Goal: Task Accomplishment & Management: Use online tool/utility

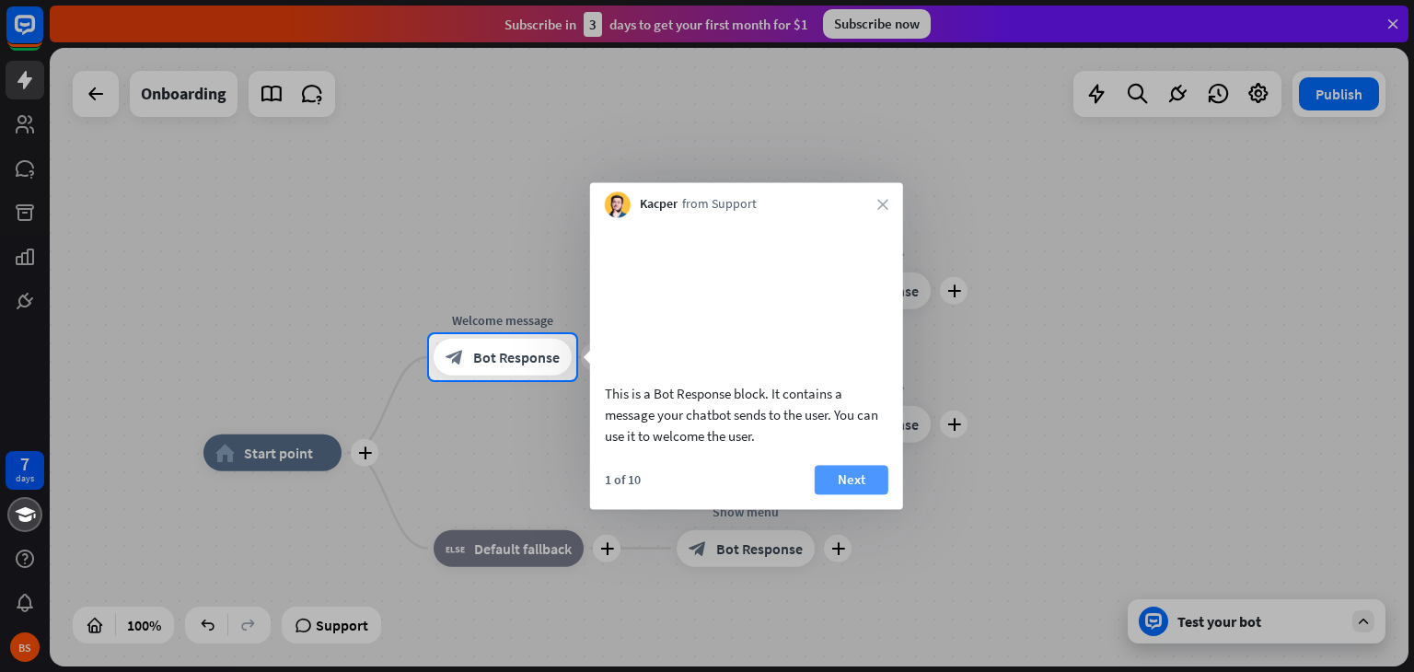
click at [855, 494] on button "Next" at bounding box center [852, 479] width 74 height 29
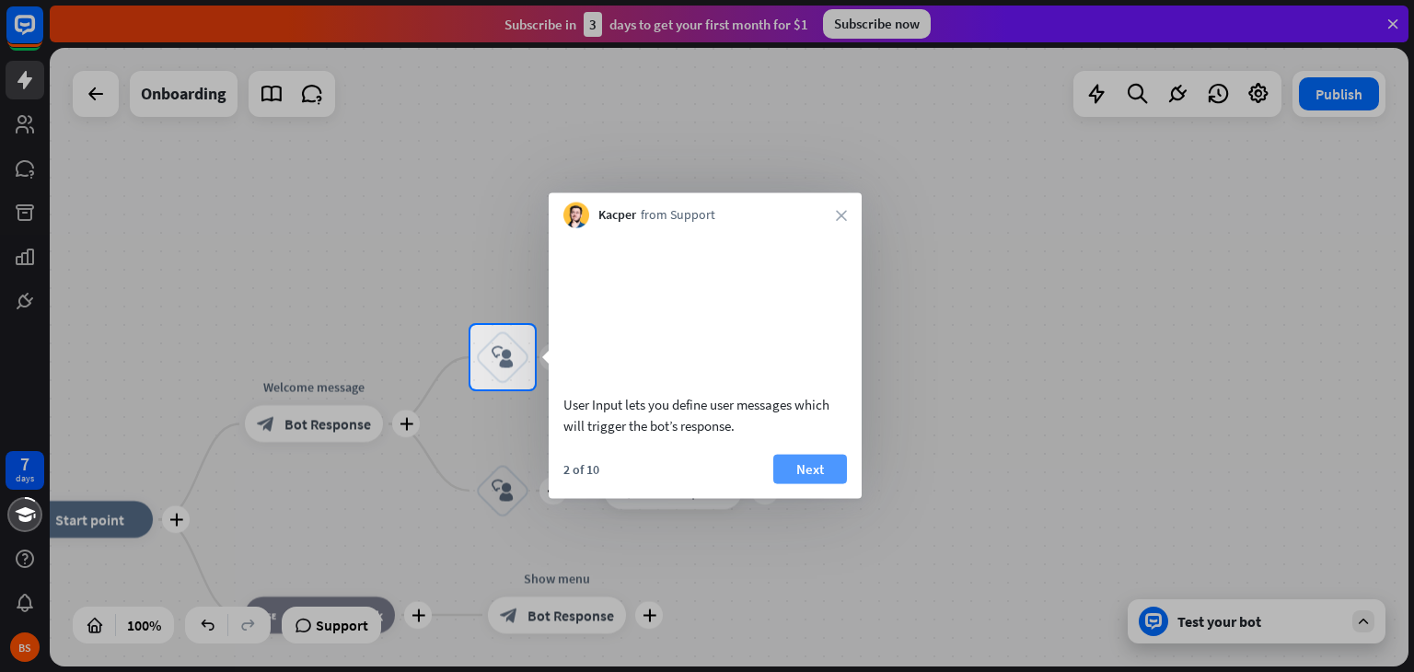
click at [806, 483] on button "Next" at bounding box center [810, 468] width 74 height 29
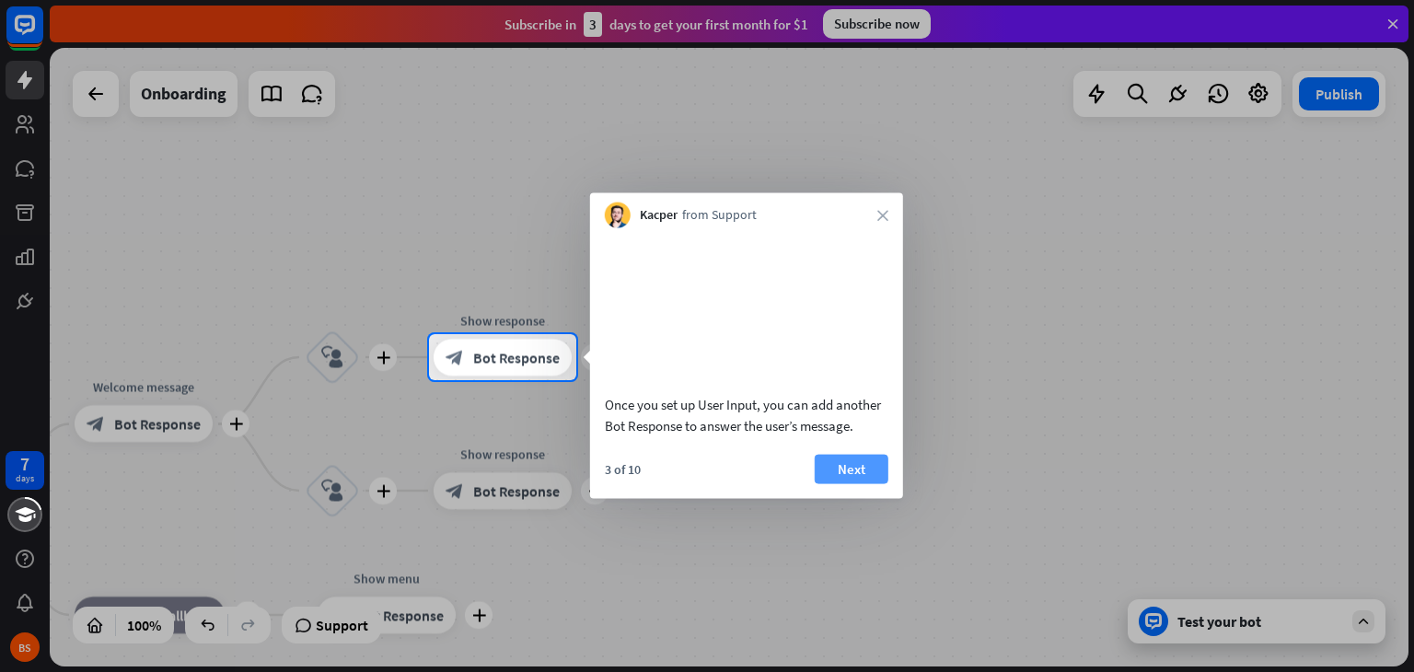
click at [836, 483] on button "Next" at bounding box center [852, 468] width 74 height 29
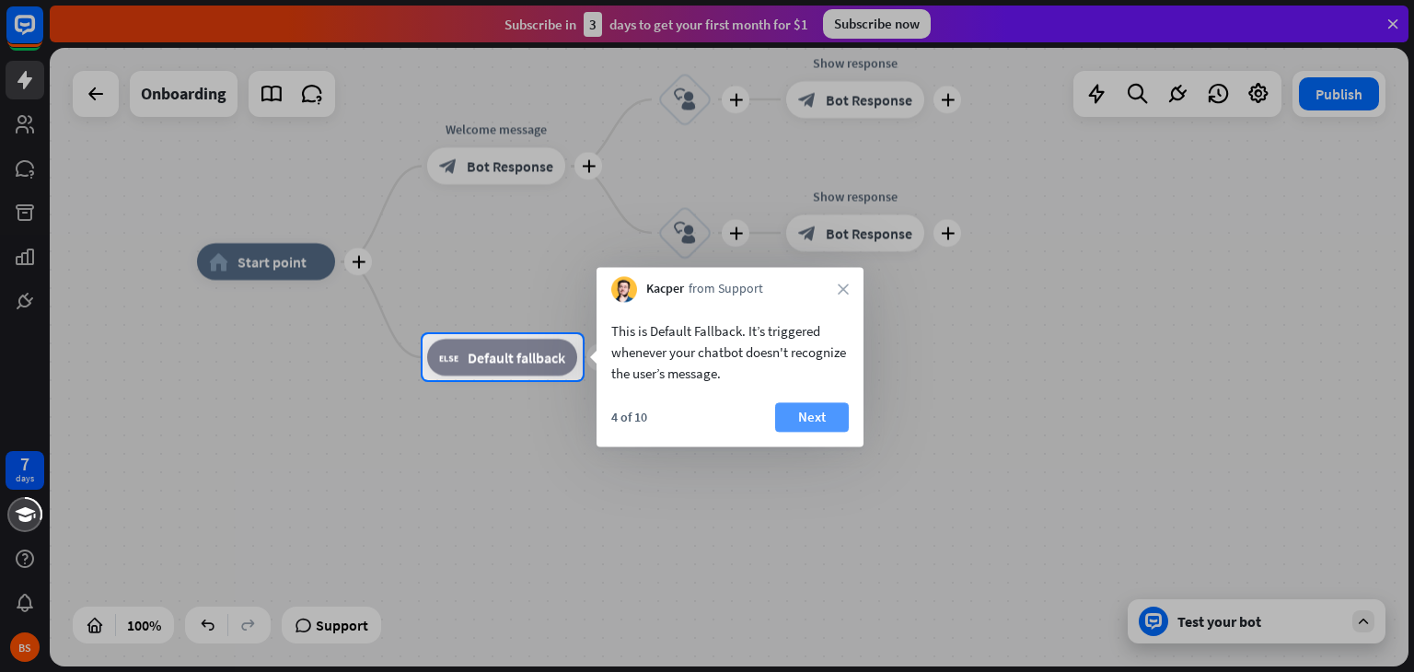
click at [787, 410] on button "Next" at bounding box center [812, 416] width 74 height 29
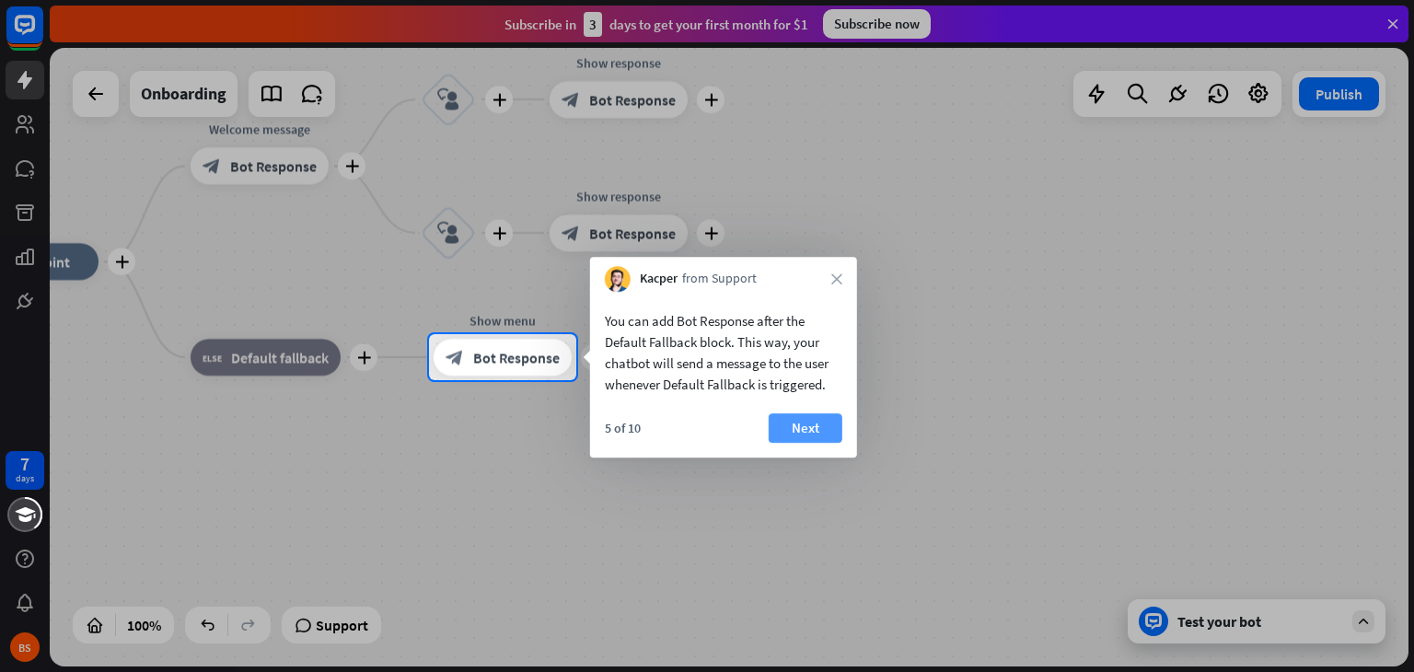
click at [837, 420] on button "Next" at bounding box center [806, 427] width 74 height 29
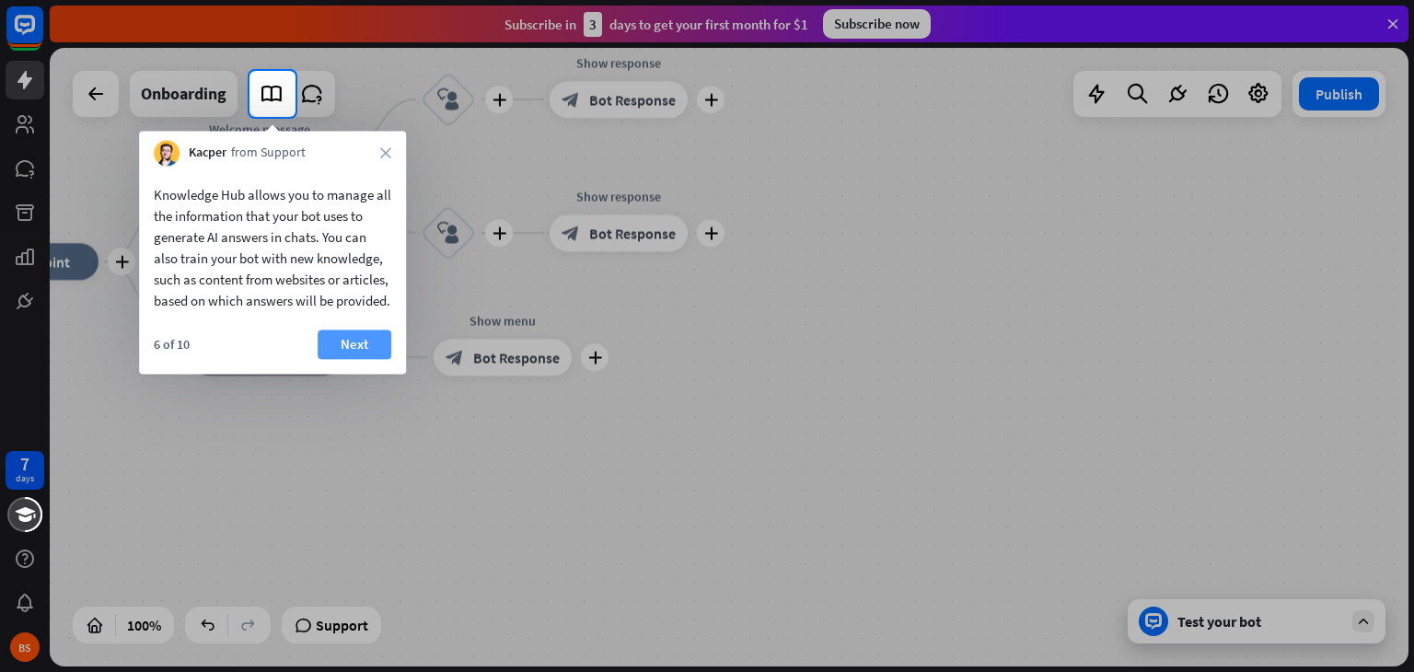
click at [383, 359] on button "Next" at bounding box center [355, 344] width 74 height 29
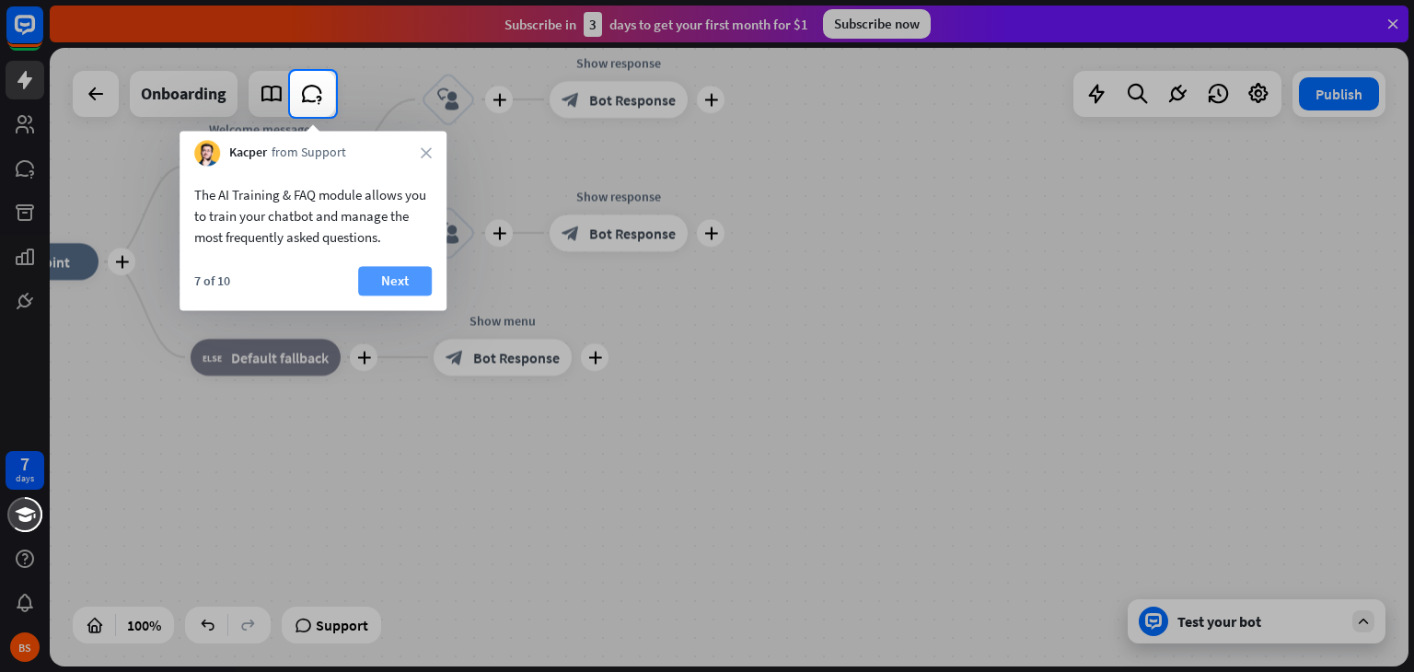
click at [390, 288] on button "Next" at bounding box center [395, 280] width 74 height 29
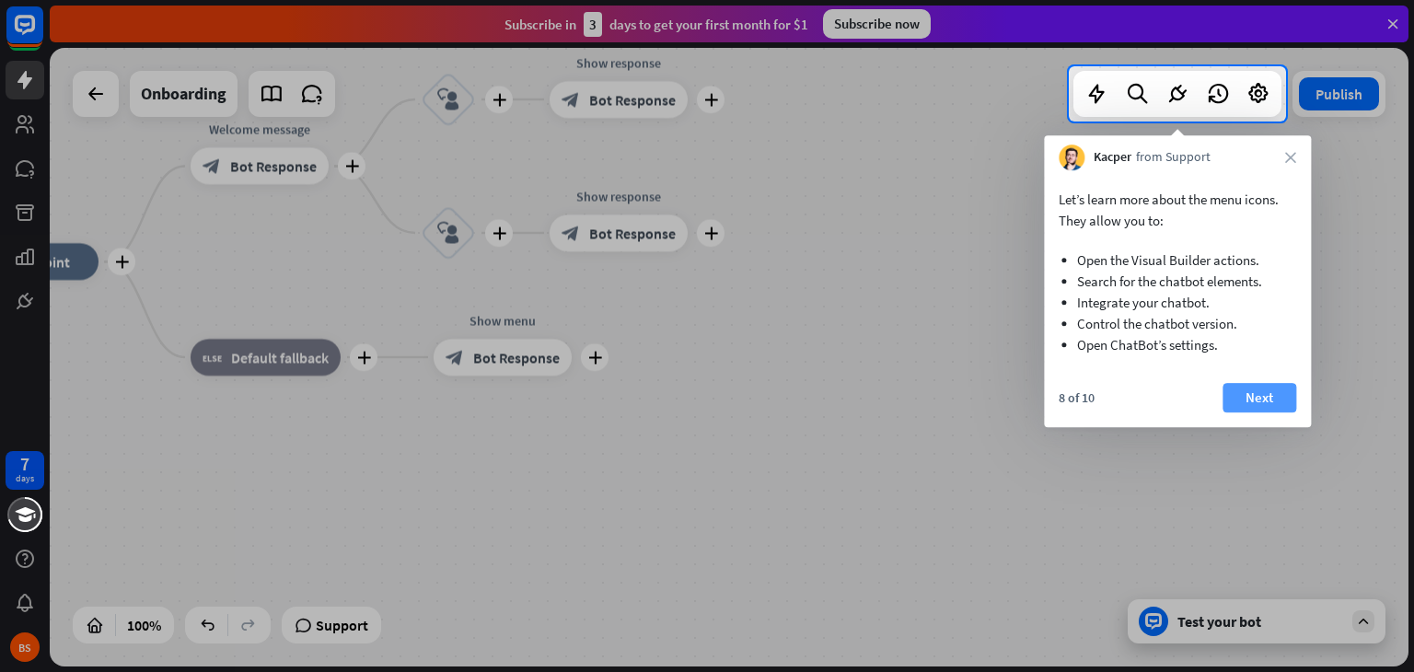
click at [1278, 406] on button "Next" at bounding box center [1260, 397] width 74 height 29
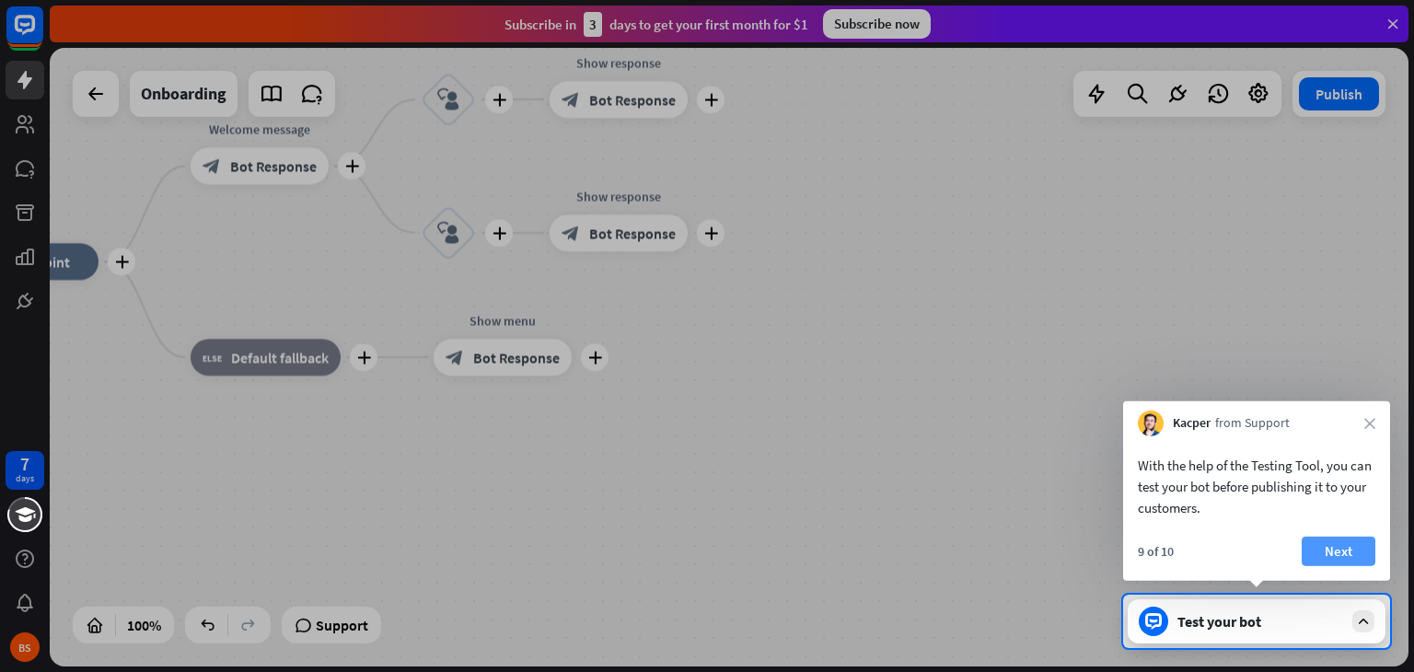
click at [1329, 549] on button "Next" at bounding box center [1339, 551] width 74 height 29
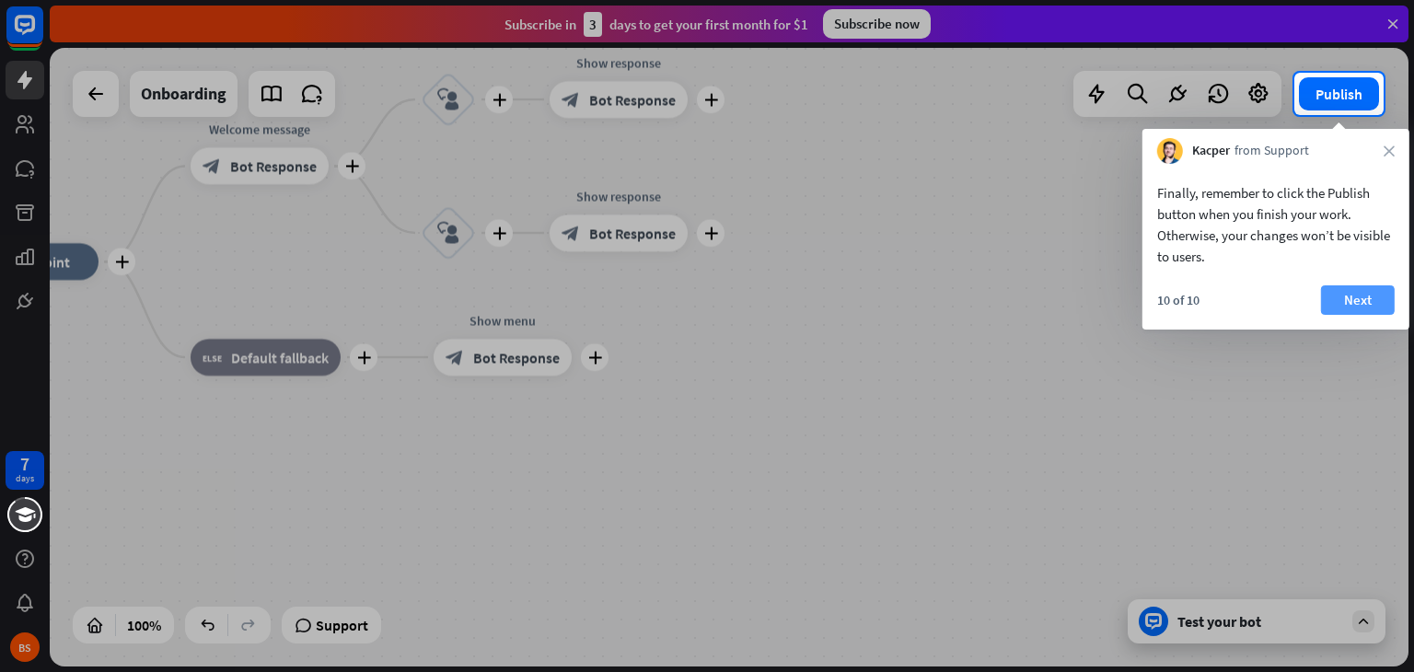
click at [1359, 296] on button "Next" at bounding box center [1358, 299] width 74 height 29
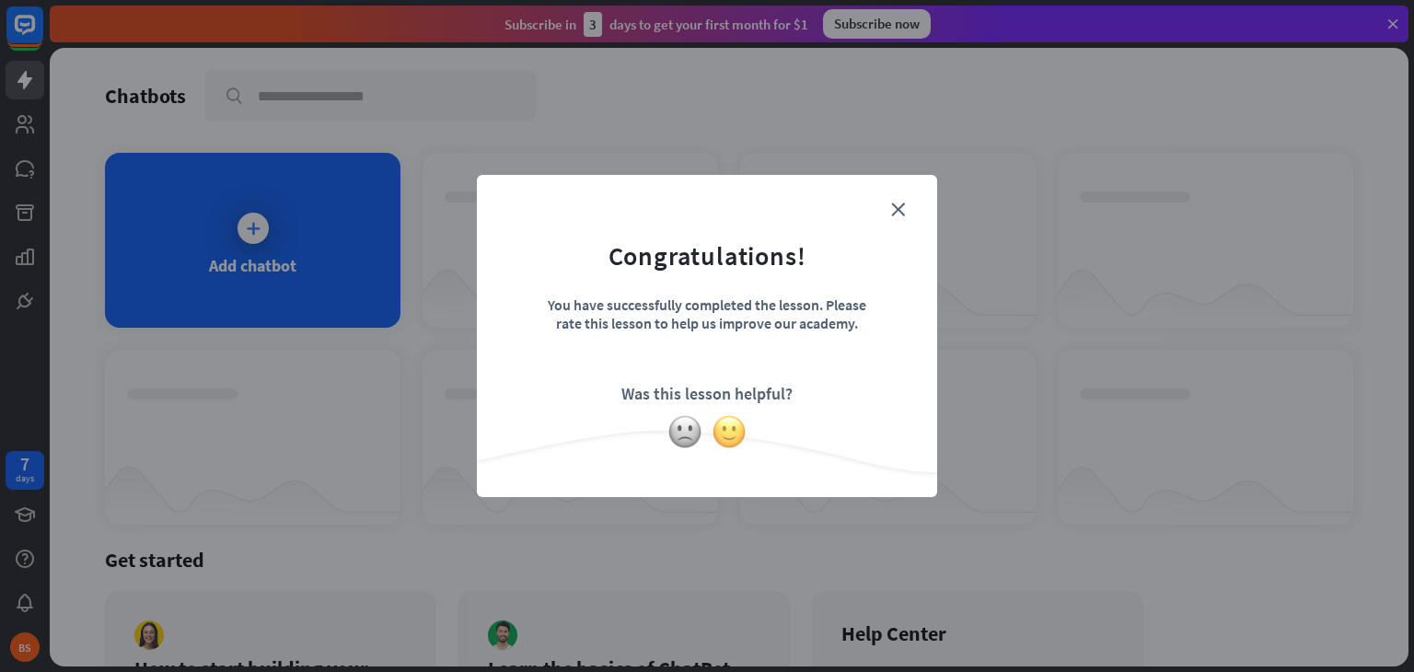
click at [721, 435] on img at bounding box center [729, 431] width 35 height 35
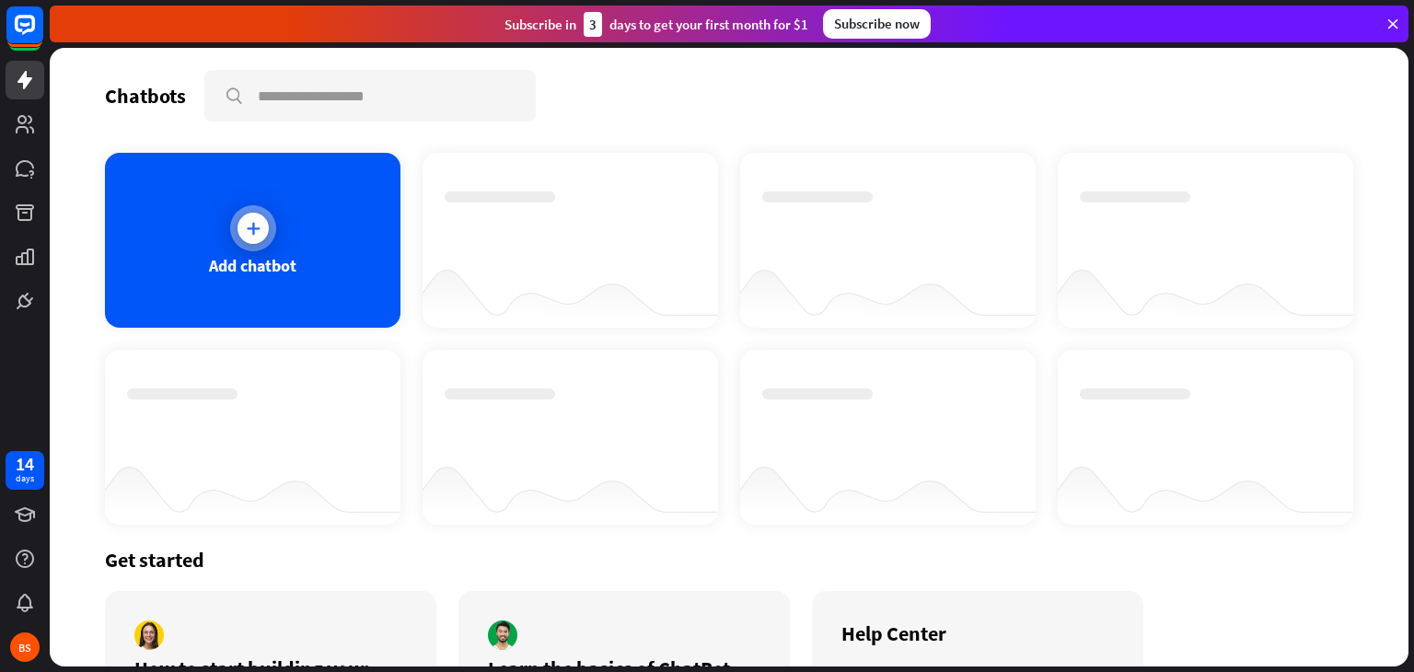
click at [274, 242] on div "Add chatbot" at bounding box center [253, 240] width 296 height 175
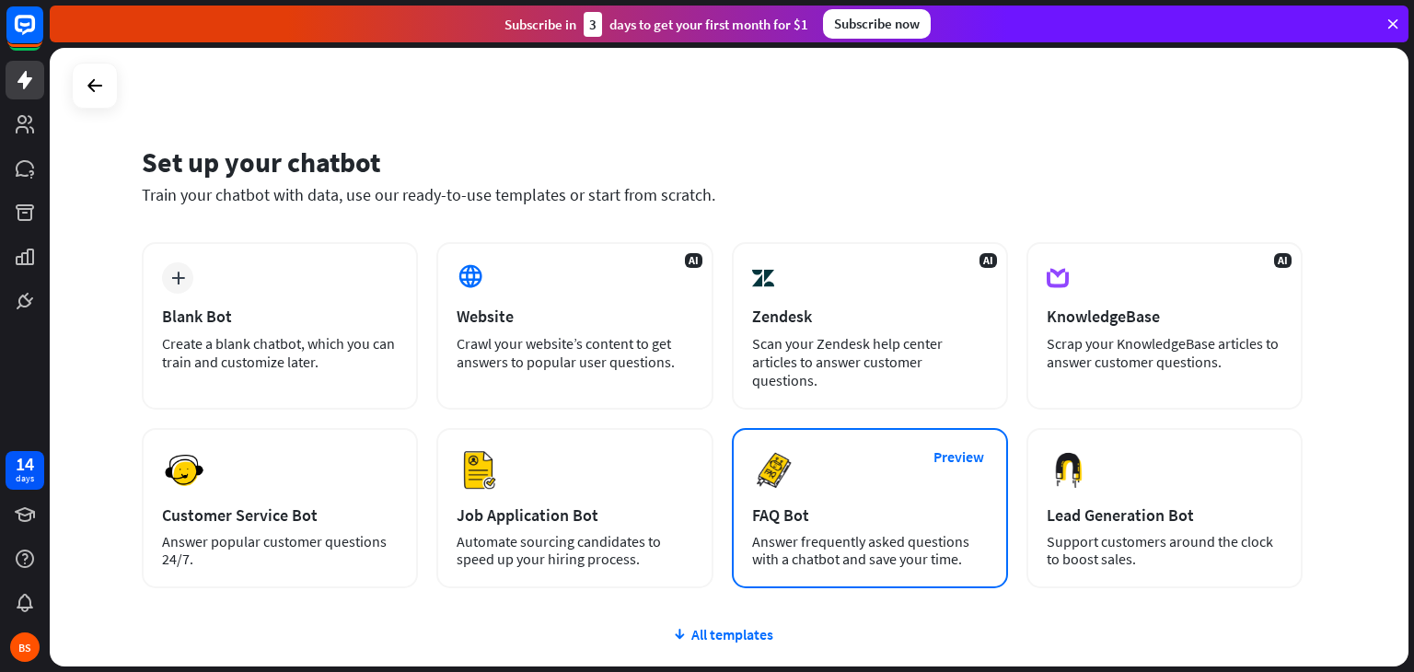
click at [859, 481] on div "Preview FAQ Bot [PERSON_NAME] frequently asked questions with a chatbot and sav…" at bounding box center [870, 508] width 276 height 160
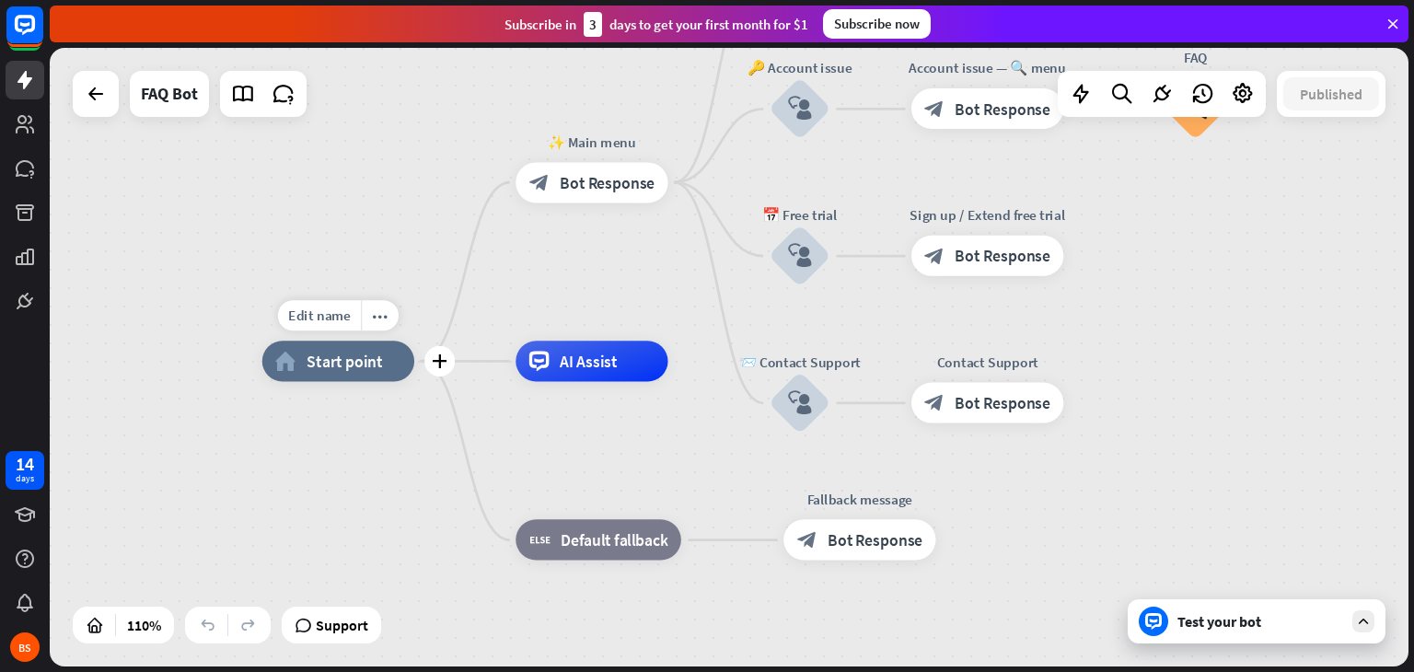
click at [342, 363] on span "Start point" at bounding box center [345, 361] width 76 height 20
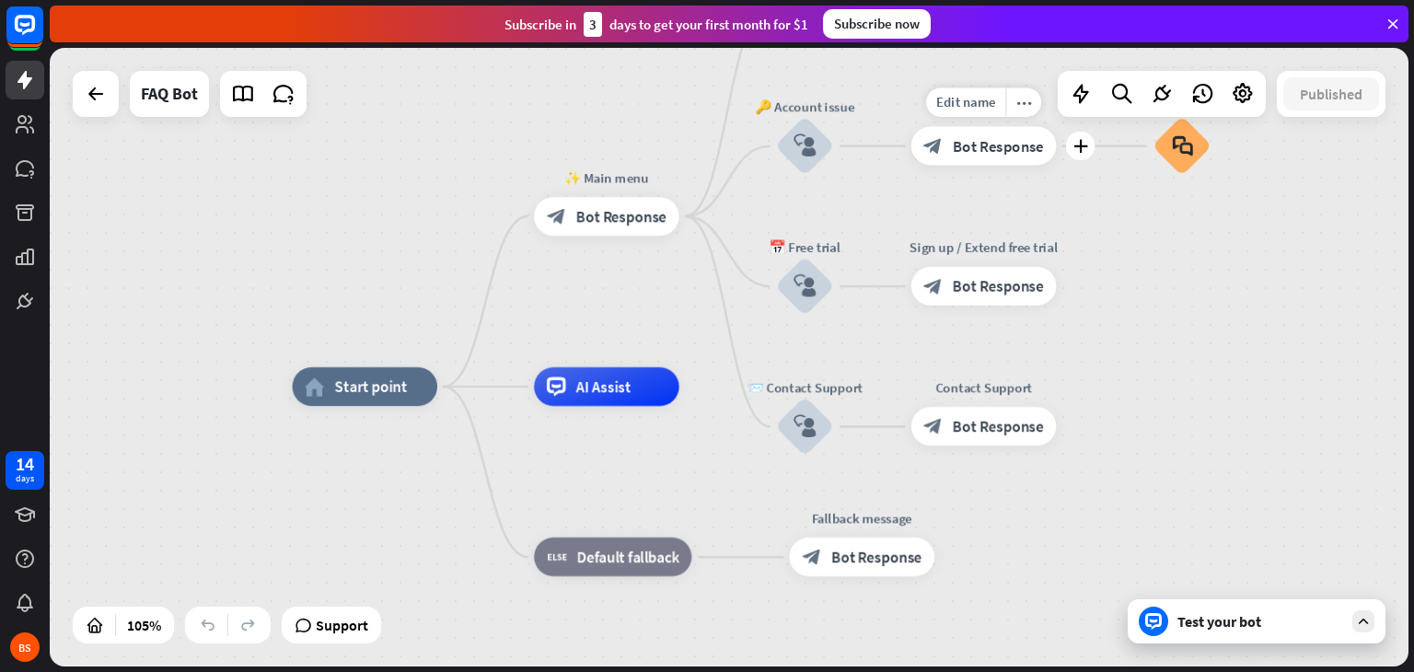
drag, startPoint x: 869, startPoint y: 156, endPoint x: 910, endPoint y: 183, distance: 49.0
click at [911, 166] on div "Edit name more_horiz plus block_bot_response Bot Response" at bounding box center [983, 146] width 145 height 39
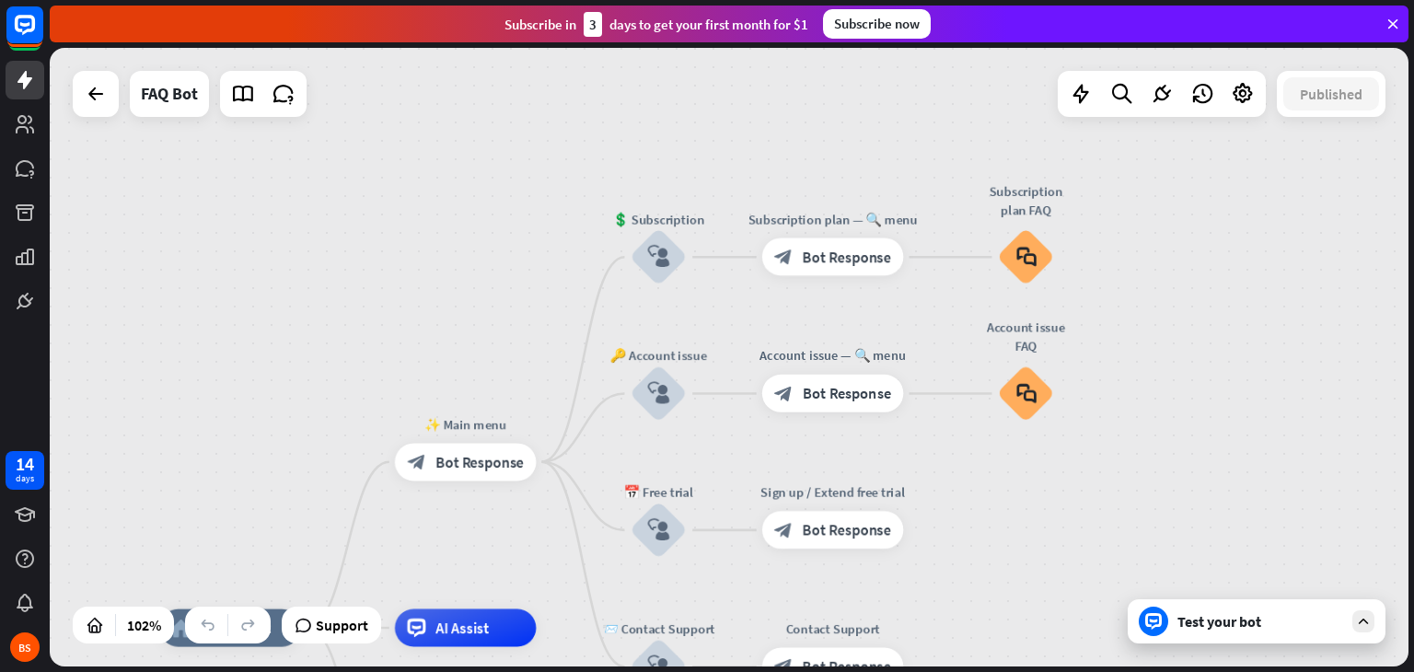
drag, startPoint x: 659, startPoint y: 283, endPoint x: 491, endPoint y: 534, distance: 302.6
click at [491, 534] on div "home_2 Start point ✨ Main menu block_bot_response Bot Response 💲 Subscription b…" at bounding box center [729, 357] width 1359 height 619
click at [456, 427] on span "Edit name" at bounding box center [448, 419] width 58 height 17
click at [501, 310] on div "home_2 Start point ✨ Main menu block_bot_response Bot Response 💲 Subscription b…" at bounding box center [729, 357] width 1359 height 619
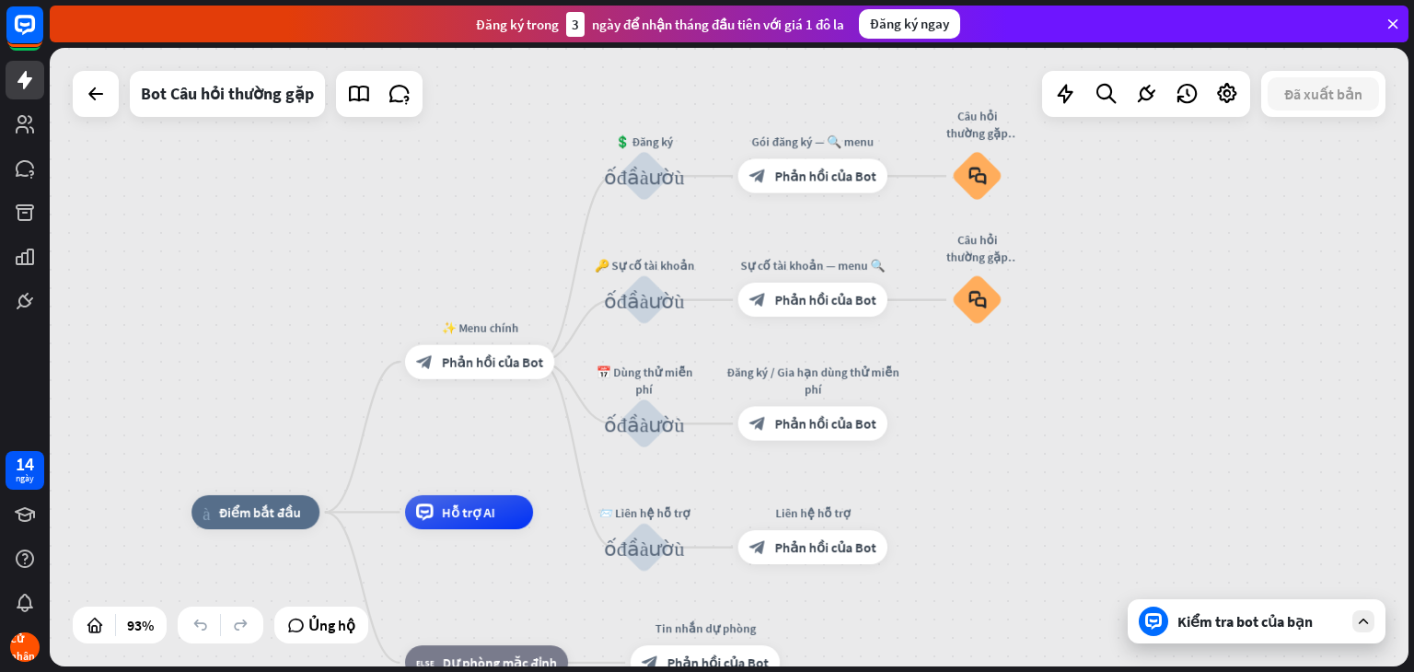
drag, startPoint x: 549, startPoint y: 541, endPoint x: 512, endPoint y: 443, distance: 105.2
click at [512, 443] on div "nhà_2 Điểm bắt đầu ✨ Menu chính block_bot_response Phản hồi của Bot 💲 Đăng ký k…" at bounding box center [729, 357] width 1359 height 619
click at [519, 372] on div "block_bot_response Phản hồi của Bot" at bounding box center [479, 361] width 149 height 34
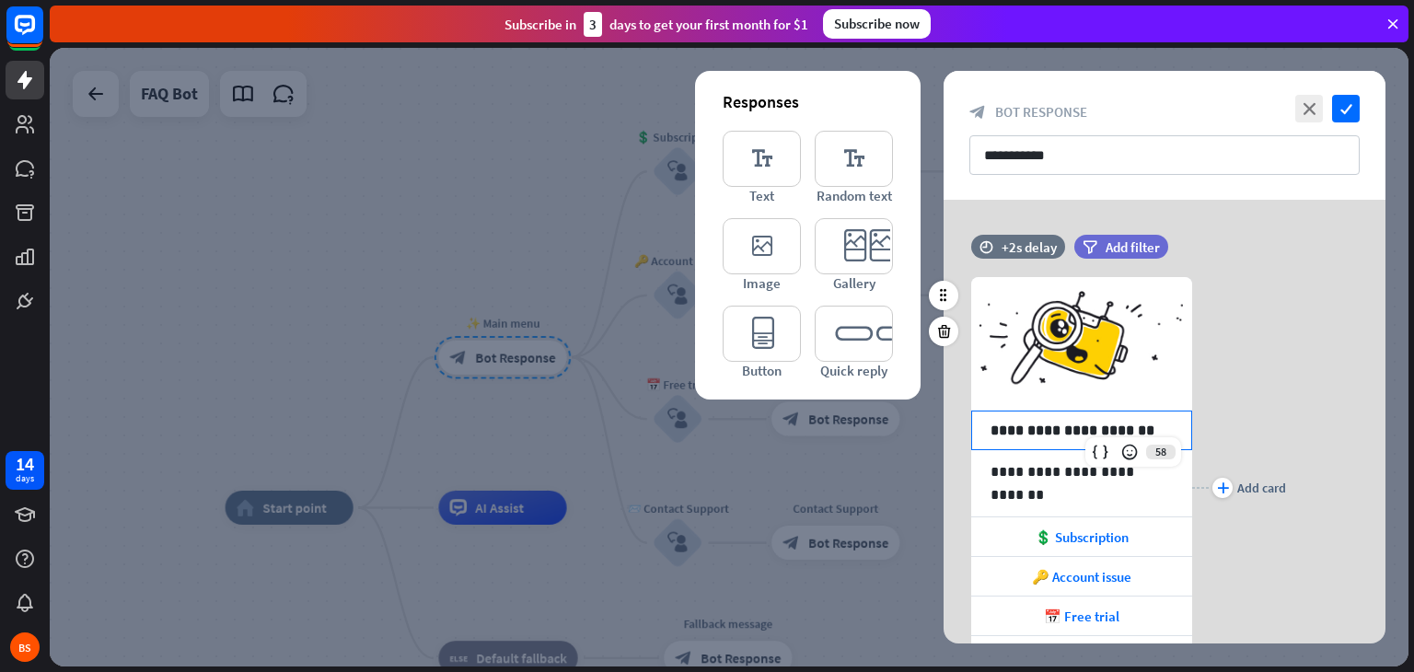
click at [1109, 412] on div "**********" at bounding box center [1081, 431] width 219 height 38
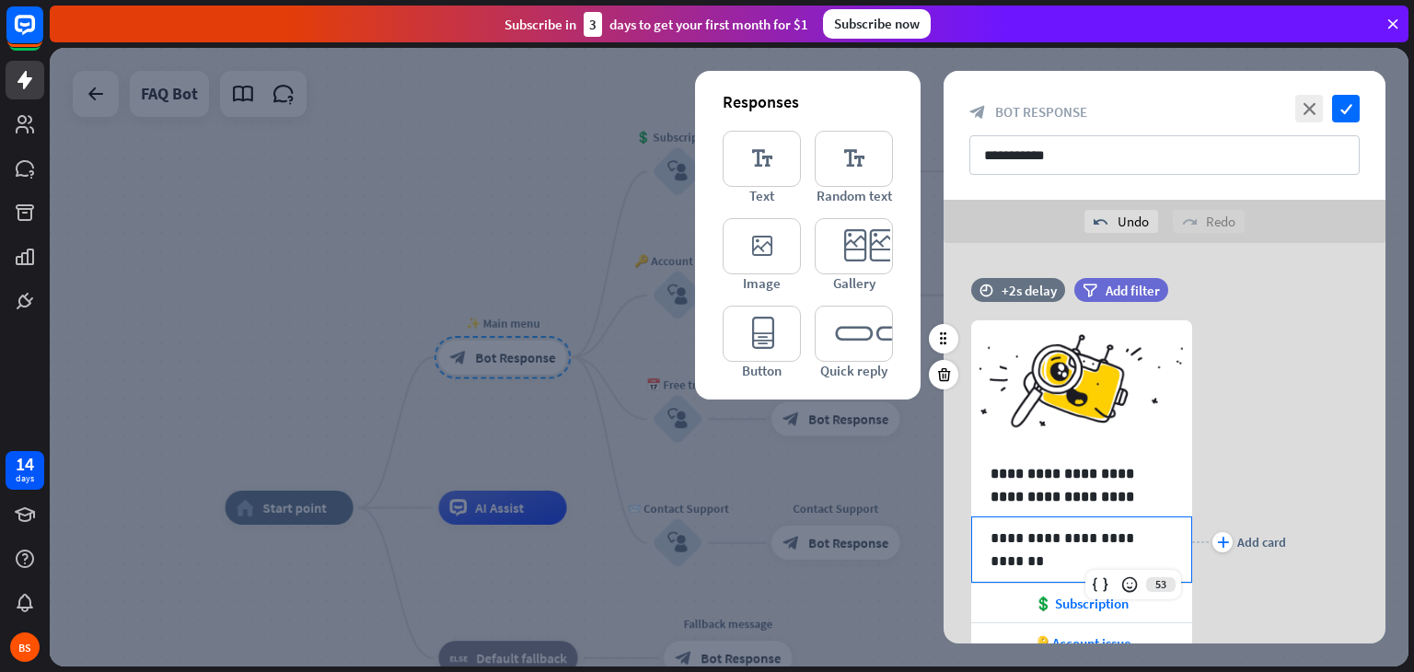
click at [1068, 540] on p "**********" at bounding box center [1082, 538] width 182 height 23
click at [999, 470] on p "**********" at bounding box center [1082, 485] width 182 height 46
click at [1035, 547] on p "**********" at bounding box center [1082, 538] width 182 height 23
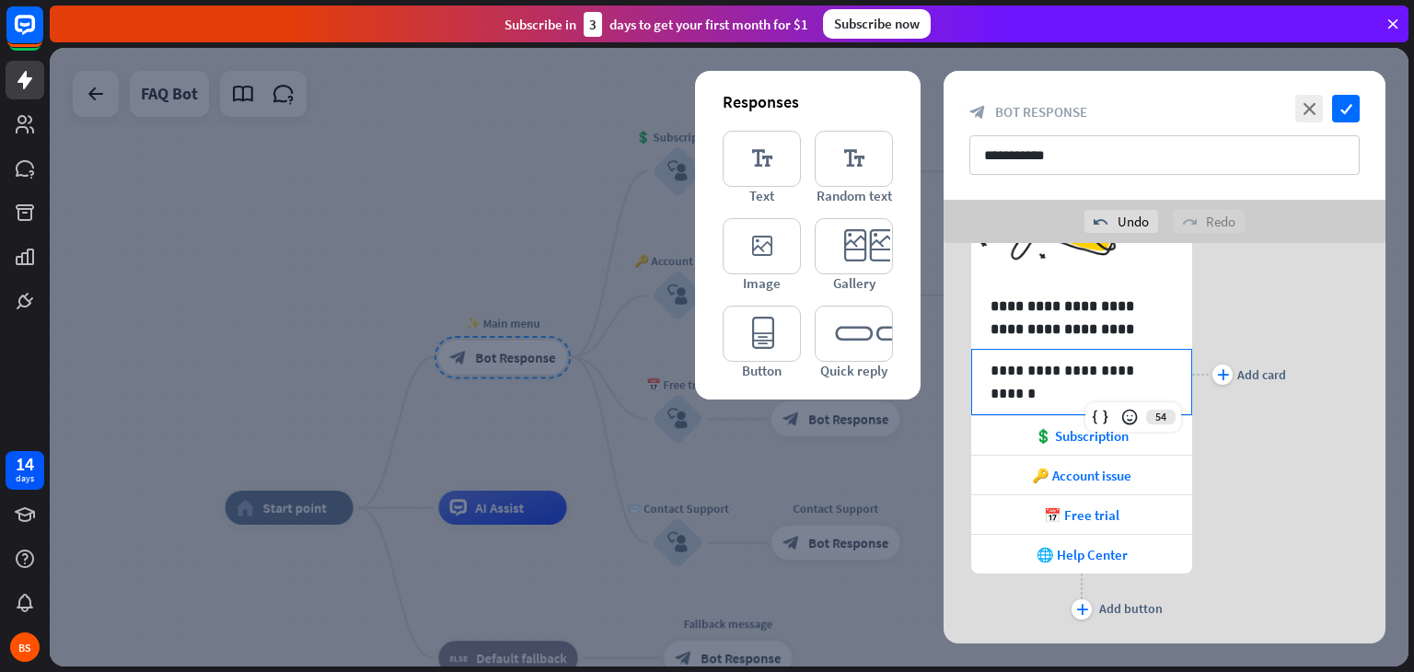
scroll to position [177, 0]
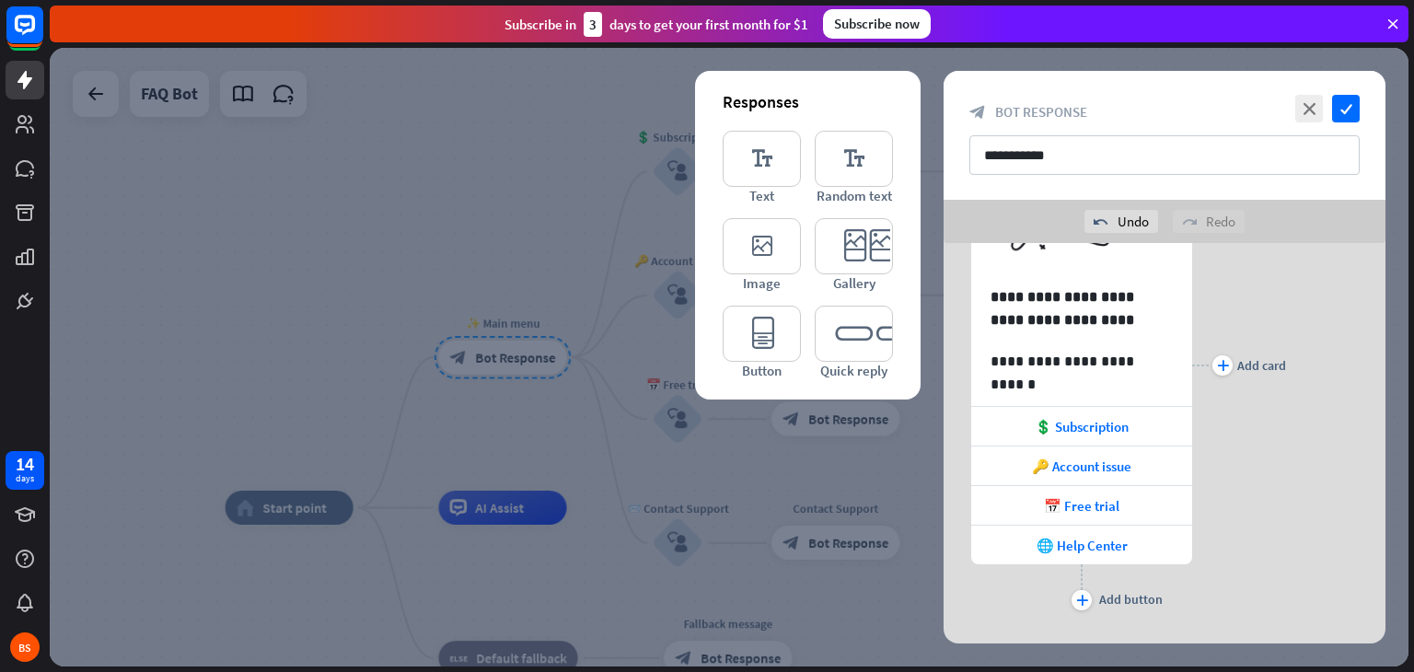
click at [1228, 449] on div "plus Add card" at bounding box center [1239, 365] width 94 height 499
click at [1153, 401] on icon at bounding box center [1158, 407] width 17 height 17
click at [1109, 424] on span "💲 Subscription" at bounding box center [1082, 426] width 94 height 17
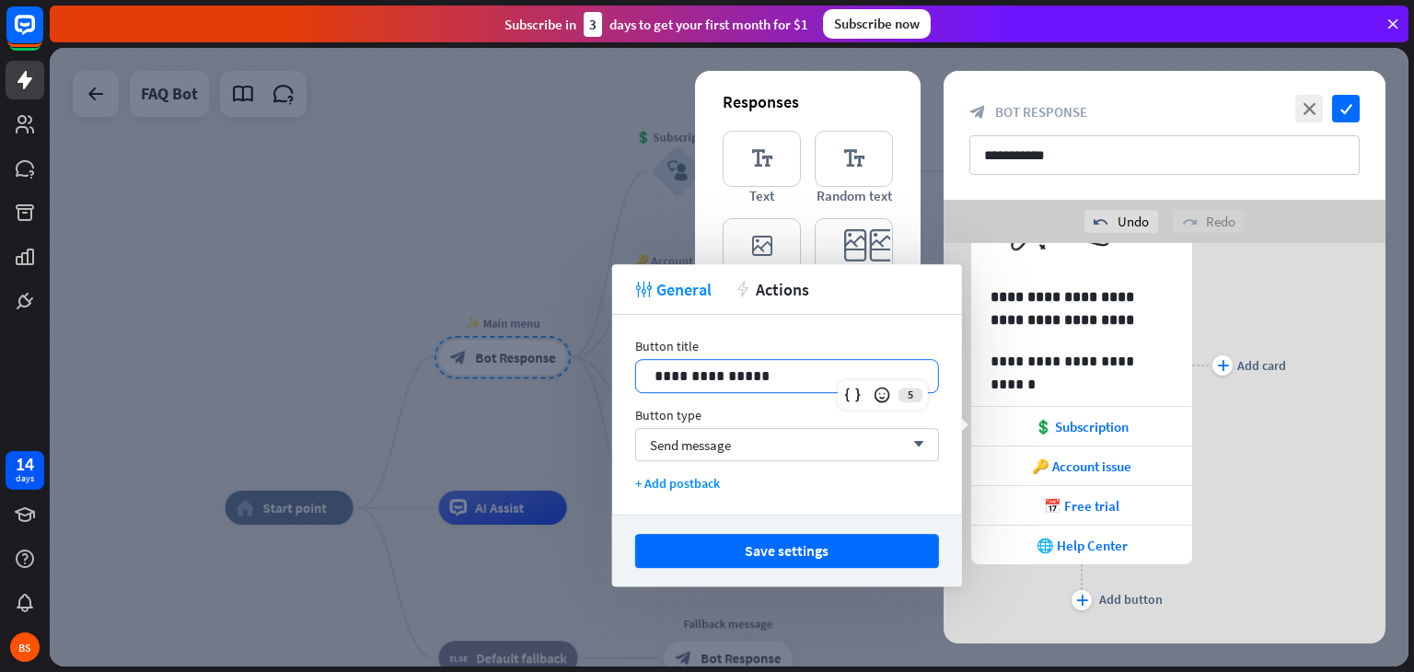
click at [832, 380] on p "**********" at bounding box center [787, 376] width 265 height 23
click at [911, 449] on icon "arrow_down" at bounding box center [914, 444] width 20 height 11
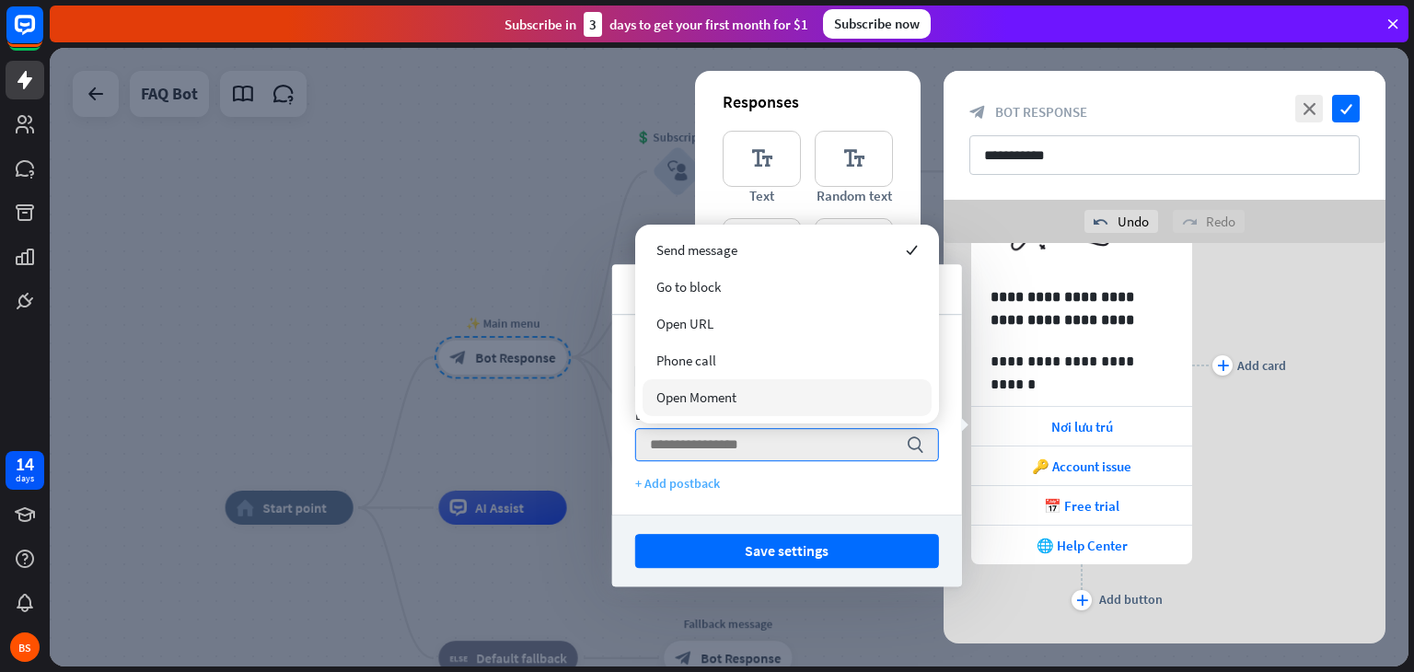
click at [858, 490] on div "+ Add postback" at bounding box center [787, 483] width 304 height 17
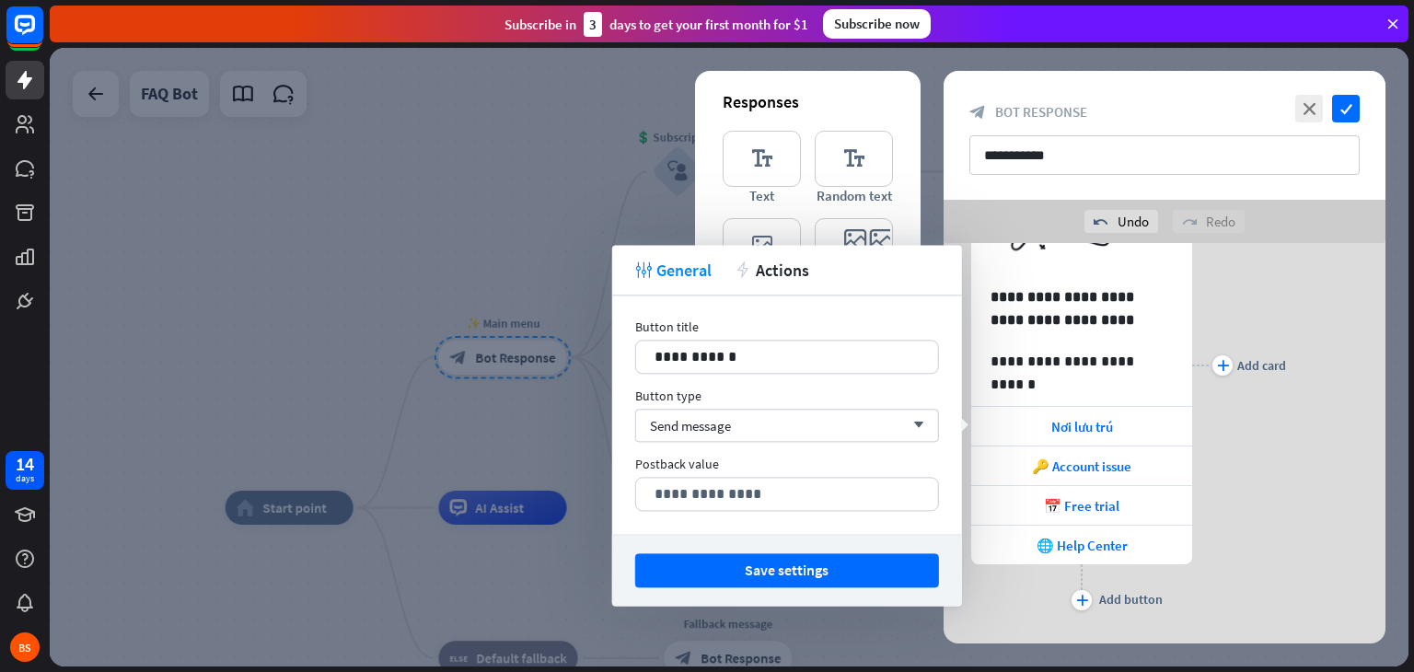
click at [1252, 460] on div "plus Add card" at bounding box center [1239, 365] width 94 height 499
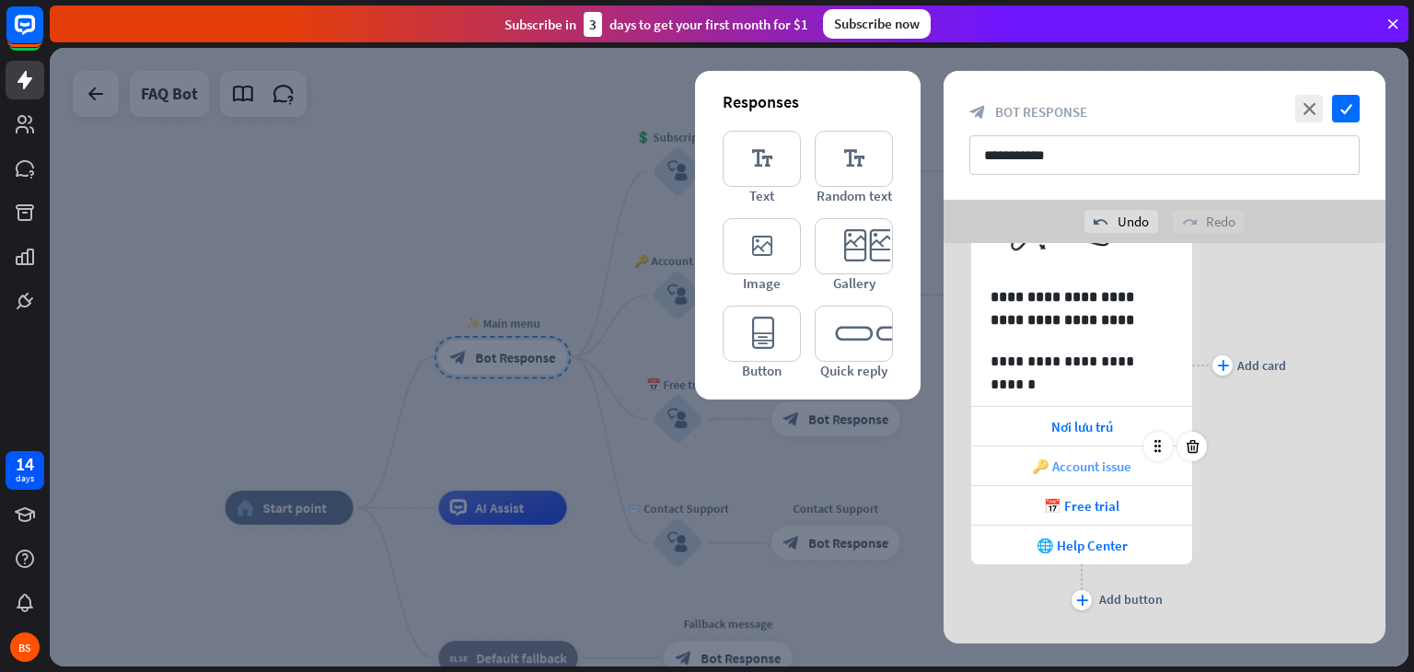
click at [1094, 461] on span "🔑 Account issue" at bounding box center [1081, 466] width 99 height 17
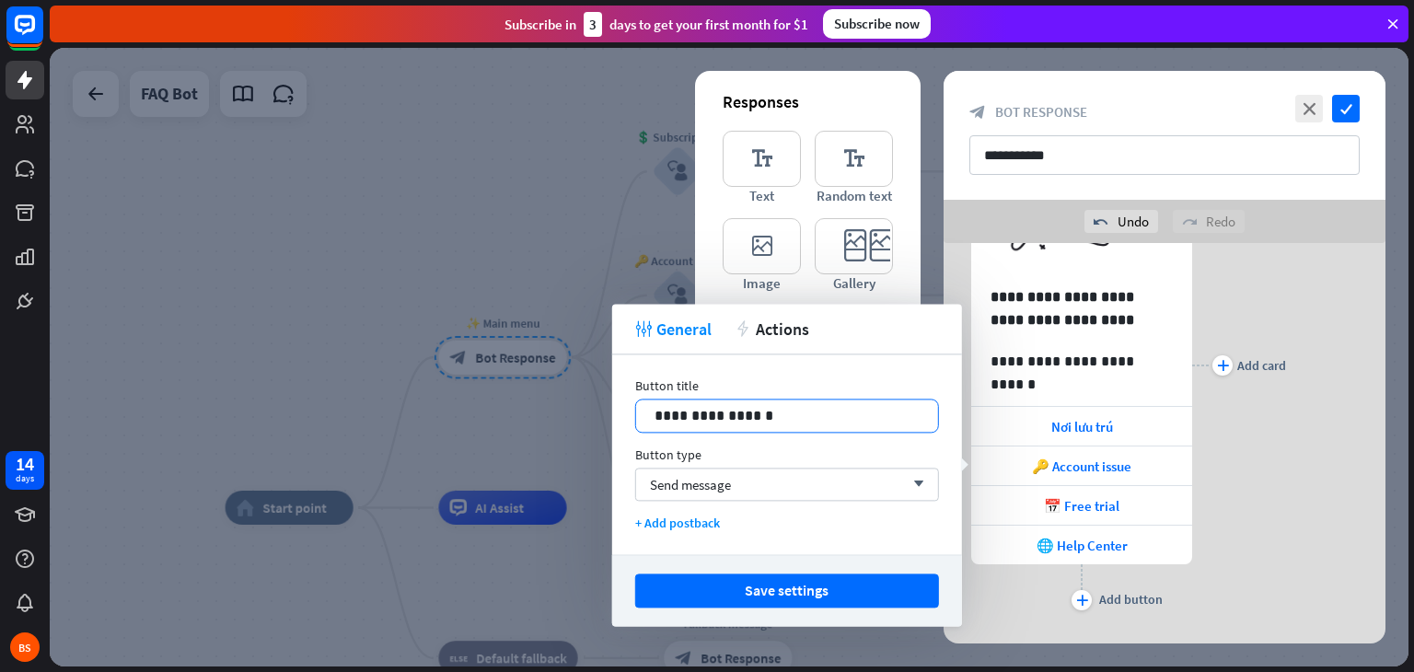
click at [780, 409] on p "**********" at bounding box center [787, 415] width 265 height 23
click at [667, 409] on p "**********" at bounding box center [787, 415] width 265 height 23
click at [1282, 457] on div "plus Add card" at bounding box center [1239, 365] width 94 height 499
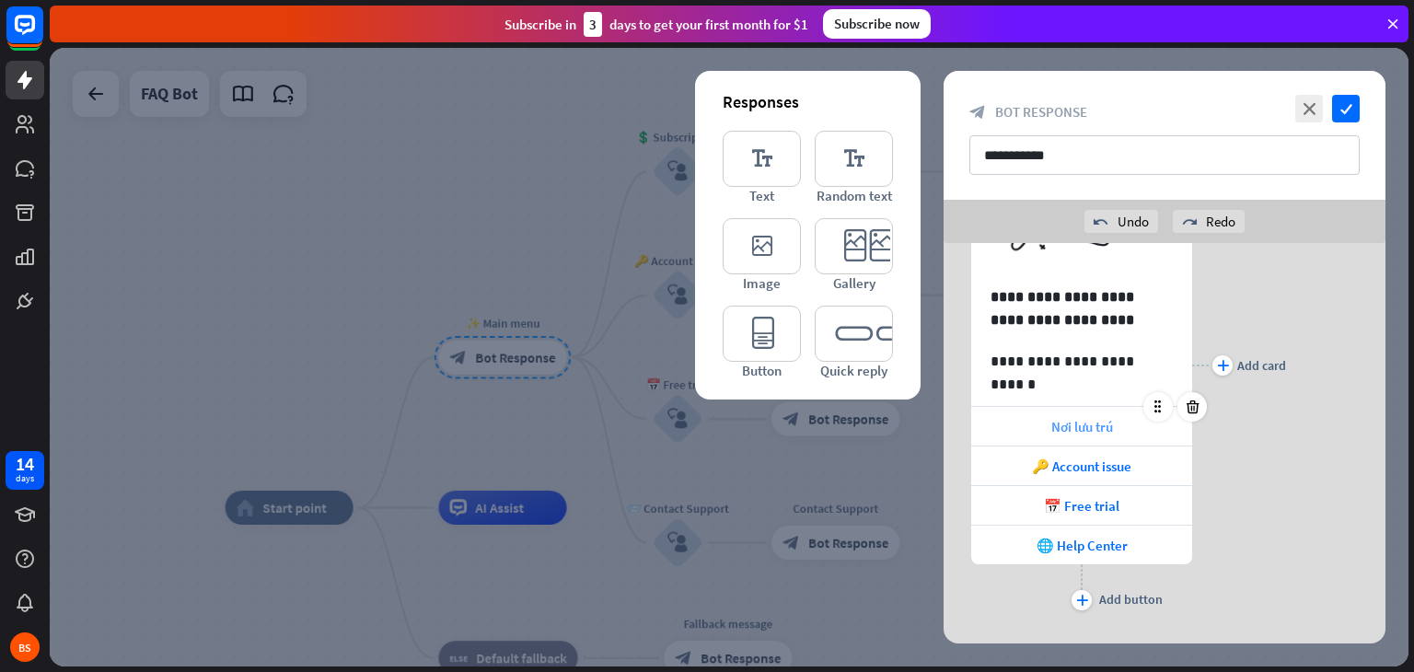
click at [1101, 421] on span "Nơi lưu trú" at bounding box center [1082, 426] width 62 height 17
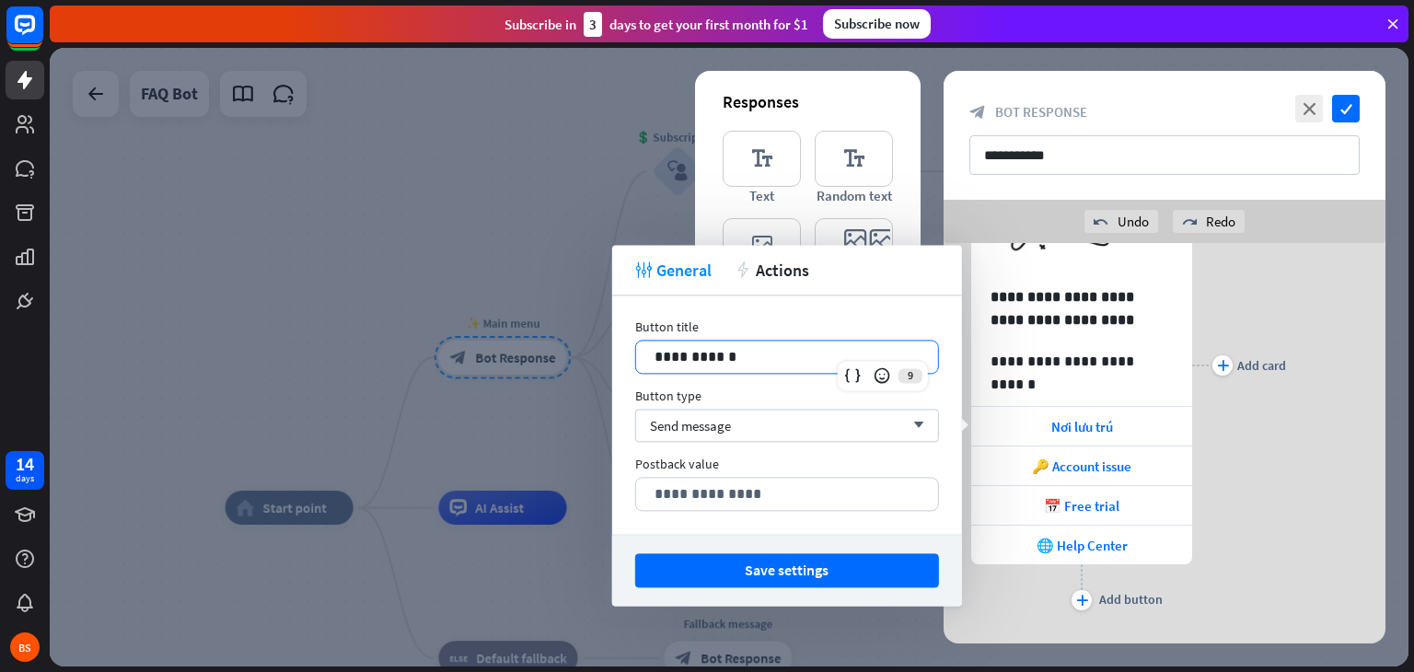
click at [808, 348] on p "**********" at bounding box center [787, 356] width 265 height 23
click at [887, 377] on icon at bounding box center [882, 375] width 18 height 18
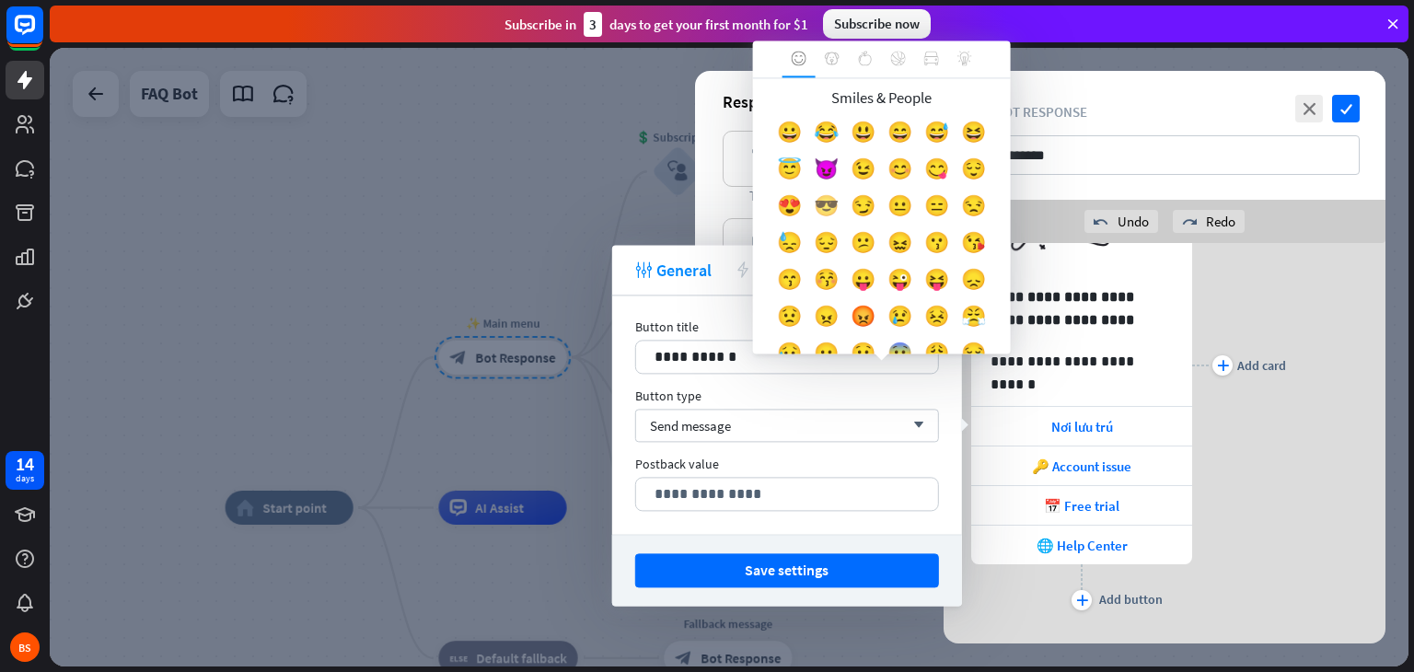
click at [845, 226] on div "😎" at bounding box center [826, 210] width 37 height 37
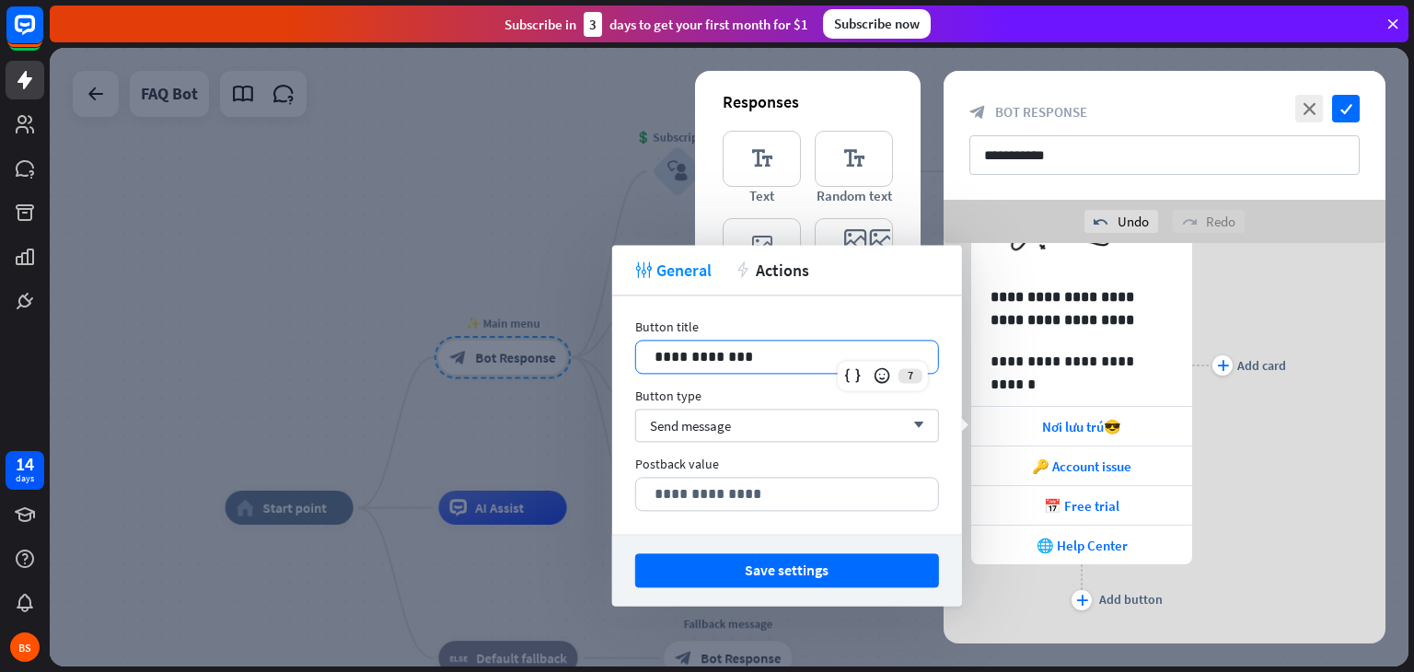
scroll to position [0, 0]
click at [877, 370] on icon at bounding box center [882, 375] width 18 height 18
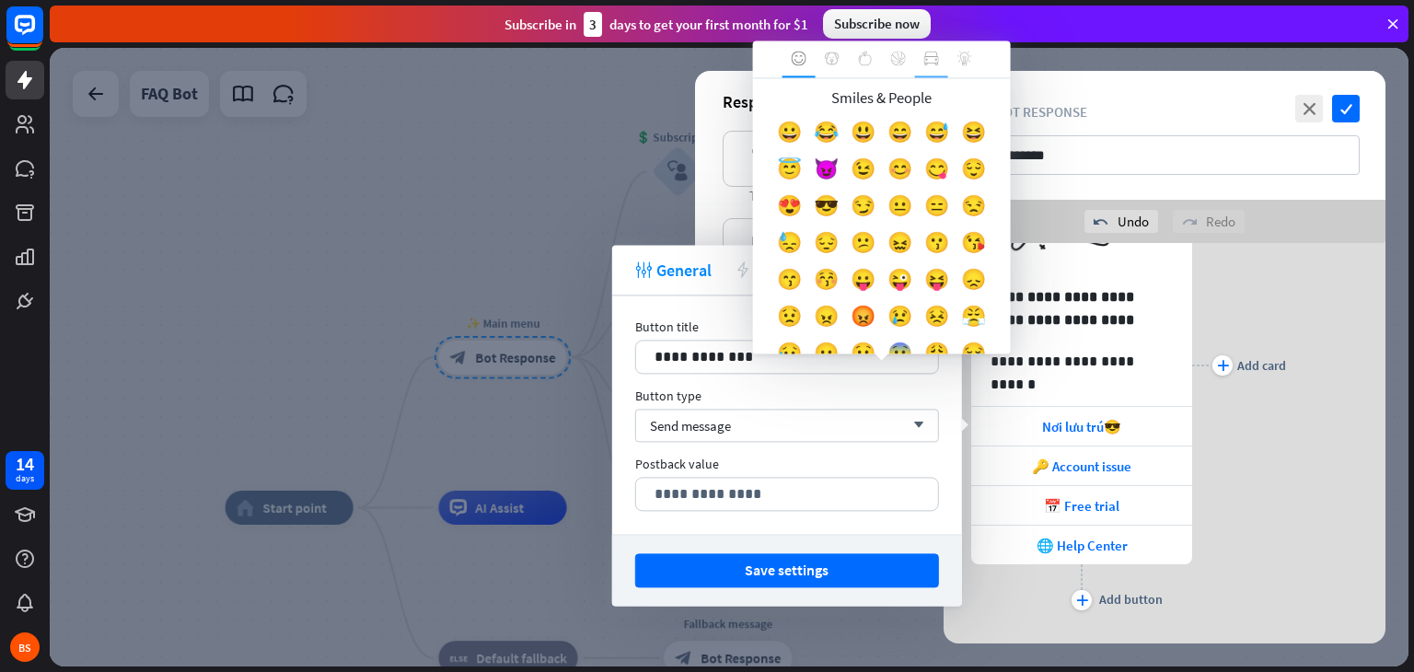
click at [932, 52] on icon at bounding box center [931, 58] width 15 height 15
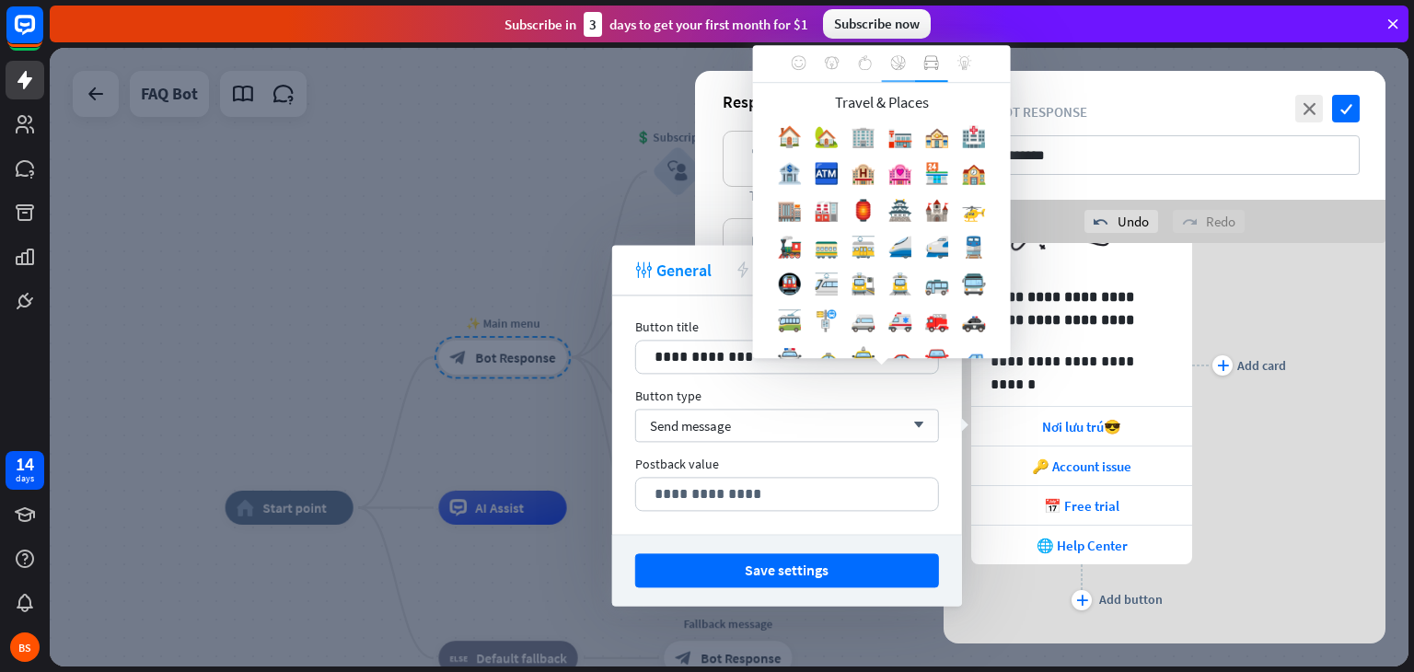
click at [891, 59] on icon at bounding box center [898, 62] width 15 height 15
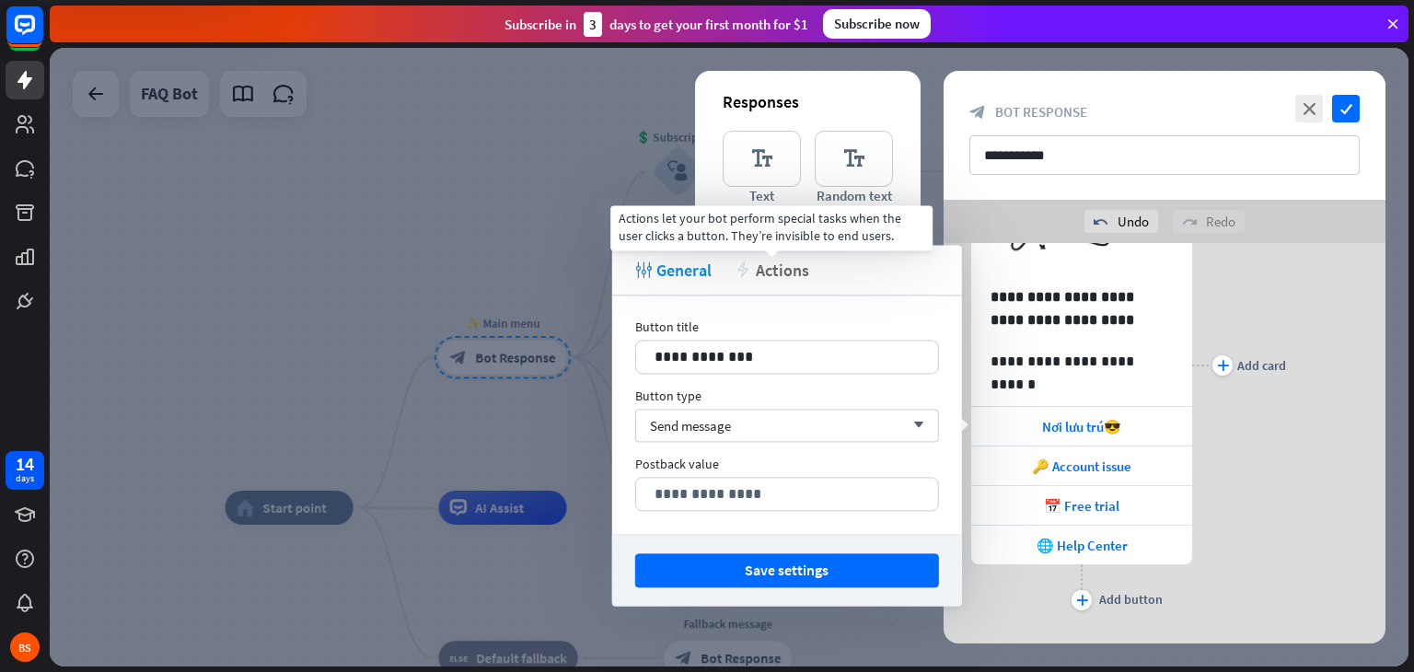
click at [773, 273] on span "Actions" at bounding box center [782, 270] width 53 height 21
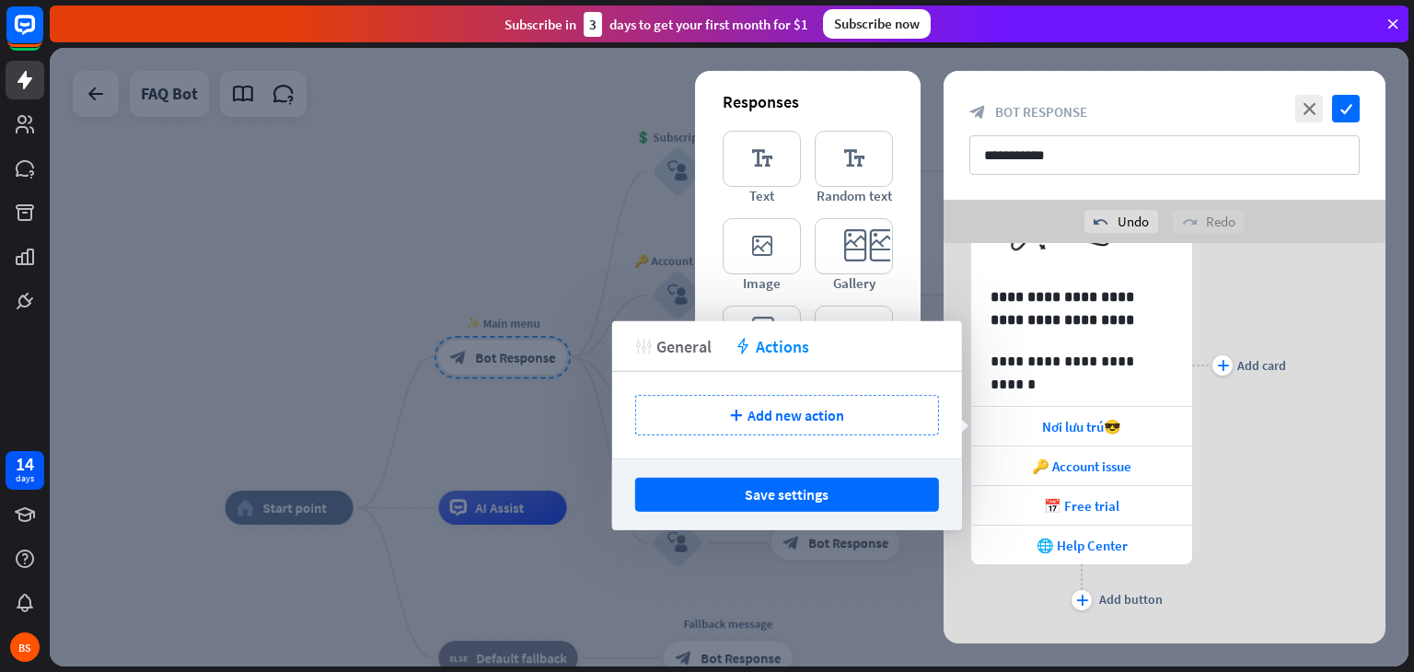
click at [693, 337] on span "General" at bounding box center [683, 345] width 55 height 21
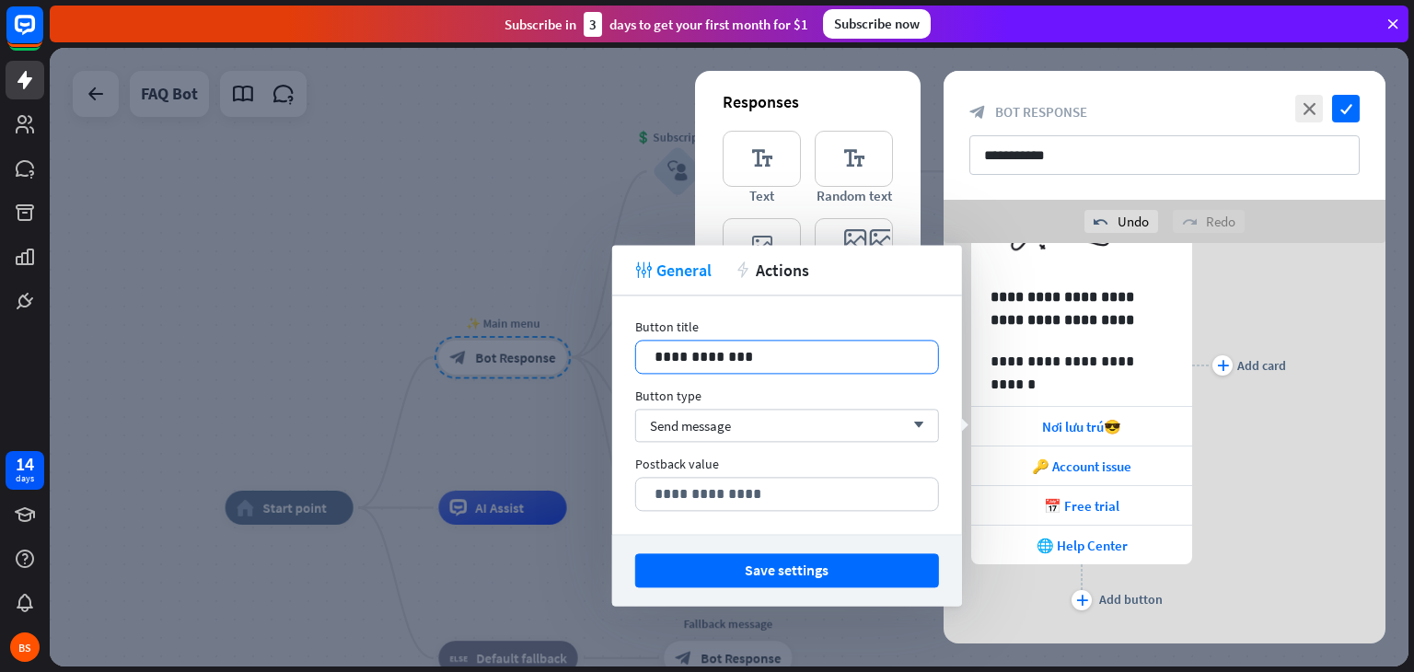
click at [889, 363] on div "**********" at bounding box center [787, 357] width 304 height 34
click at [880, 373] on icon at bounding box center [882, 375] width 18 height 18
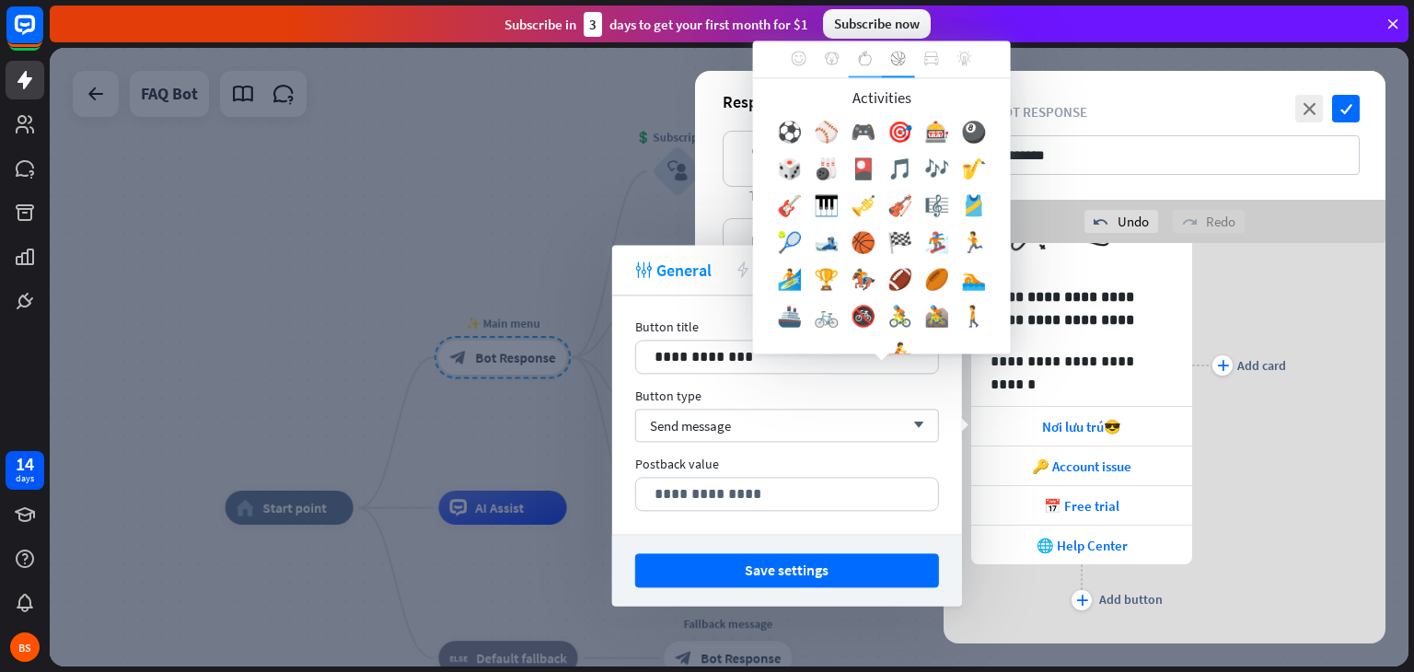
click at [860, 57] on icon at bounding box center [861, 59] width 3 height 6
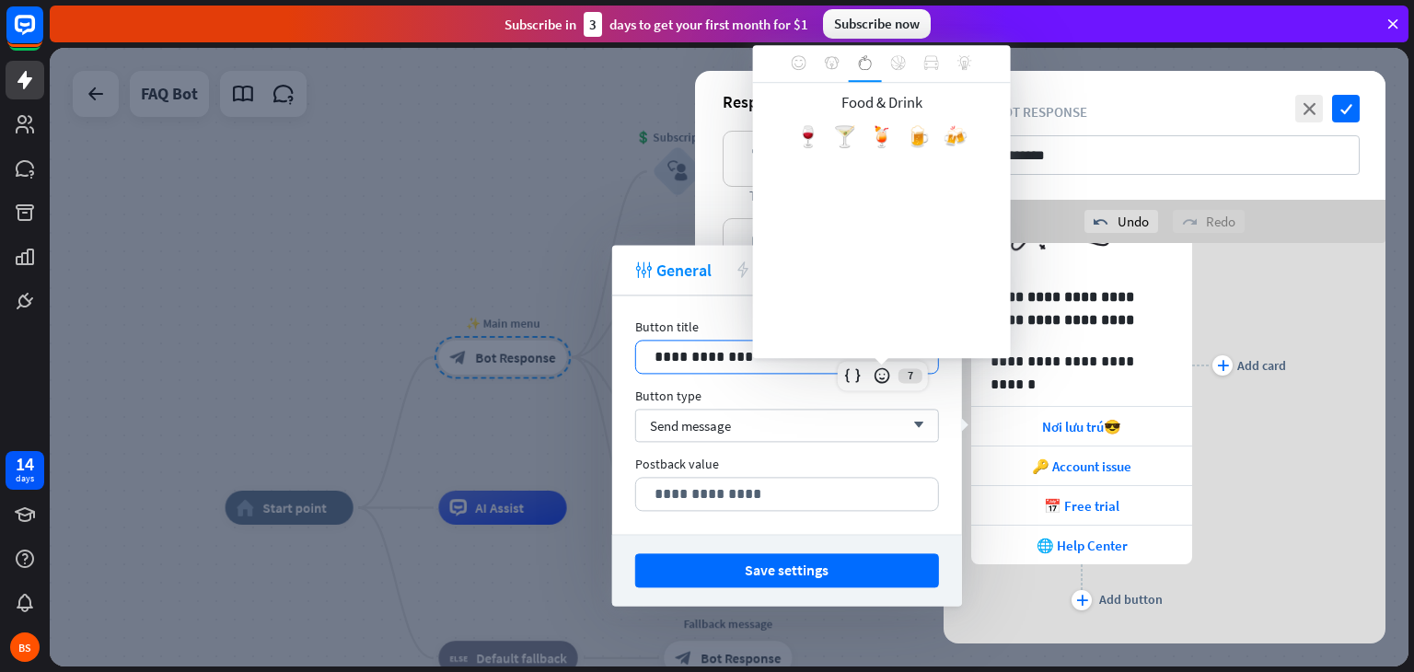
click at [744, 351] on p "**********" at bounding box center [787, 356] width 265 height 23
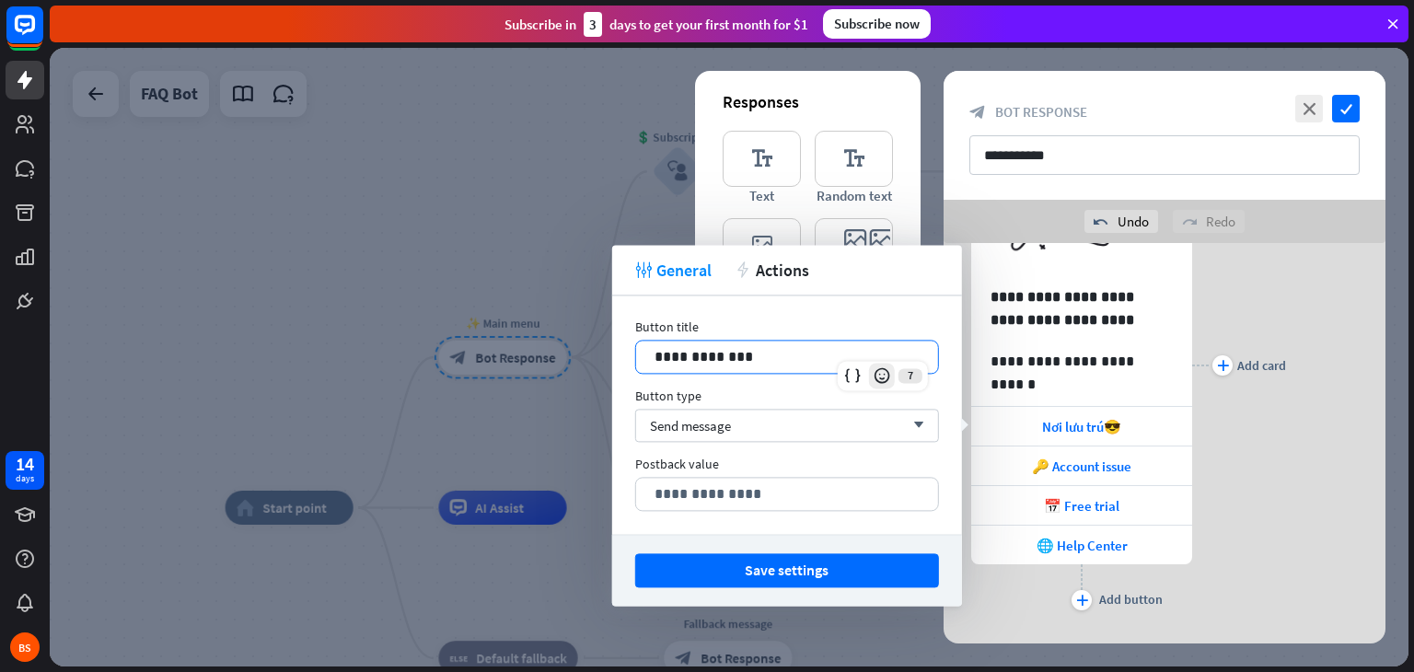
click at [873, 383] on icon at bounding box center [882, 375] width 18 height 18
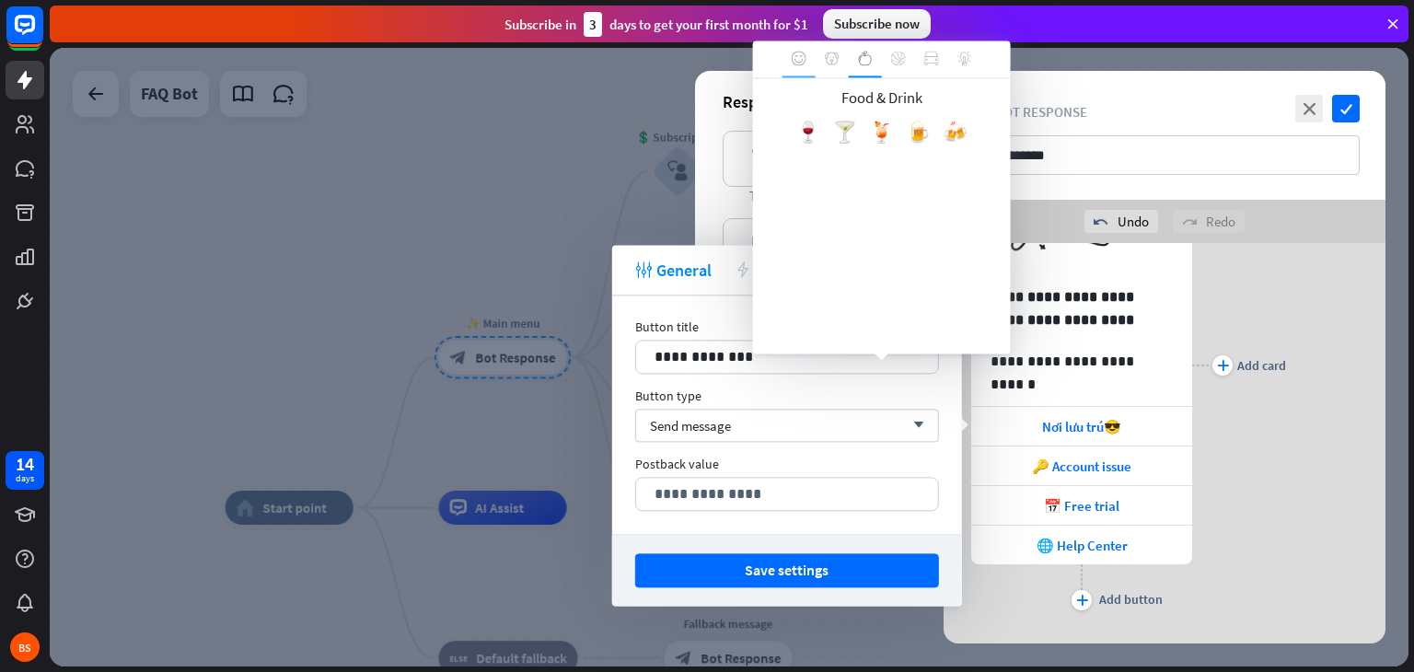
click at [810, 61] on div at bounding box center [799, 59] width 33 height 37
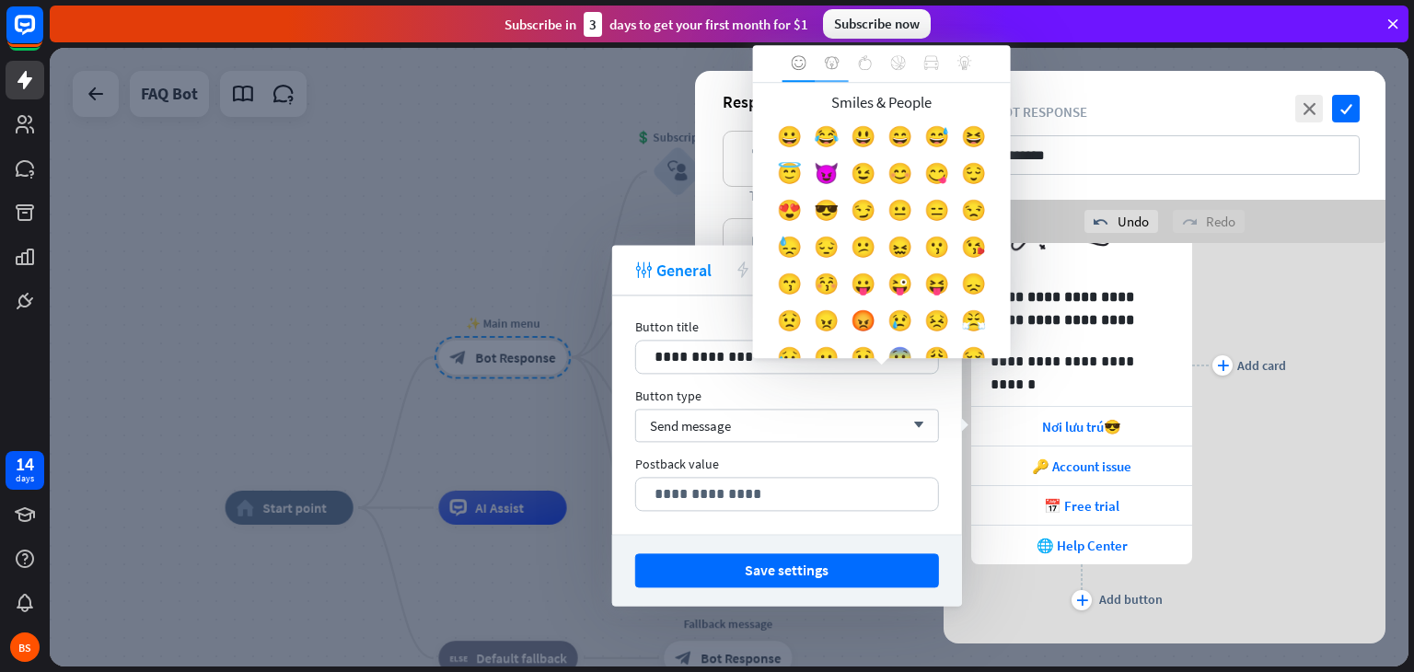
click at [835, 61] on icon at bounding box center [832, 62] width 15 height 15
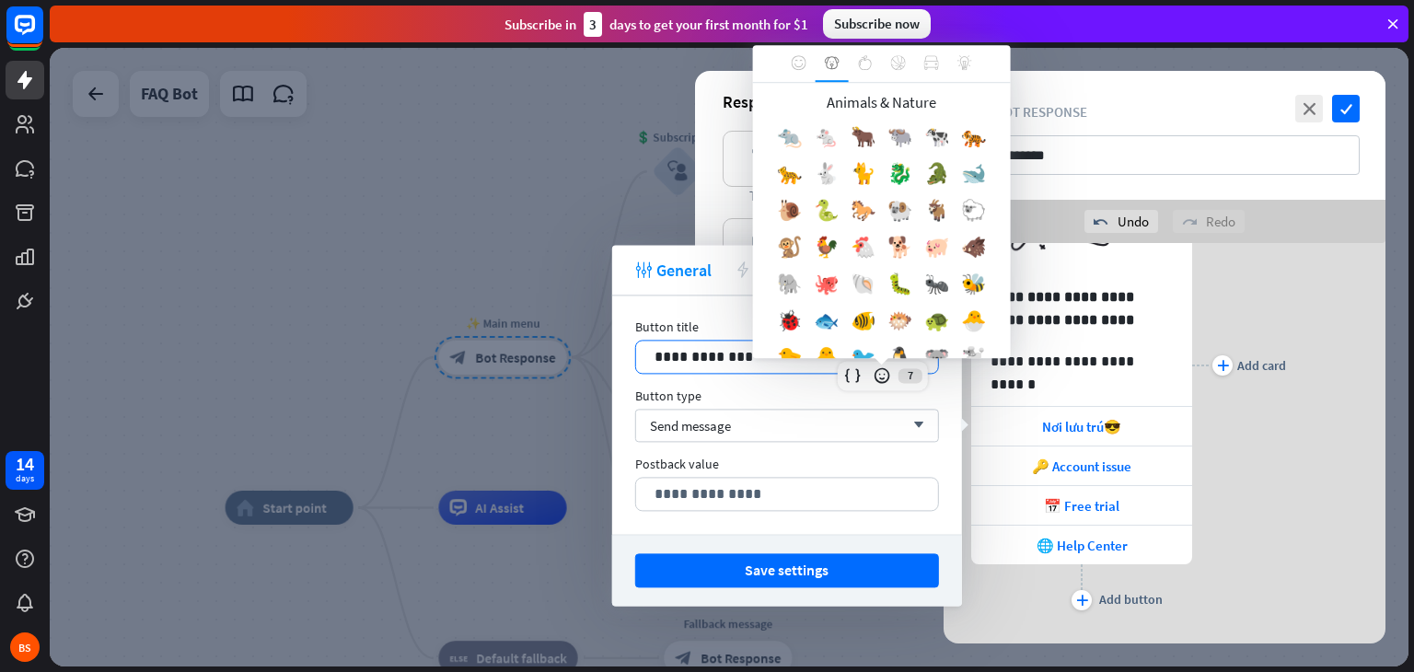
click at [792, 358] on p "**********" at bounding box center [787, 356] width 265 height 23
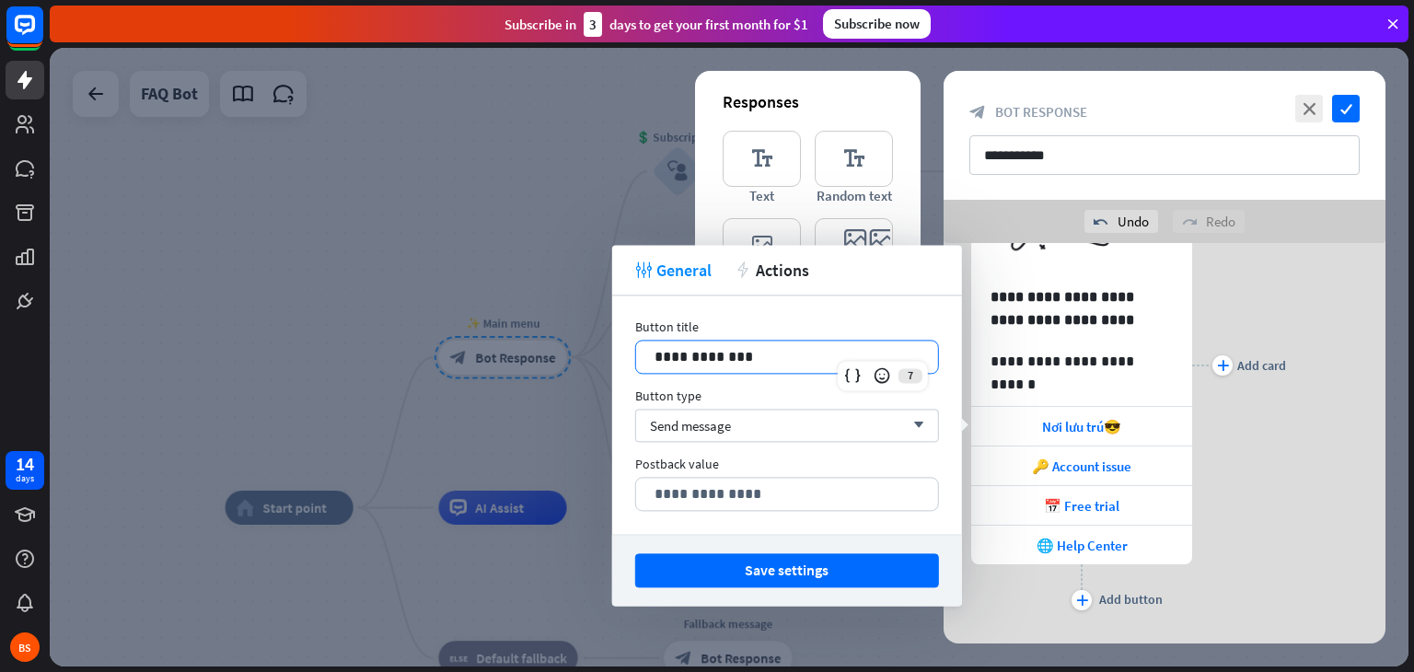
click at [727, 350] on p "**********" at bounding box center [787, 356] width 265 height 23
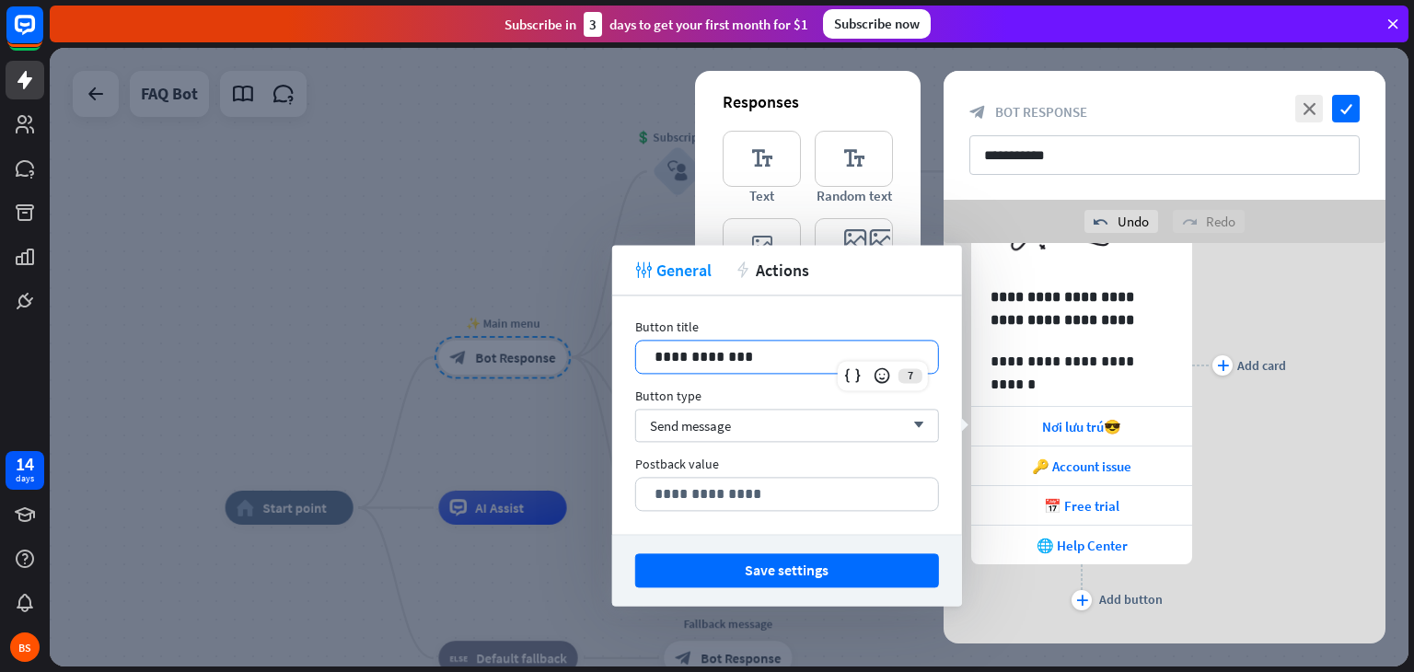
click at [756, 362] on p "**********" at bounding box center [787, 356] width 265 height 23
click at [882, 377] on icon at bounding box center [882, 375] width 18 height 18
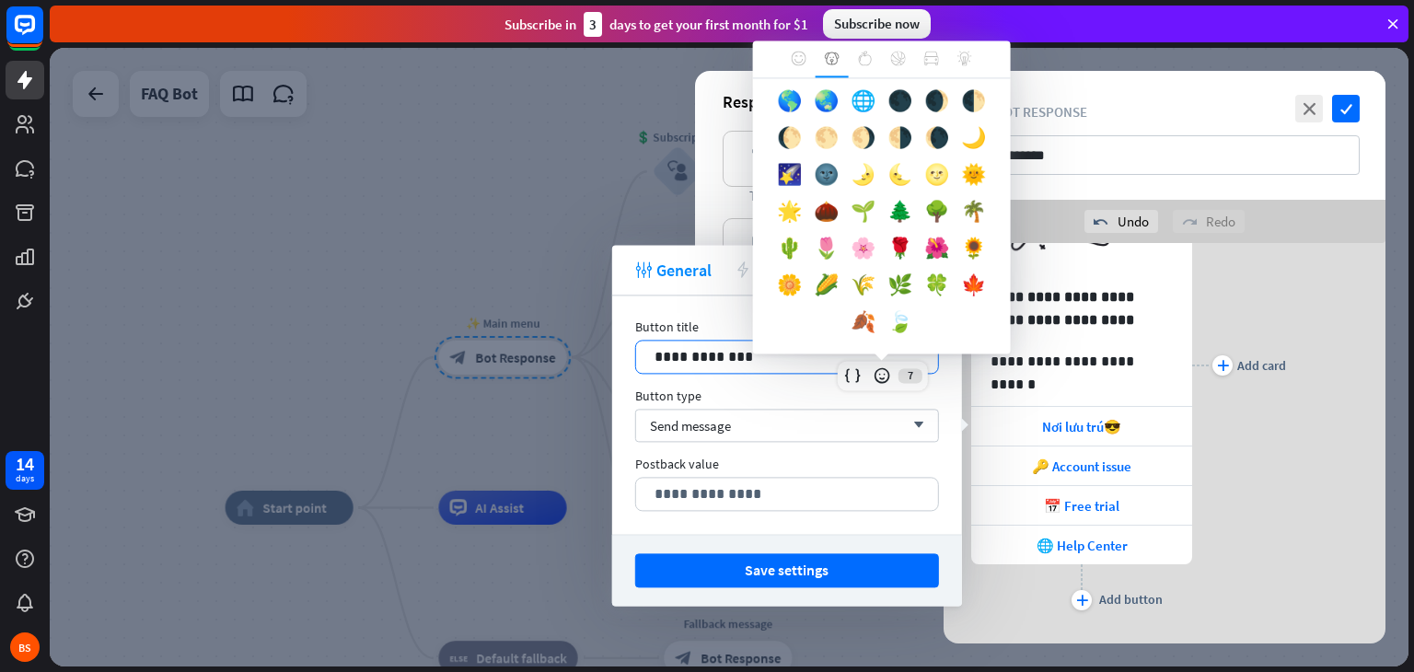
scroll to position [589, 0]
click at [929, 59] on icon at bounding box center [931, 58] width 15 height 15
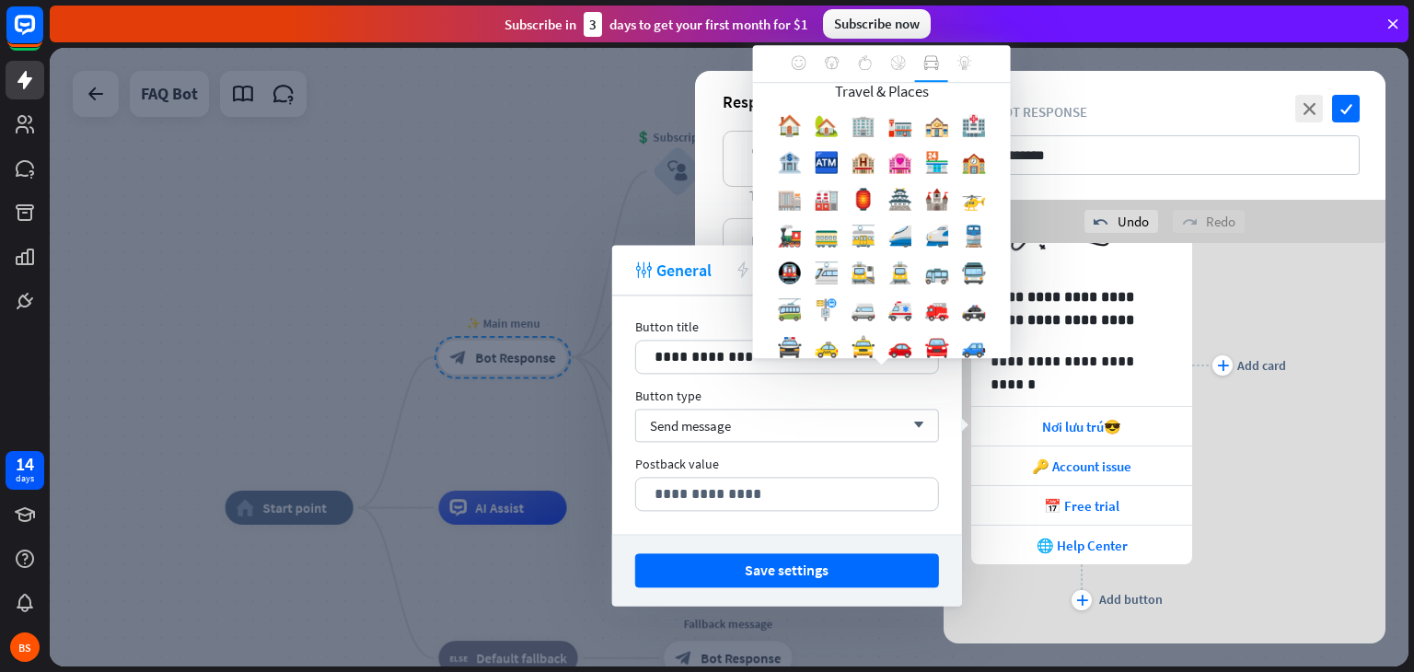
scroll to position [14, 0]
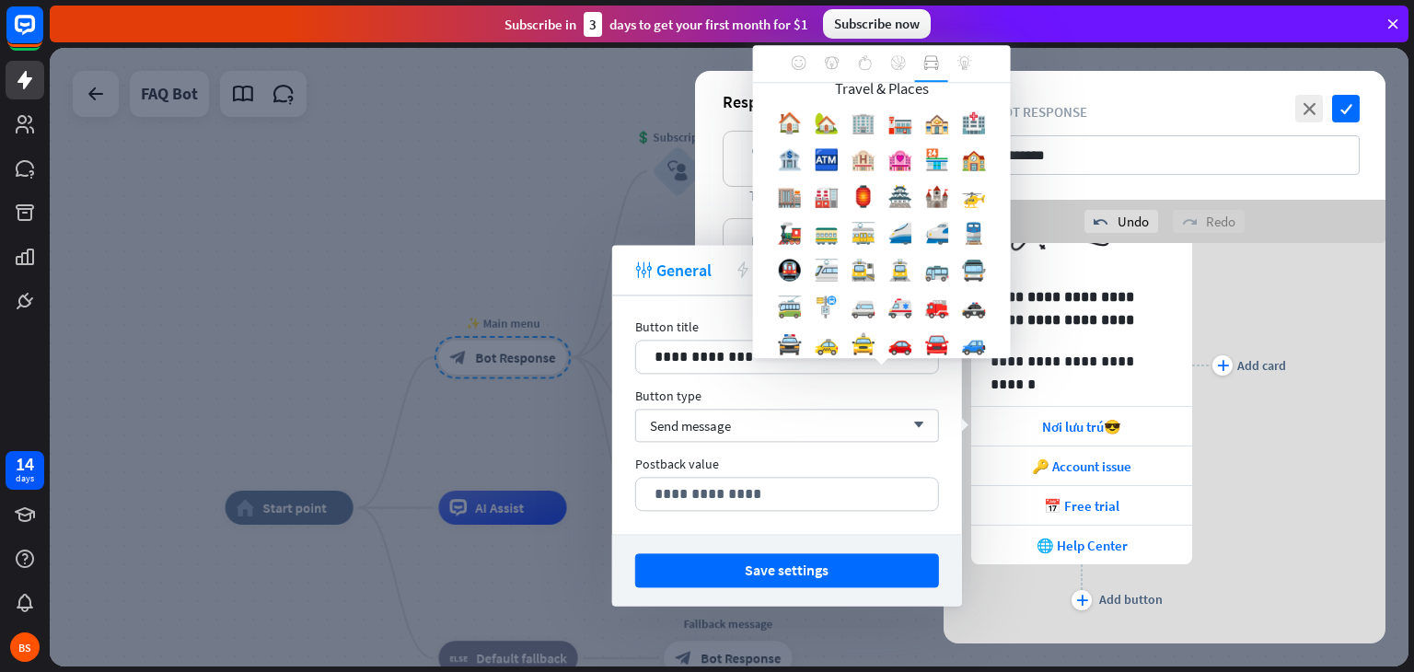
click at [882, 156] on div "🏨" at bounding box center [863, 163] width 37 height 37
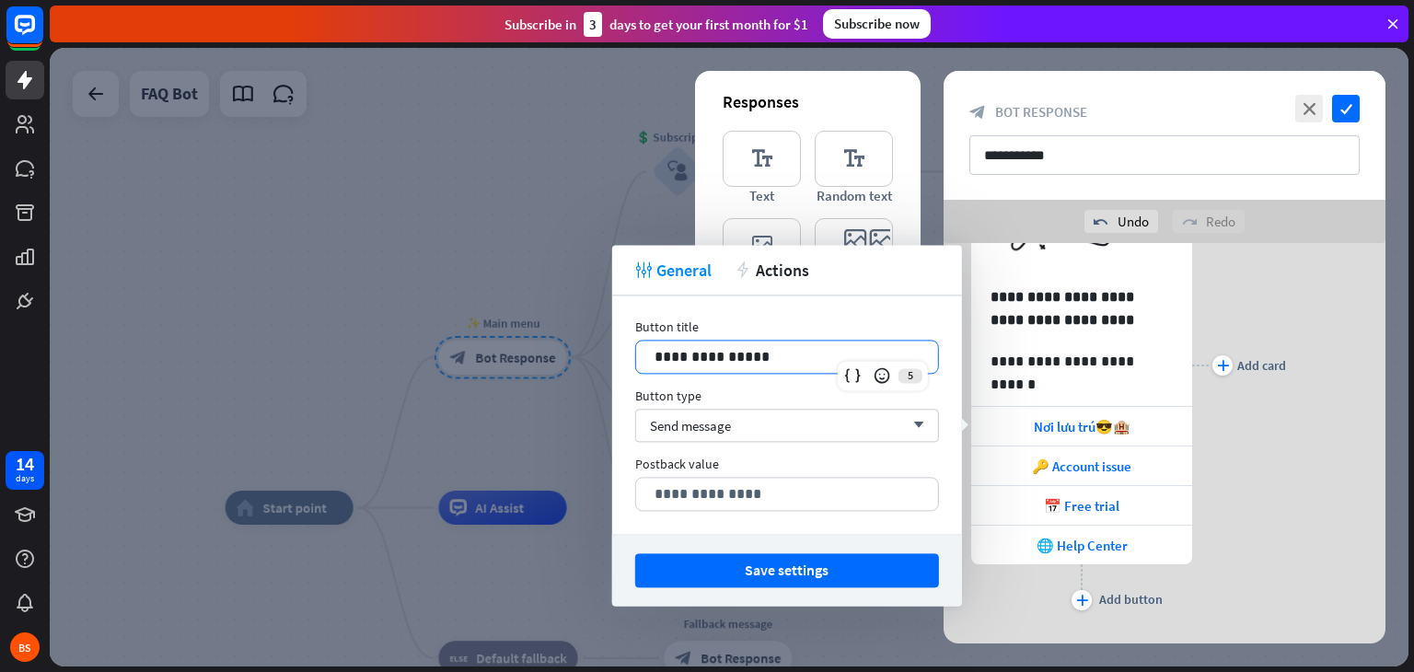
click at [746, 356] on p "**********" at bounding box center [787, 356] width 265 height 23
drag, startPoint x: 723, startPoint y: 351, endPoint x: 736, endPoint y: 354, distance: 13.2
click at [736, 354] on p "**********" at bounding box center [787, 356] width 265 height 23
click at [727, 361] on p "**********" at bounding box center [787, 356] width 265 height 23
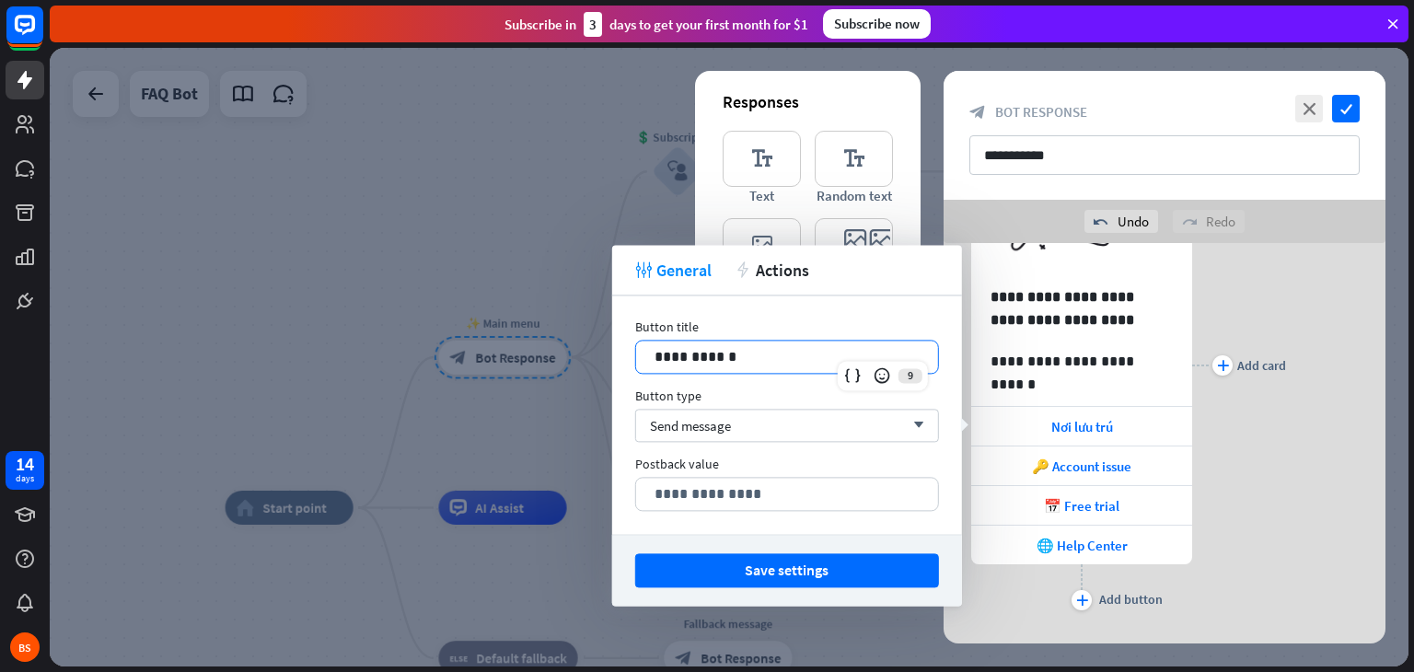
click at [648, 360] on div "**********" at bounding box center [787, 357] width 302 height 32
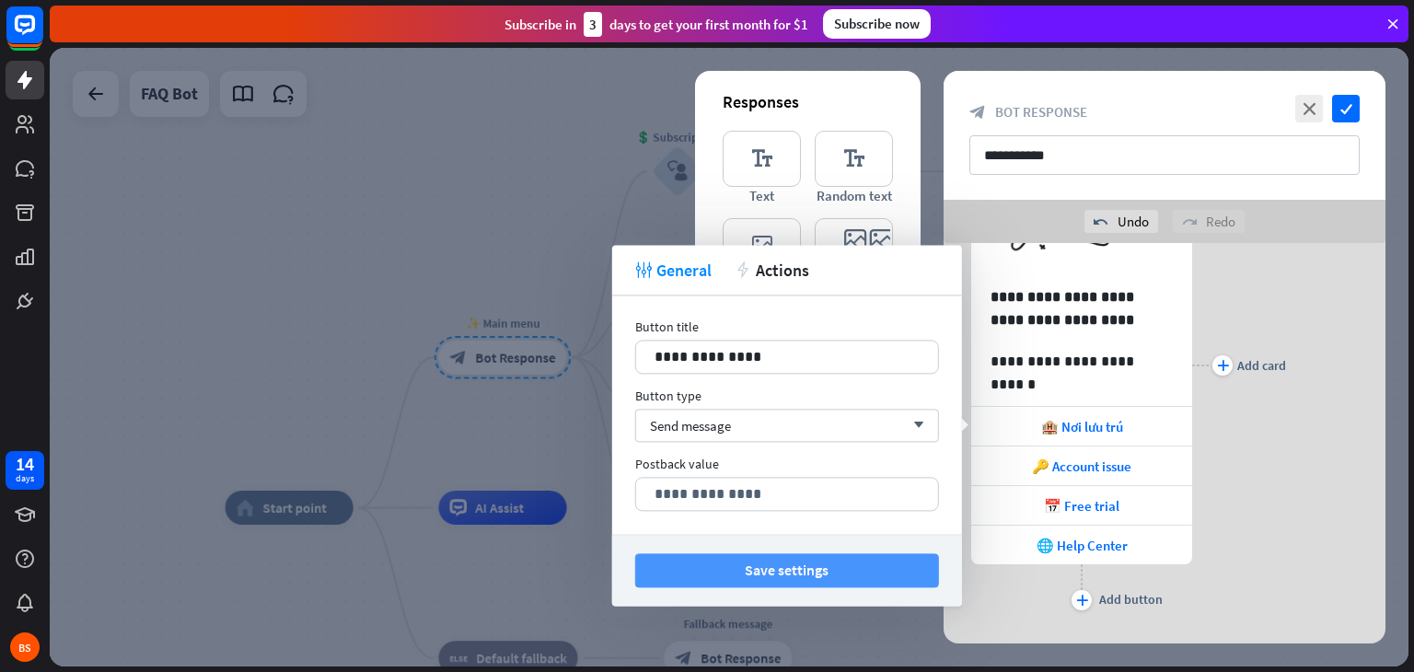
click at [891, 576] on button "Save settings" at bounding box center [787, 570] width 304 height 34
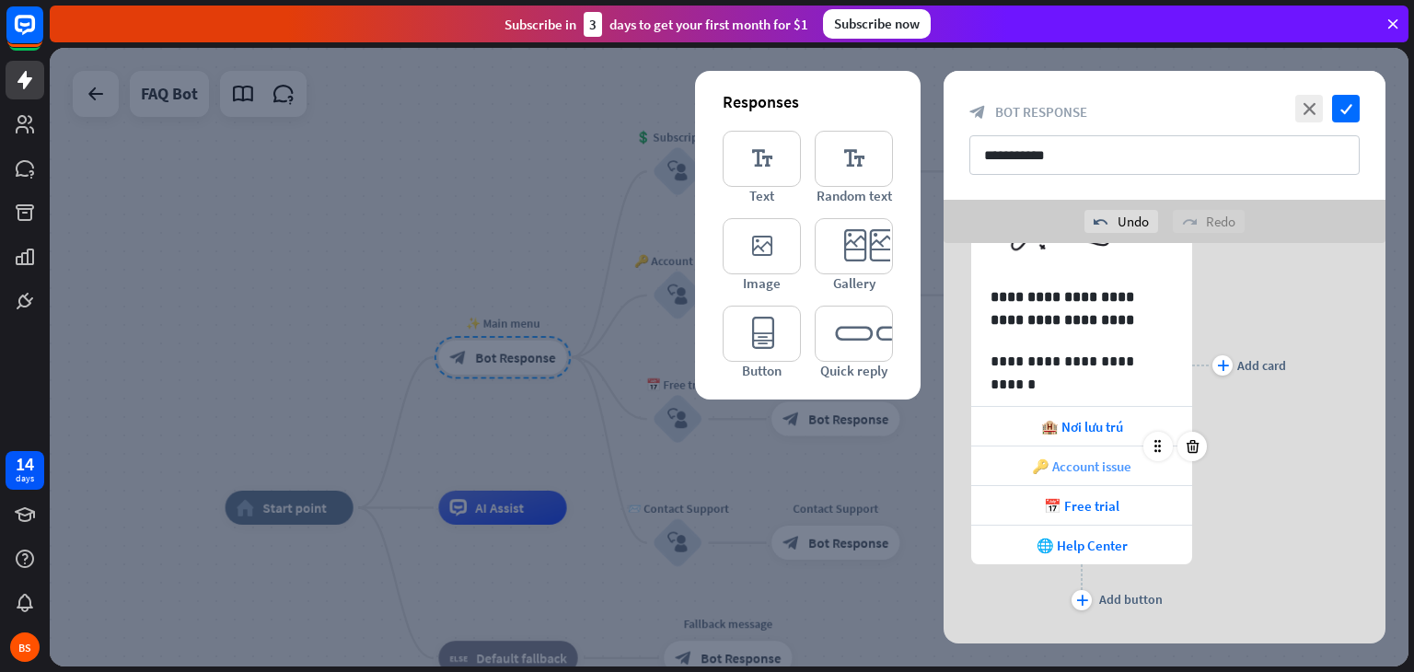
click at [1093, 469] on span "🔑 Account issue" at bounding box center [1081, 466] width 99 height 17
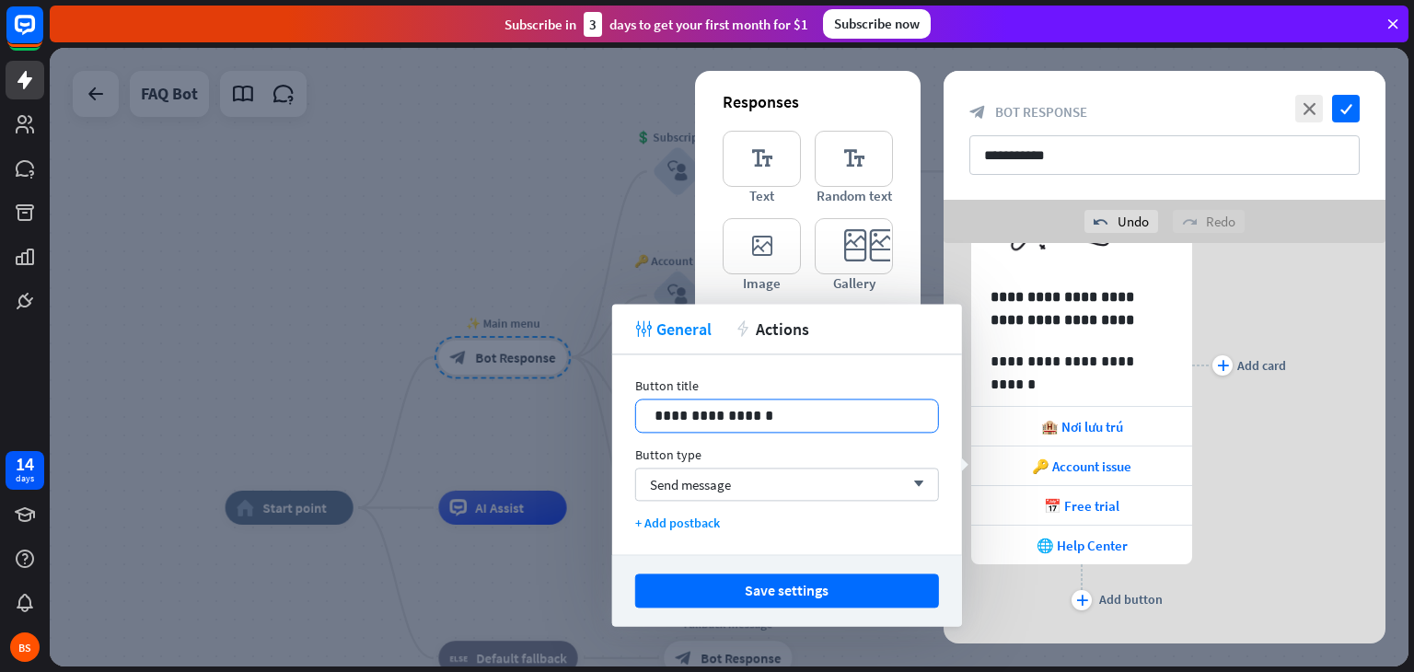
click at [801, 413] on p "**********" at bounding box center [787, 415] width 265 height 23
click at [730, 414] on p "**********" at bounding box center [787, 415] width 265 height 23
click at [672, 412] on p "**********" at bounding box center [787, 415] width 265 height 23
click at [878, 433] on icon at bounding box center [876, 434] width 18 height 18
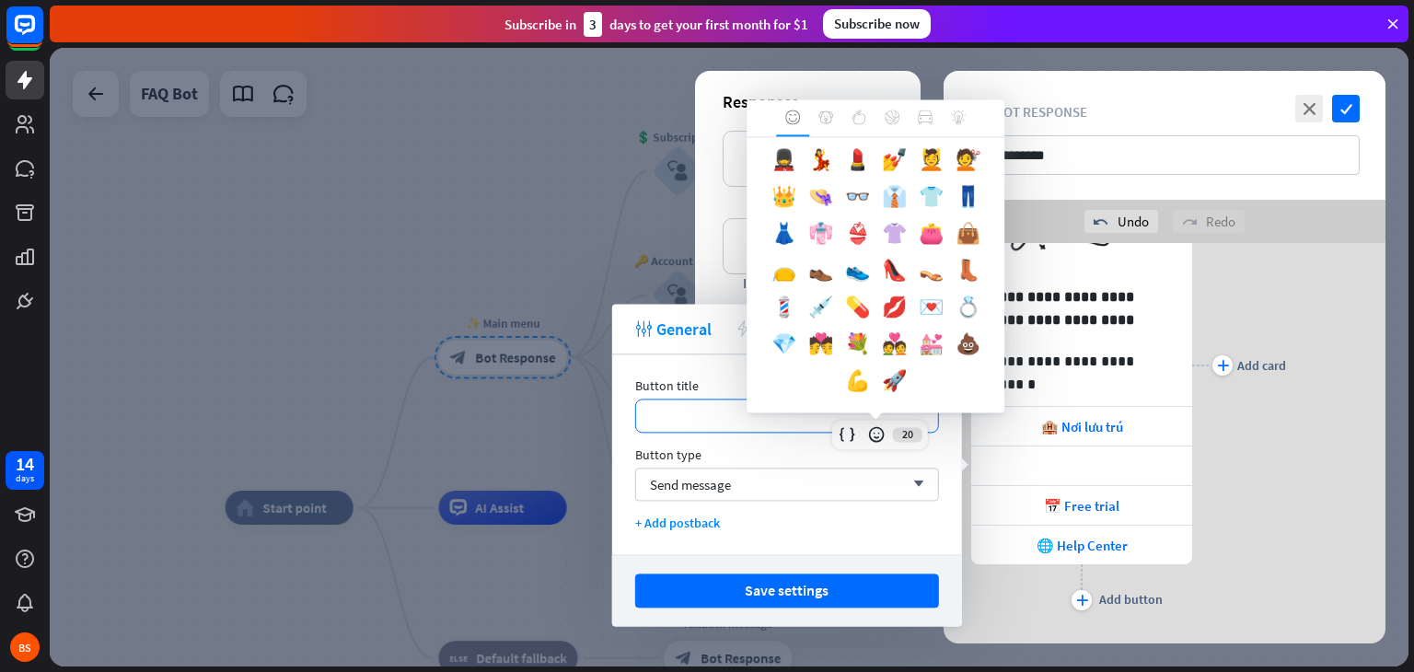
scroll to position [989, 0]
click at [876, 331] on div "💐" at bounding box center [857, 349] width 37 height 37
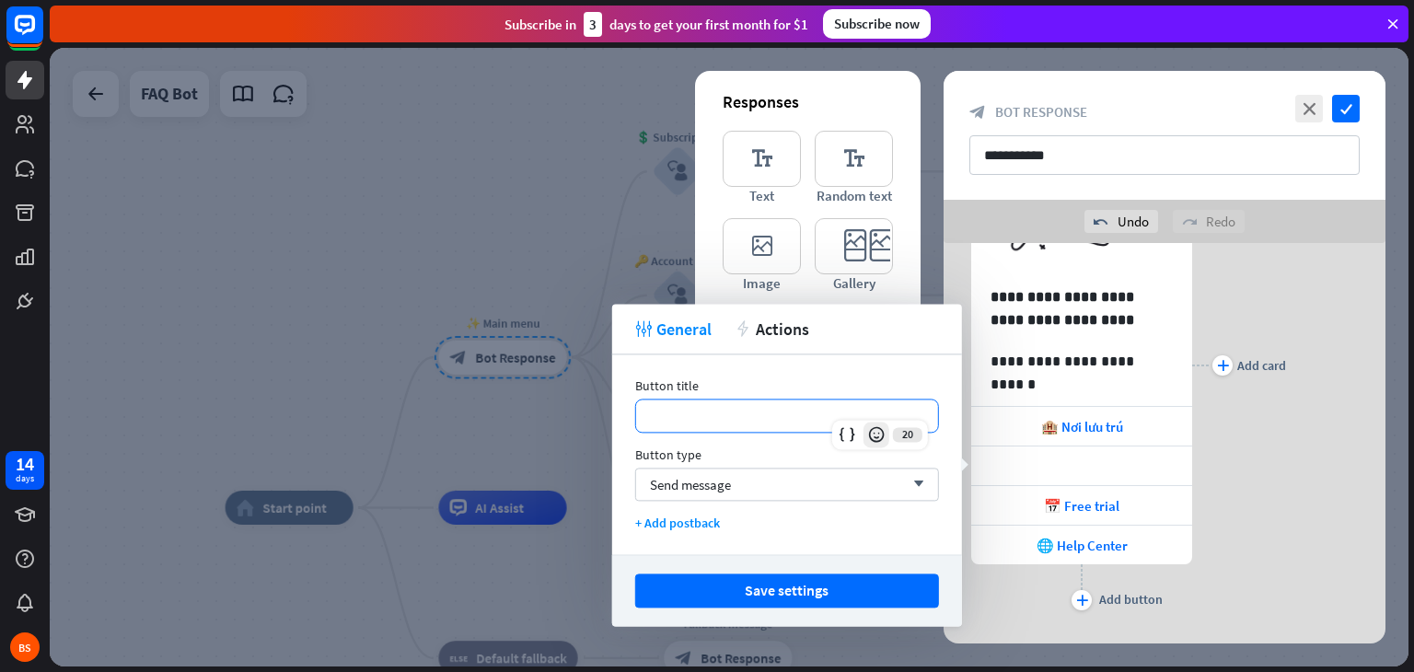
click at [873, 437] on icon at bounding box center [876, 434] width 18 height 18
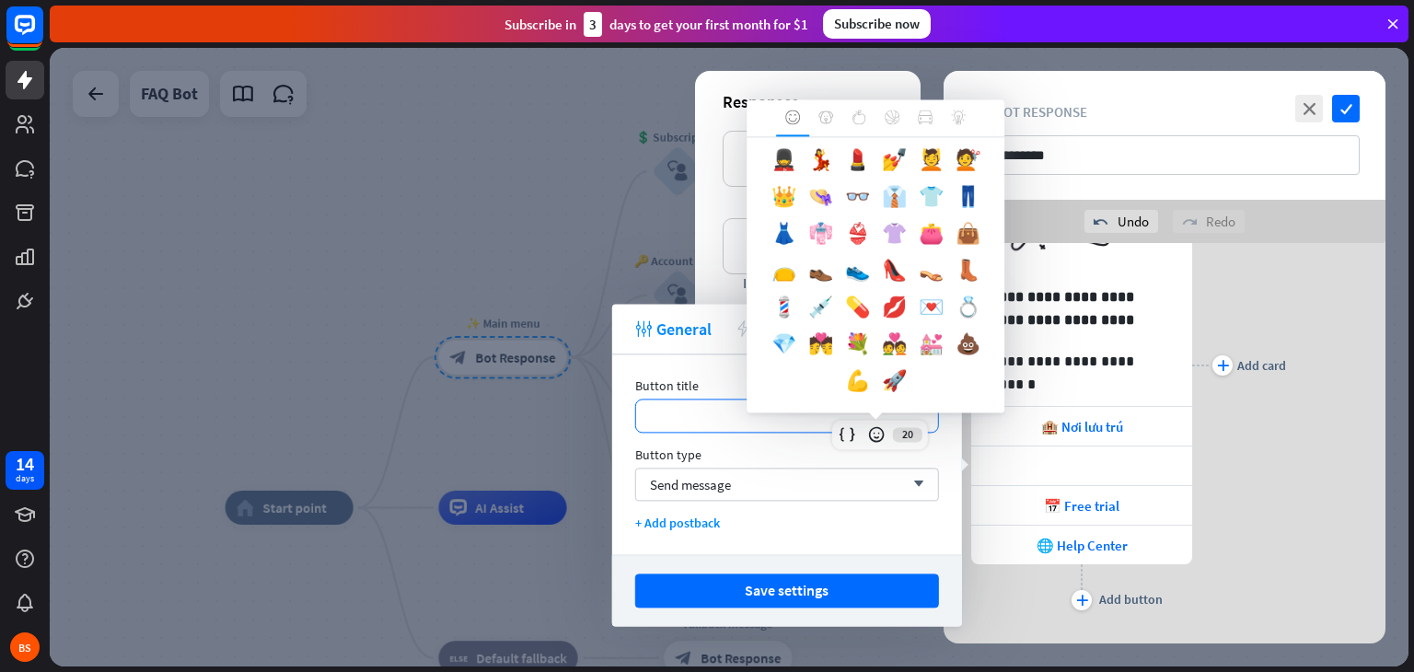
scroll to position [478, 0]
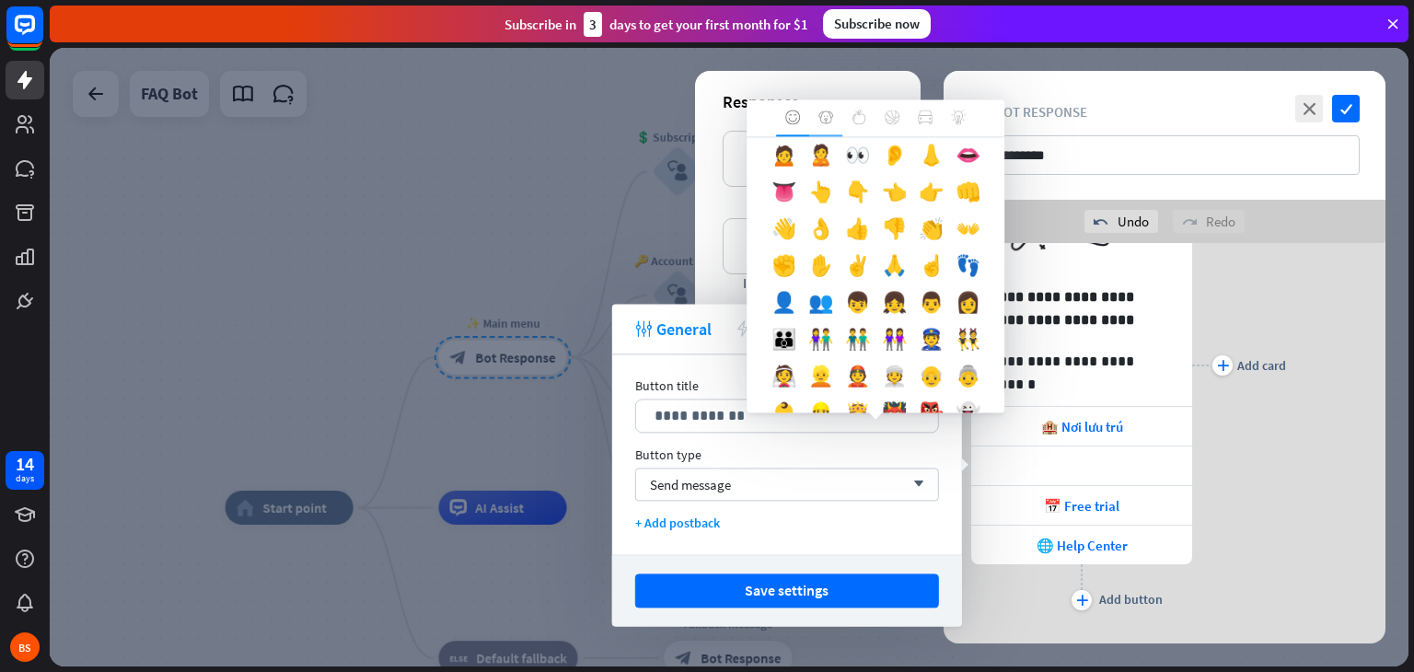
click at [831, 117] on icon at bounding box center [825, 116] width 15 height 13
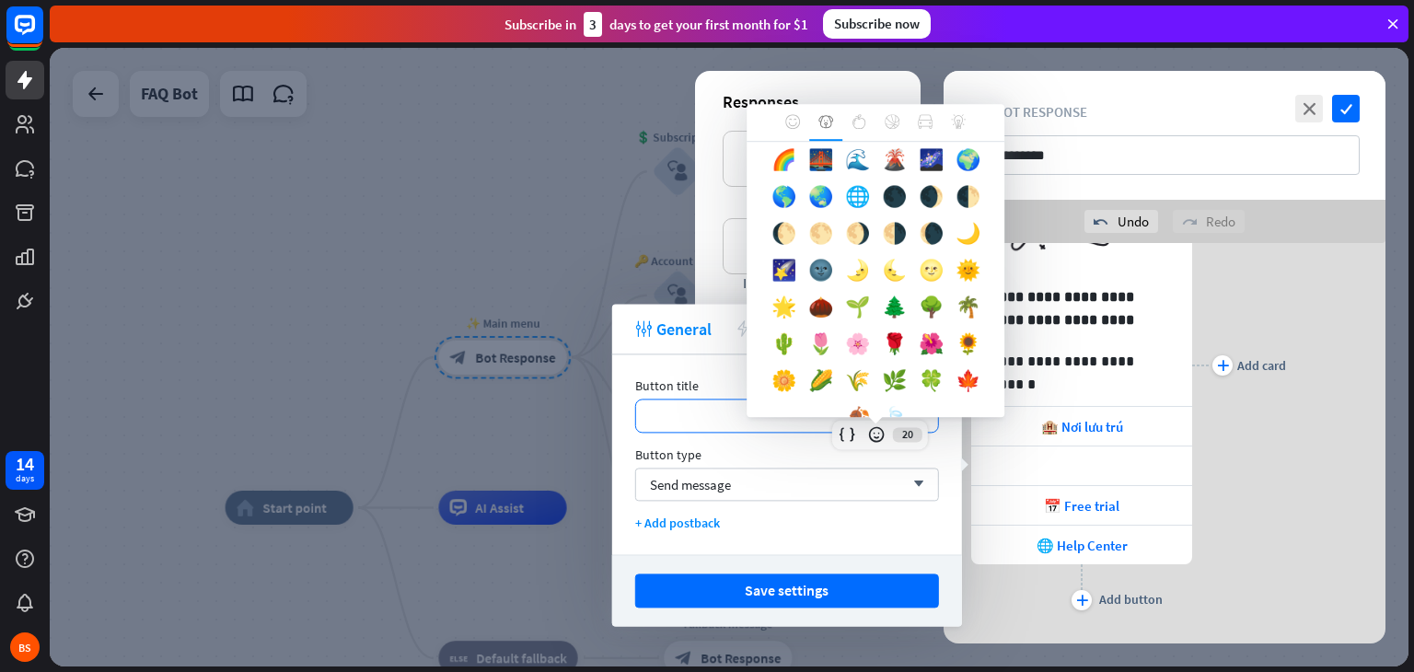
click at [771, 416] on body "14 days BS close Product Help First steps Get started with ChatBot Help Center …" at bounding box center [707, 336] width 1414 height 672
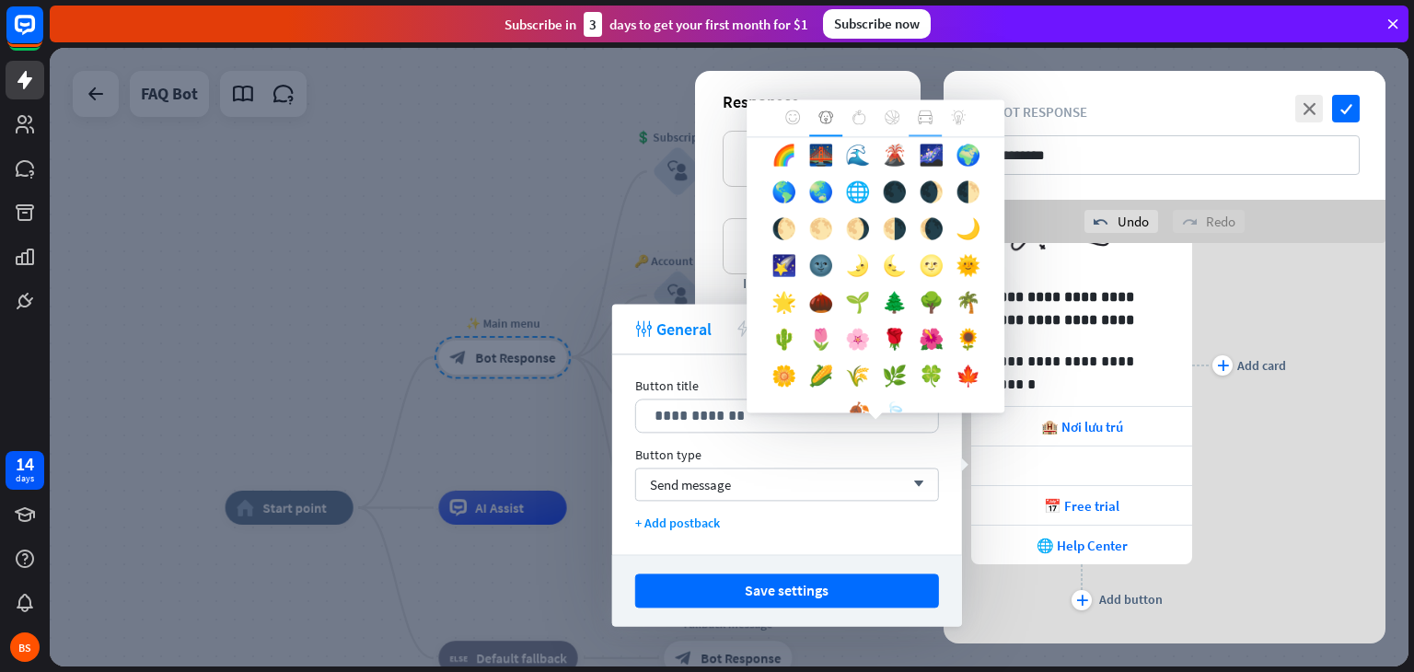
click at [926, 125] on div at bounding box center [925, 117] width 33 height 37
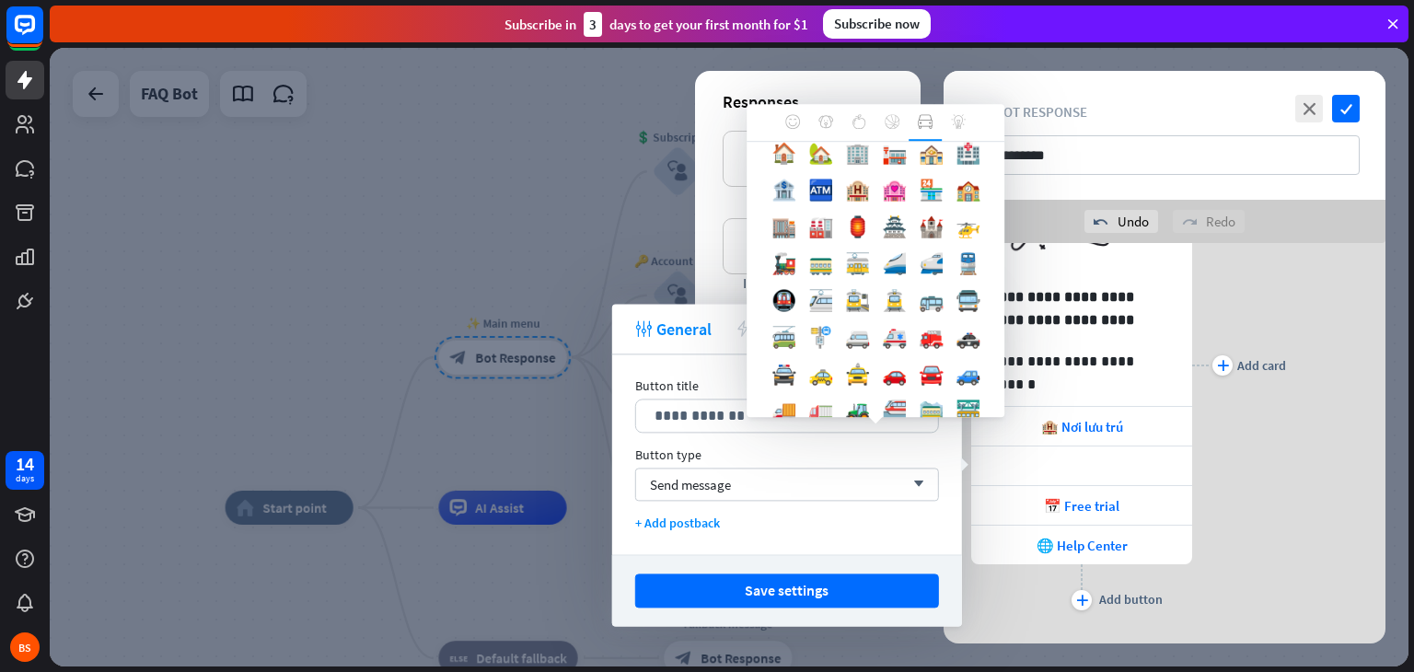
scroll to position [0, 0]
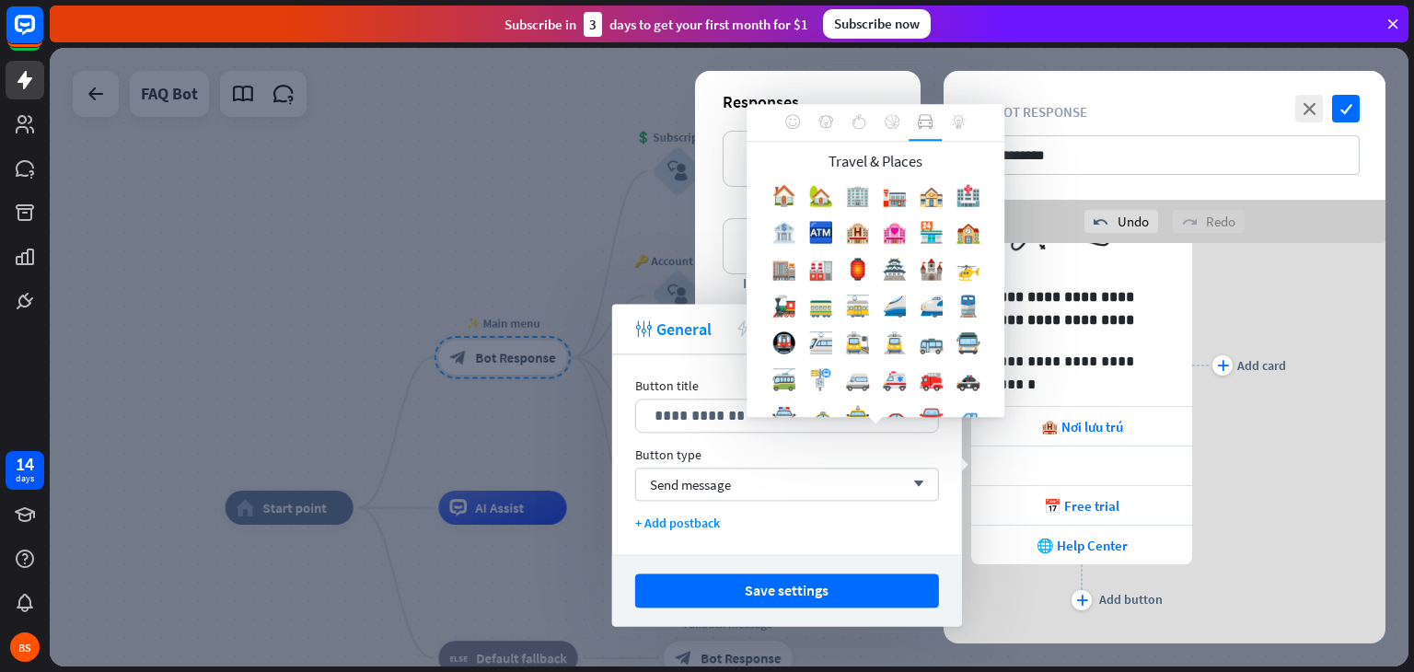
click at [802, 235] on div "🏦" at bounding box center [783, 236] width 37 height 37
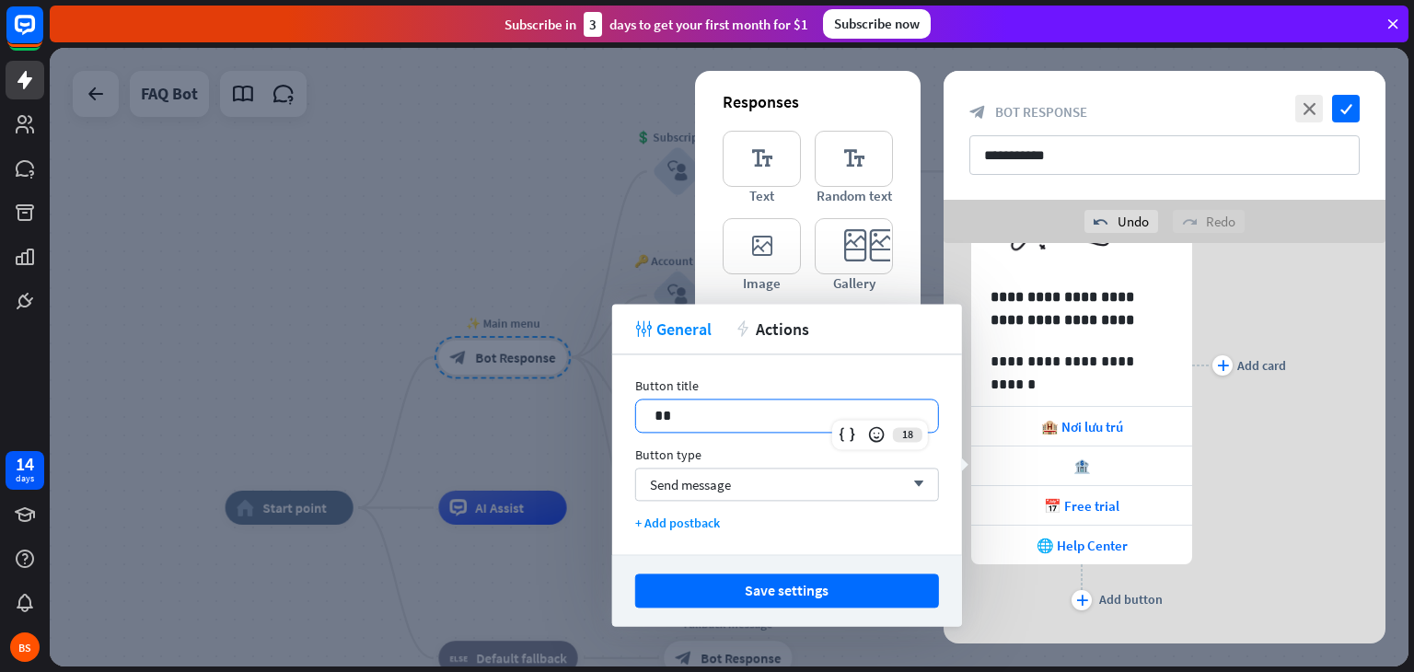
click at [748, 409] on p "**" at bounding box center [787, 415] width 265 height 23
click at [832, 537] on div "**********" at bounding box center [787, 454] width 350 height 200
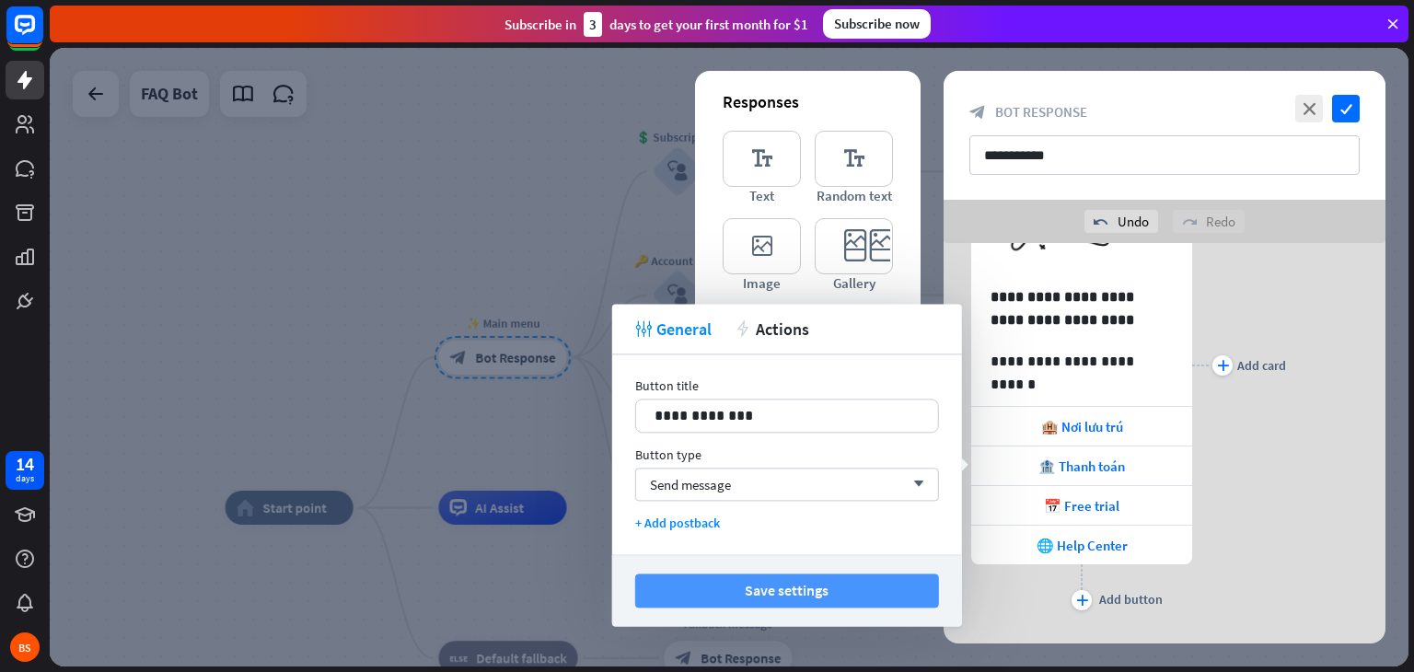
click at [830, 599] on button "Save settings" at bounding box center [787, 591] width 304 height 34
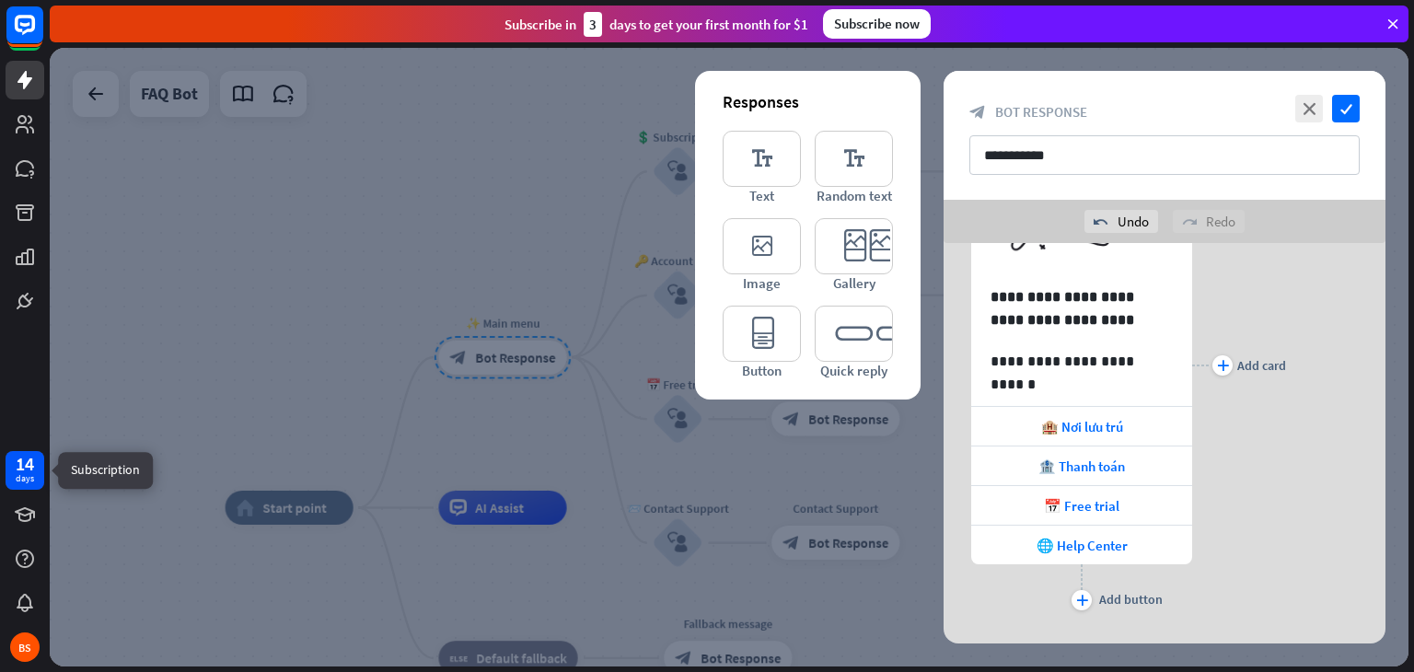
click at [17, 472] on div "days" at bounding box center [25, 478] width 18 height 13
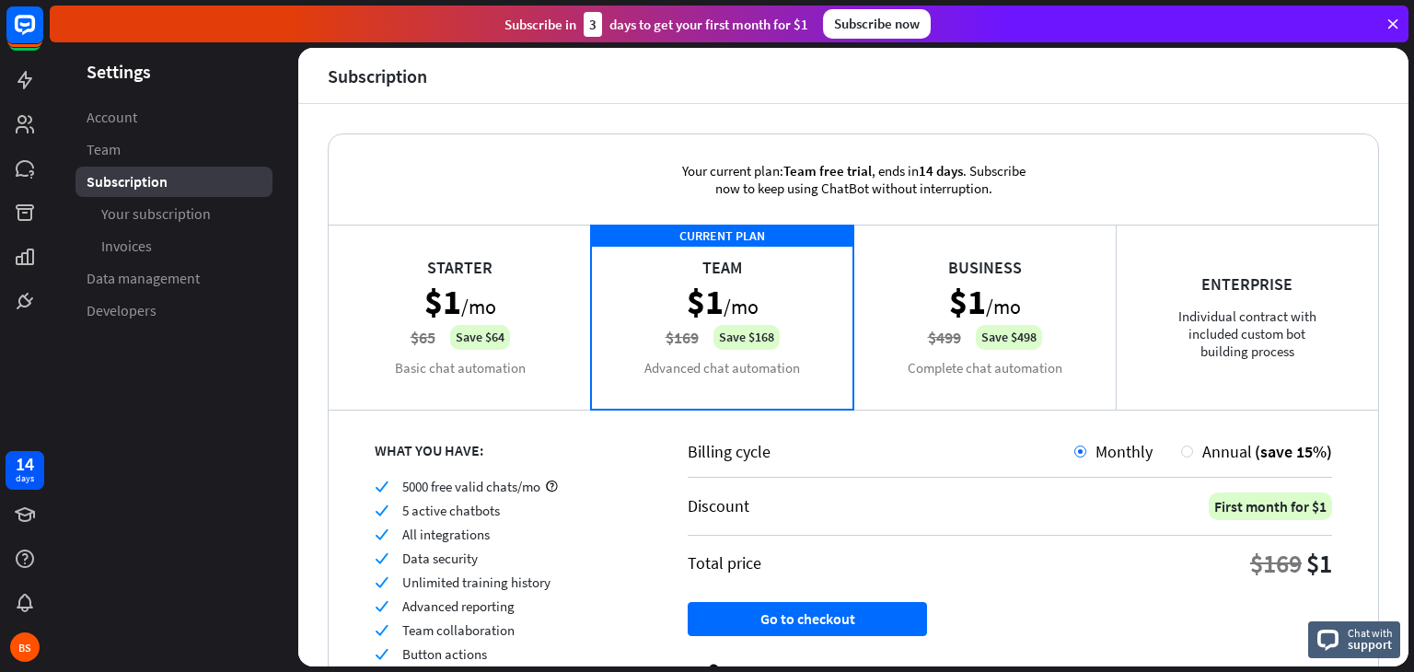
click at [1137, 164] on div "Your current plan: Team free trial , ends [DATE] . Subscribe now to keep using …" at bounding box center [854, 179] width 1050 height 90
click at [995, 318] on div "Business $1 /mo $499 Save $498 Complete chat automation" at bounding box center [984, 317] width 262 height 184
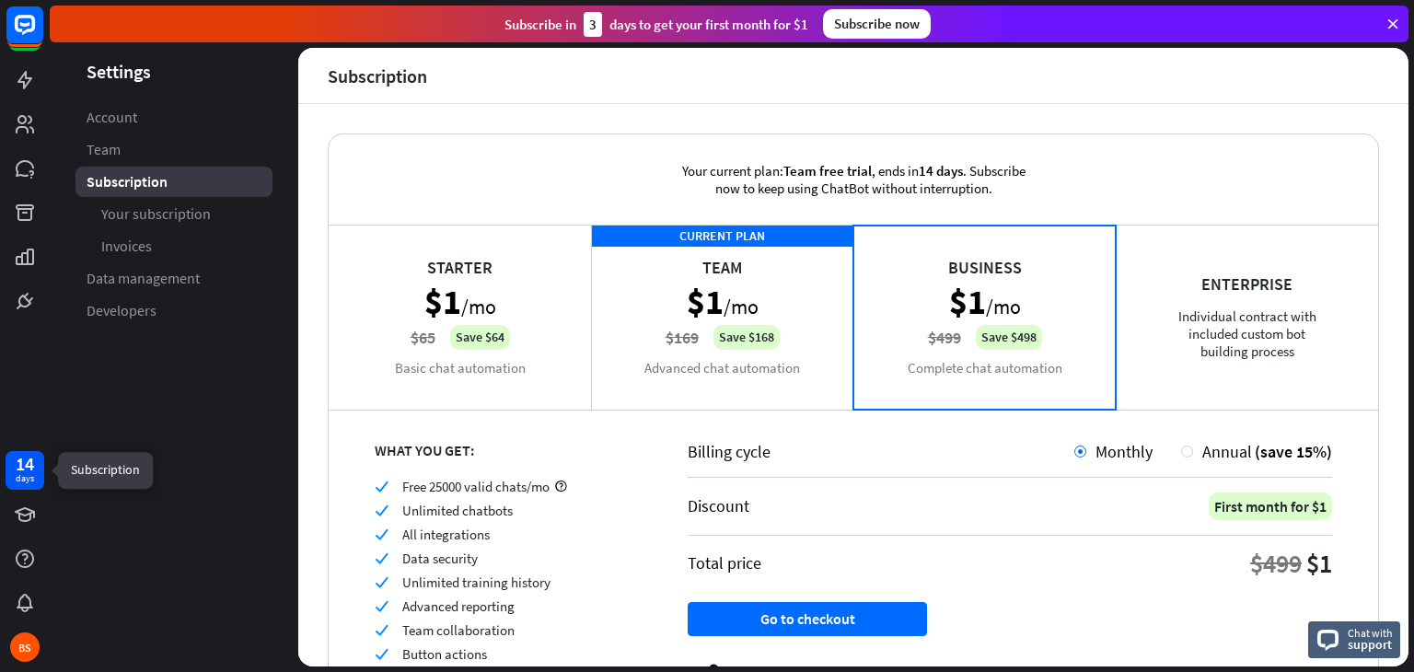
click at [28, 475] on div "days" at bounding box center [25, 478] width 18 height 13
click at [1387, 29] on icon at bounding box center [1393, 24] width 17 height 17
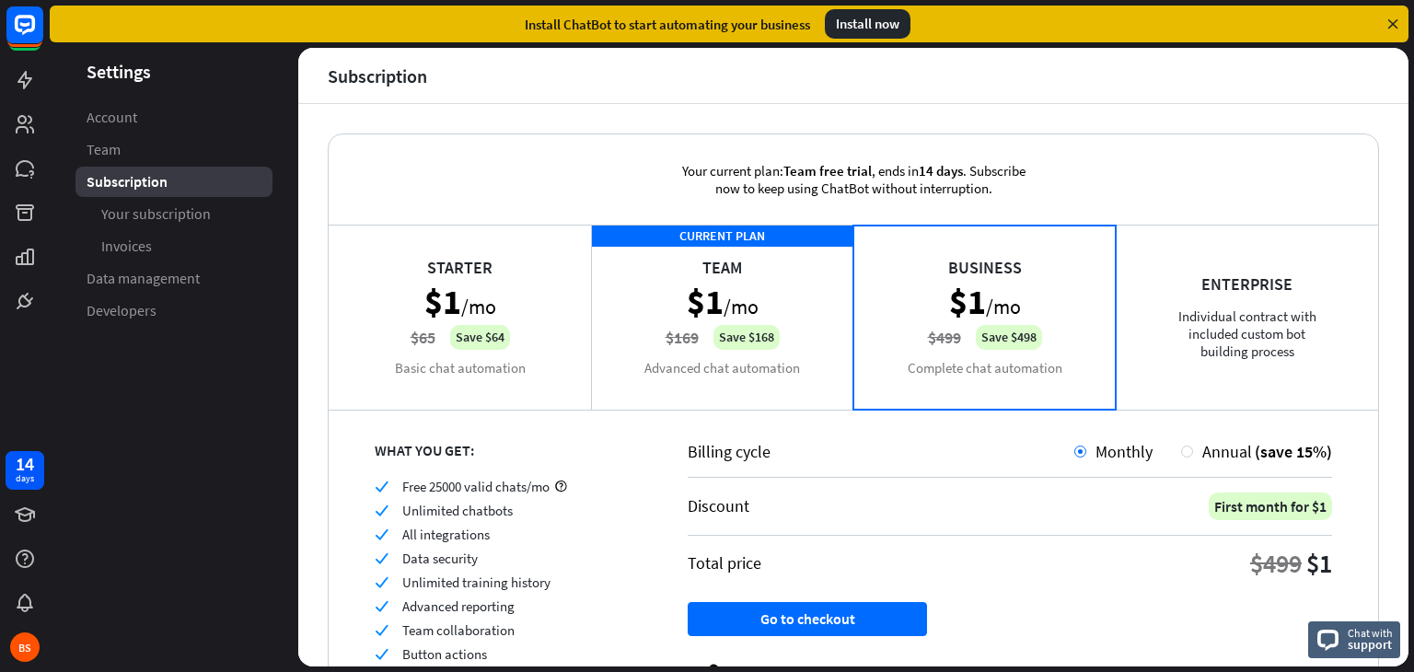
click at [1387, 29] on icon at bounding box center [1393, 24] width 17 height 17
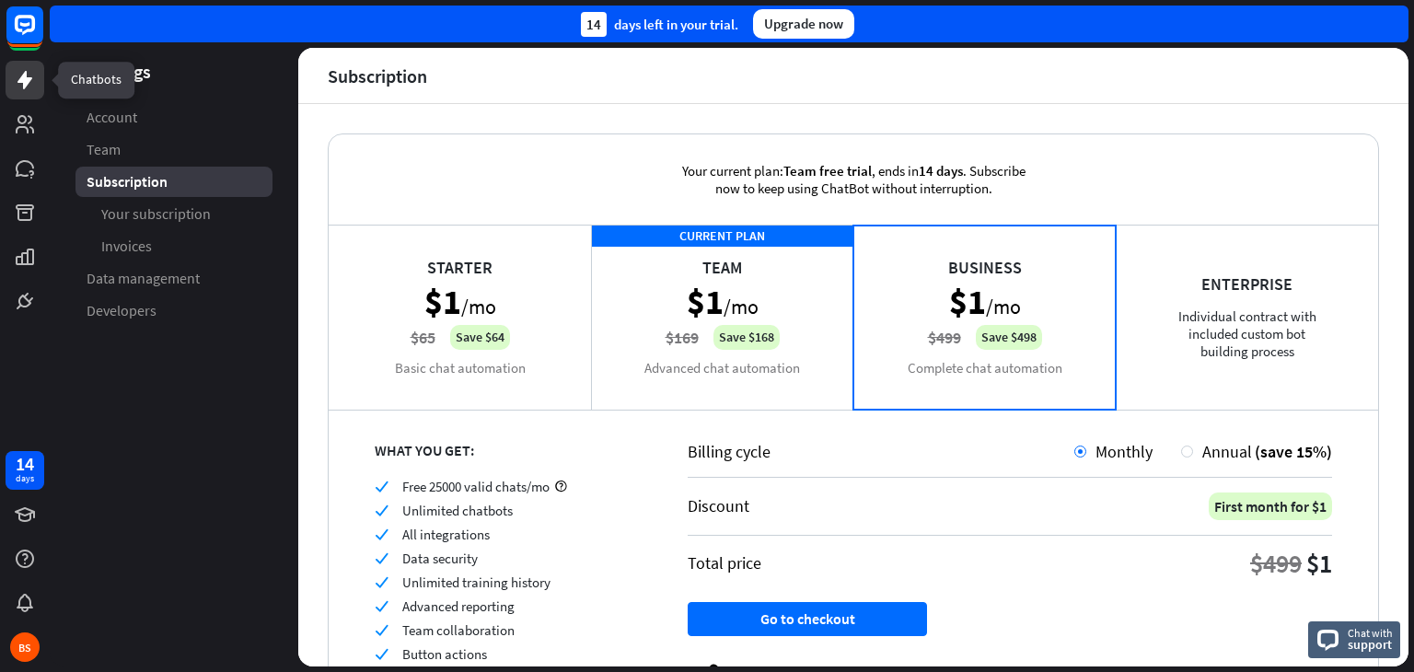
click at [25, 91] on link at bounding box center [25, 80] width 39 height 39
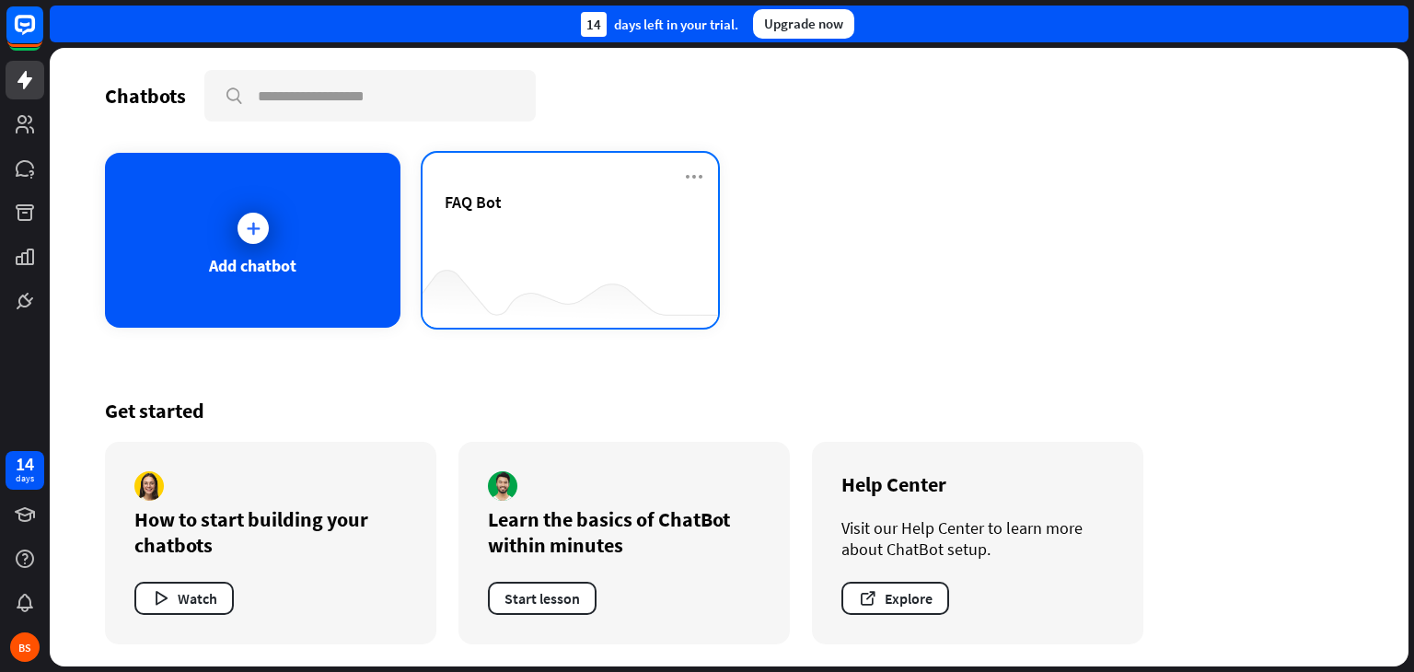
click at [538, 270] on div at bounding box center [571, 291] width 296 height 71
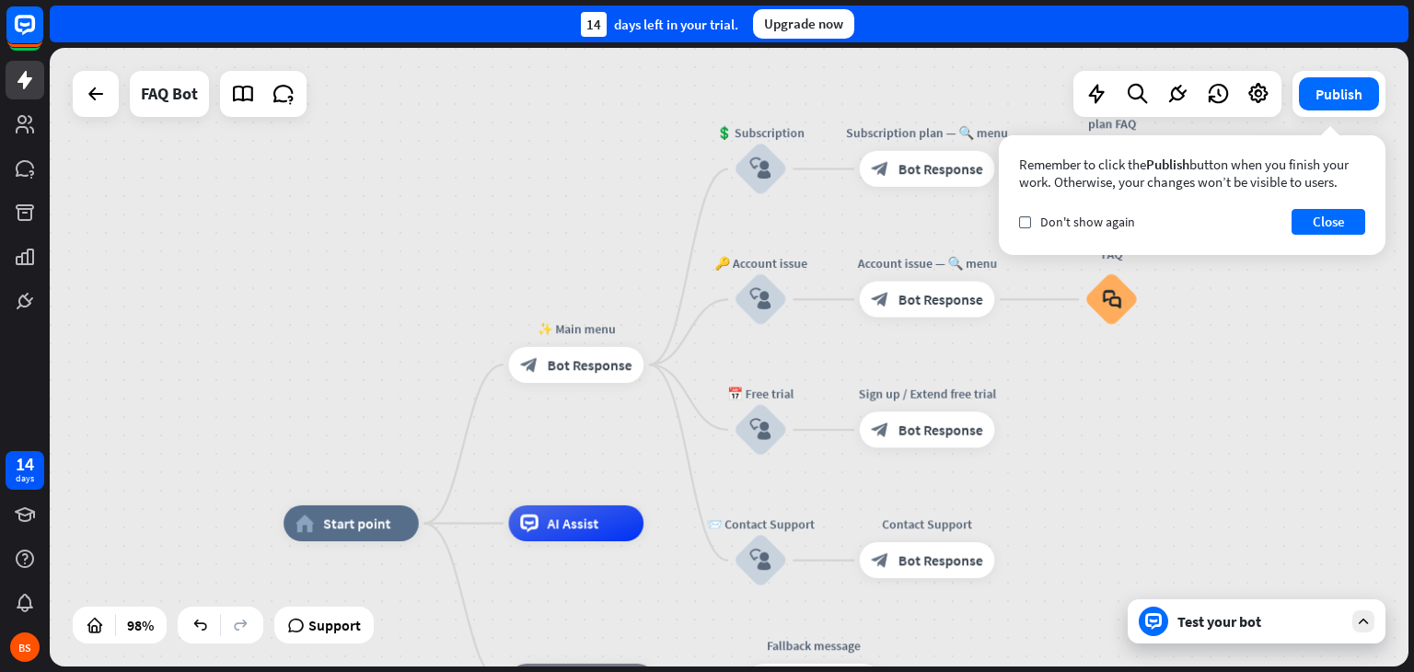
drag, startPoint x: 1167, startPoint y: 382, endPoint x: 1123, endPoint y: 548, distance: 171.5
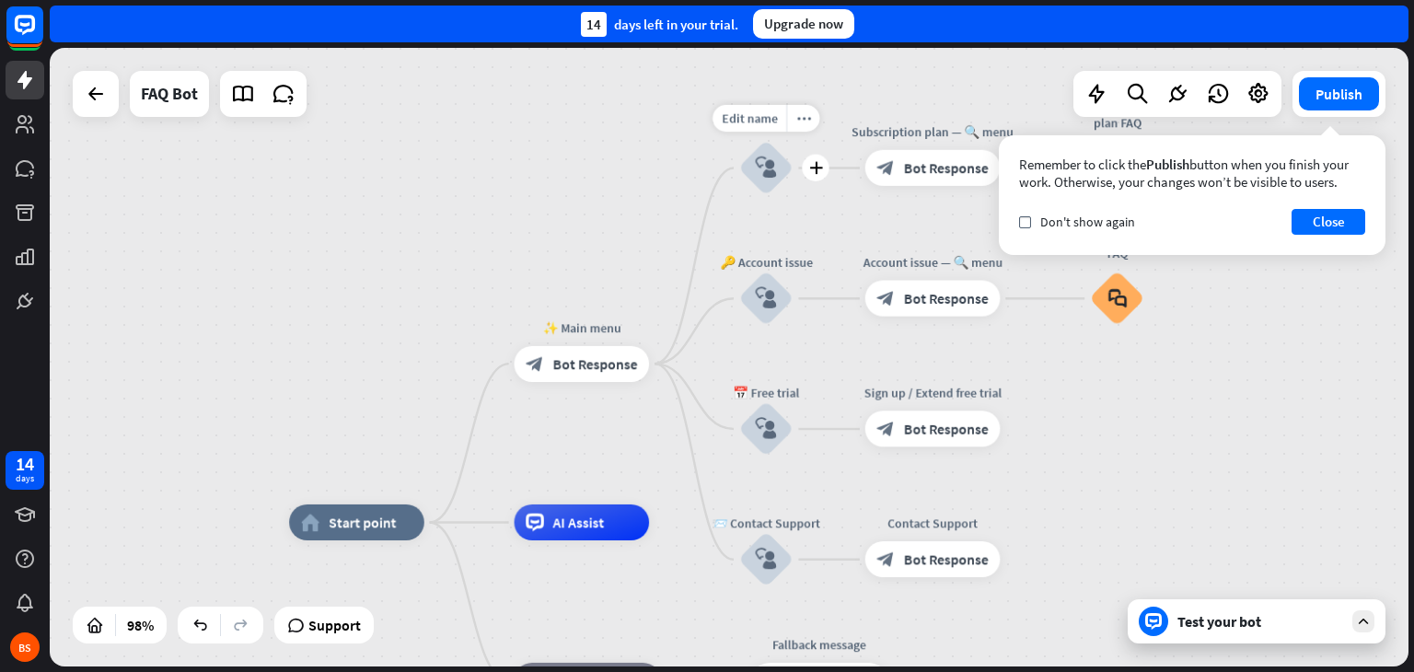
click at [763, 158] on icon "block_user_input" at bounding box center [765, 167] width 21 height 21
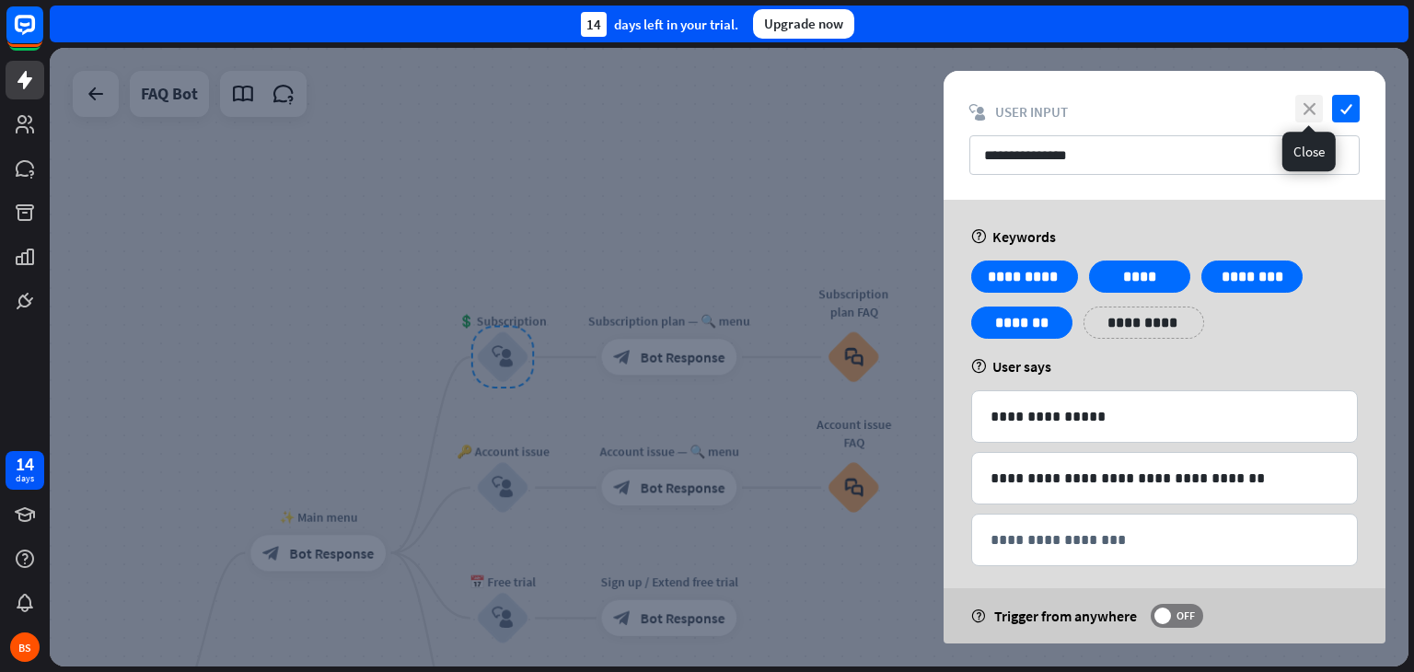
click at [1304, 104] on icon "close" at bounding box center [1309, 109] width 28 height 28
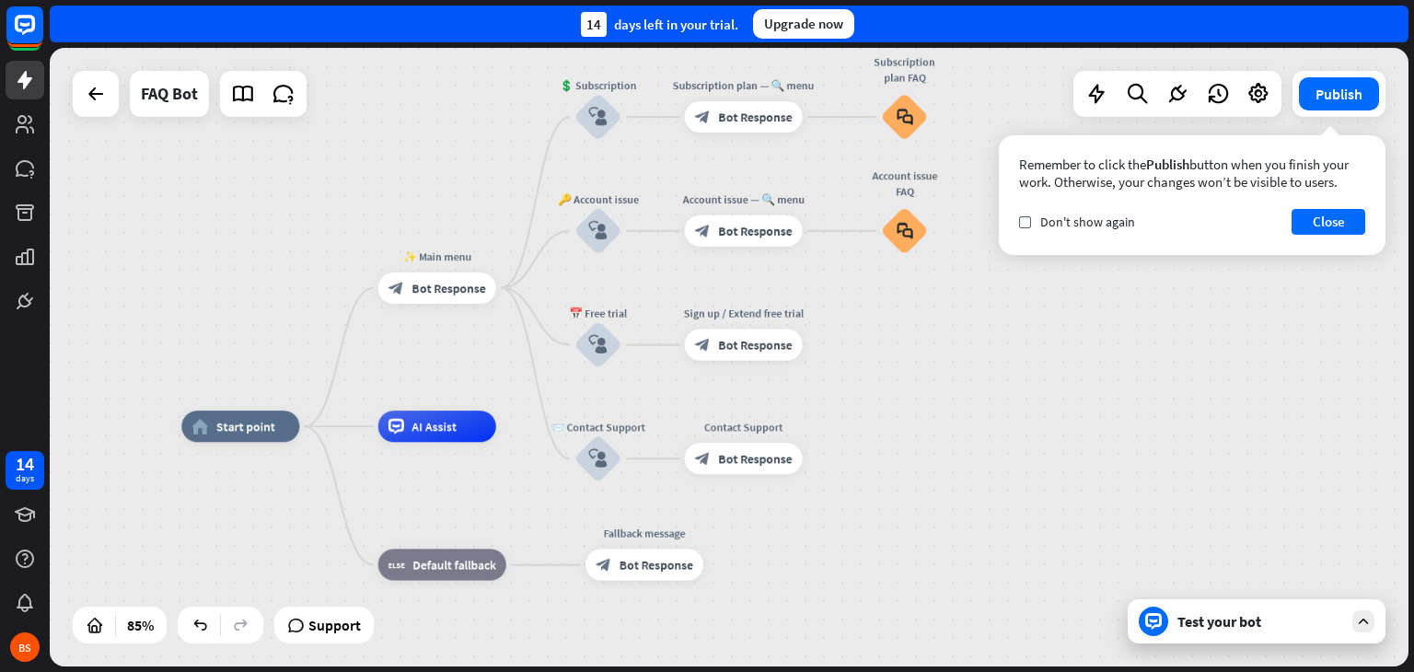
drag, startPoint x: 398, startPoint y: 406, endPoint x: 443, endPoint y: 156, distance: 254.5
click at [443, 156] on div "home_2 Start point ✨ Main menu block_bot_response Bot Response 💲 Subscription b…" at bounding box center [729, 357] width 1359 height 619
click at [435, 262] on div "Edit name" at bounding box center [422, 253] width 64 height 24
click at [450, 285] on span "Bot Response" at bounding box center [449, 288] width 74 height 16
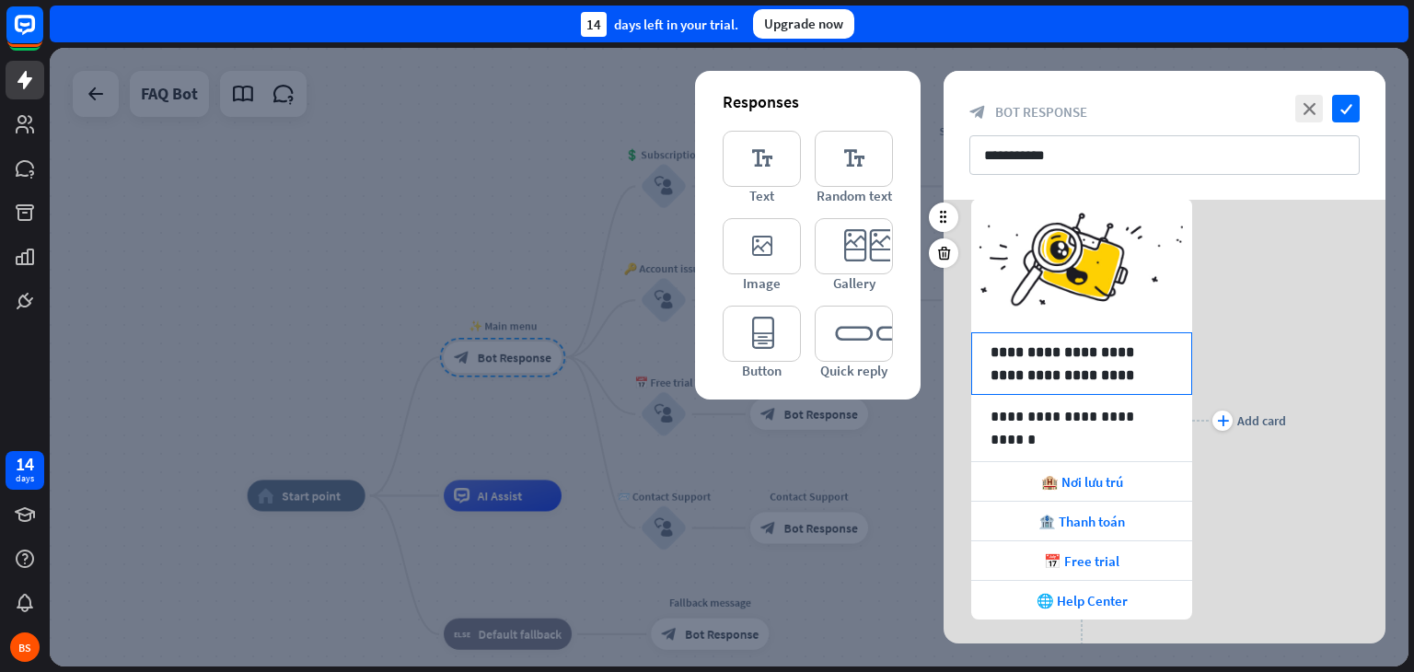
scroll to position [77, 0]
click at [1097, 566] on span "📅 Free trial" at bounding box center [1081, 561] width 75 height 17
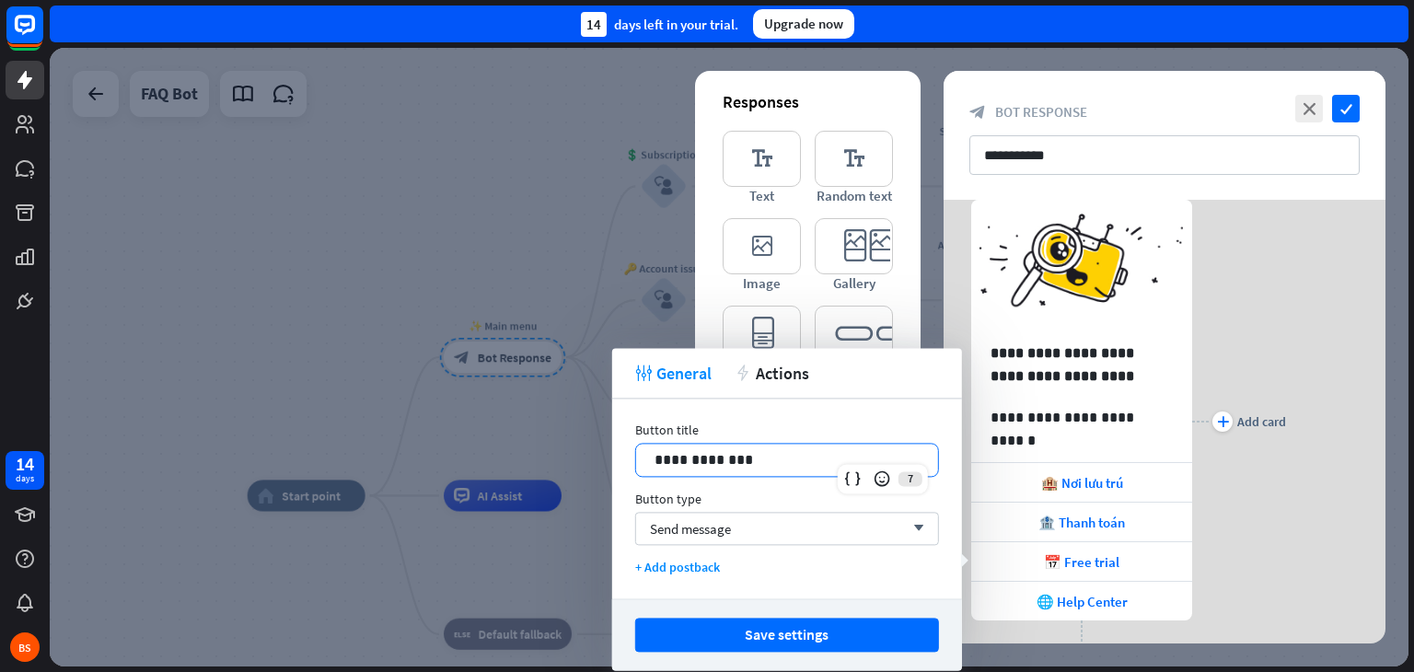
click at [874, 454] on p "**********" at bounding box center [787, 459] width 265 height 23
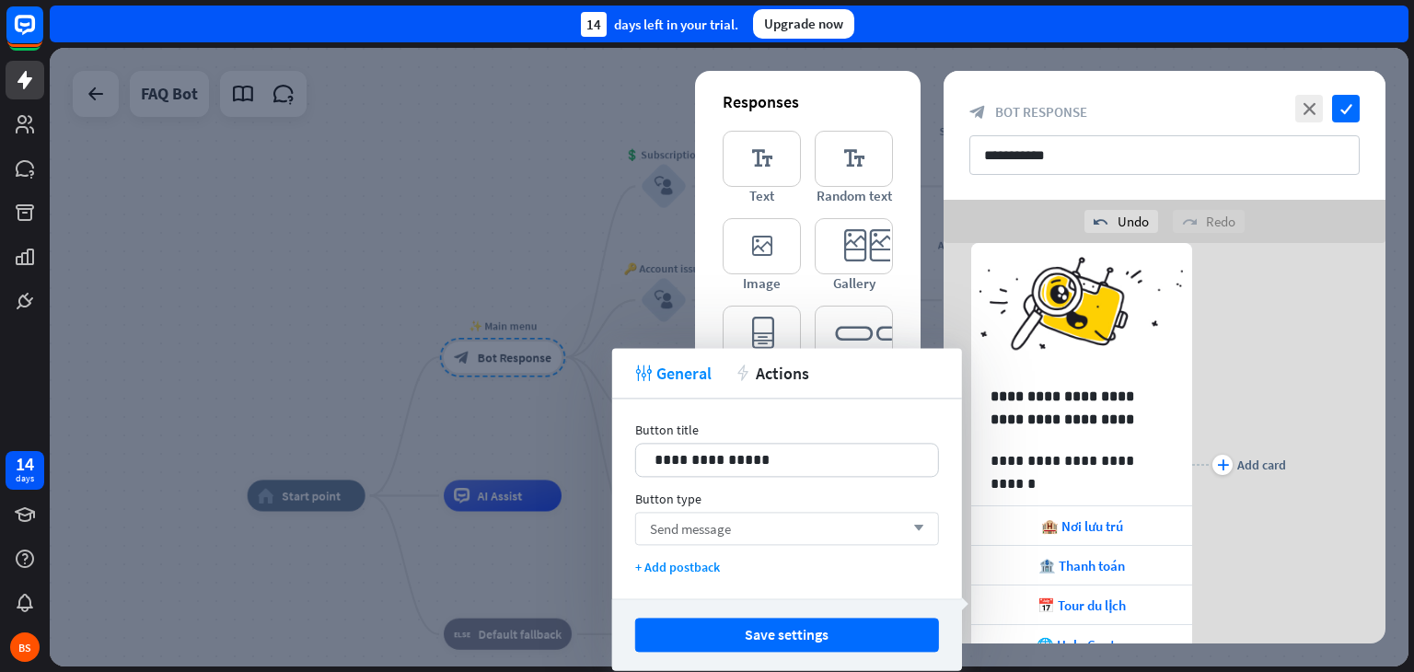
click at [835, 525] on div "Send message arrow_down" at bounding box center [787, 528] width 304 height 33
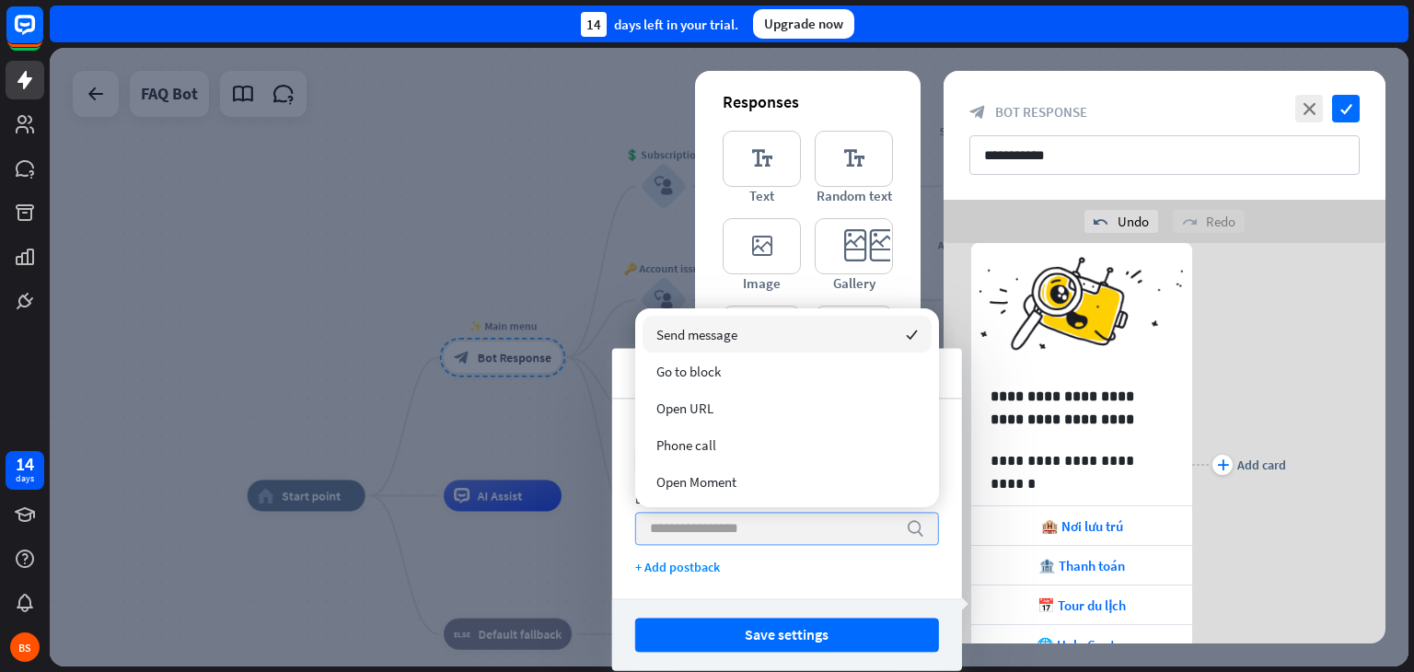
click at [835, 525] on input "search" at bounding box center [773, 528] width 247 height 31
click at [836, 562] on div "+ Add postback" at bounding box center [787, 567] width 304 height 17
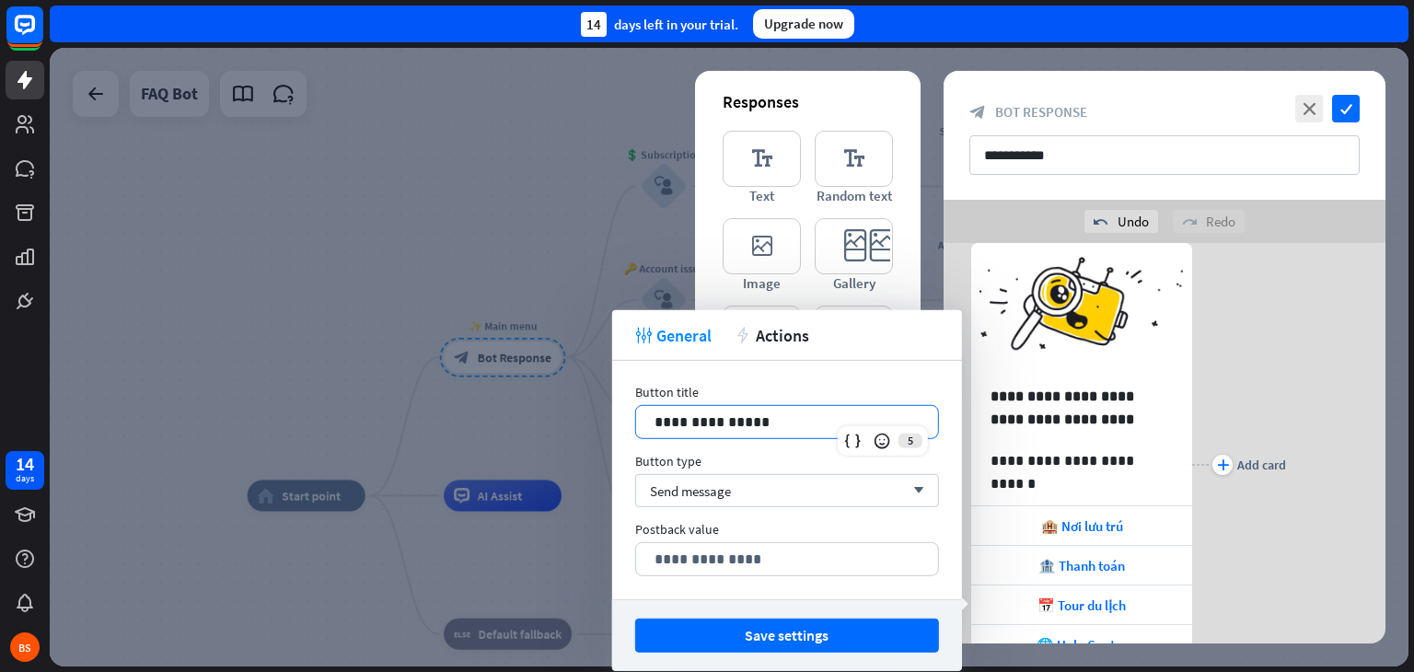
click at [674, 417] on p "**********" at bounding box center [787, 422] width 265 height 23
click at [889, 437] on icon at bounding box center [882, 441] width 18 height 18
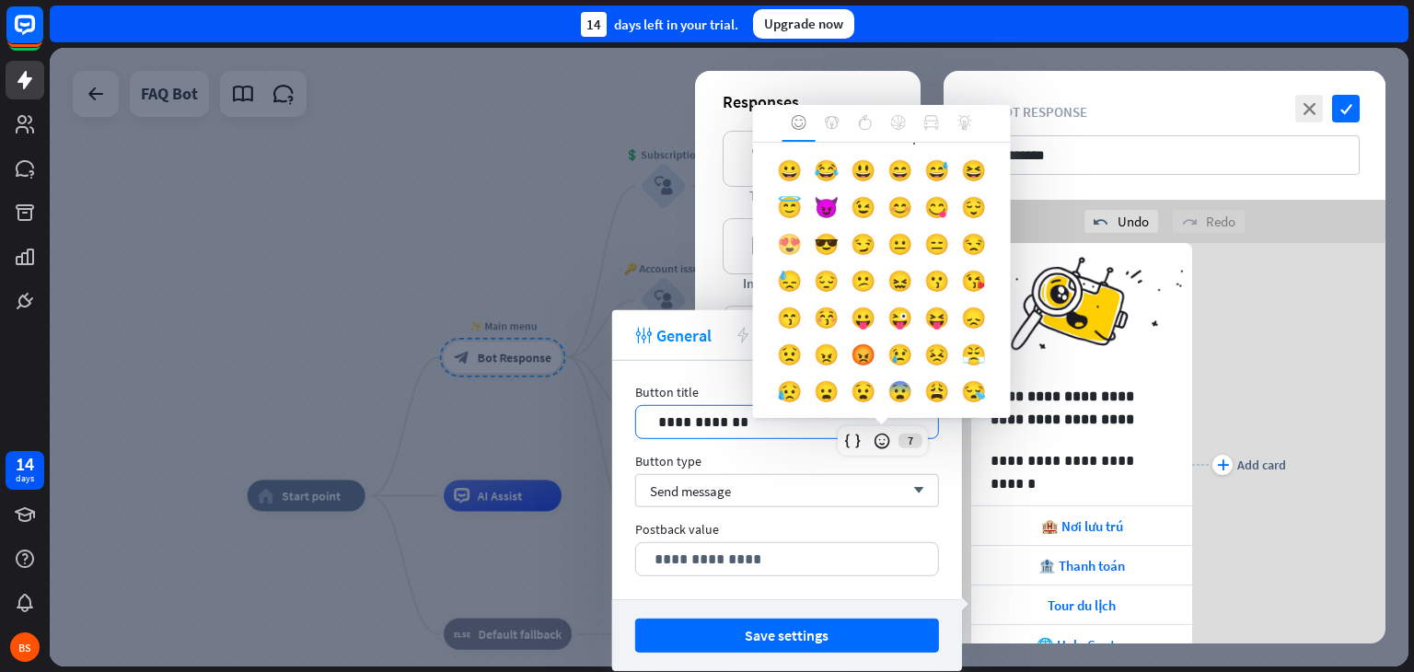
scroll to position [0, 0]
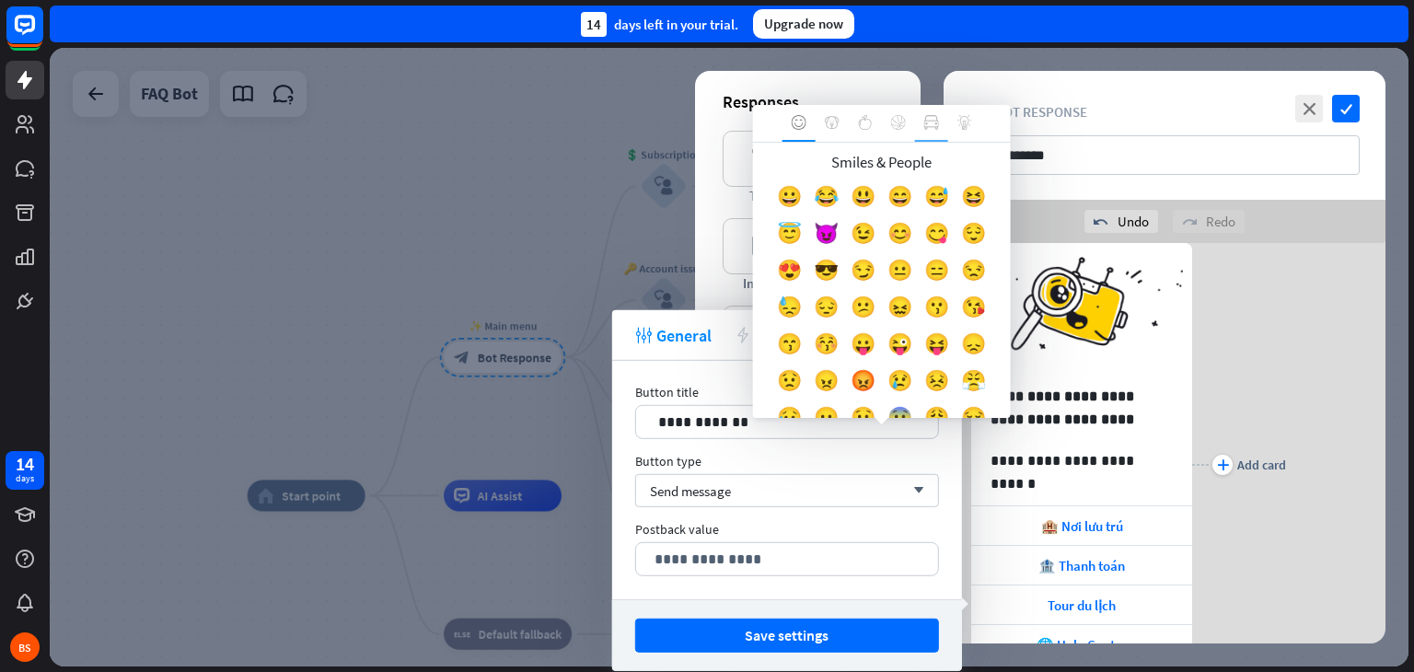
click at [929, 117] on icon at bounding box center [931, 122] width 15 height 15
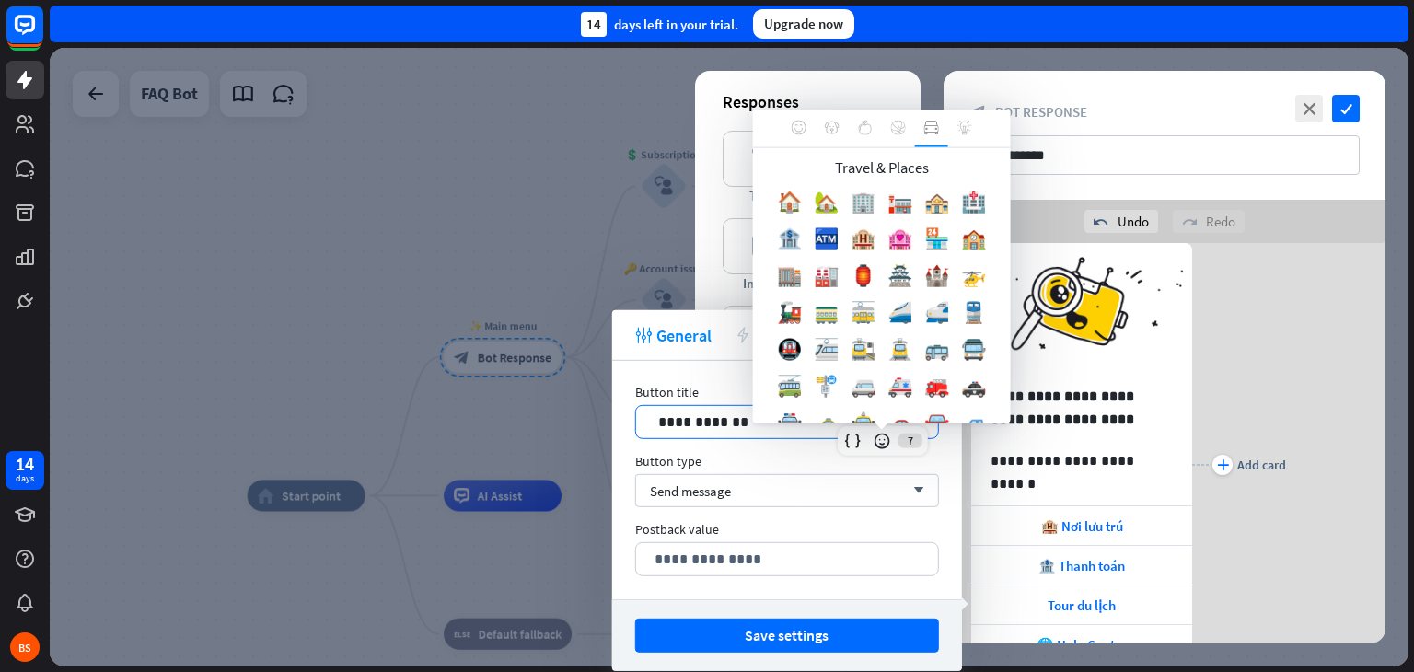
click at [660, 420] on p "**********" at bounding box center [787, 422] width 265 height 23
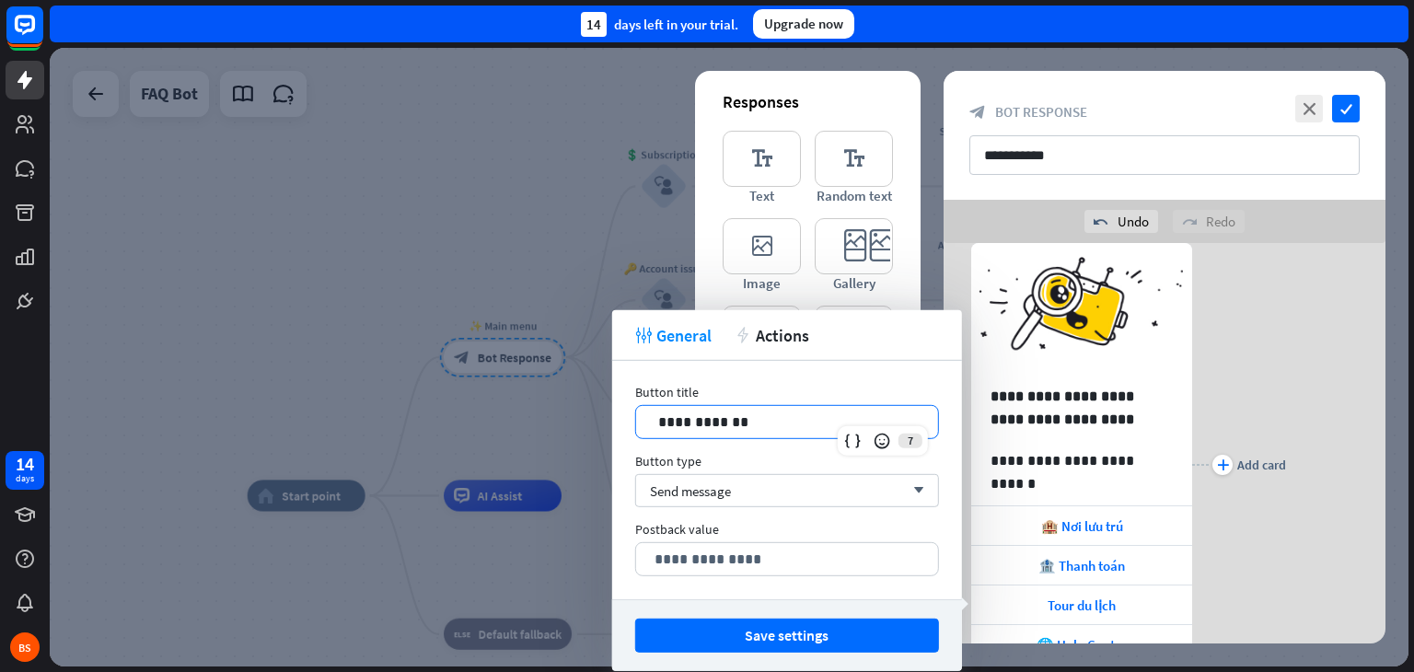
click at [652, 424] on div "**********" at bounding box center [787, 422] width 302 height 32
click at [880, 435] on icon at bounding box center [882, 441] width 18 height 18
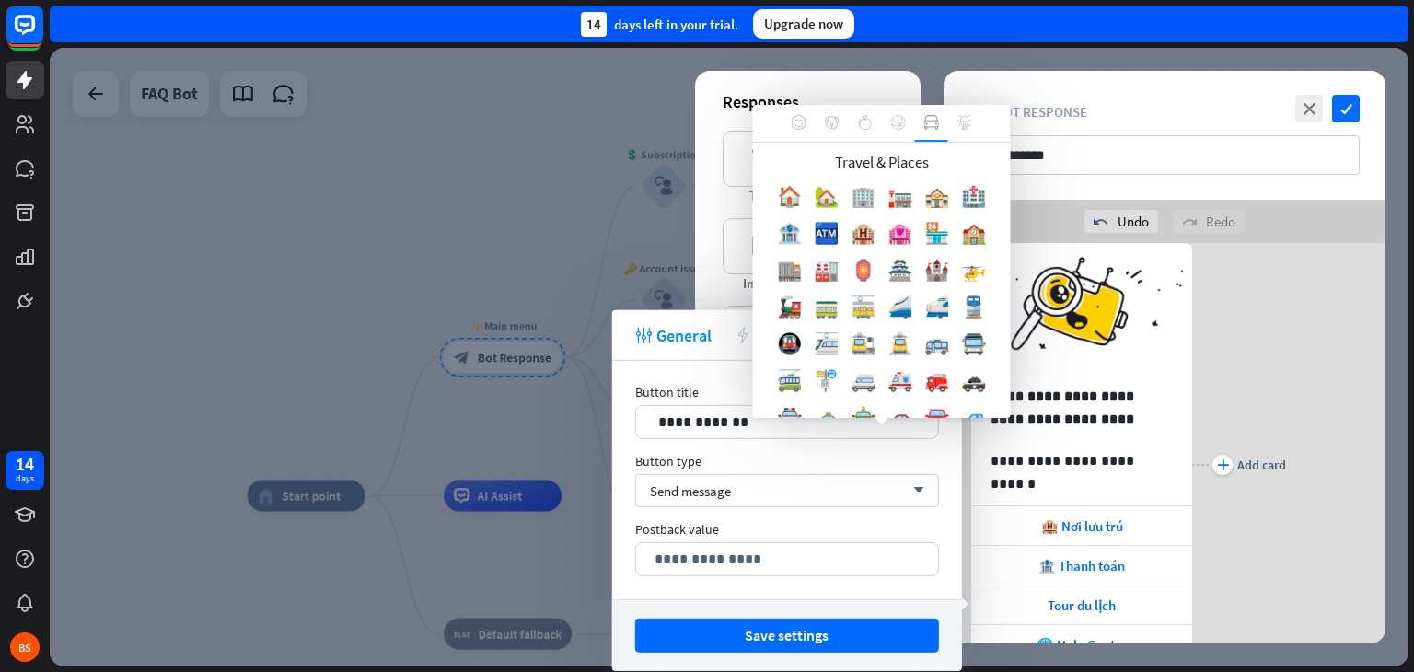
click at [882, 271] on div "🏮" at bounding box center [863, 274] width 37 height 37
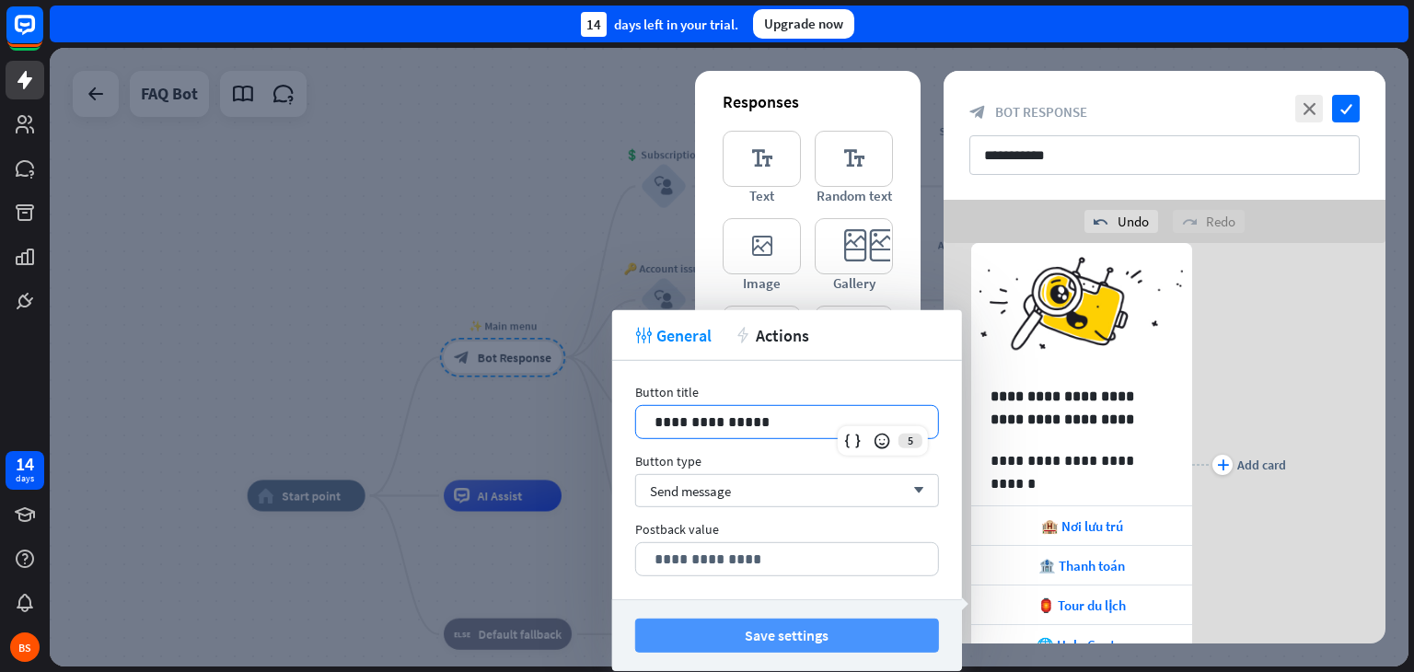
click at [865, 635] on button "Save settings" at bounding box center [787, 636] width 304 height 34
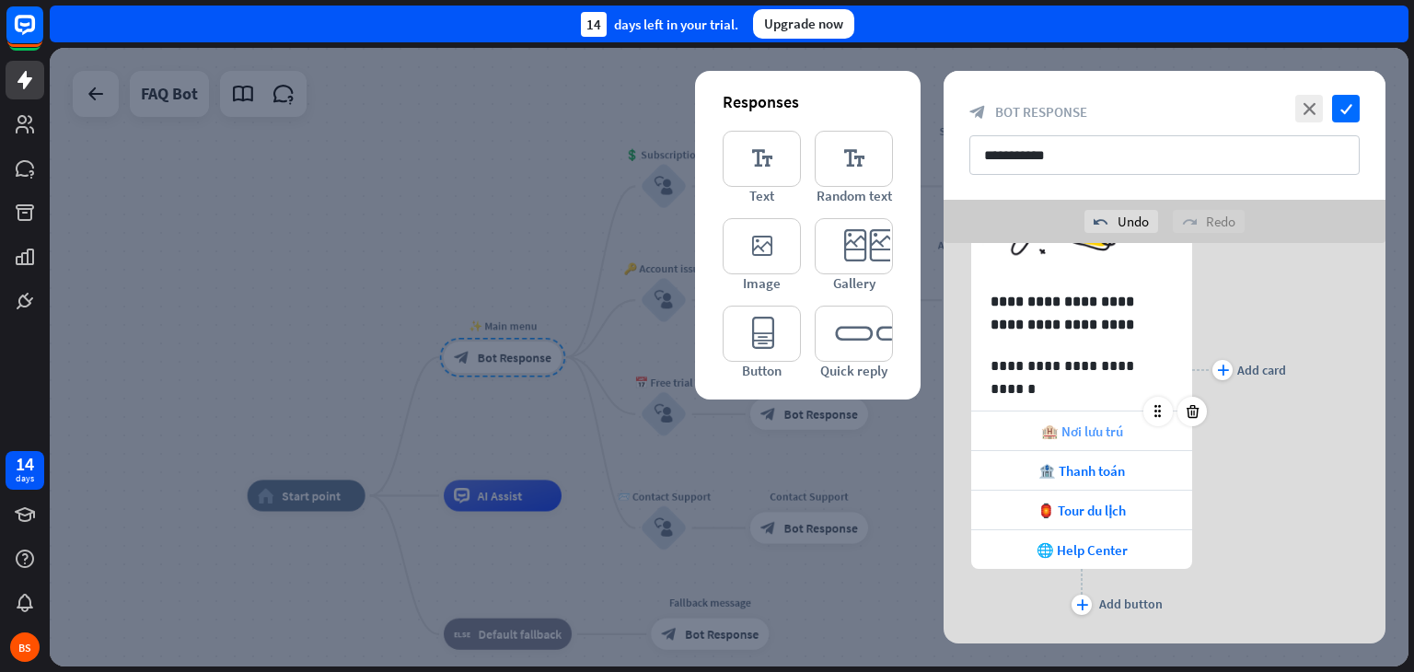
scroll to position [212, 0]
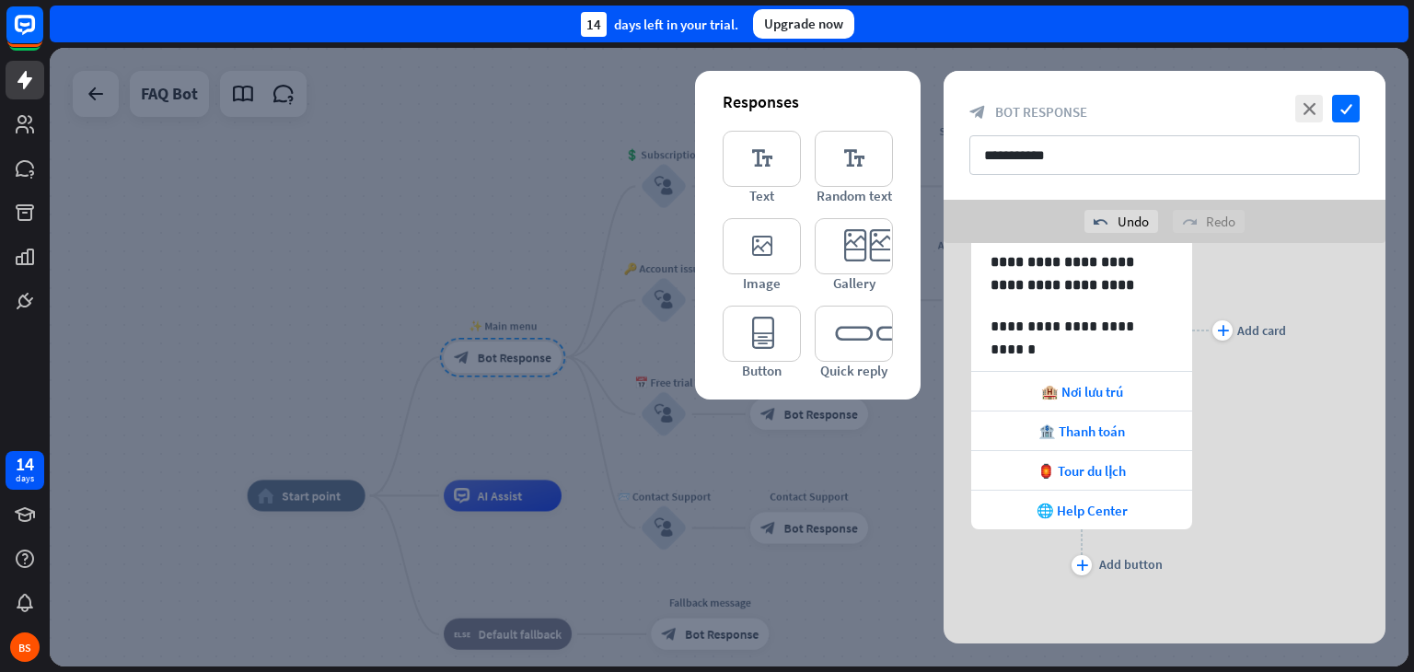
click at [1294, 529] on div "**********" at bounding box center [1165, 330] width 442 height 499
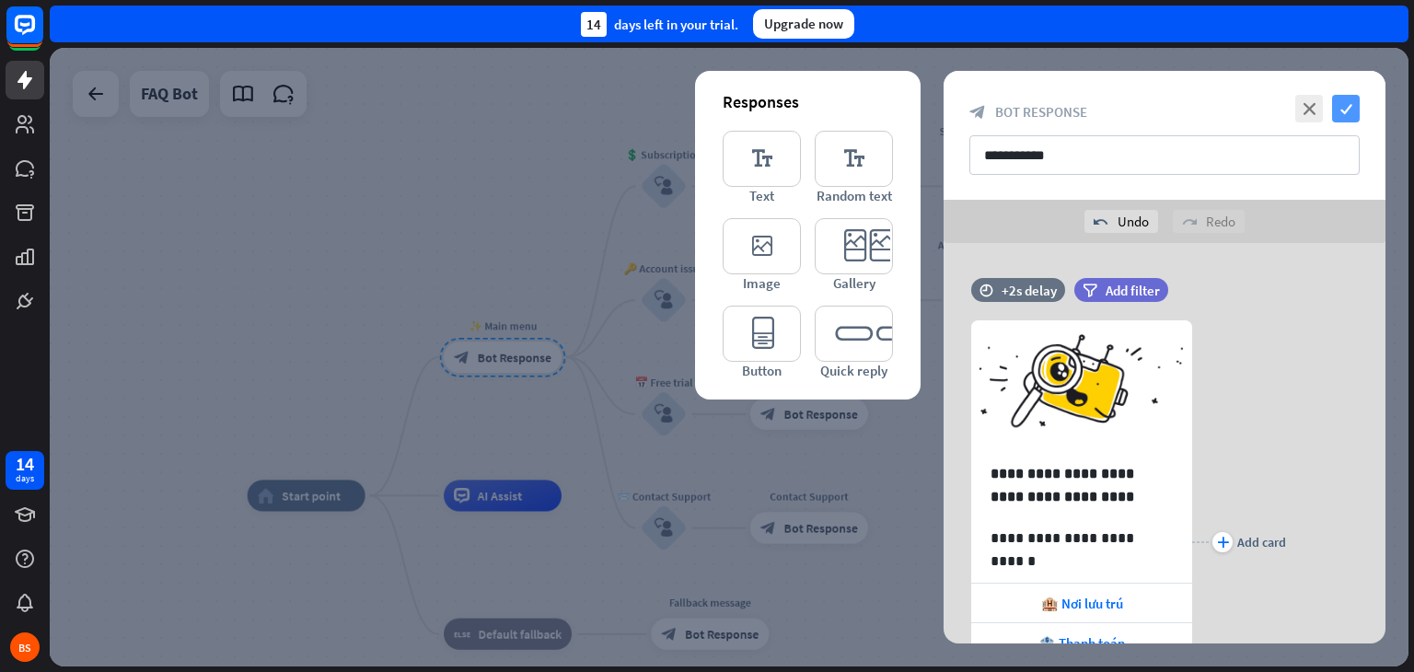
click at [1352, 104] on icon "check" at bounding box center [1346, 109] width 28 height 28
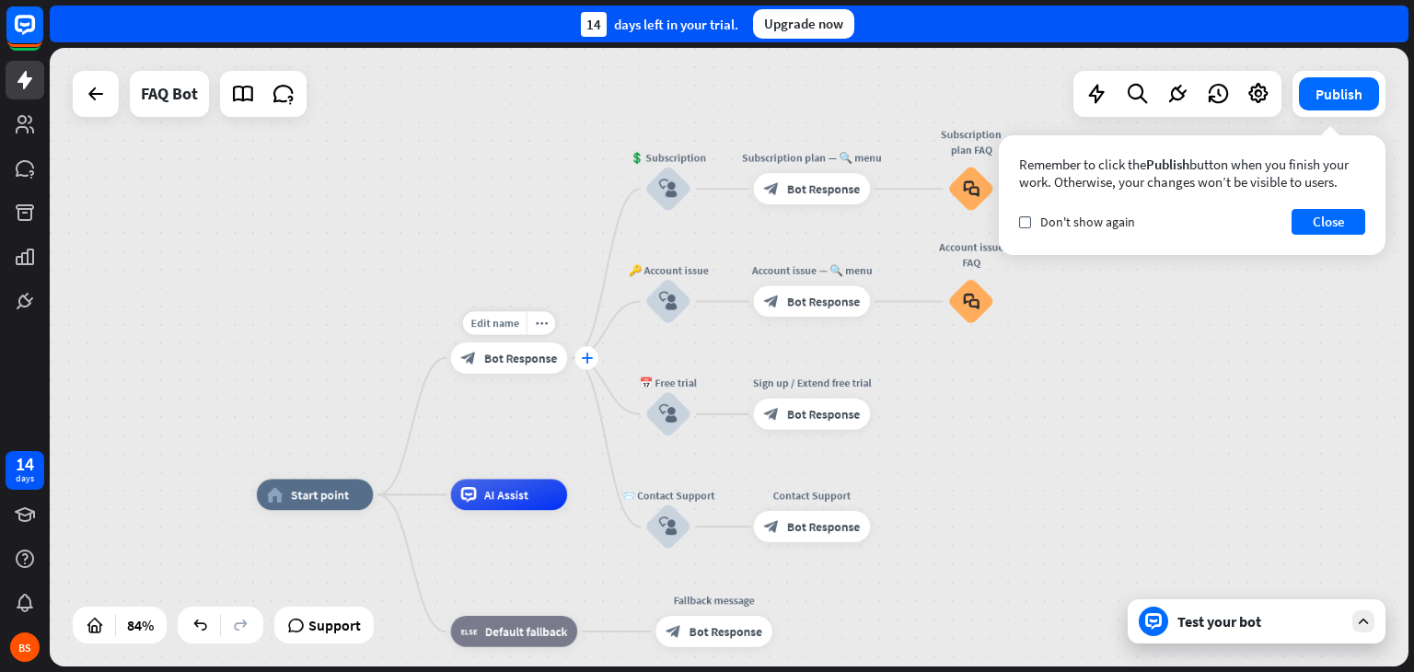
click at [591, 354] on icon "plus" at bounding box center [587, 358] width 12 height 11
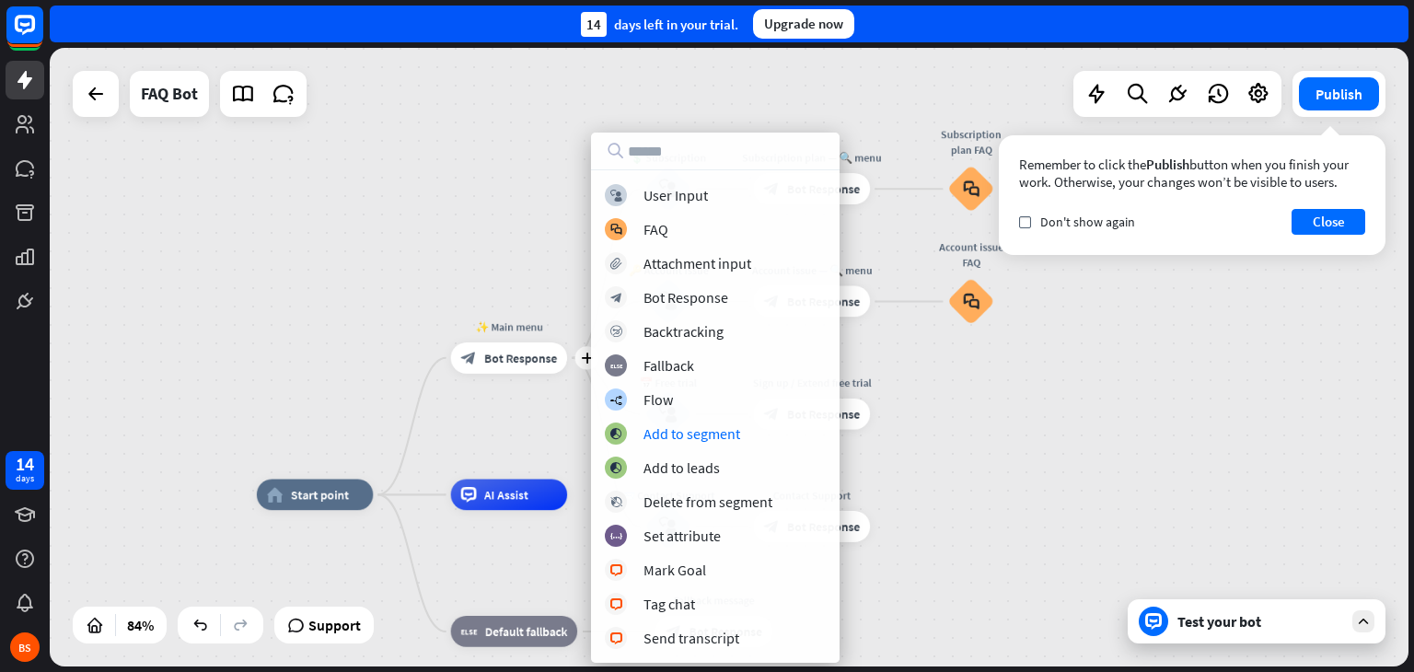
click at [961, 469] on div "home_2 Start point plus ✨ Main menu block_bot_response Bot Response 💲 Subscript…" at bounding box center [729, 357] width 1359 height 619
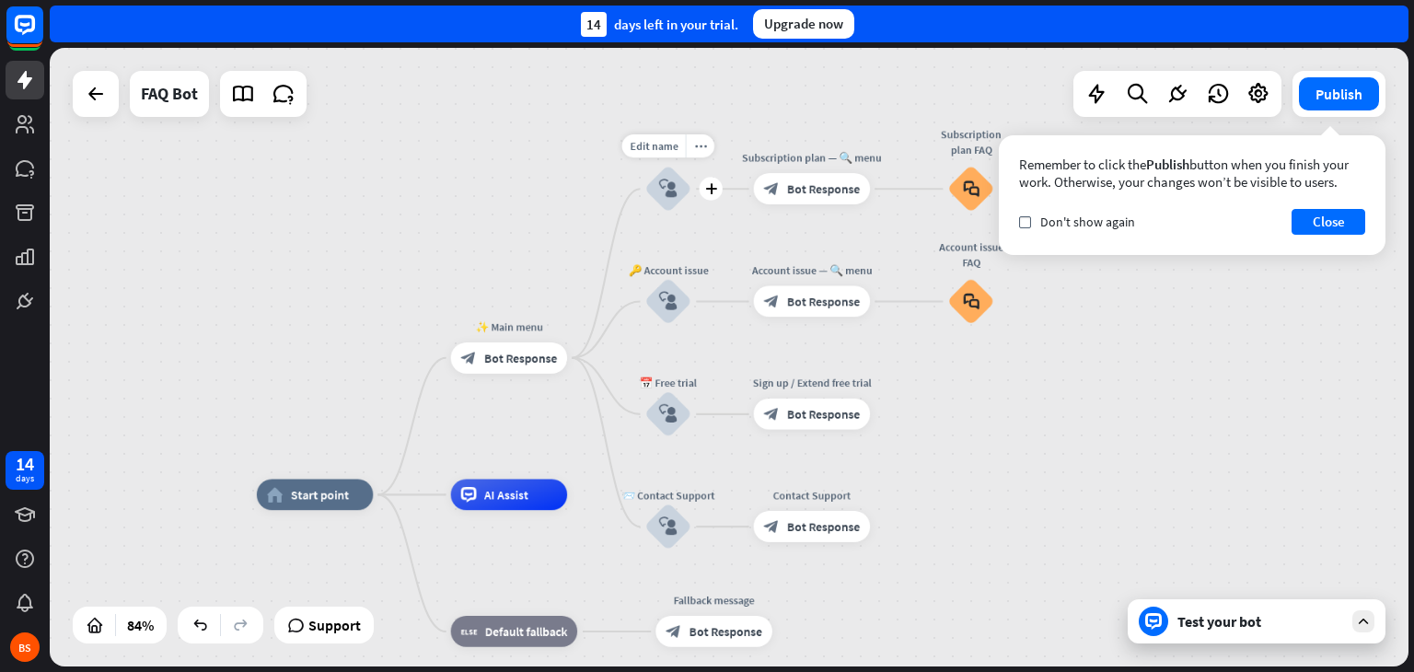
click at [669, 196] on icon "block_user_input" at bounding box center [668, 189] width 18 height 18
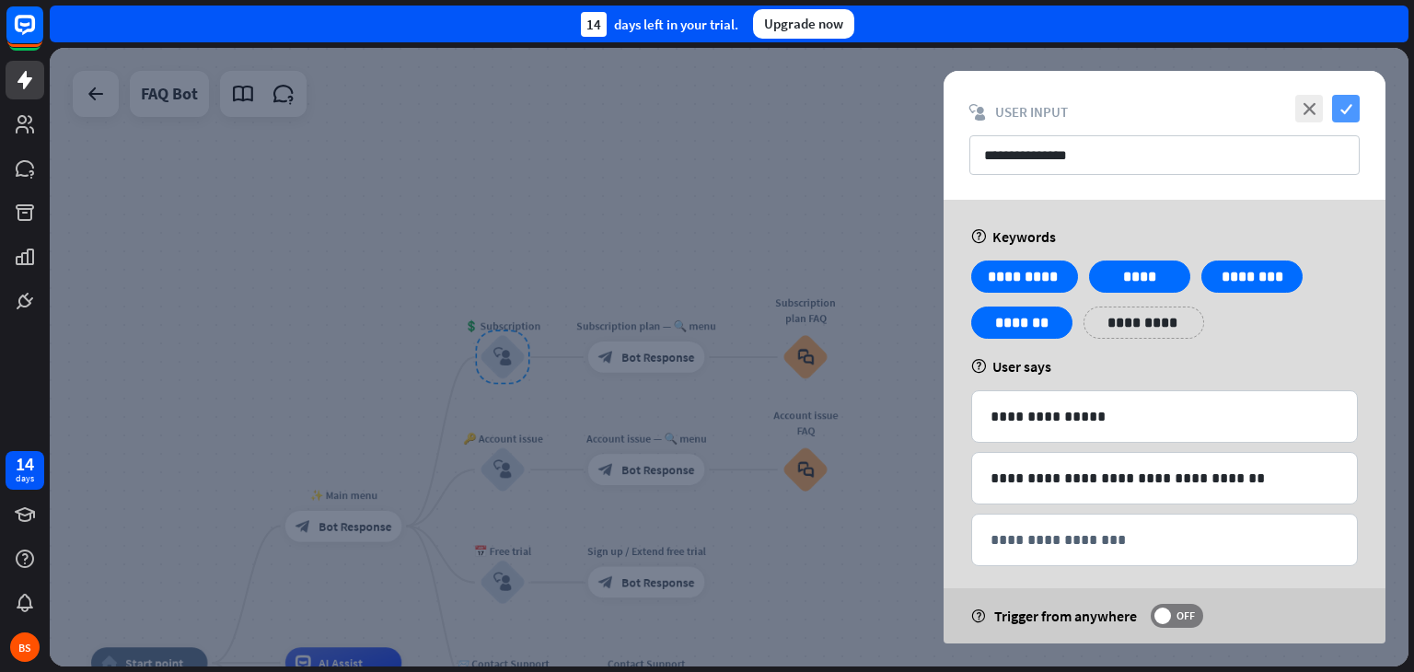
click at [1352, 95] on icon "check" at bounding box center [1346, 109] width 28 height 28
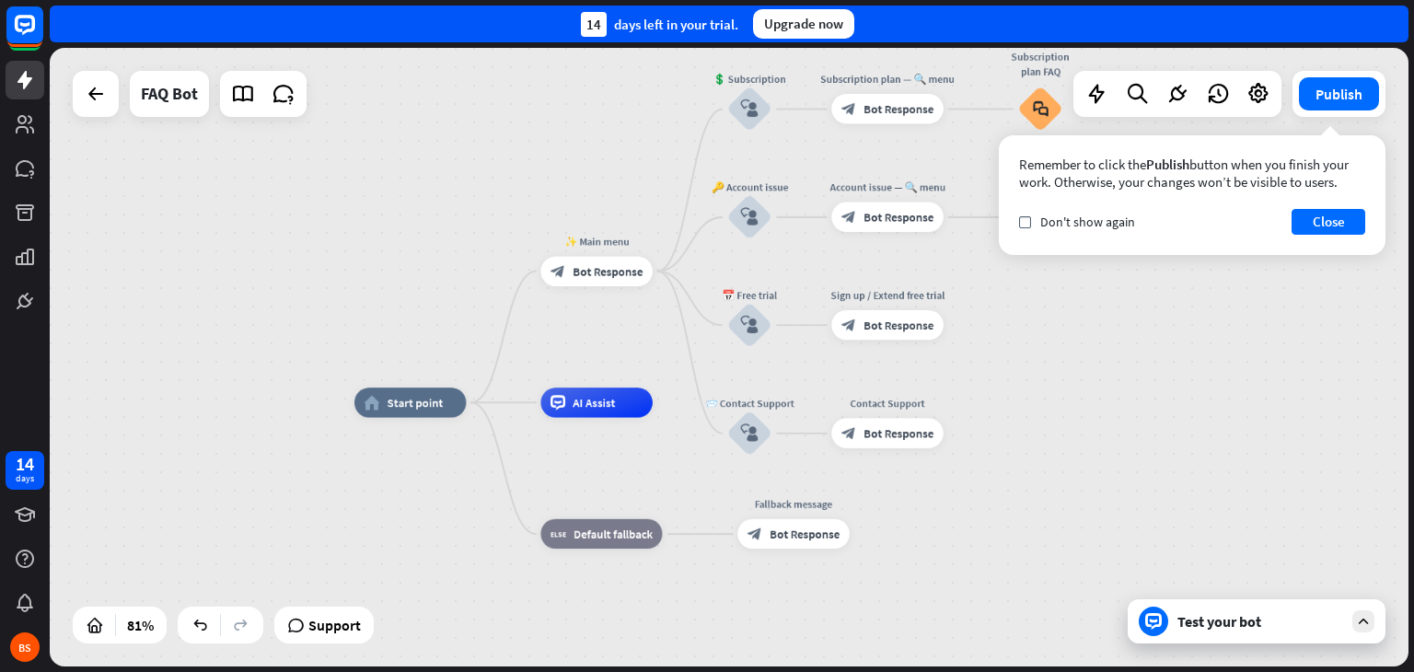
drag, startPoint x: 802, startPoint y: 575, endPoint x: 975, endPoint y: 370, distance: 268.5
click at [975, 370] on div "home_2 Start point ✨ Main menu block_bot_response Bot Response 💲 Subscription b…" at bounding box center [729, 357] width 1359 height 619
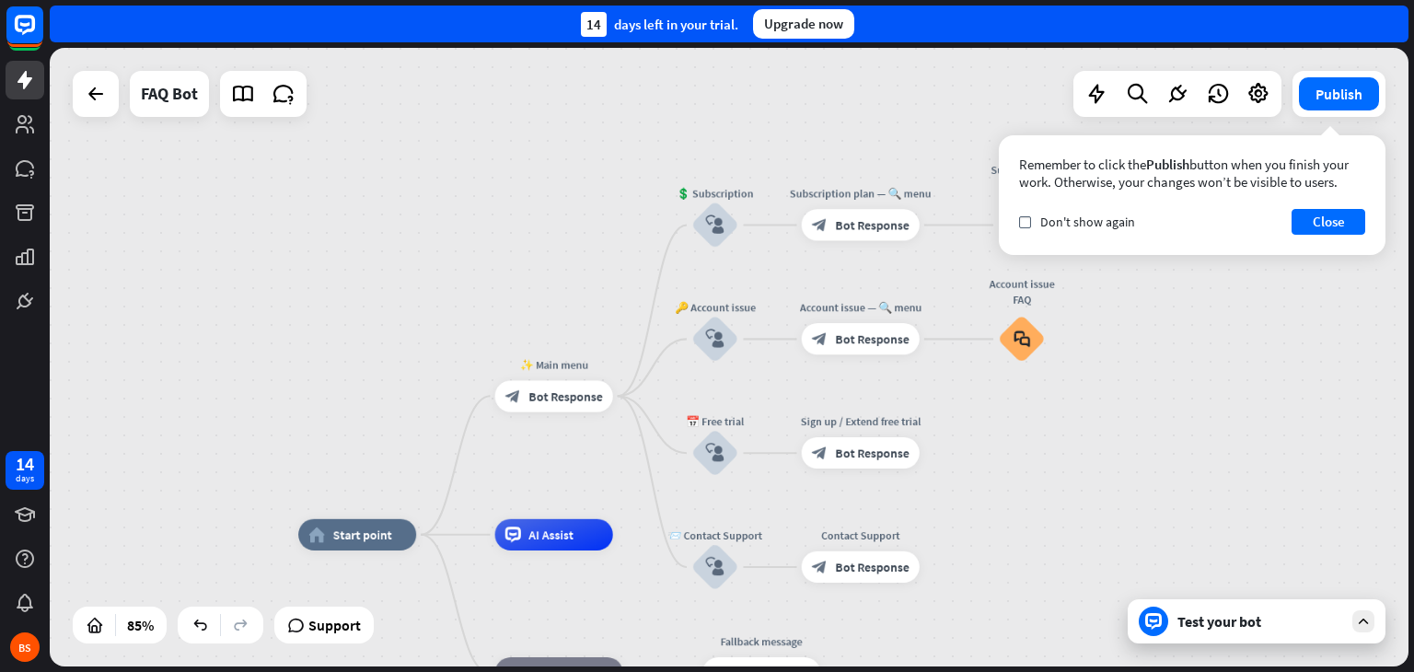
drag, startPoint x: 752, startPoint y: 311, endPoint x: 773, endPoint y: 399, distance: 90.0
click at [773, 399] on div "home_2 Start point ✨ Main menu block_bot_response Bot Response 💲 Subscription b…" at bounding box center [729, 357] width 1359 height 619
click at [638, 535] on icon "plus" at bounding box center [633, 534] width 12 height 11
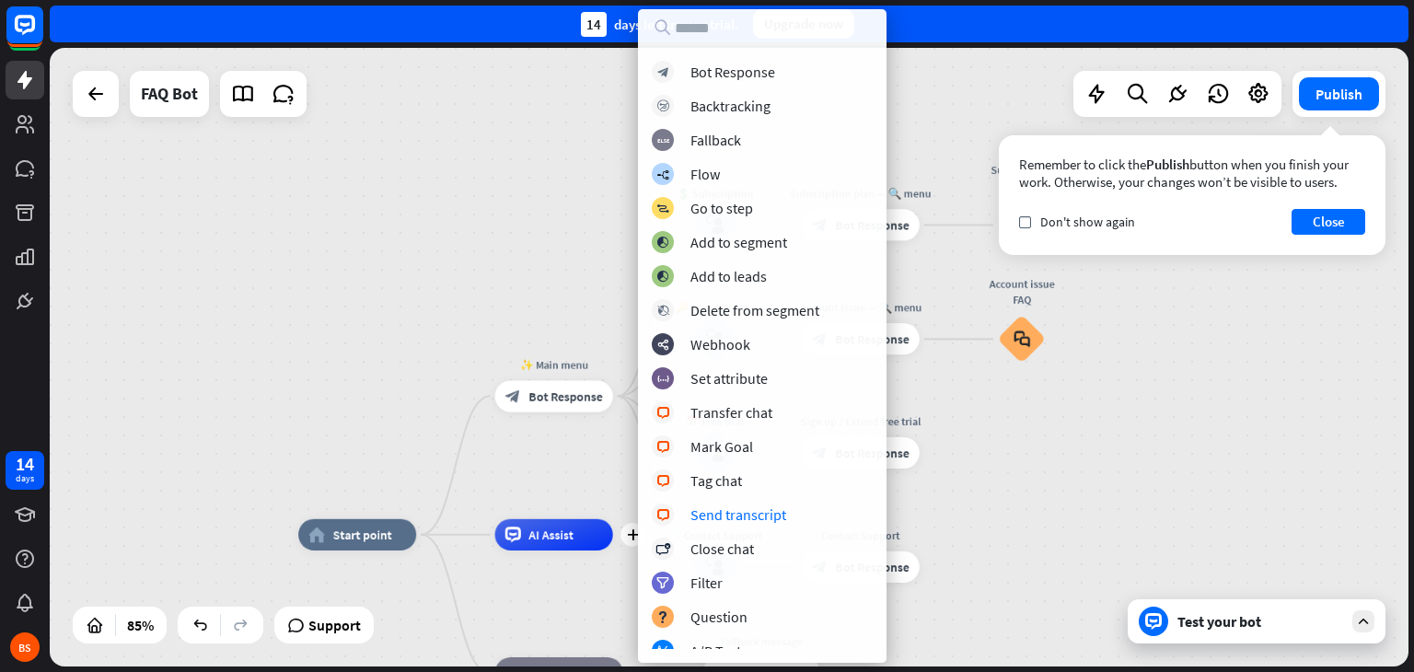
click at [1052, 516] on div "home_2 Start point ✨ Main menu block_bot_response Bot Response 💲 Subscription b…" at bounding box center [729, 357] width 1359 height 619
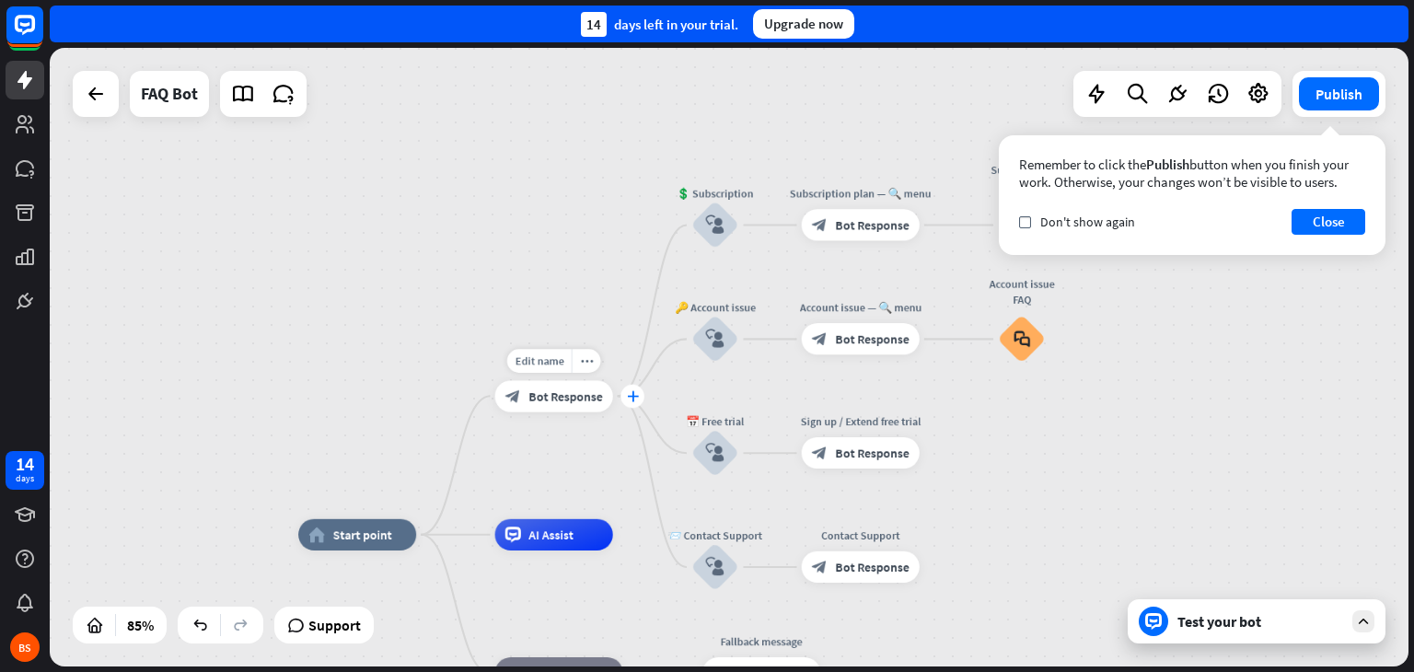
click at [635, 399] on icon "plus" at bounding box center [633, 395] width 12 height 11
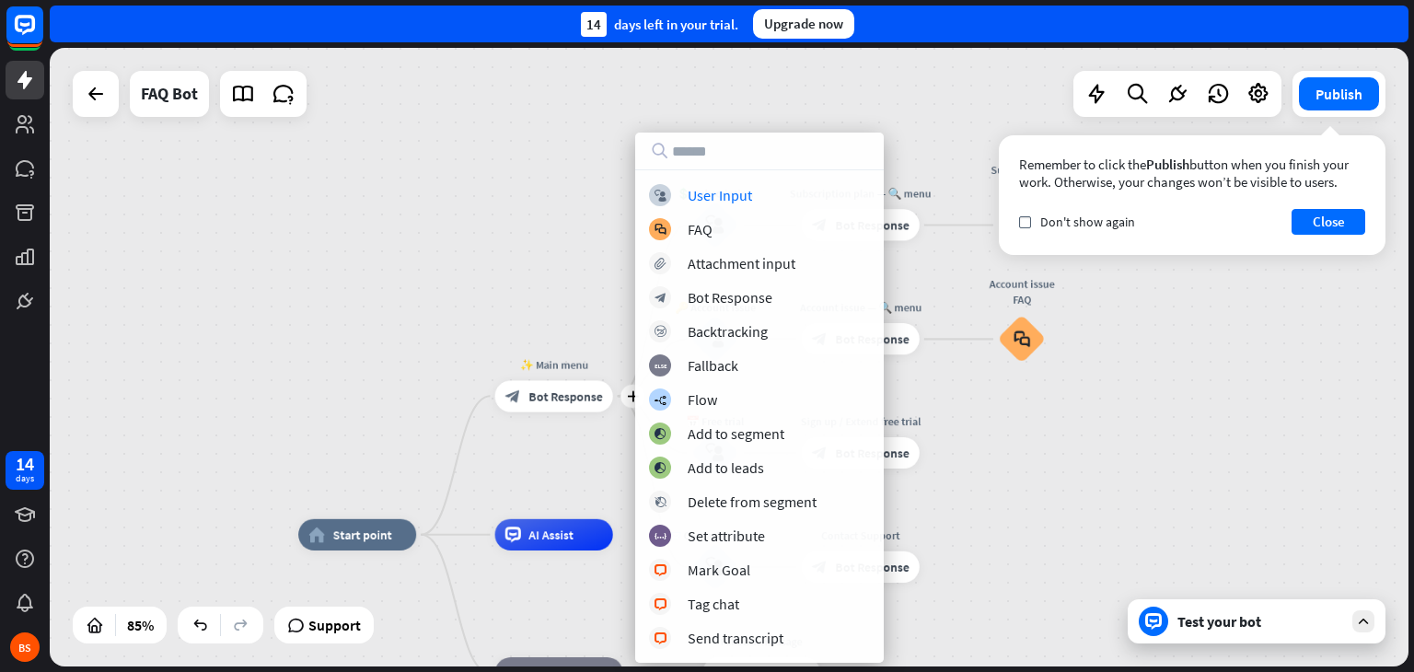
click at [541, 452] on div "home_2 Start point plus ✨ Main menu block_bot_response Bot Response 💲 Subscript…" at bounding box center [729, 357] width 1359 height 619
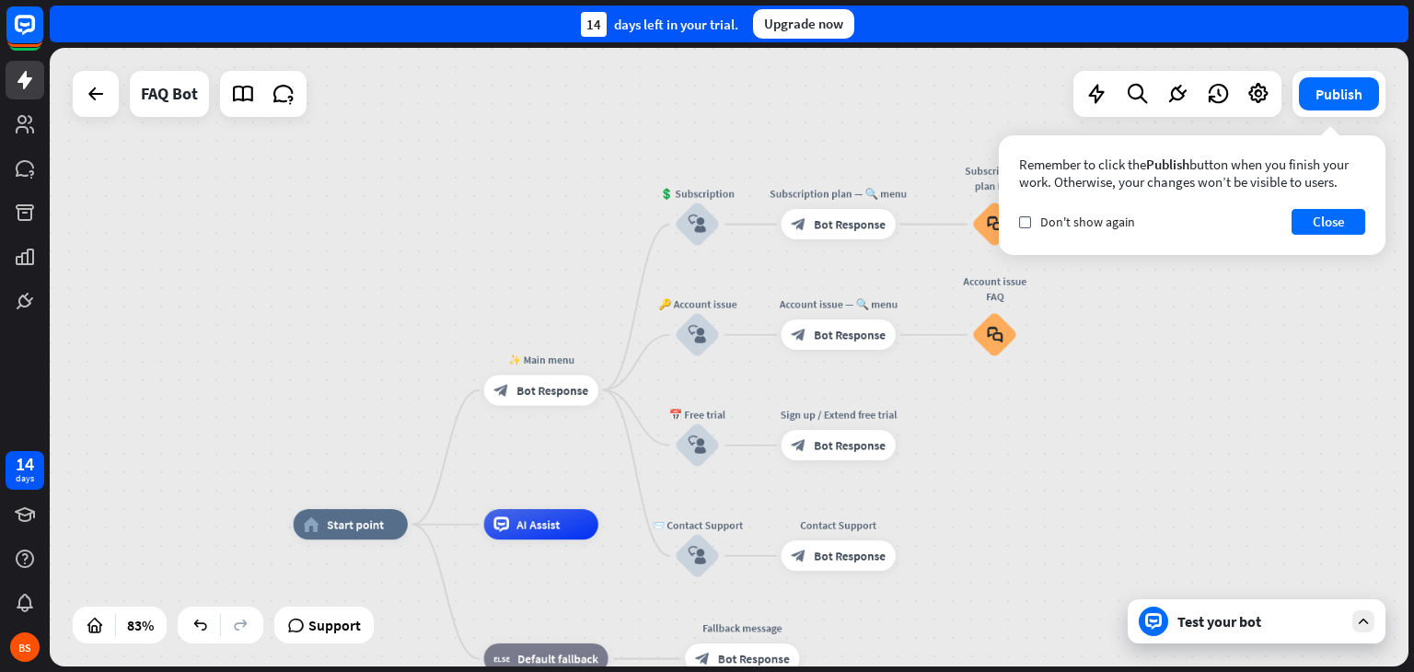
drag, startPoint x: 1077, startPoint y: 458, endPoint x: 1048, endPoint y: 449, distance: 30.6
click at [1048, 449] on div "home_2 Start point ✨ Main menu block_bot_response Bot Response 💲 Subscription b…" at bounding box center [729, 357] width 1359 height 619
click at [684, 396] on span "Edit name" at bounding box center [682, 403] width 47 height 14
click at [517, 260] on div "**********" at bounding box center [729, 357] width 1359 height 619
click at [574, 395] on span "Bot Response" at bounding box center [553, 389] width 72 height 15
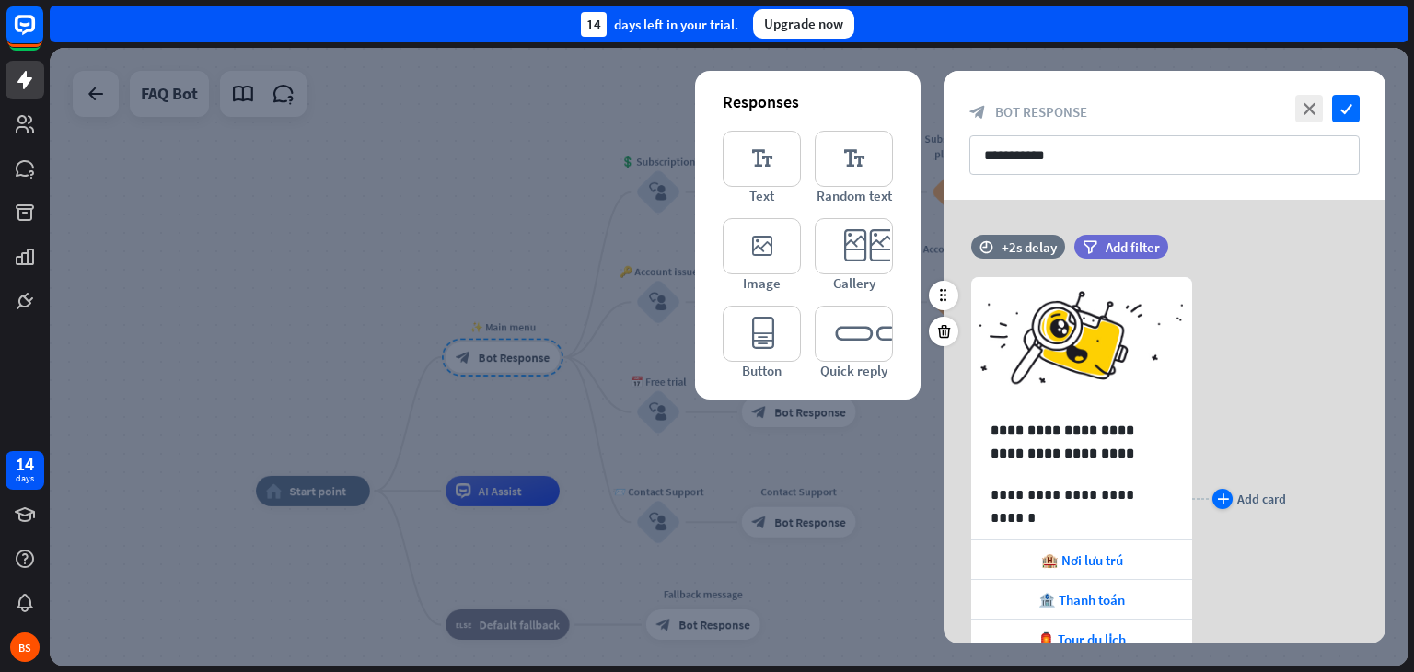
click at [1223, 494] on icon "plus" at bounding box center [1223, 498] width 12 height 11
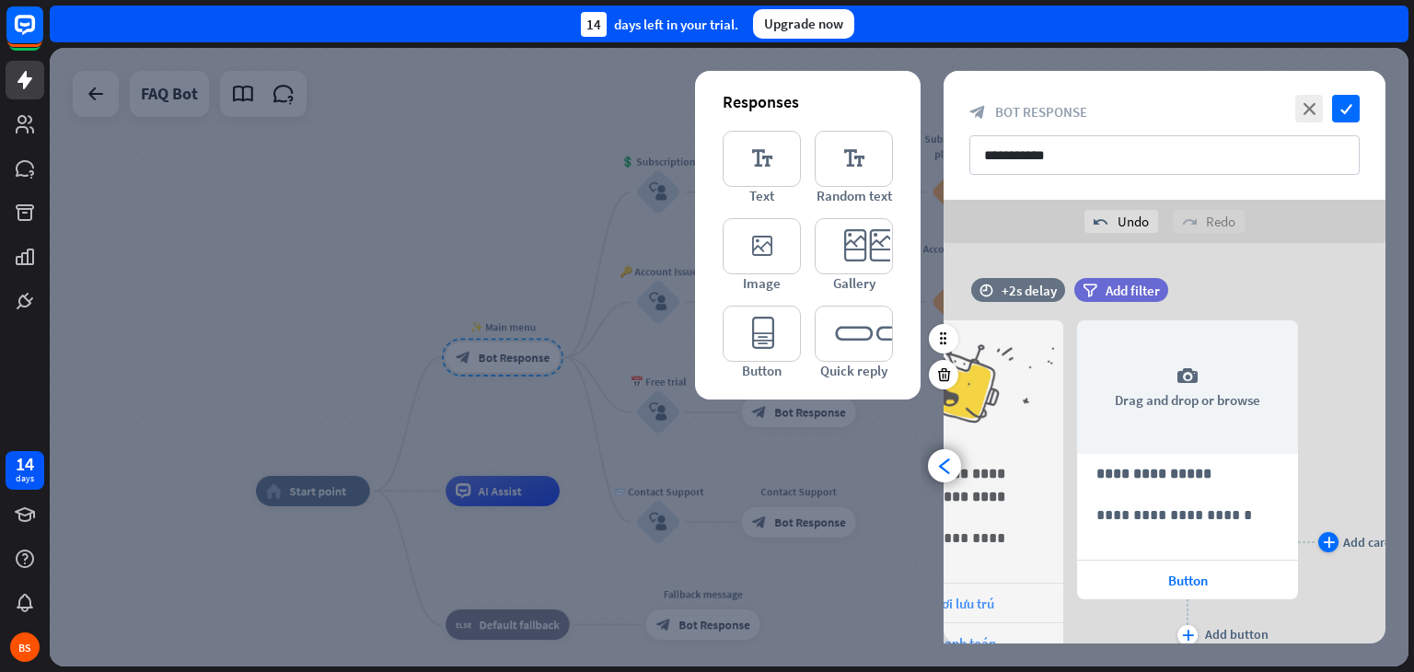
scroll to position [0, 151]
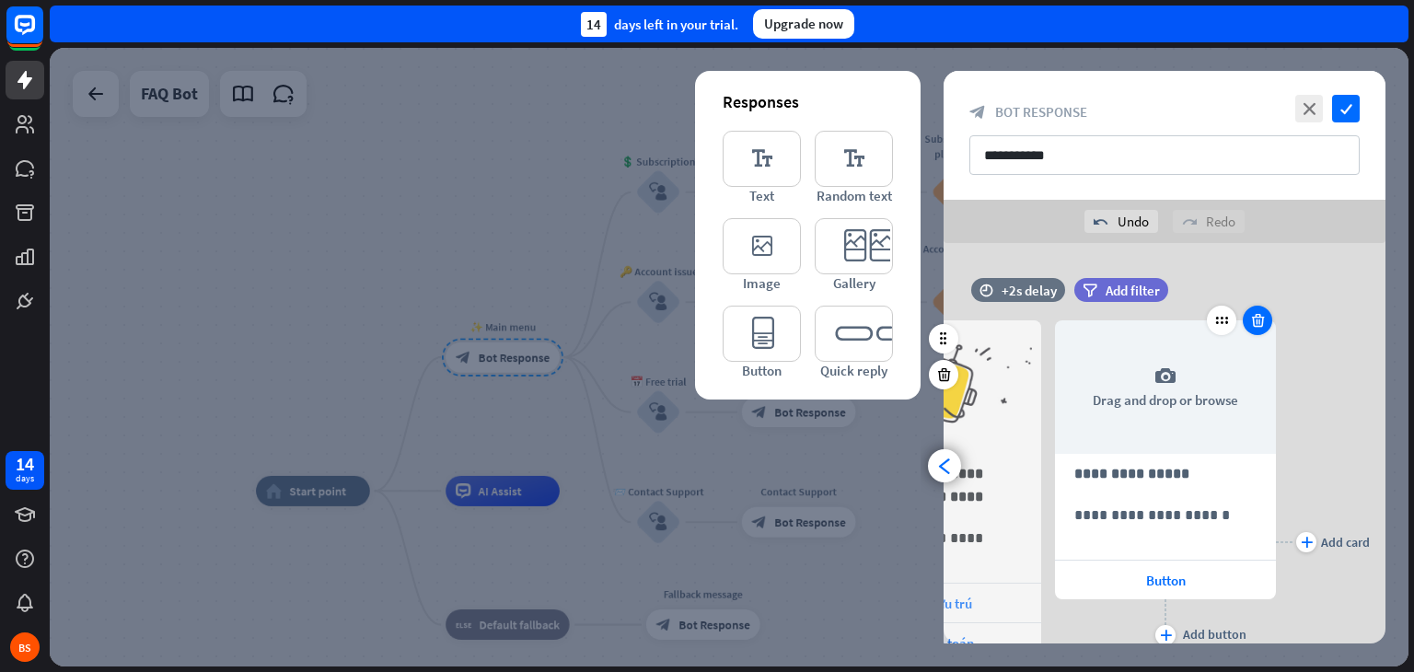
click at [1259, 329] on div at bounding box center [1257, 320] width 29 height 29
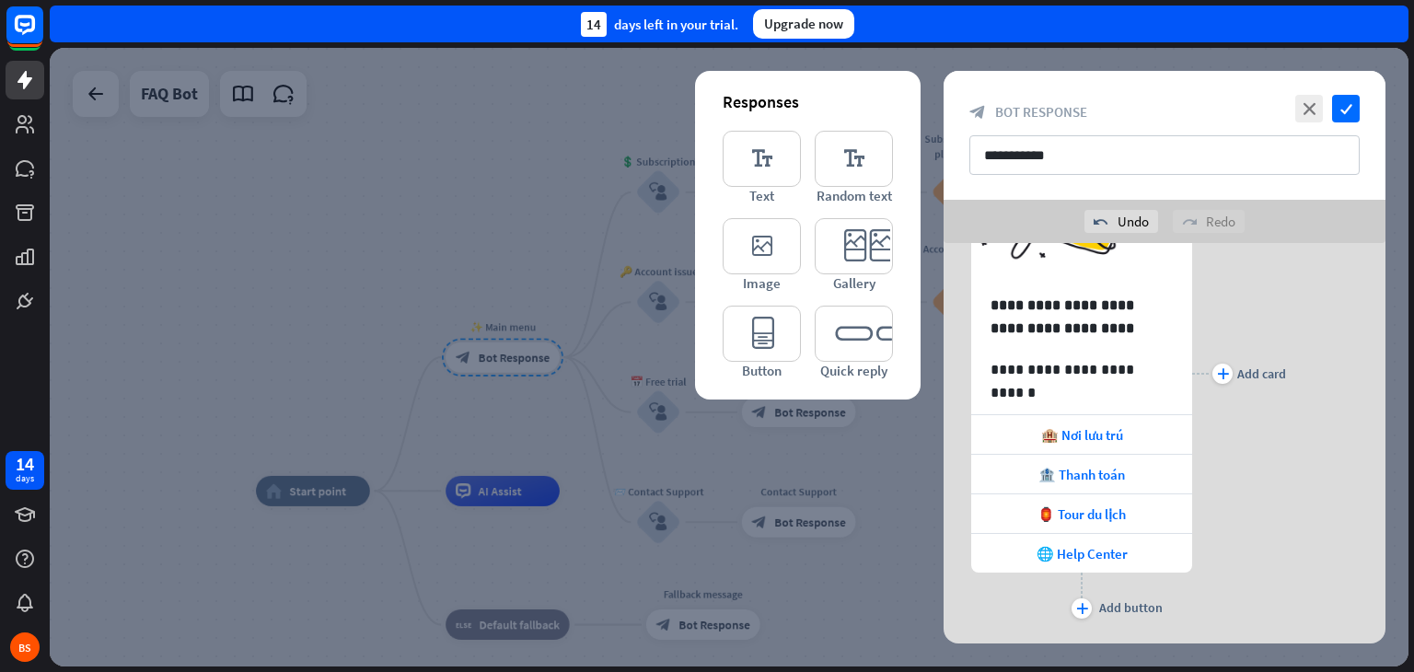
scroll to position [212, 0]
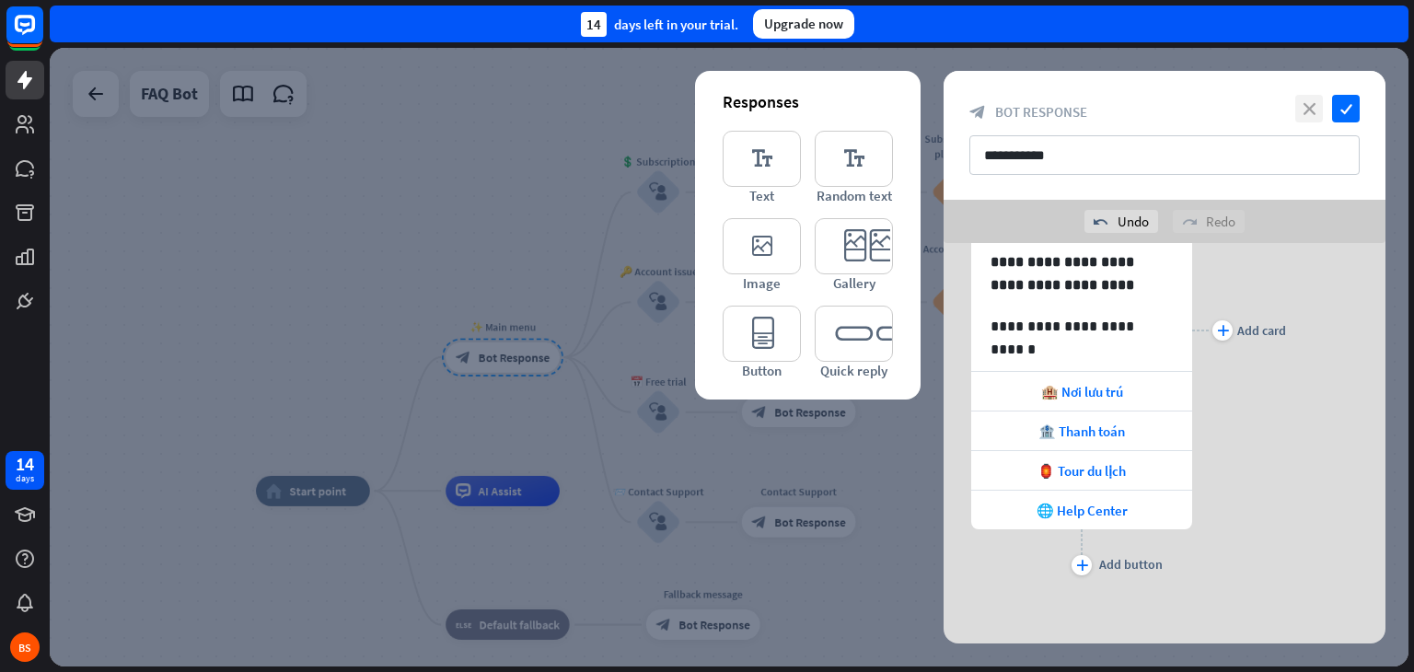
click at [1309, 114] on icon "close" at bounding box center [1309, 109] width 28 height 28
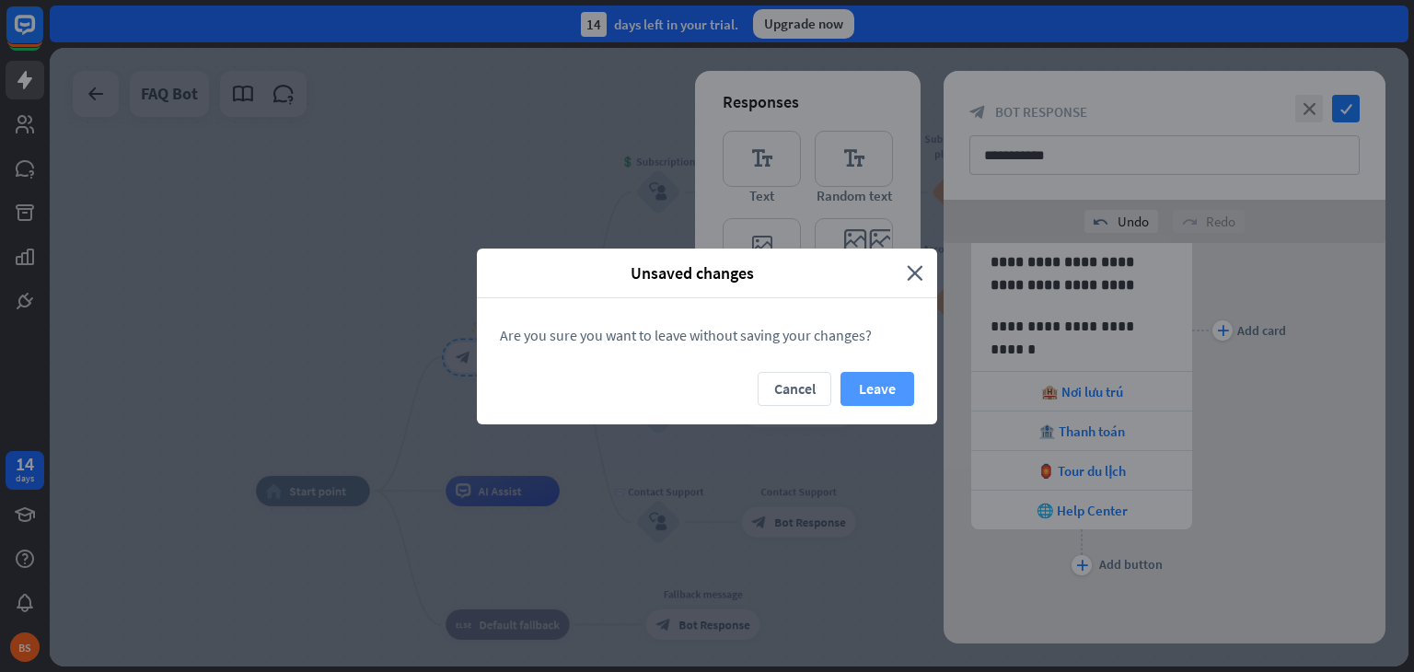
click at [889, 377] on button "Leave" at bounding box center [878, 389] width 74 height 34
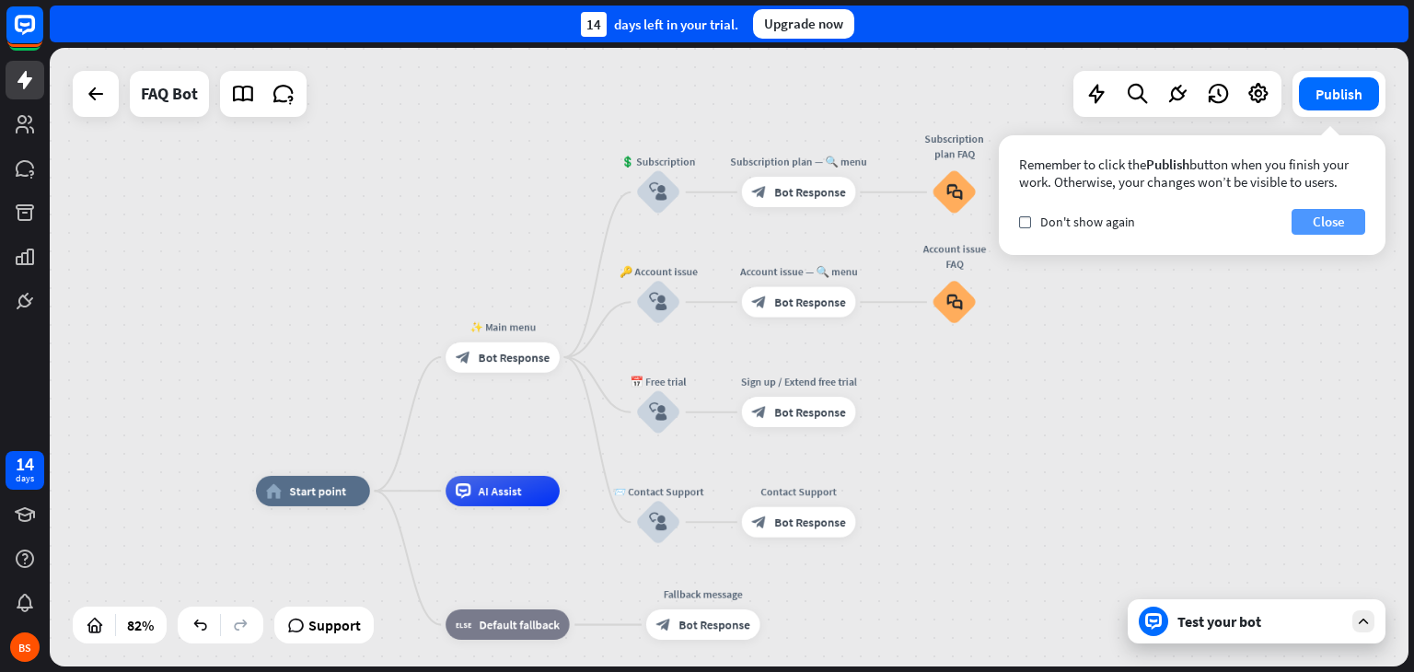
click at [1316, 221] on button "Close" at bounding box center [1329, 222] width 74 height 26
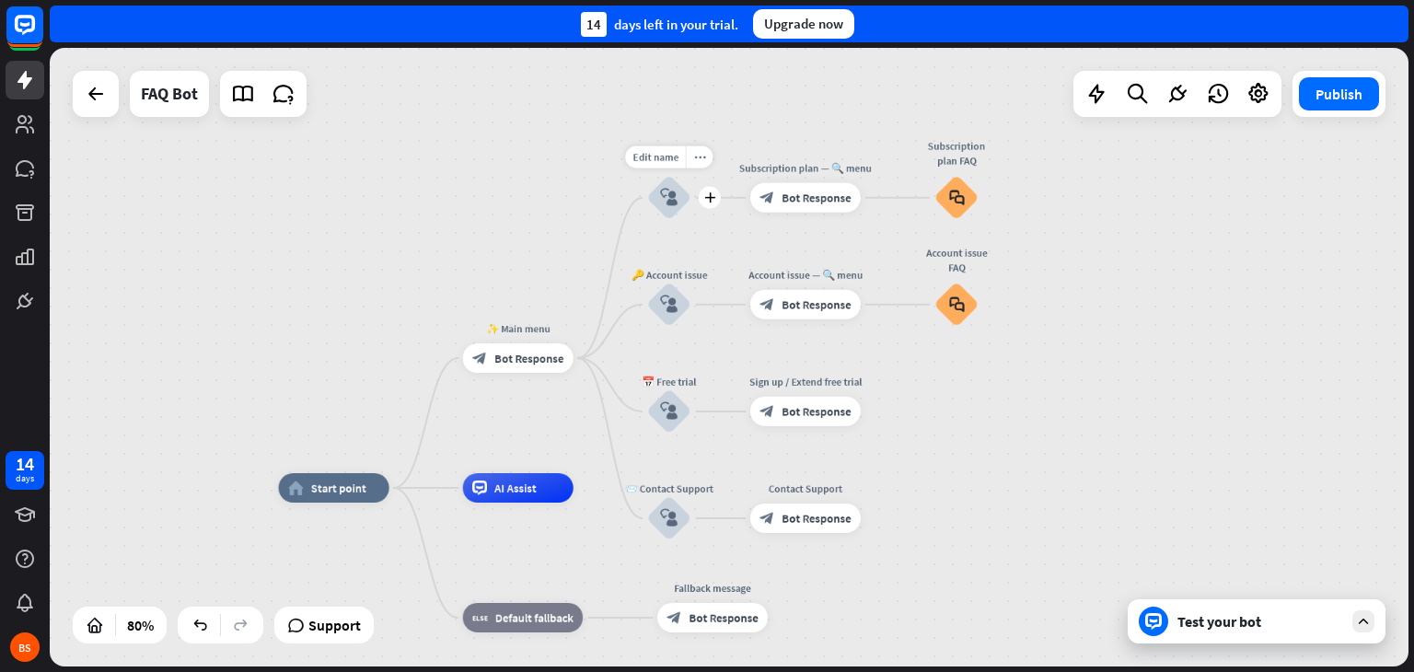
click at [674, 191] on icon "block_user_input" at bounding box center [668, 197] width 17 height 17
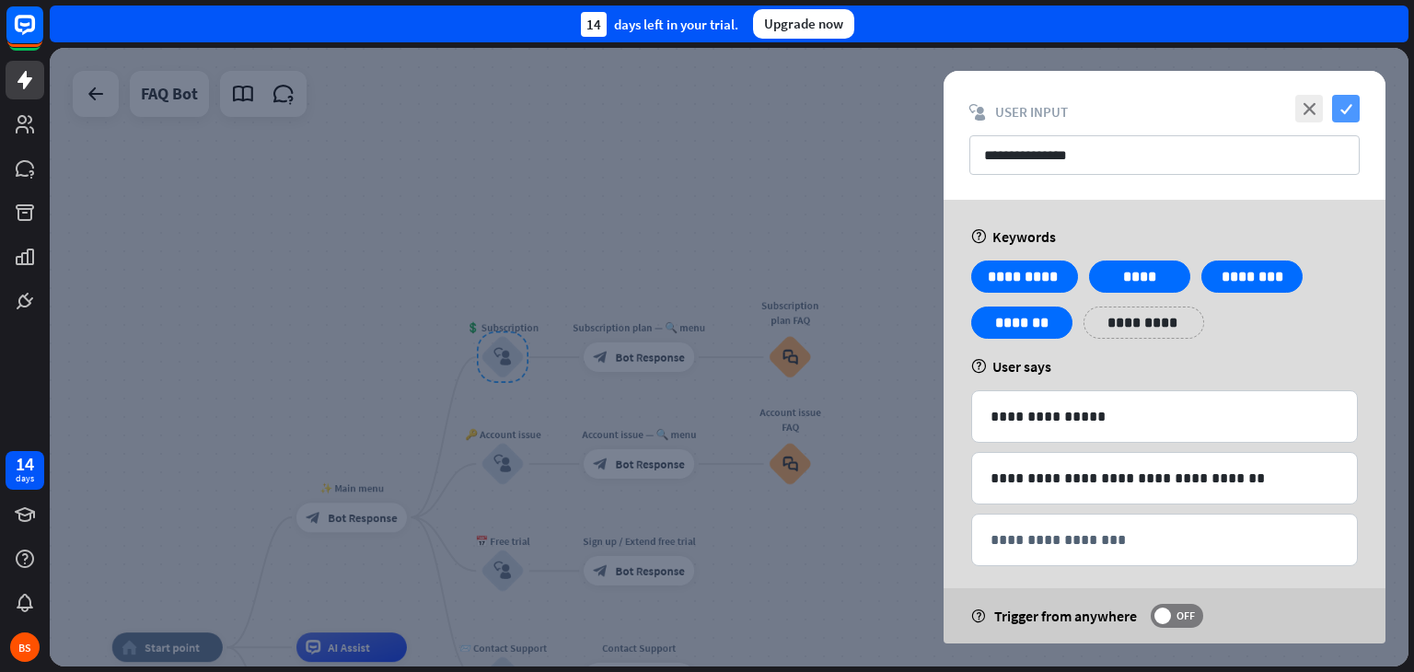
click at [1341, 117] on icon "check" at bounding box center [1346, 109] width 28 height 28
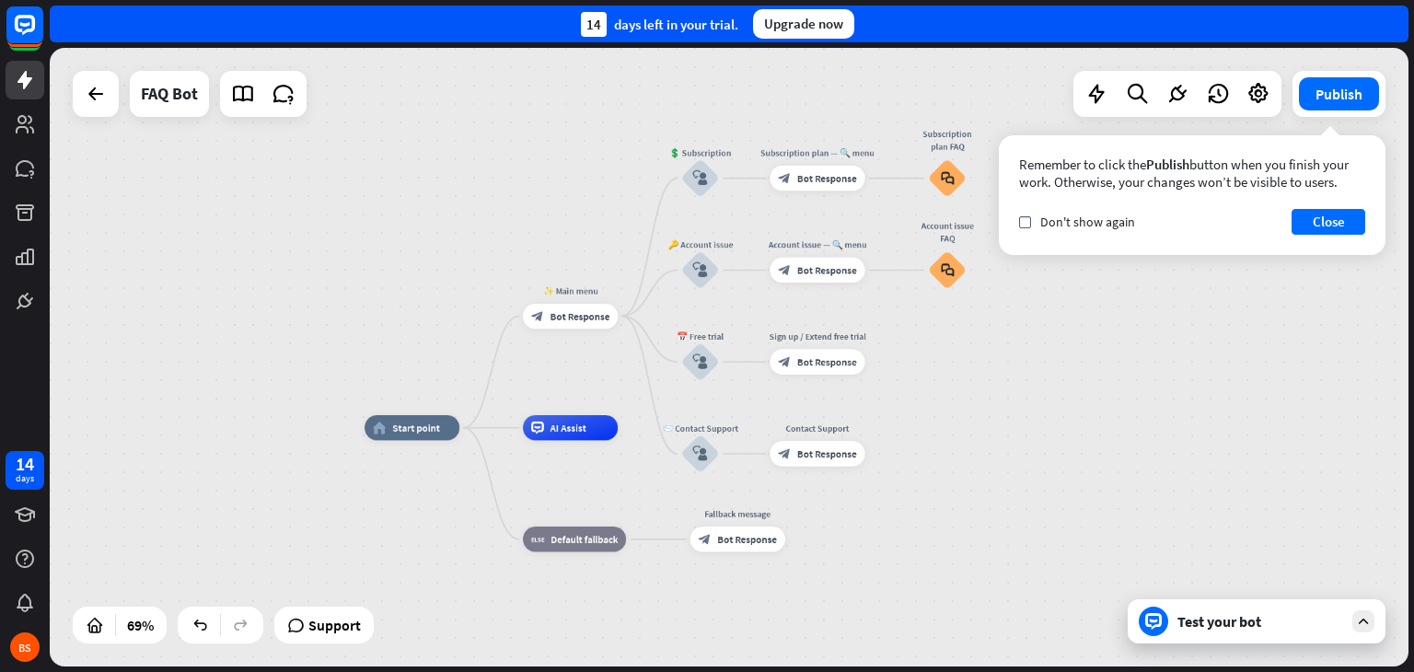
drag, startPoint x: 324, startPoint y: 440, endPoint x: 487, endPoint y: 254, distance: 247.3
click at [487, 254] on div "home_2 Start point ✨ Main menu block_bot_response Bot Response 💲 Subscription b…" at bounding box center [729, 357] width 1359 height 619
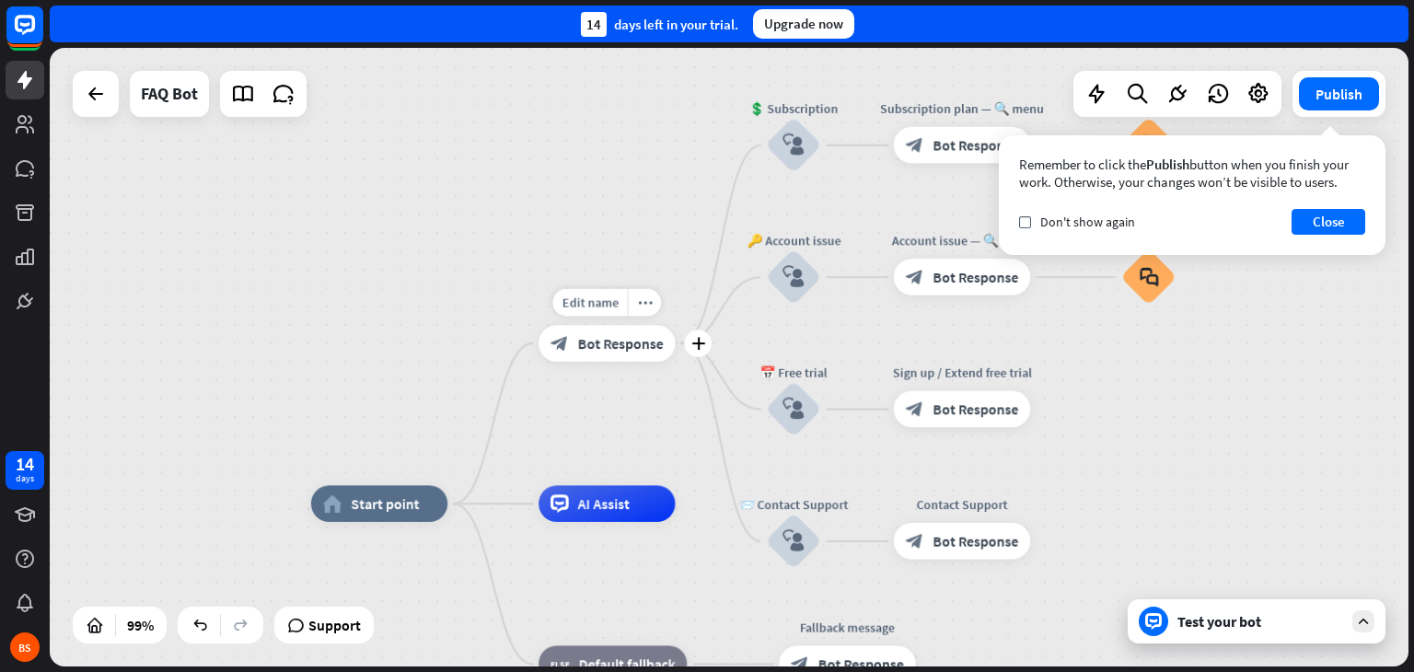
click at [611, 342] on span "Bot Response" at bounding box center [621, 343] width 86 height 18
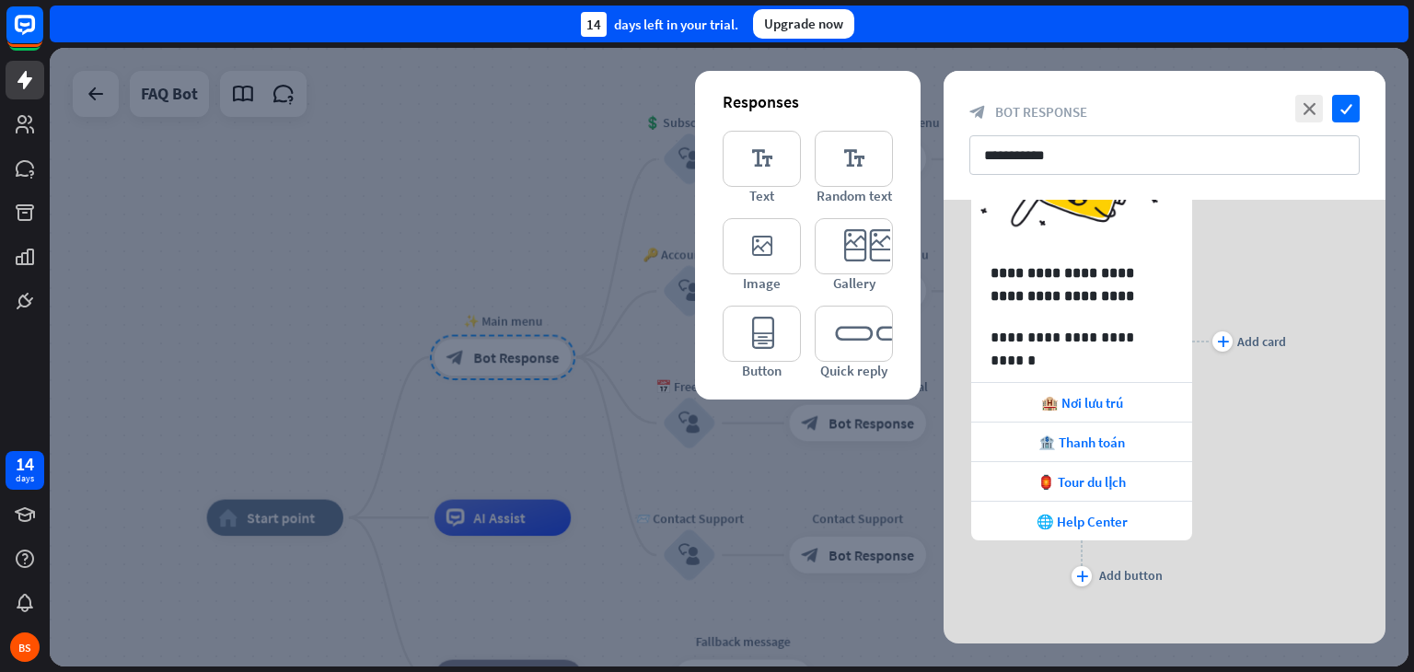
scroll to position [168, 0]
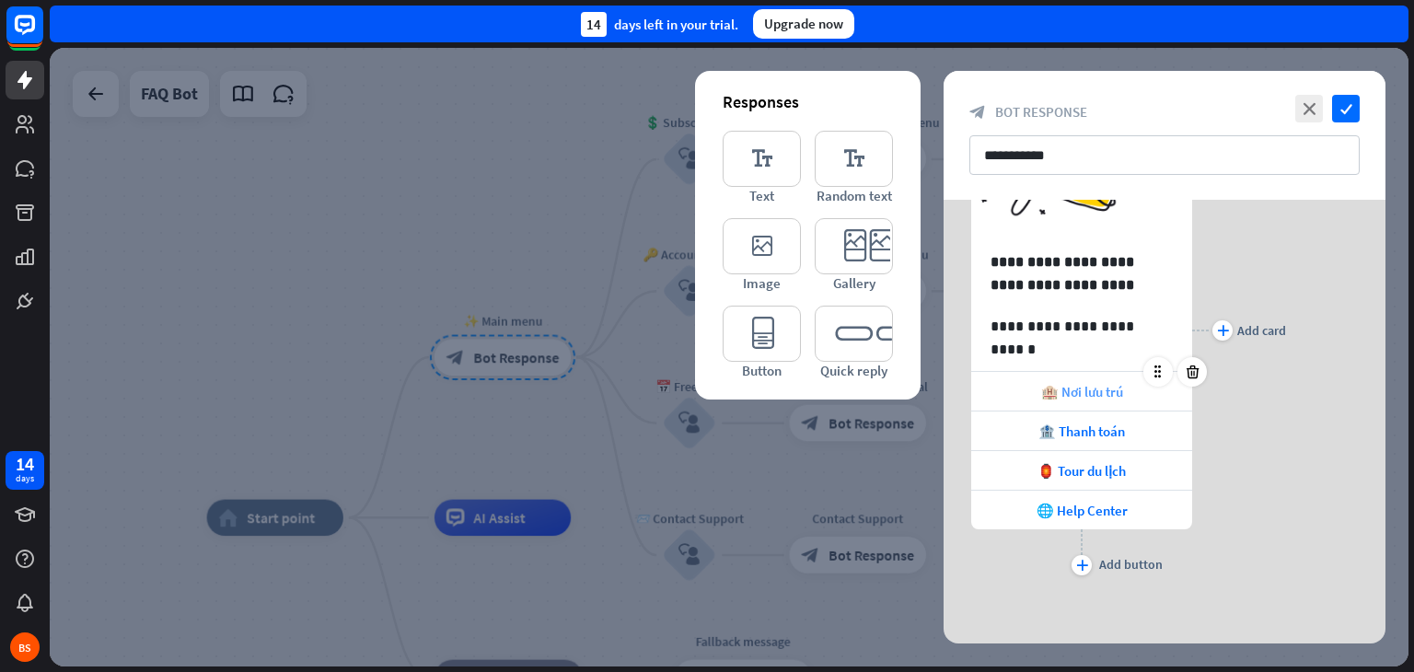
click at [1092, 389] on span "🏨 Nơi lưu trú" at bounding box center [1082, 391] width 82 height 17
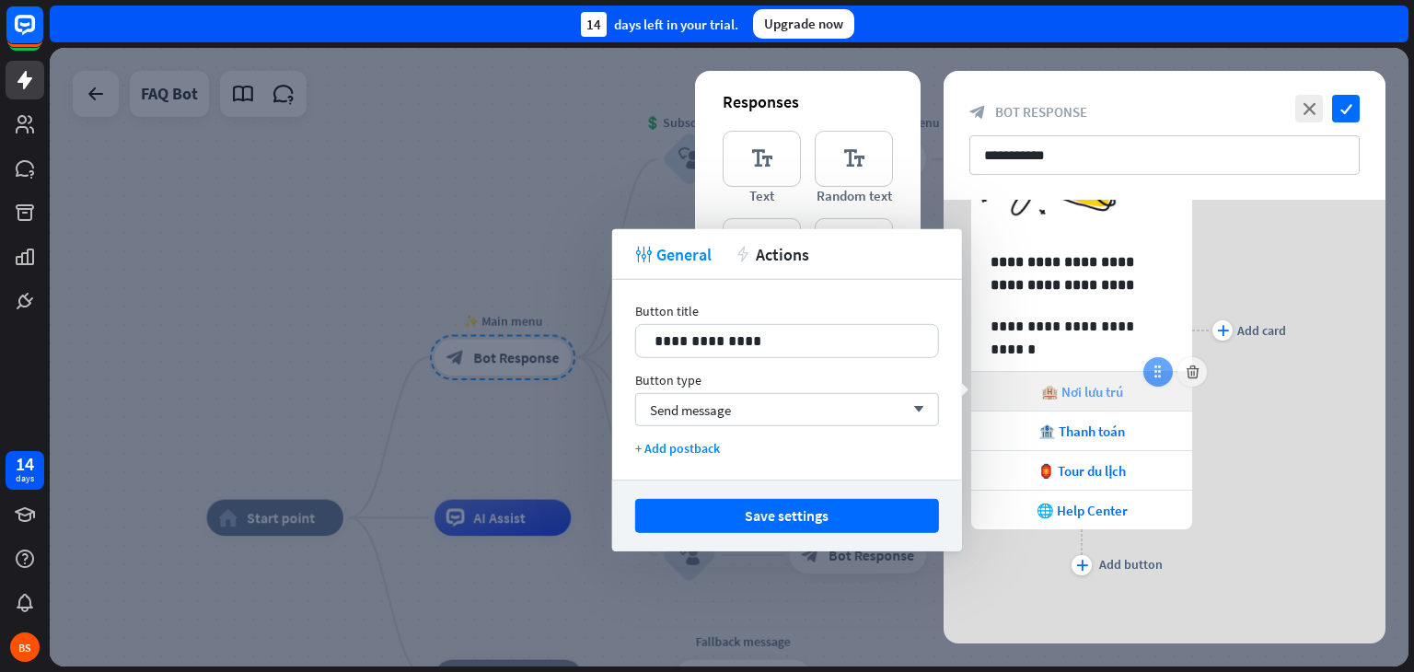
click at [1157, 366] on icon at bounding box center [1158, 372] width 17 height 17
click at [814, 417] on div "Send message arrow_down" at bounding box center [787, 409] width 304 height 33
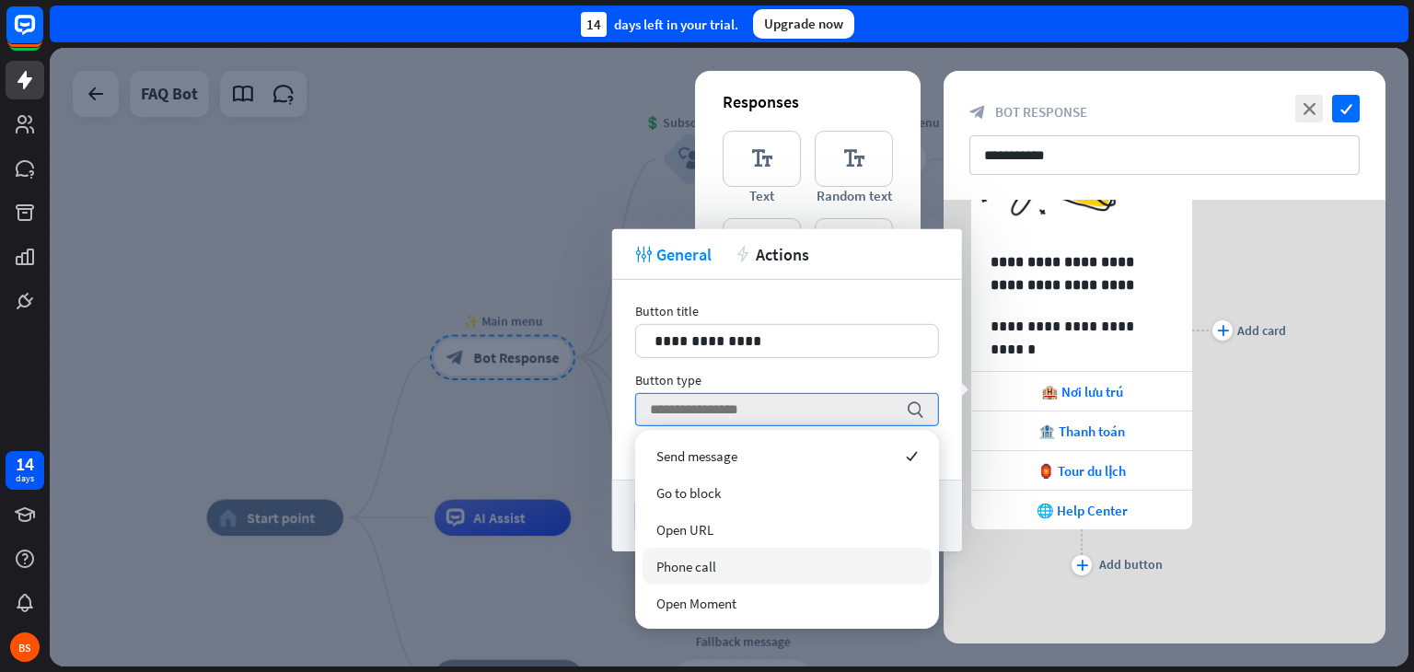
click at [1250, 480] on div "plus Add card" at bounding box center [1239, 330] width 94 height 499
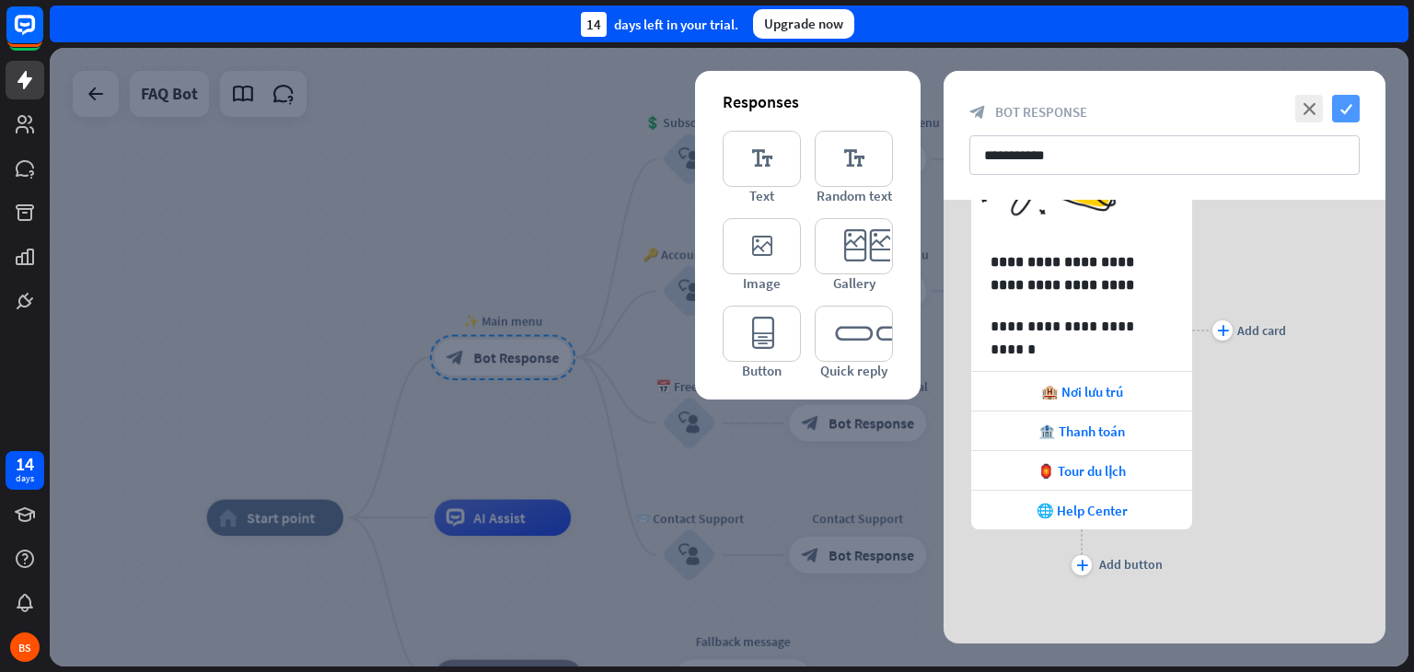
click at [1352, 103] on icon "check" at bounding box center [1346, 109] width 28 height 28
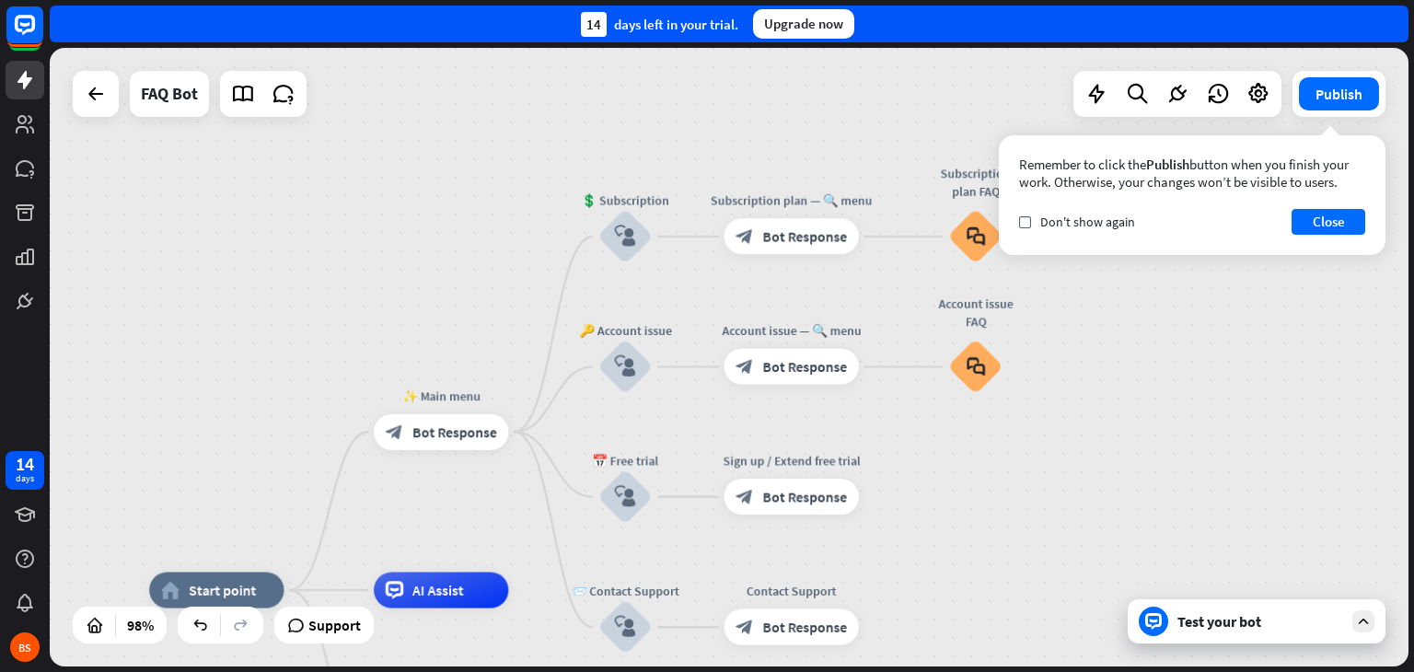
drag, startPoint x: 1021, startPoint y: 428, endPoint x: 962, endPoint y: 510, distance: 100.9
click at [962, 510] on div "home_2 Start point ✨ Main menu block_bot_response Bot Response 💲 Subscription b…" at bounding box center [729, 357] width 1359 height 619
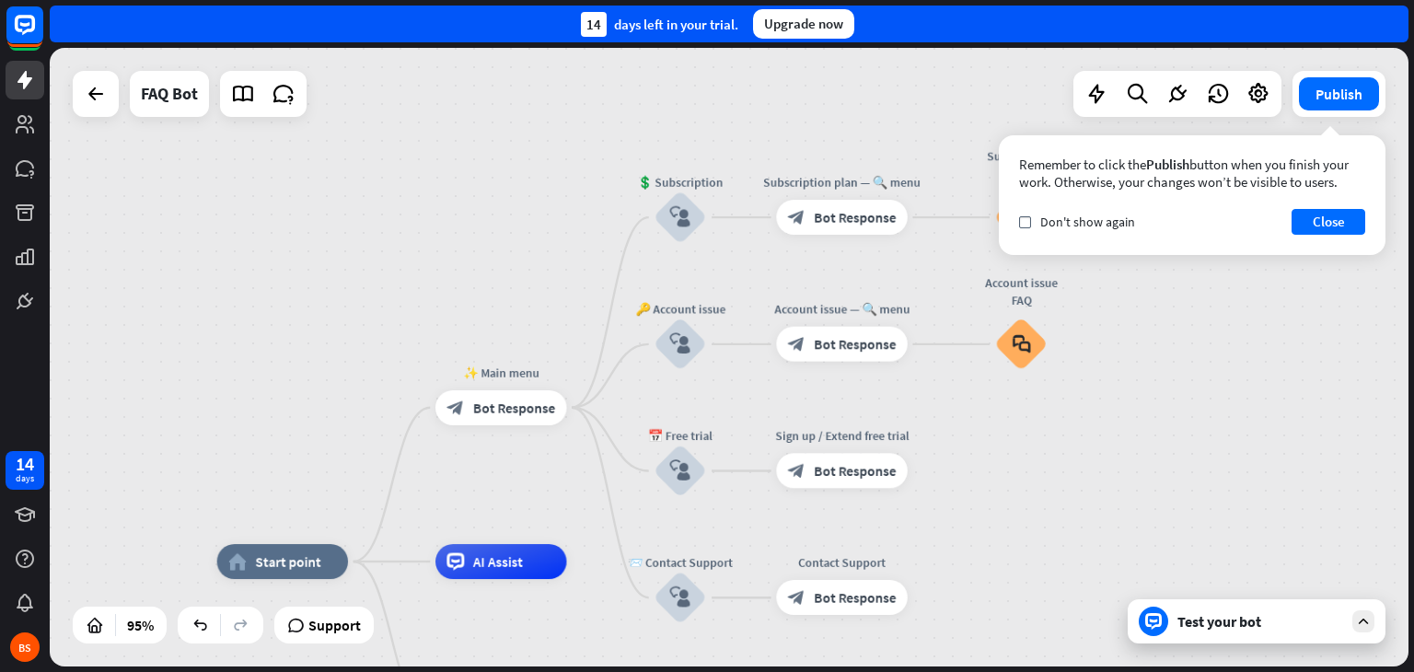
drag, startPoint x: 931, startPoint y: 509, endPoint x: 1038, endPoint y: 466, distance: 115.2
click at [1038, 466] on div "home_2 Start point ✨ Main menu block_bot_response Bot Response 💲 Subscription b…" at bounding box center [729, 357] width 1359 height 619
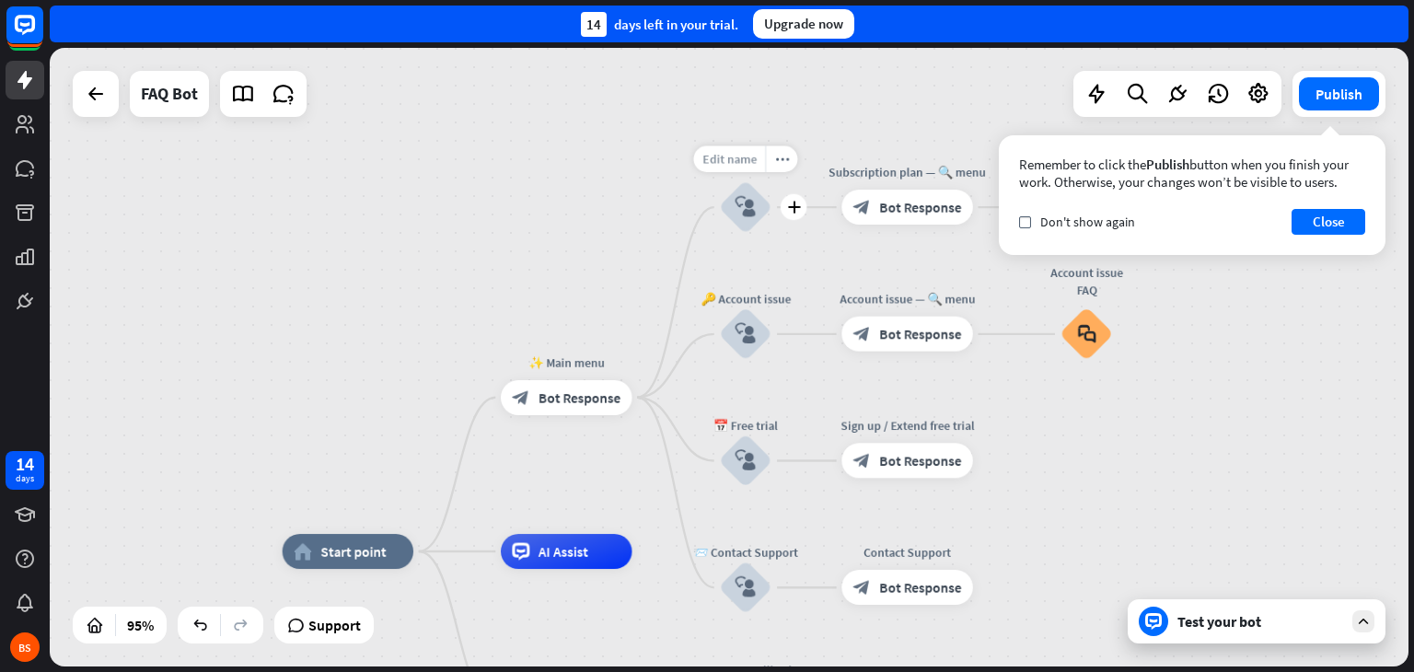
click at [739, 160] on span "Edit name" at bounding box center [729, 159] width 54 height 16
click at [575, 236] on div "**********" at bounding box center [729, 357] width 1359 height 619
click at [663, 395] on div "plus" at bounding box center [654, 397] width 26 height 26
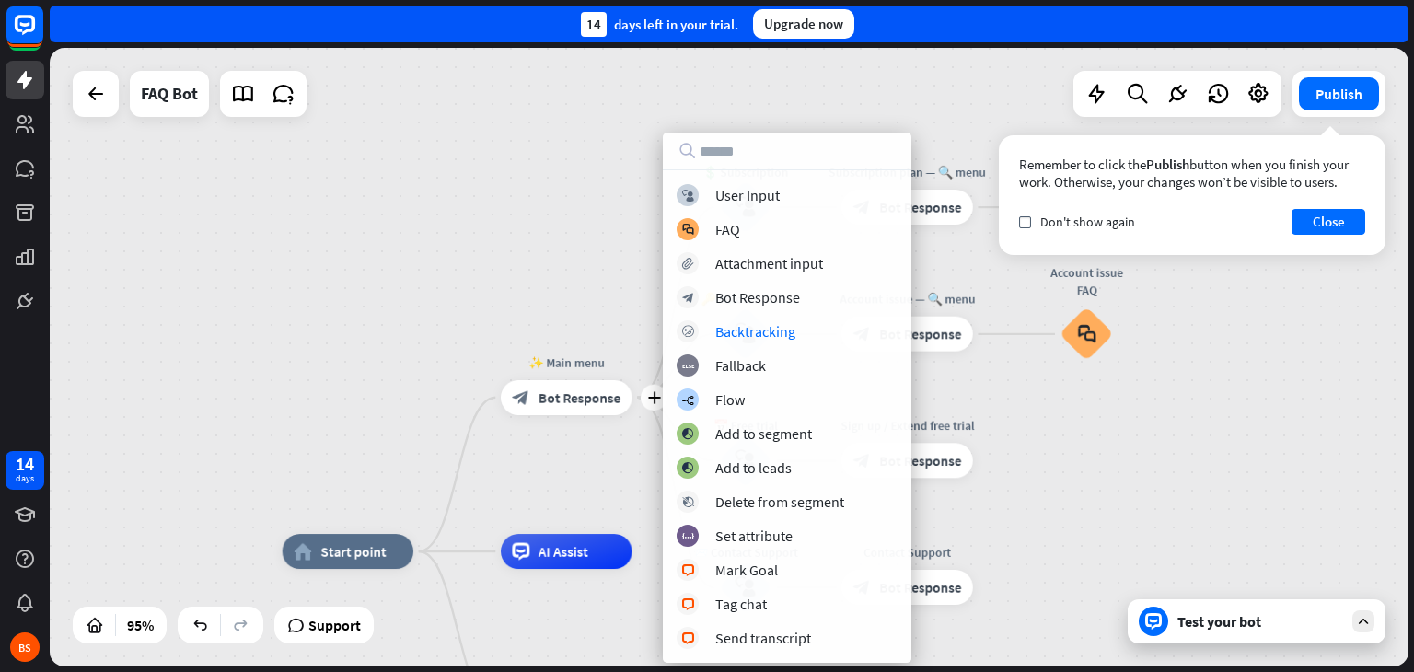
click at [541, 275] on div "home_2 Start point plus ✨ Main menu block_bot_response Bot Response 💲 Subscript…" at bounding box center [729, 357] width 1359 height 619
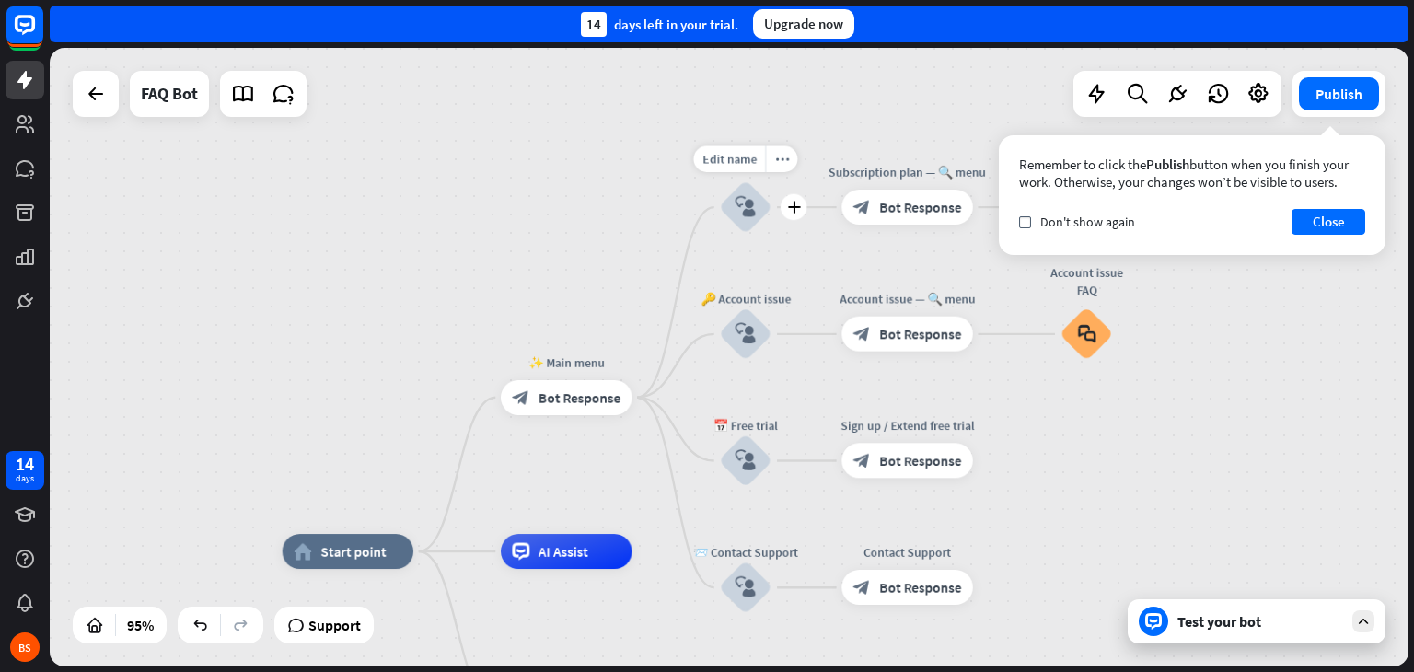
click at [749, 201] on icon "block_user_input" at bounding box center [745, 207] width 21 height 21
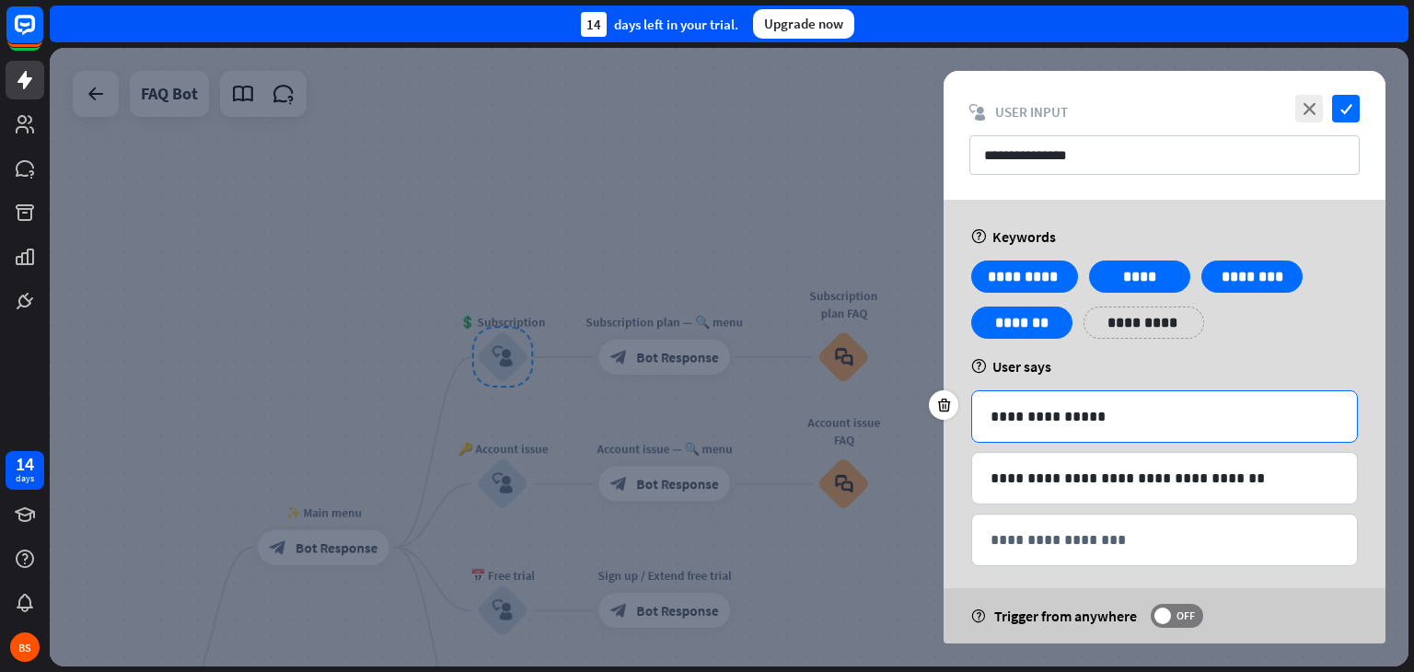
scroll to position [13, 0]
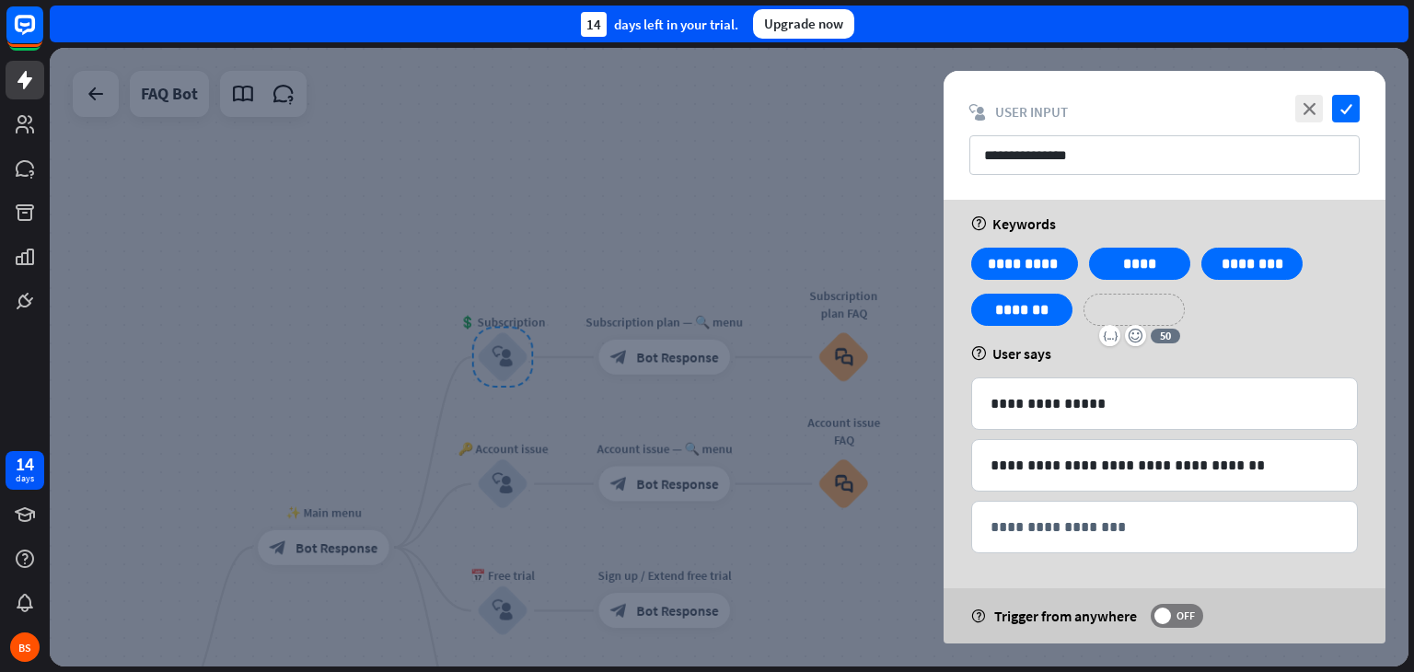
click at [1136, 314] on p "**********" at bounding box center [1134, 309] width 74 height 23
click at [1274, 308] on div "**********" at bounding box center [1165, 294] width 398 height 92
click at [1162, 626] on label "OFF" at bounding box center [1177, 616] width 52 height 24
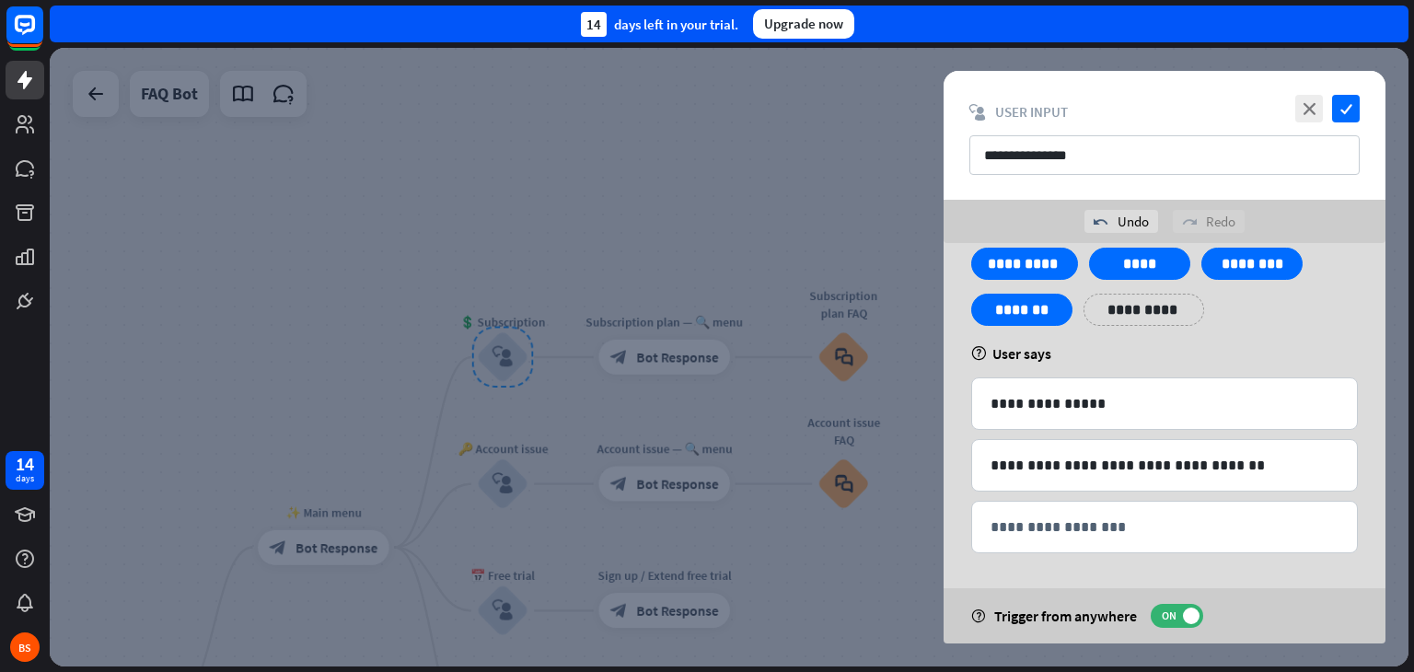
scroll to position [0, 0]
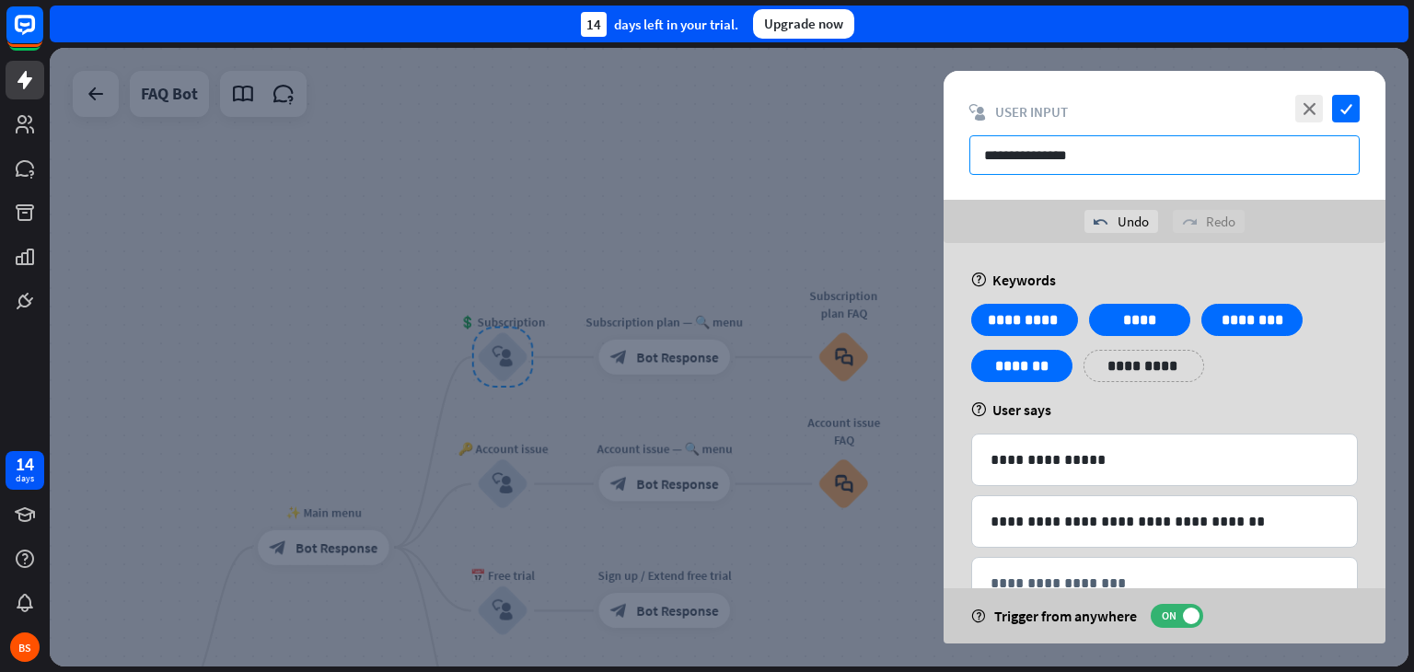
click at [1274, 148] on input "**********" at bounding box center [1164, 155] width 390 height 40
click at [1335, 261] on div "**********" at bounding box center [1165, 472] width 442 height 459
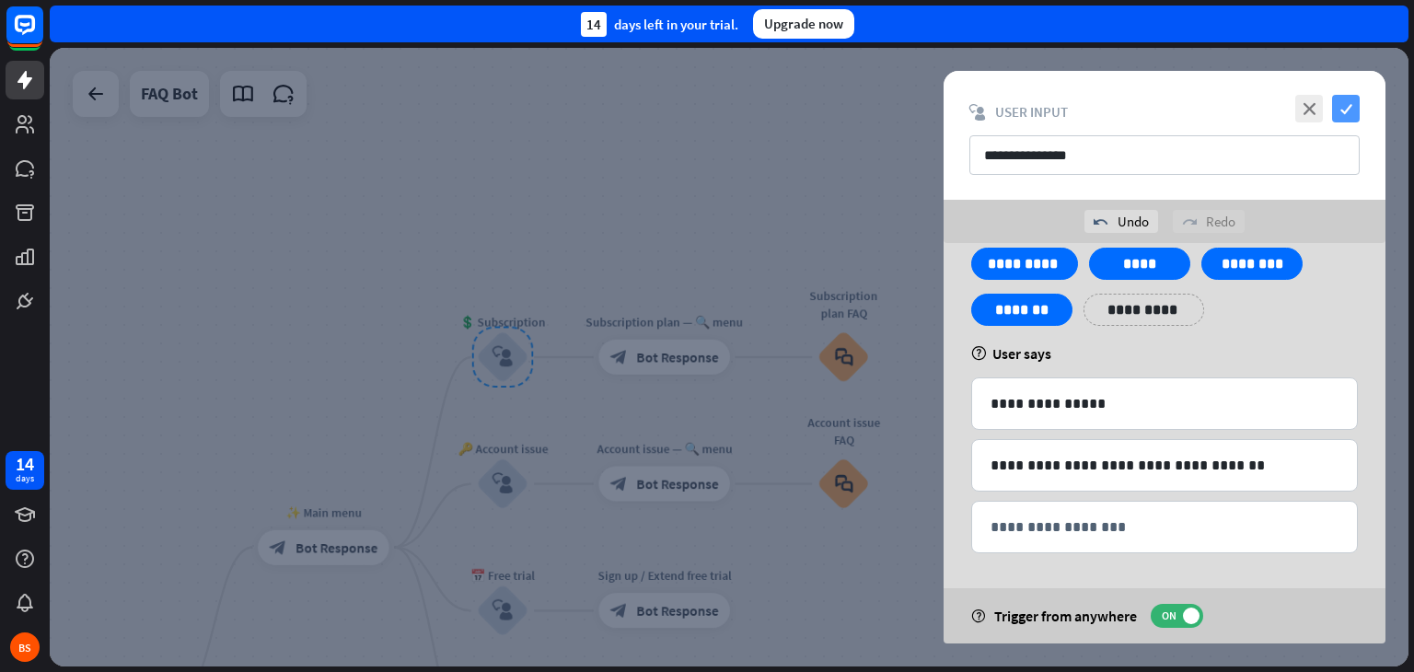
click at [1349, 107] on icon "check" at bounding box center [1346, 109] width 28 height 28
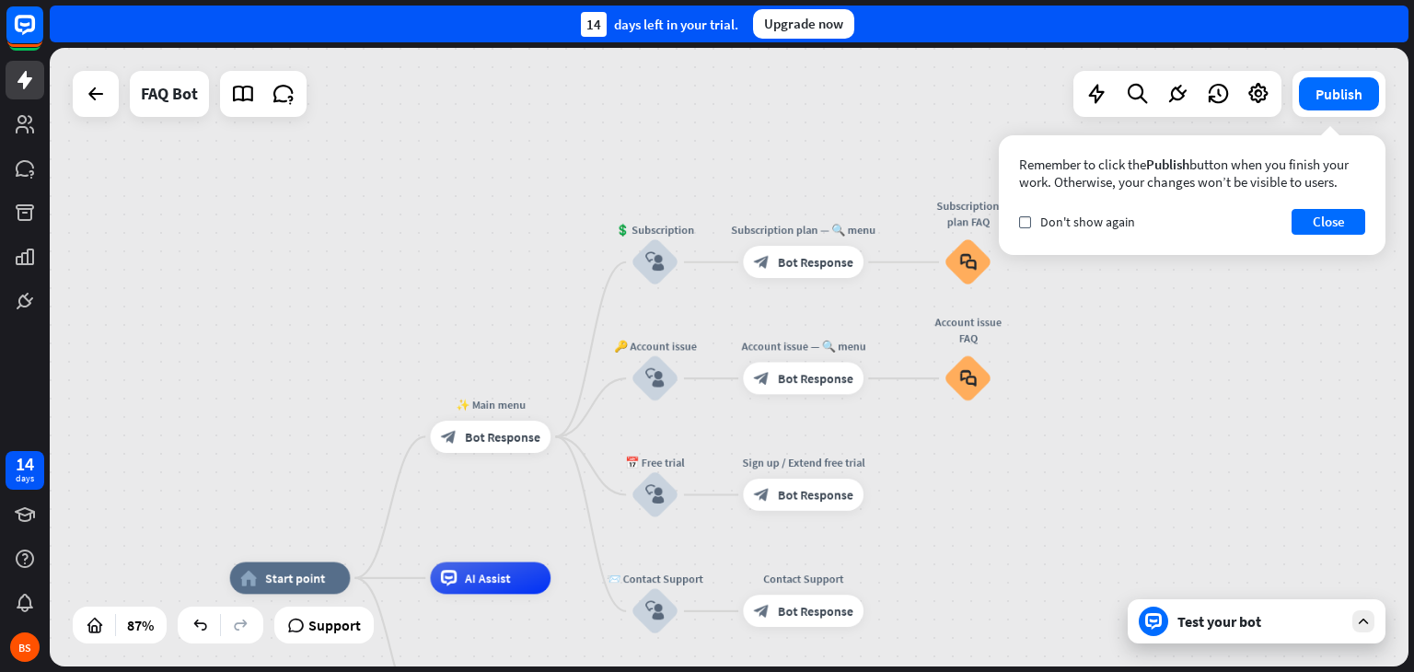
drag, startPoint x: 1046, startPoint y: 459, endPoint x: 1106, endPoint y: 358, distance: 116.8
click at [1106, 358] on div "home_2 Start point ✨ Main menu block_bot_response Bot Response 💲 Subscription b…" at bounding box center [729, 357] width 1359 height 619
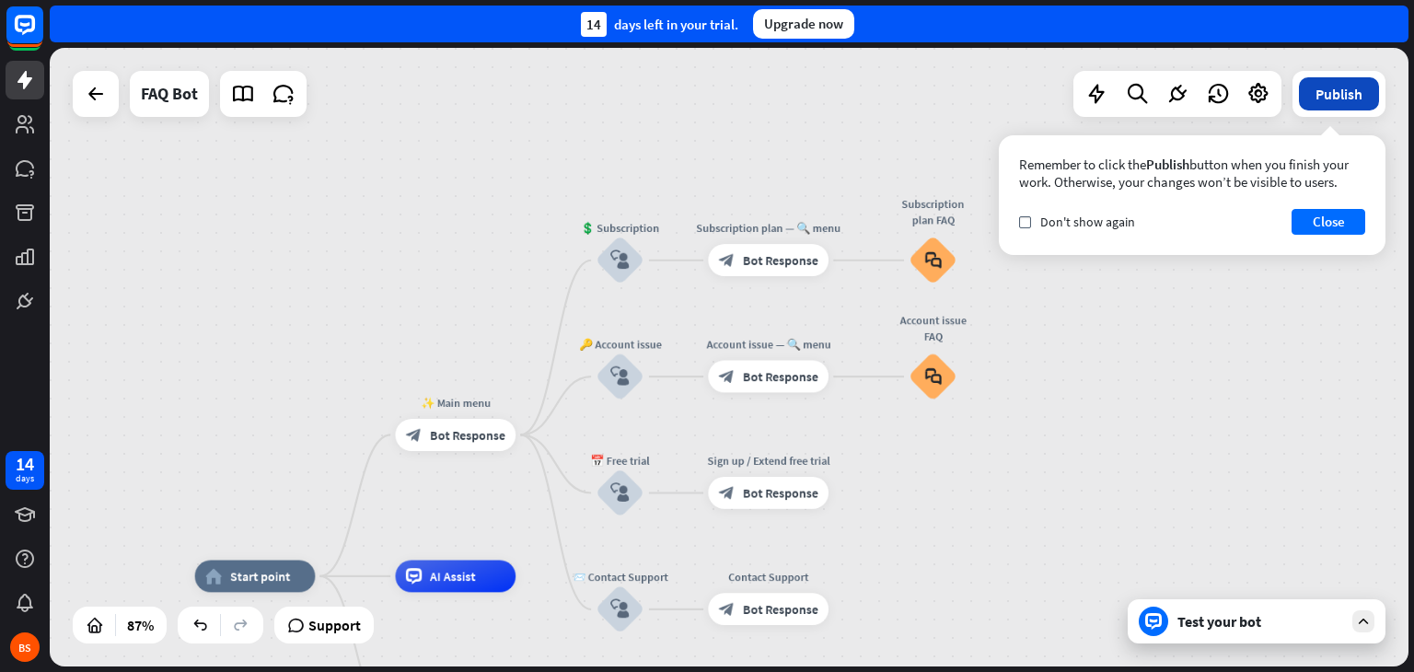
click at [1354, 100] on button "Publish" at bounding box center [1339, 93] width 80 height 33
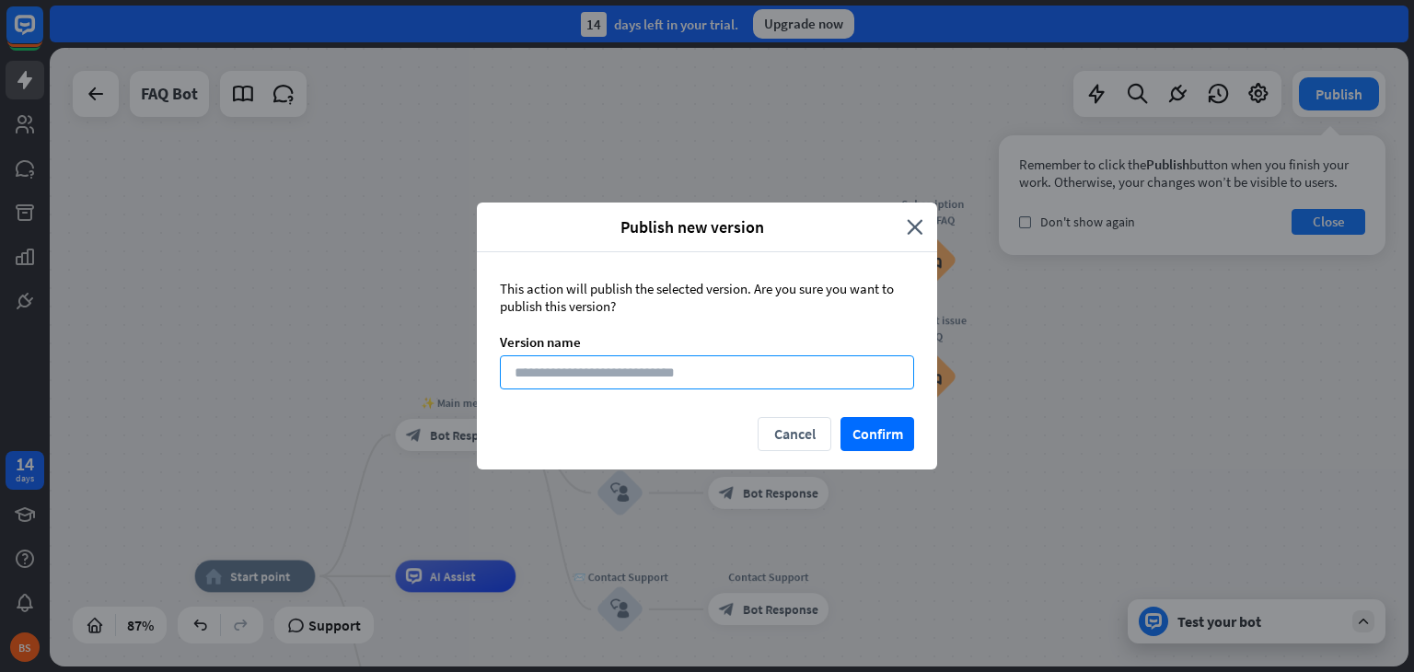
click at [865, 373] on input at bounding box center [707, 372] width 414 height 34
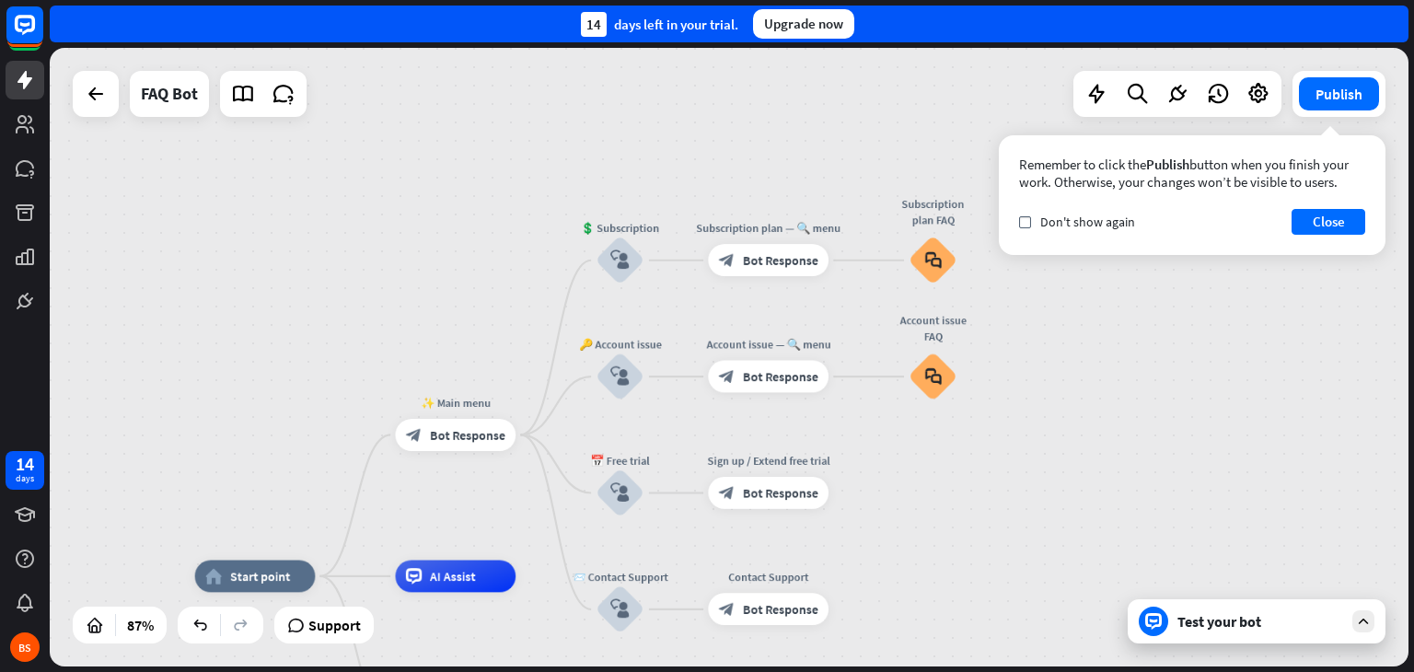
click at [1149, 387] on div "Publish new version close This action will publish the selected version. Are yo…" at bounding box center [707, 336] width 1414 height 672
click at [1174, 93] on icon at bounding box center [1178, 94] width 24 height 24
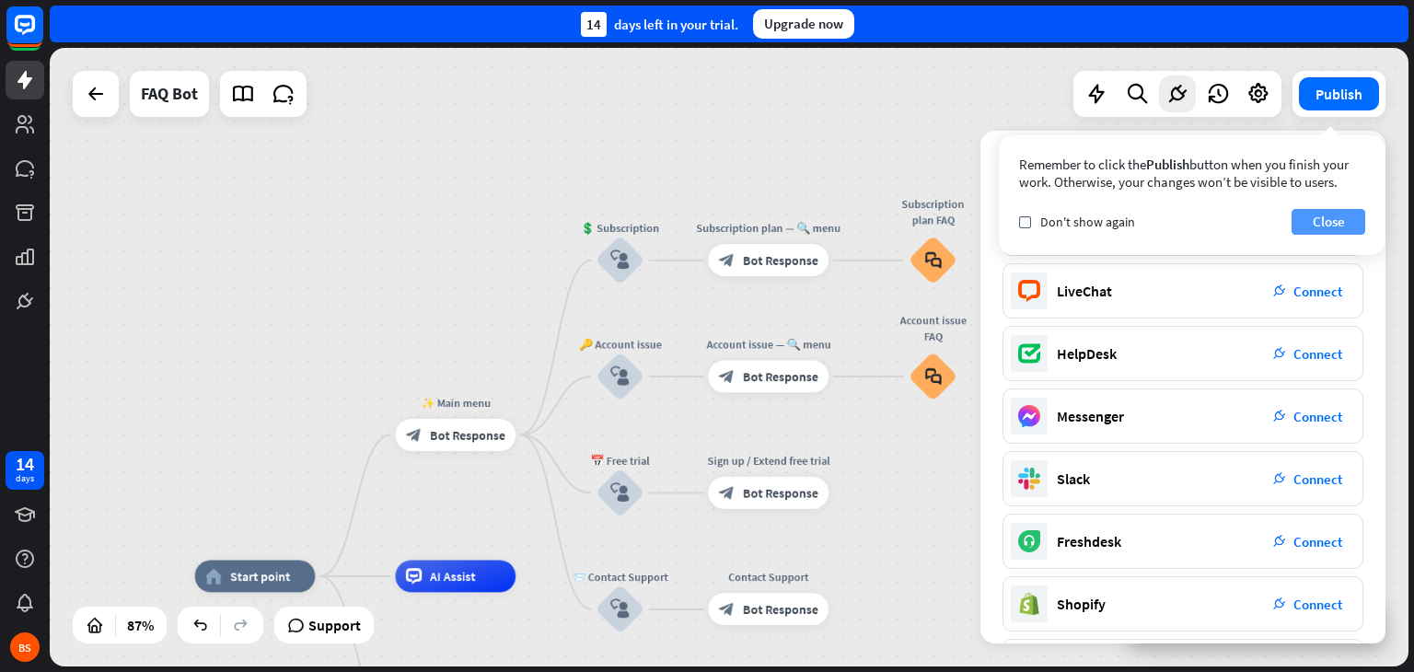
click at [1318, 222] on button "Close" at bounding box center [1329, 222] width 74 height 26
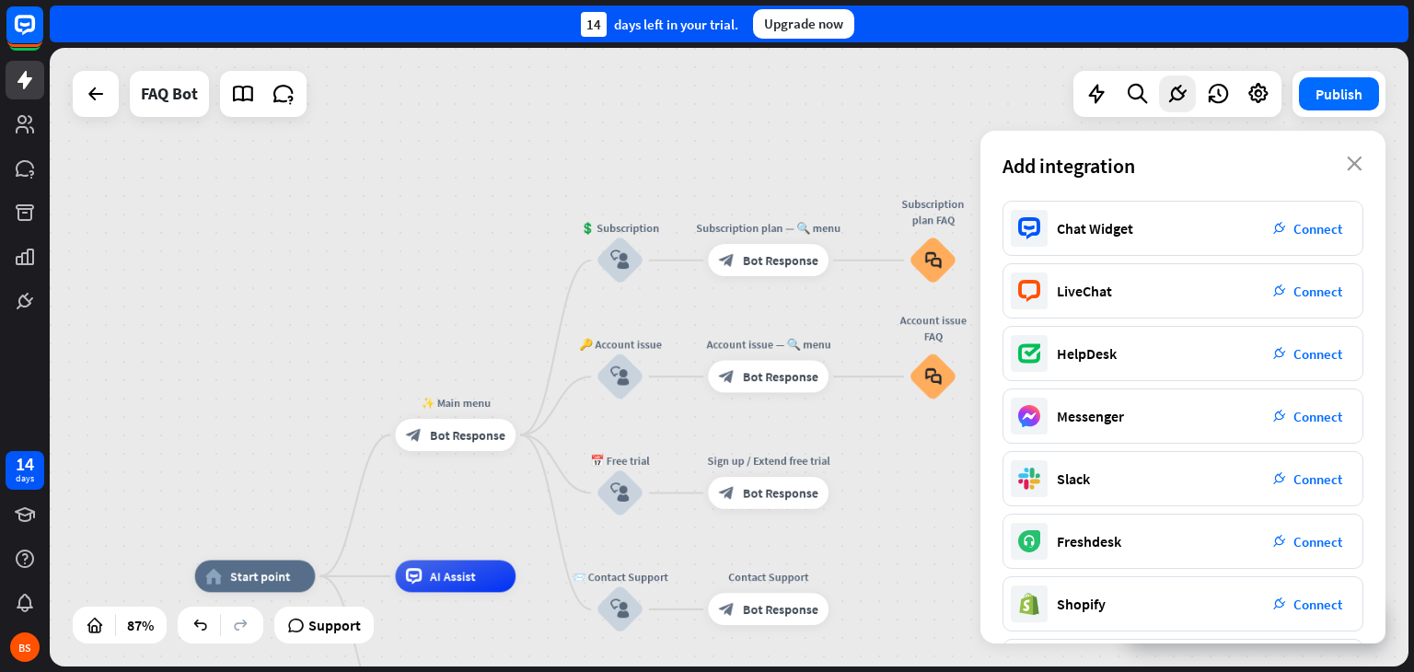
click at [1318, 222] on button "Close" at bounding box center [1329, 222] width 74 height 26
click at [1350, 101] on button "Publish" at bounding box center [1339, 93] width 80 height 33
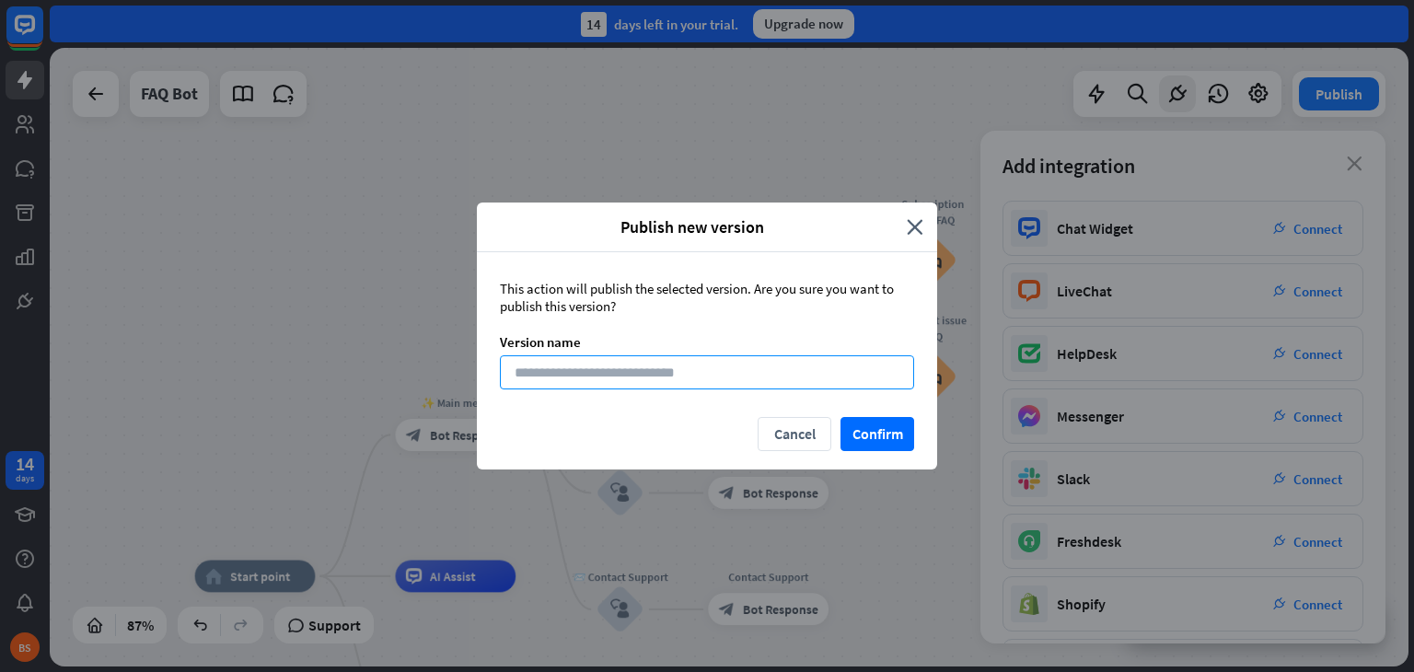
click at [854, 383] on input at bounding box center [707, 372] width 414 height 34
type input "***"
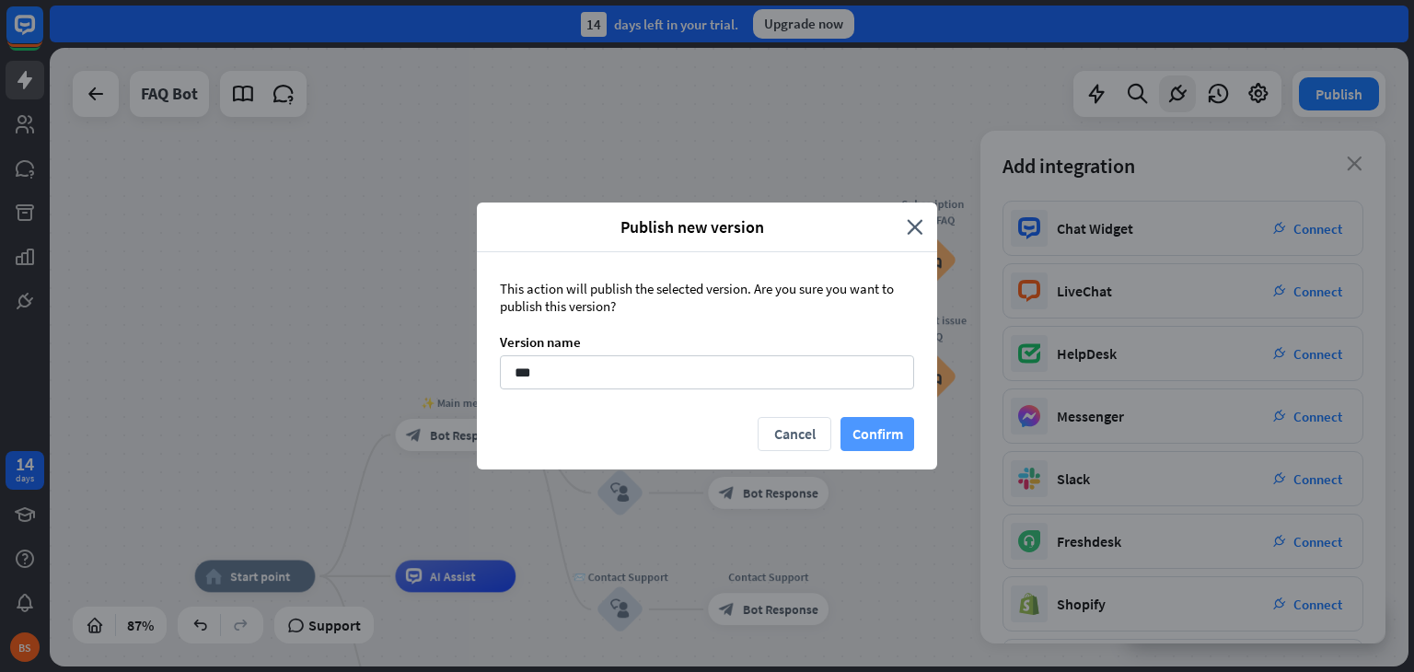
click at [883, 441] on button "Confirm" at bounding box center [878, 434] width 74 height 34
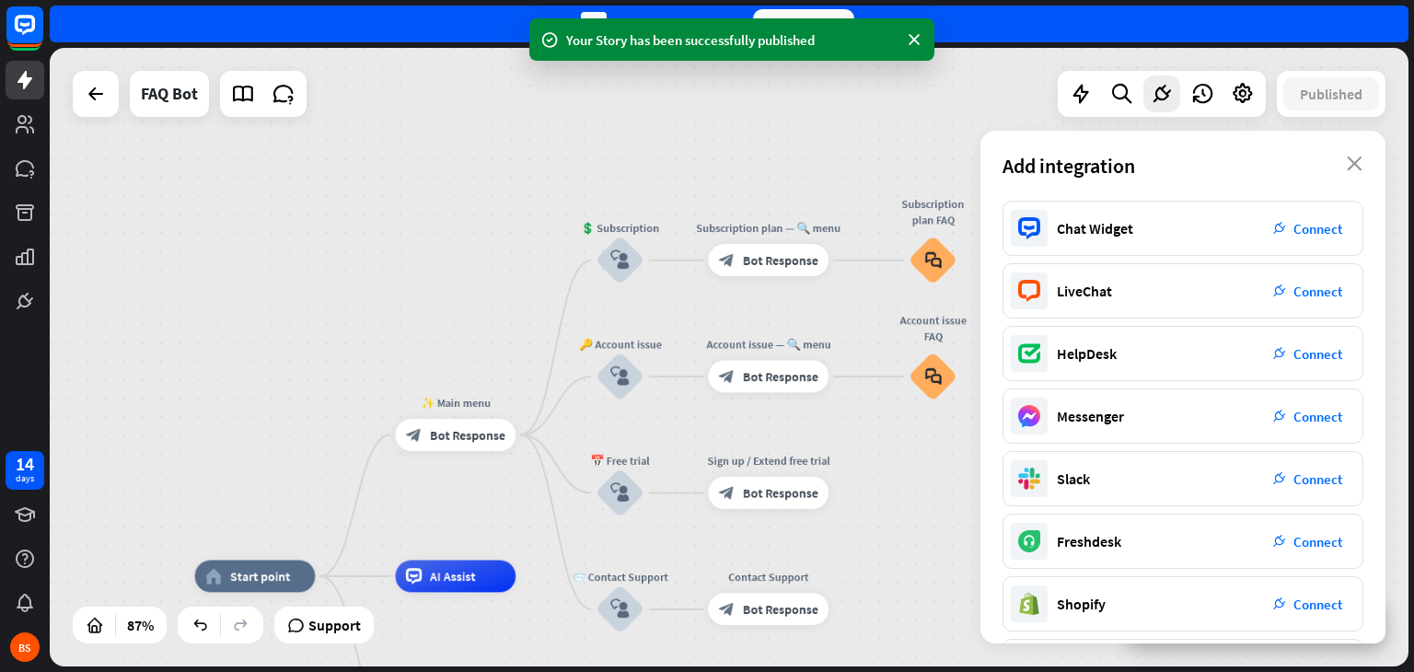
click at [91, 120] on div "home_2 Start point ✨ Main menu block_bot_response Bot Response 💲 Subscription b…" at bounding box center [729, 357] width 1359 height 619
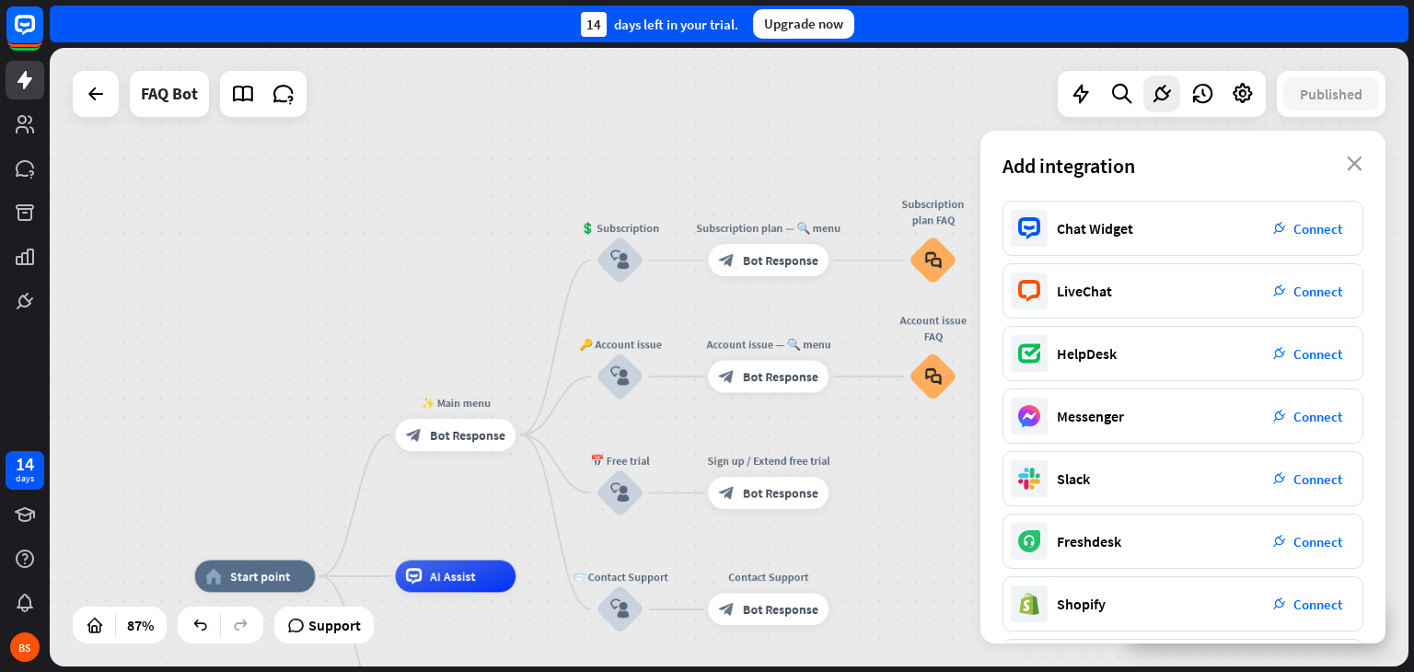
click at [209, 166] on div "home_2 Start point ✨ Main menu block_bot_response Bot Response 💲 Subscription b…" at bounding box center [729, 357] width 1359 height 619
click at [82, 99] on div at bounding box center [95, 93] width 37 height 37
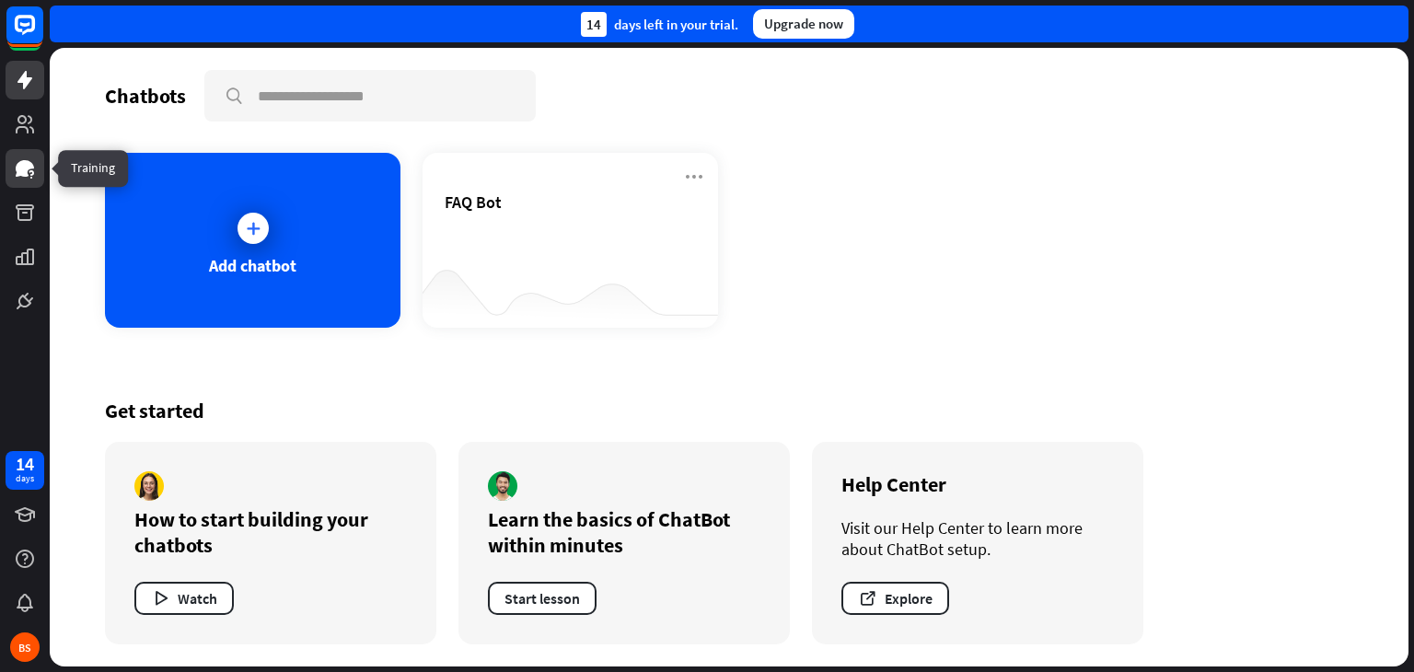
click at [30, 168] on icon at bounding box center [25, 168] width 18 height 17
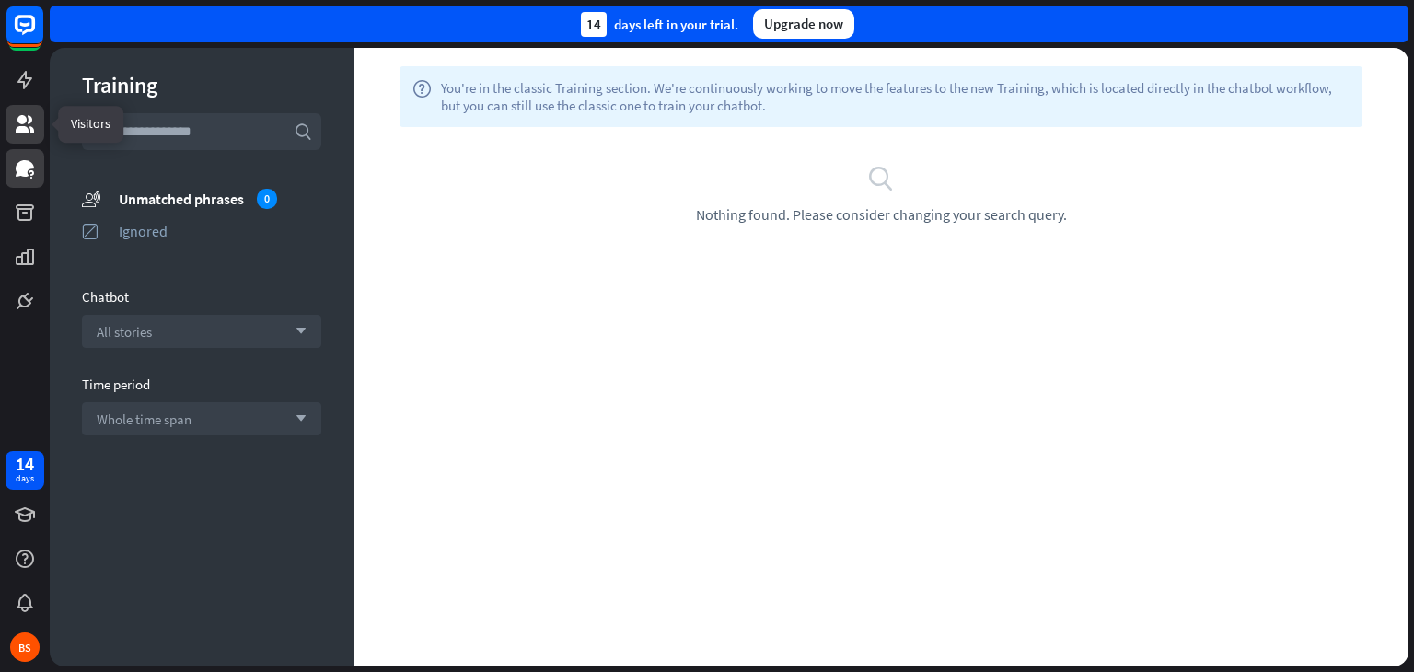
click at [20, 126] on icon at bounding box center [25, 124] width 18 height 18
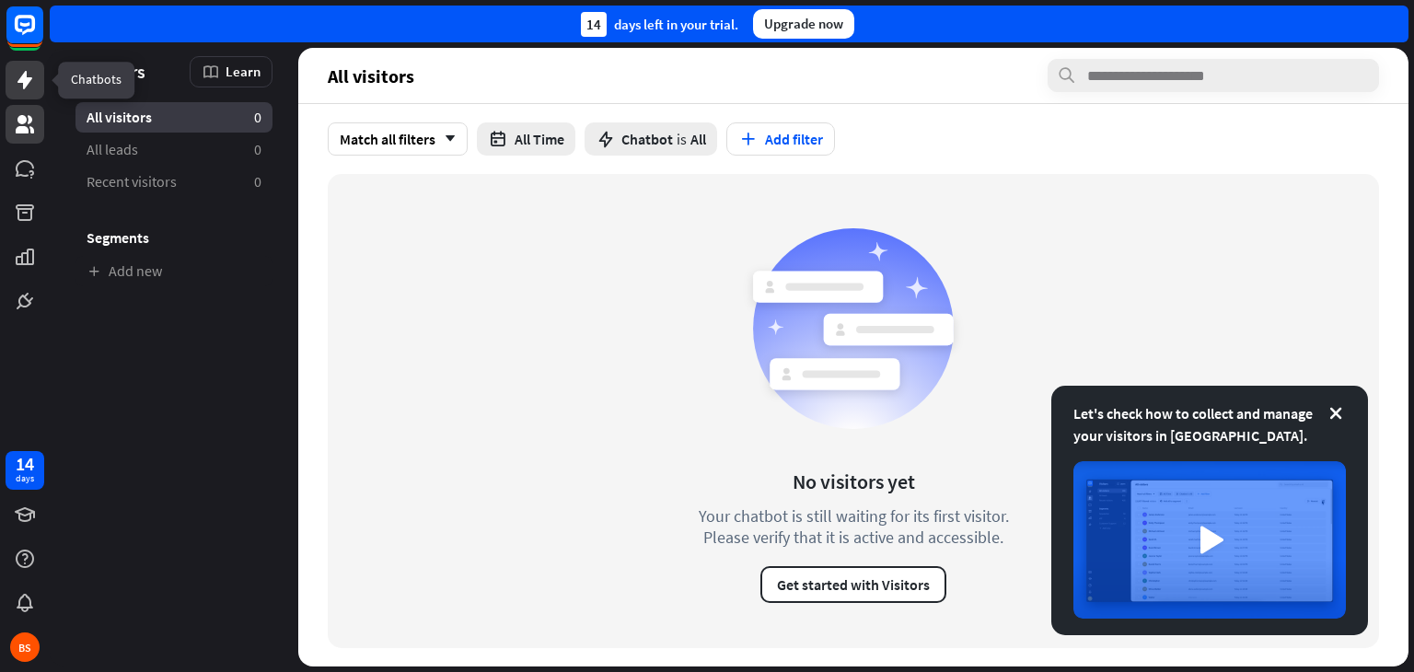
click at [17, 77] on icon at bounding box center [25, 80] width 22 height 22
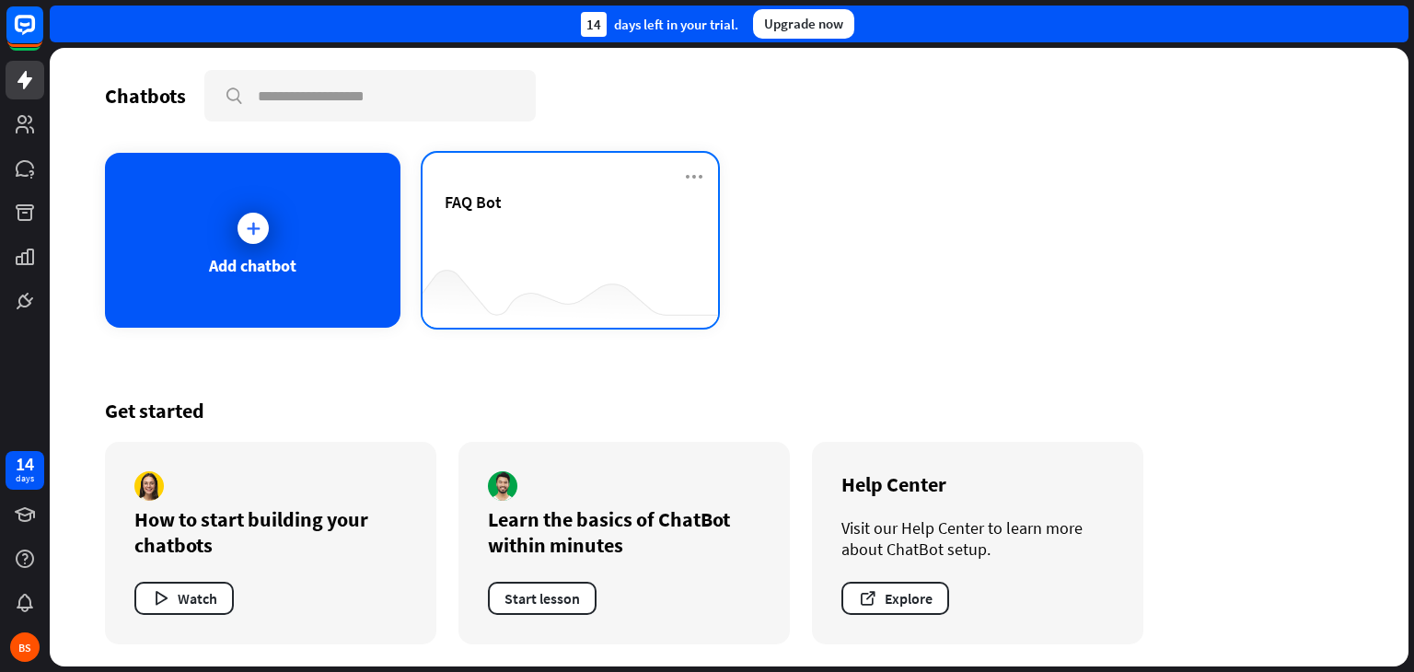
click at [541, 257] on div at bounding box center [571, 291] width 296 height 71
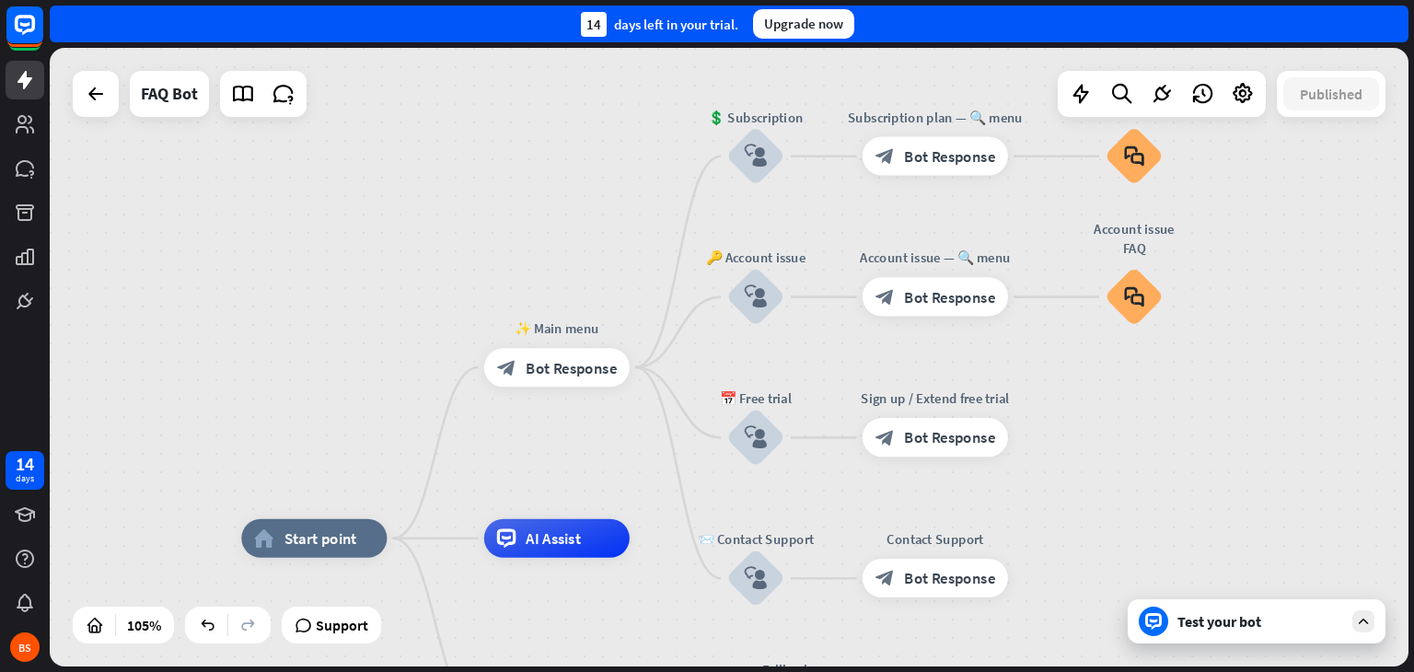
drag, startPoint x: 667, startPoint y: 267, endPoint x: 616, endPoint y: 443, distance: 183.0
click at [616, 443] on div "home_2 Start point ✨ Main menu block_bot_response Bot Response 💲 Subscription b…" at bounding box center [729, 357] width 1359 height 619
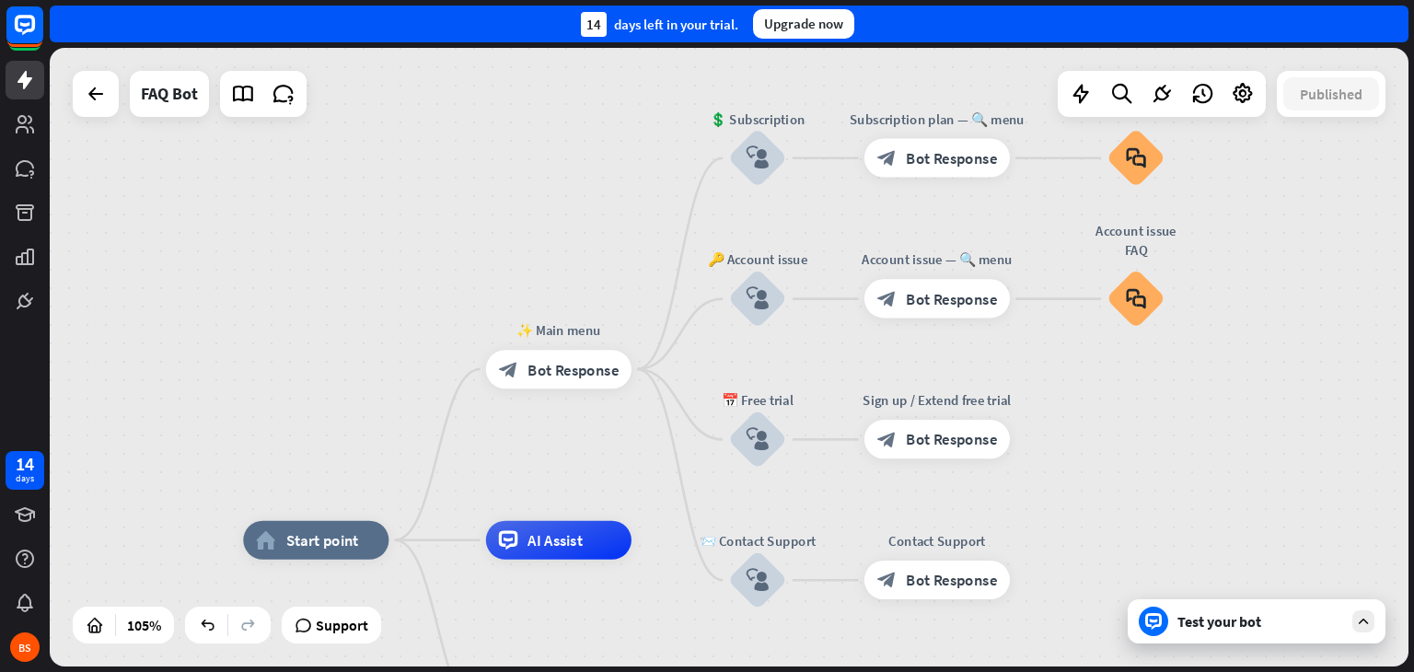
drag, startPoint x: 584, startPoint y: 377, endPoint x: 522, endPoint y: 431, distance: 82.2
click at [522, 431] on div "home_2 Start point ✨ Main menu block_bot_response Bot Response 💲 Subscription b…" at bounding box center [729, 357] width 1359 height 619
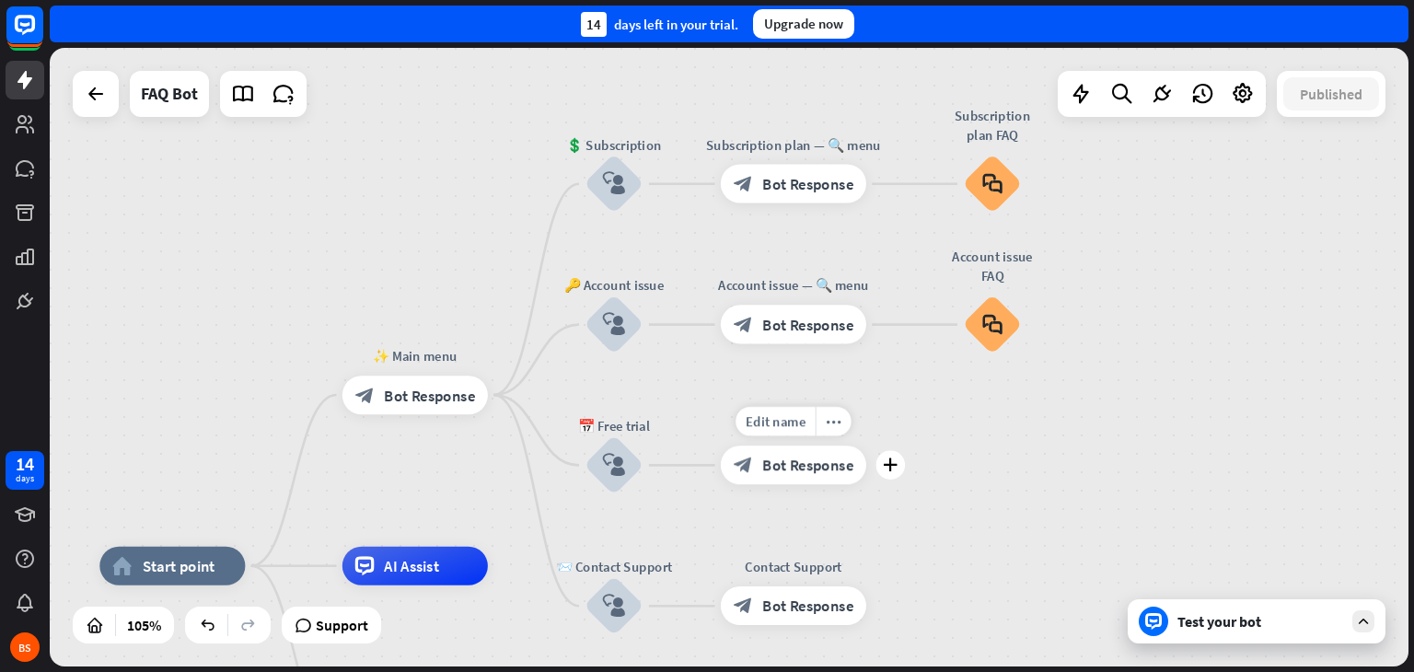
drag, startPoint x: 829, startPoint y: 432, endPoint x: 696, endPoint y: 463, distance: 136.2
click at [721, 463] on div "Edit name more_horiz plus Sign up / Extend free trial block_bot_response Bot Re…" at bounding box center [793, 465] width 145 height 39
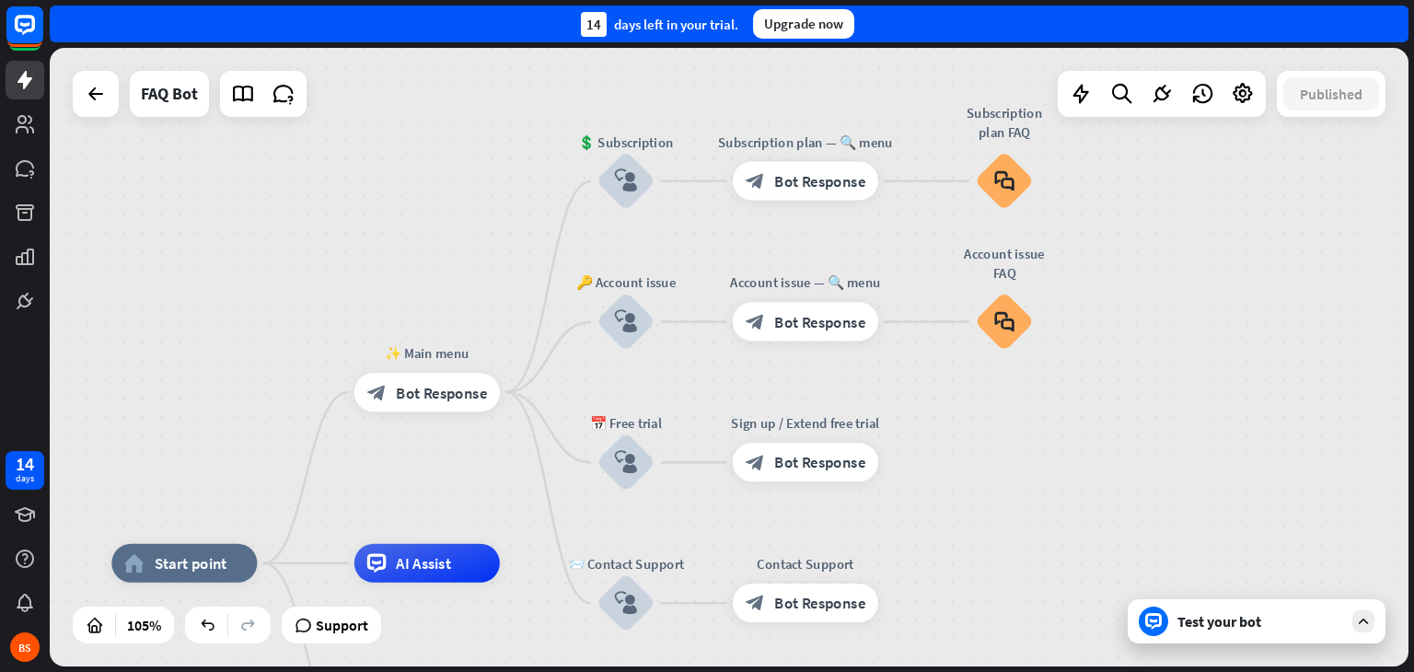
click at [468, 482] on div "home_2 Start point ✨ Main menu block_bot_response Bot Response 💲 Subscription b…" at bounding box center [729, 357] width 1359 height 619
click at [599, 348] on div "Edit name more_horiz plus block_user_input" at bounding box center [628, 322] width 58 height 58
click at [465, 347] on icon "more_horiz" at bounding box center [470, 349] width 16 height 15
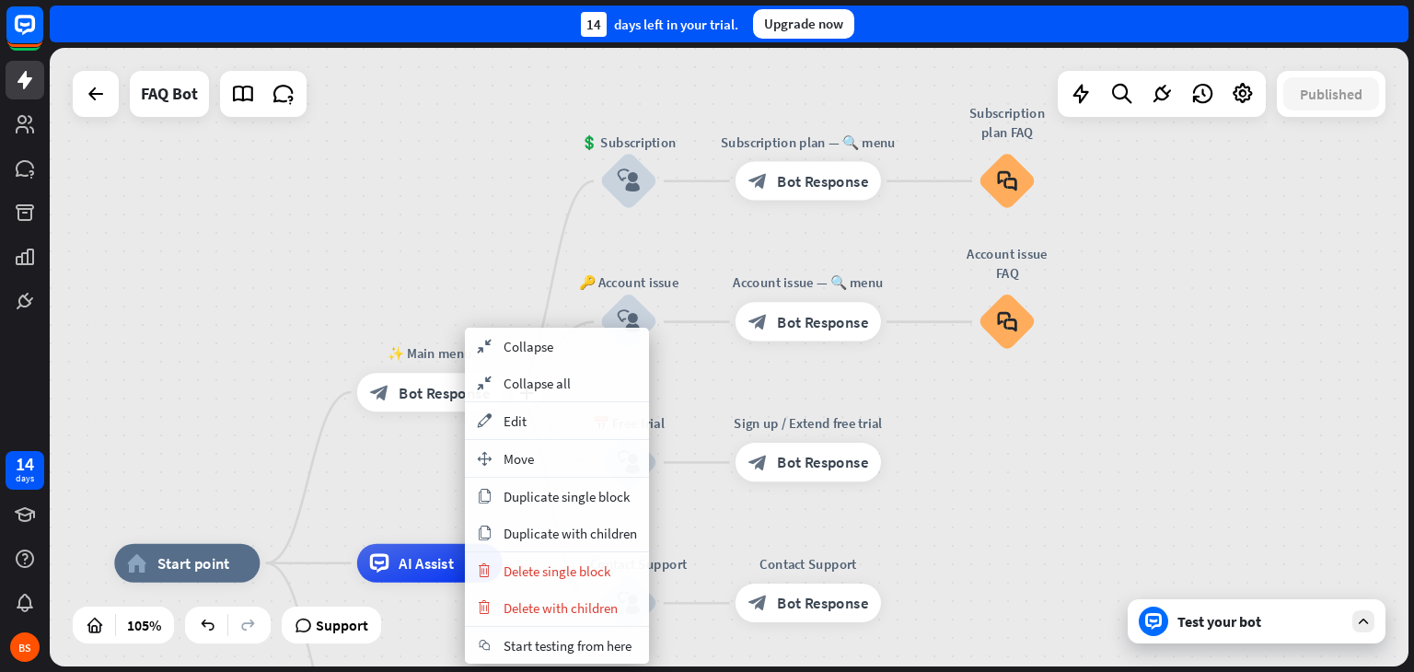
click at [413, 402] on div "block_bot_response Bot Response" at bounding box center [429, 392] width 145 height 39
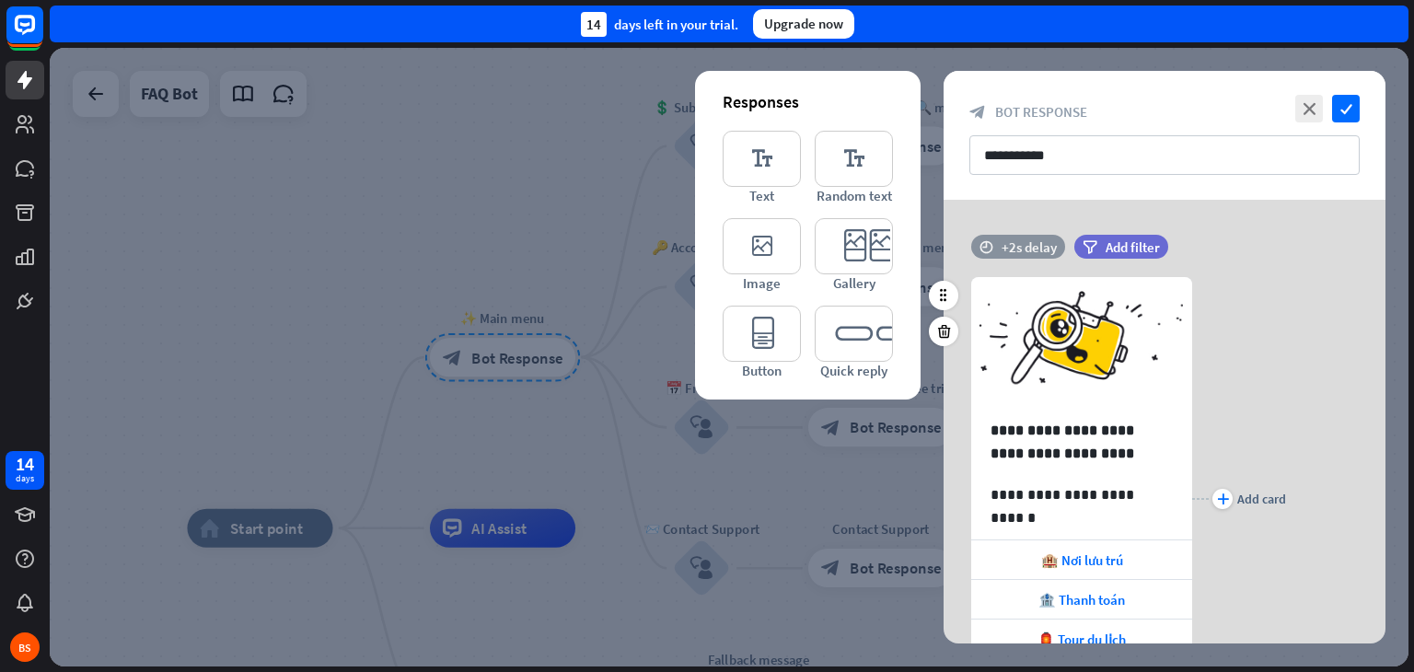
click at [1030, 238] on div "+2s delay" at bounding box center [1029, 246] width 55 height 17
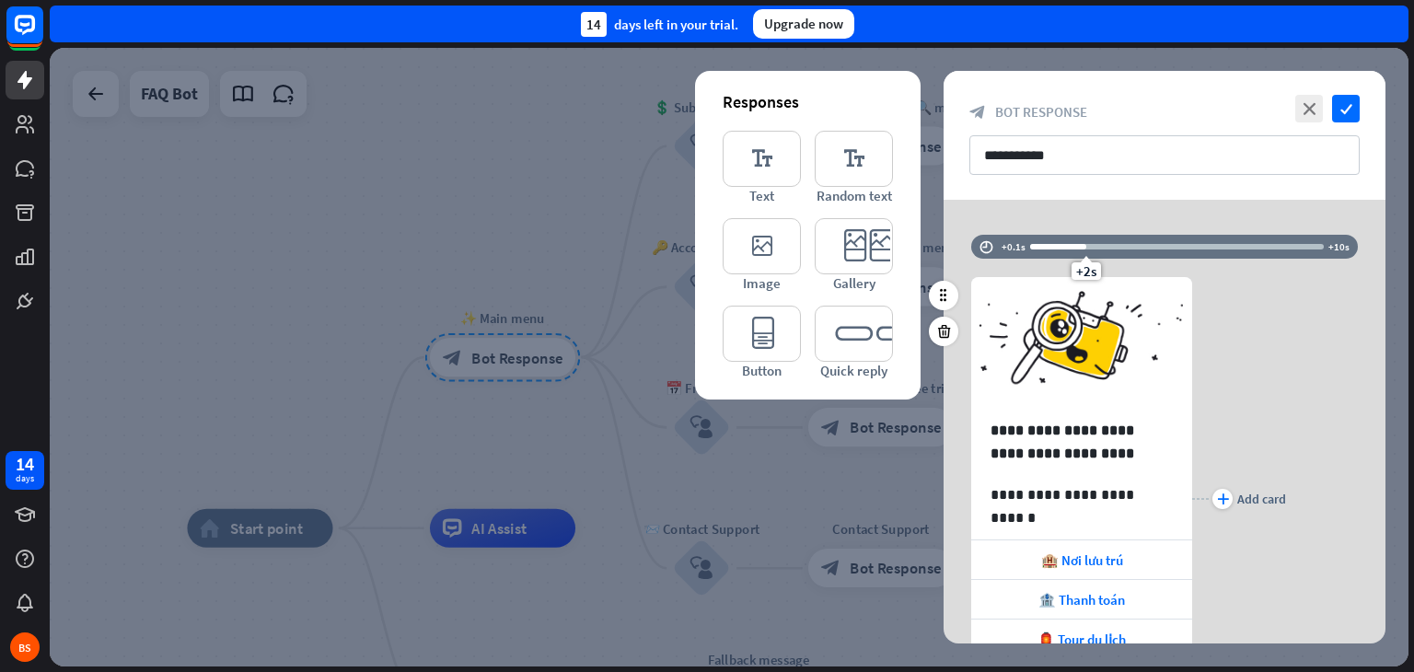
click at [1046, 248] on div at bounding box center [1058, 247] width 56 height 6
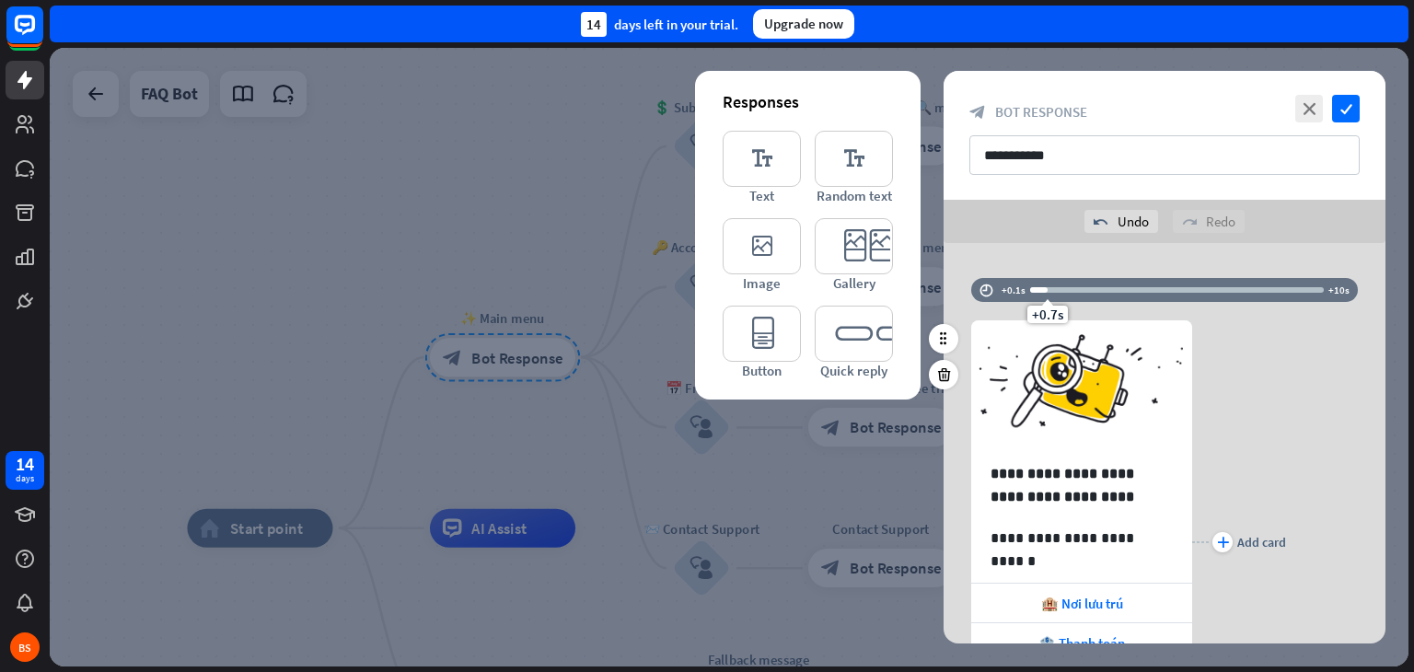
click at [1050, 294] on div "+0.7s" at bounding box center [1047, 290] width 13 height 13
click at [1050, 286] on div "+0.7s" at bounding box center [1047, 290] width 13 height 13
drag, startPoint x: 1040, startPoint y: 313, endPoint x: 1053, endPoint y: 312, distance: 12.9
click at [1053, 312] on span "+0.9s" at bounding box center [1054, 314] width 31 height 17
click at [1251, 388] on div "plus Add card" at bounding box center [1239, 542] width 94 height 499
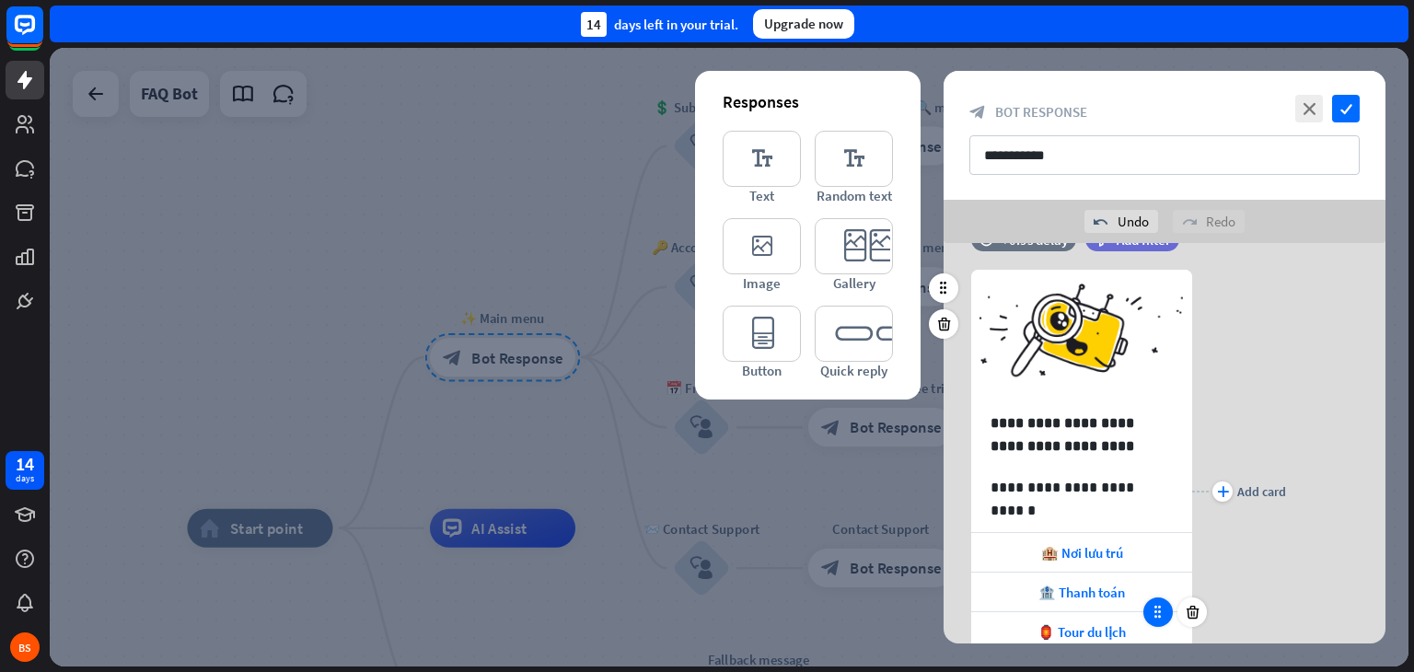
scroll to position [3, 0]
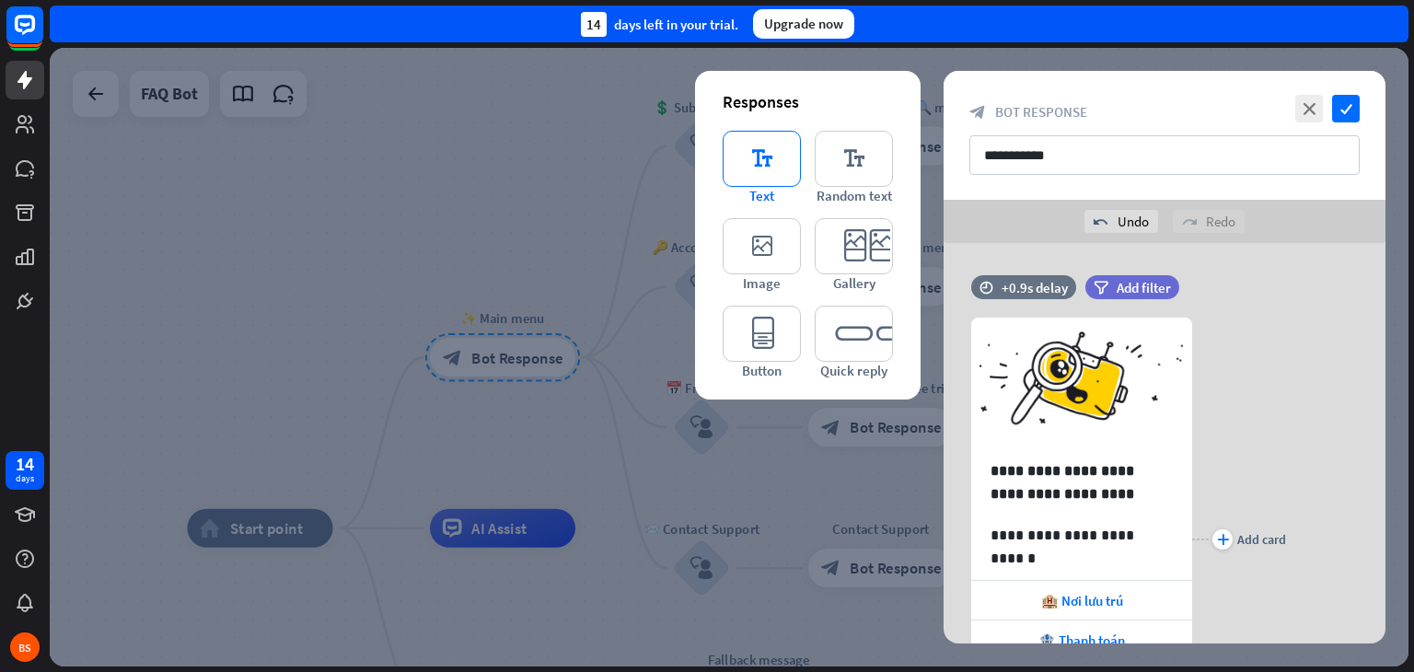
click at [760, 191] on span "Text" at bounding box center [761, 195] width 25 height 17
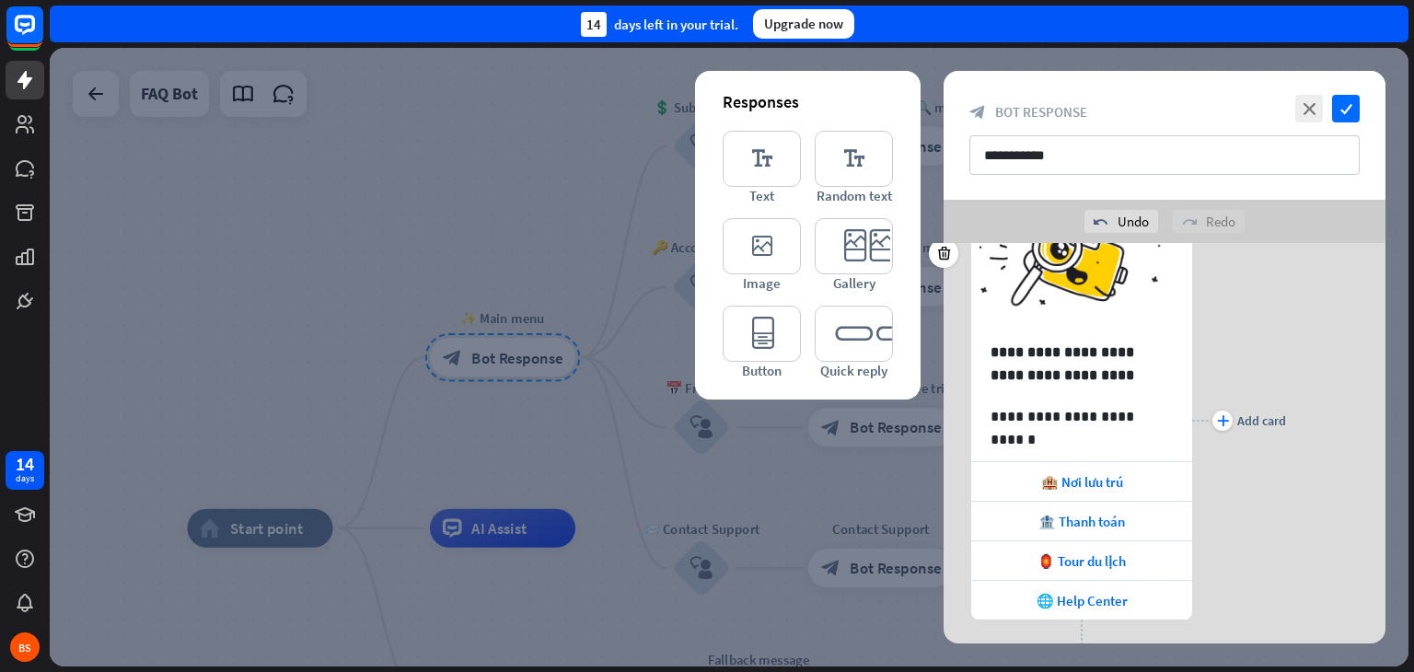
scroll to position [74, 0]
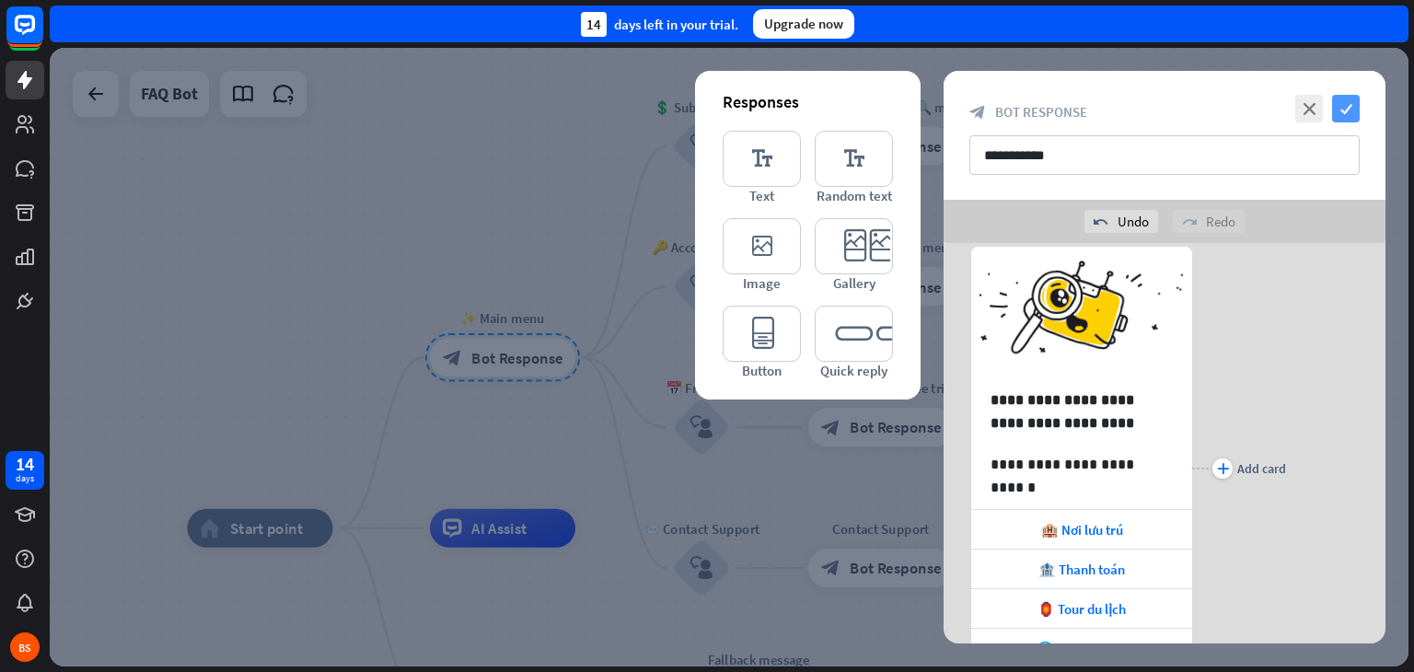
click at [1351, 100] on icon "check" at bounding box center [1346, 109] width 28 height 28
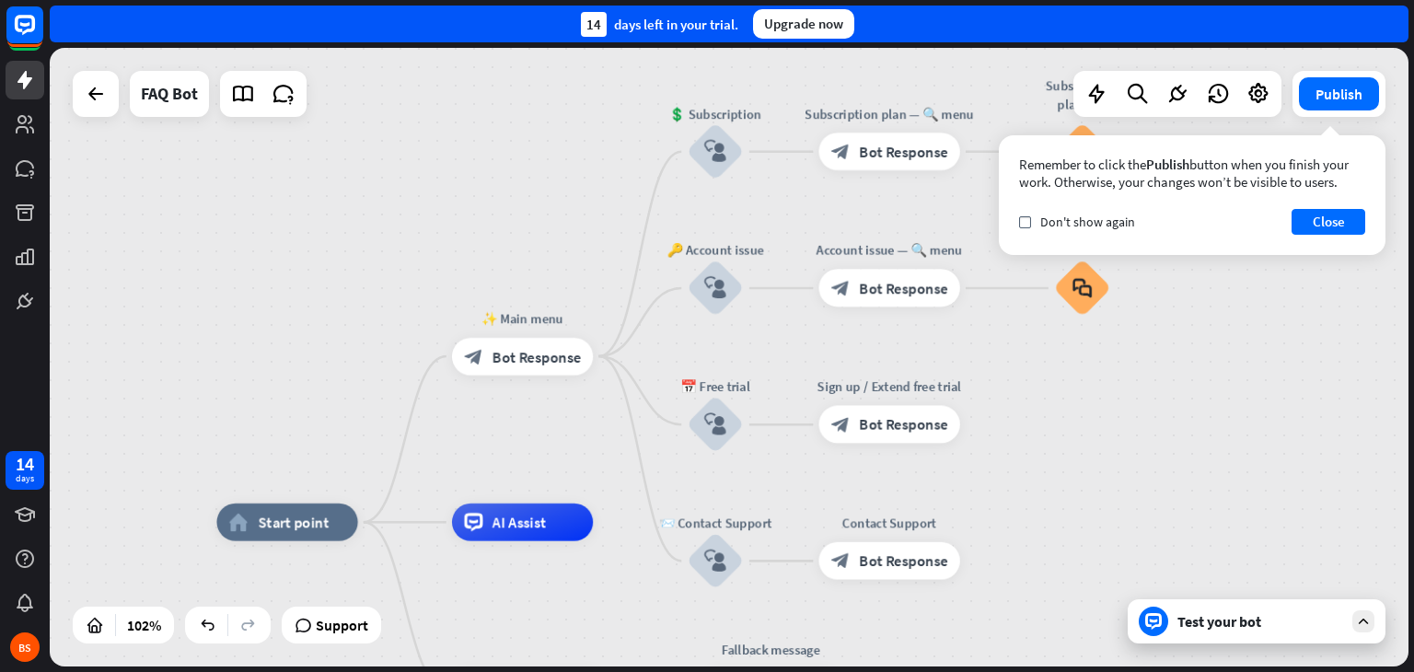
click at [1163, 630] on div at bounding box center [1153, 621] width 29 height 29
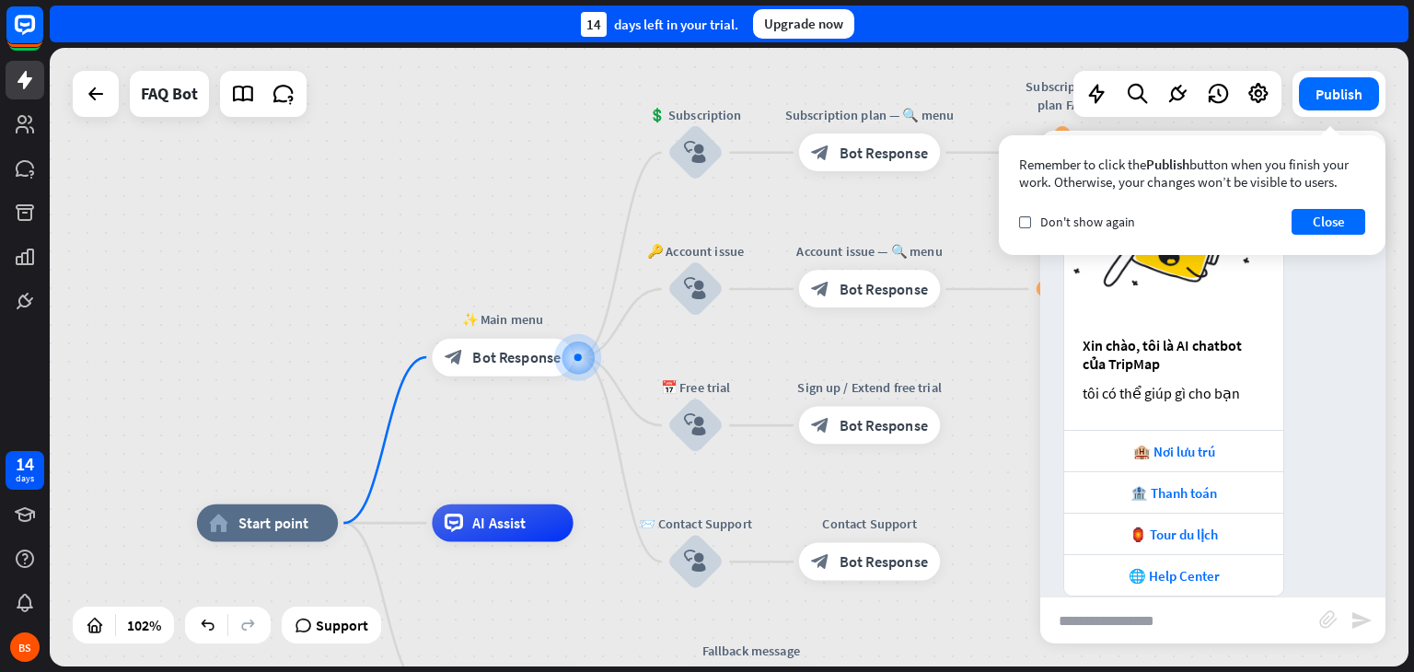
scroll to position [136, 0]
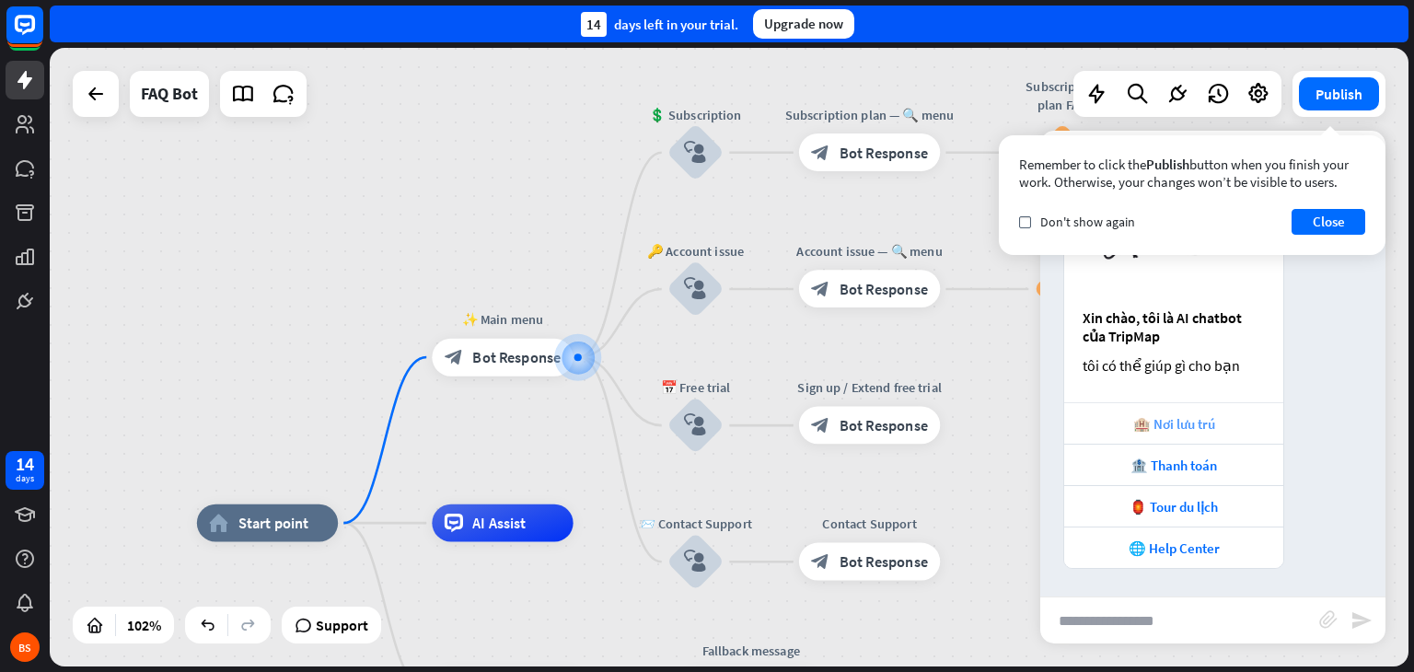
click at [1193, 424] on div "🏨 Nơi lưu trú" at bounding box center [1174, 423] width 201 height 17
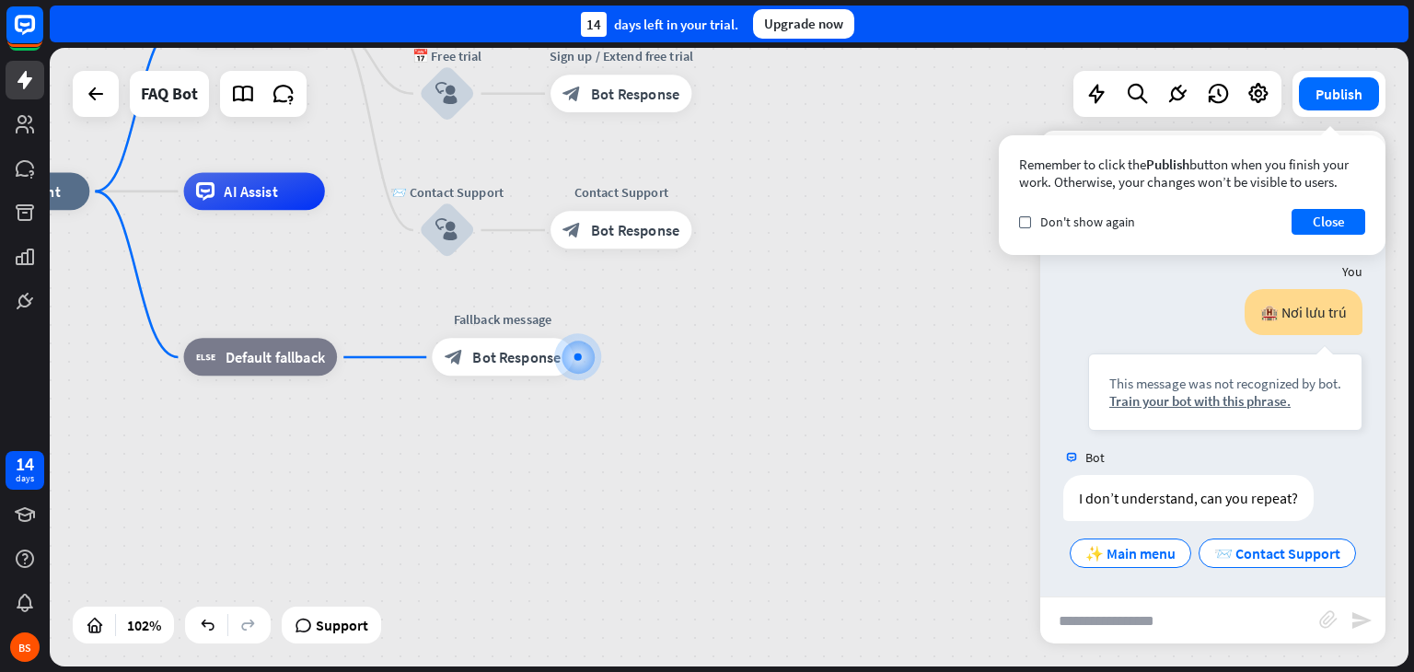
scroll to position [462, 0]
click at [1258, 403] on div "Train your bot with this phrase." at bounding box center [1225, 398] width 232 height 17
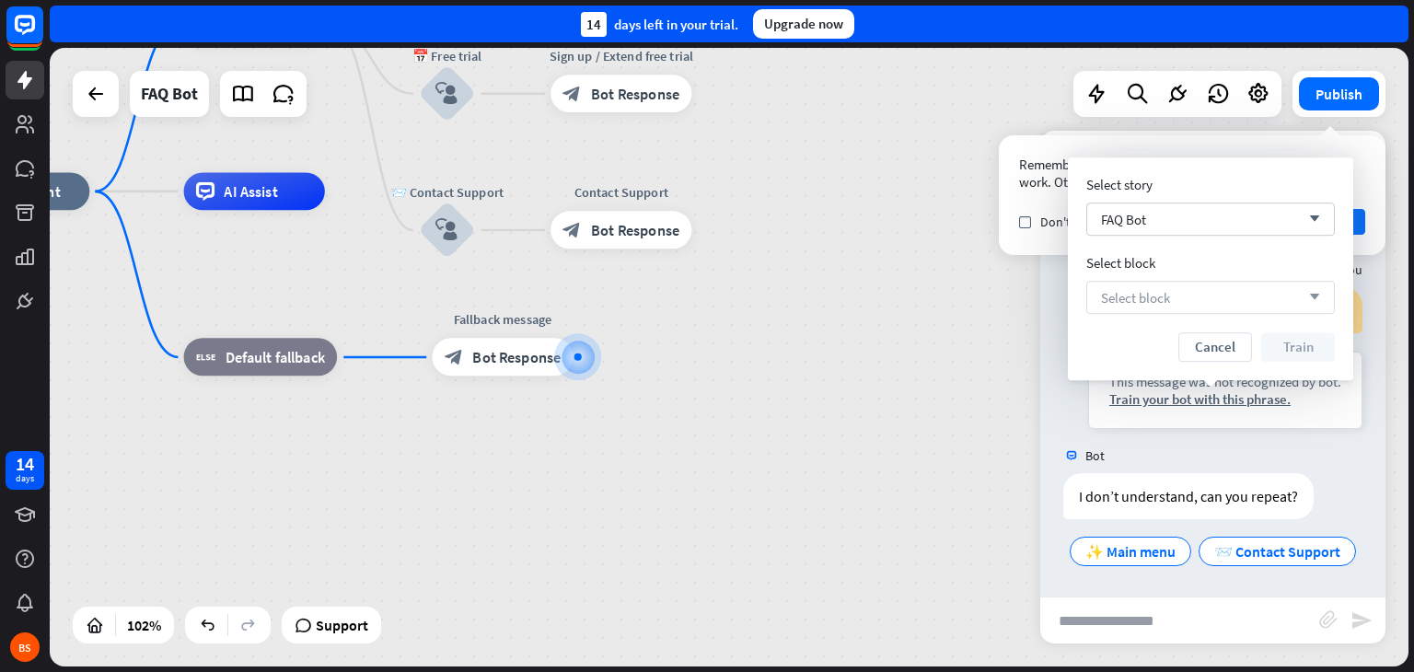
click at [1284, 296] on div "Select block arrow_down" at bounding box center [1210, 297] width 249 height 33
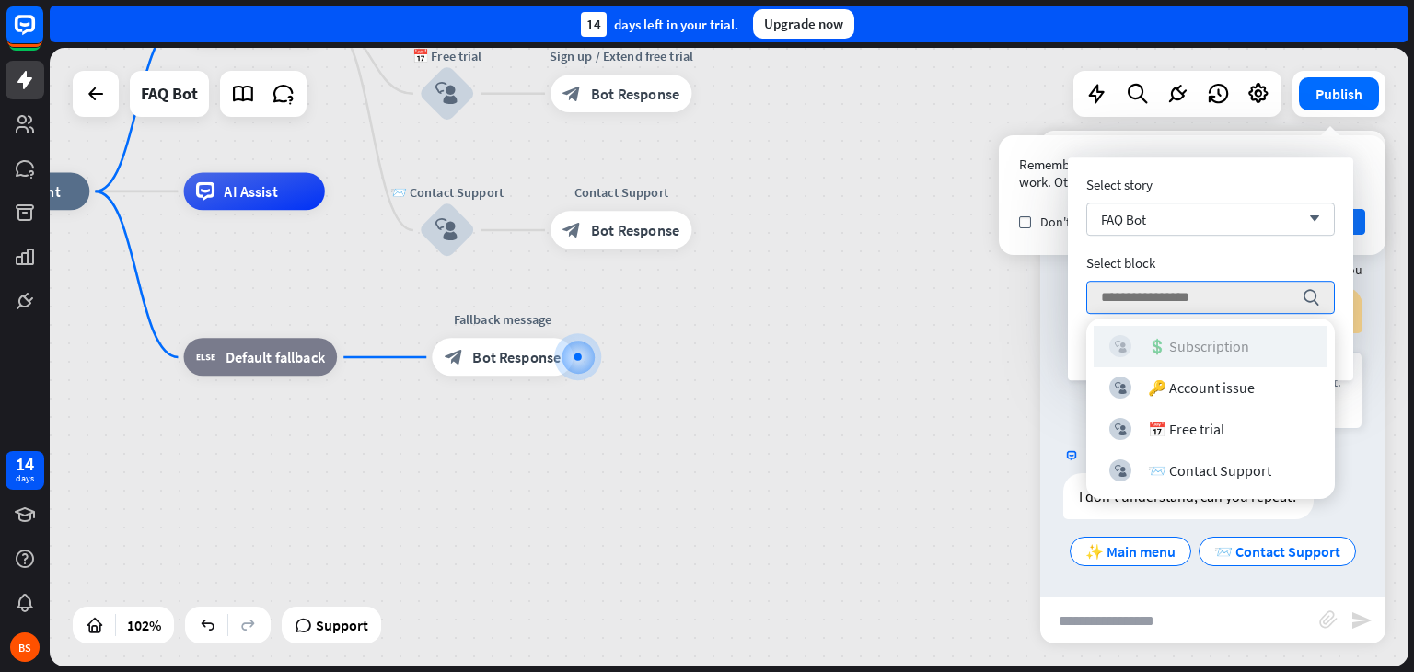
click at [1248, 344] on div "💲 Subscription" at bounding box center [1198, 346] width 101 height 18
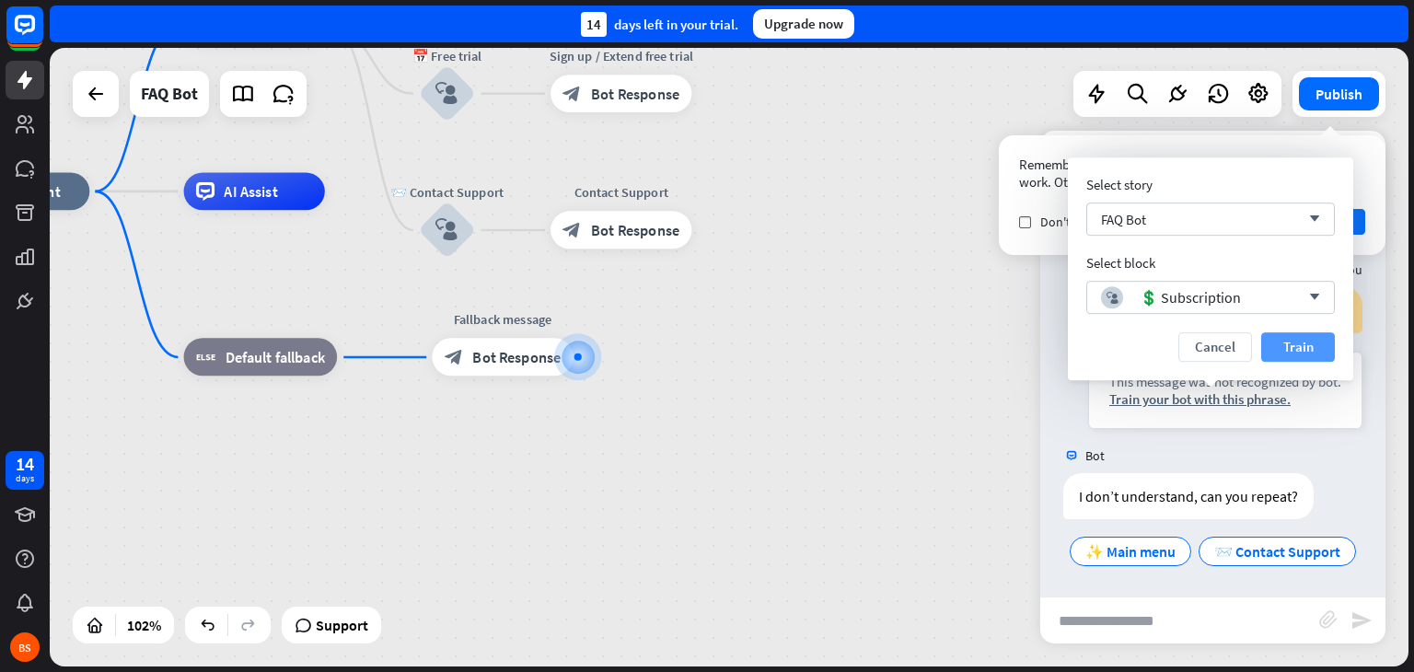
click at [1311, 344] on button "Train" at bounding box center [1298, 346] width 74 height 29
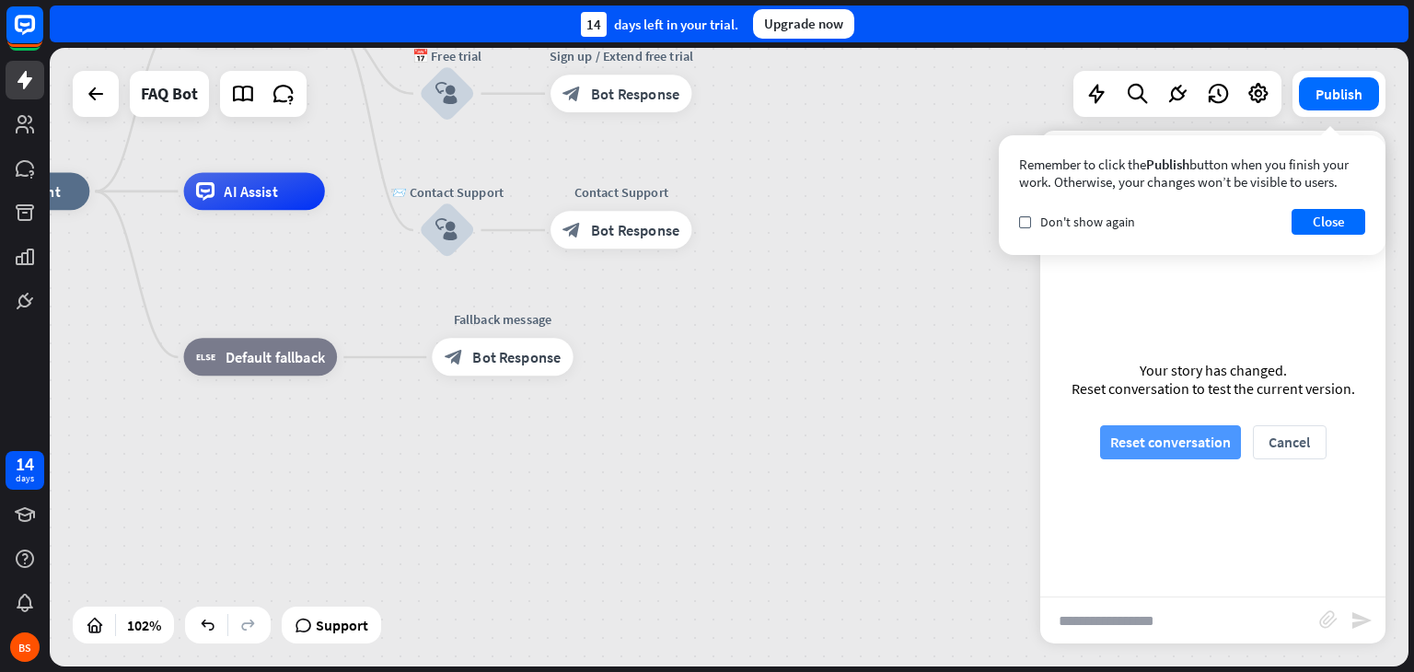
click at [1198, 440] on button "Reset conversation" at bounding box center [1170, 442] width 141 height 34
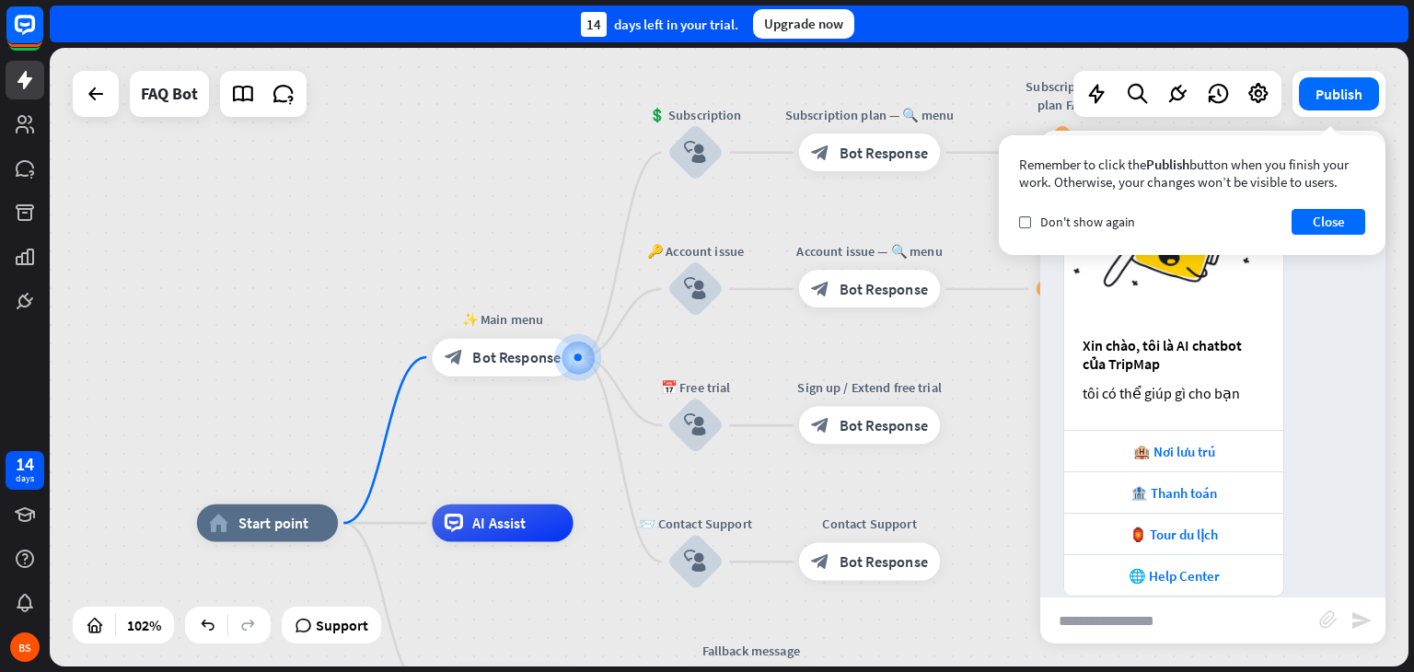
scroll to position [136, 0]
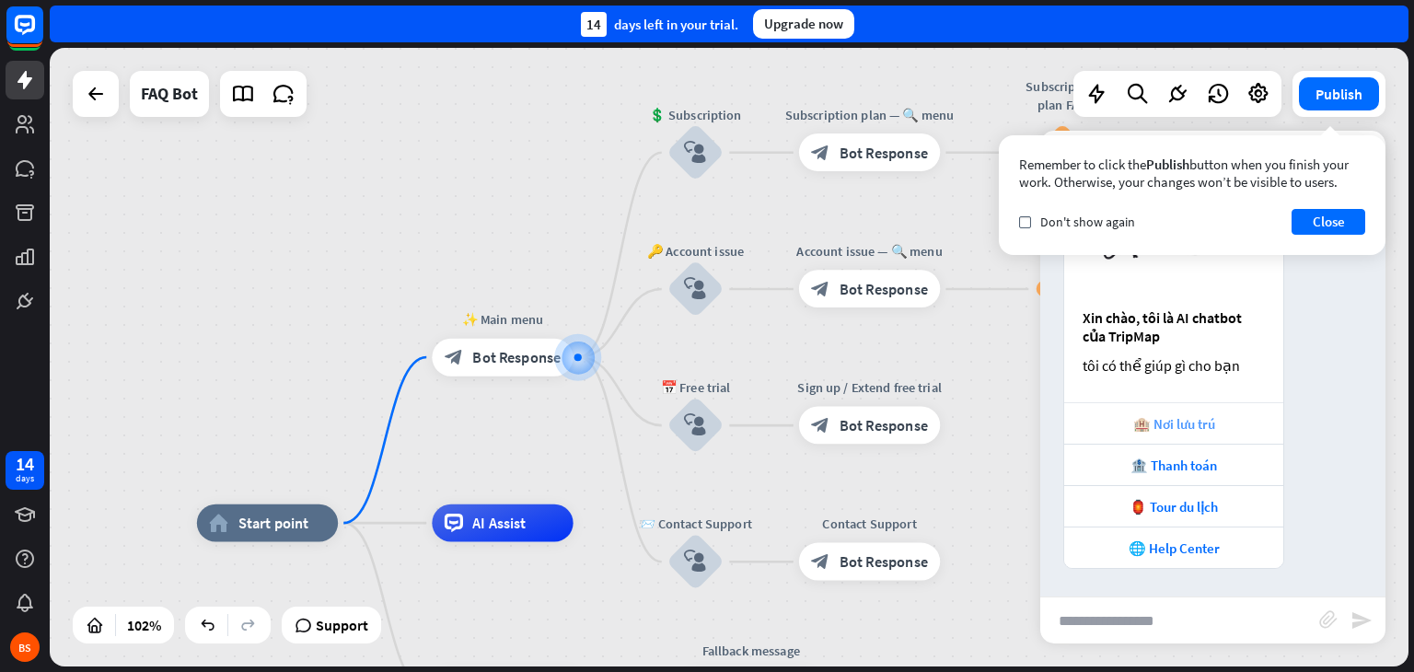
click at [1180, 410] on div "🏨 Nơi lưu trú" at bounding box center [1173, 422] width 219 height 41
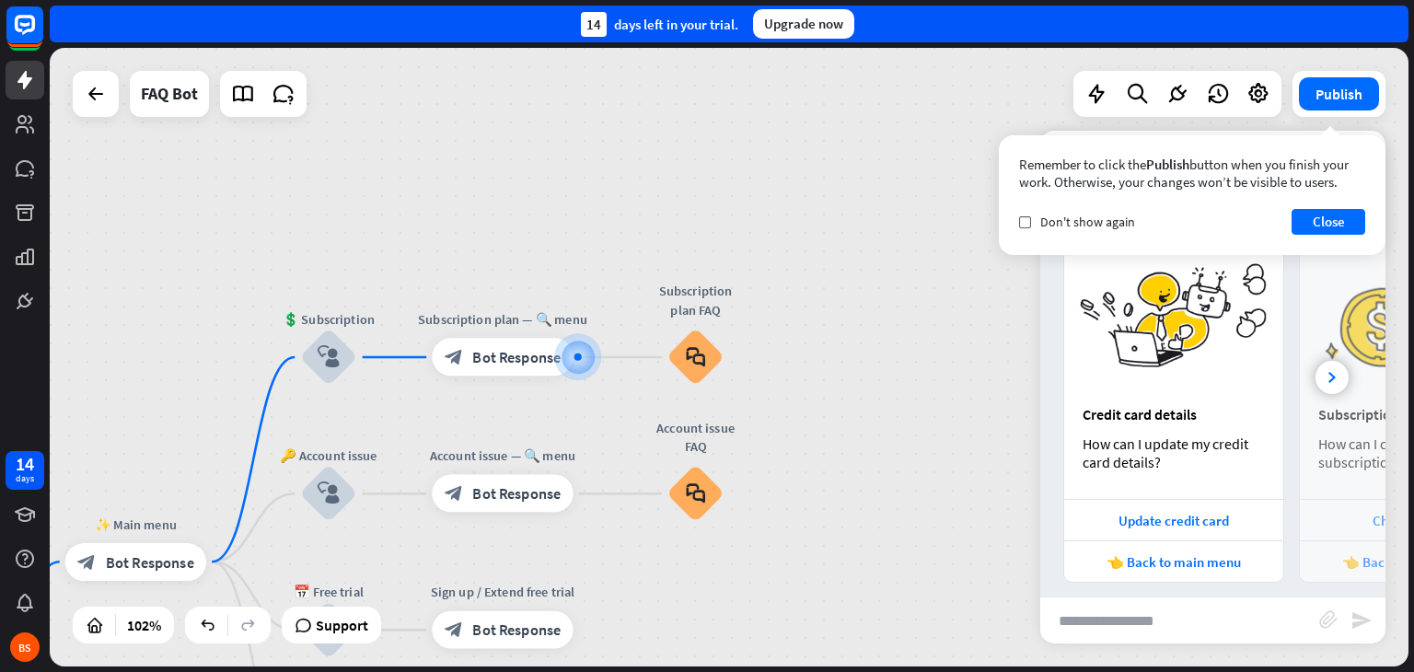
scroll to position [616, 0]
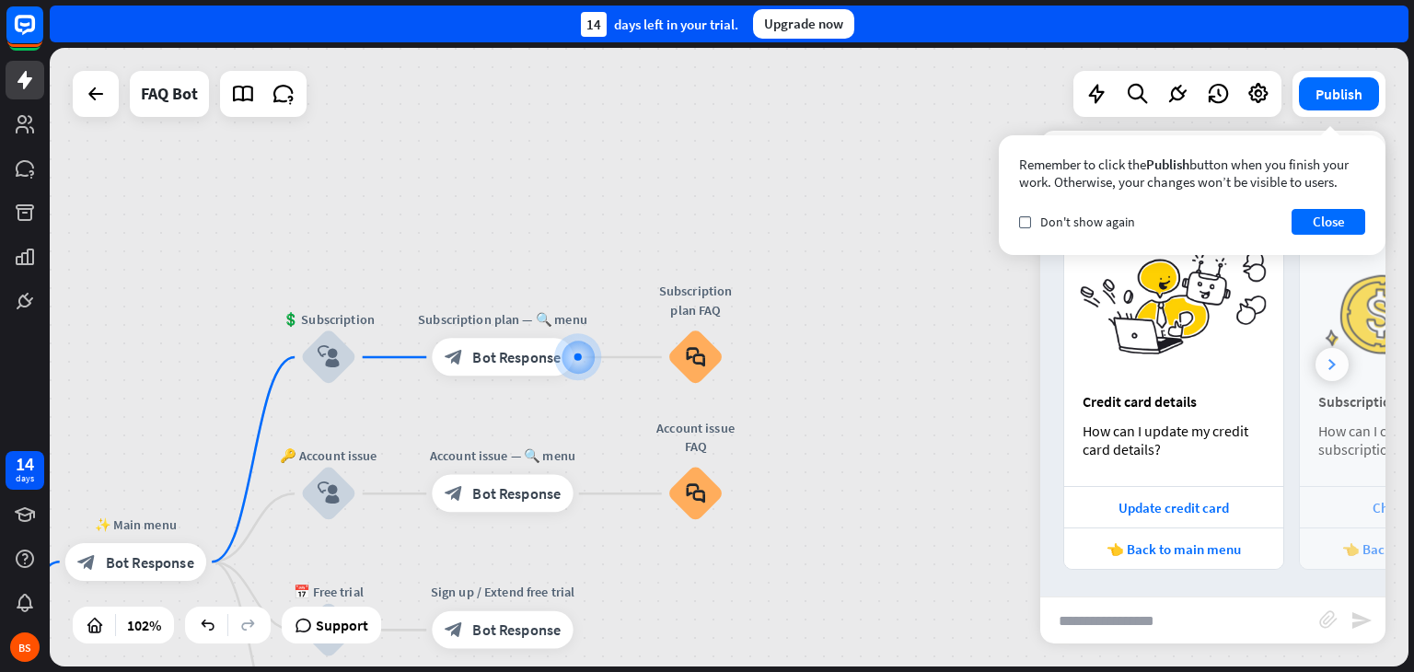
click at [1319, 354] on div at bounding box center [1332, 364] width 33 height 33
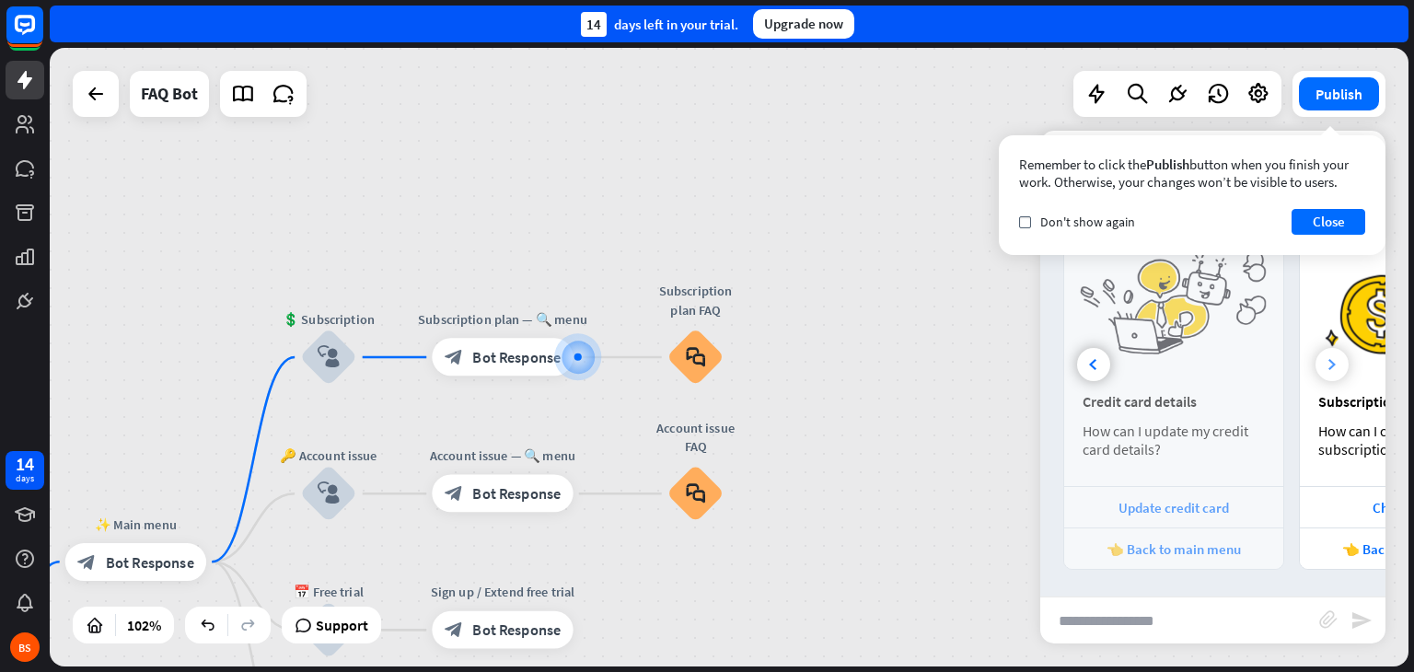
scroll to position [0, 203]
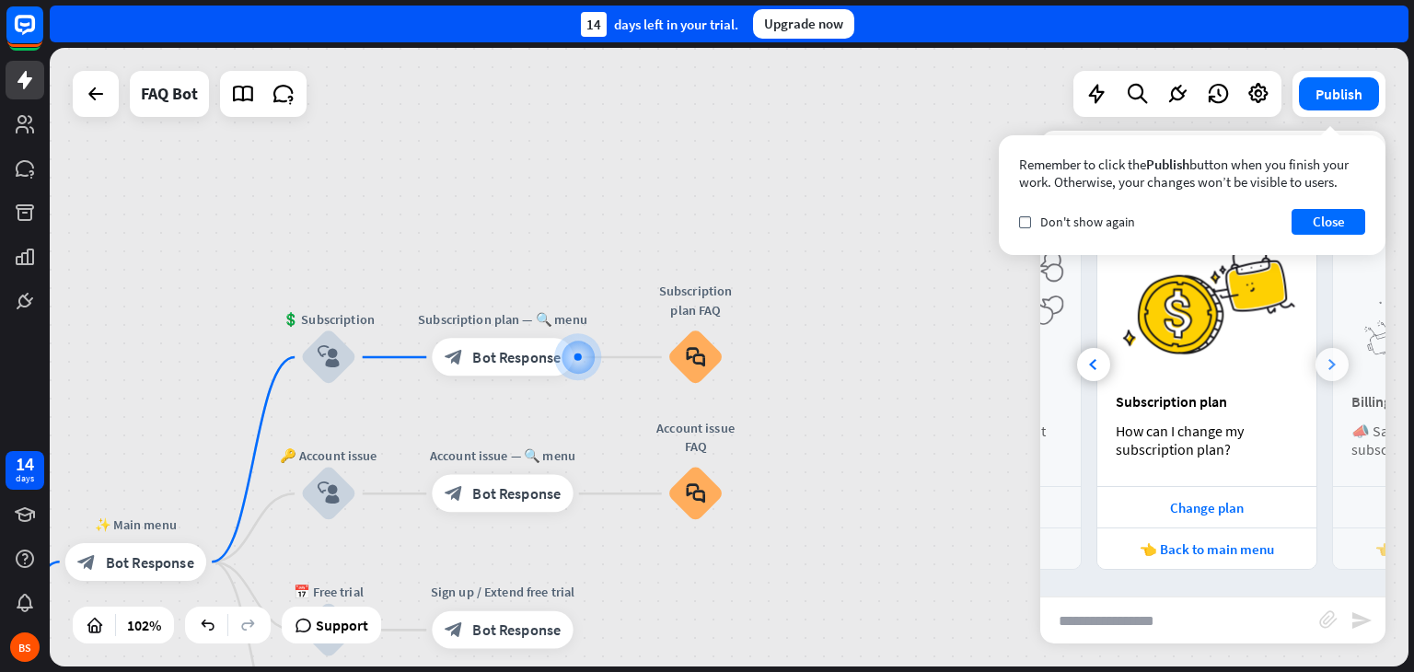
click at [1319, 354] on div at bounding box center [1332, 364] width 33 height 33
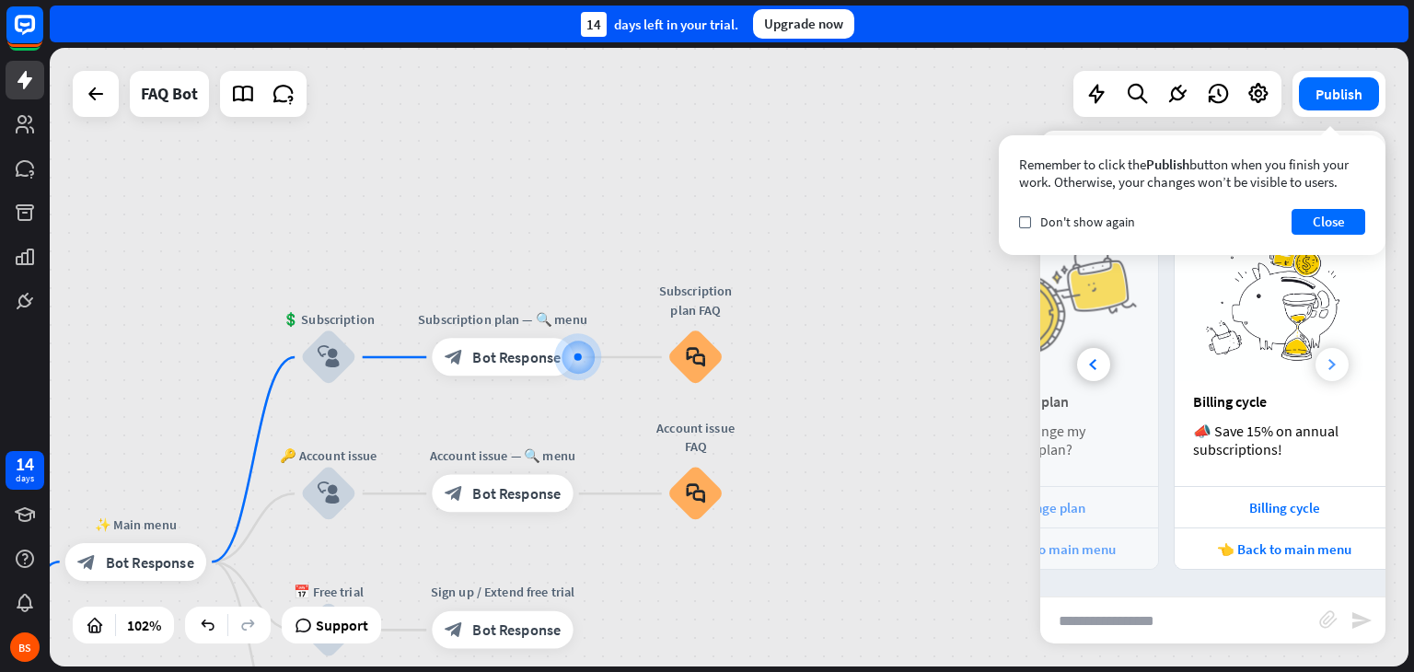
scroll to position [0, 438]
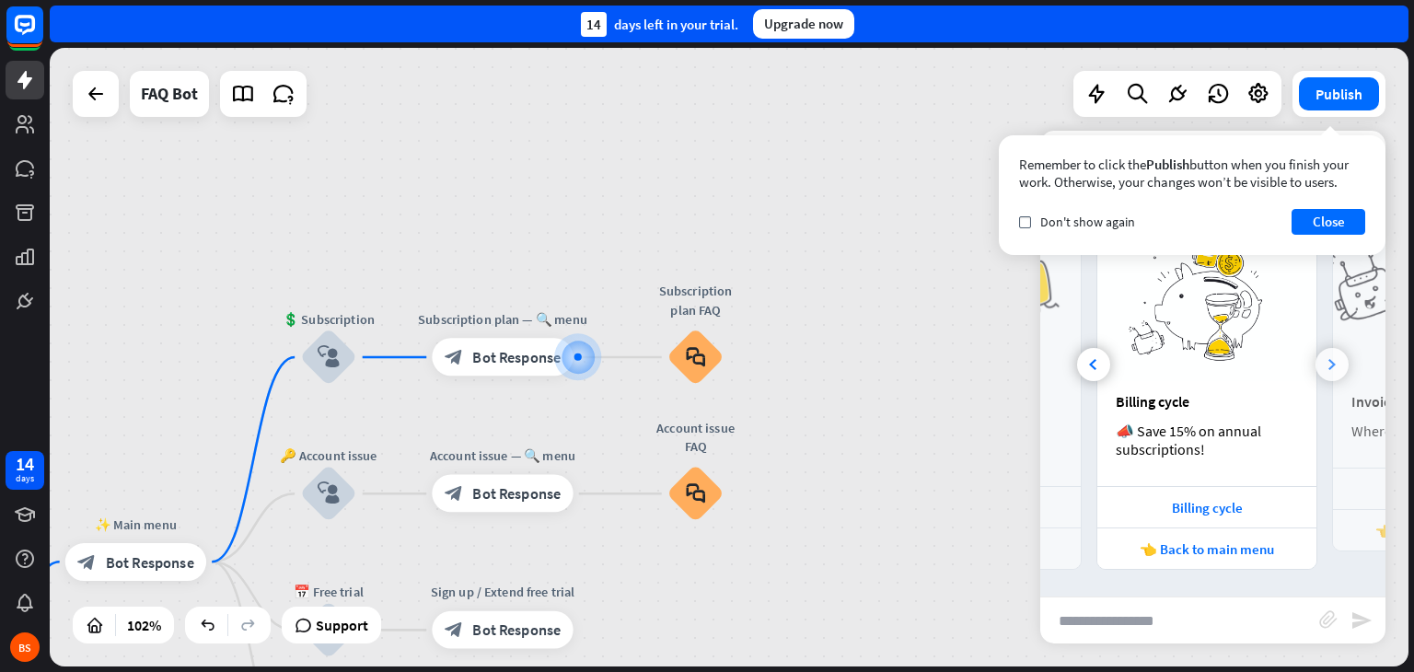
click at [1319, 354] on div at bounding box center [1332, 364] width 33 height 33
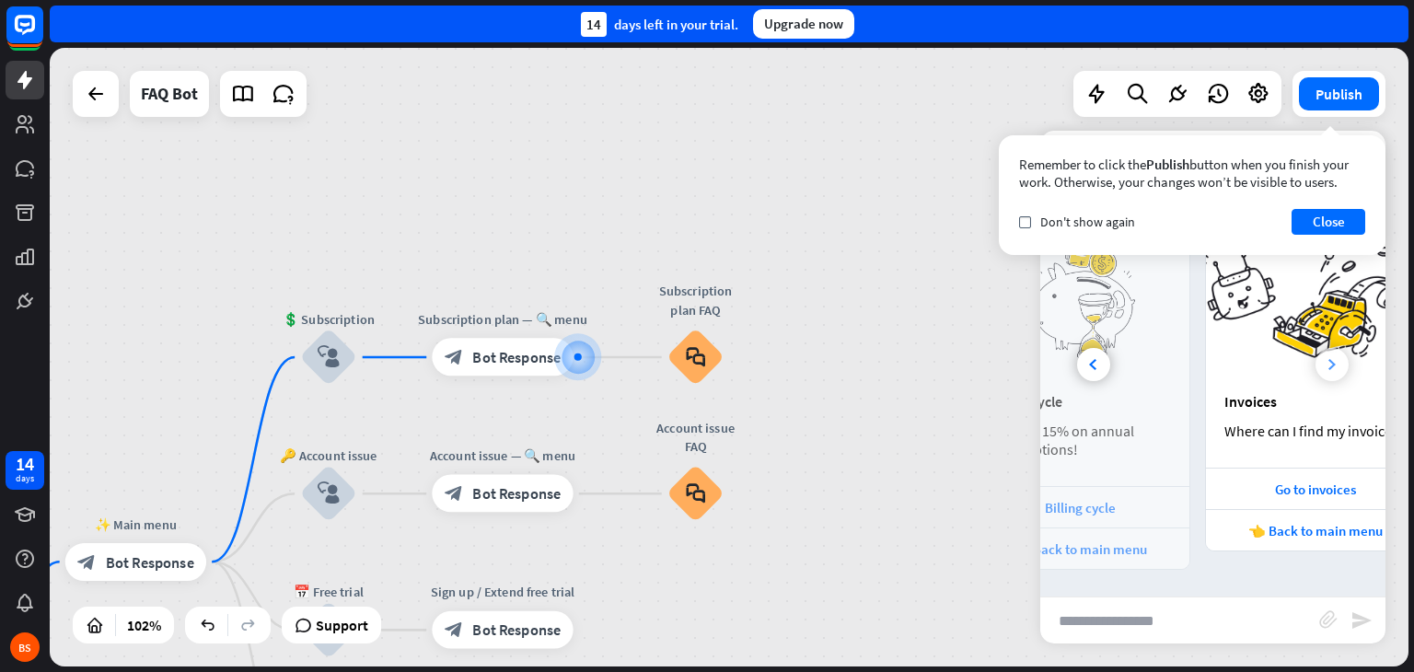
scroll to position [0, 643]
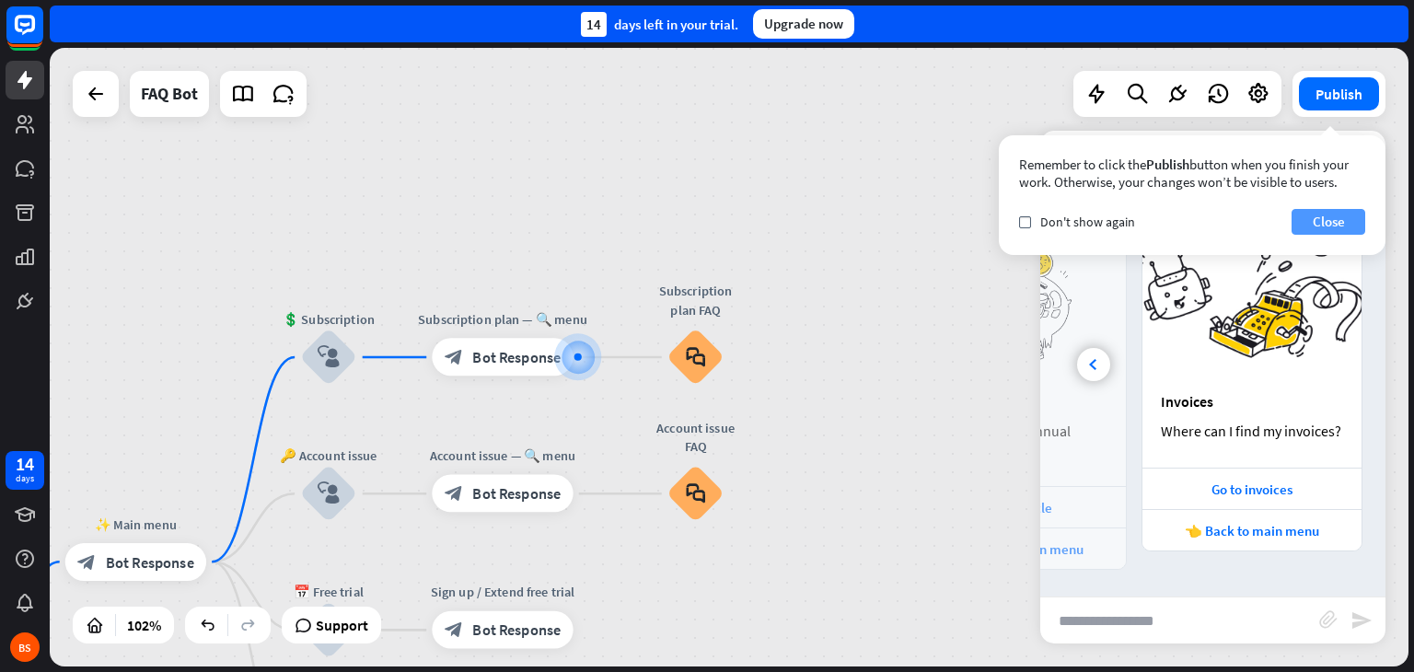
click at [1328, 218] on button "Close" at bounding box center [1329, 222] width 74 height 26
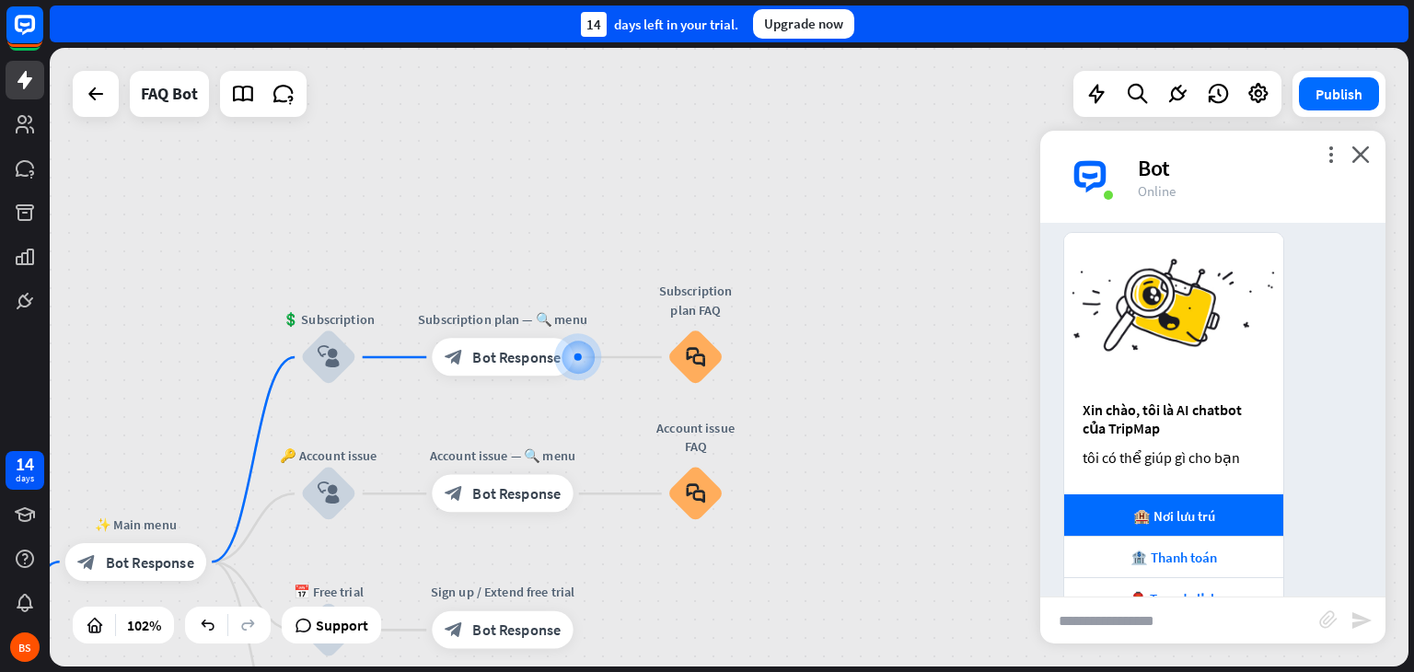
scroll to position [37, 0]
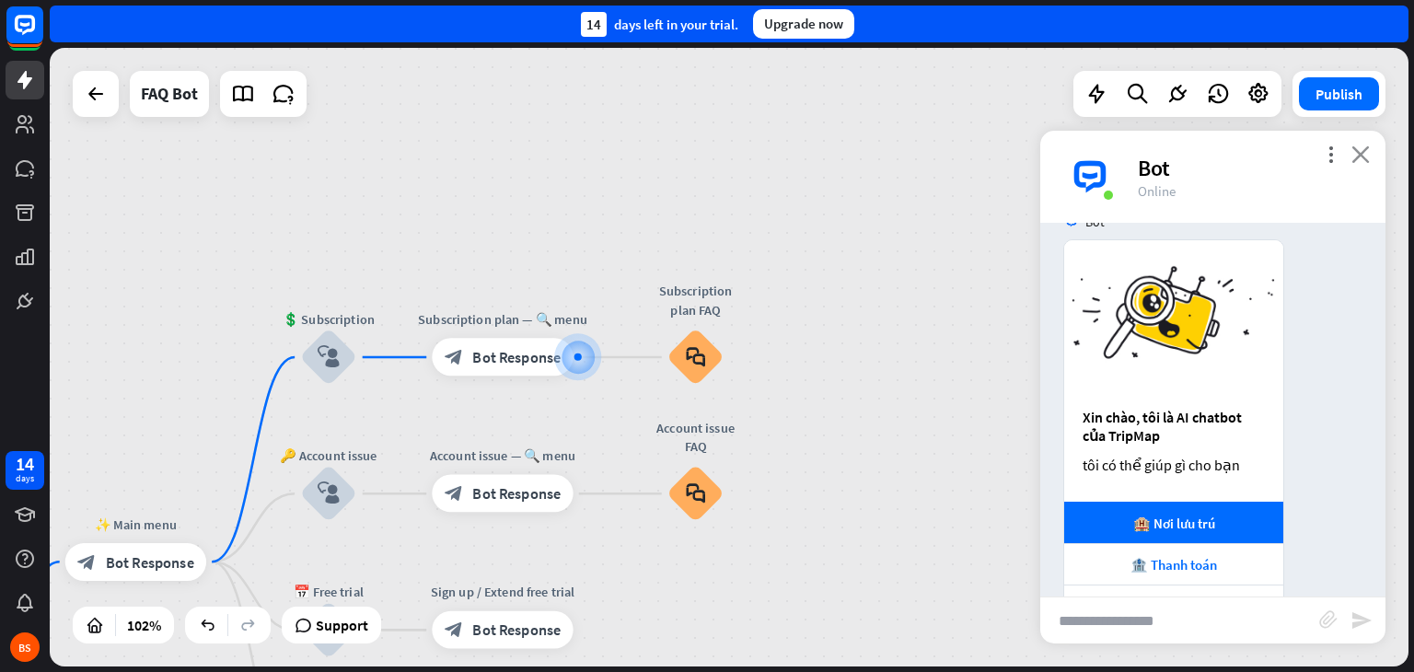
click at [1362, 148] on icon "close" at bounding box center [1361, 153] width 18 height 17
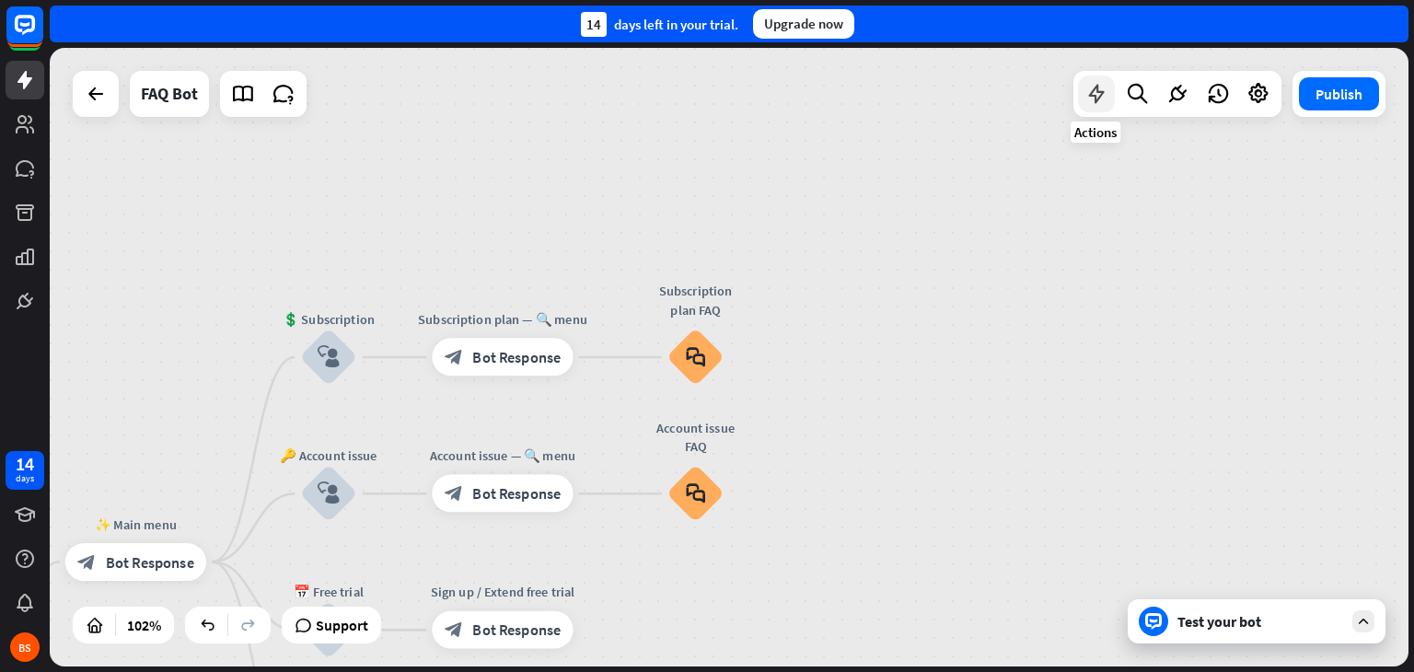
click at [1101, 110] on div at bounding box center [1096, 93] width 37 height 37
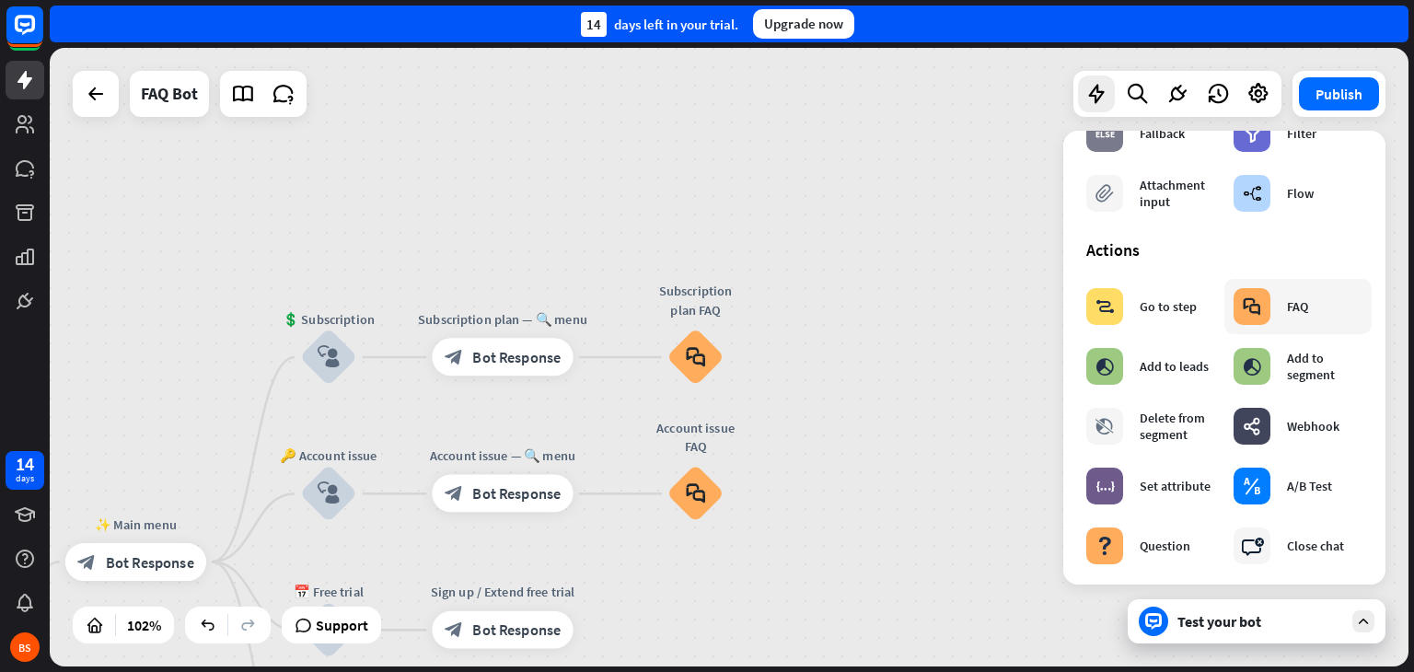
scroll to position [0, 0]
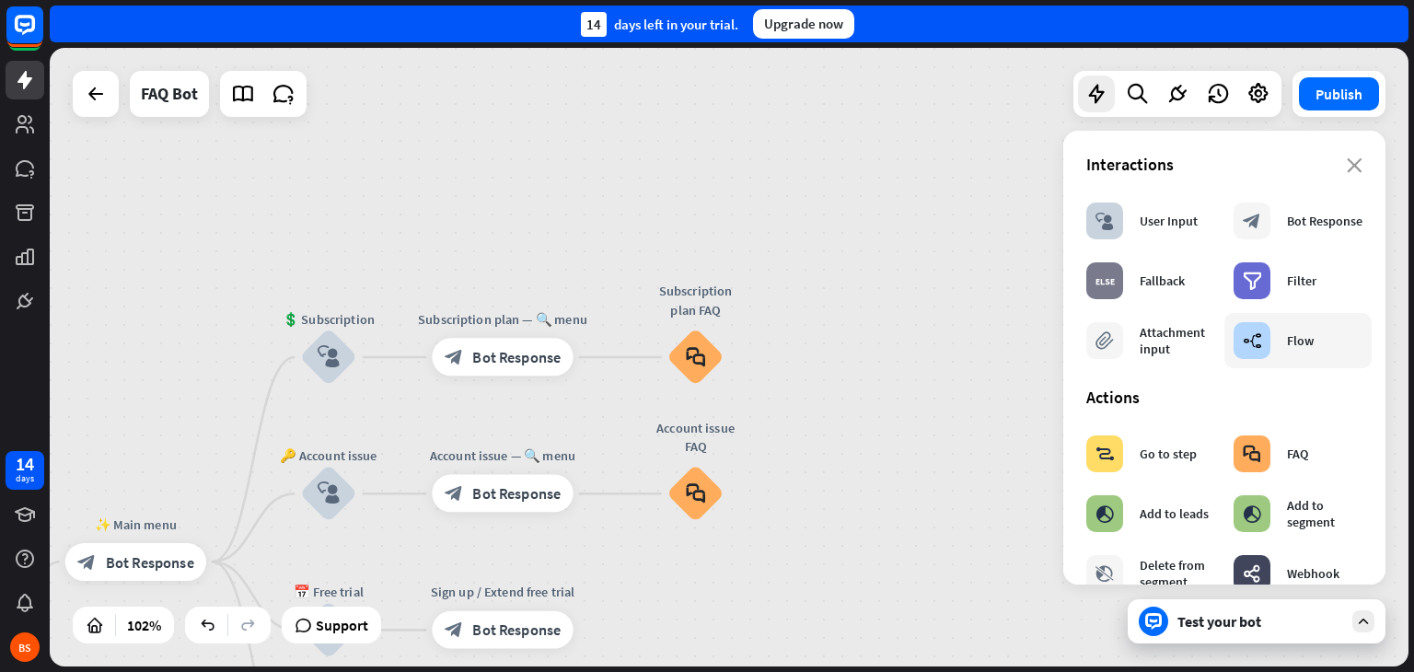
click at [1297, 348] on div "Flow" at bounding box center [1300, 340] width 27 height 17
click at [936, 284] on div "home_2 Start point ✨ Main menu block_bot_response Bot Response 💲 Subscription b…" at bounding box center [729, 357] width 1359 height 619
click at [1347, 166] on icon "close" at bounding box center [1355, 165] width 16 height 15
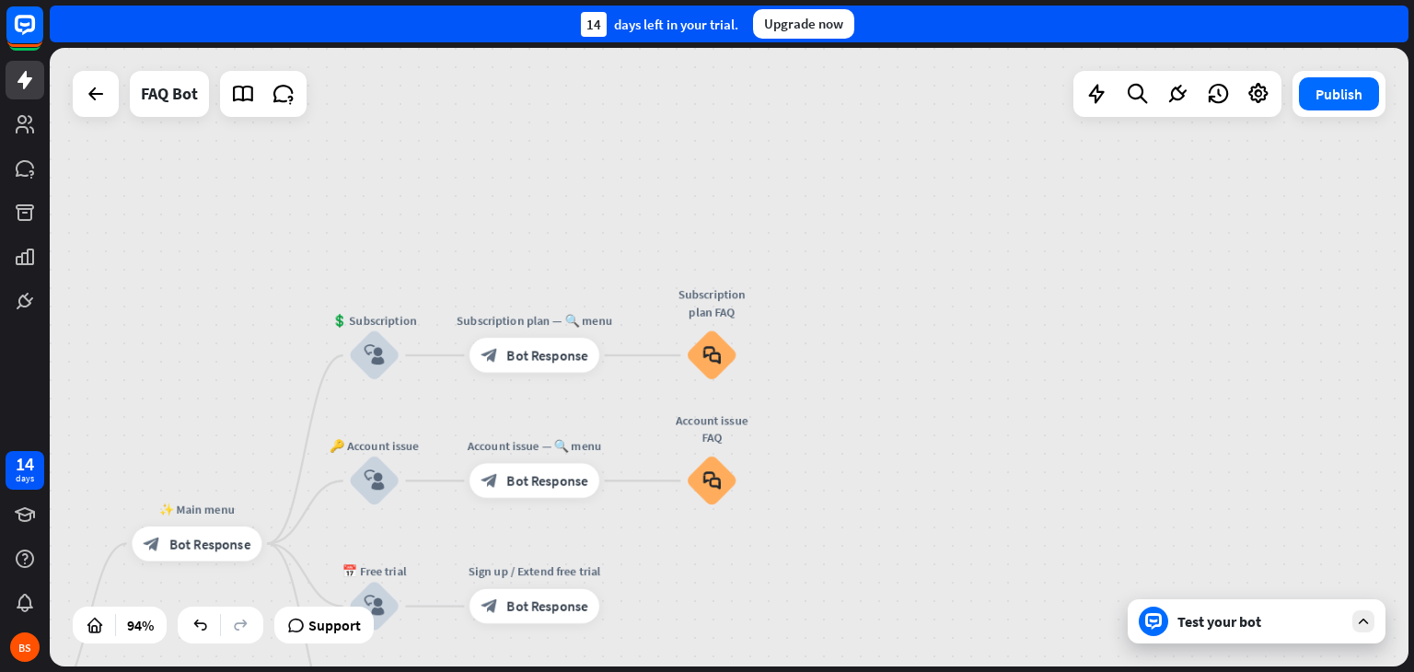
drag, startPoint x: 840, startPoint y: 413, endPoint x: 1115, endPoint y: 283, distance: 304.8
click at [1115, 283] on div "home_2 Start point ✨ Main menu block_bot_response Bot Response 💲 Subscription b…" at bounding box center [729, 357] width 1359 height 619
drag, startPoint x: 895, startPoint y: 446, endPoint x: 1035, endPoint y: 388, distance: 151.5
click at [1035, 388] on div "home_2 Start point ✨ Main menu block_bot_response Bot Response 💲 Subscription b…" at bounding box center [729, 357] width 1359 height 619
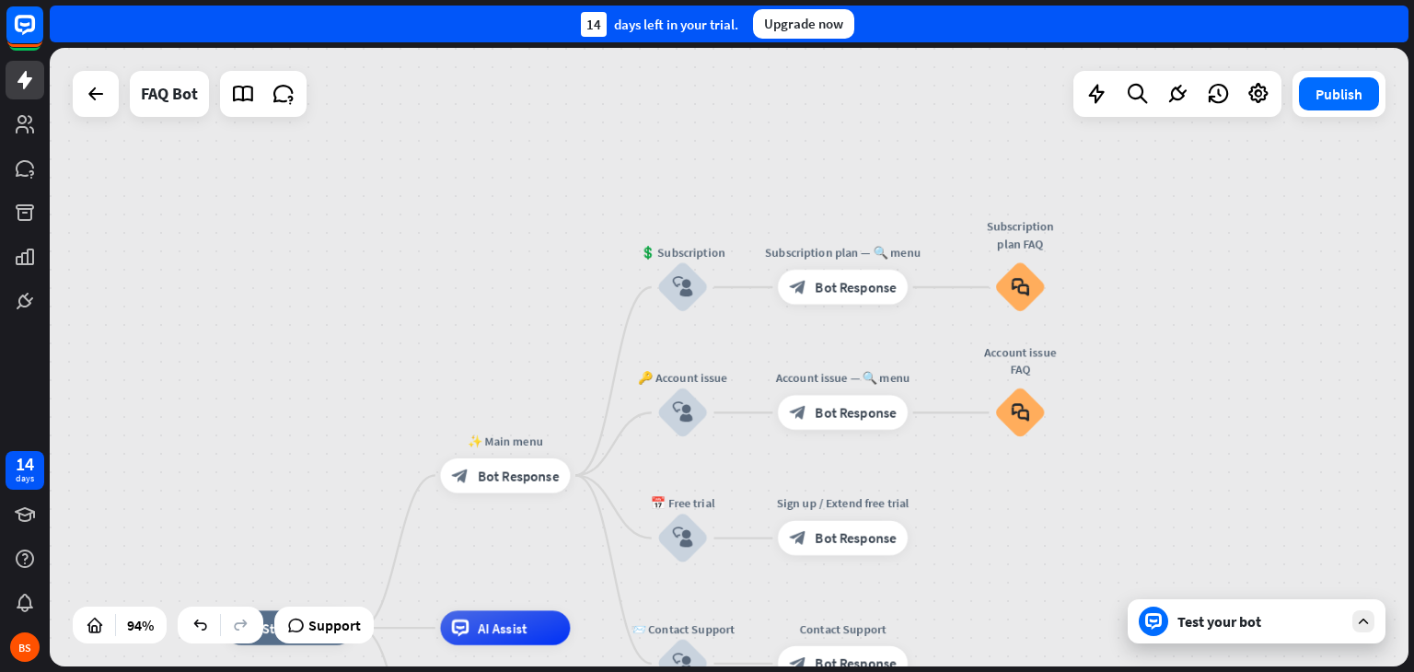
drag, startPoint x: 455, startPoint y: 417, endPoint x: 763, endPoint y: 354, distance: 314.7
click at [763, 354] on div "home_2 Start point ✨ Main menu block_bot_response Bot Response 💲 Subscription b…" at bounding box center [729, 357] width 1359 height 619
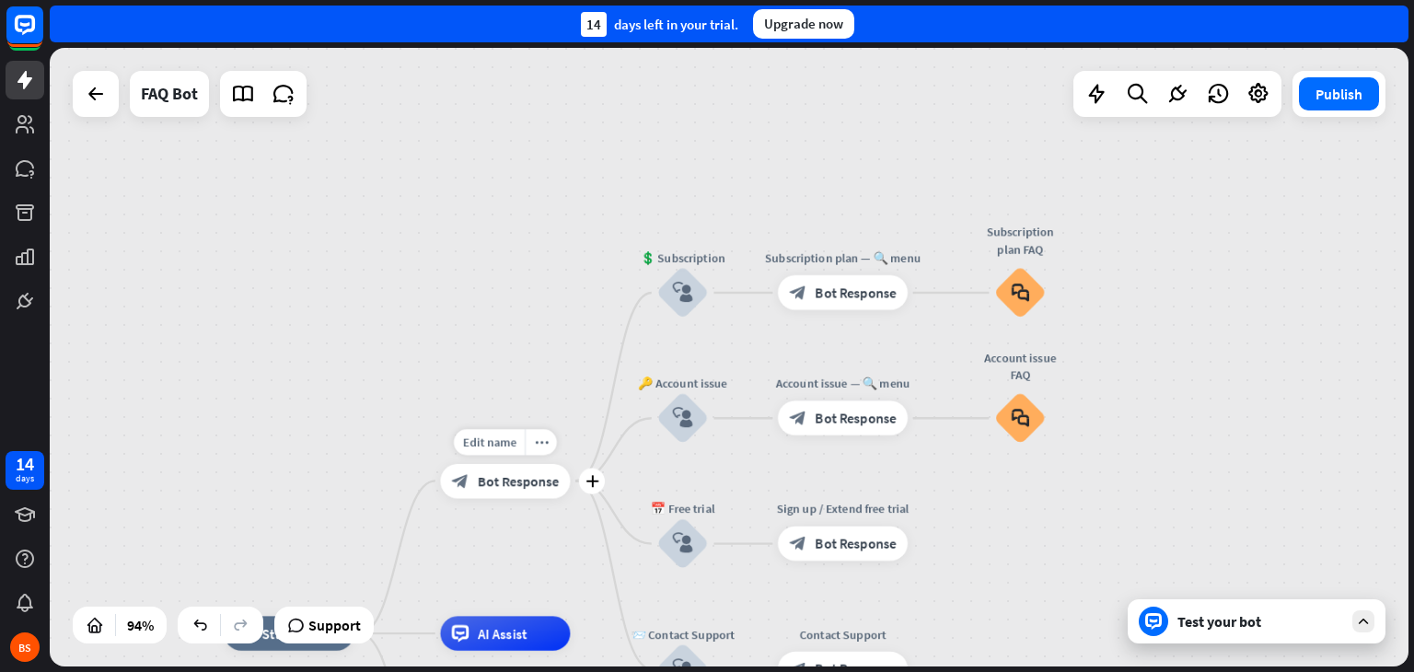
click at [537, 473] on span "Bot Response" at bounding box center [518, 480] width 81 height 17
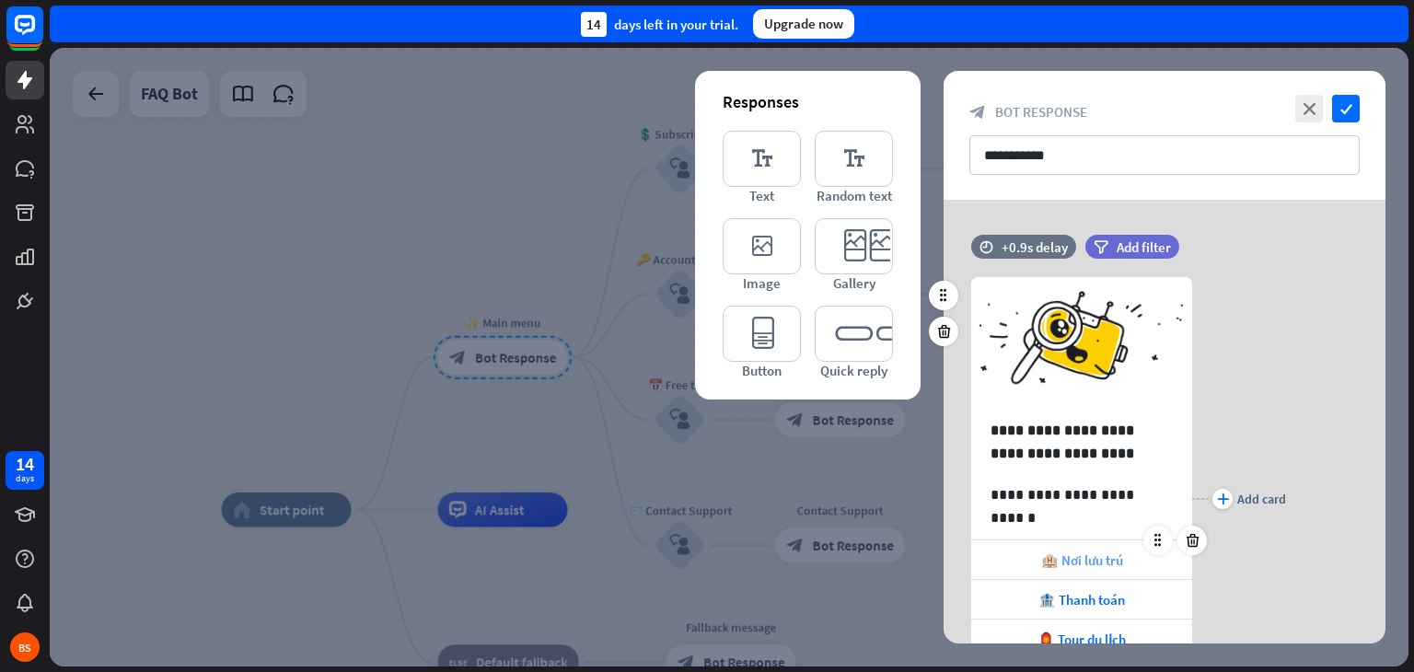
click at [1097, 566] on span "🏨 Nơi lưu trú" at bounding box center [1082, 559] width 82 height 17
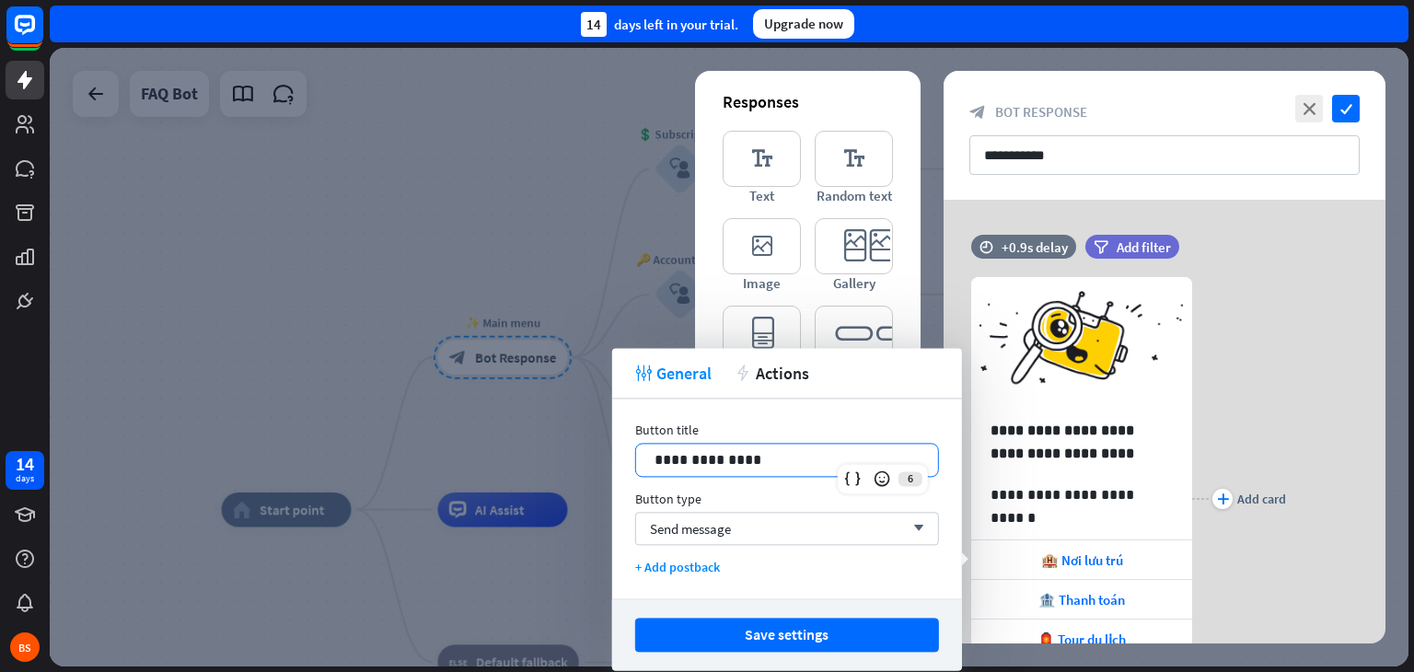
click at [791, 467] on p "**********" at bounding box center [787, 459] width 265 height 23
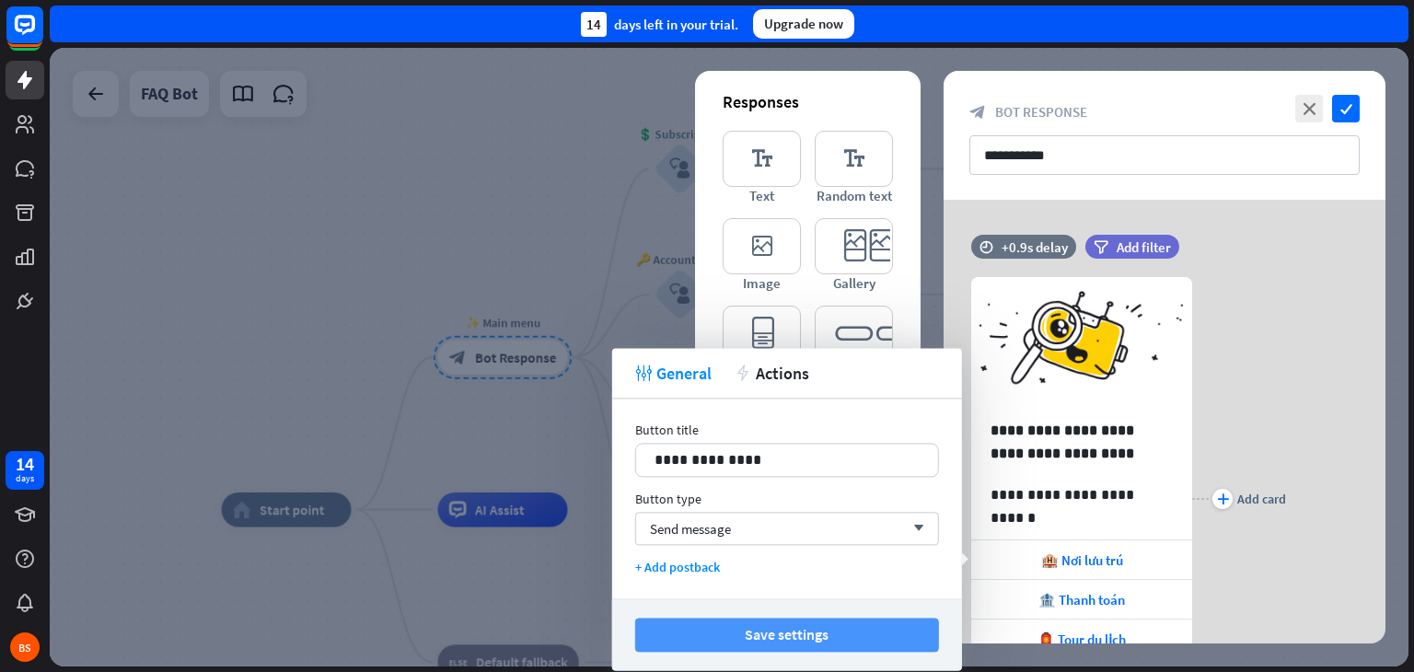
click at [920, 630] on button "Save settings" at bounding box center [787, 635] width 304 height 34
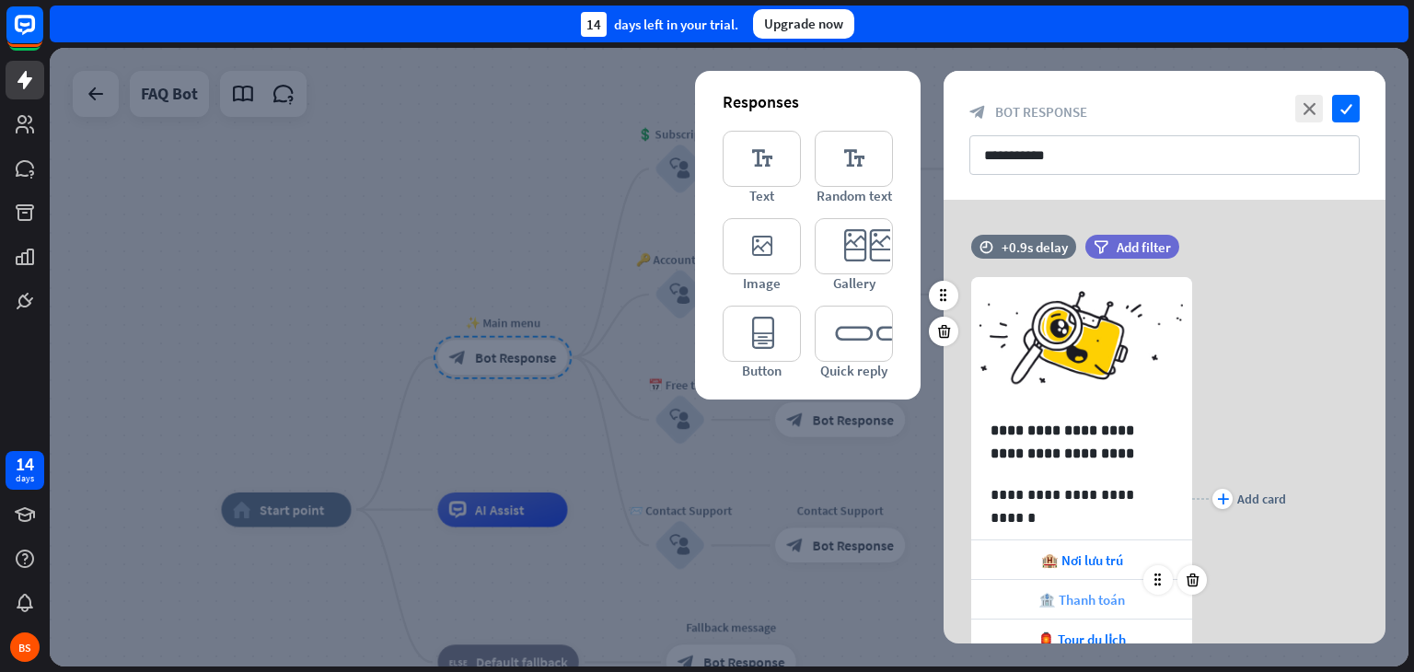
click at [1085, 594] on span "🏦 Thanh toán" at bounding box center [1082, 599] width 87 height 17
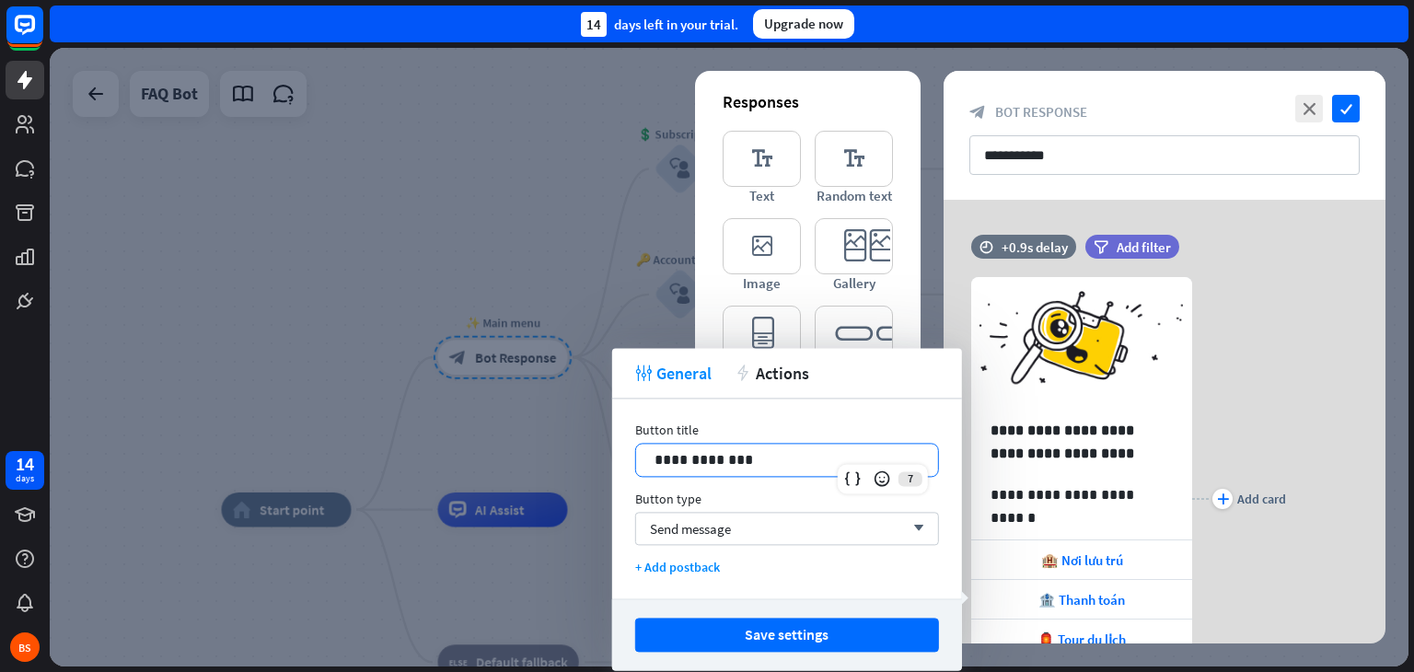
click at [827, 468] on p "**********" at bounding box center [787, 459] width 265 height 23
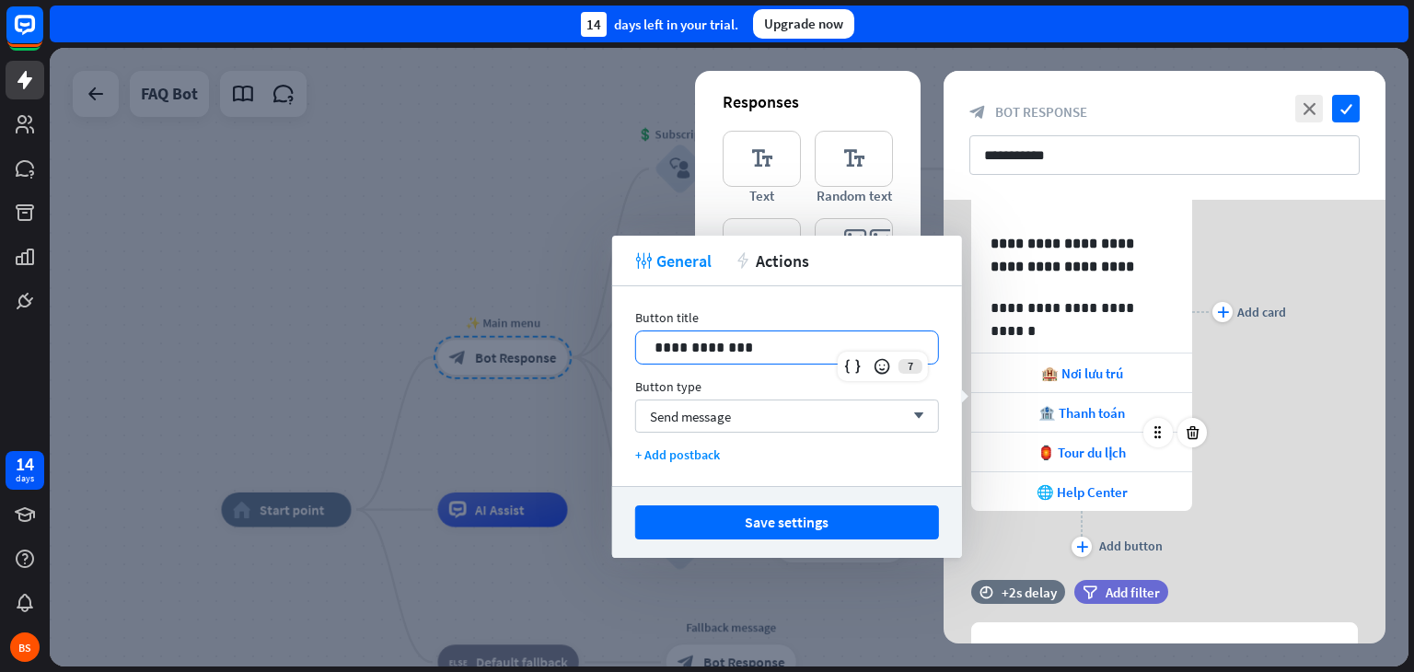
scroll to position [221, 0]
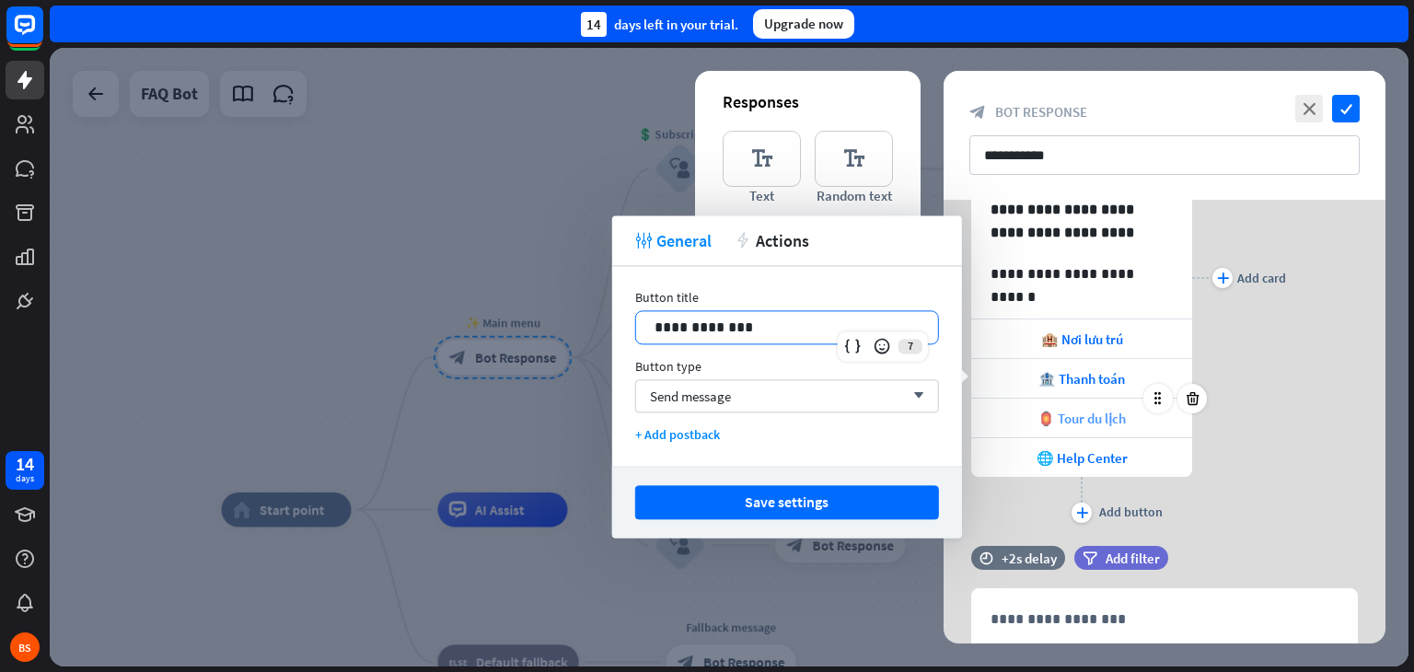
click at [1085, 414] on span "🏮 Tour du lịch" at bounding box center [1082, 418] width 88 height 17
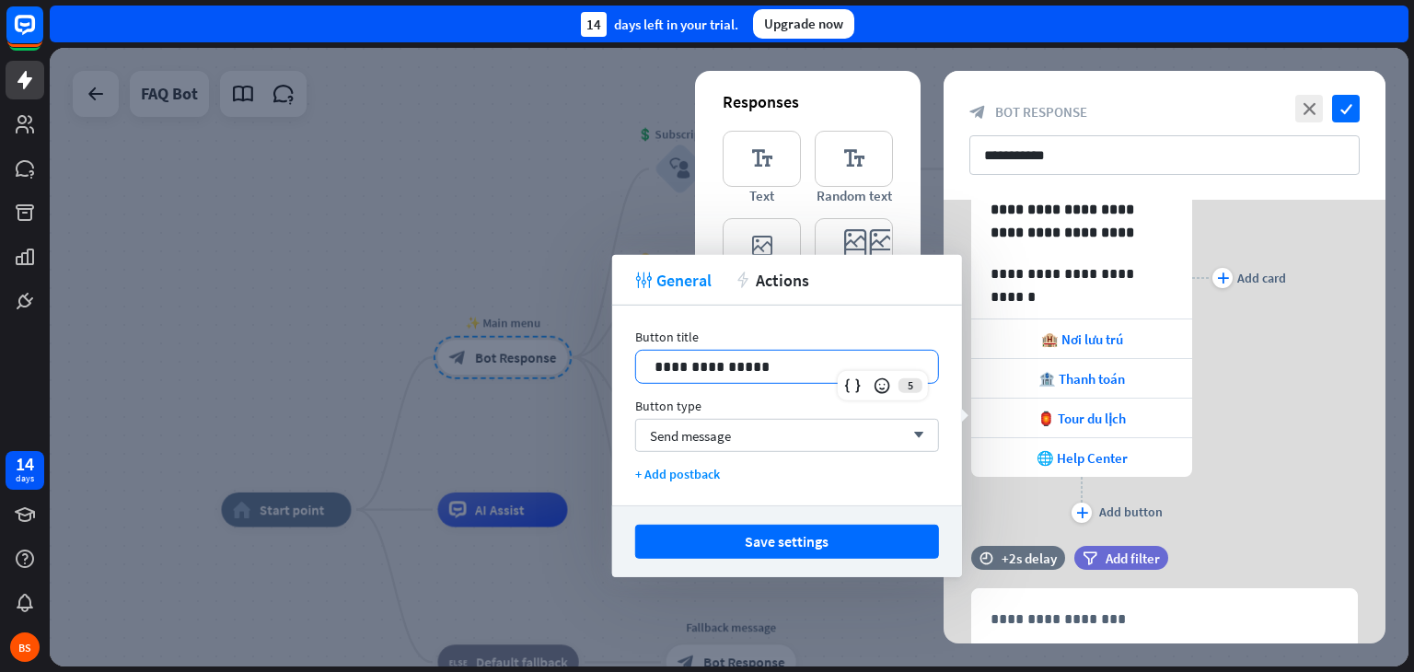
click at [844, 362] on p "**********" at bounding box center [787, 366] width 265 height 23
click at [1275, 482] on div "plus Add card" at bounding box center [1239, 278] width 94 height 499
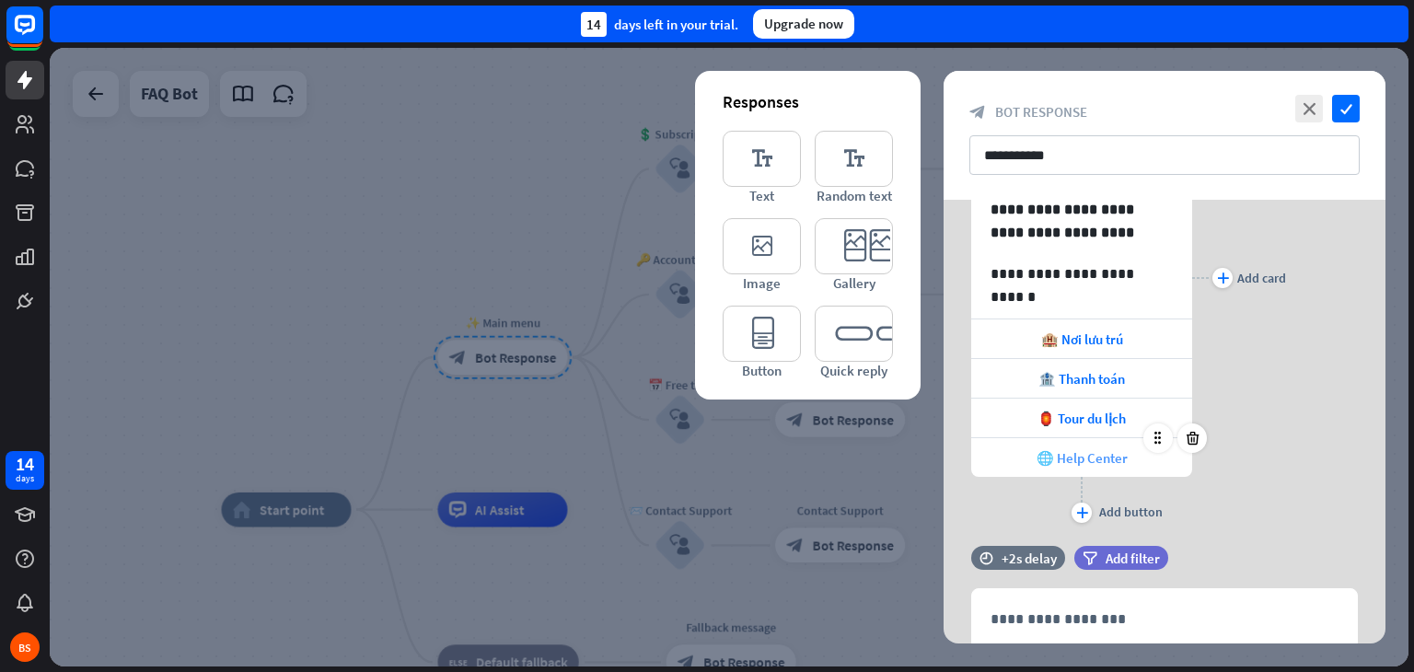
click at [1120, 457] on span "🌐 Help Center" at bounding box center [1082, 457] width 91 height 17
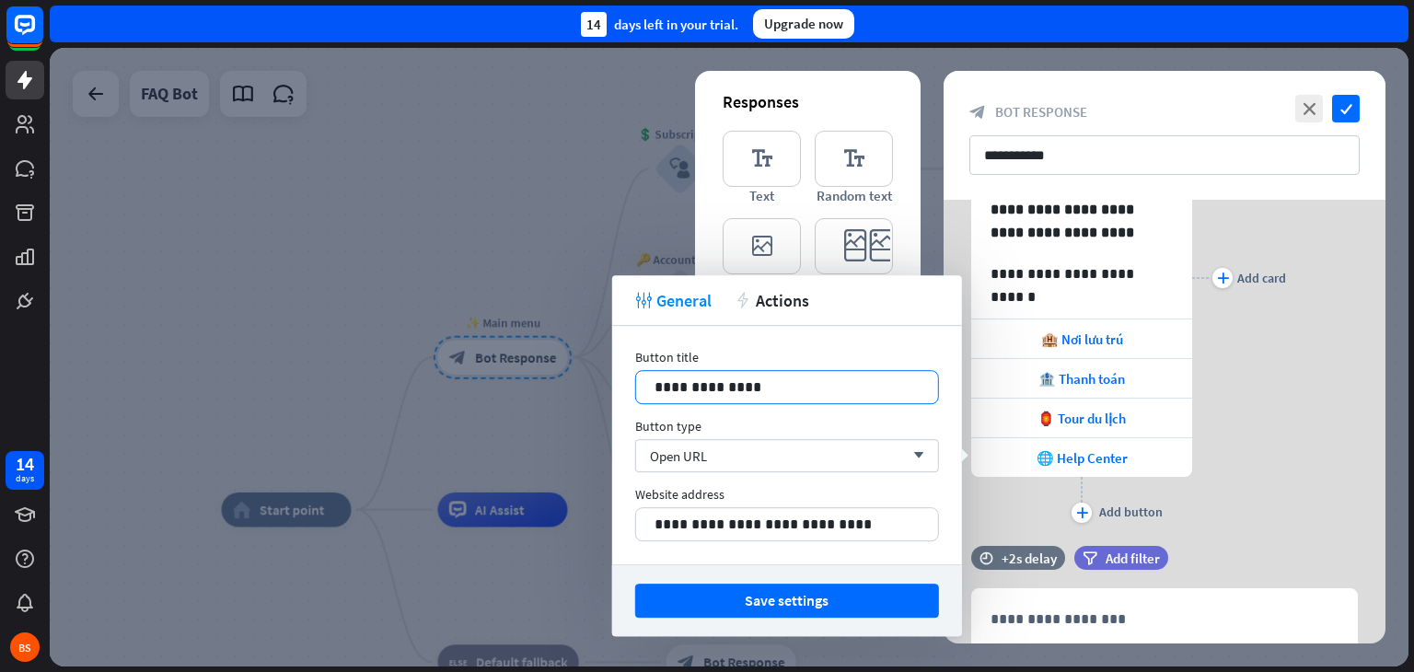
click at [859, 389] on p "**********" at bounding box center [787, 387] width 265 height 23
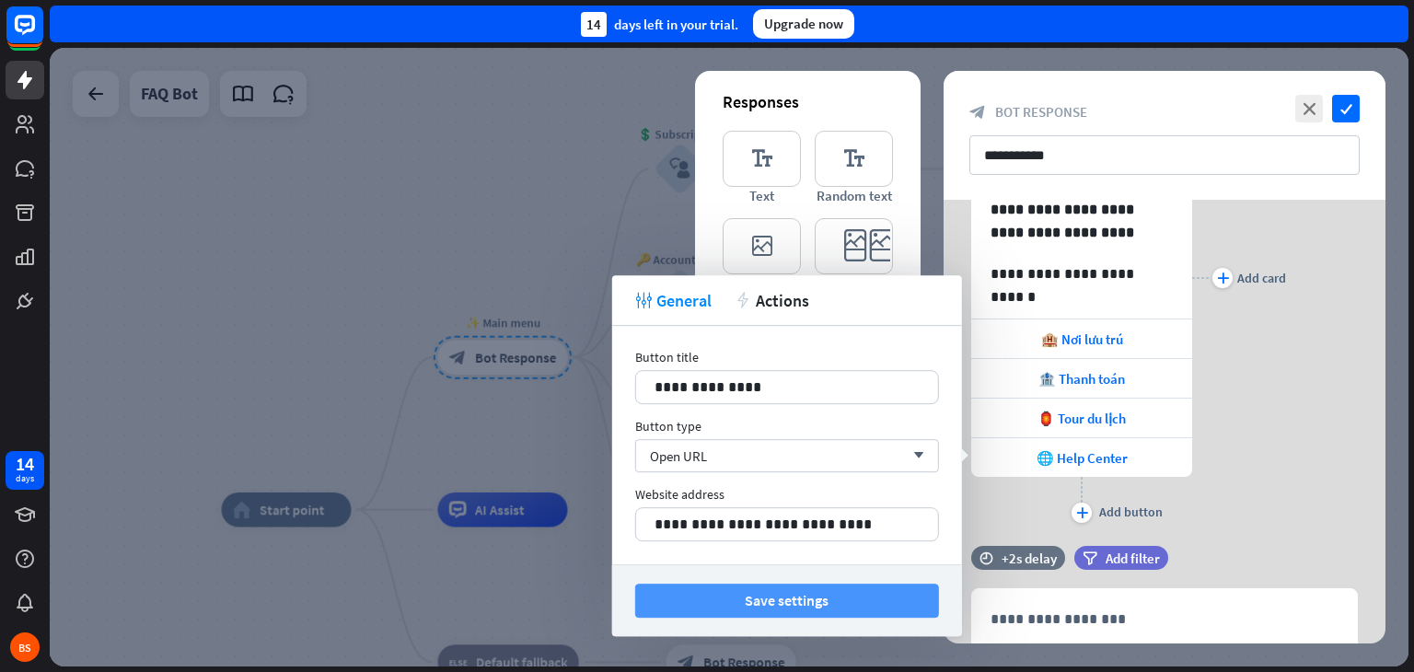
click at [912, 605] on button "Save settings" at bounding box center [787, 601] width 304 height 34
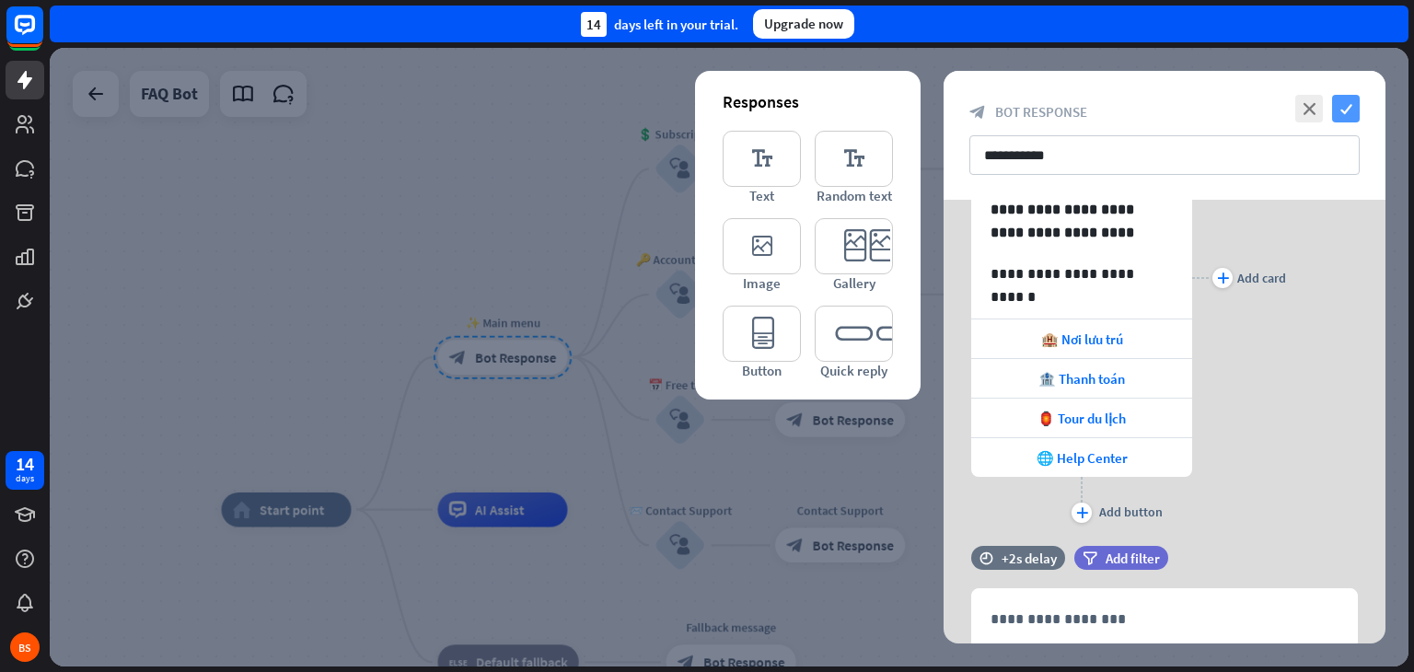
click at [1352, 110] on icon "check" at bounding box center [1346, 109] width 28 height 28
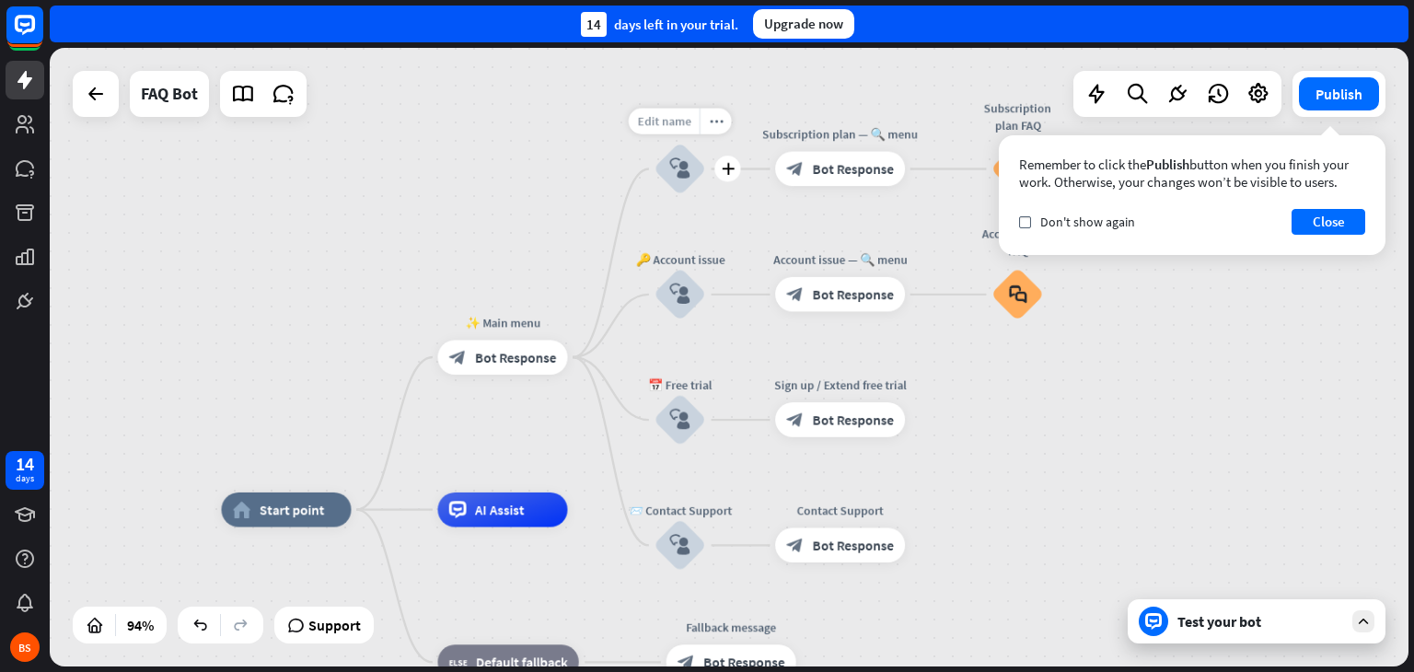
click at [666, 119] on span "Edit name" at bounding box center [663, 121] width 53 height 16
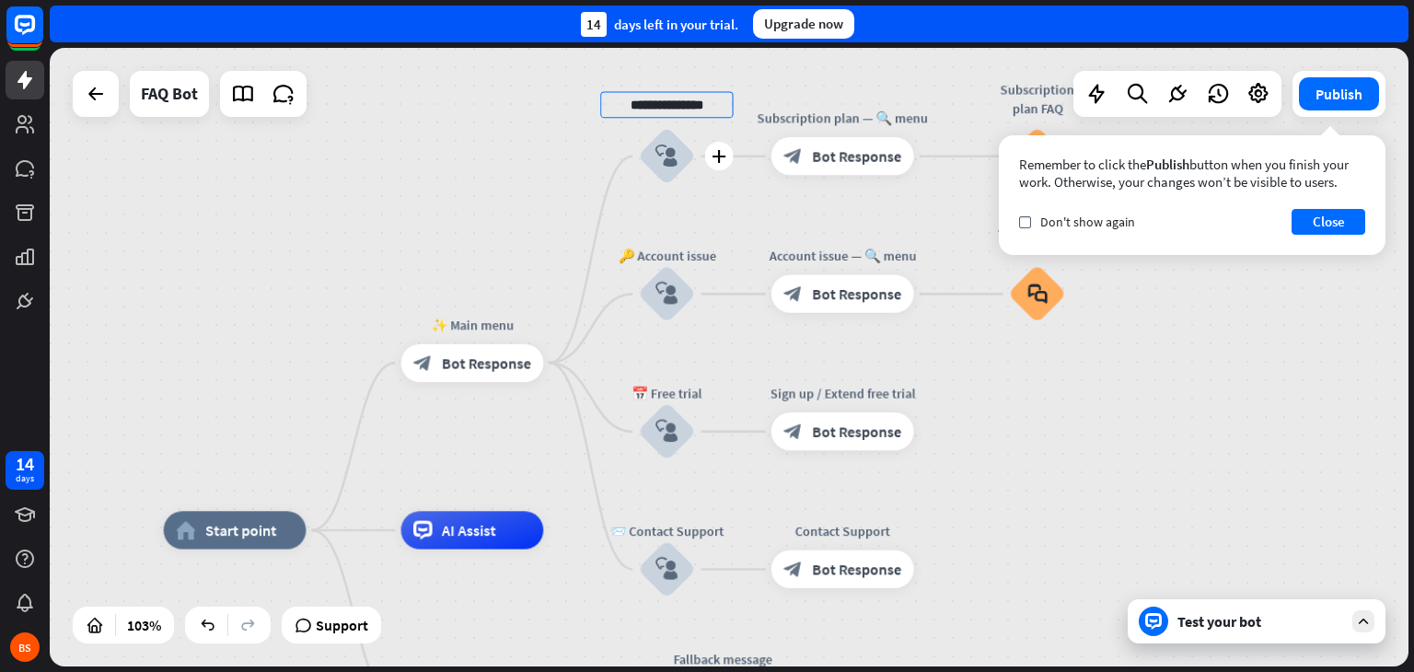
click at [683, 106] on input "**********" at bounding box center [666, 105] width 133 height 27
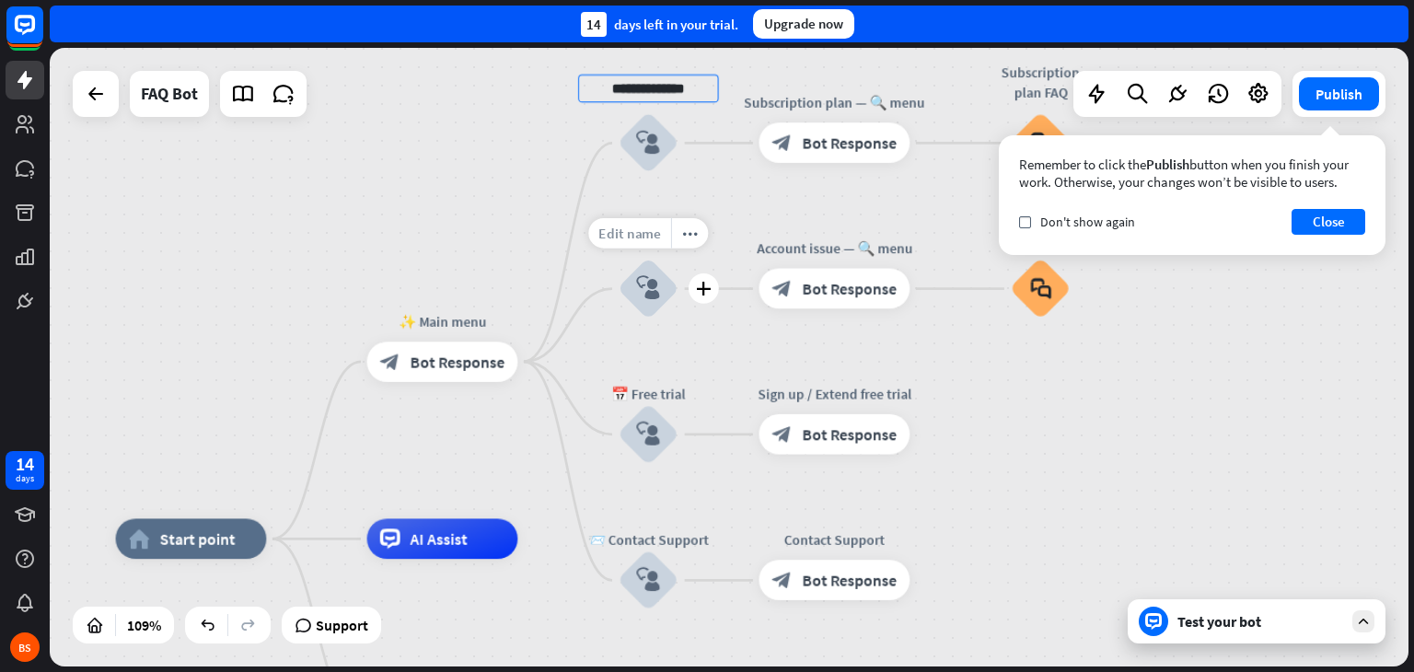
type input "**********"
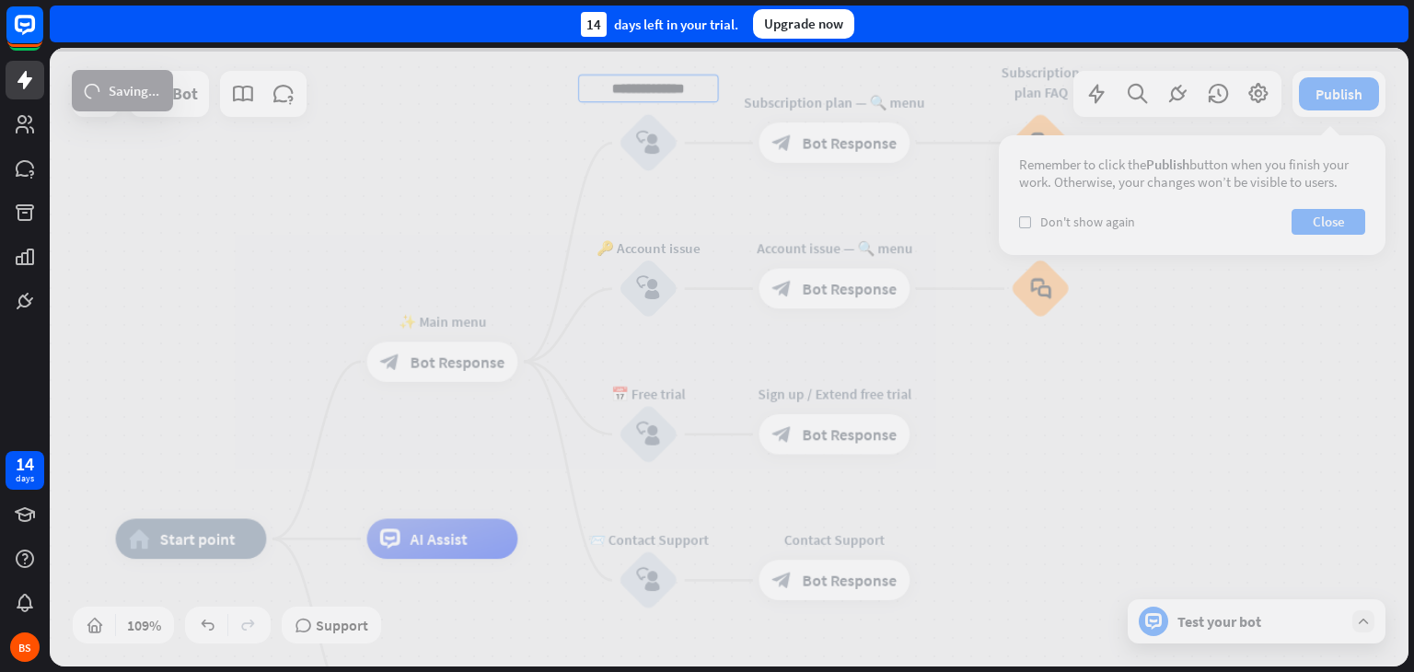
click at [635, 233] on div "**********" at bounding box center [729, 357] width 1359 height 619
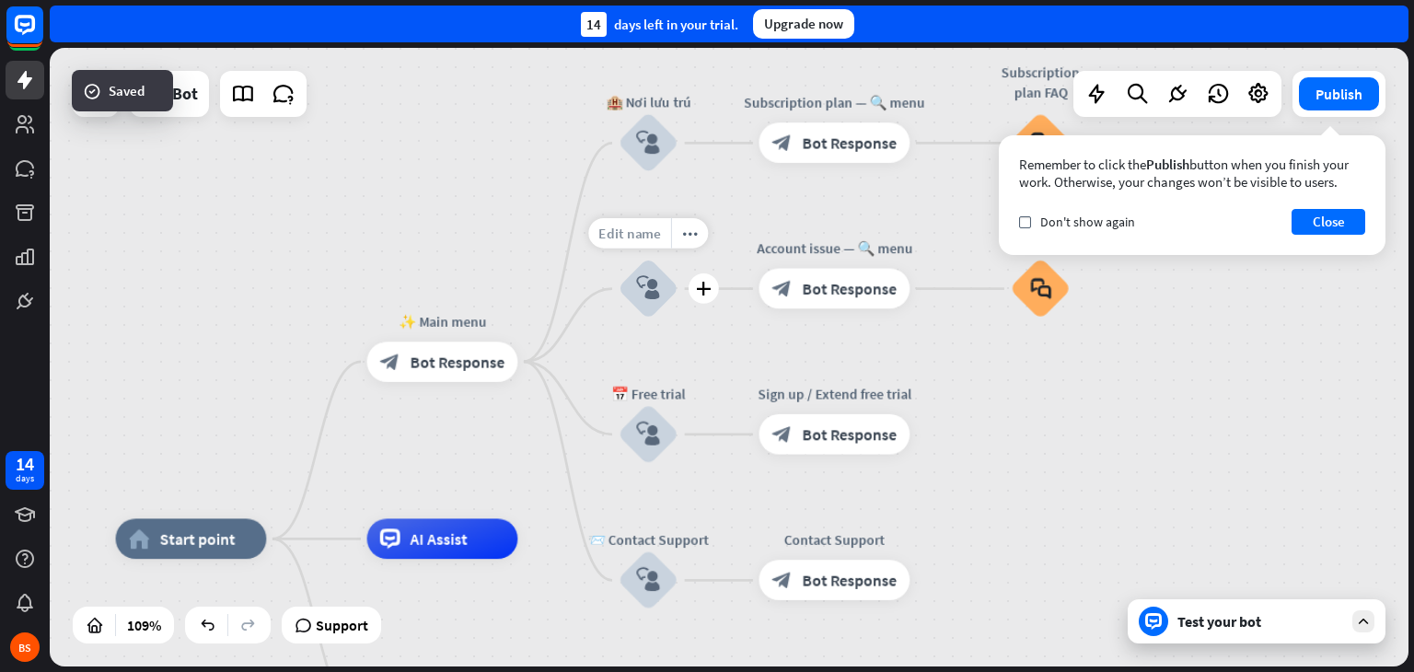
click at [631, 233] on span "Edit name" at bounding box center [629, 234] width 63 height 18
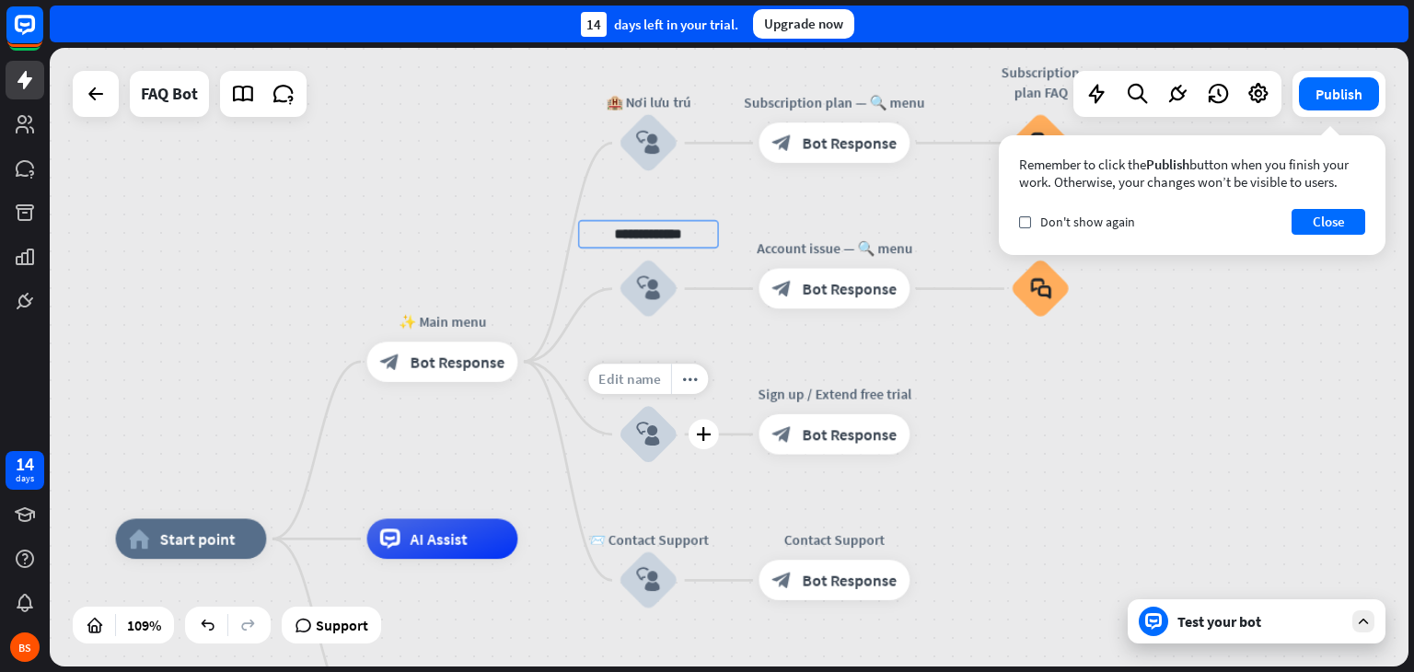
type input "**********"
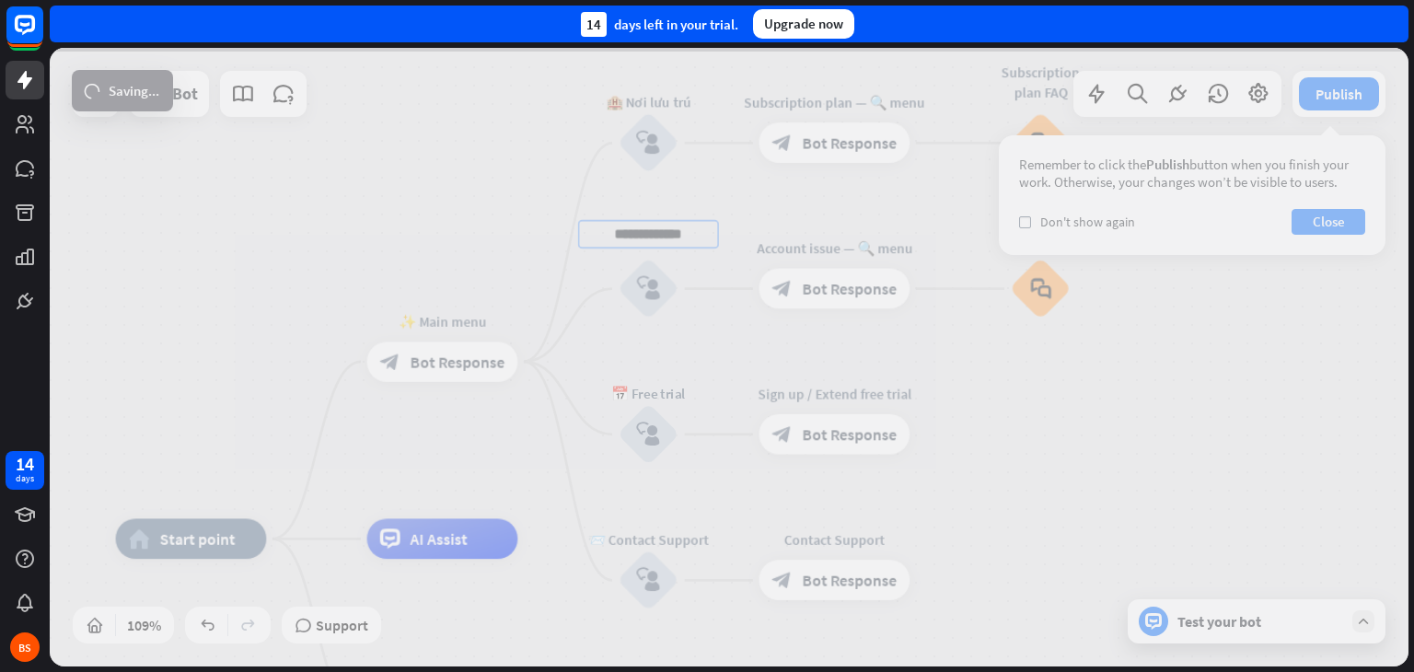
click at [644, 377] on div "**********" at bounding box center [729, 357] width 1359 height 619
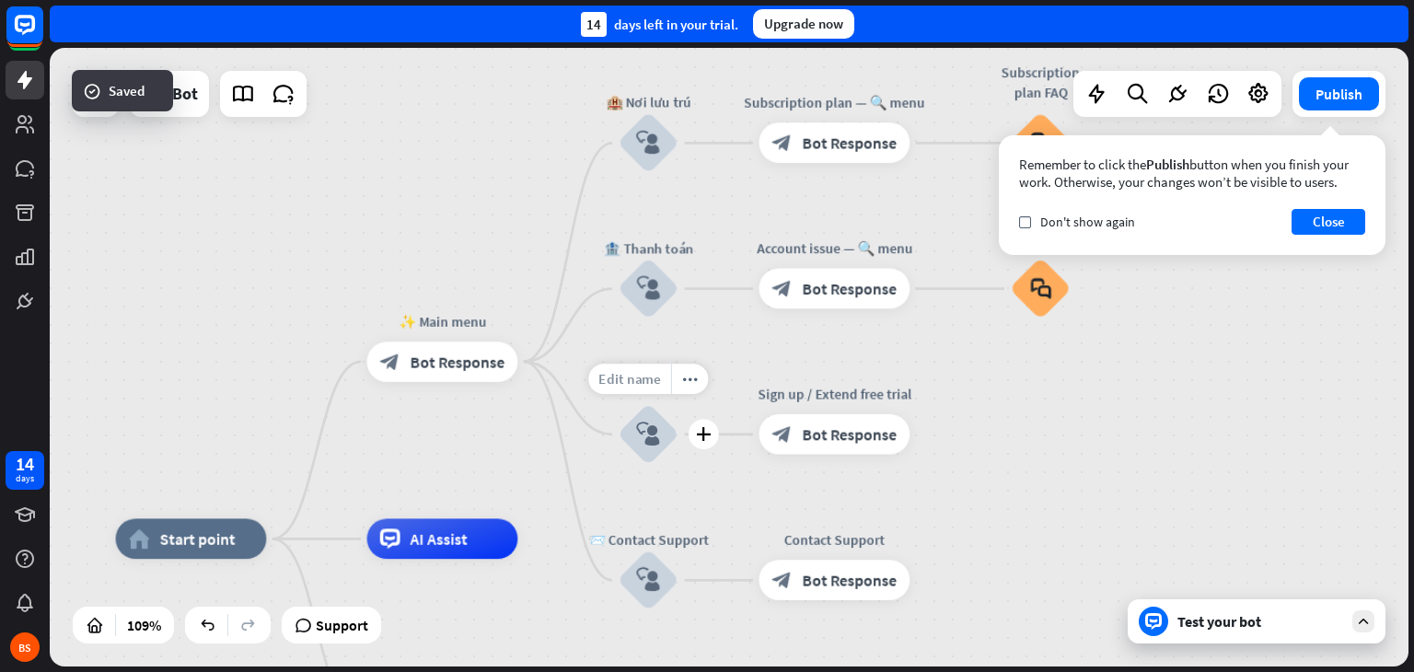
click at [657, 375] on span "Edit name" at bounding box center [629, 379] width 63 height 18
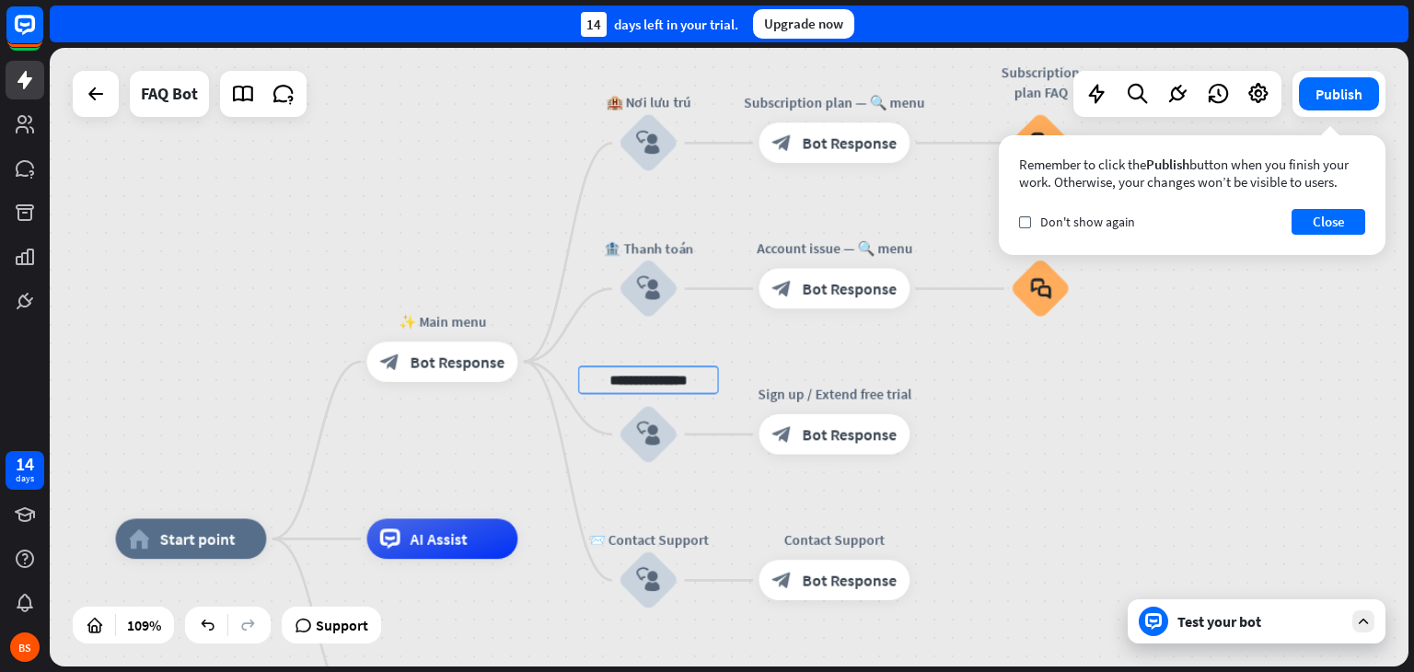
type input "**********"
click at [1016, 545] on div "**********" at bounding box center [729, 357] width 1359 height 619
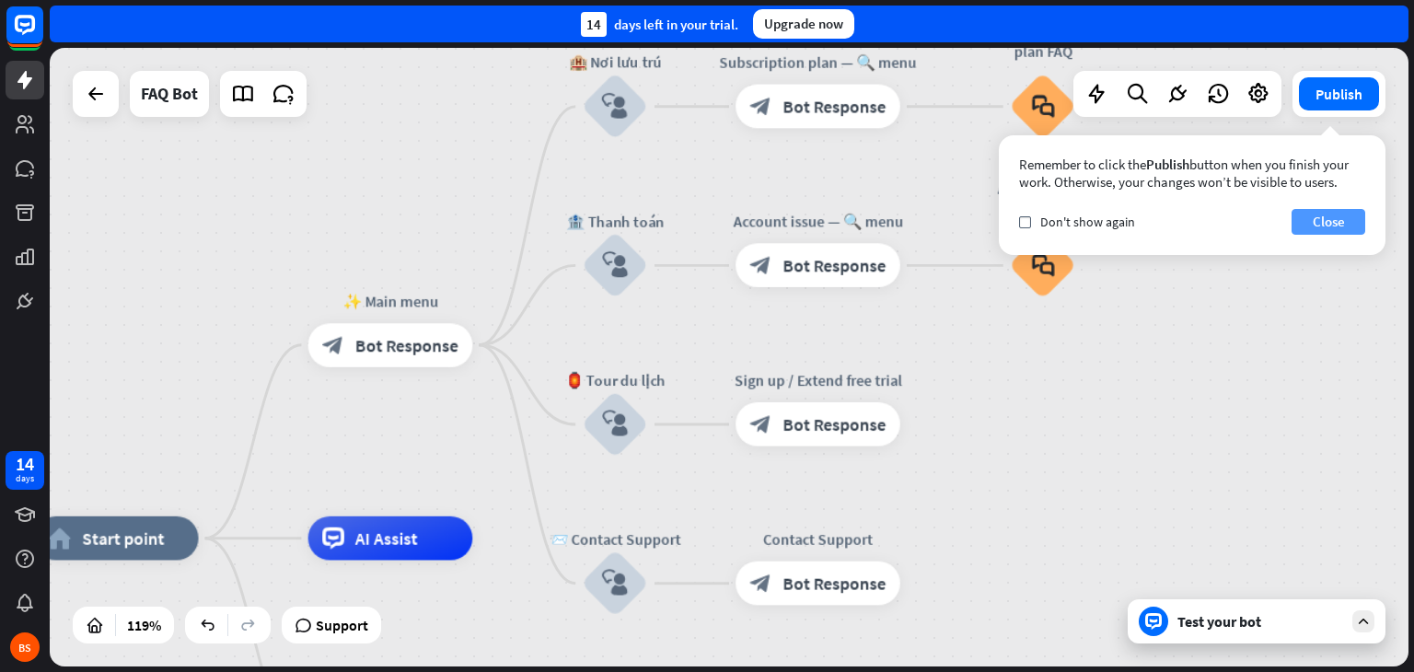
click at [1329, 229] on button "Close" at bounding box center [1329, 222] width 74 height 26
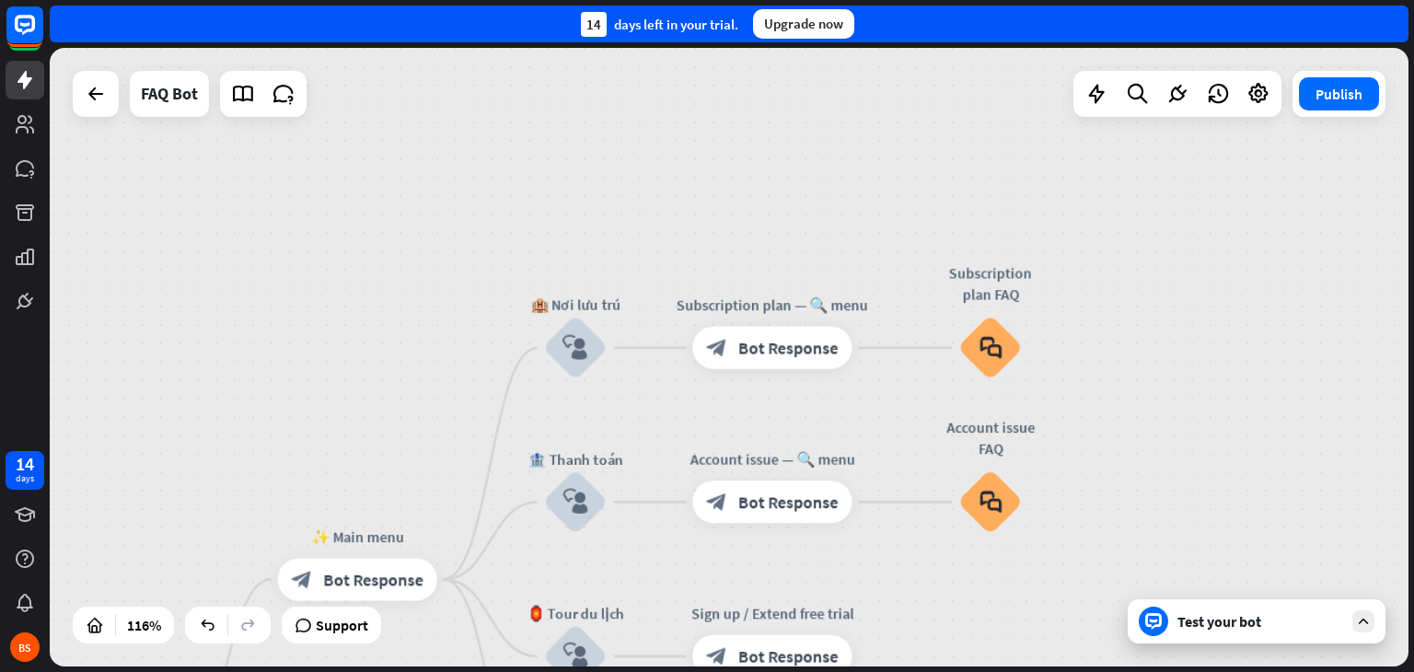
drag, startPoint x: 1047, startPoint y: 390, endPoint x: 985, endPoint y: 619, distance: 236.5
click at [985, 619] on div "home_2 Start point ✨ Main menu block_bot_response Bot Response 🏨 Nơi lưu trú bl…" at bounding box center [729, 357] width 1359 height 619
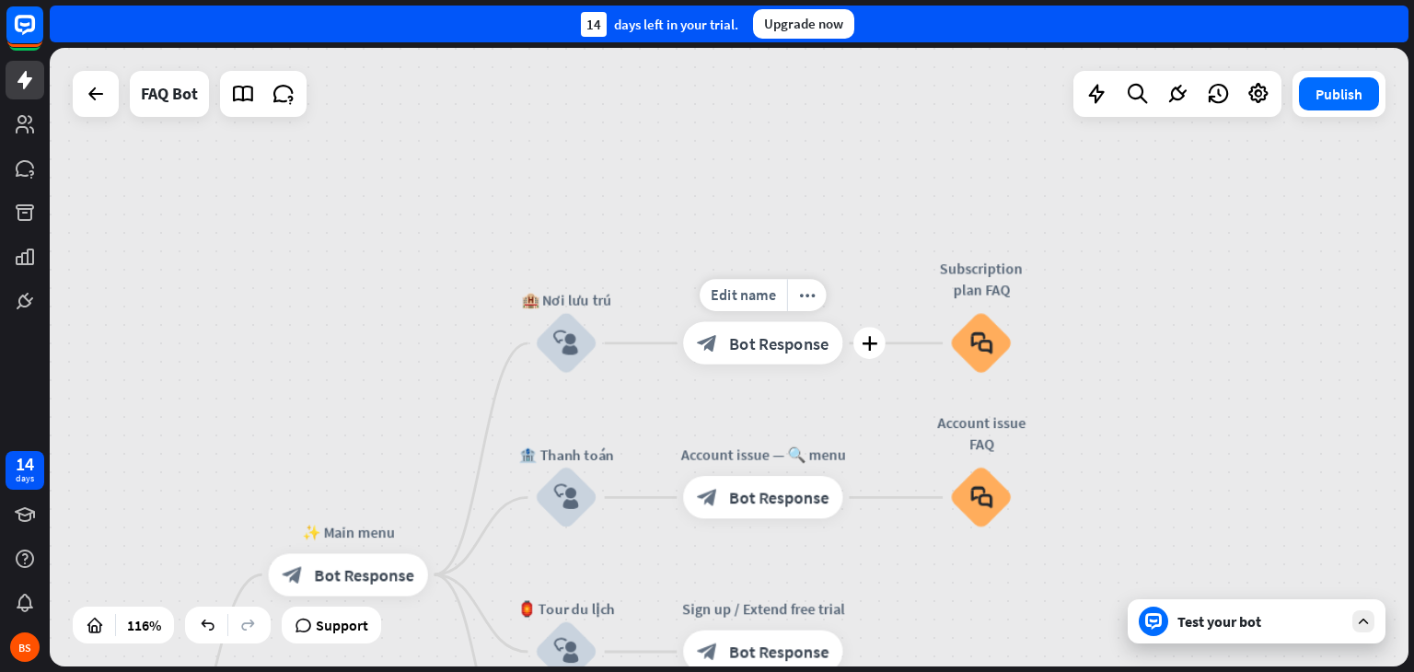
click at [795, 356] on div "block_bot_response Bot Response" at bounding box center [762, 343] width 159 height 42
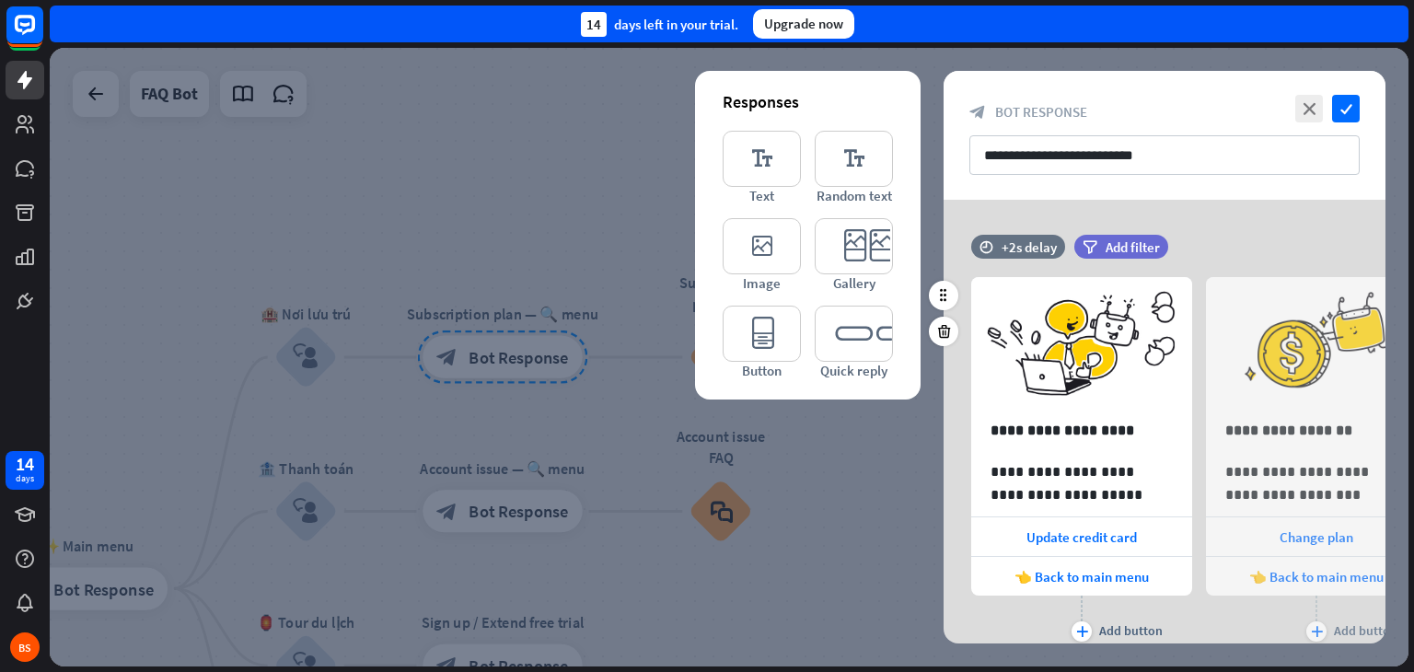
scroll to position [66, 0]
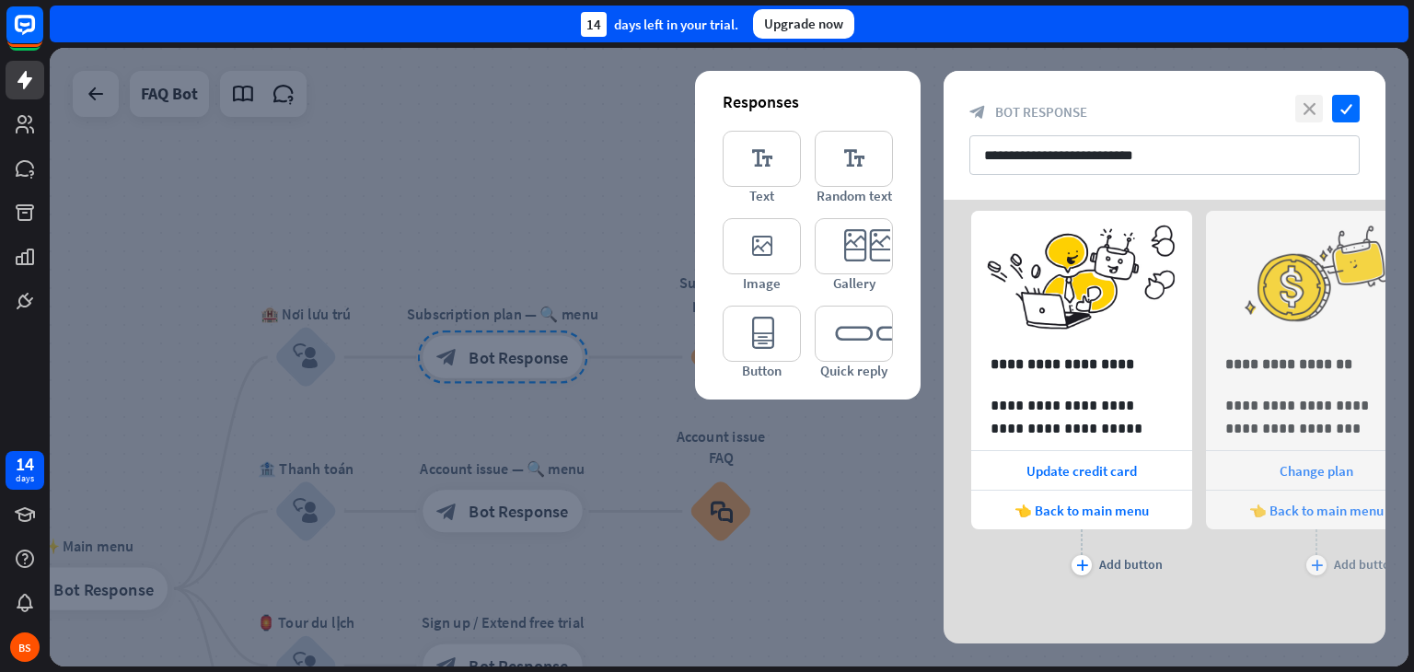
click at [1316, 110] on icon "close" at bounding box center [1309, 109] width 28 height 28
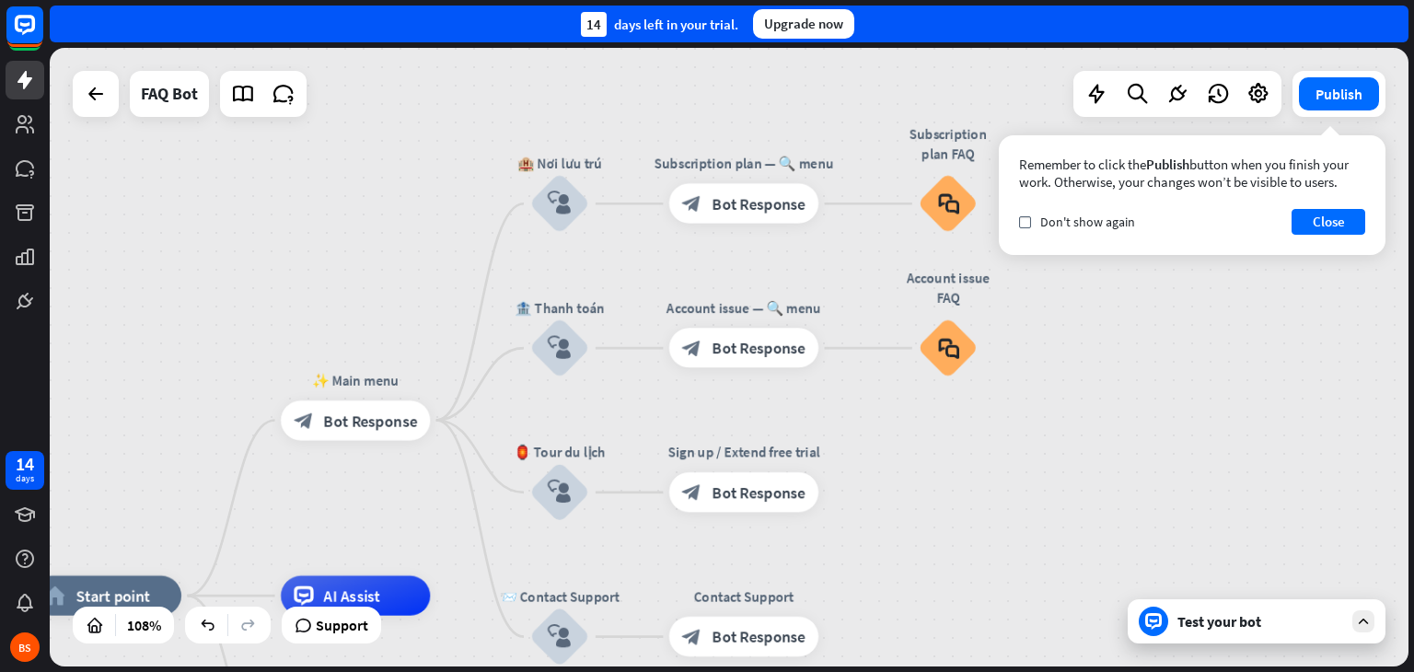
drag, startPoint x: 1020, startPoint y: 361, endPoint x: 1228, endPoint y: 207, distance: 258.7
click at [1228, 207] on div "home_2 Start point ✨ Main menu block_bot_response Bot Response 🏨 Nơi lưu trú bl…" at bounding box center [729, 357] width 1359 height 619
drag, startPoint x: 753, startPoint y: 208, endPoint x: 785, endPoint y: 369, distance: 164.3
click at [790, 155] on icon "more_horiz" at bounding box center [785, 158] width 16 height 15
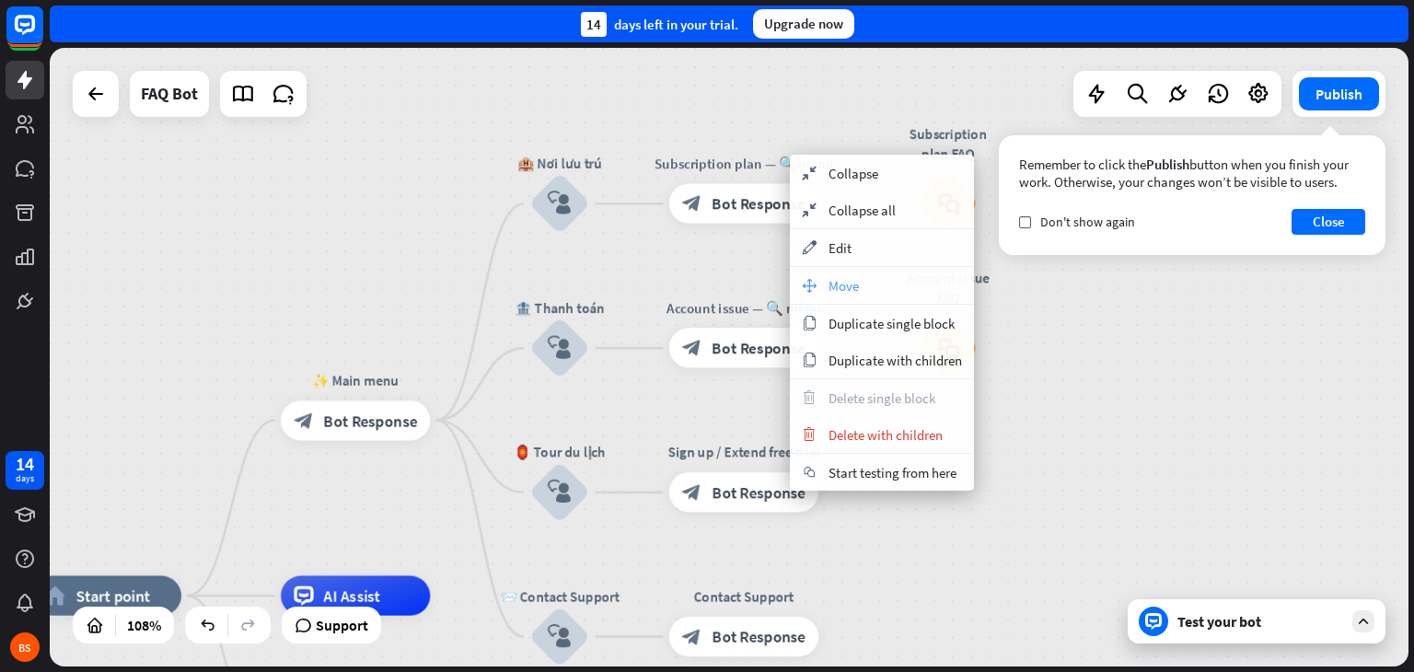
click at [850, 288] on span "Move" at bounding box center [844, 285] width 30 height 17
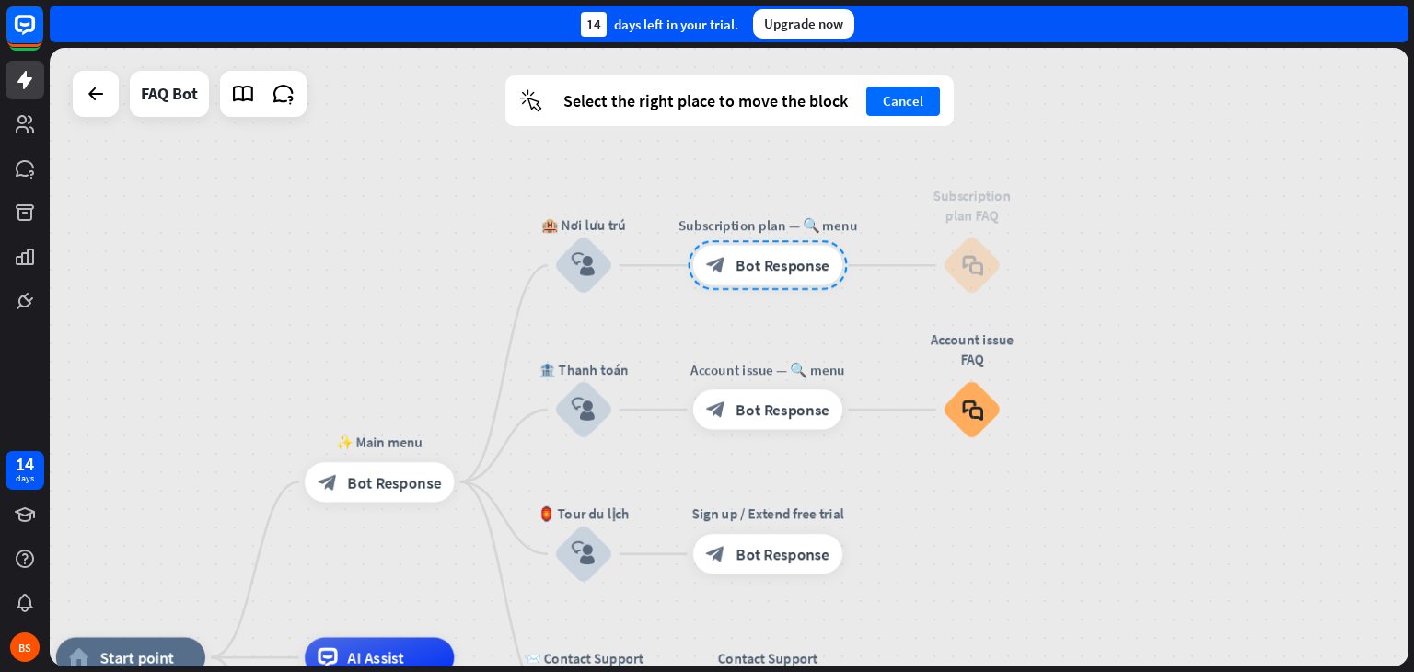
drag, startPoint x: 779, startPoint y: 220, endPoint x: 798, endPoint y: 272, distance: 55.1
click at [798, 272] on div at bounding box center [767, 265] width 159 height 50
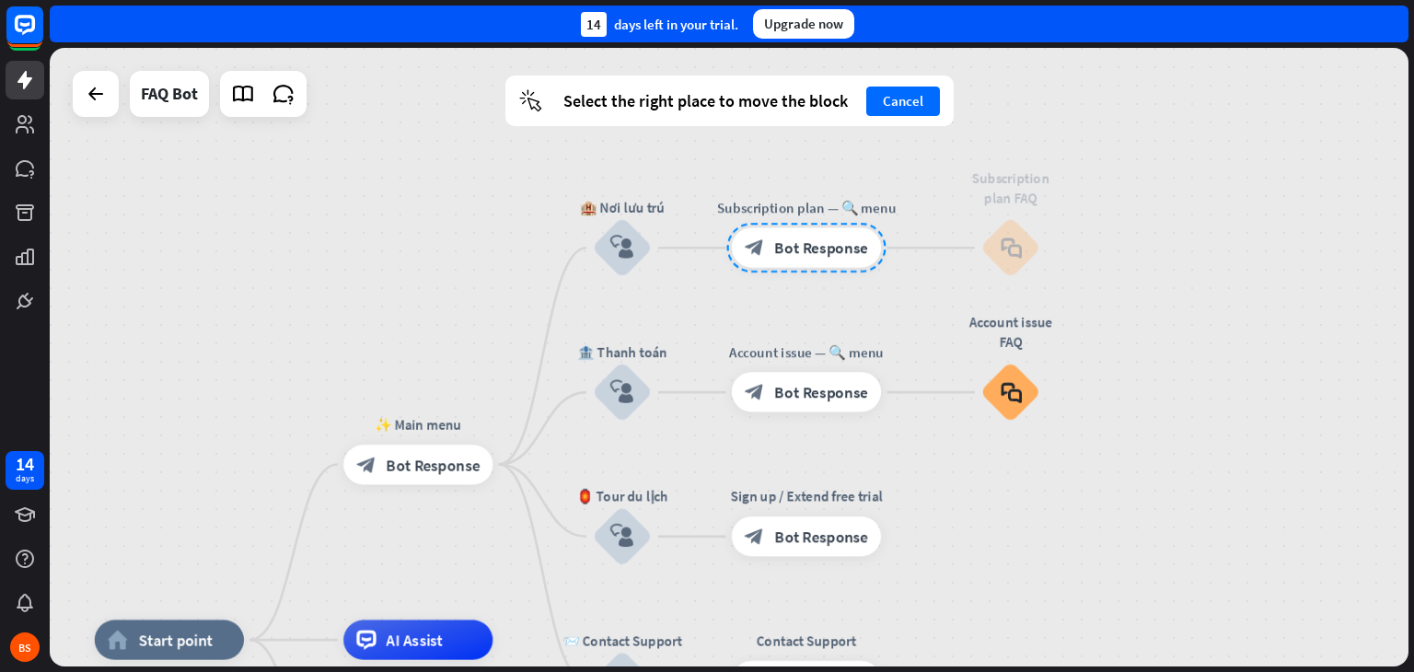
drag, startPoint x: 736, startPoint y: 248, endPoint x: 755, endPoint y: 233, distance: 24.3
click at [755, 233] on div at bounding box center [805, 248] width 159 height 50
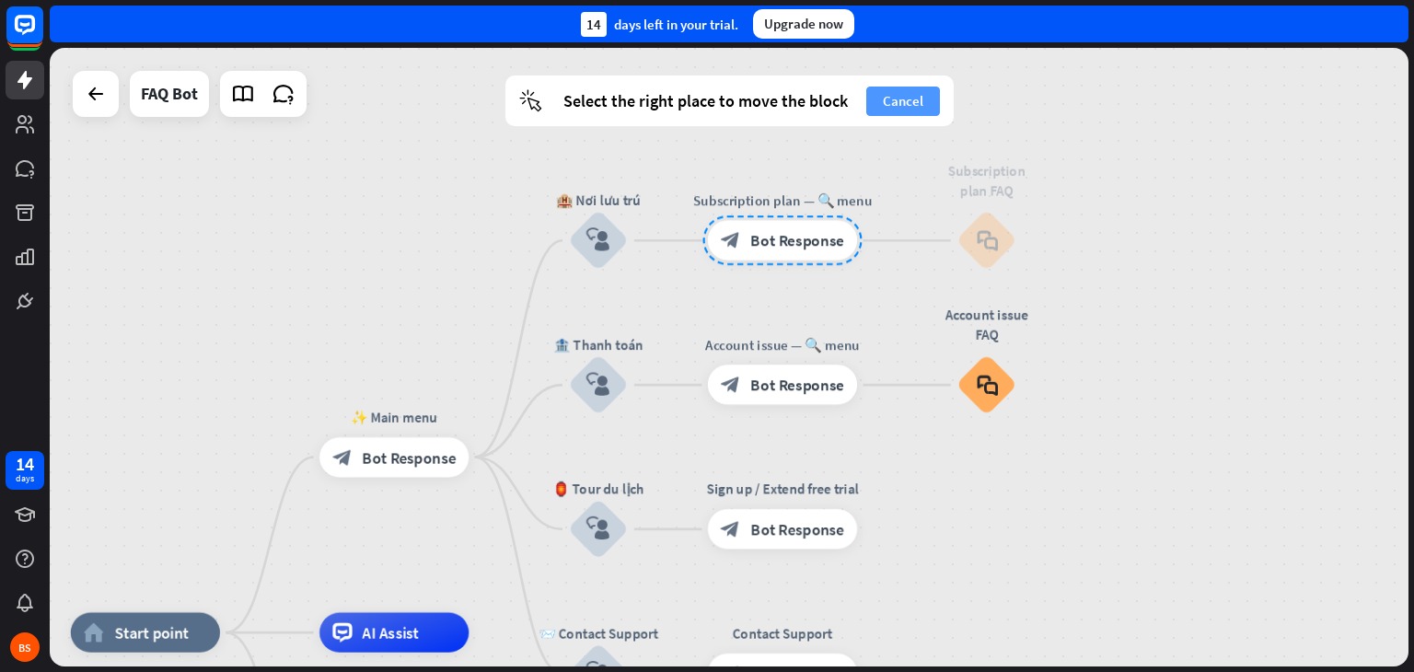
click at [911, 93] on button "Cancel" at bounding box center [903, 101] width 74 height 29
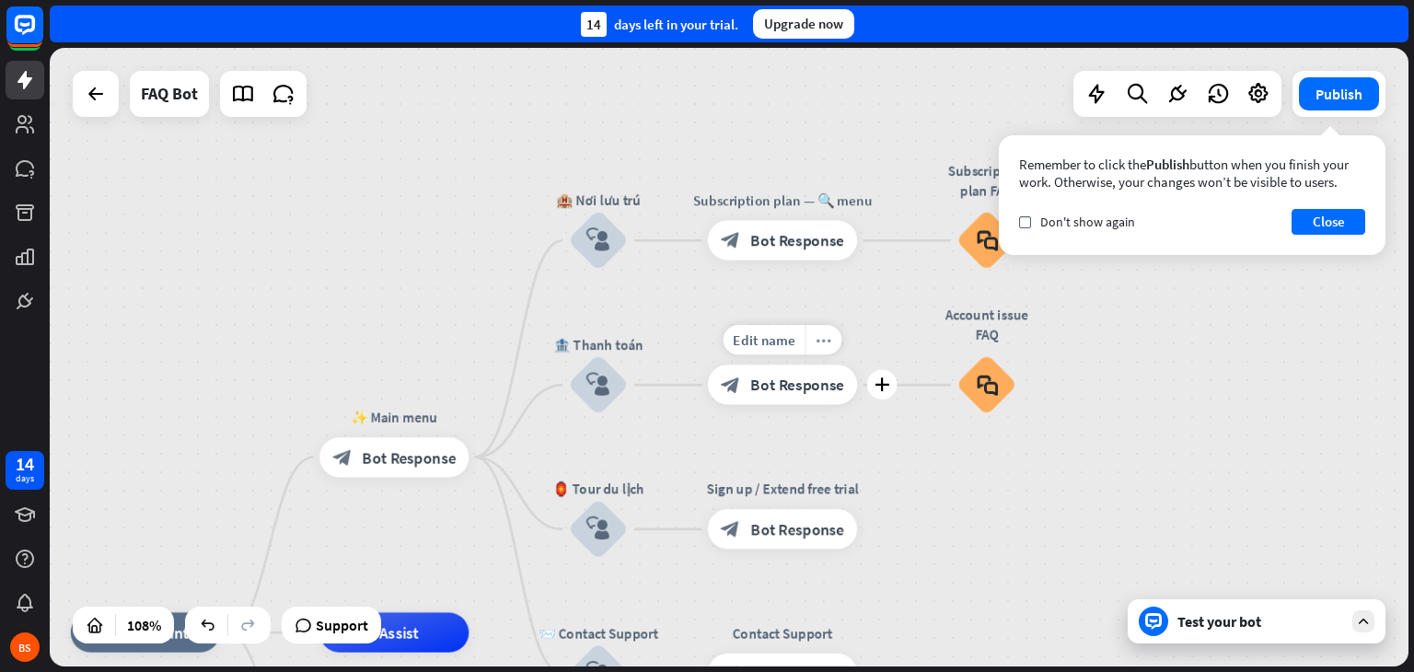
click at [823, 345] on icon "more_horiz" at bounding box center [824, 339] width 16 height 15
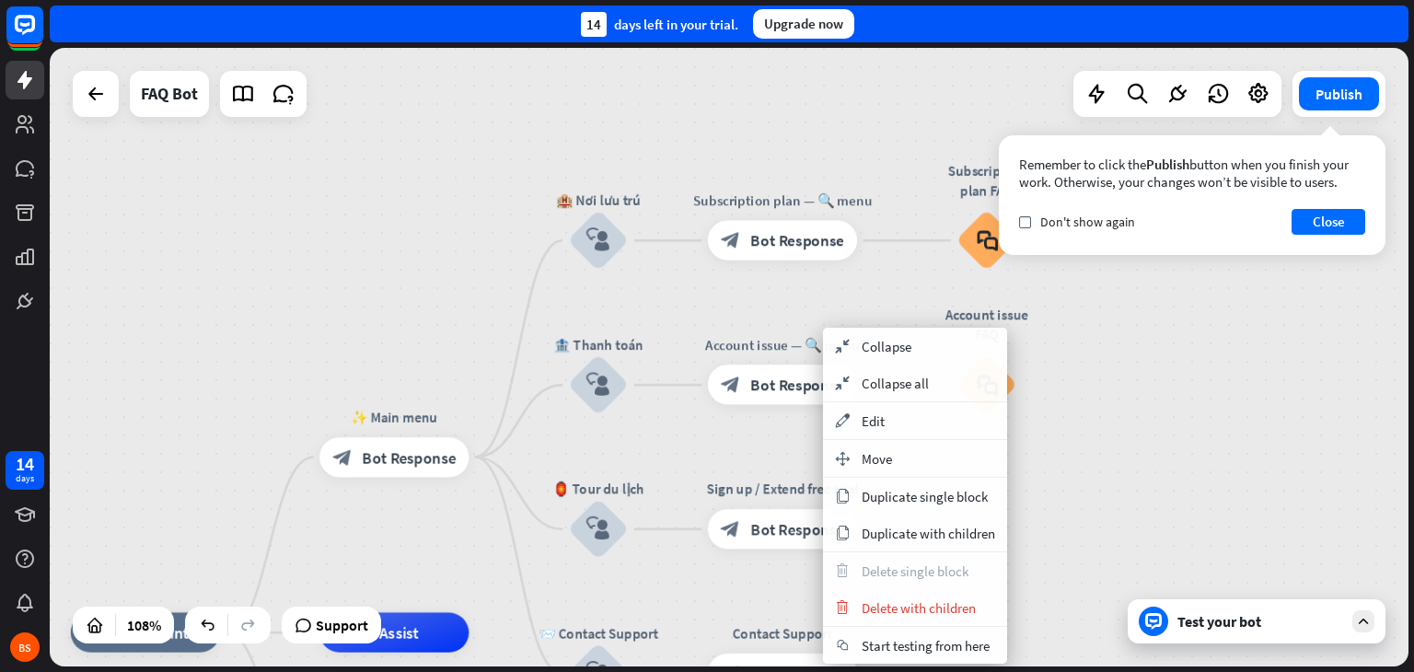
click at [1142, 491] on div "home_2 Start point ✨ Main menu block_bot_response Bot Response 🏨 Nơi lưu trú bl…" at bounding box center [729, 357] width 1359 height 619
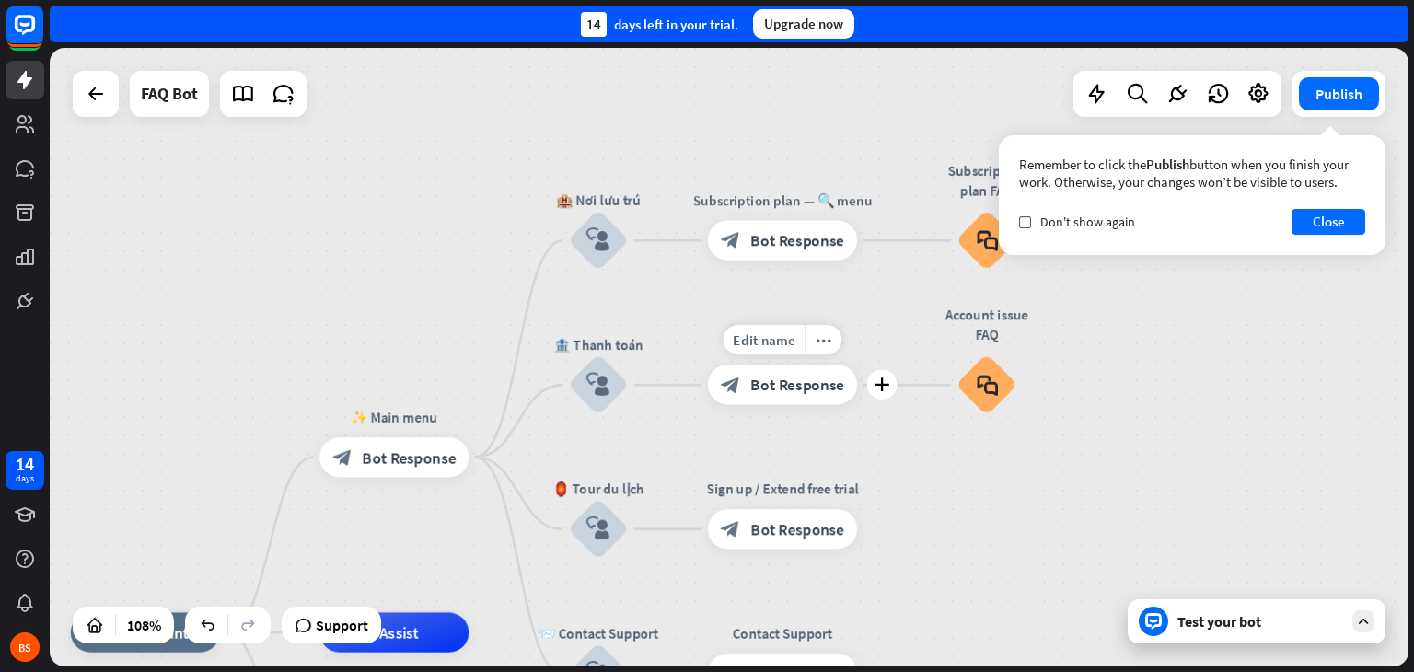
click at [797, 395] on div "block_bot_response Bot Response" at bounding box center [782, 385] width 149 height 40
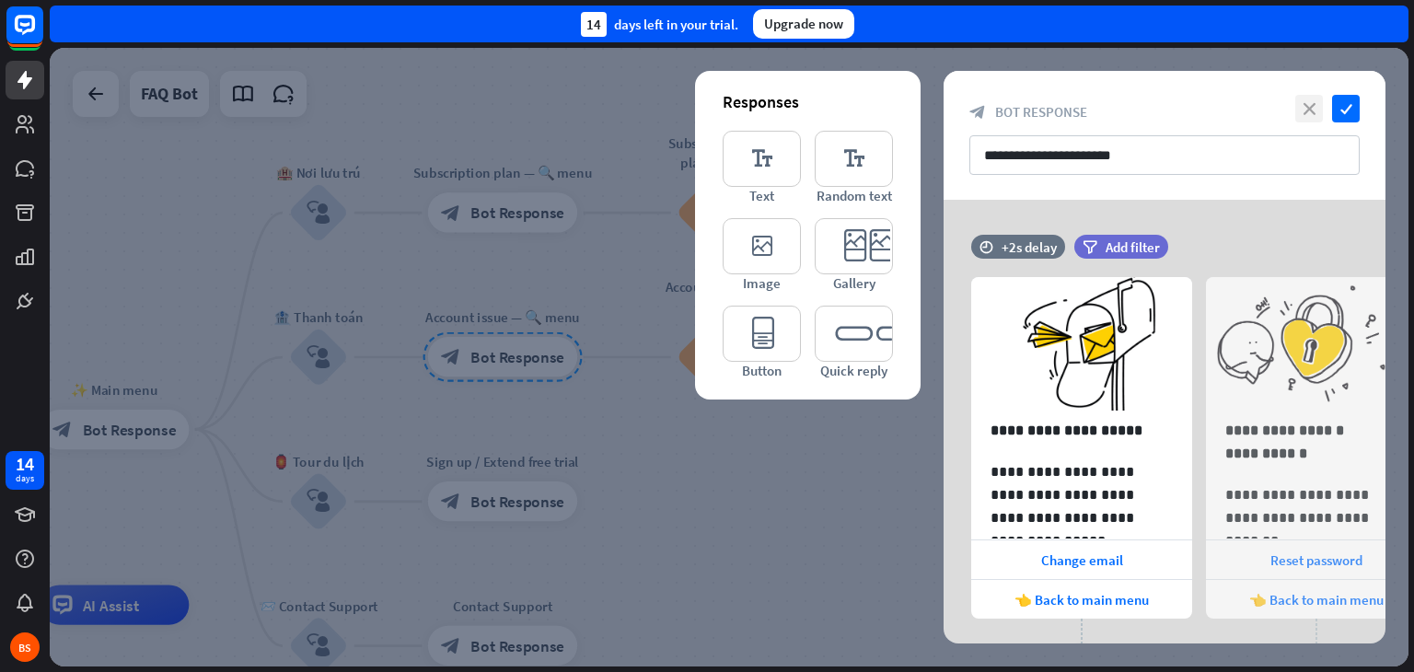
click at [1307, 98] on icon "close" at bounding box center [1309, 109] width 28 height 28
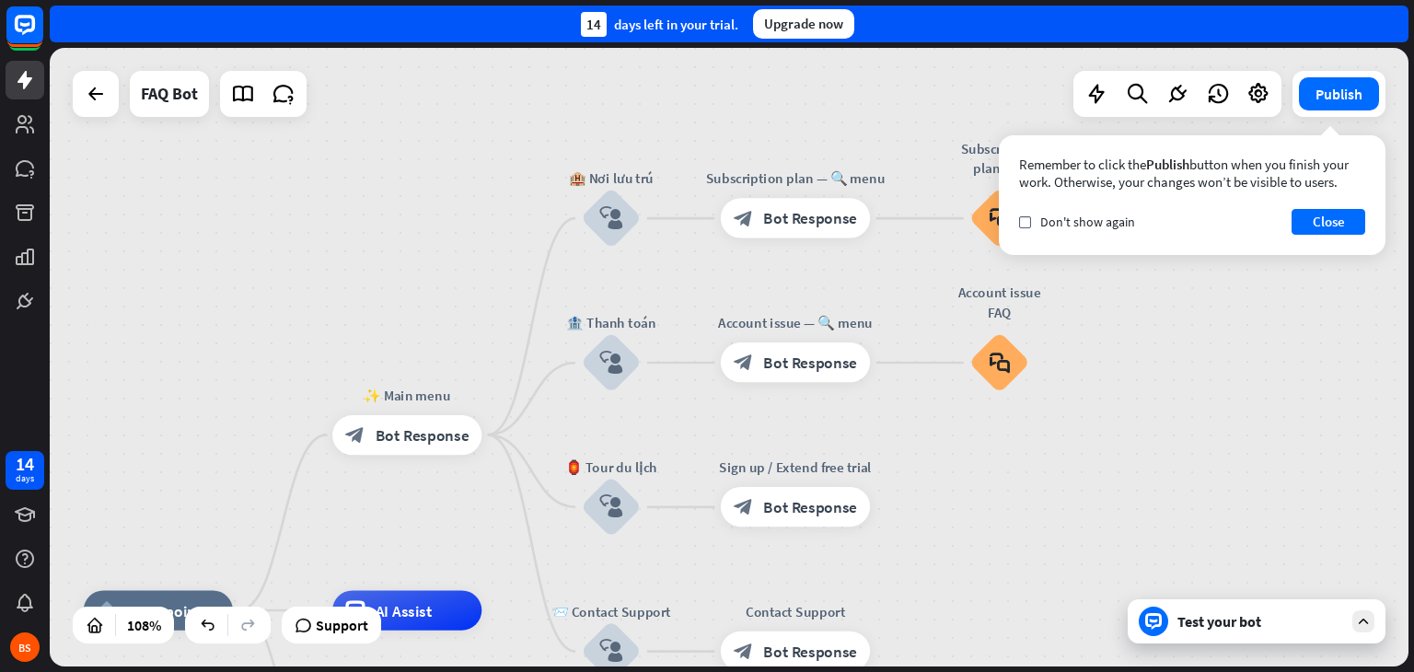
drag, startPoint x: 928, startPoint y: 327, endPoint x: 1221, endPoint y: 332, distance: 292.8
click at [1221, 332] on div "home_2 Start point ✨ Main menu block_bot_response Bot Response 🏨 Nơi lưu trú bl…" at bounding box center [729, 357] width 1359 height 619
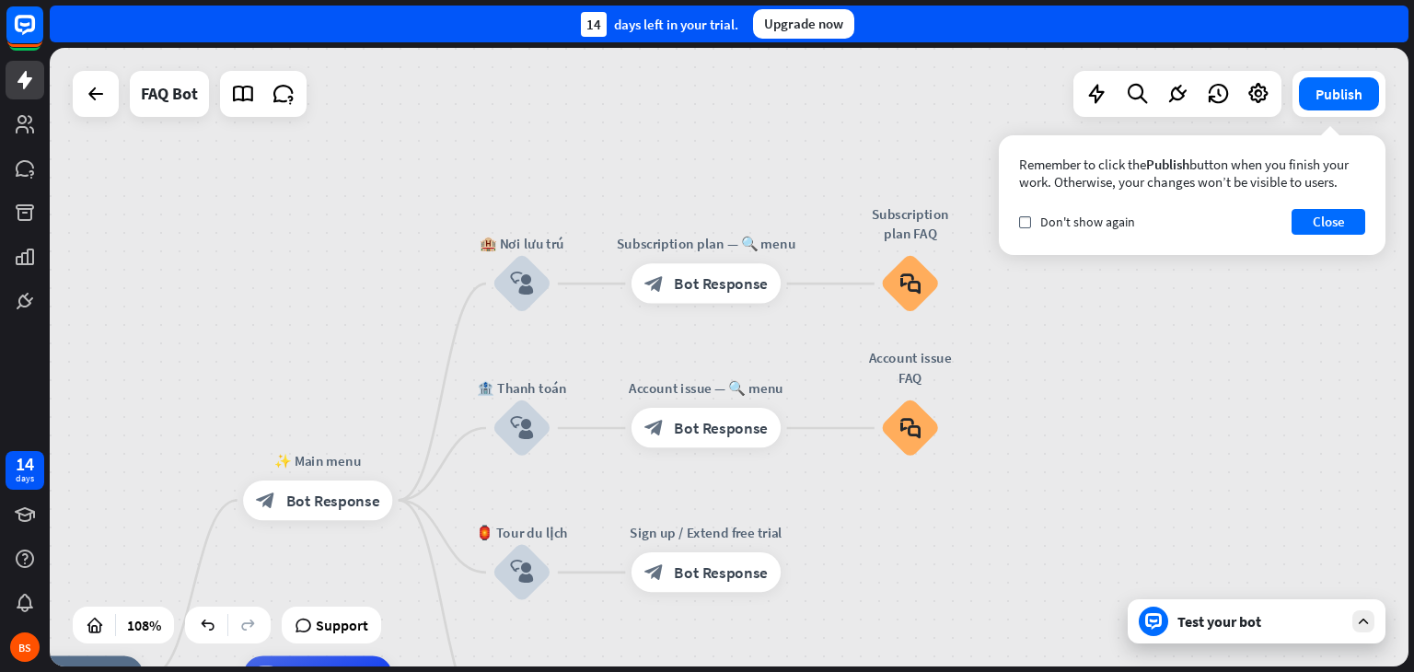
drag, startPoint x: 1179, startPoint y: 480, endPoint x: 1112, endPoint y: 559, distance: 103.9
click at [1112, 559] on div "home_2 Start point ✨ Main menu block_bot_response Bot Response 🏨 Nơi lưu trú bl…" at bounding box center [729, 357] width 1359 height 619
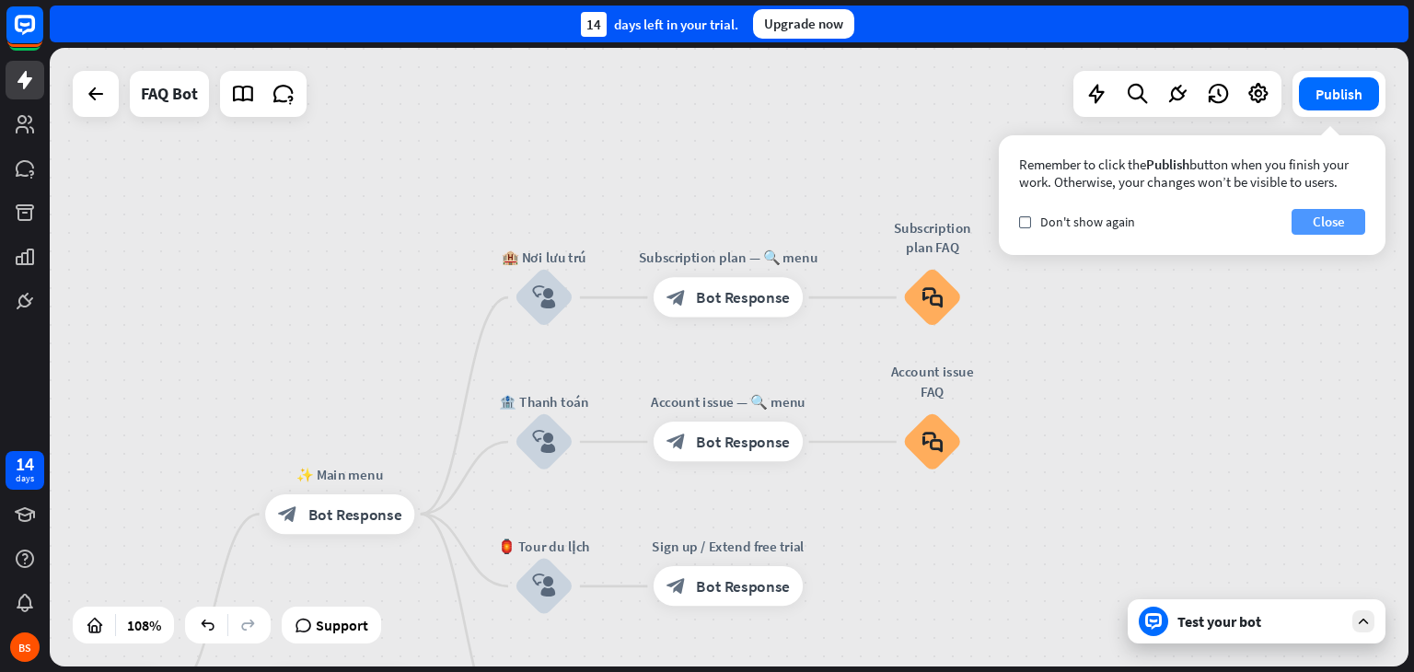
click at [1344, 226] on button "Close" at bounding box center [1329, 222] width 74 height 26
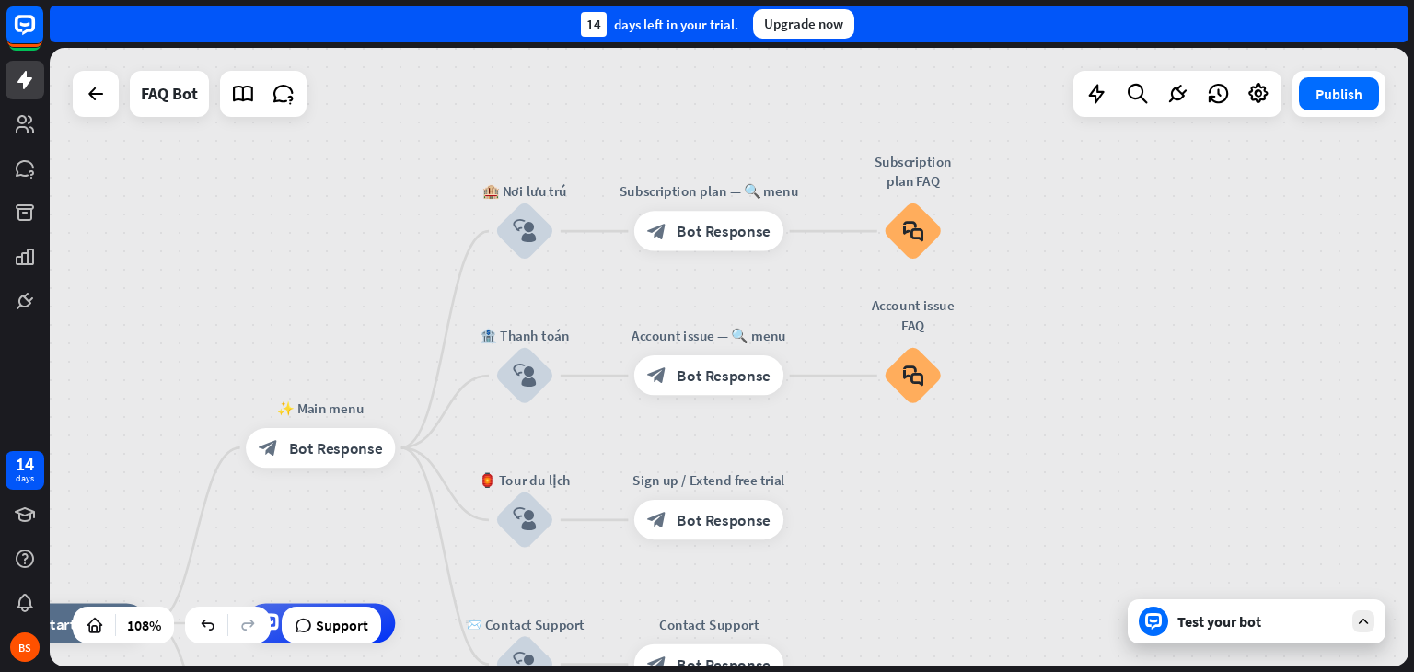
drag, startPoint x: 843, startPoint y: 505, endPoint x: 824, endPoint y: 438, distance: 69.1
click at [824, 438] on div "home_2 Start point ✨ Main menu block_bot_response Bot Response 🏨 Nơi lưu trú bl…" at bounding box center [729, 357] width 1359 height 619
drag, startPoint x: 913, startPoint y: 367, endPoint x: 926, endPoint y: 410, distance: 44.3
click at [926, 406] on div "Edit name more_horiz plus block_faq" at bounding box center [913, 376] width 60 height 60
click at [923, 377] on icon "block_faq" at bounding box center [912, 376] width 21 height 22
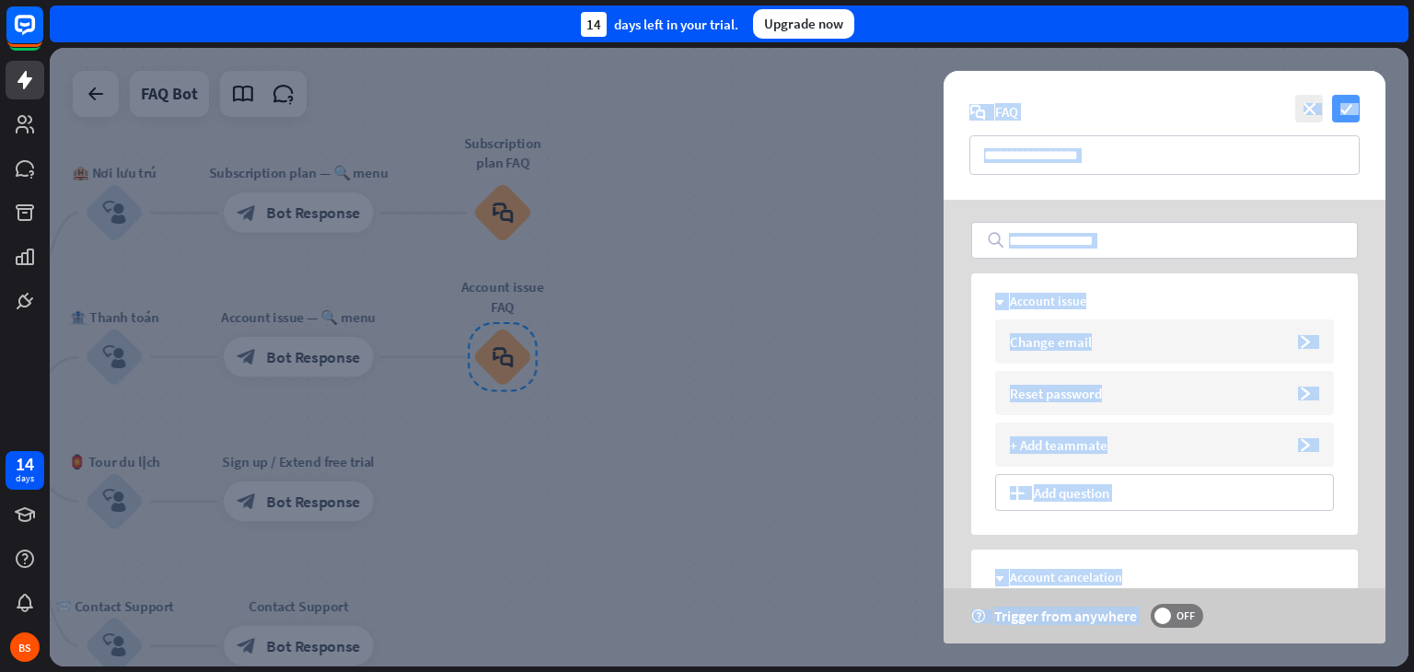
click at [1346, 102] on icon "check" at bounding box center [1346, 109] width 28 height 28
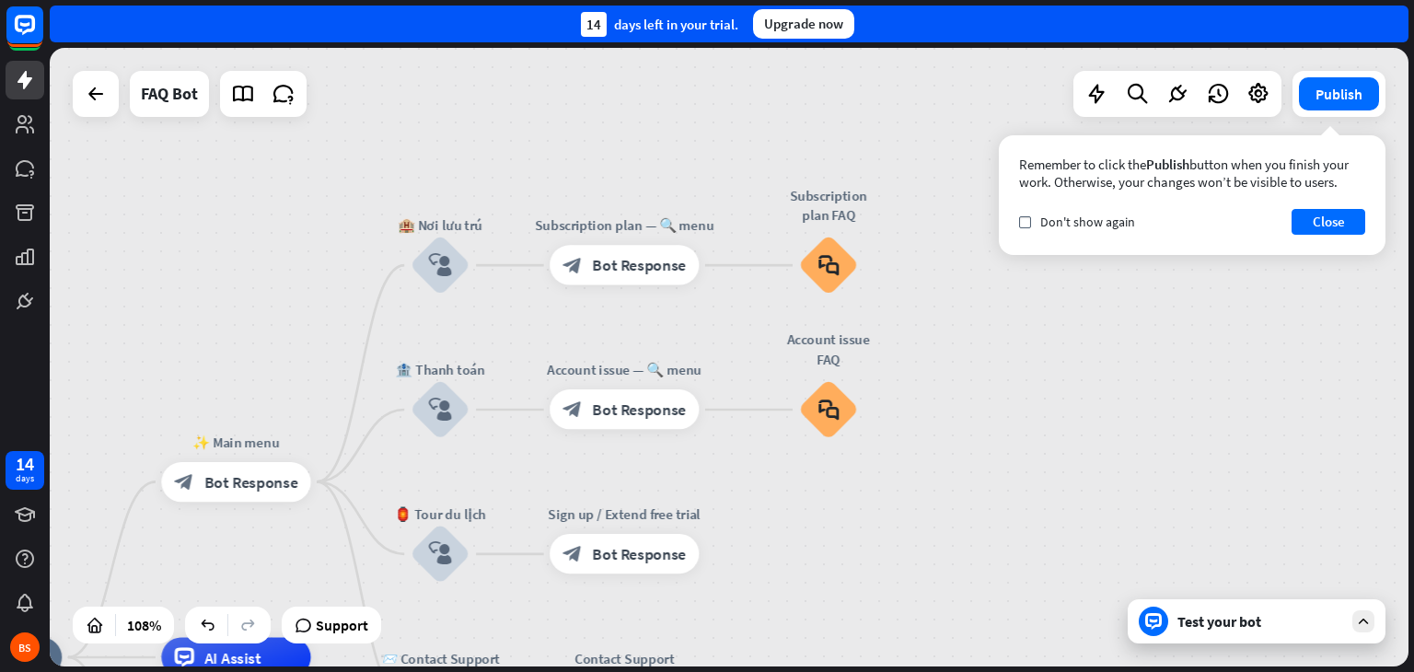
drag, startPoint x: 1002, startPoint y: 373, endPoint x: 1325, endPoint y: 444, distance: 330.8
click at [1325, 444] on div "home_2 Start point ✨ Main menu block_bot_response Bot Response 🏨 Nơi lưu trú bl…" at bounding box center [729, 357] width 1359 height 619
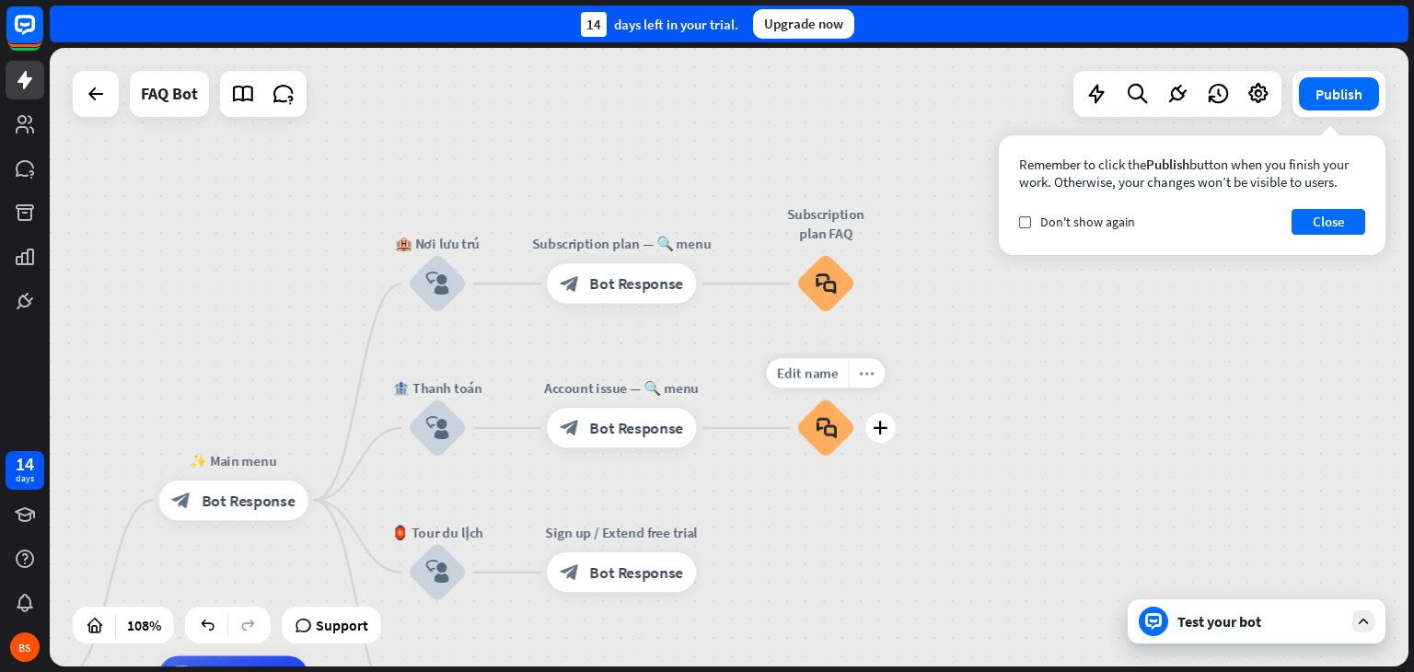
click at [857, 361] on div "more_horiz" at bounding box center [866, 372] width 37 height 29
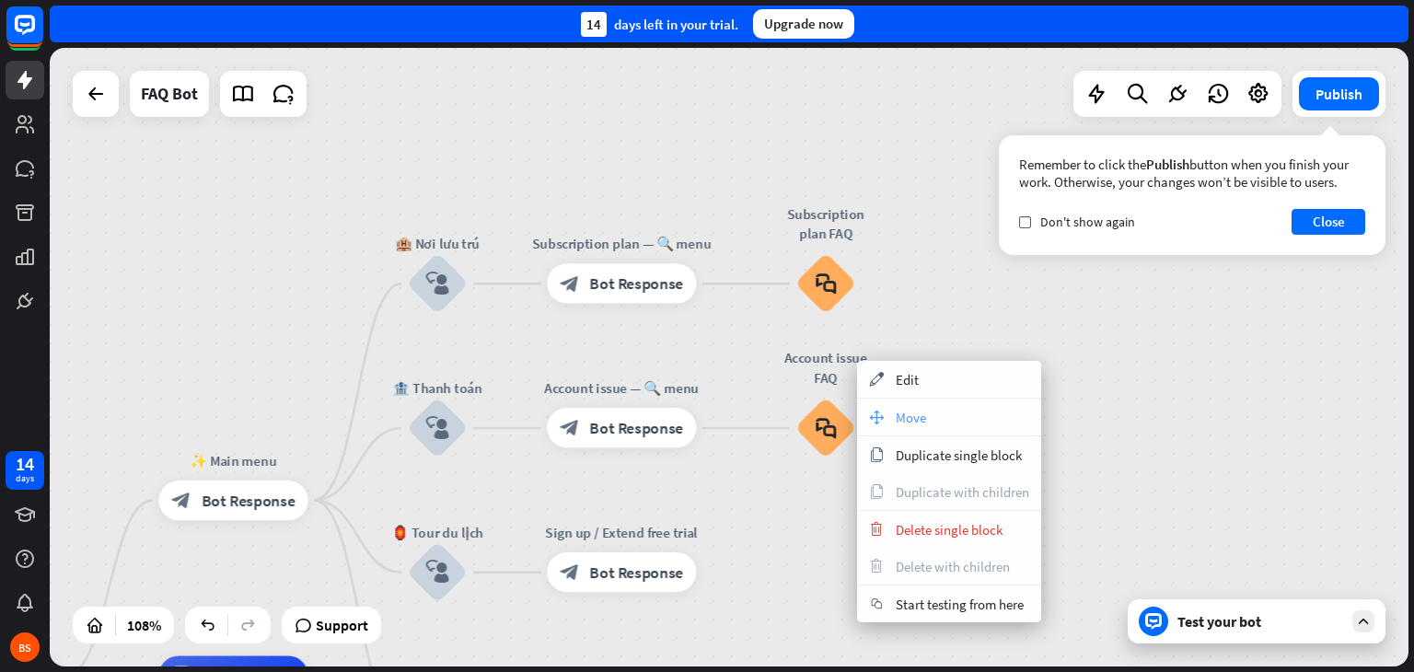
click at [893, 426] on div "move_block Move" at bounding box center [949, 417] width 184 height 37
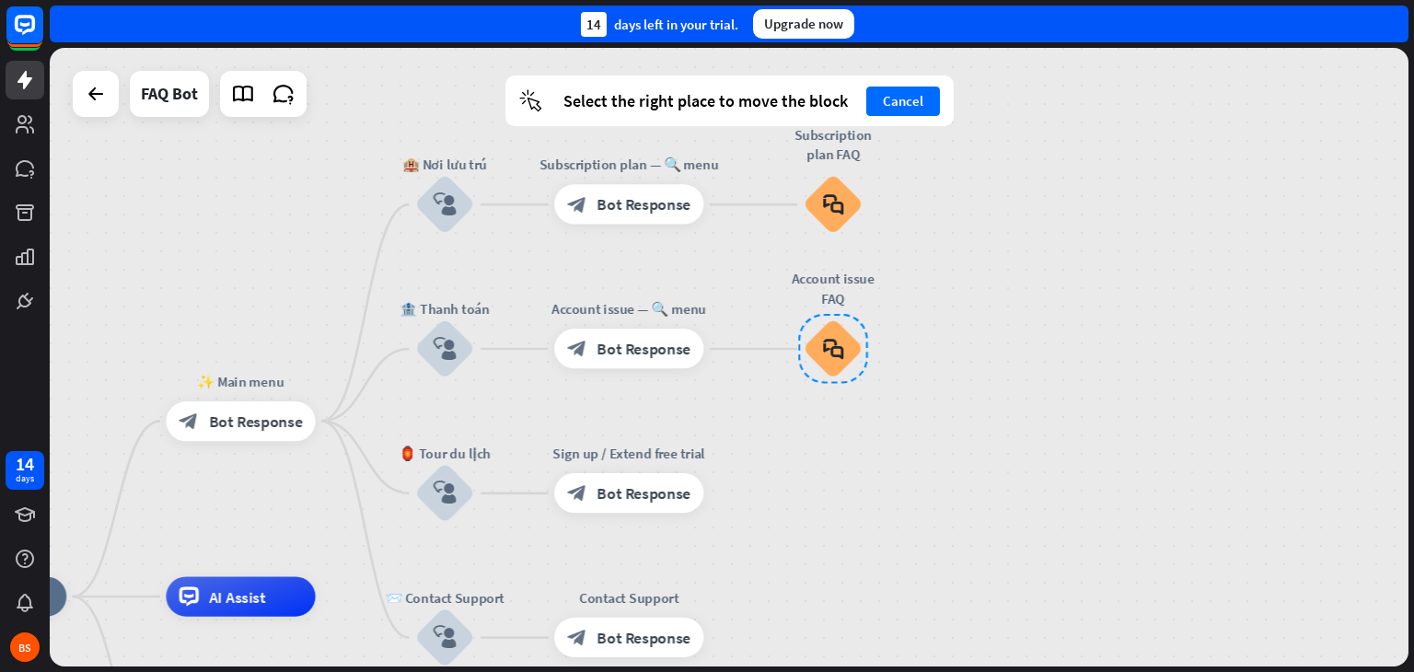
drag, startPoint x: 818, startPoint y: 430, endPoint x: 817, endPoint y: 299, distance: 130.7
click at [817, 314] on div at bounding box center [833, 349] width 70 height 70
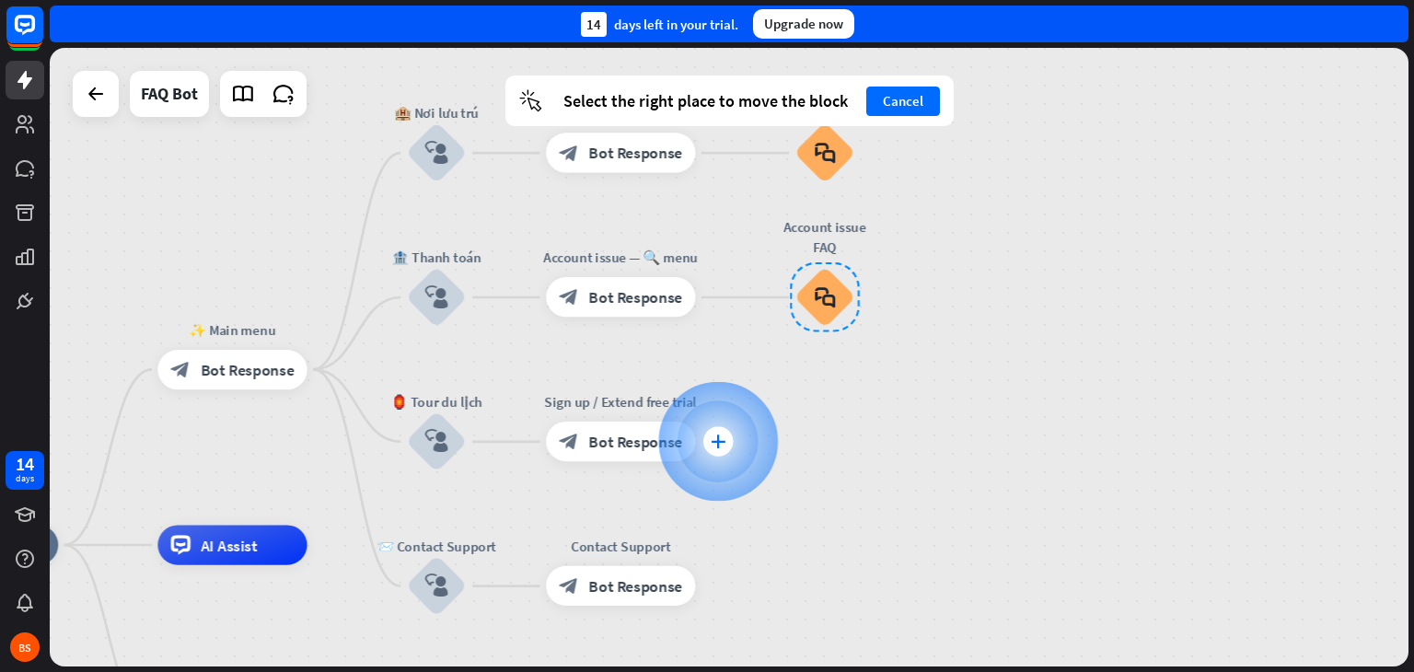
click at [733, 443] on div at bounding box center [718, 442] width 120 height 120
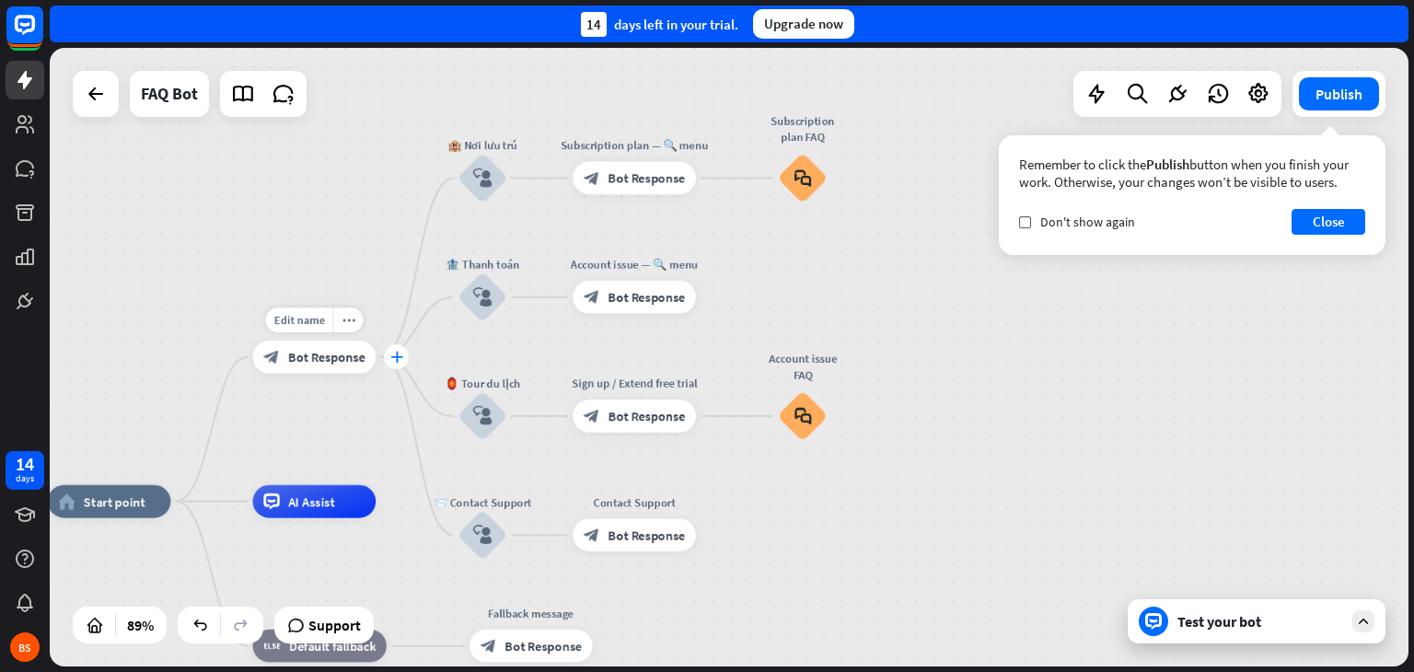
click at [399, 356] on icon "plus" at bounding box center [396, 356] width 12 height 11
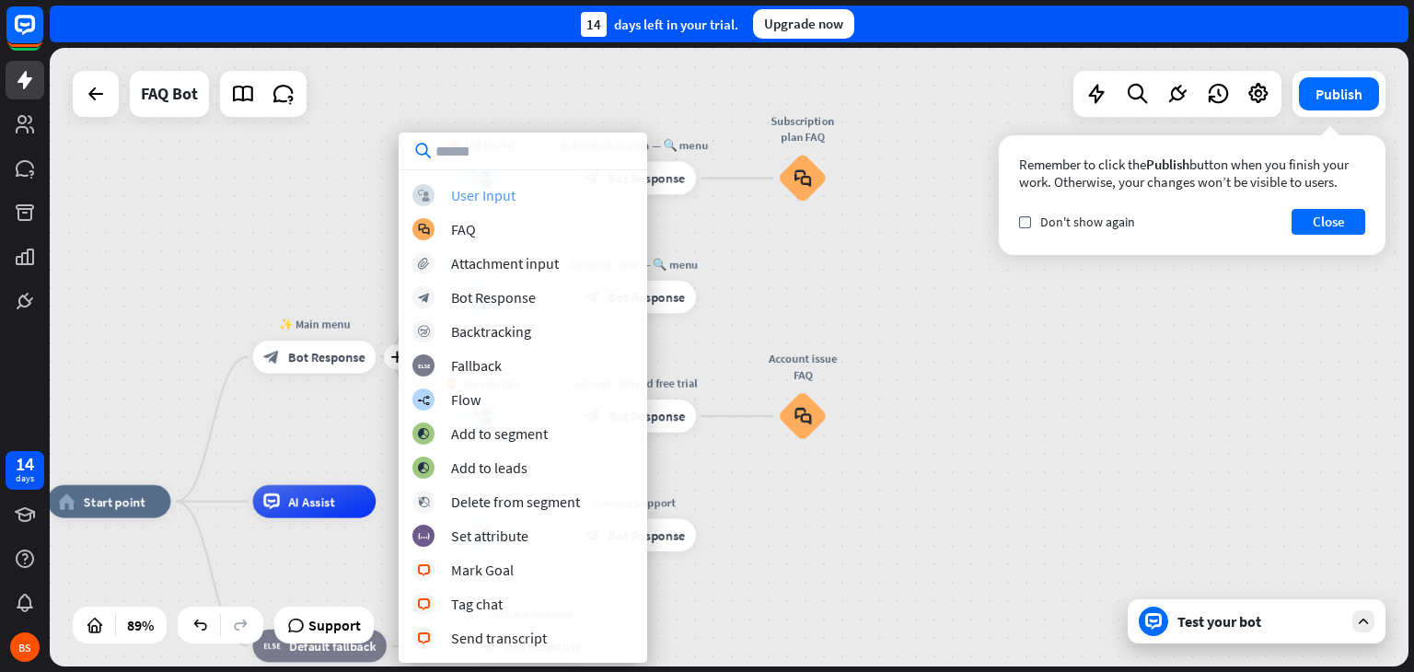
click at [501, 197] on div "User Input" at bounding box center [483, 195] width 64 height 18
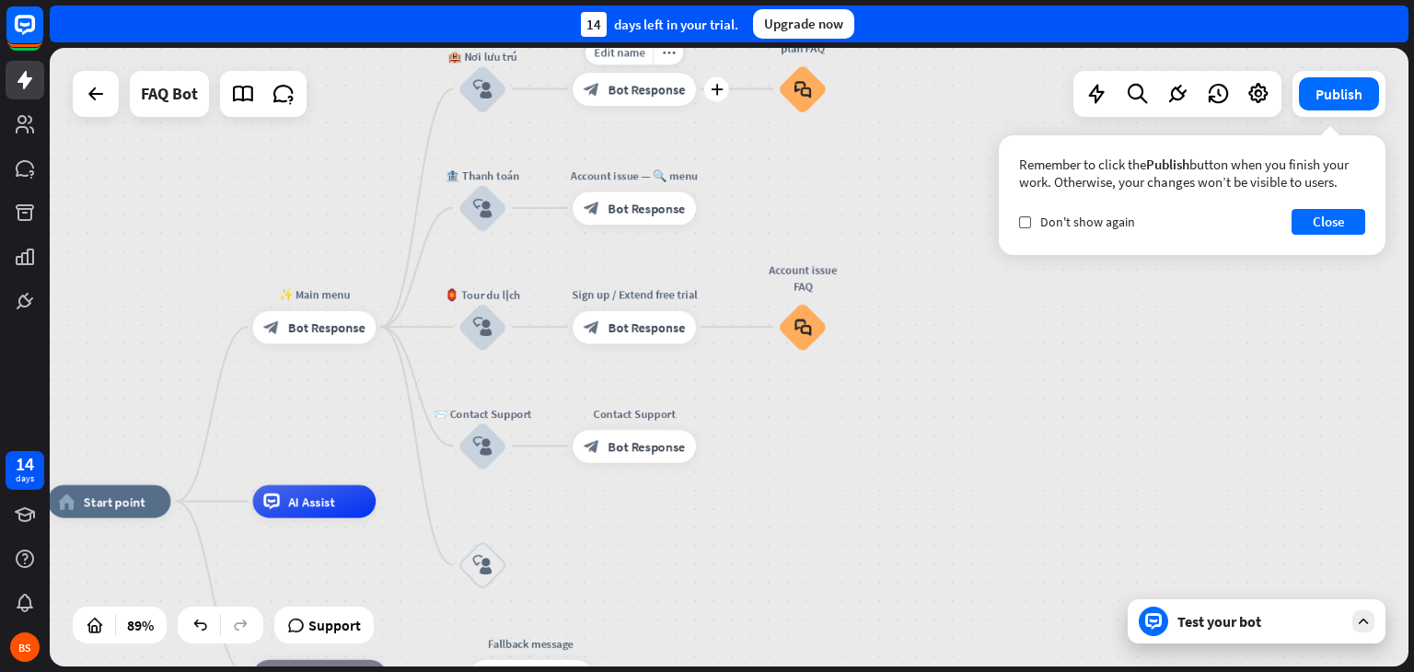
click at [670, 100] on div "block_bot_response Bot Response" at bounding box center [634, 89] width 123 height 33
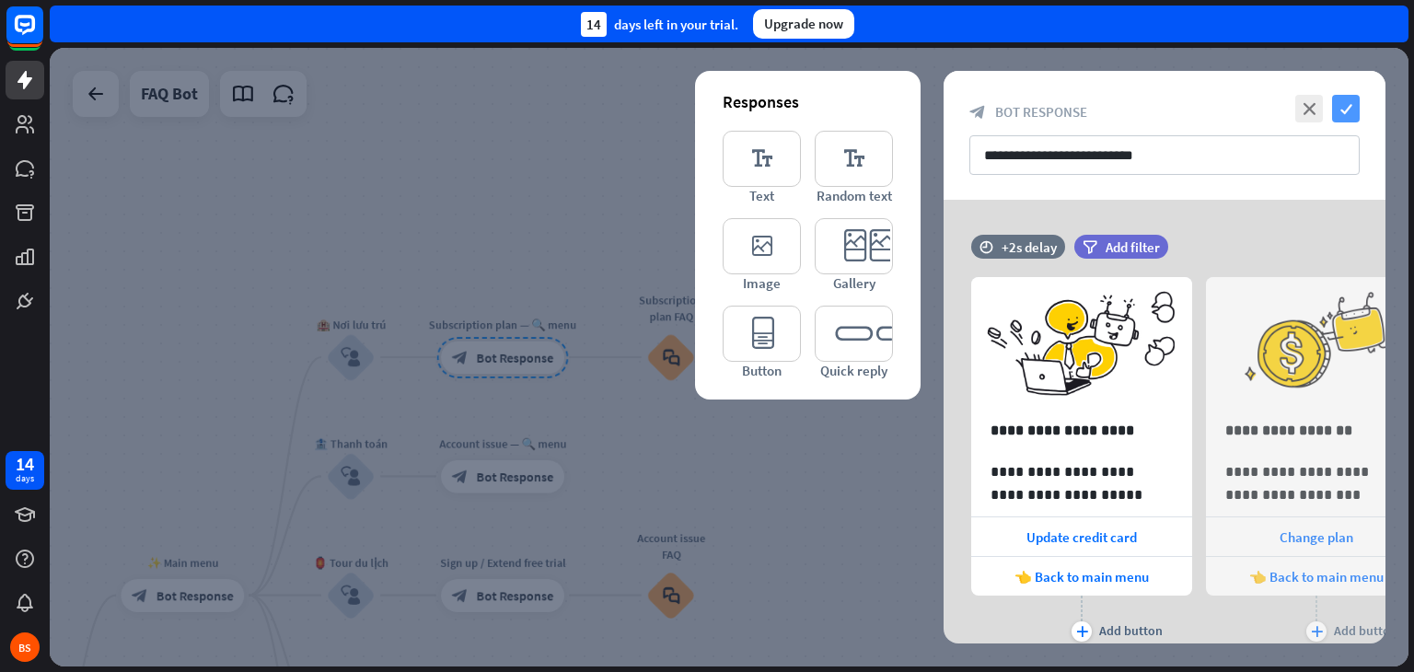
click at [1339, 110] on icon "check" at bounding box center [1346, 109] width 28 height 28
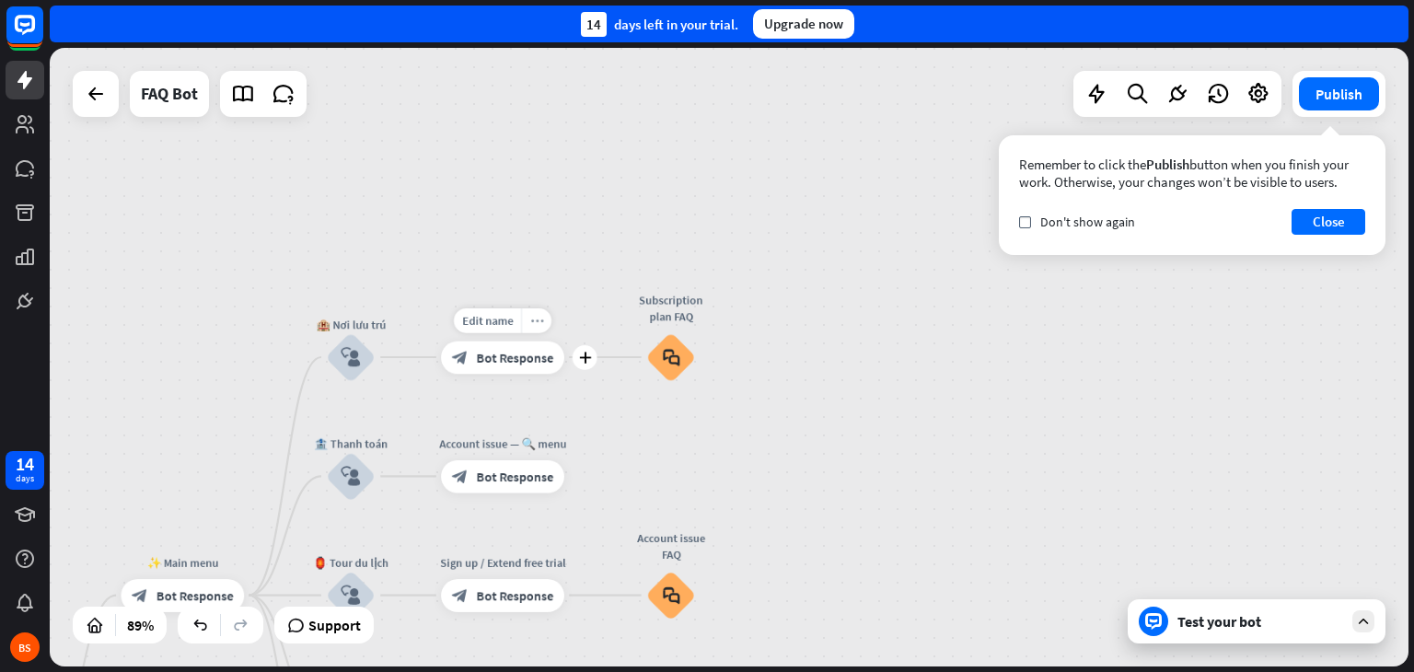
click at [541, 321] on icon "more_horiz" at bounding box center [536, 320] width 13 height 12
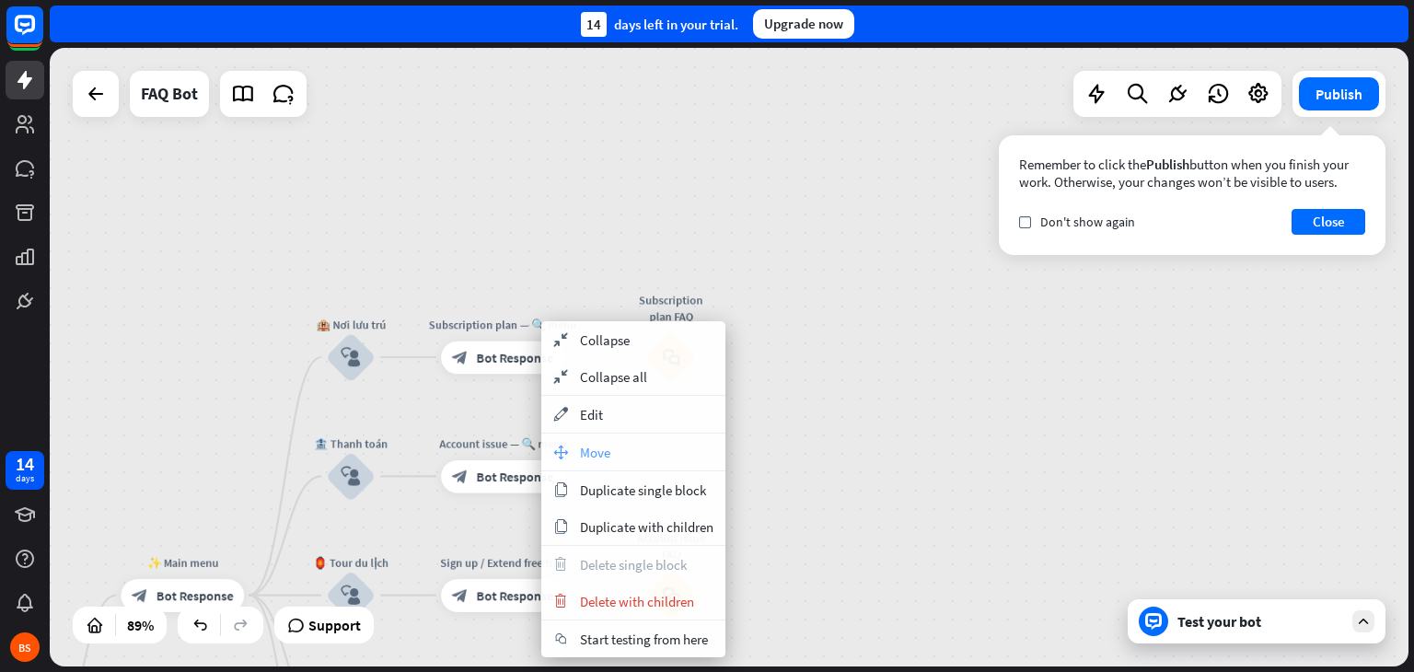
click at [613, 451] on div "move_block Move" at bounding box center [633, 452] width 184 height 37
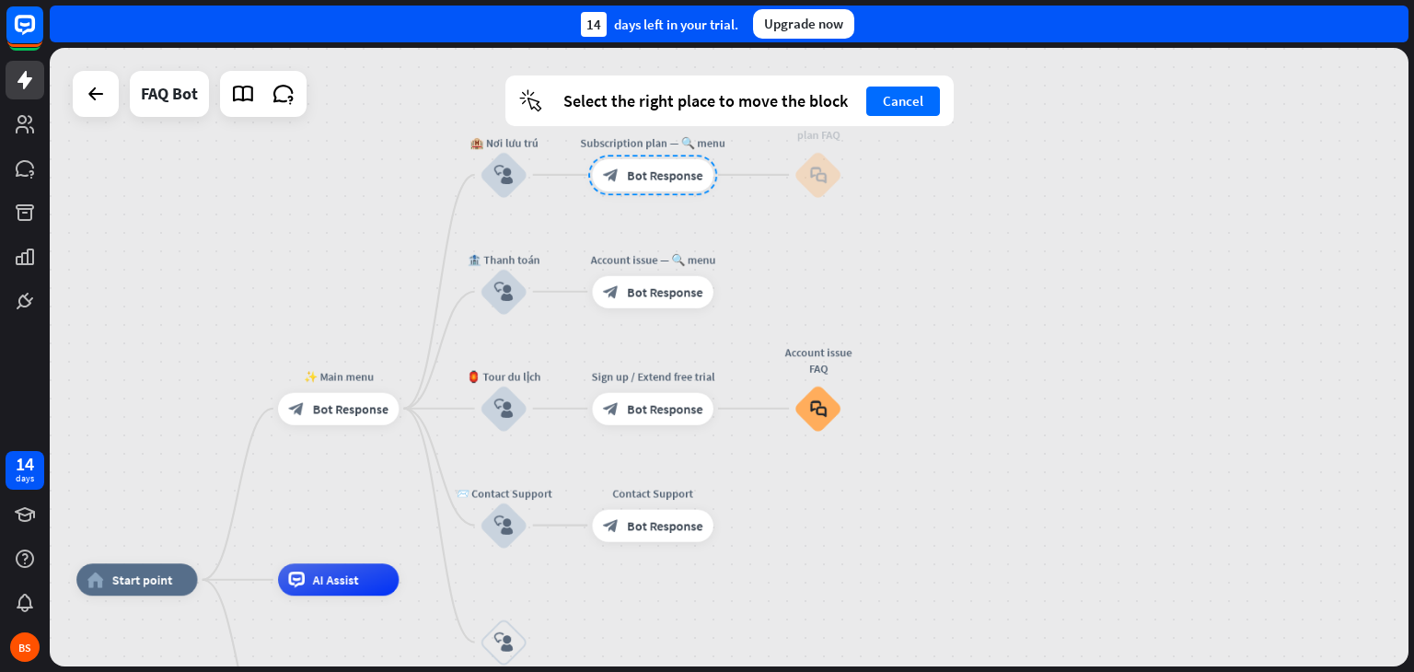
drag, startPoint x: 613, startPoint y: 451, endPoint x: 762, endPoint y: 288, distance: 220.9
click at [762, 288] on div "home_2 Start point ✨ Main menu block_bot_response Bot Response 🏨 Nơi lưu trú bl…" at bounding box center [729, 357] width 1359 height 619
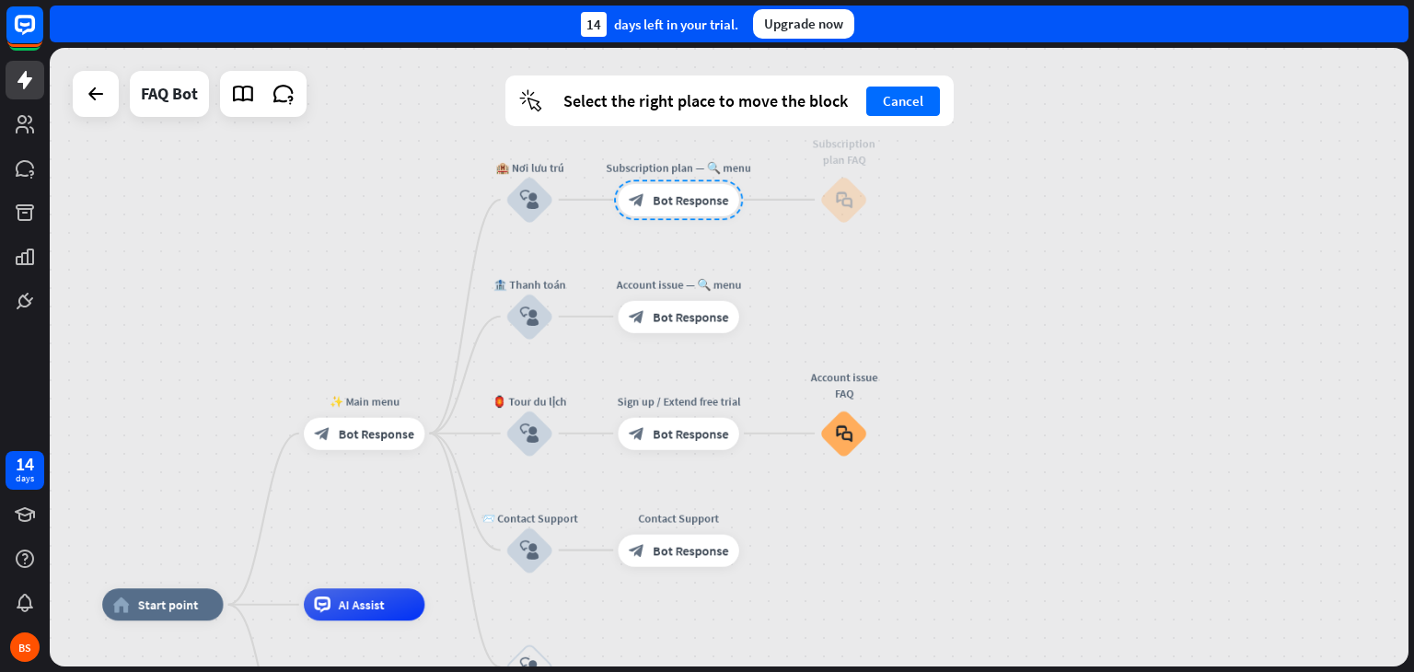
drag, startPoint x: 657, startPoint y: 196, endPoint x: 711, endPoint y: 211, distance: 55.4
click at [711, 211] on div at bounding box center [678, 200] width 129 height 41
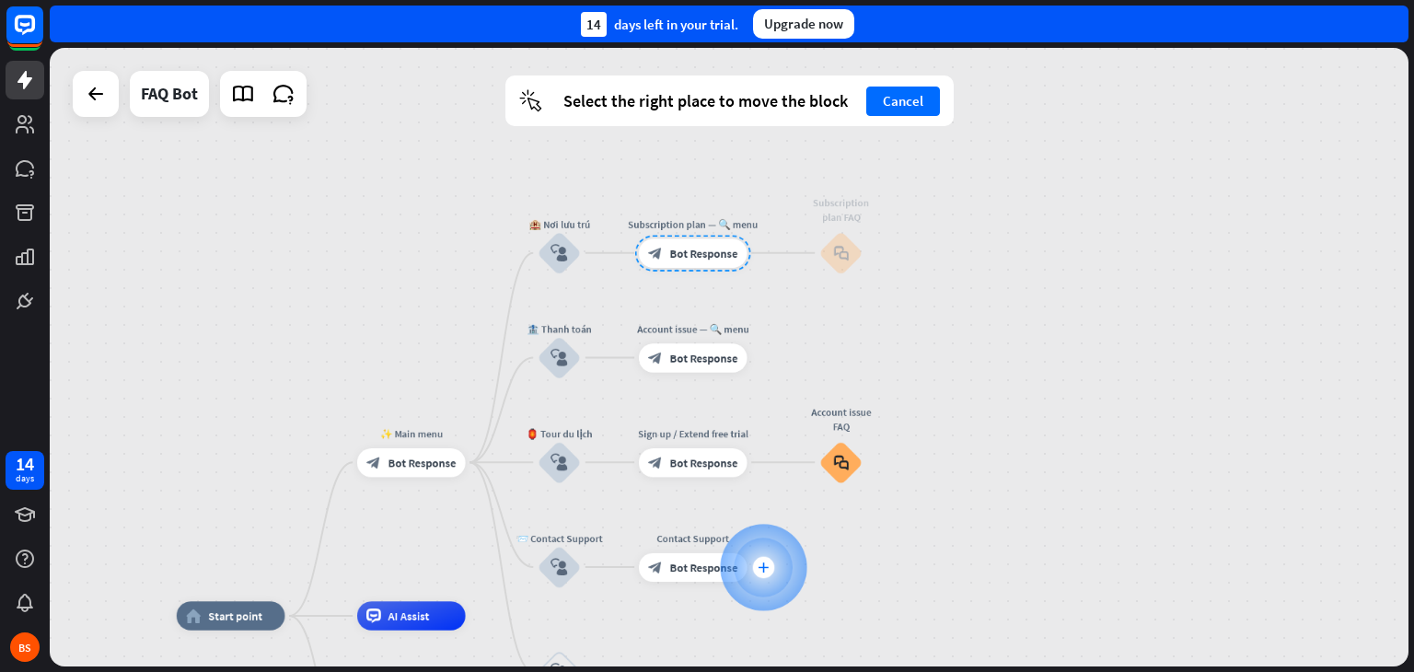
click at [768, 572] on div "plus" at bounding box center [763, 567] width 22 height 22
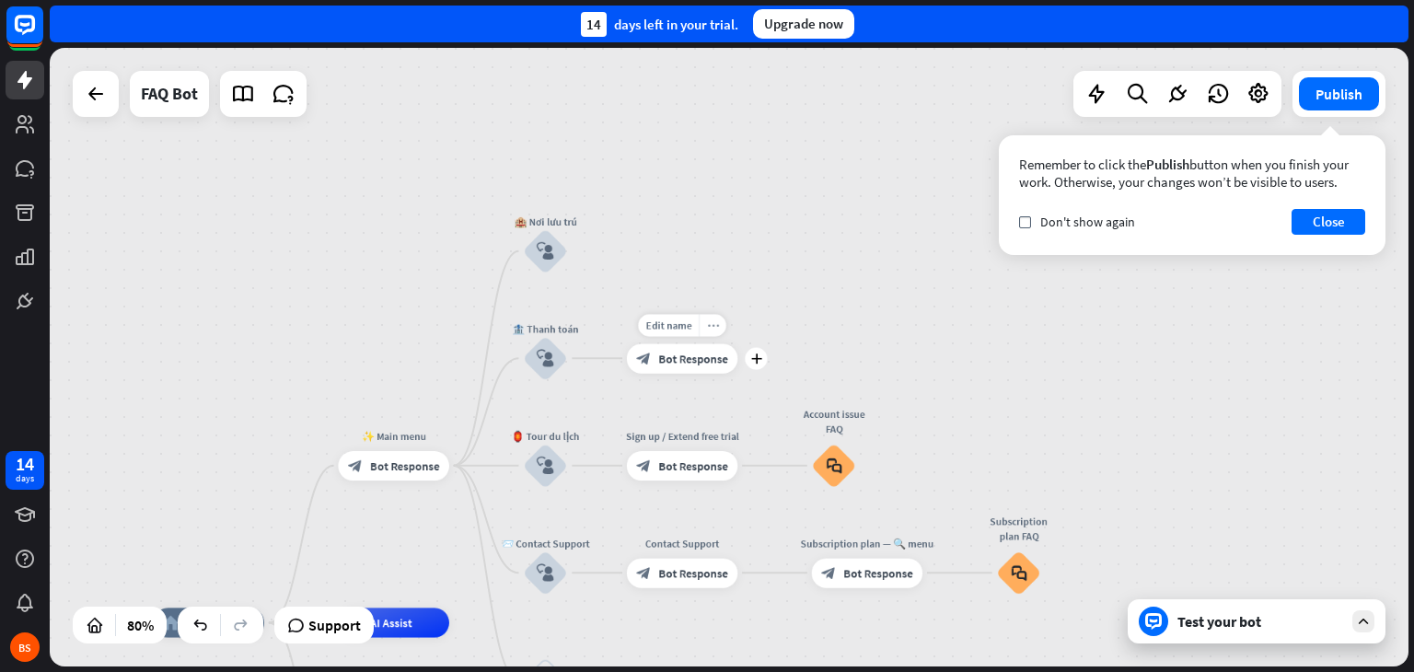
click at [714, 329] on icon "more_horiz" at bounding box center [713, 324] width 12 height 11
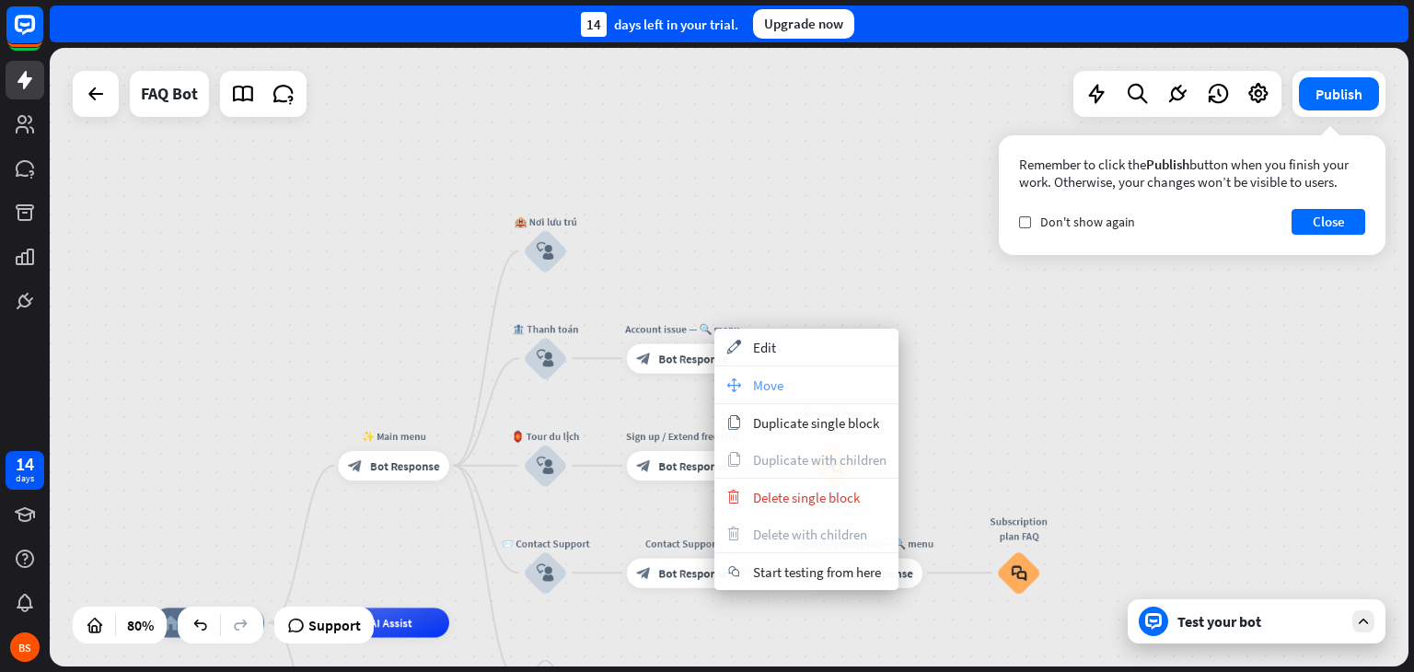
click at [779, 384] on span "Move" at bounding box center [768, 385] width 30 height 17
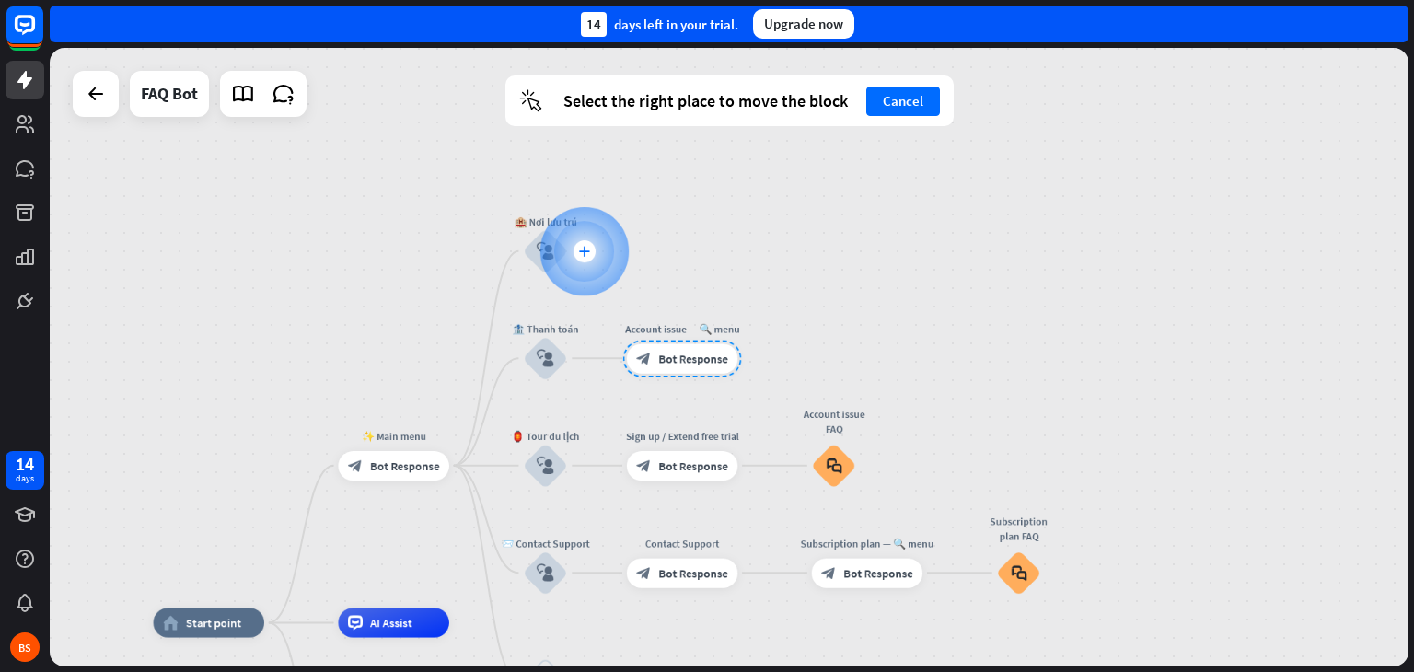
click at [571, 248] on div at bounding box center [584, 250] width 88 height 88
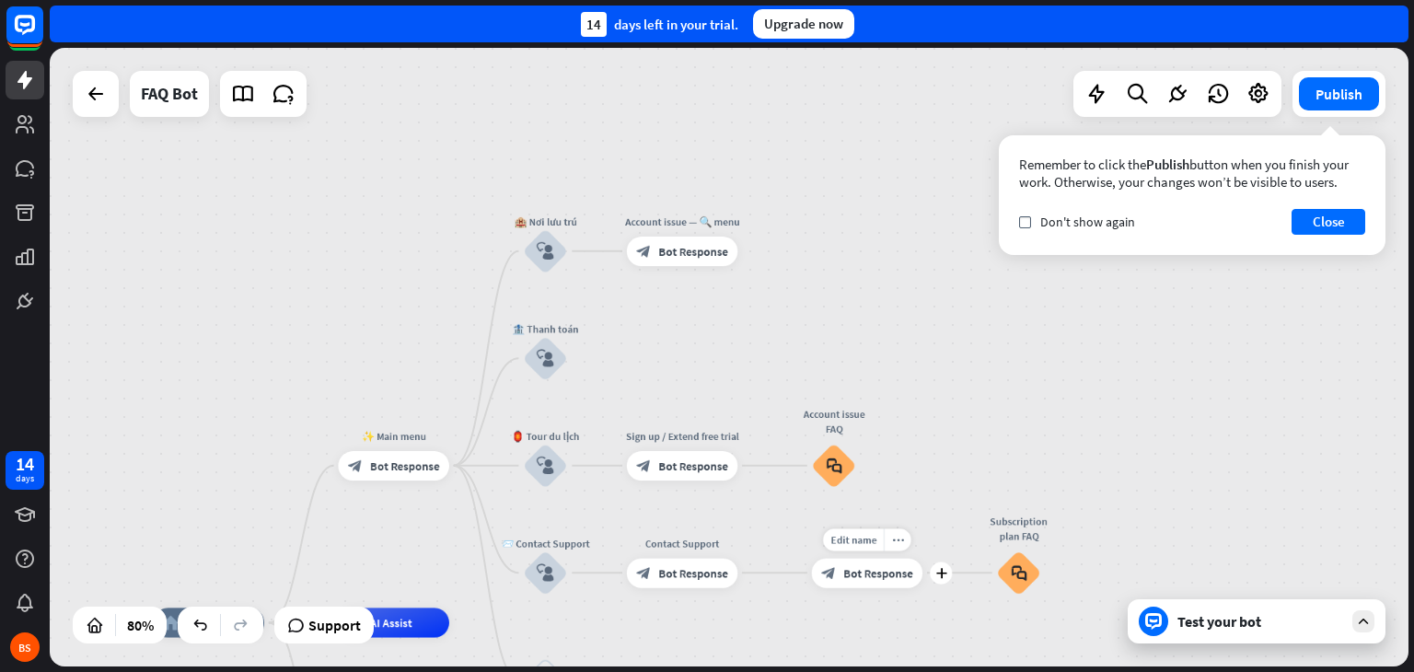
click at [854, 573] on span "Bot Response" at bounding box center [878, 572] width 70 height 15
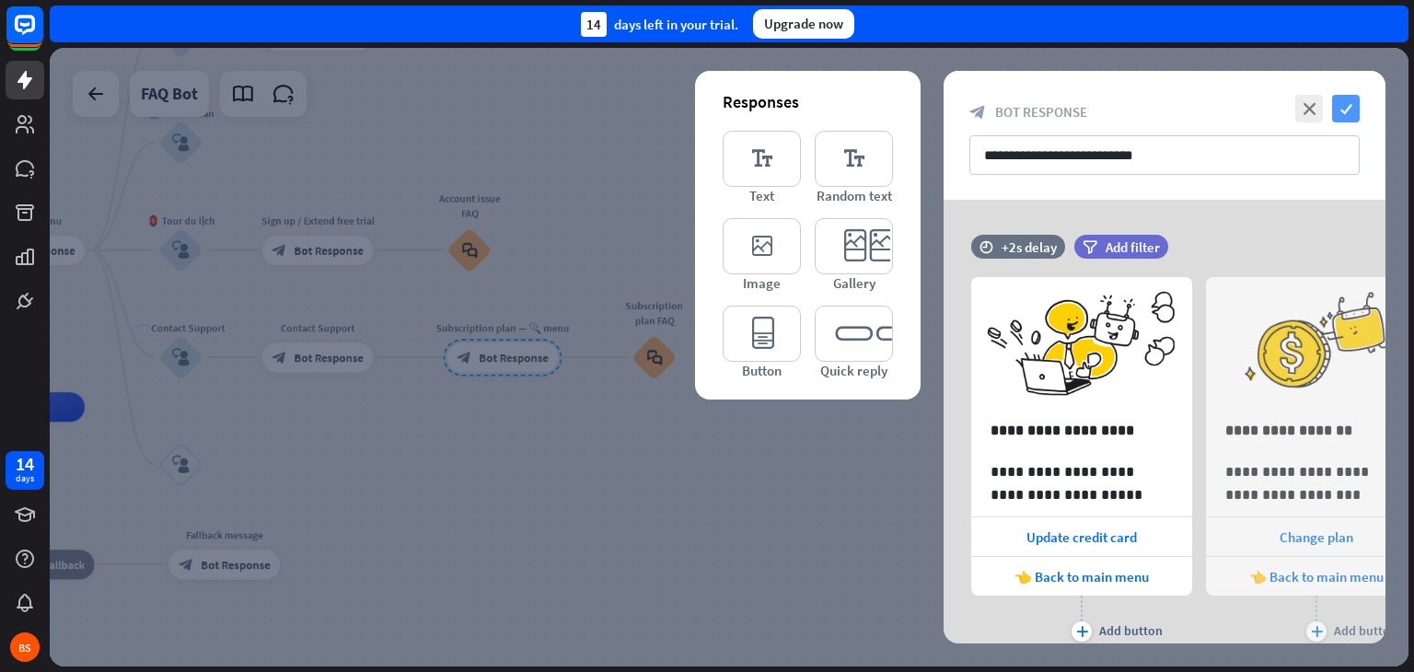
click at [1344, 110] on icon "check" at bounding box center [1346, 109] width 28 height 28
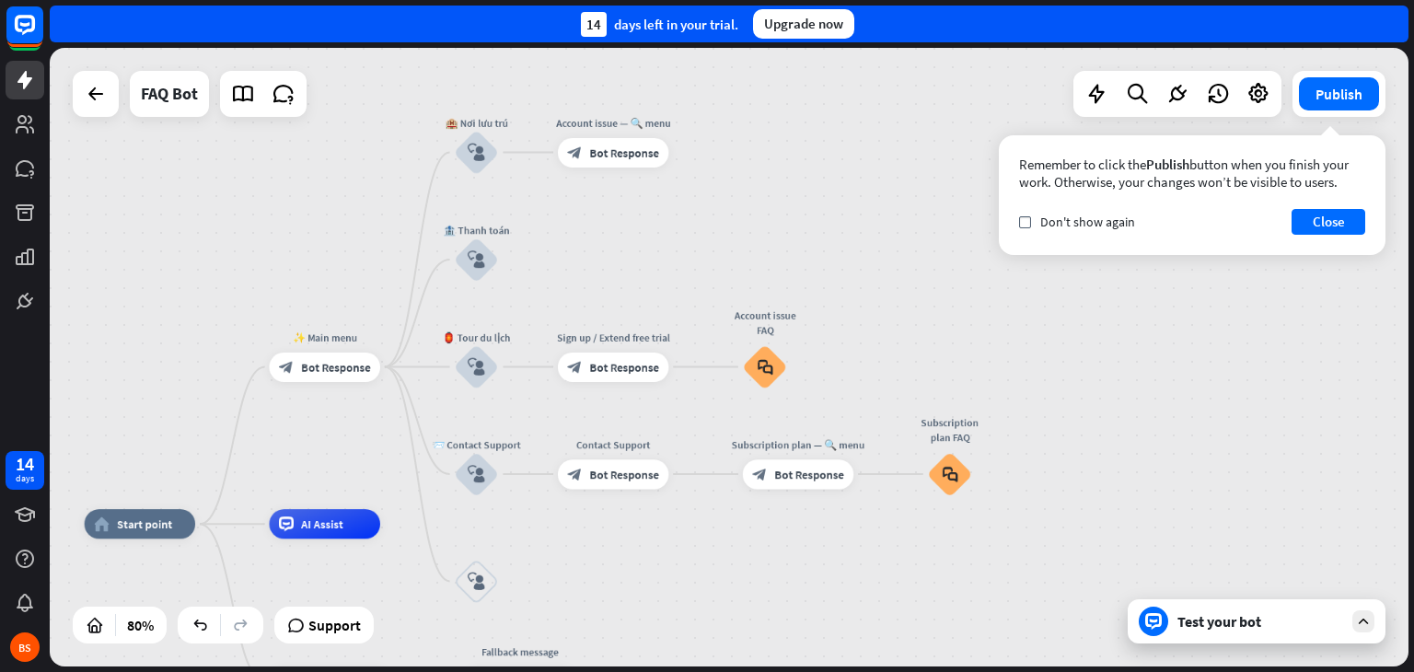
drag, startPoint x: 795, startPoint y: 353, endPoint x: 1090, endPoint y: 483, distance: 323.2
click at [1090, 483] on div "home_2 Start point ✨ Main menu block_bot_response Bot Response 🏨 Nơi lưu trú bl…" at bounding box center [729, 357] width 1359 height 619
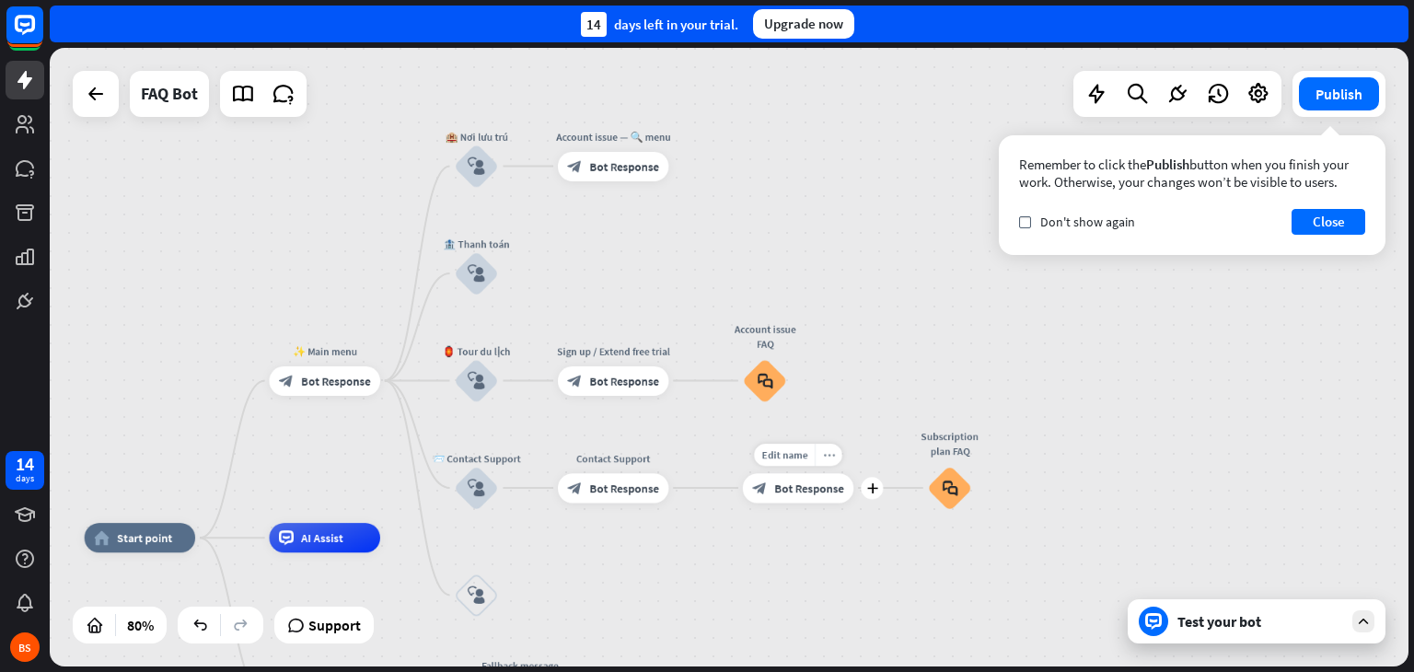
click at [829, 450] on icon "more_horiz" at bounding box center [829, 454] width 12 height 11
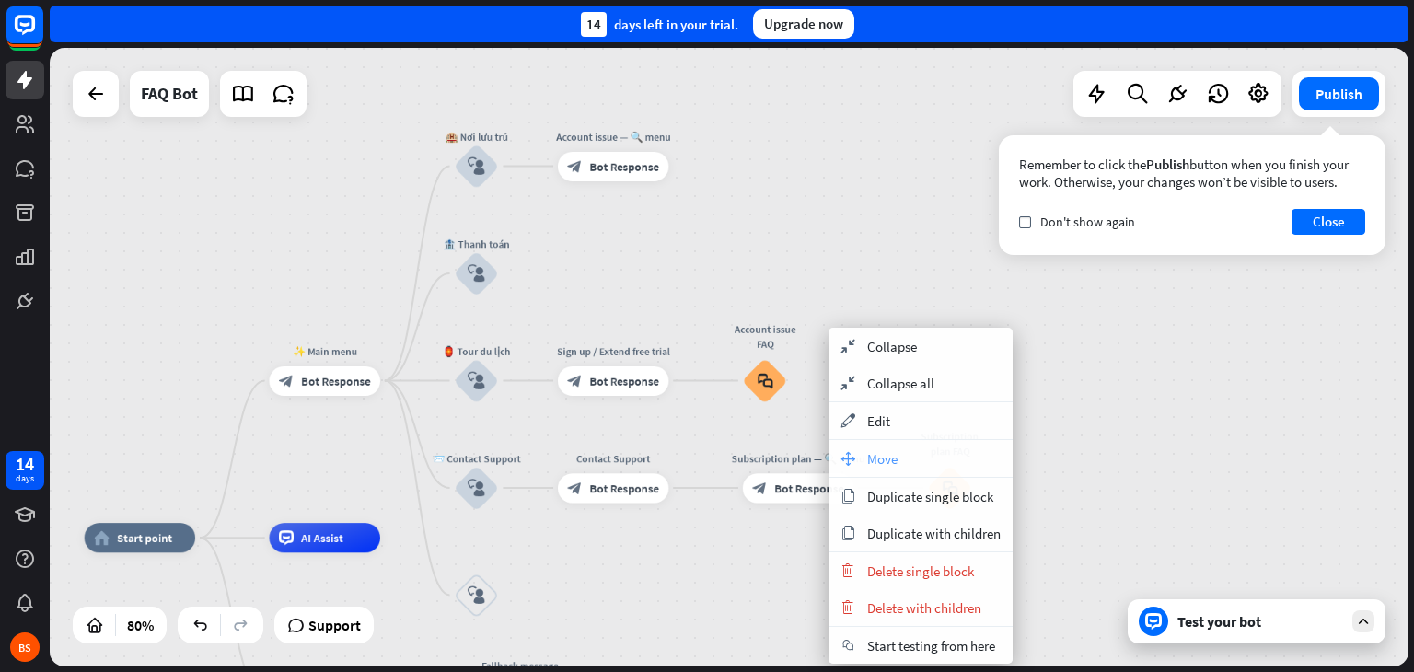
click at [871, 457] on span "Move" at bounding box center [882, 458] width 30 height 17
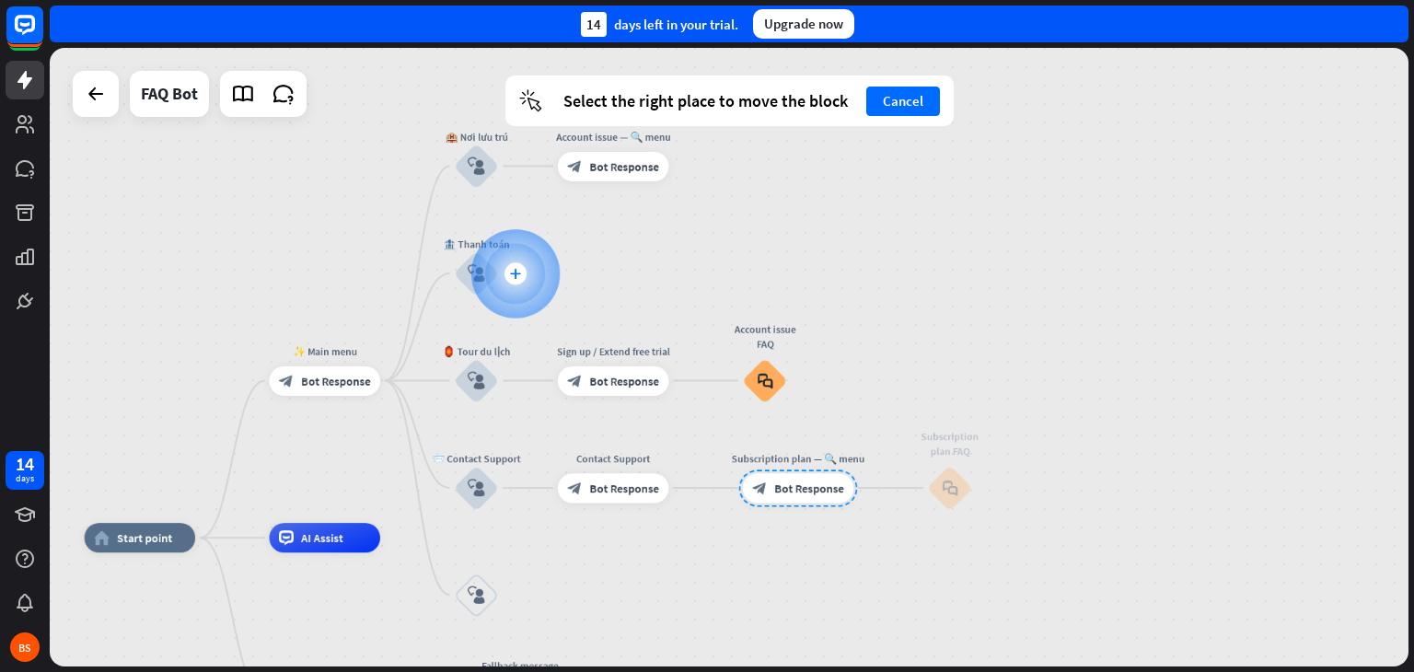
click at [526, 280] on div at bounding box center [514, 273] width 88 height 88
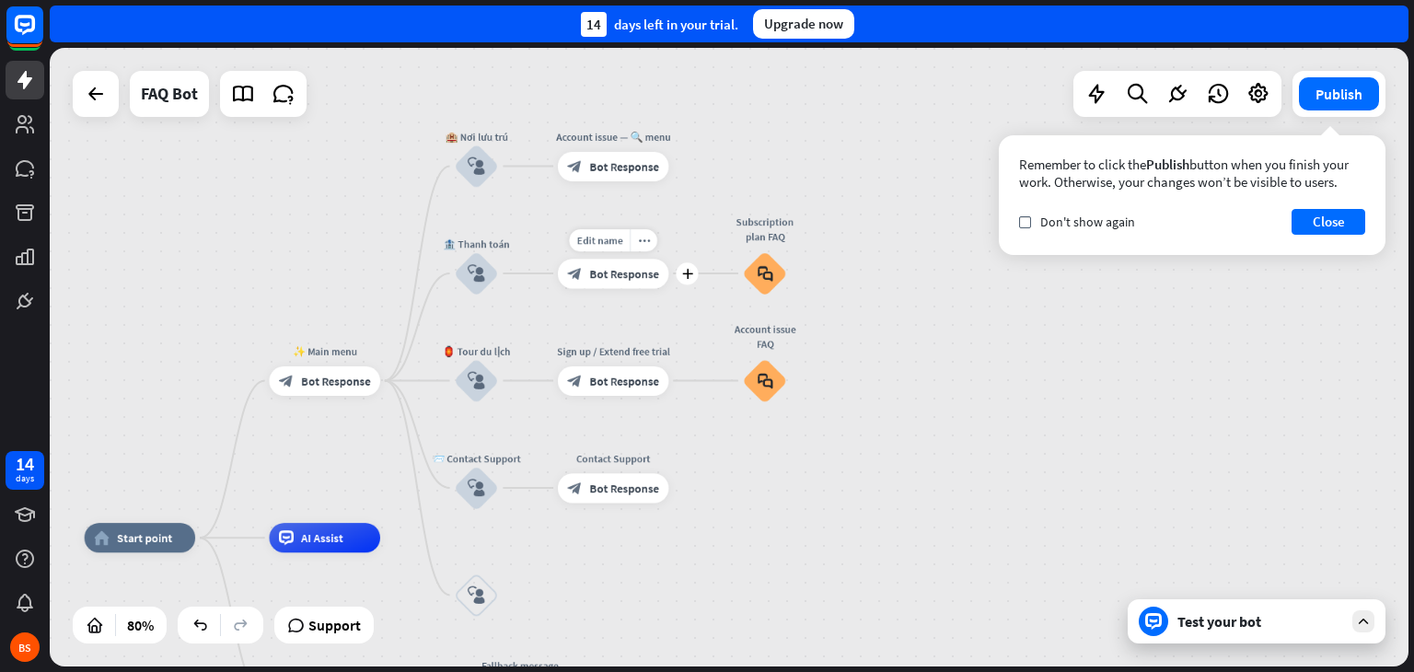
click at [615, 284] on div "block_bot_response Bot Response" at bounding box center [613, 273] width 111 height 29
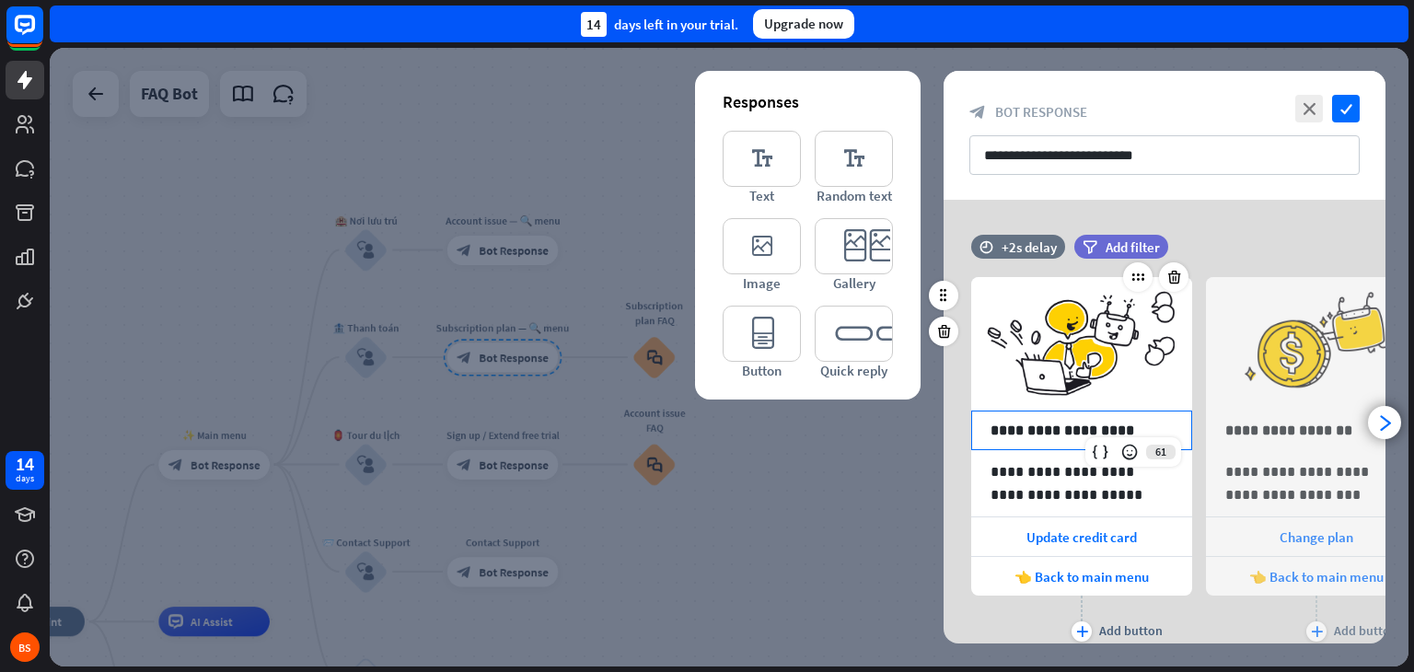
click at [1120, 417] on div "**********" at bounding box center [1081, 431] width 219 height 38
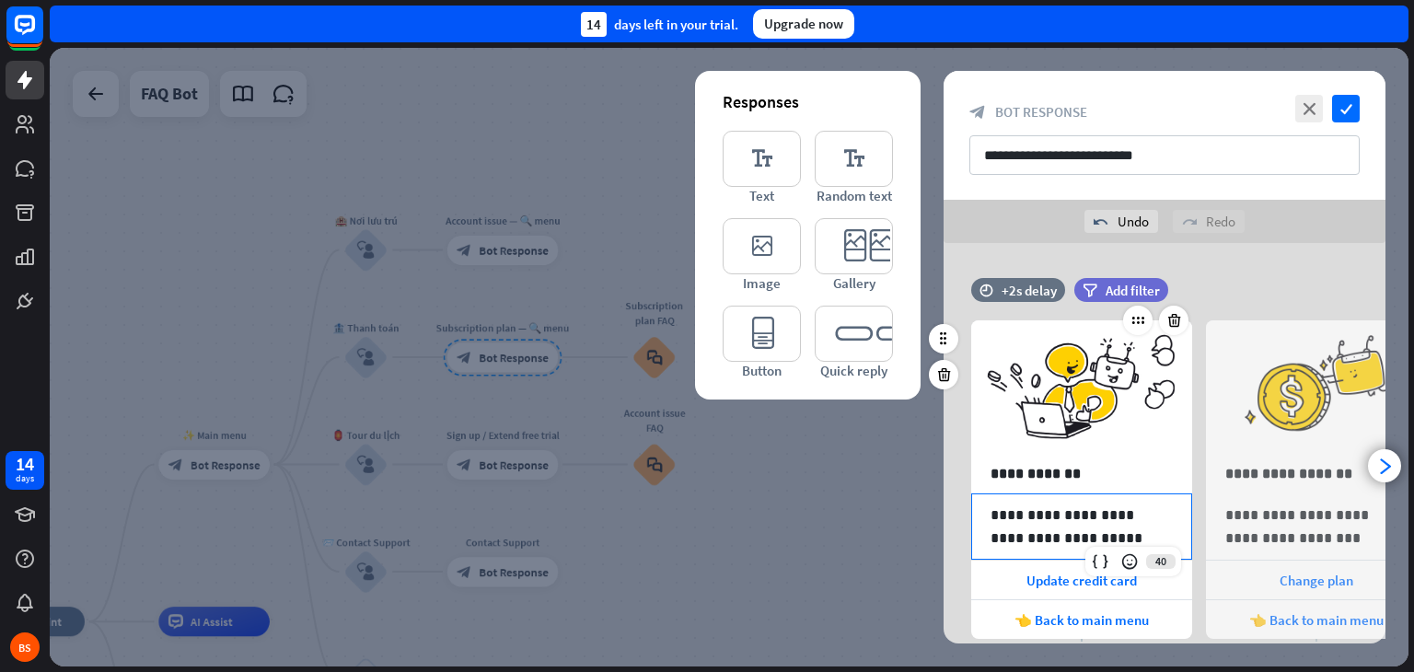
click at [1031, 517] on p "**********" at bounding box center [1082, 527] width 182 height 46
click at [1265, 273] on div "**********" at bounding box center [1165, 498] width 442 height 511
click at [1078, 521] on p "**********" at bounding box center [1082, 527] width 182 height 46
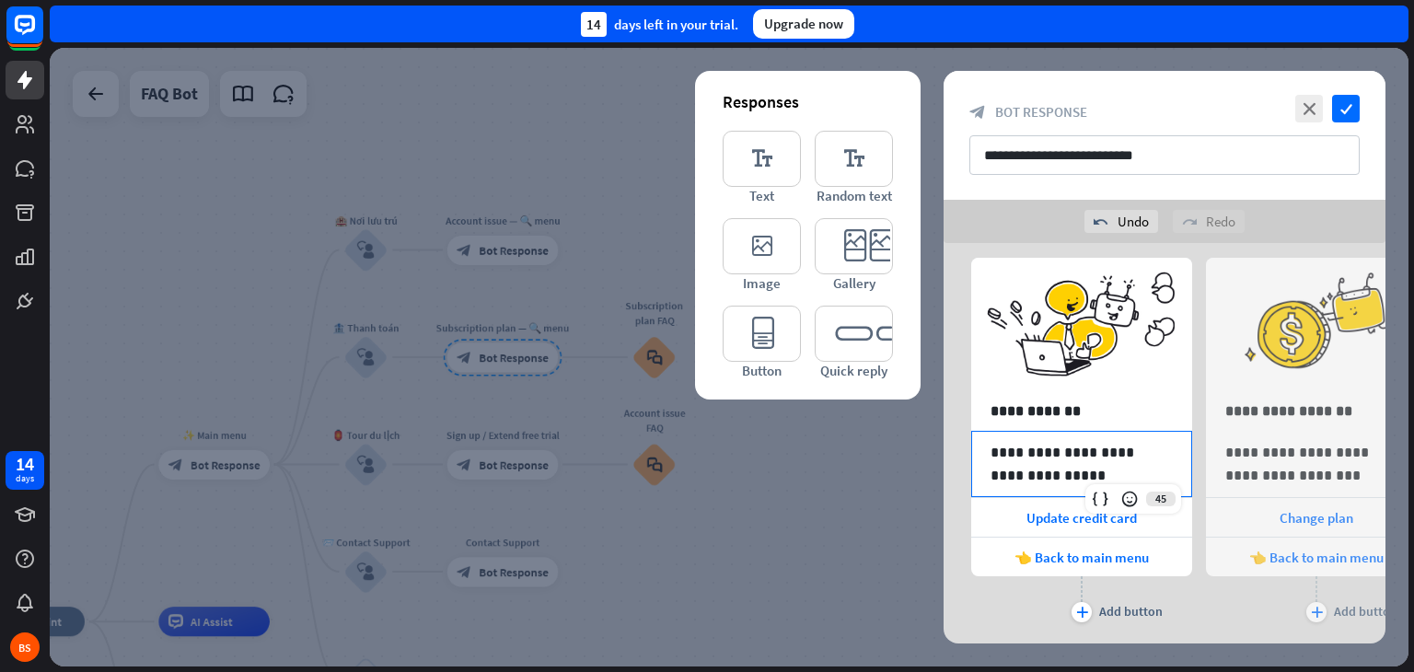
scroll to position [110, 0]
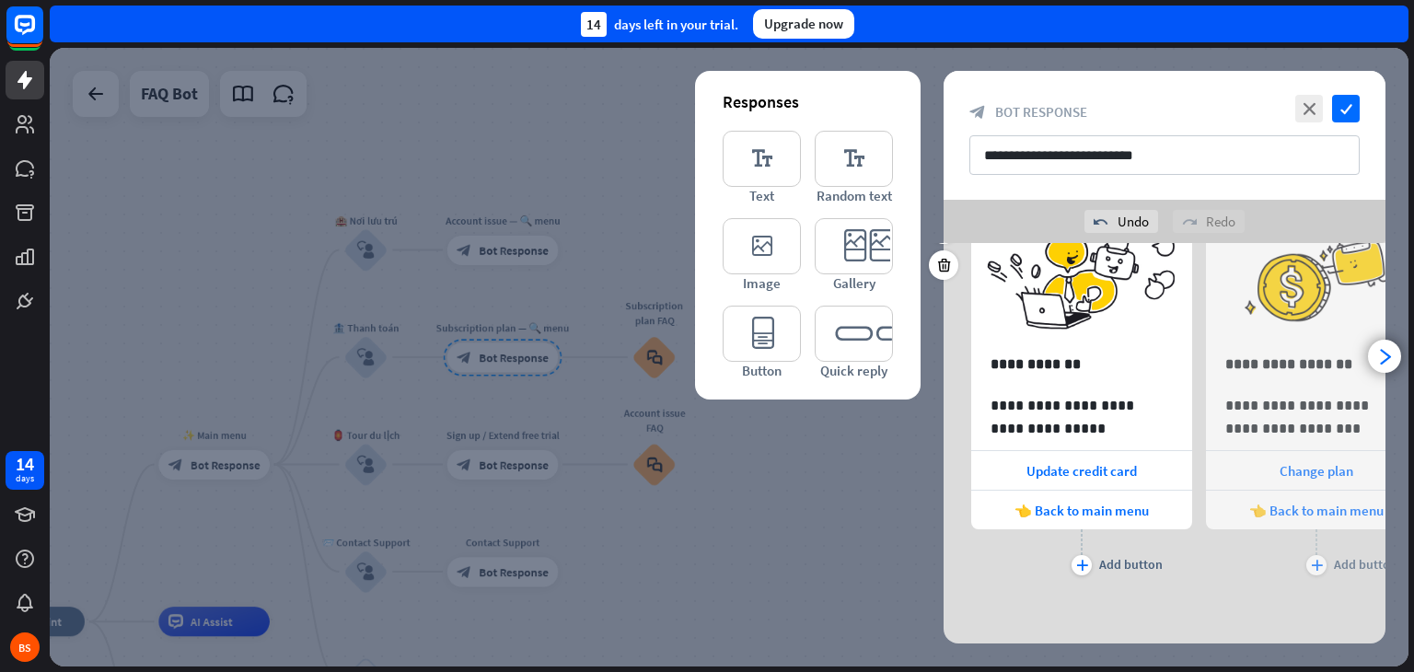
click at [1229, 568] on div "plus Add button" at bounding box center [1316, 552] width 221 height 46
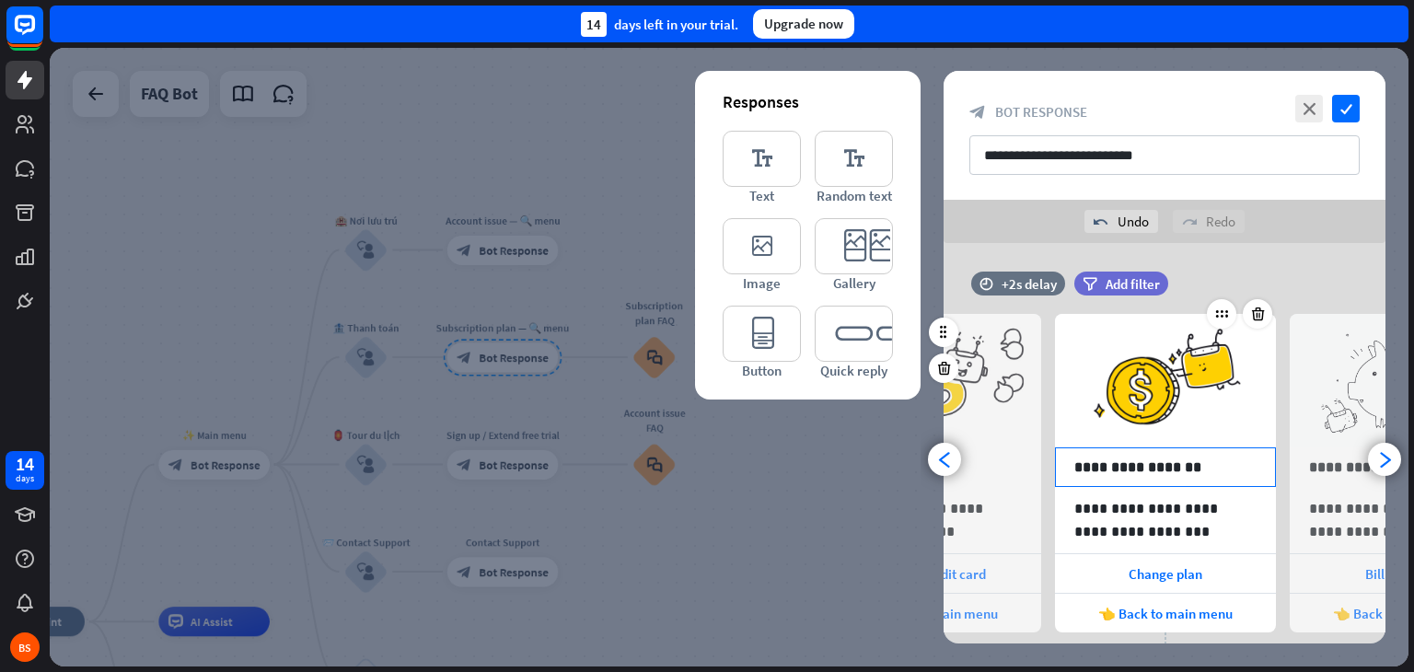
scroll to position [67, 0]
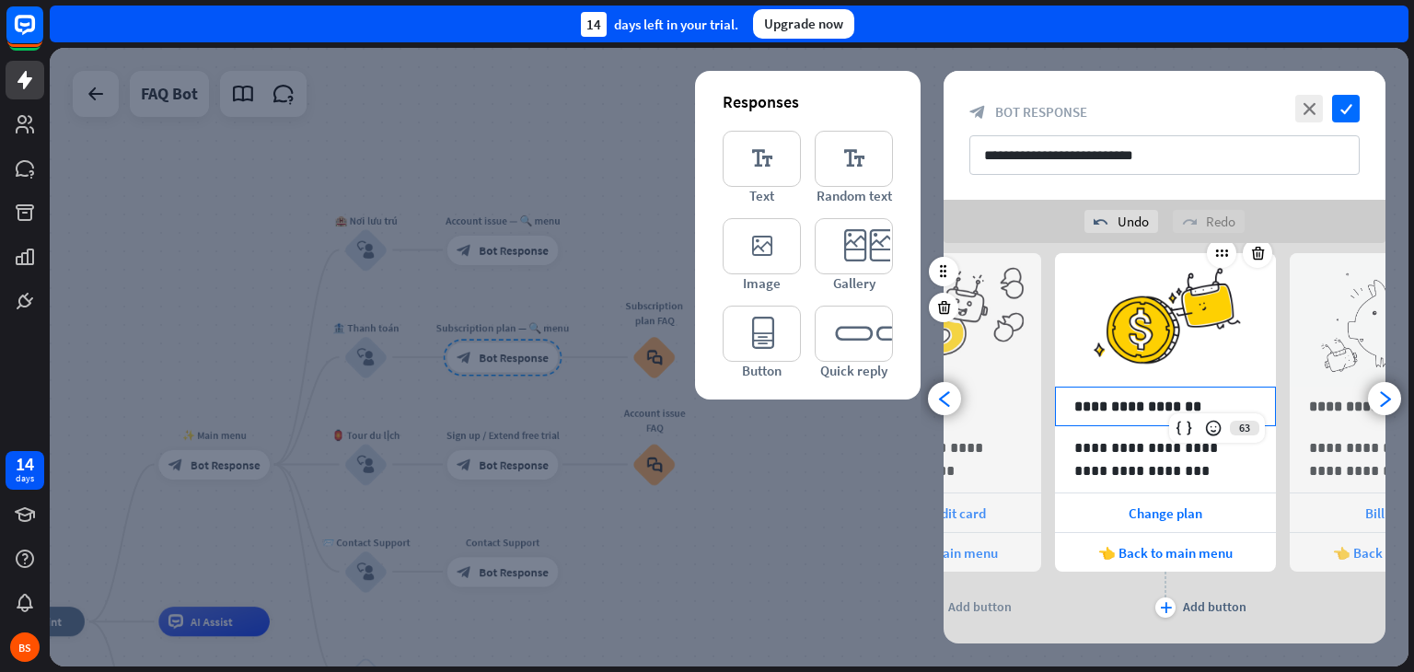
click at [1177, 407] on p "**********" at bounding box center [1165, 406] width 182 height 23
click at [1120, 450] on p "**********" at bounding box center [1165, 459] width 182 height 46
click at [1126, 598] on div "plus Add button" at bounding box center [1165, 595] width 221 height 46
click at [1385, 401] on icon "arrowhead_right" at bounding box center [1384, 398] width 17 height 17
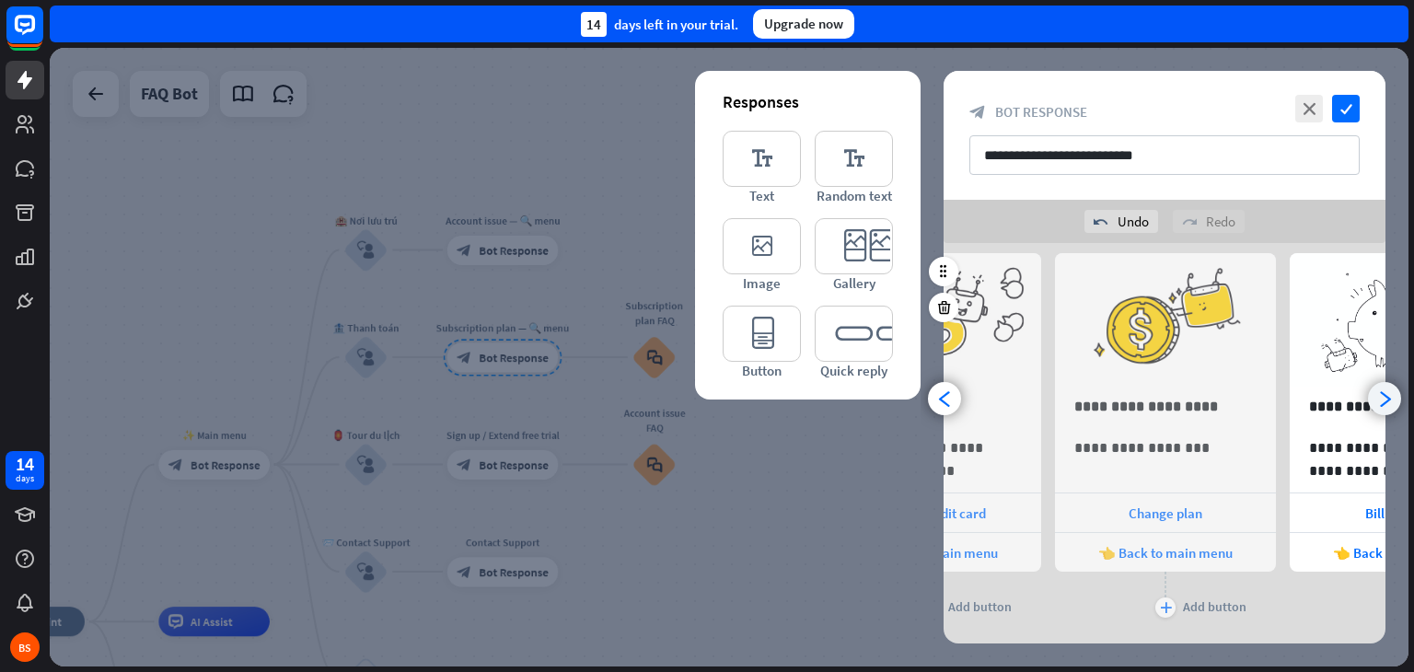
scroll to position [0, 387]
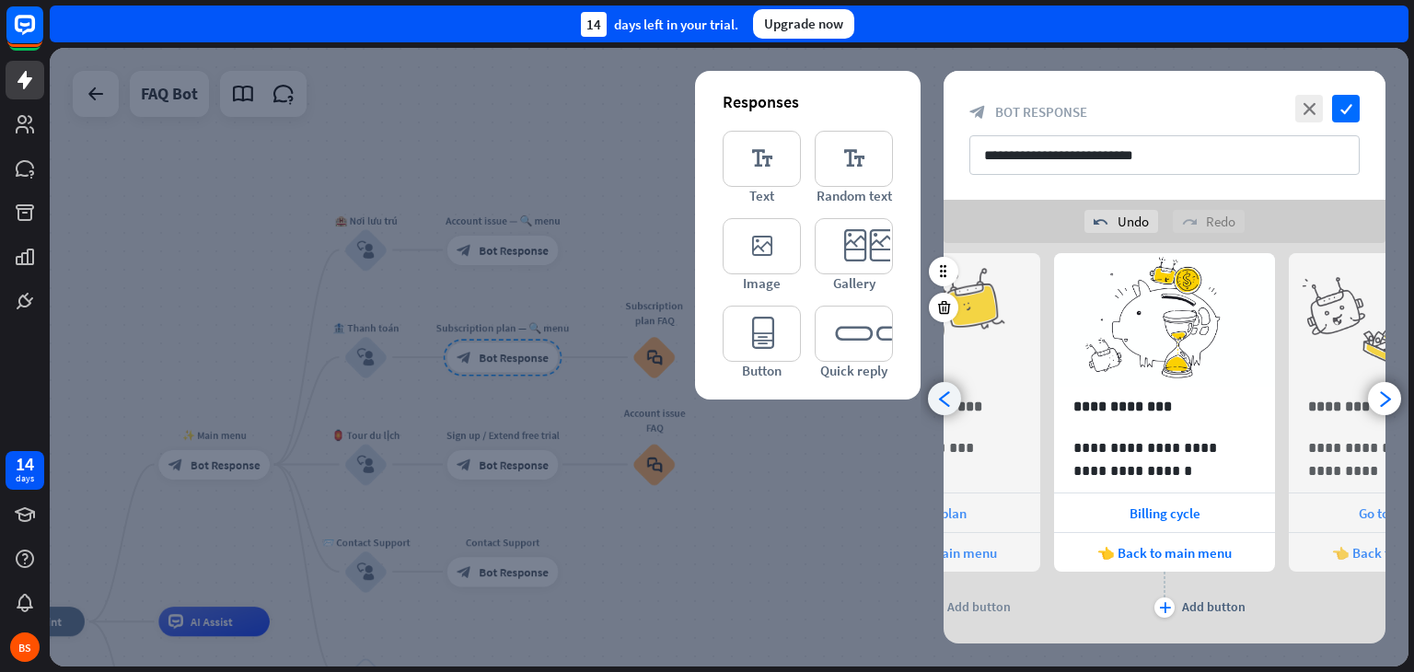
click at [936, 395] on icon "arrowhead_left" at bounding box center [944, 398] width 17 height 17
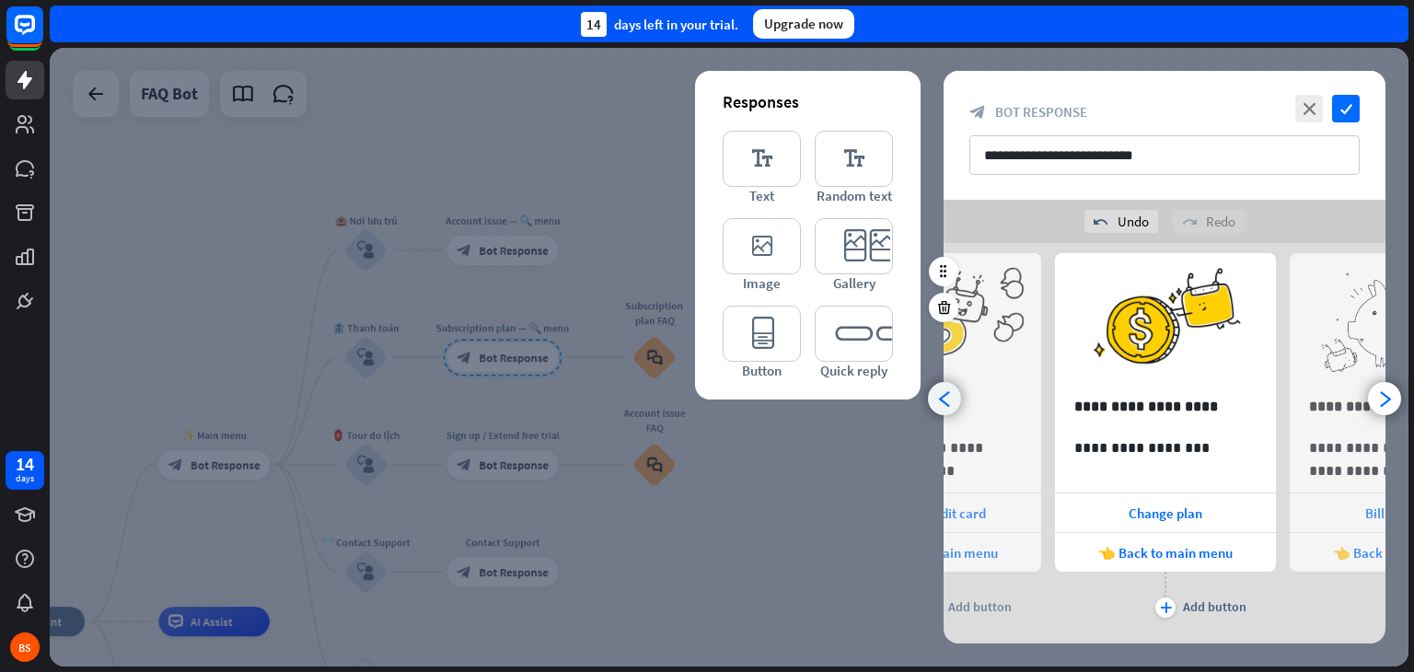
click at [955, 402] on div "arrowhead_left" at bounding box center [944, 398] width 33 height 33
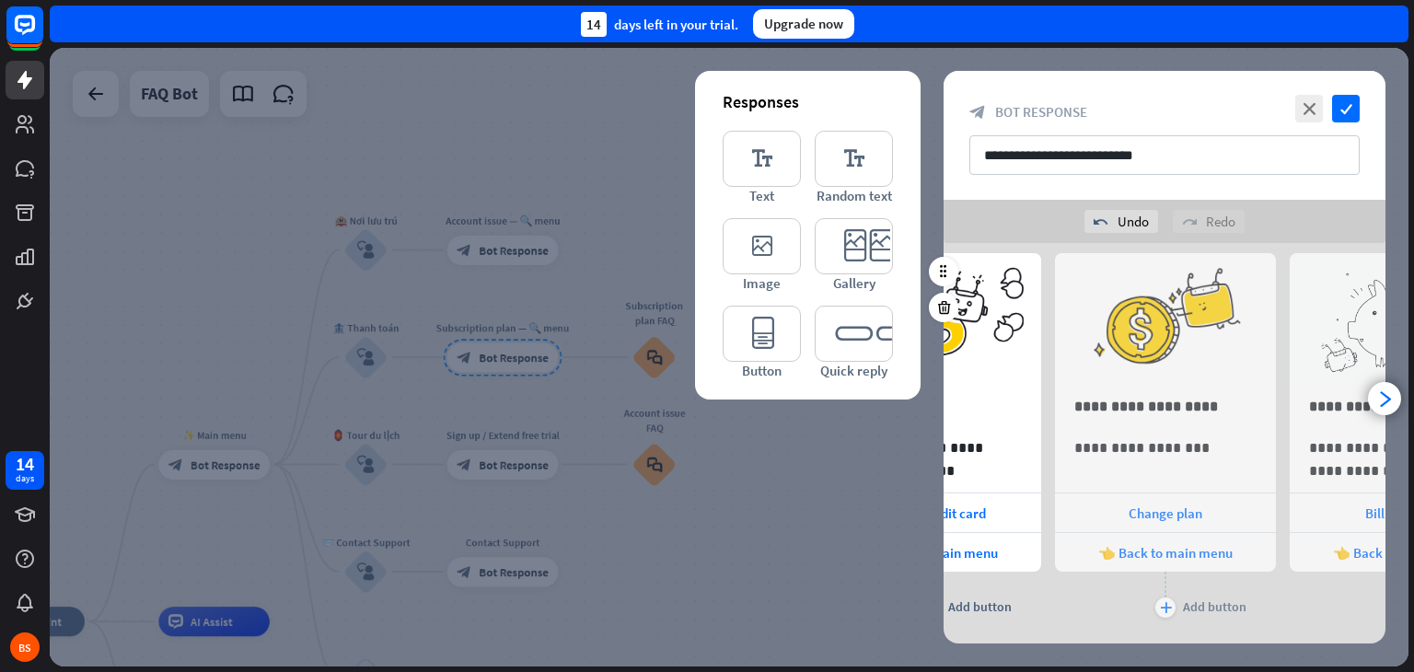
scroll to position [0, 0]
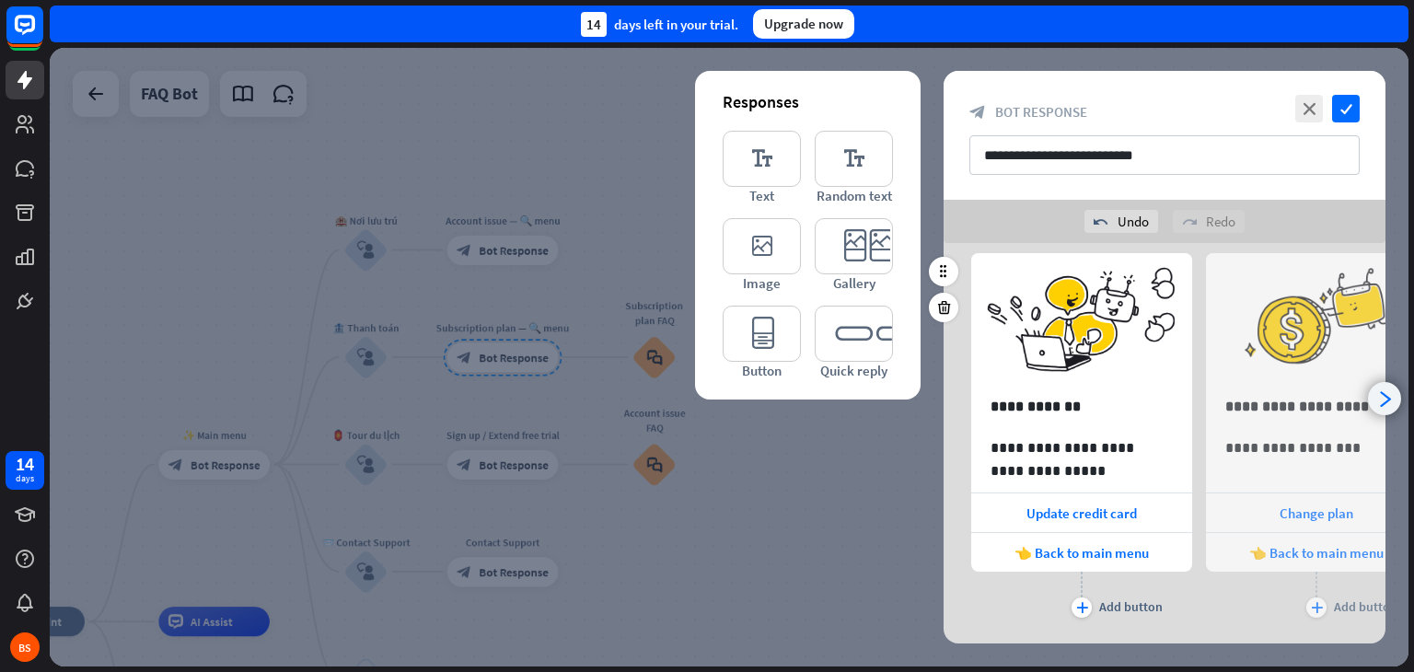
click at [1381, 397] on icon "arrowhead_right" at bounding box center [1384, 398] width 17 height 17
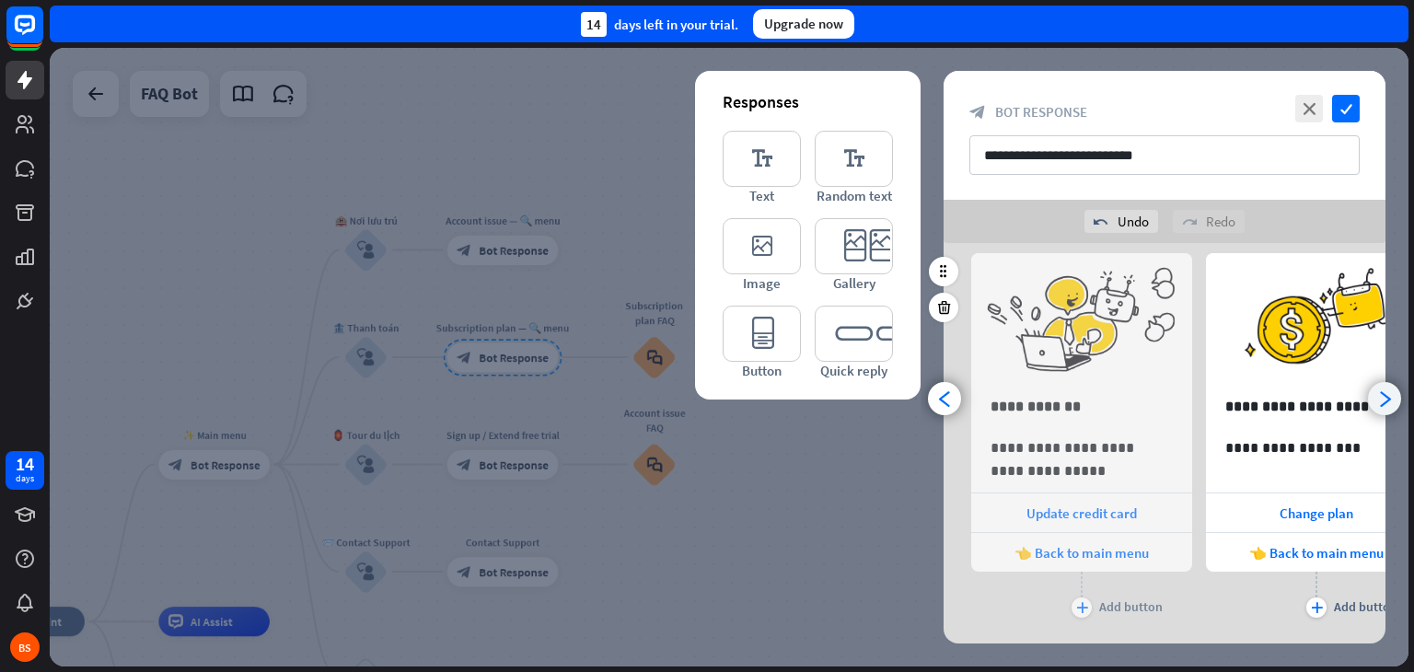
scroll to position [0, 151]
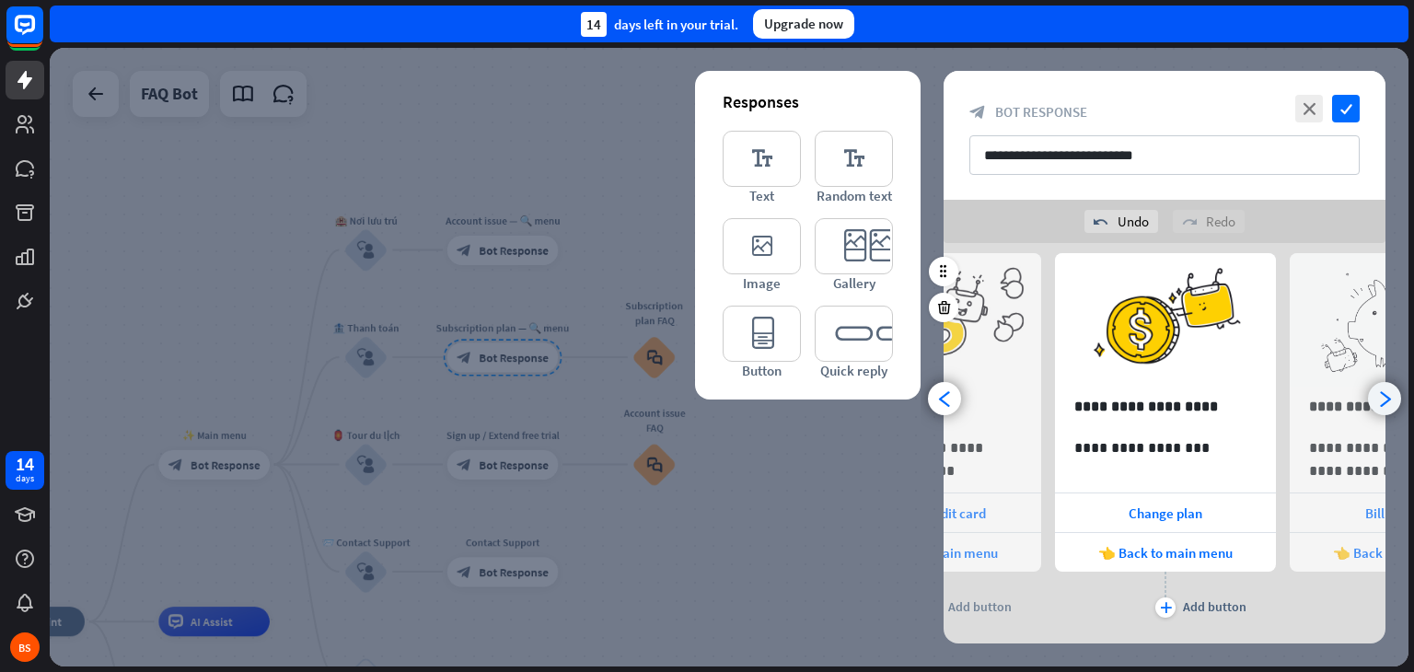
click at [1386, 395] on icon "arrowhead_right" at bounding box center [1384, 398] width 17 height 17
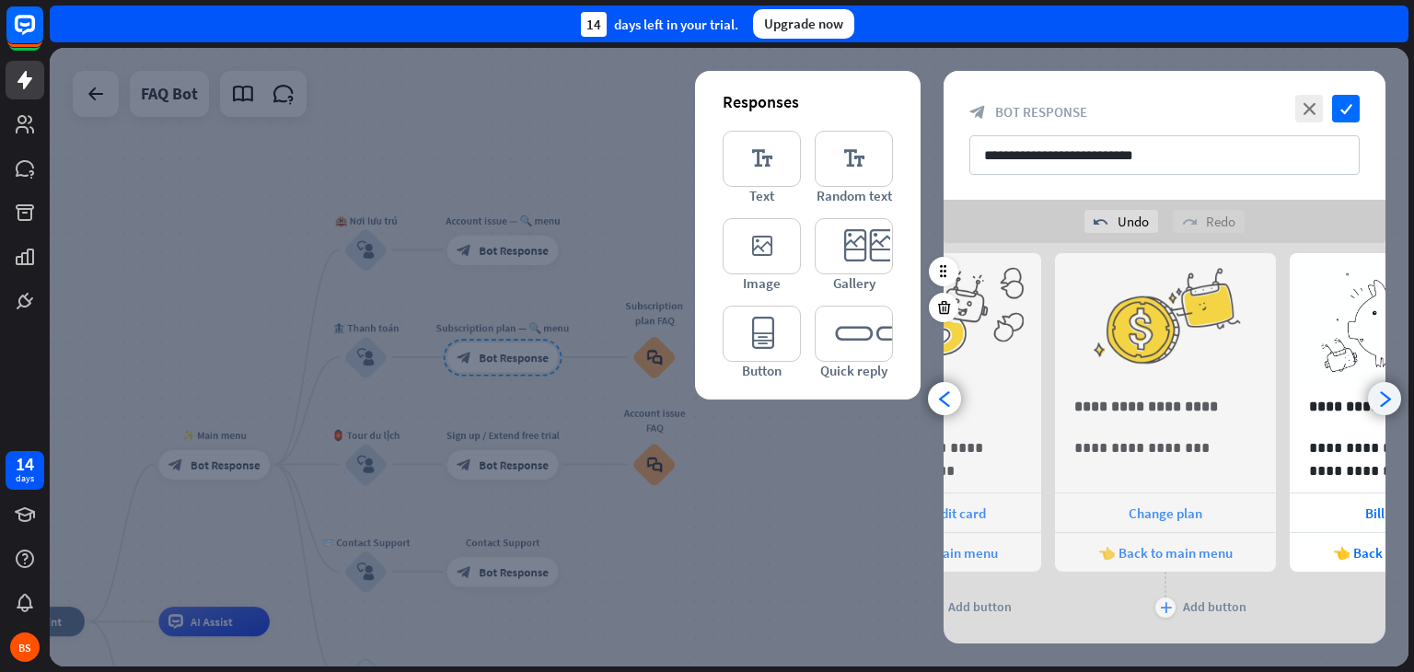
scroll to position [0, 387]
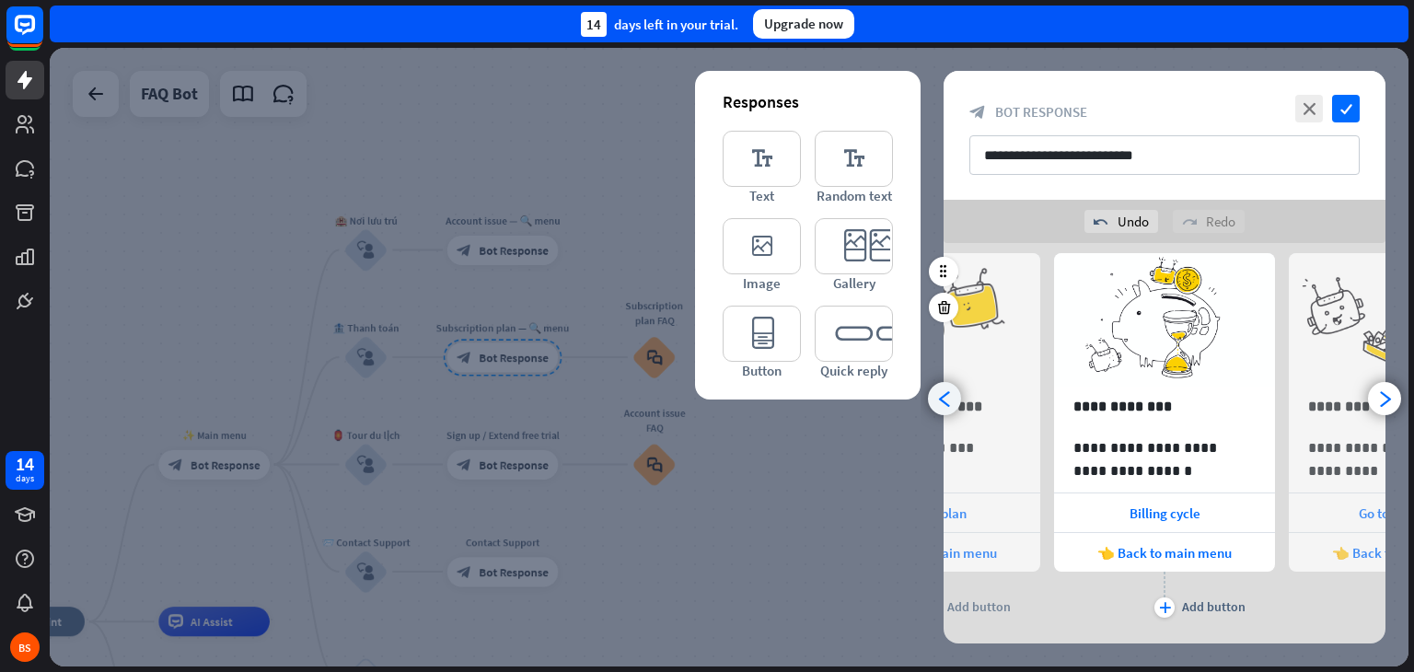
click at [945, 404] on icon "arrowhead_left" at bounding box center [944, 398] width 17 height 17
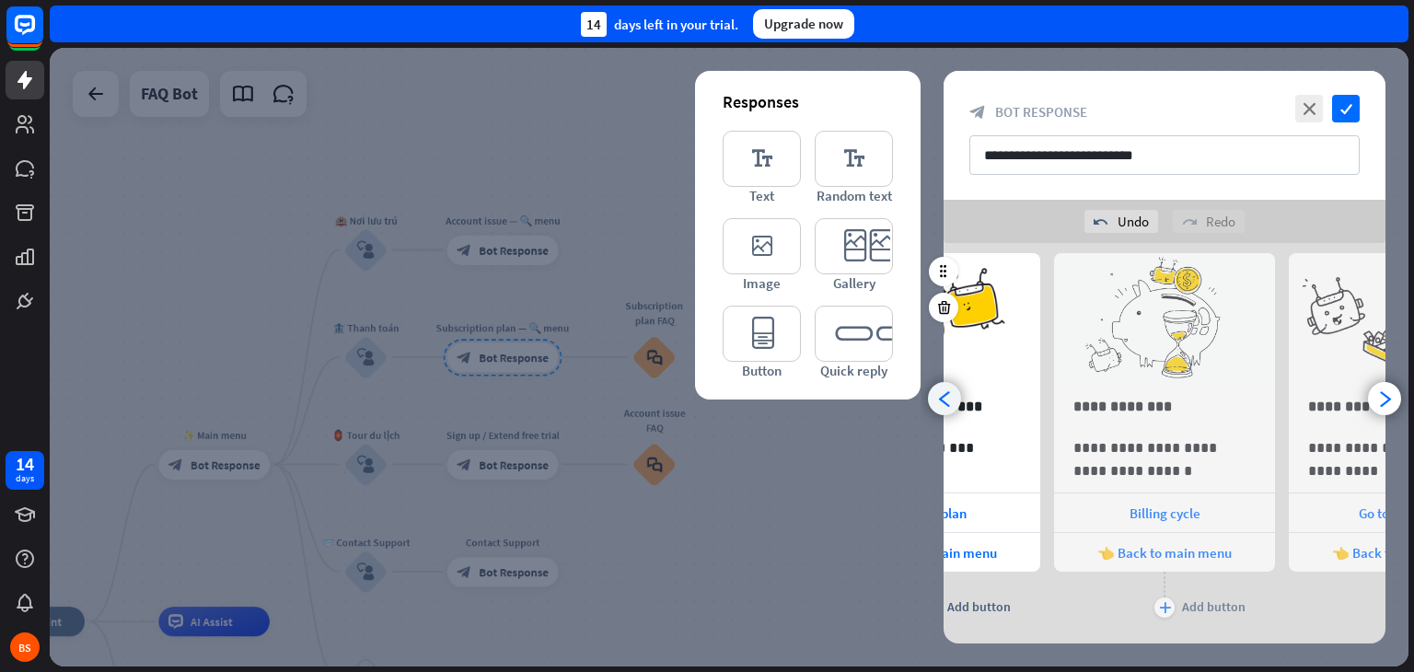
scroll to position [0, 151]
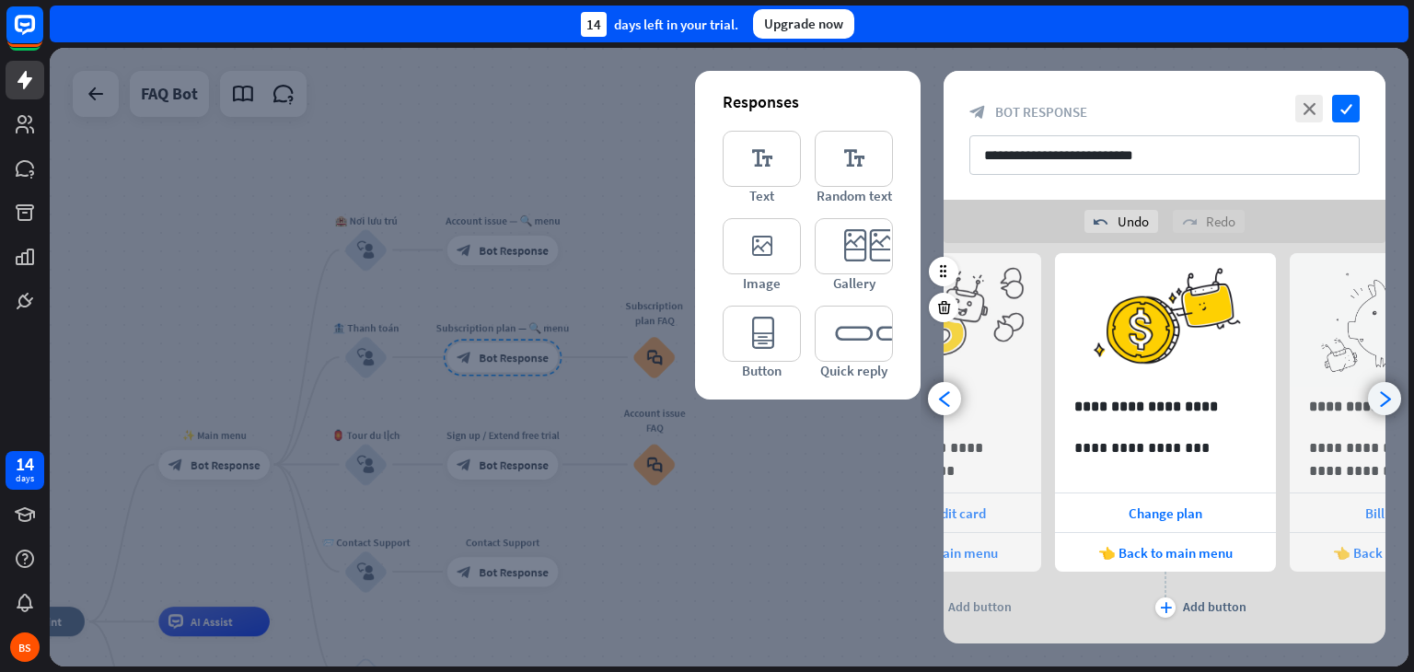
click at [1385, 399] on icon "arrowhead_right" at bounding box center [1384, 398] width 17 height 17
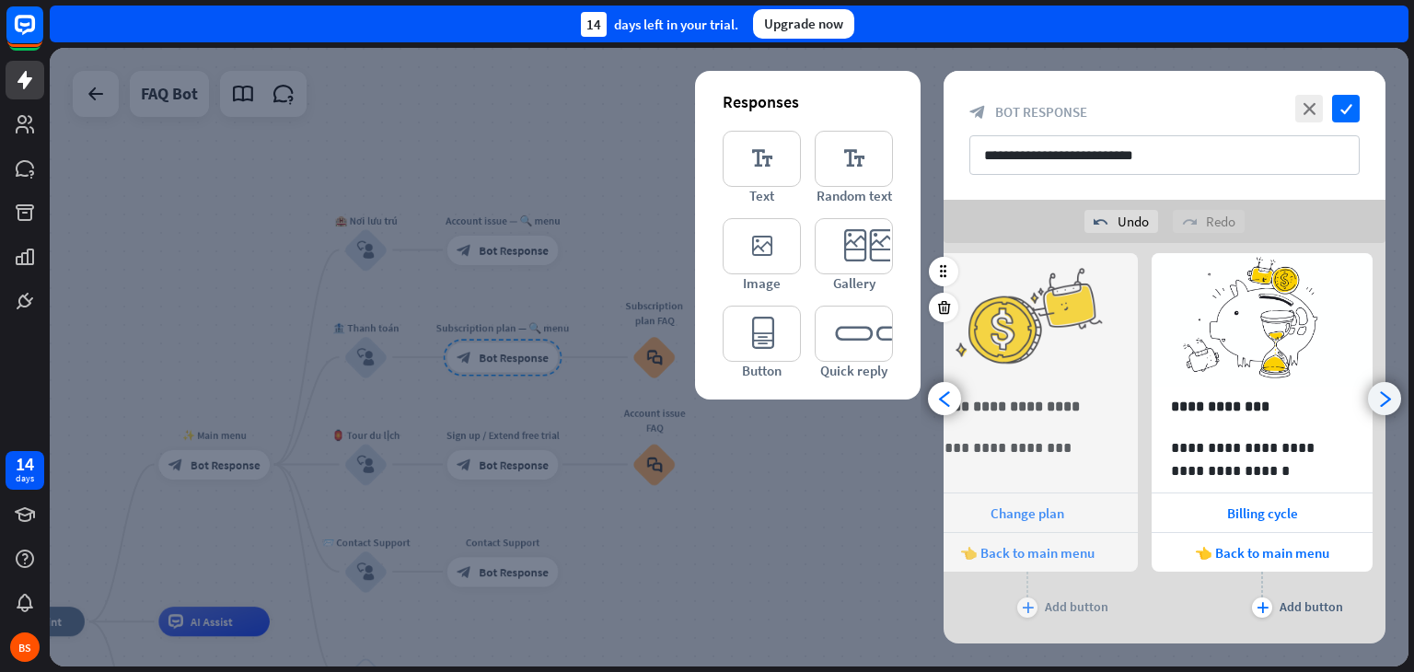
scroll to position [0, 387]
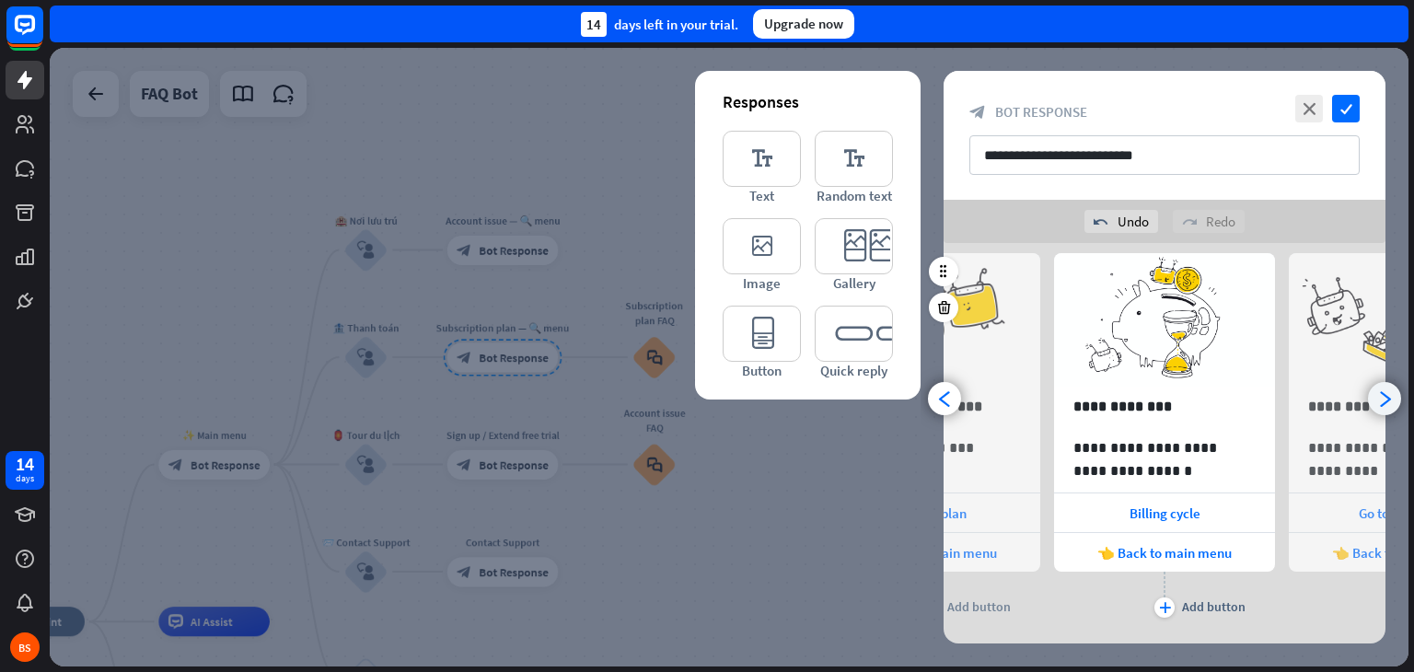
click at [1376, 398] on icon "arrowhead_right" at bounding box center [1384, 398] width 17 height 17
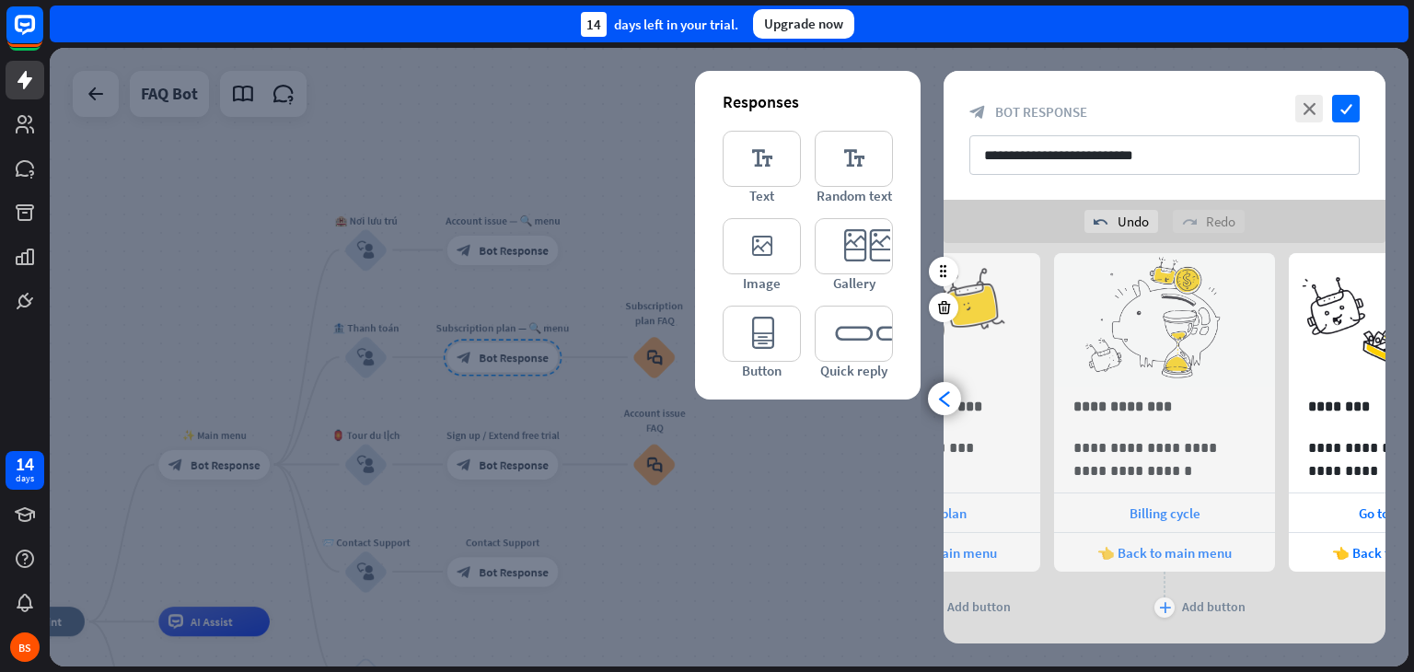
scroll to position [0, 621]
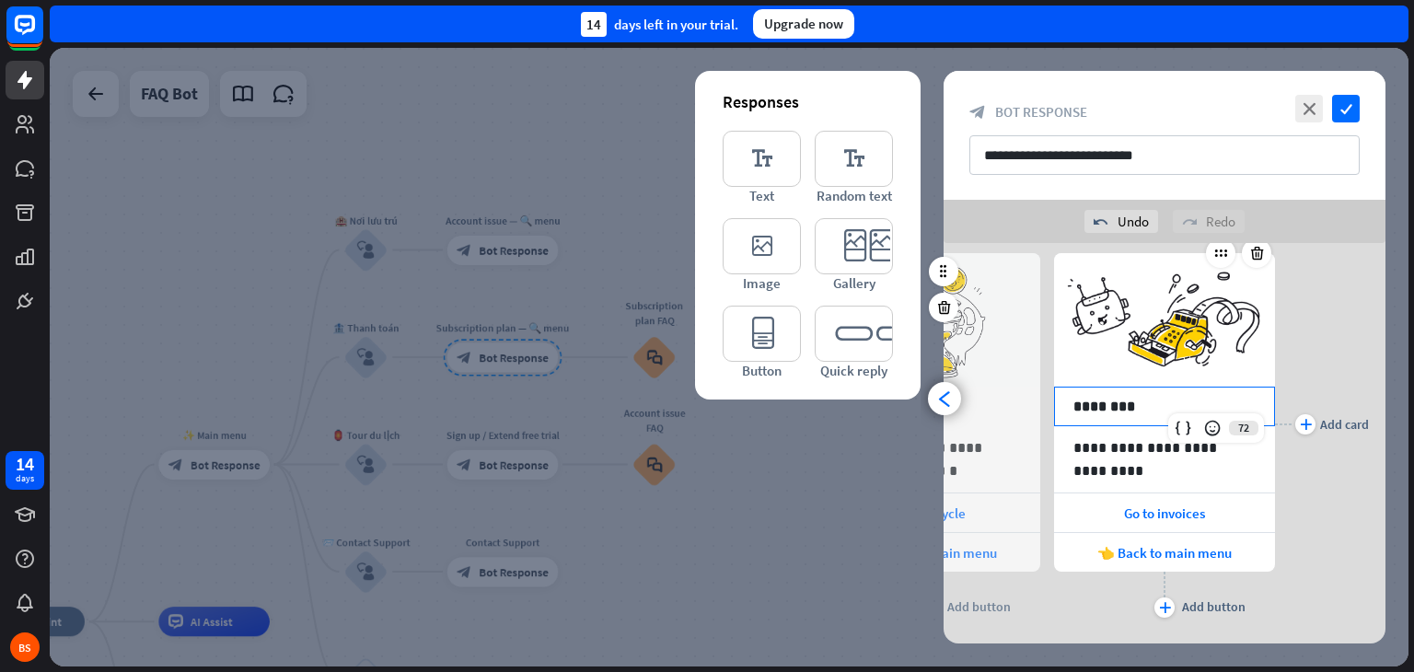
click at [1173, 395] on p "********" at bounding box center [1165, 406] width 182 height 23
click at [1168, 447] on p "**********" at bounding box center [1165, 447] width 182 height 23
click at [1306, 562] on div "plus Add card" at bounding box center [1322, 424] width 94 height 397
click at [1167, 519] on span "Go to invoices" at bounding box center [1164, 513] width 81 height 17
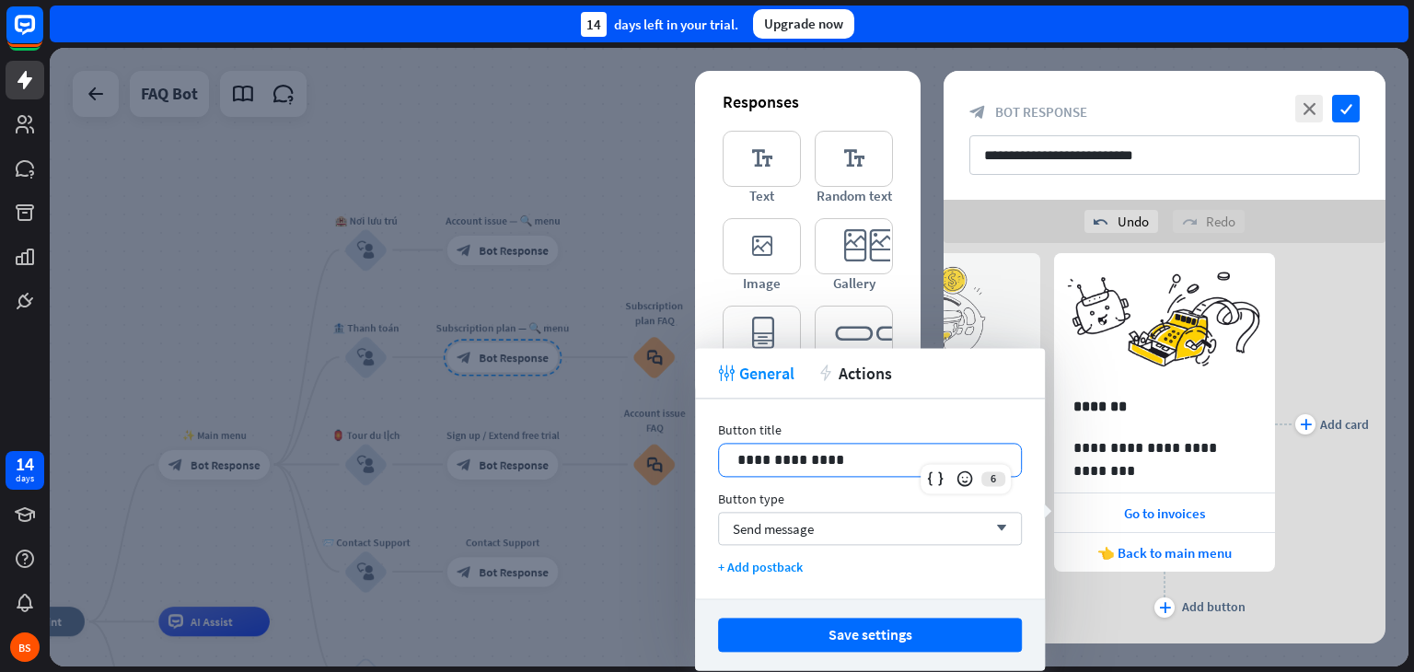
click at [937, 450] on p "**********" at bounding box center [869, 459] width 265 height 23
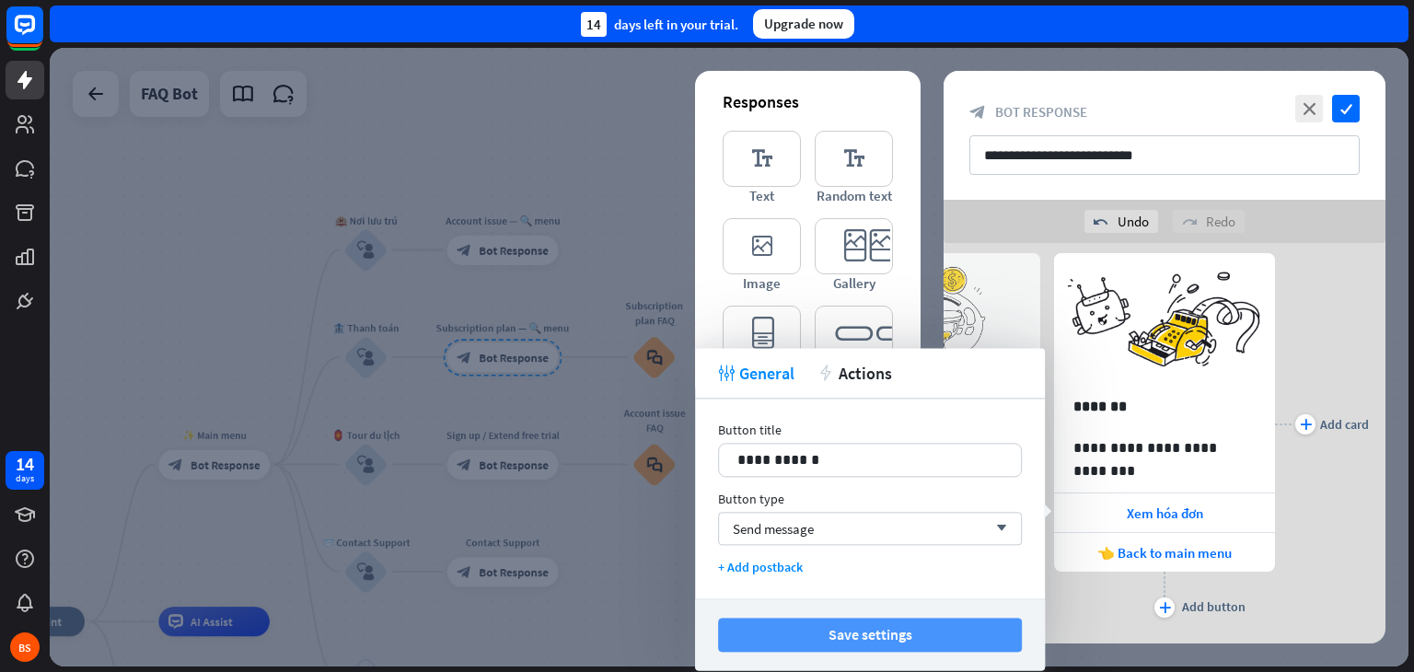
click at [932, 628] on button "Save settings" at bounding box center [870, 635] width 304 height 34
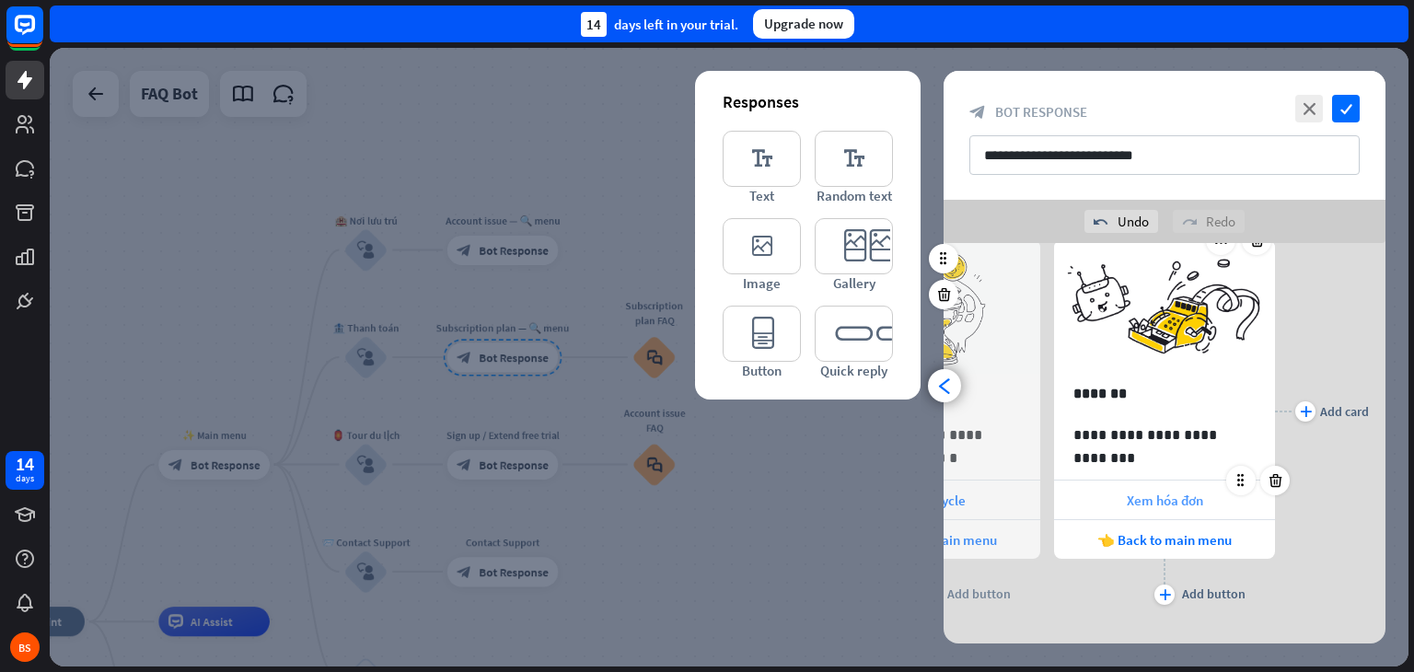
scroll to position [81, 0]
click at [944, 386] on icon "arrowhead_left" at bounding box center [944, 385] width 17 height 17
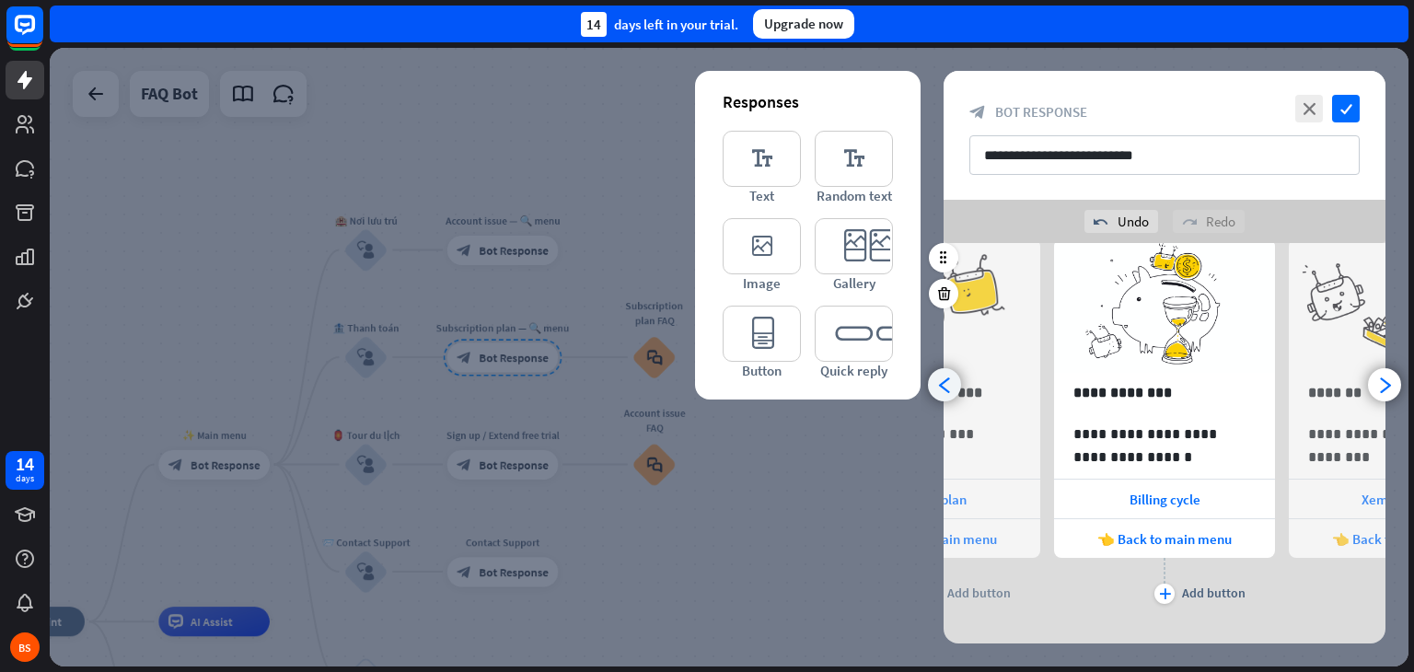
scroll to position [0, 387]
click at [1186, 384] on p "**********" at bounding box center [1165, 392] width 182 height 23
click at [1166, 432] on p "**********" at bounding box center [1165, 446] width 182 height 46
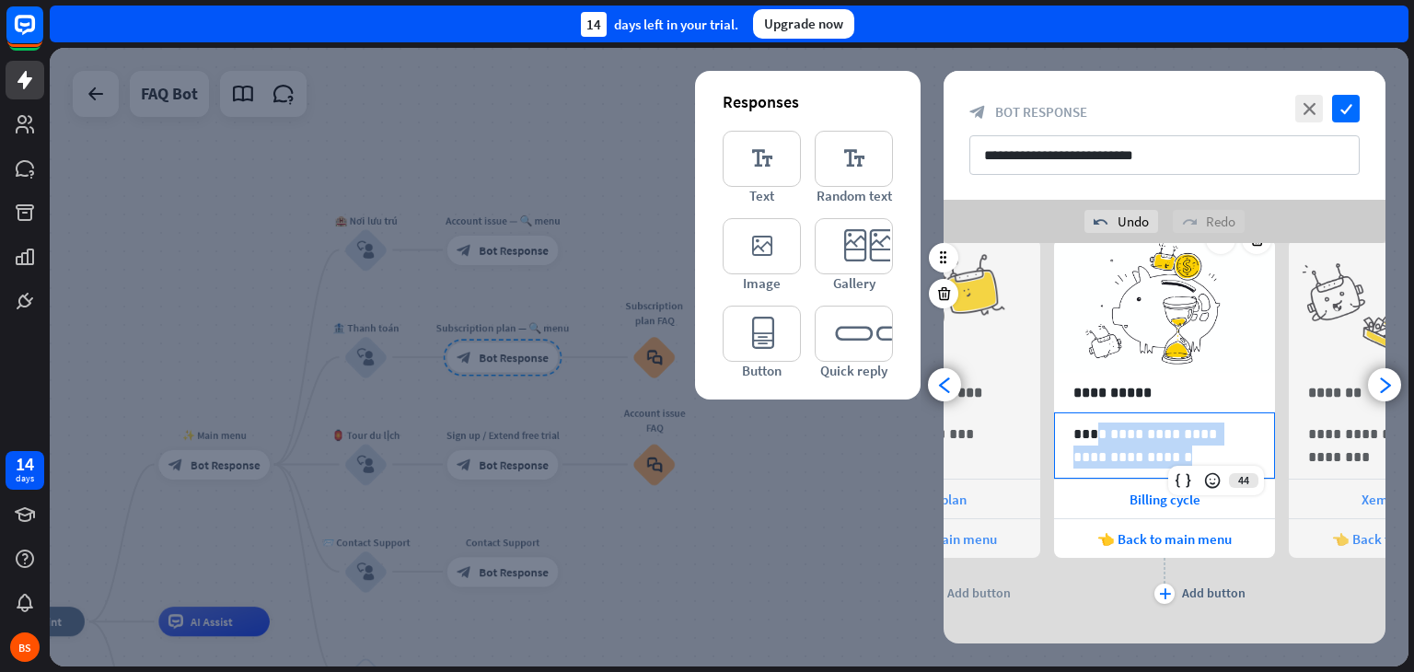
drag, startPoint x: 1097, startPoint y: 434, endPoint x: 1164, endPoint y: 461, distance: 71.8
click at [1164, 461] on p "**********" at bounding box center [1165, 446] width 182 height 46
click at [1088, 433] on p "**********" at bounding box center [1165, 446] width 182 height 46
click at [1204, 474] on icon at bounding box center [1212, 480] width 18 height 18
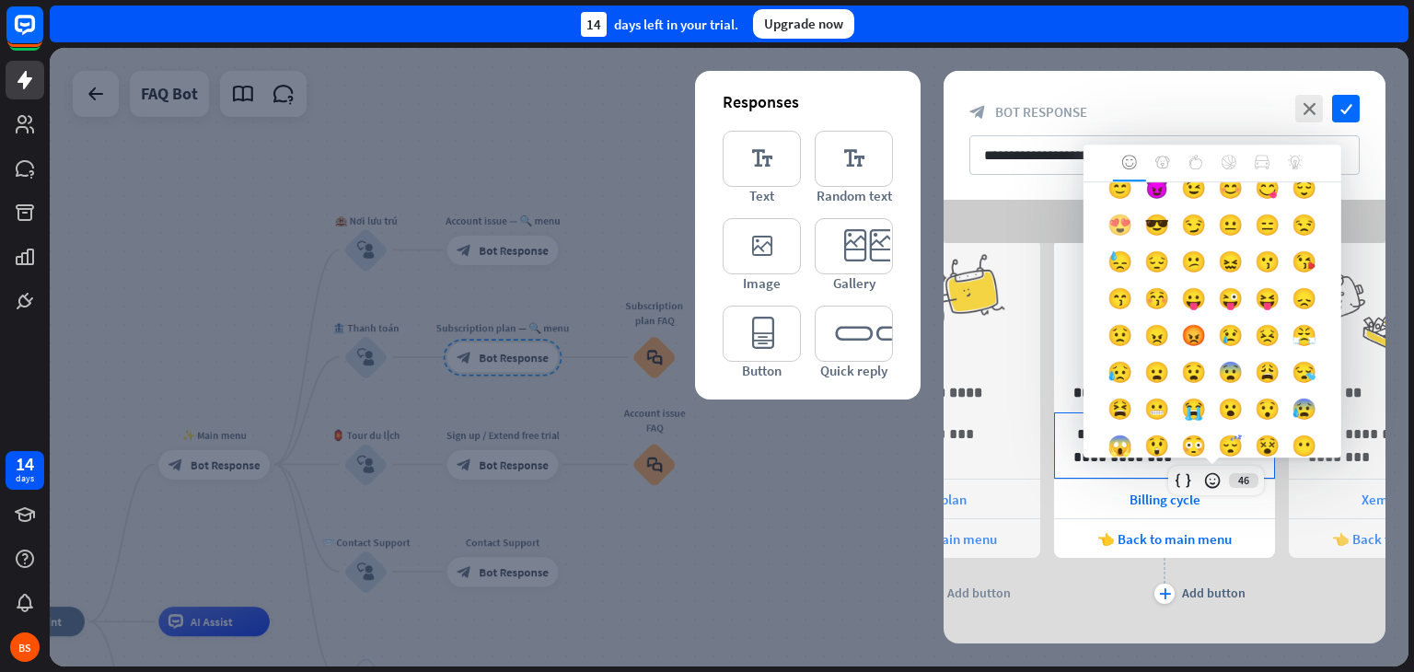
scroll to position [0, 0]
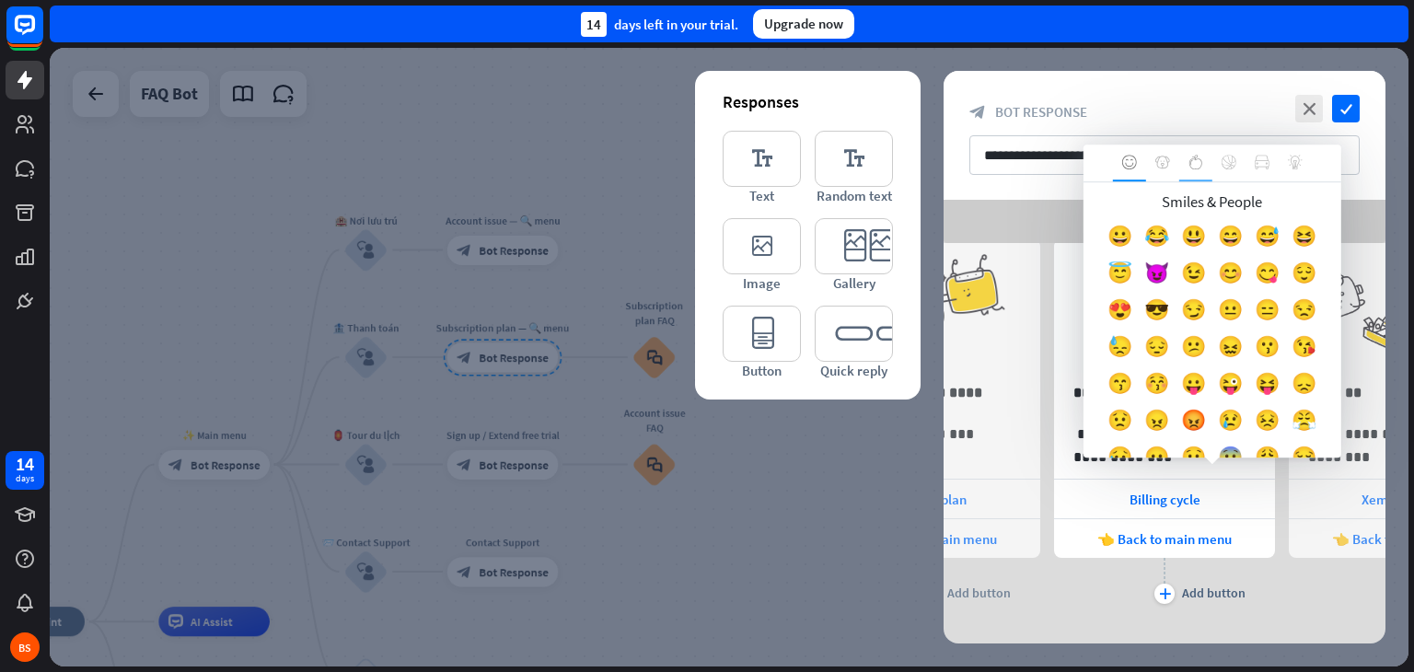
click at [1193, 153] on div at bounding box center [1195, 163] width 33 height 37
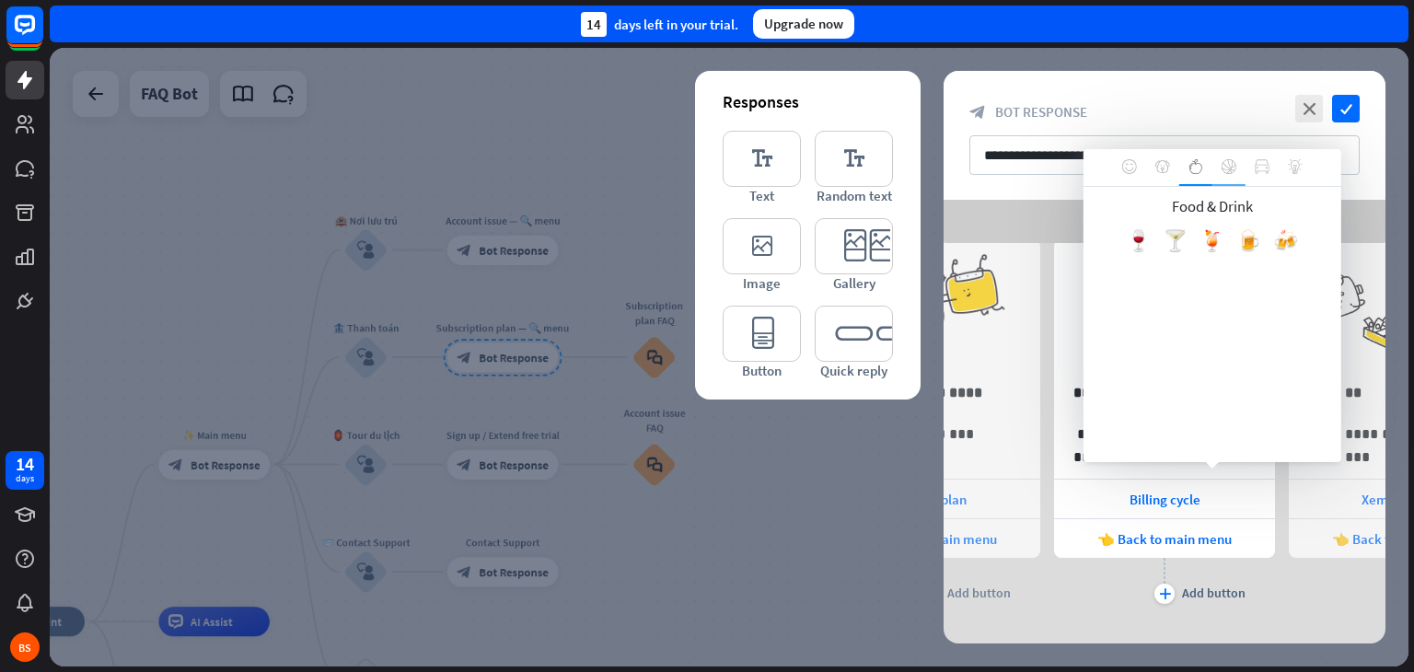
click at [1224, 156] on div at bounding box center [1229, 167] width 33 height 37
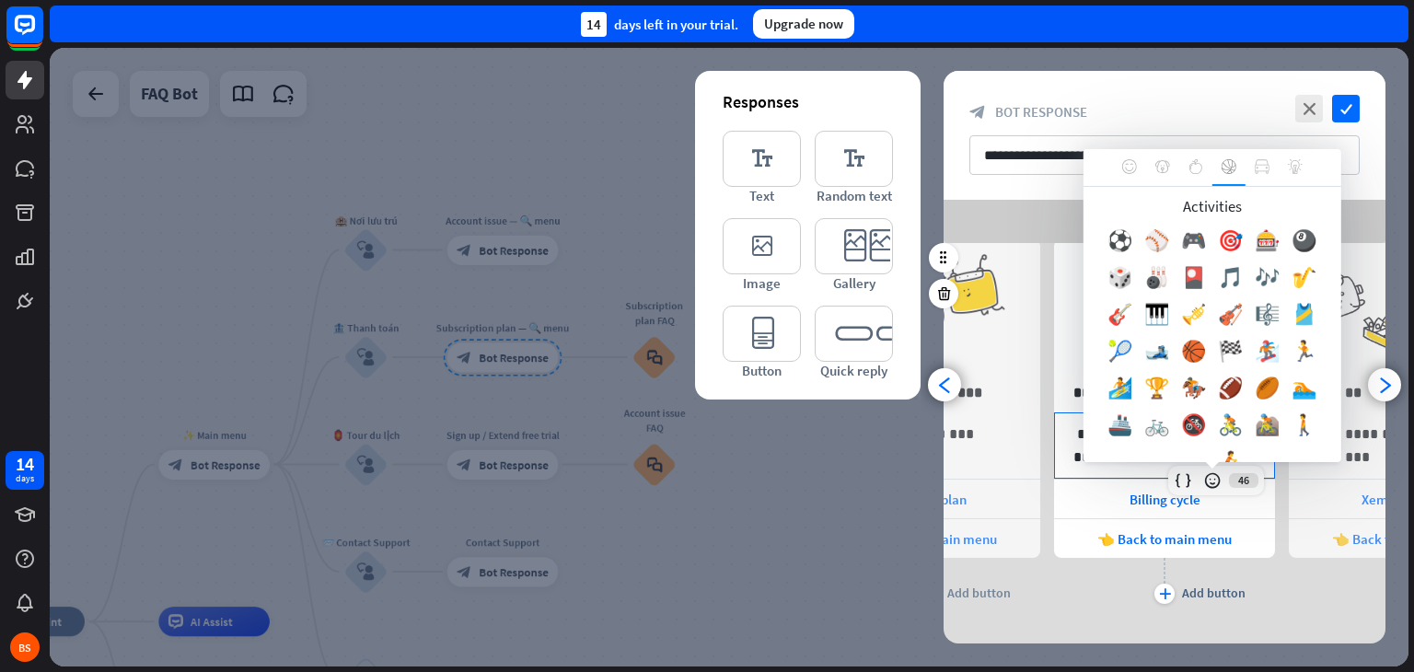
click at [1065, 428] on div "**********" at bounding box center [1164, 445] width 219 height 64
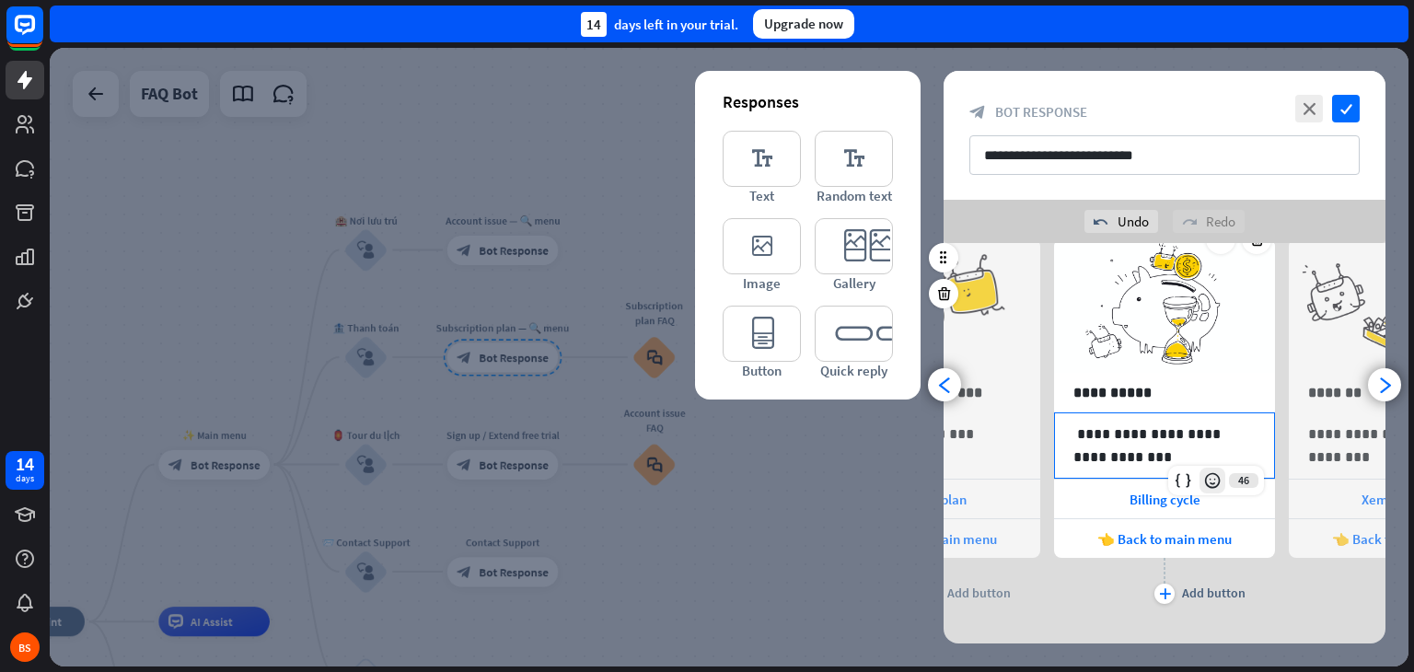
click at [1212, 481] on icon at bounding box center [1212, 480] width 18 height 18
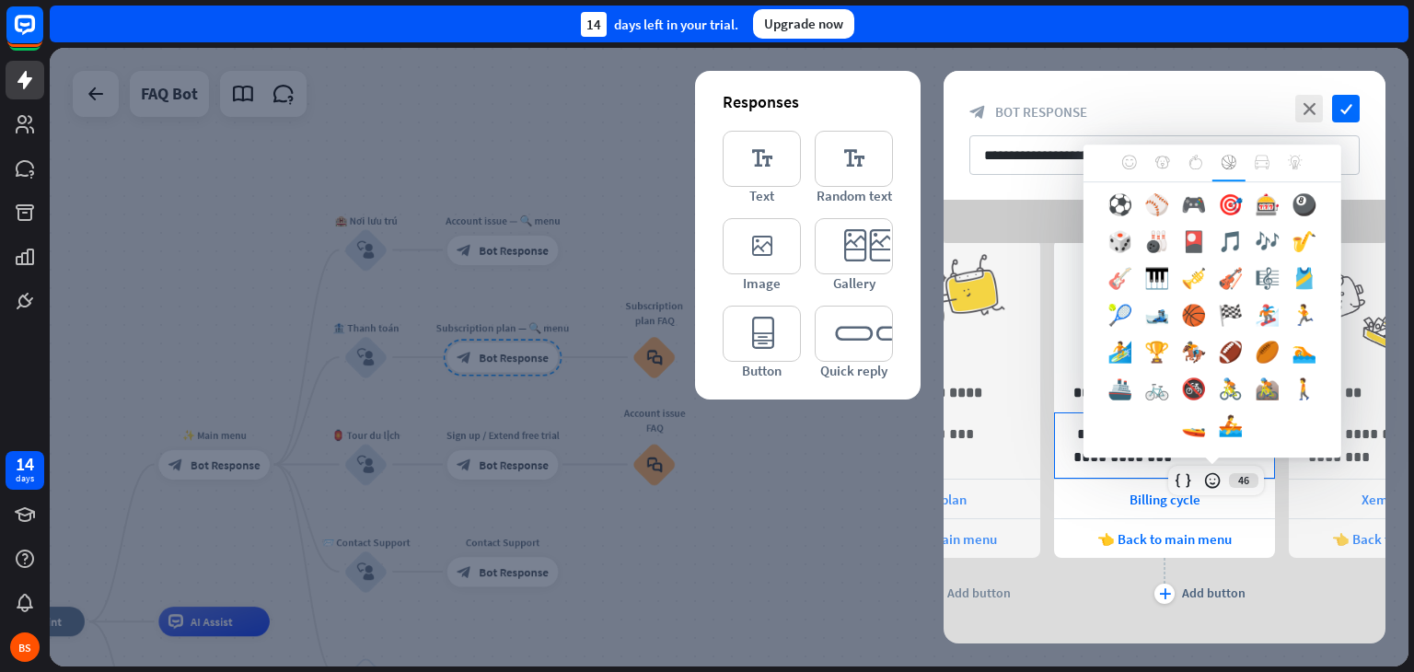
scroll to position [68, 0]
click at [1296, 160] on icon at bounding box center [1295, 162] width 15 height 15
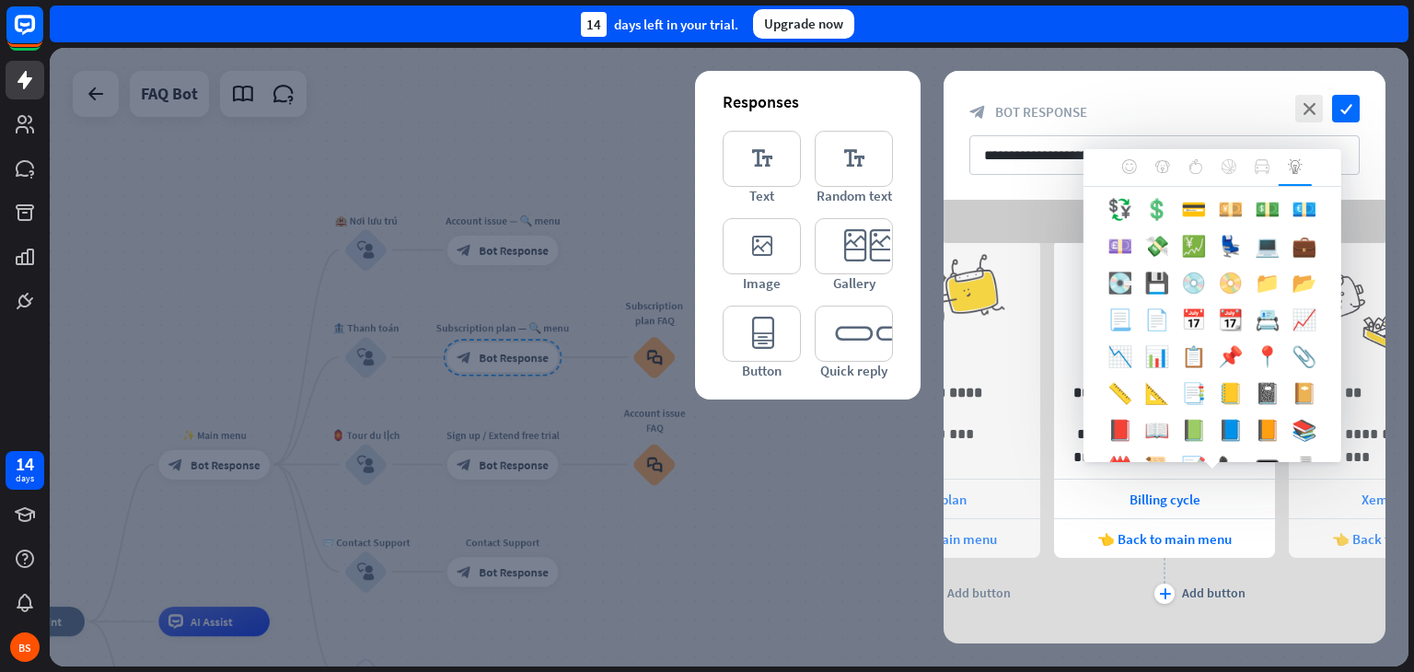
click at [1176, 205] on div "💲" at bounding box center [1157, 213] width 37 height 37
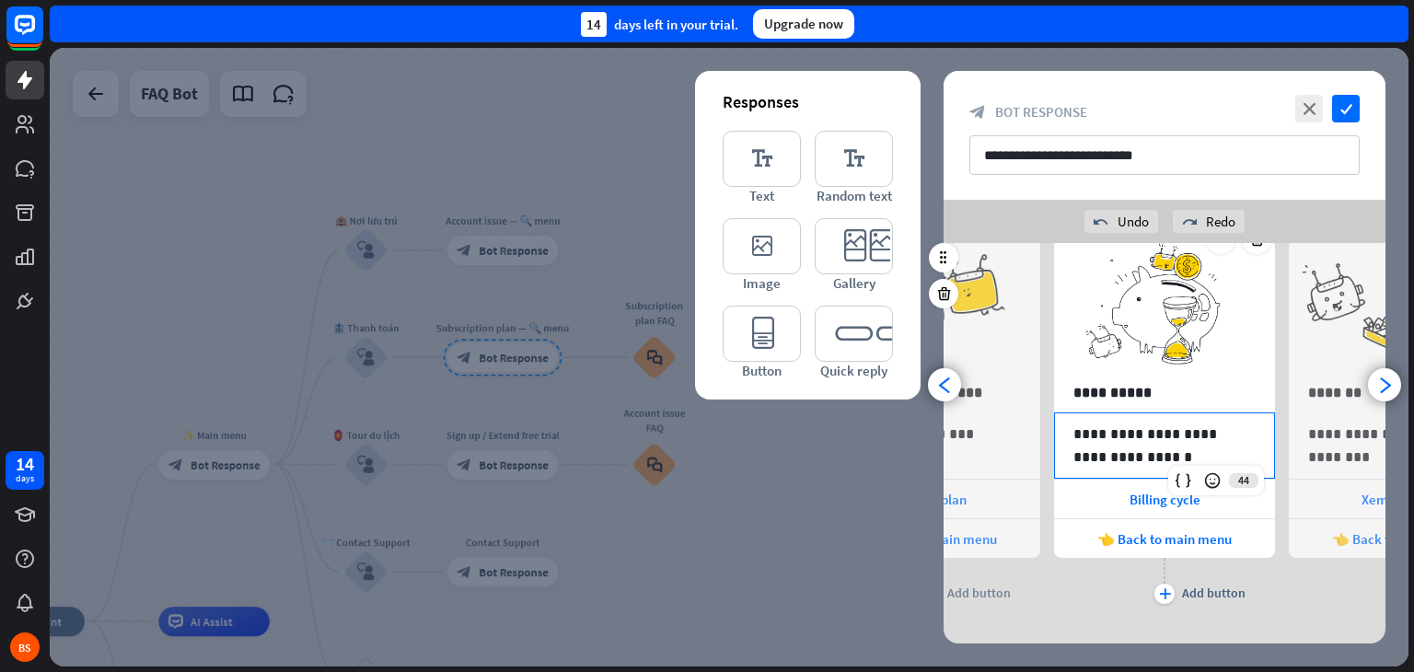
click at [1091, 429] on p "**********" at bounding box center [1165, 446] width 182 height 46
click at [1096, 429] on p "**********" at bounding box center [1165, 446] width 182 height 46
click at [1074, 590] on div "plus Add button" at bounding box center [1164, 581] width 221 height 46
click at [1164, 505] on span "Billing cycle" at bounding box center [1165, 499] width 71 height 17
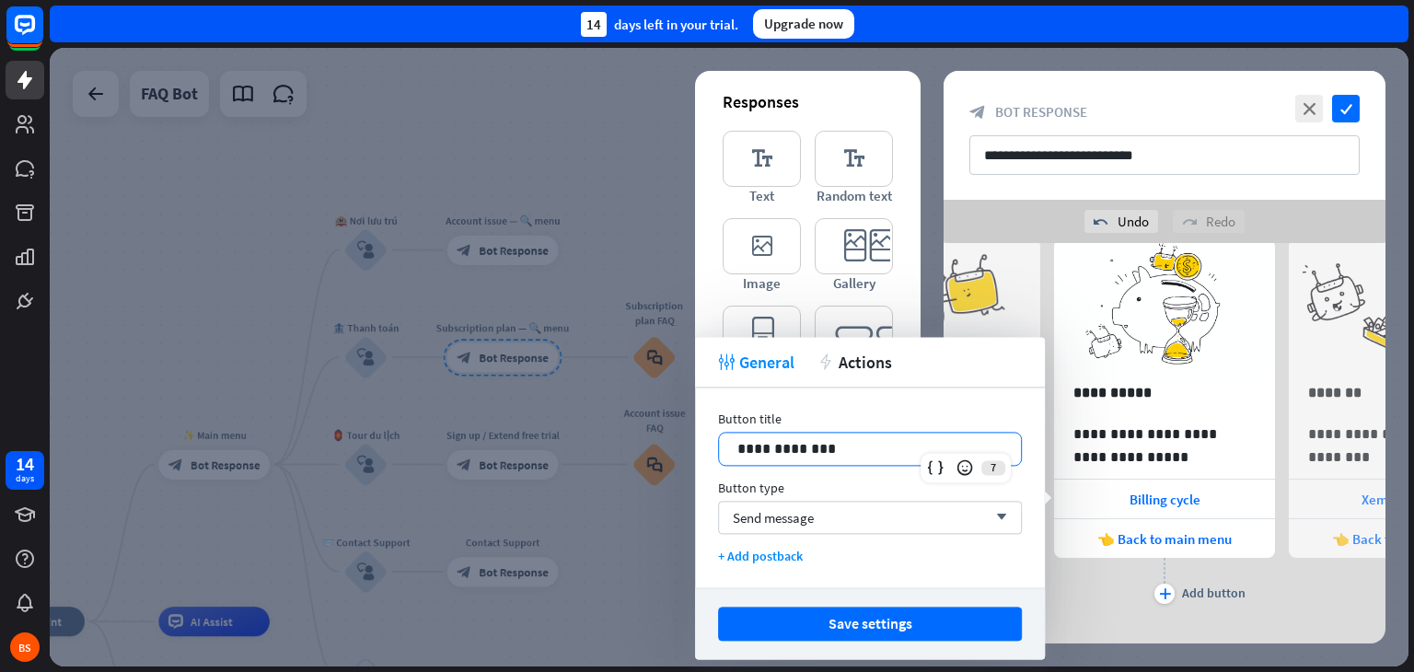
click at [912, 447] on p "**********" at bounding box center [869, 448] width 265 height 23
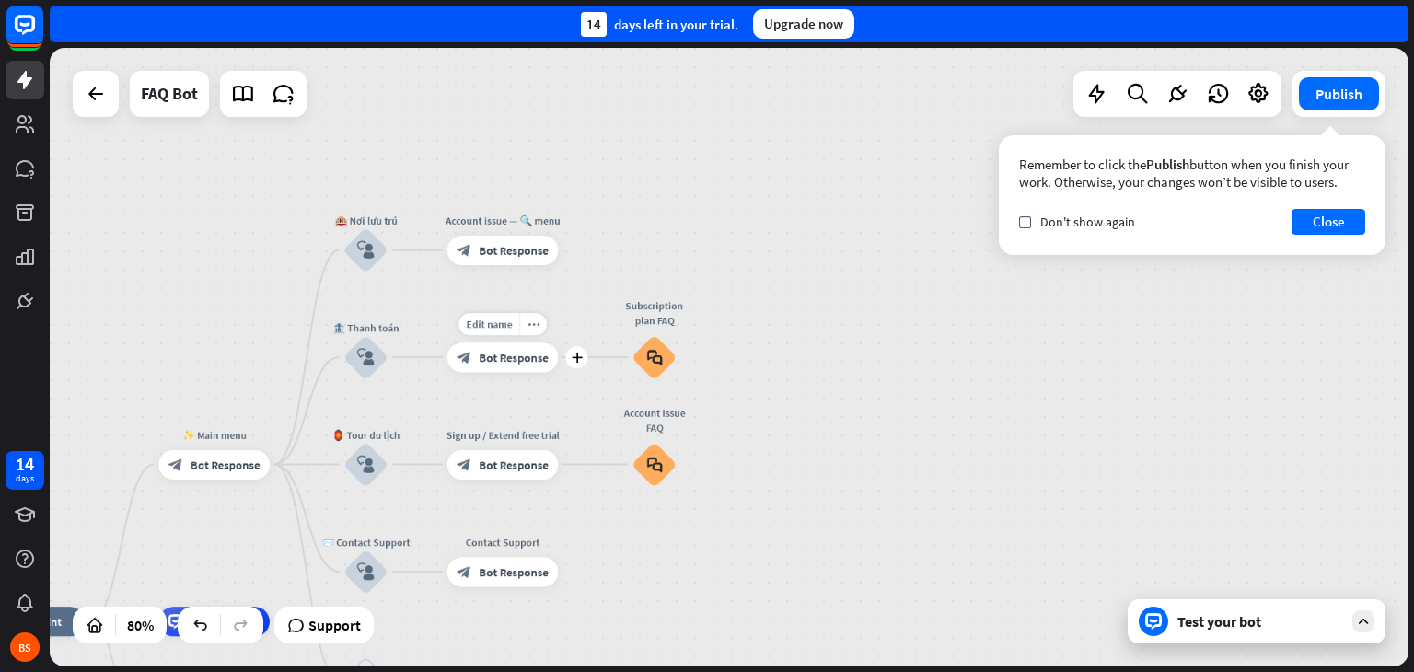
click at [512, 364] on span "Bot Response" at bounding box center [514, 357] width 70 height 15
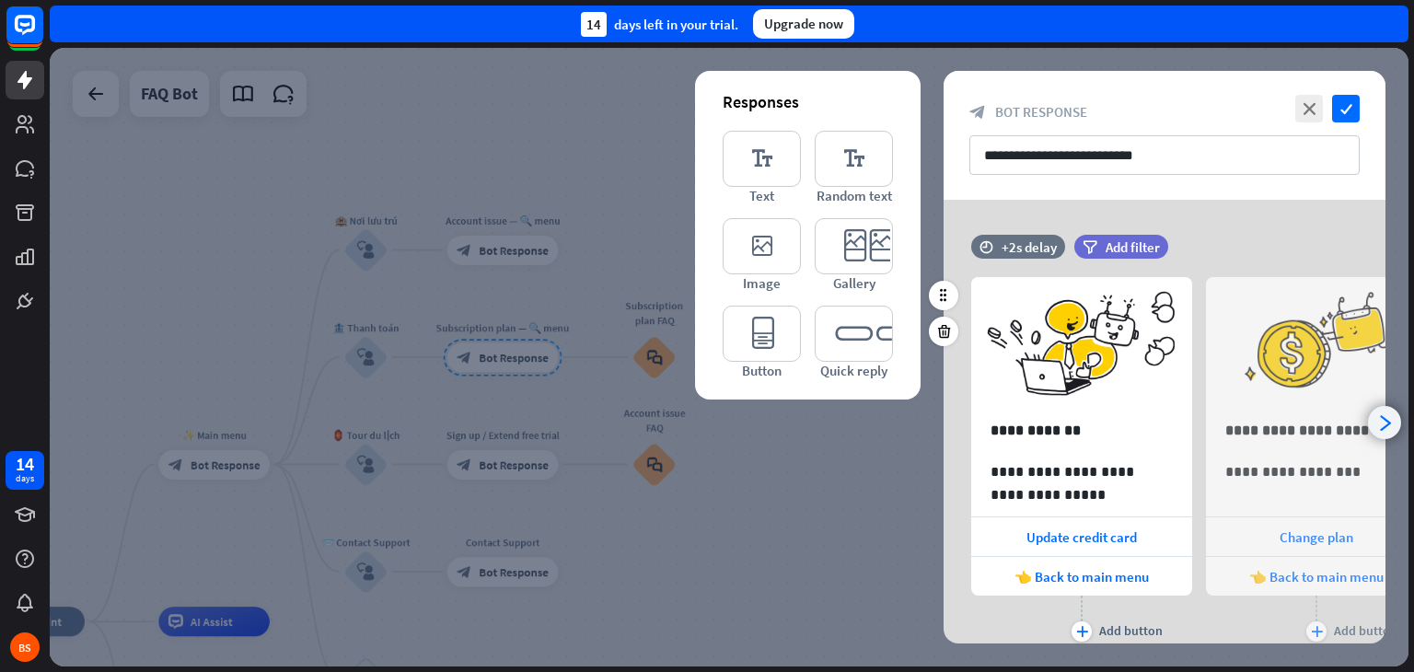
click at [1394, 430] on div "arrowhead_right" at bounding box center [1384, 422] width 33 height 33
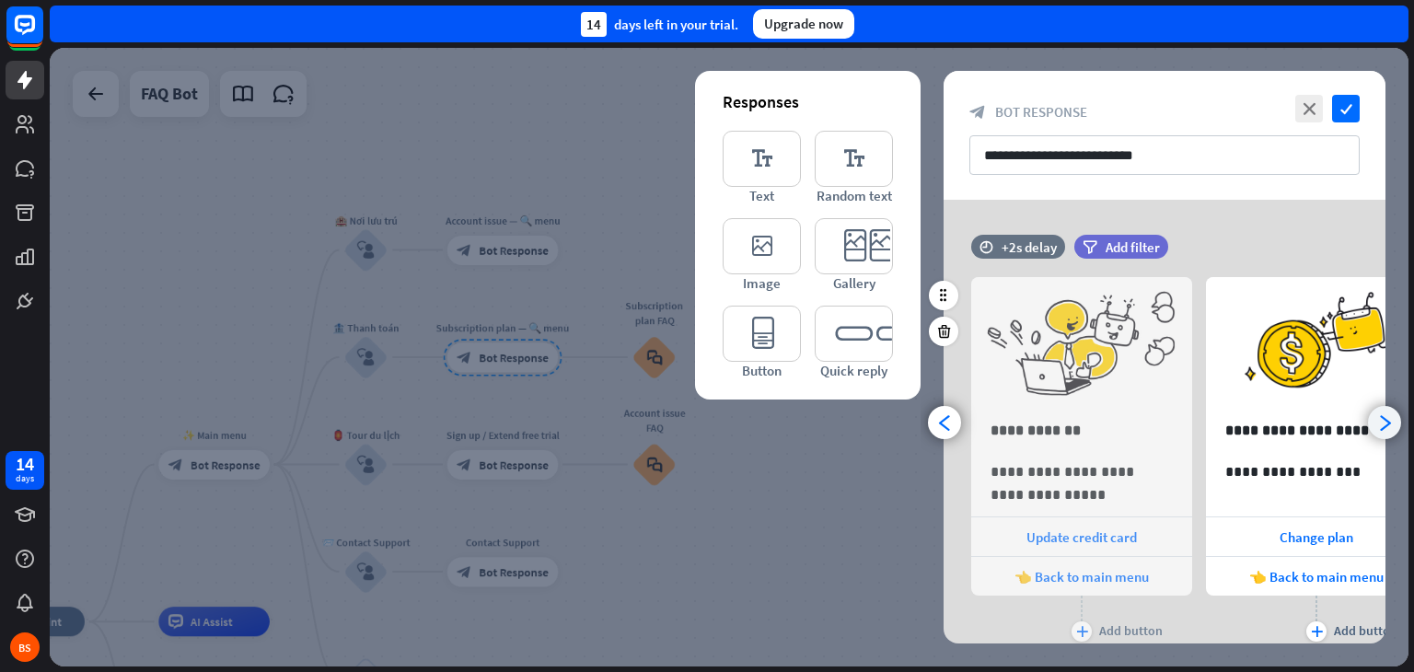
scroll to position [0, 151]
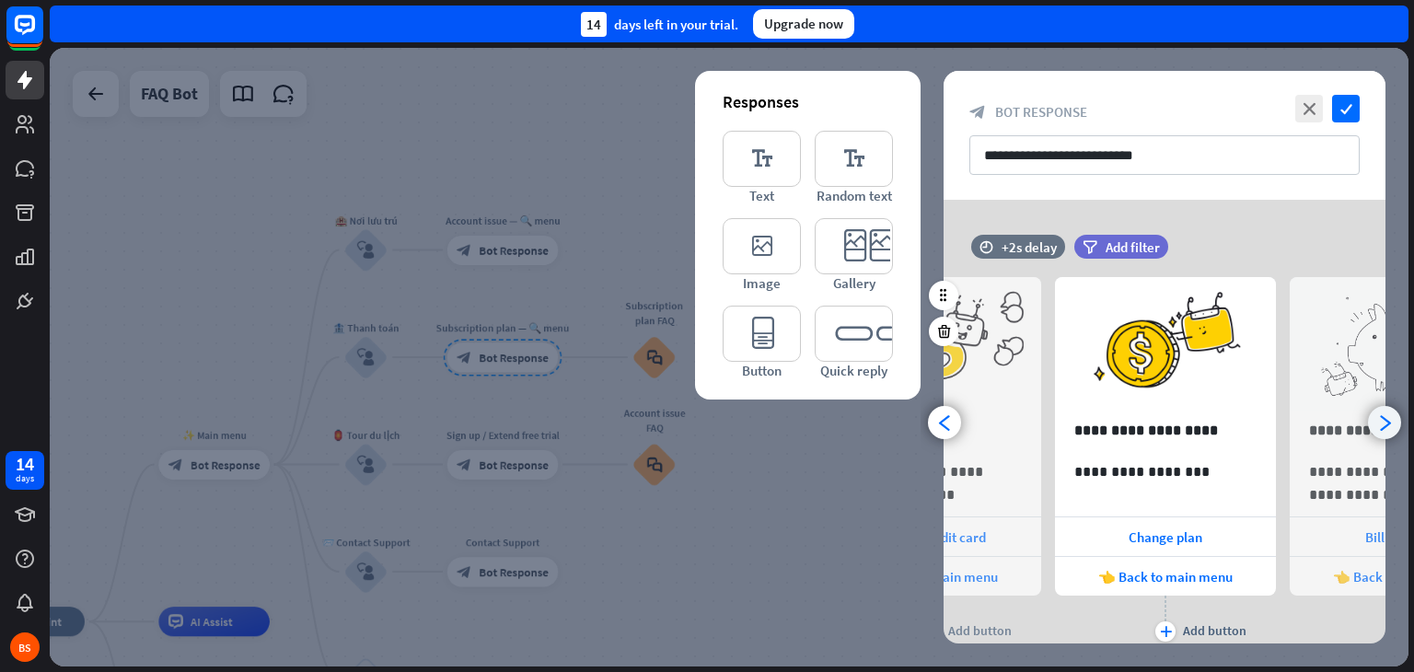
click at [1394, 430] on div "arrowhead_right" at bounding box center [1384, 422] width 33 height 33
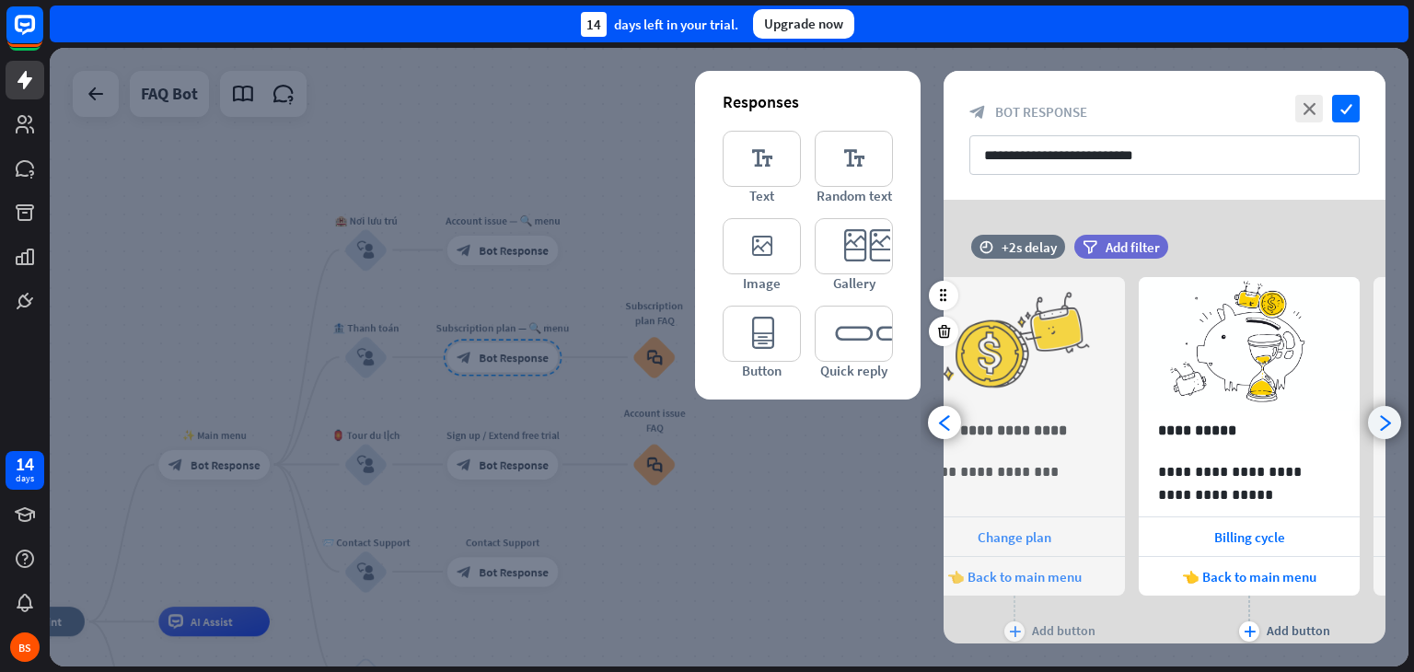
scroll to position [0, 387]
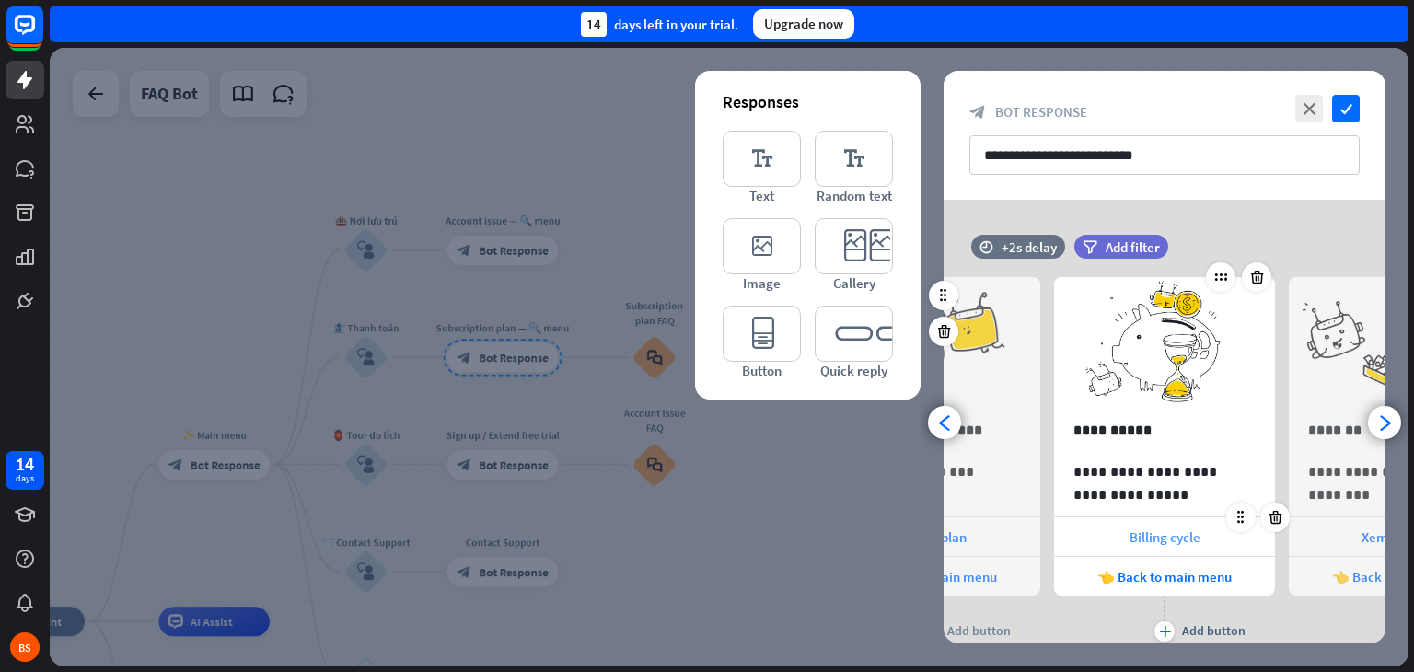
click at [1155, 539] on span "Billing cycle" at bounding box center [1165, 536] width 71 height 17
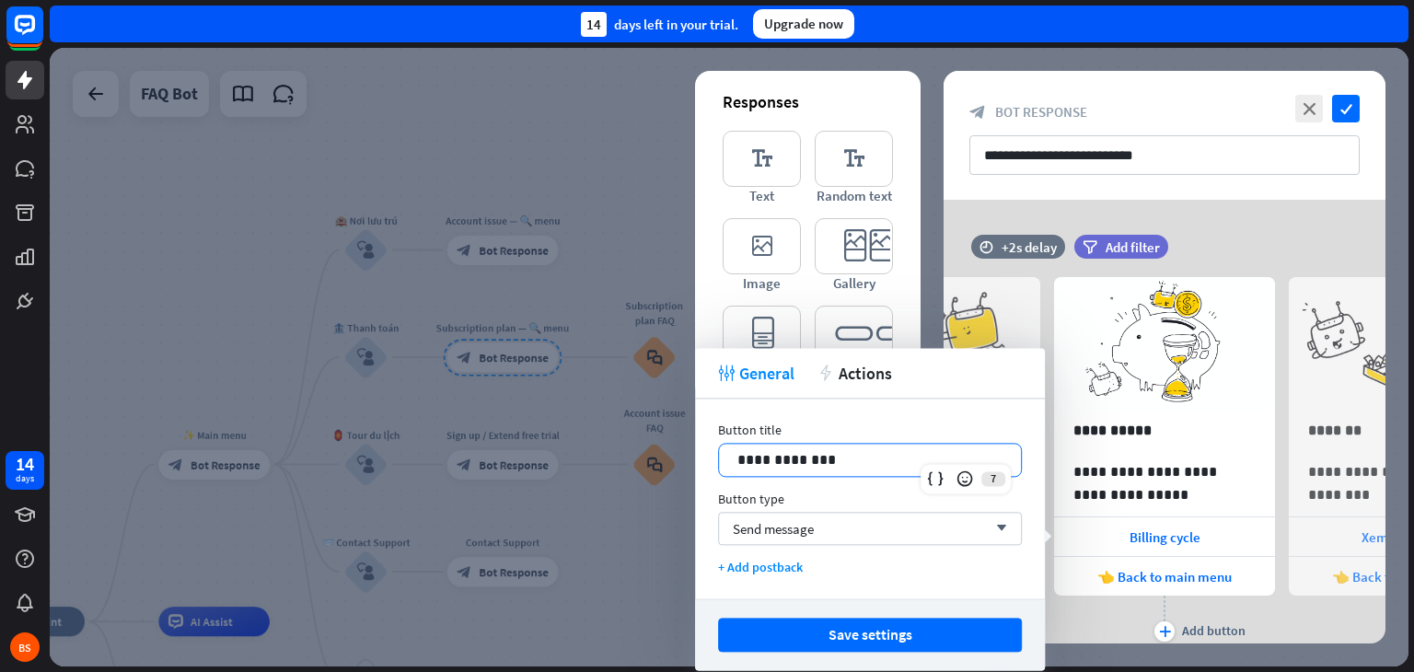
click at [862, 469] on p "**********" at bounding box center [869, 459] width 265 height 23
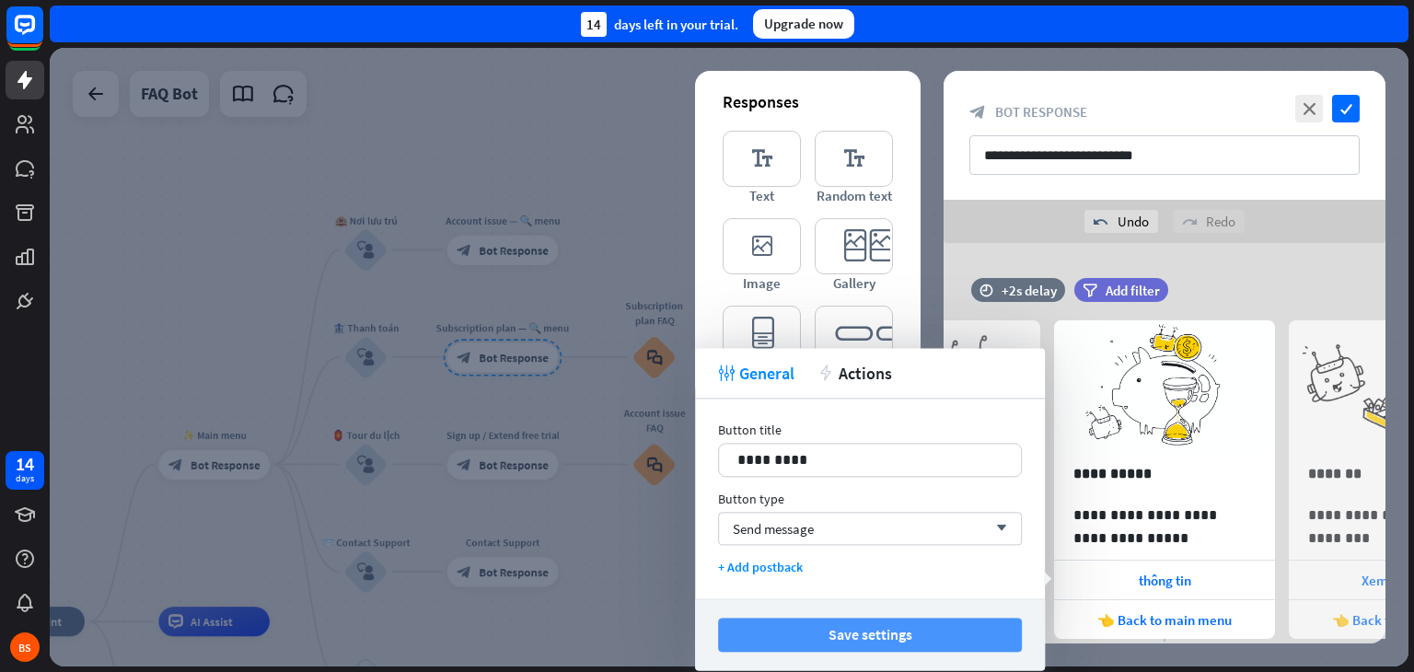
click at [899, 635] on button "Save settings" at bounding box center [870, 635] width 304 height 34
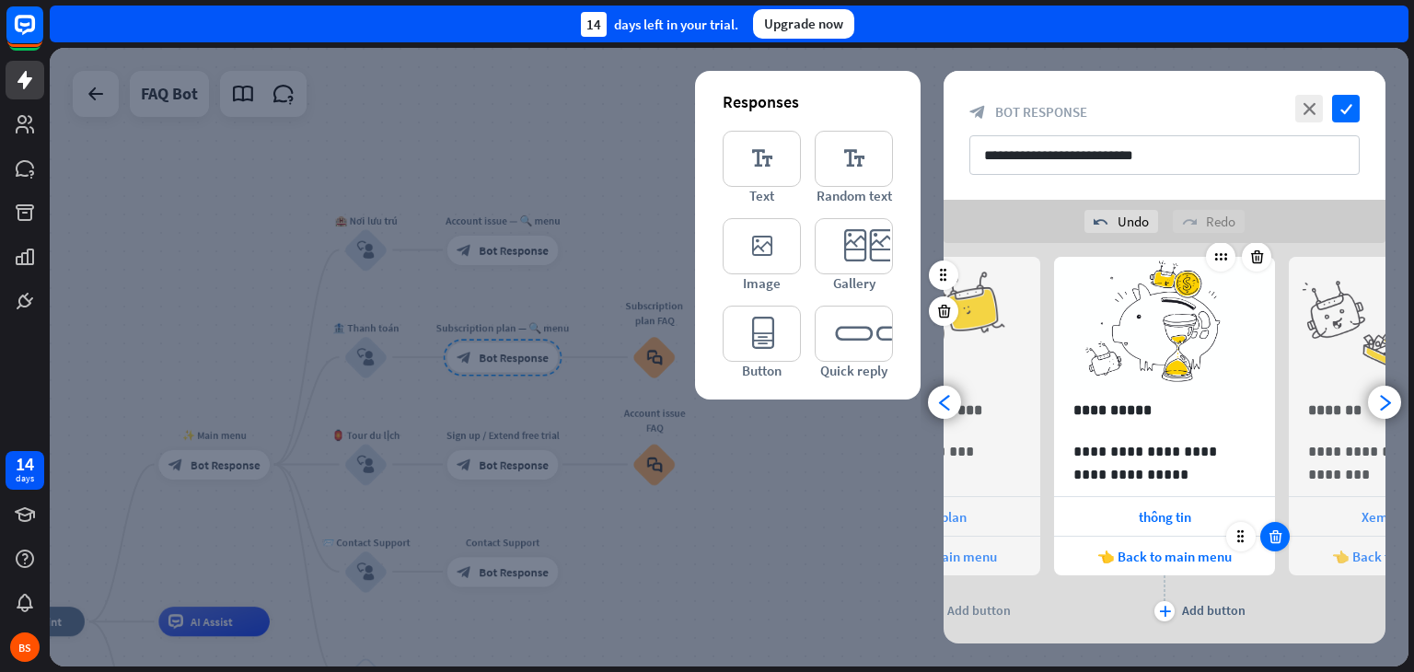
scroll to position [58, 0]
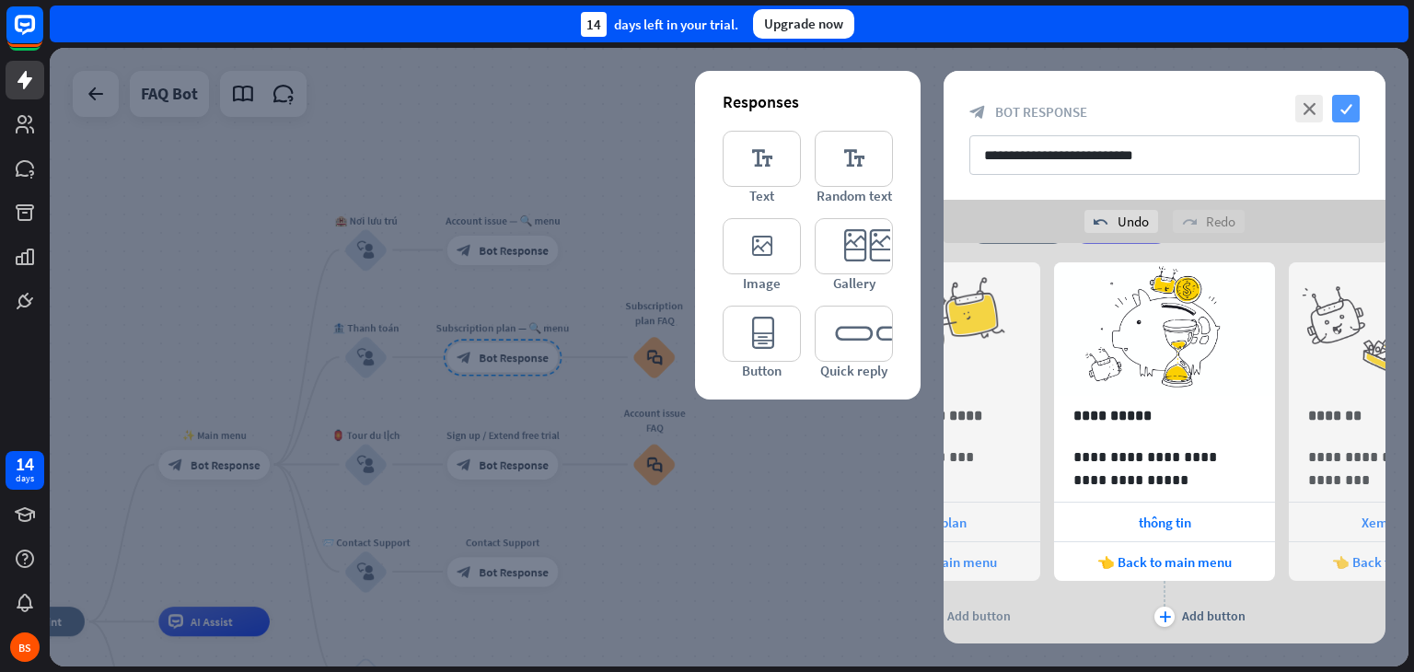
click at [1352, 105] on icon "check" at bounding box center [1346, 109] width 28 height 28
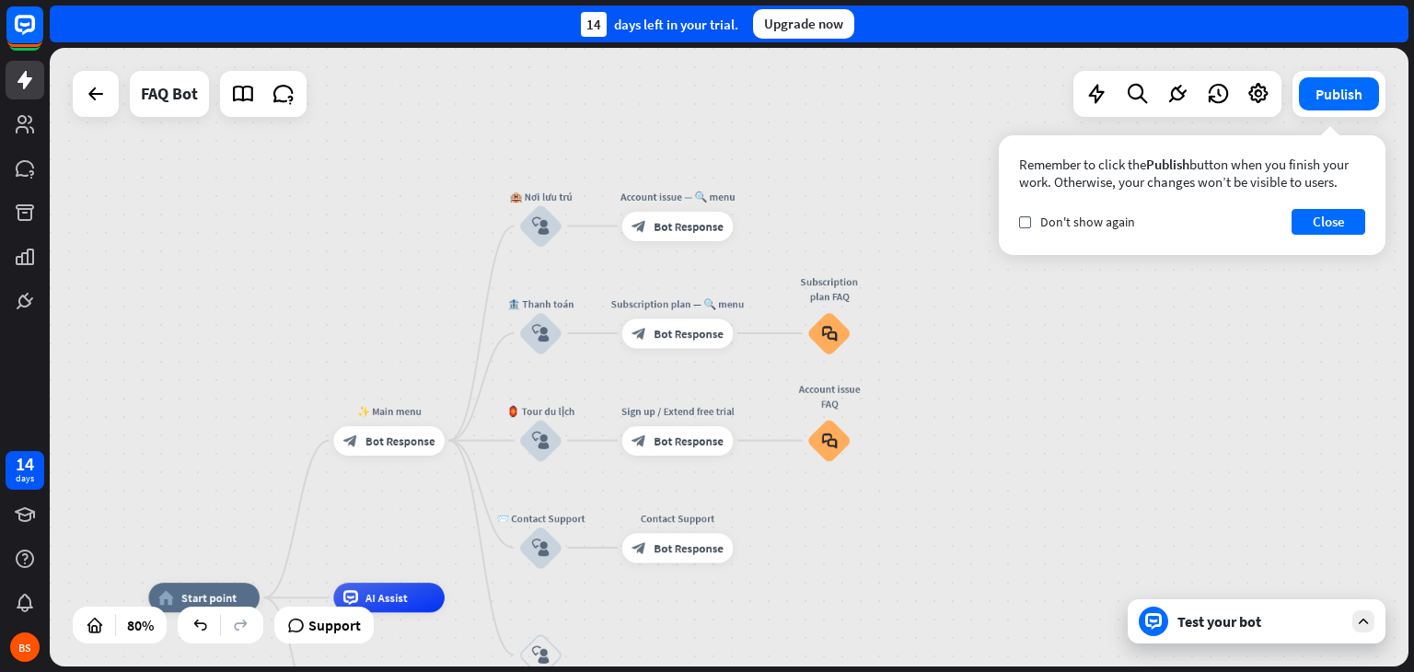
drag, startPoint x: 634, startPoint y: 573, endPoint x: 807, endPoint y: 558, distance: 172.8
click at [807, 558] on div "home_2 Start point ✨ Main menu block_bot_response Bot Response 🏨 Nơi lưu trú bl…" at bounding box center [729, 357] width 1359 height 619
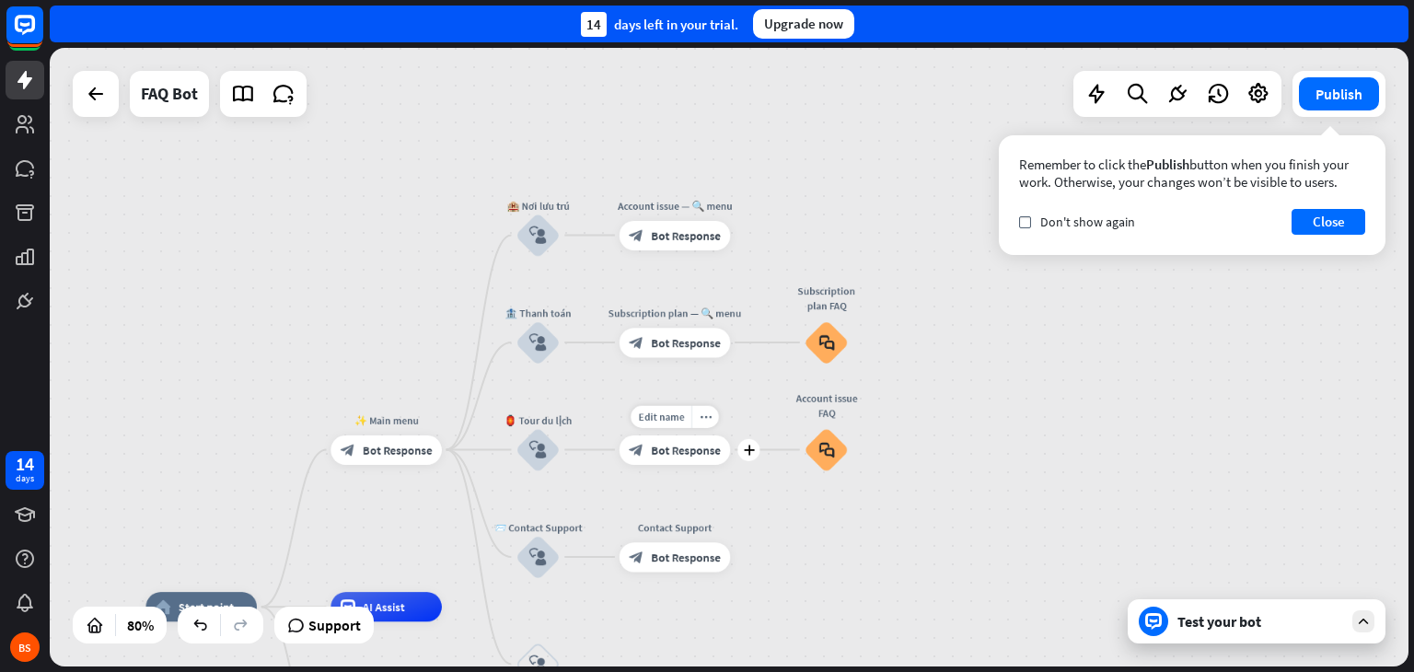
click at [696, 444] on span "Bot Response" at bounding box center [686, 449] width 70 height 15
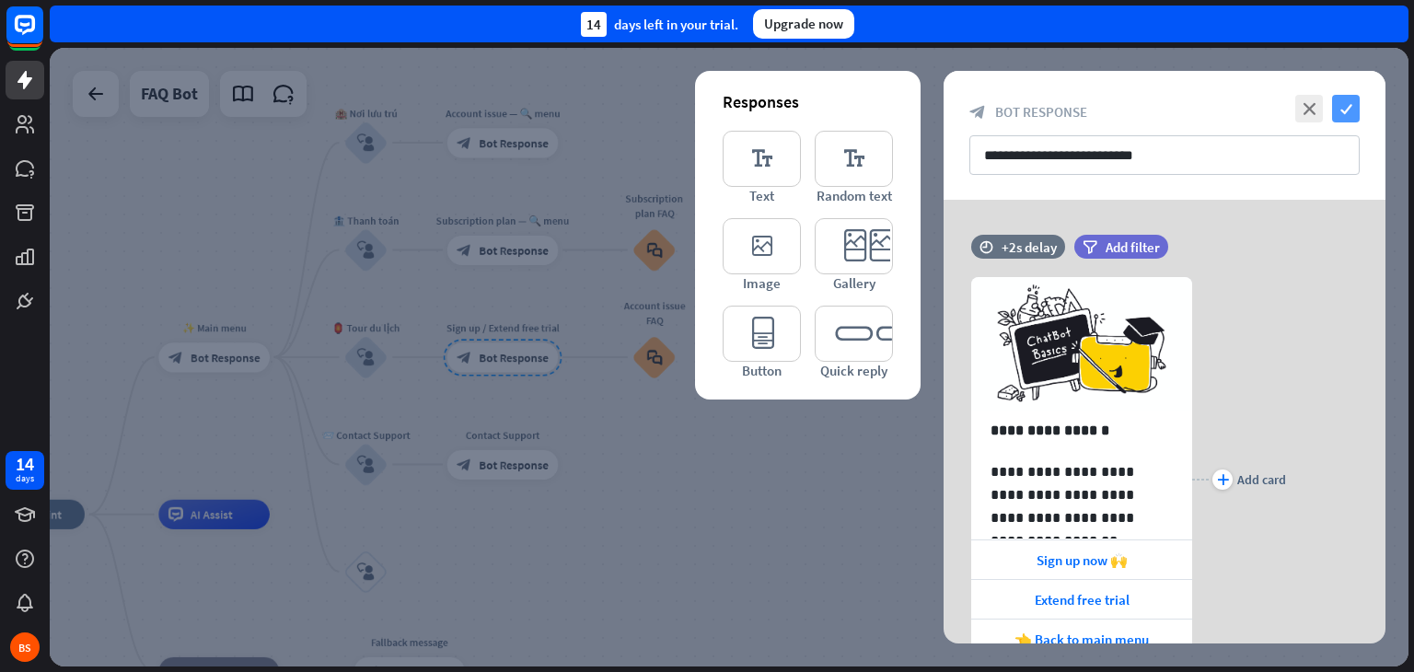
click at [1358, 101] on icon "check" at bounding box center [1346, 109] width 28 height 28
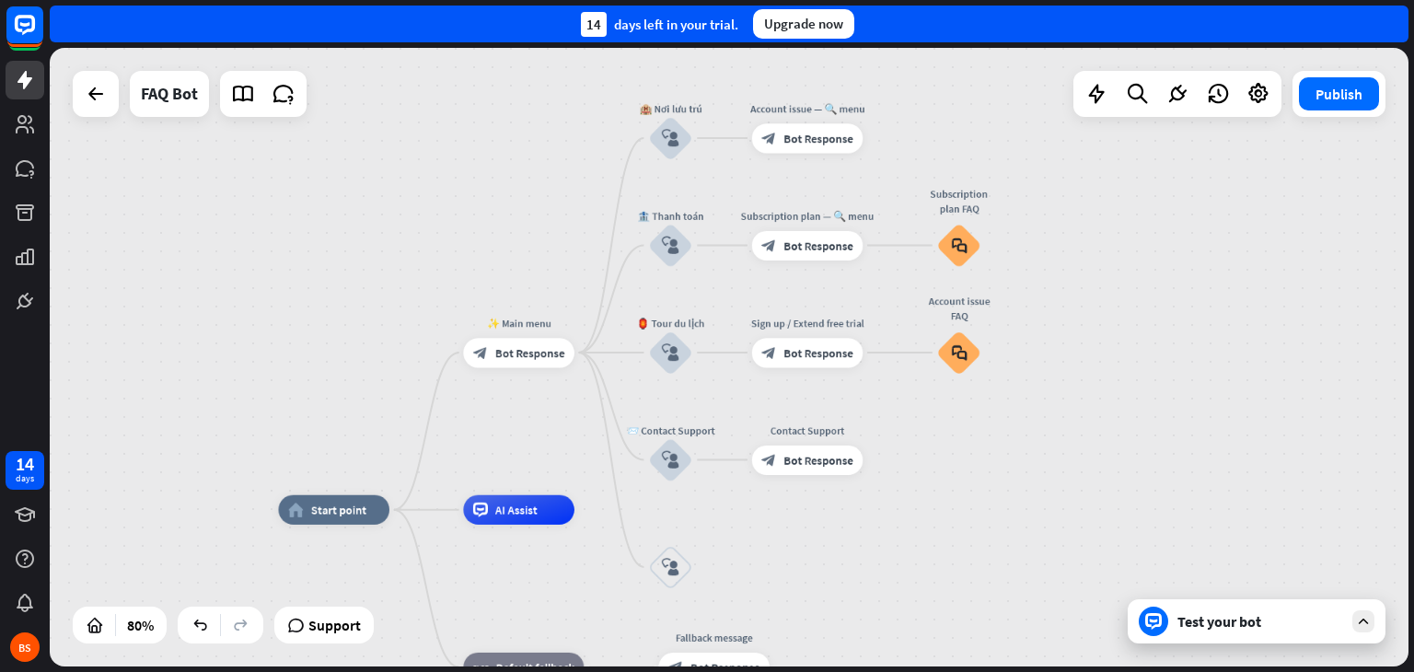
drag, startPoint x: 906, startPoint y: 419, endPoint x: 1225, endPoint y: 416, distance: 318.6
click at [1225, 416] on div "home_2 Start point ✨ Main menu block_bot_response Bot Response 🏨 Nơi lưu trú bl…" at bounding box center [729, 357] width 1359 height 619
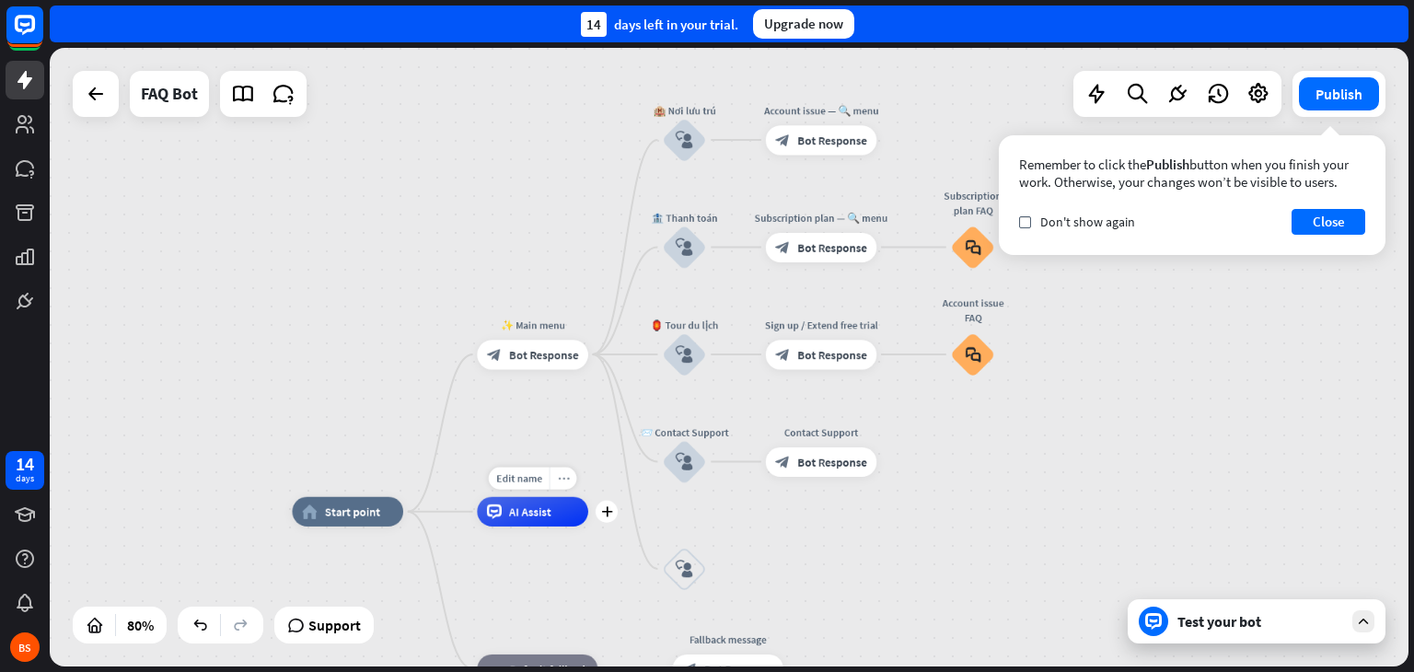
click at [560, 476] on icon "more_horiz" at bounding box center [564, 478] width 12 height 11
click at [626, 493] on span "Start testing from here" at bounding box center [662, 494] width 128 height 17
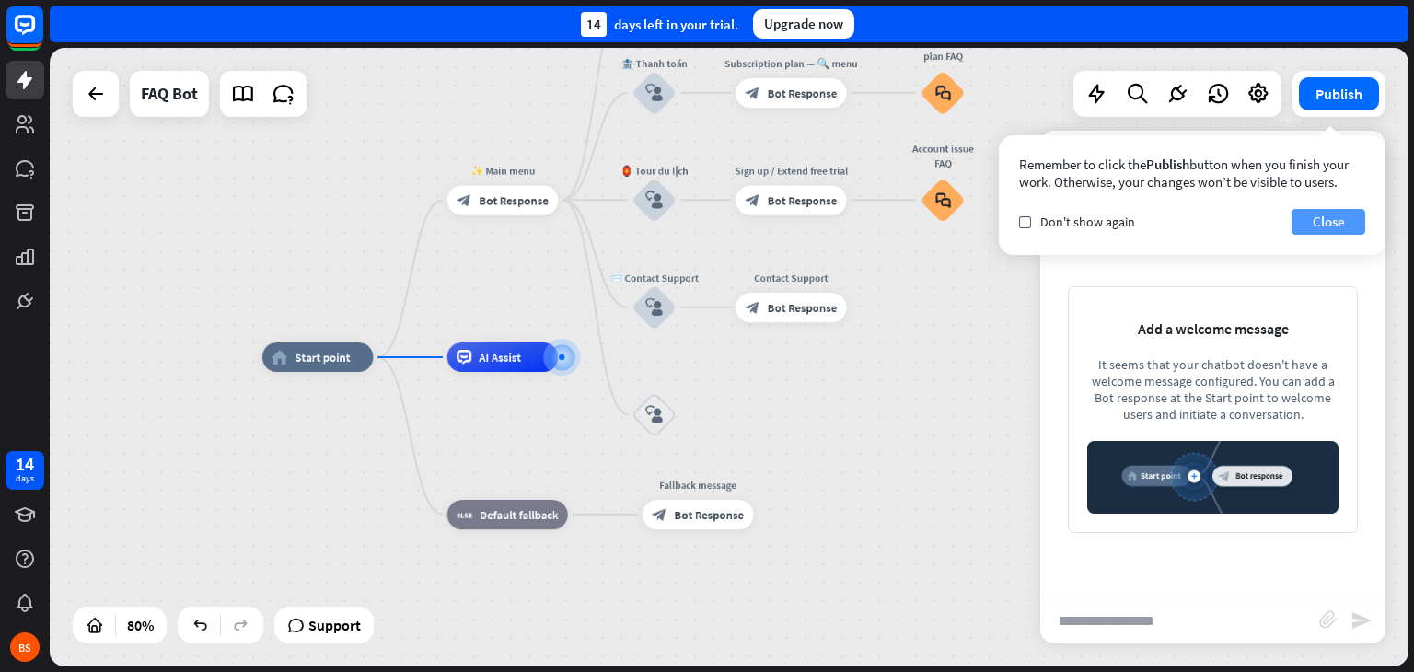
click at [1347, 224] on button "Close" at bounding box center [1329, 222] width 74 height 26
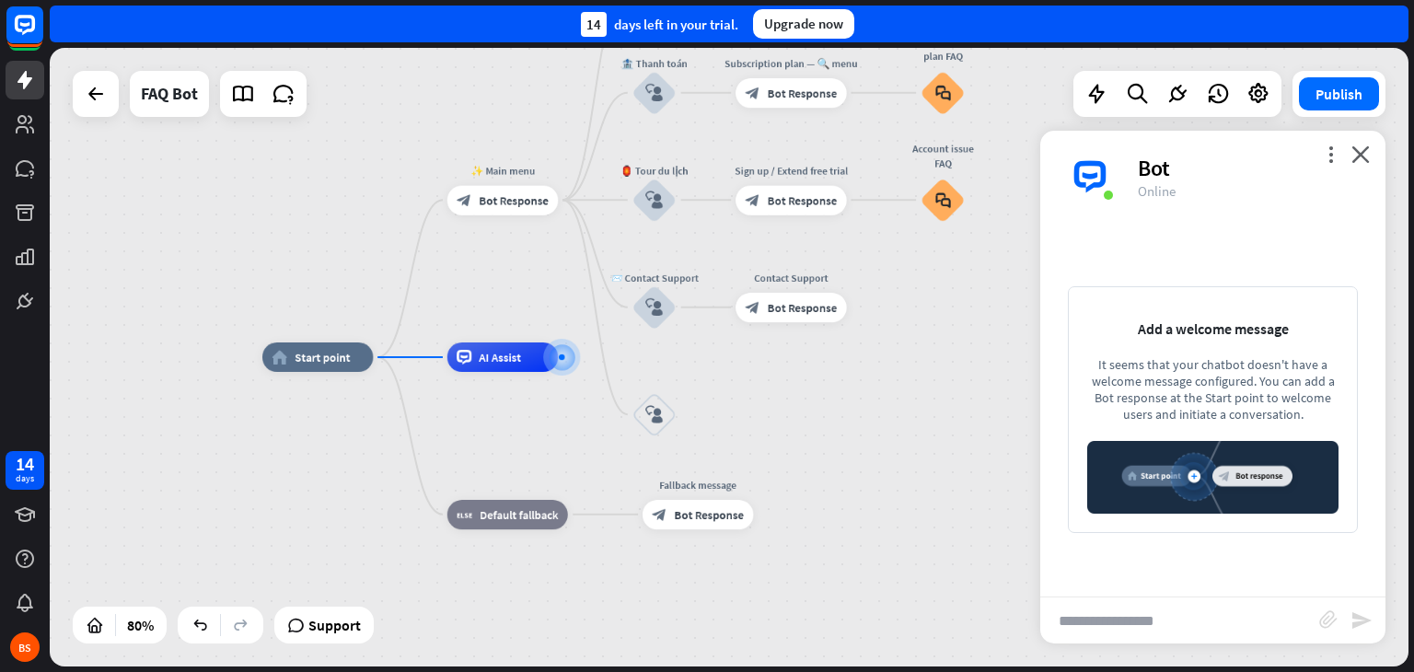
click at [1263, 598] on input "text" at bounding box center [1179, 621] width 279 height 46
click at [1363, 152] on icon "close" at bounding box center [1361, 153] width 18 height 17
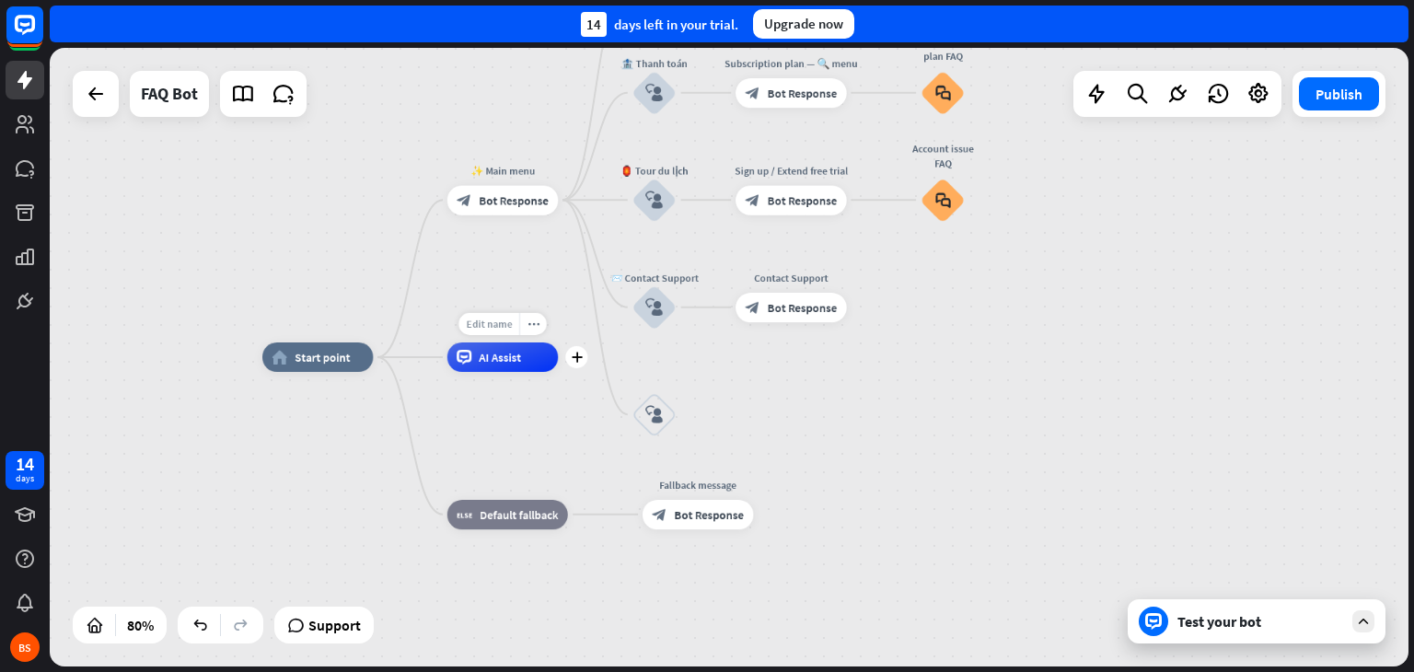
click at [497, 322] on span "Edit name" at bounding box center [489, 324] width 46 height 13
click at [907, 424] on div "home_2 Start point ✨ Main menu block_bot_response Bot Response 🏨 Nơi lưu trú bl…" at bounding box center [808, 605] width 1092 height 497
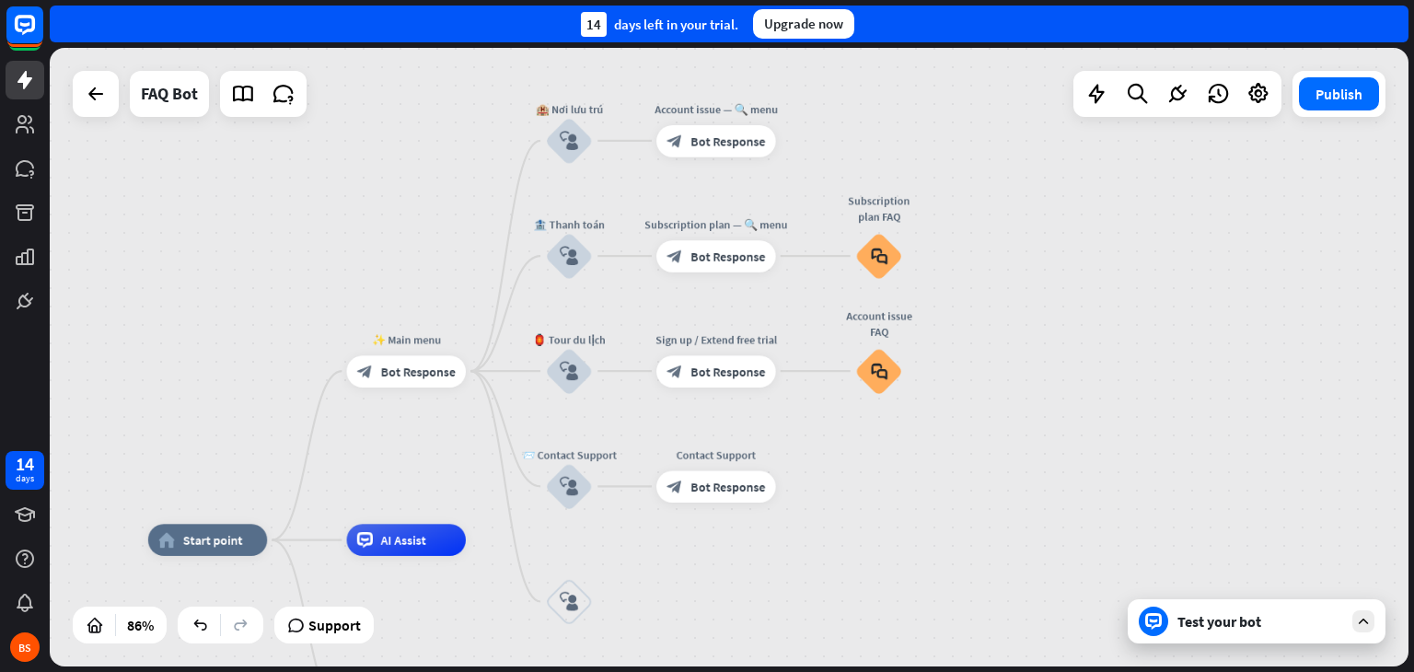
drag, startPoint x: 910, startPoint y: 424, endPoint x: 843, endPoint y: 613, distance: 200.0
click at [732, 258] on span "Bot Response" at bounding box center [728, 257] width 75 height 16
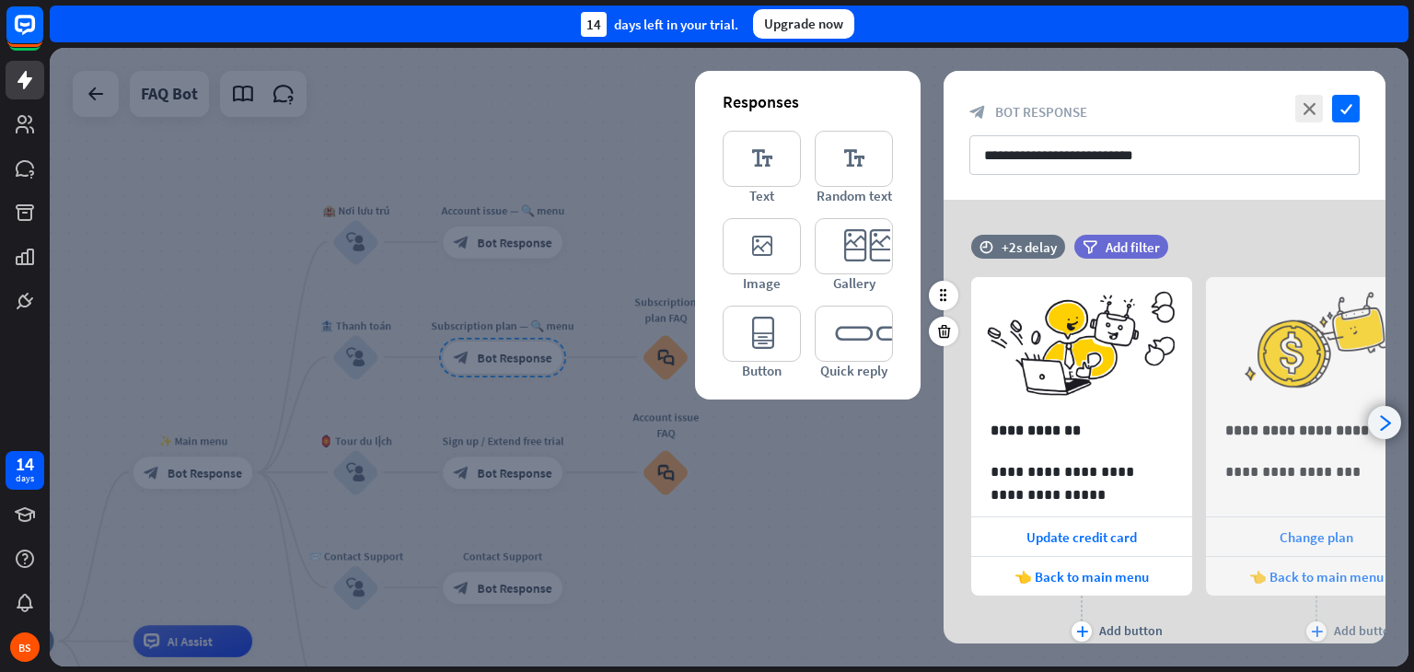
click at [1400, 422] on div "arrowhead_right" at bounding box center [1384, 422] width 33 height 33
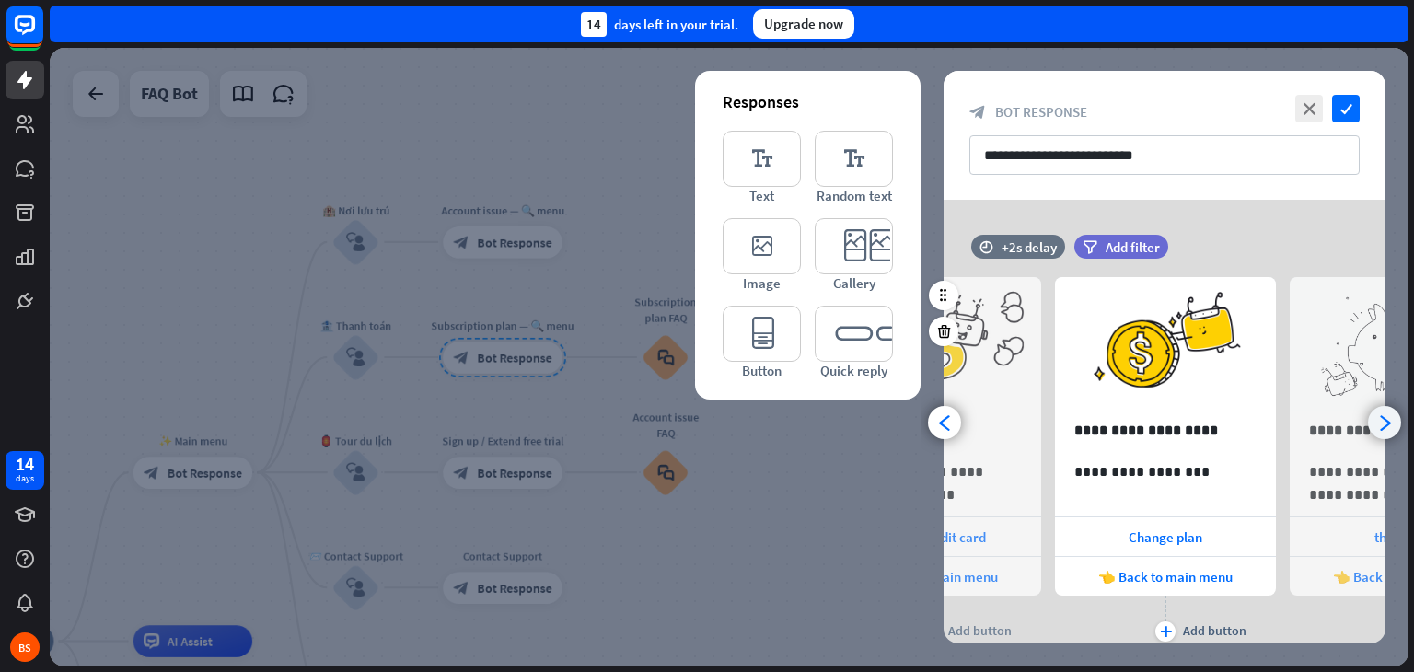
click at [1400, 422] on div "arrowhead_right" at bounding box center [1384, 422] width 33 height 33
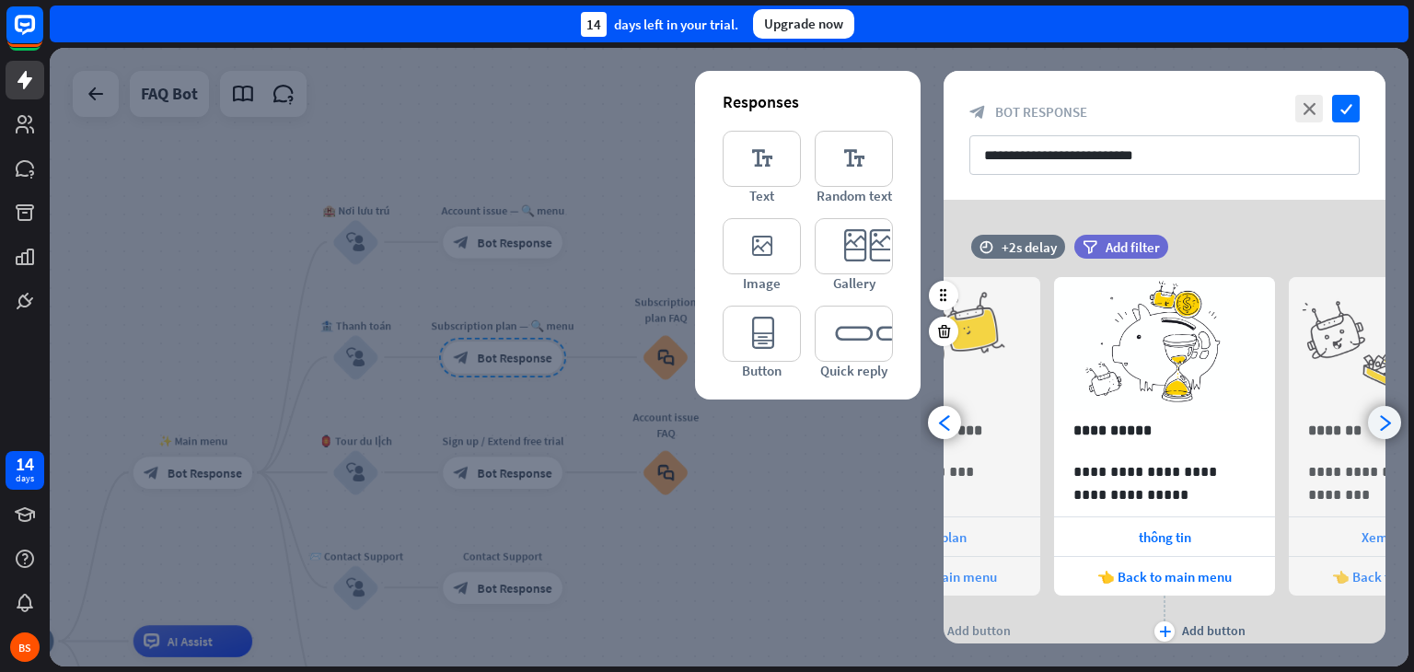
click at [1400, 422] on div "arrowhead_right" at bounding box center [1384, 422] width 33 height 33
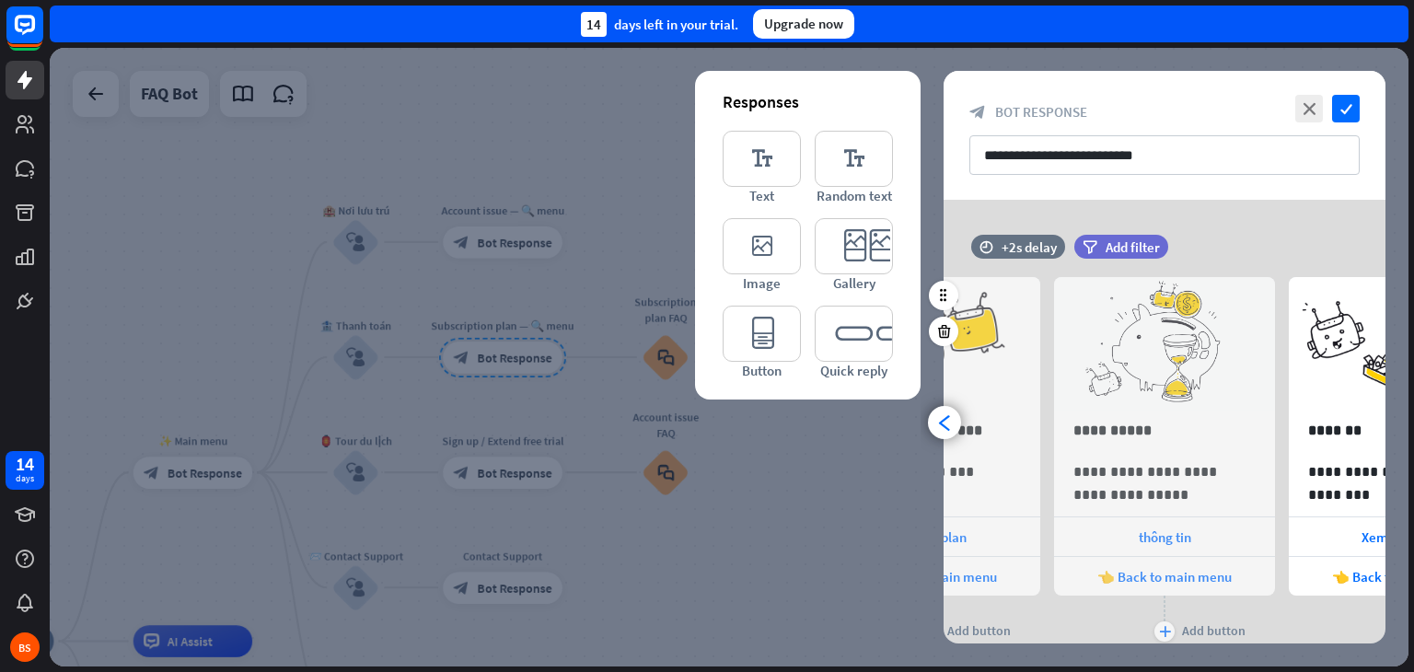
scroll to position [0, 621]
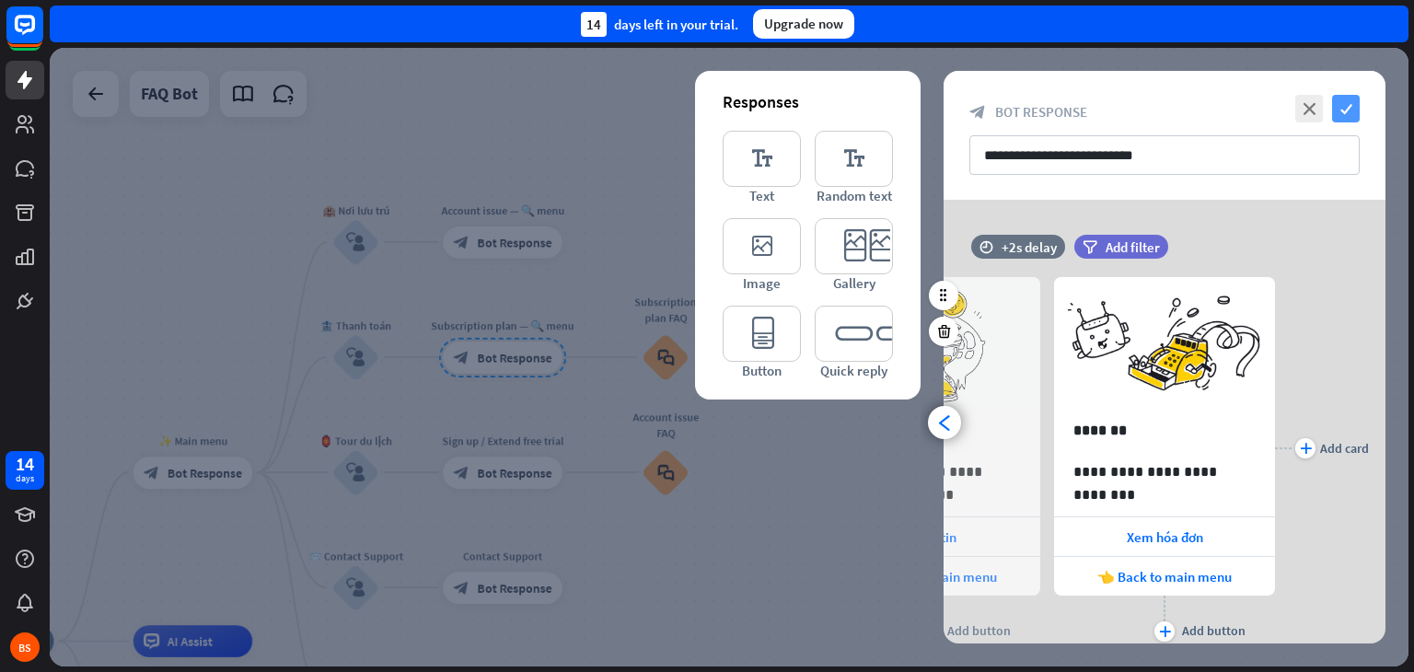
click at [1356, 101] on icon "check" at bounding box center [1346, 109] width 28 height 28
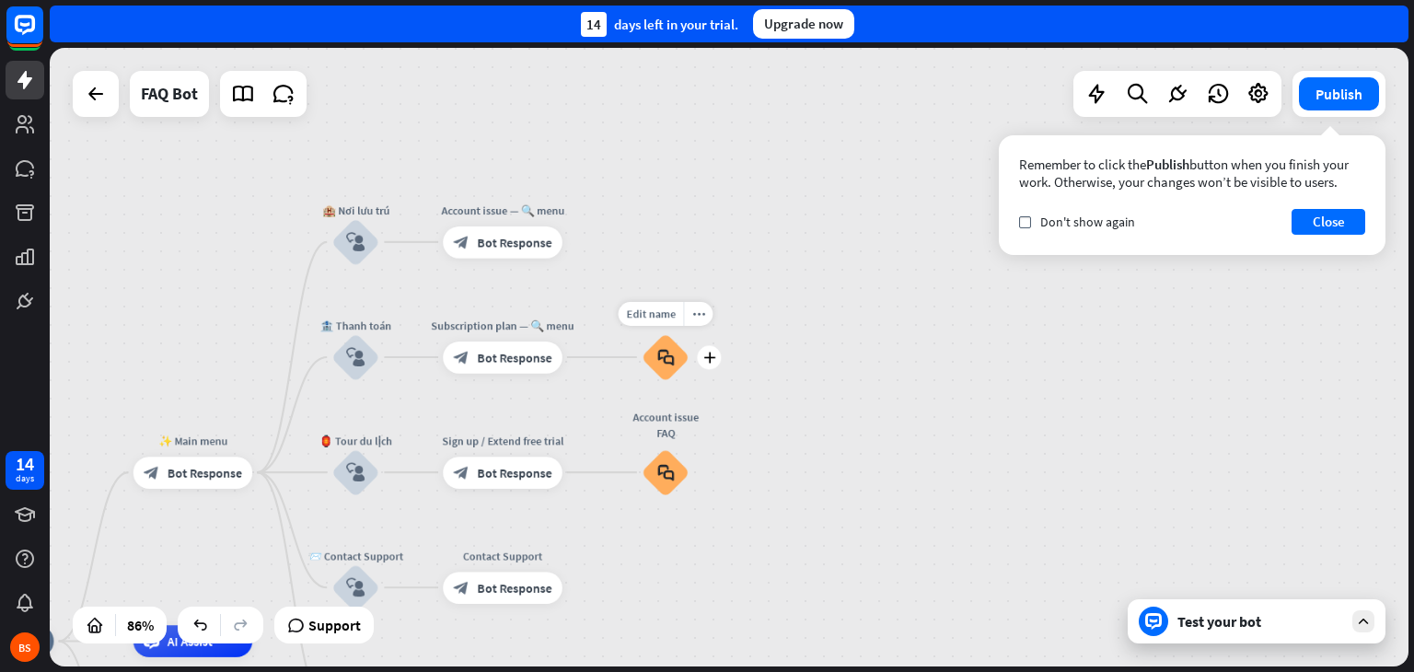
click at [663, 375] on div "block_faq" at bounding box center [666, 357] width 48 height 48
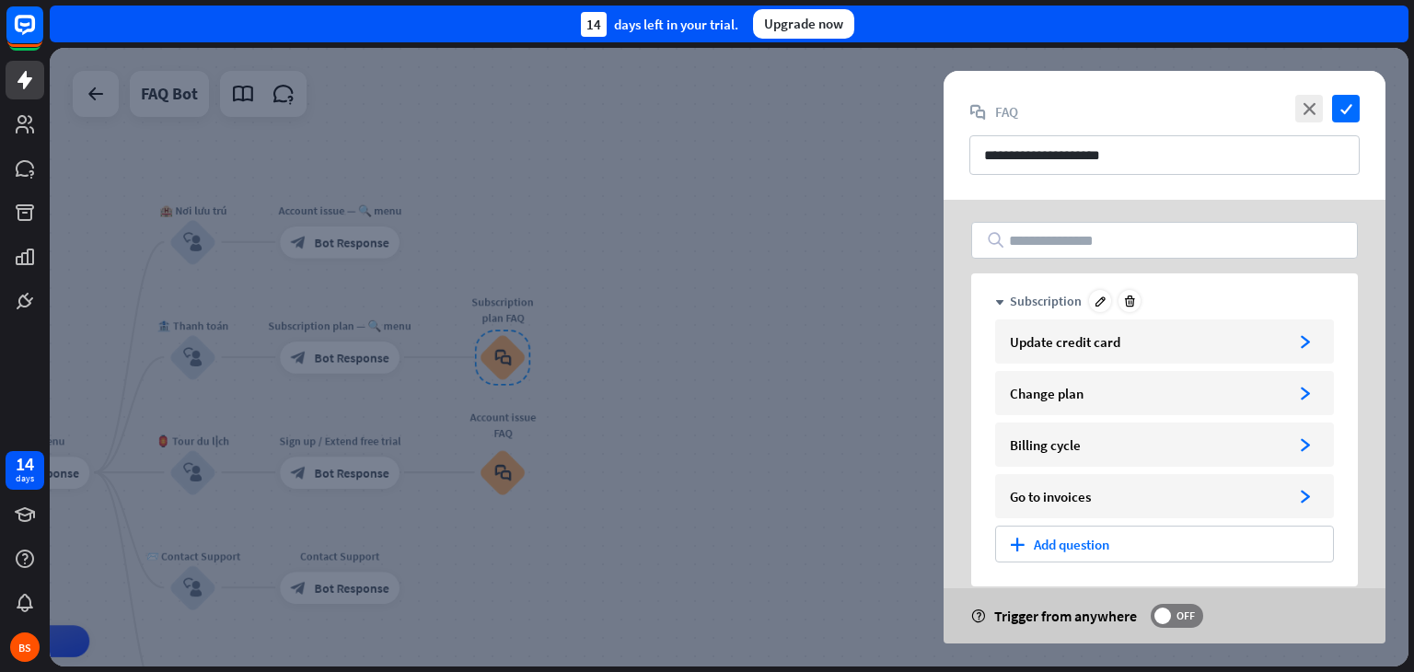
click at [1005, 297] on div "down Subscription" at bounding box center [1164, 301] width 339 height 22
click at [1062, 297] on div "Subscription" at bounding box center [1046, 301] width 72 height 17
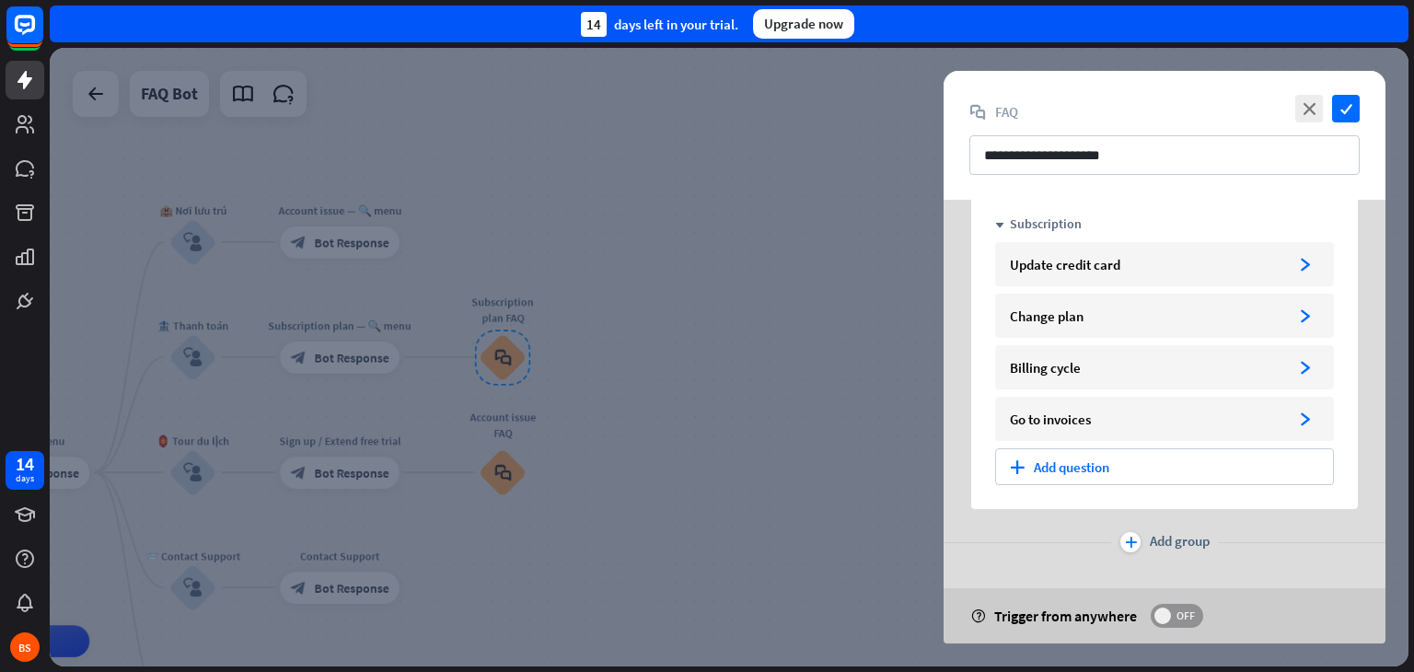
click at [1195, 620] on span "OFF" at bounding box center [1185, 616] width 29 height 15
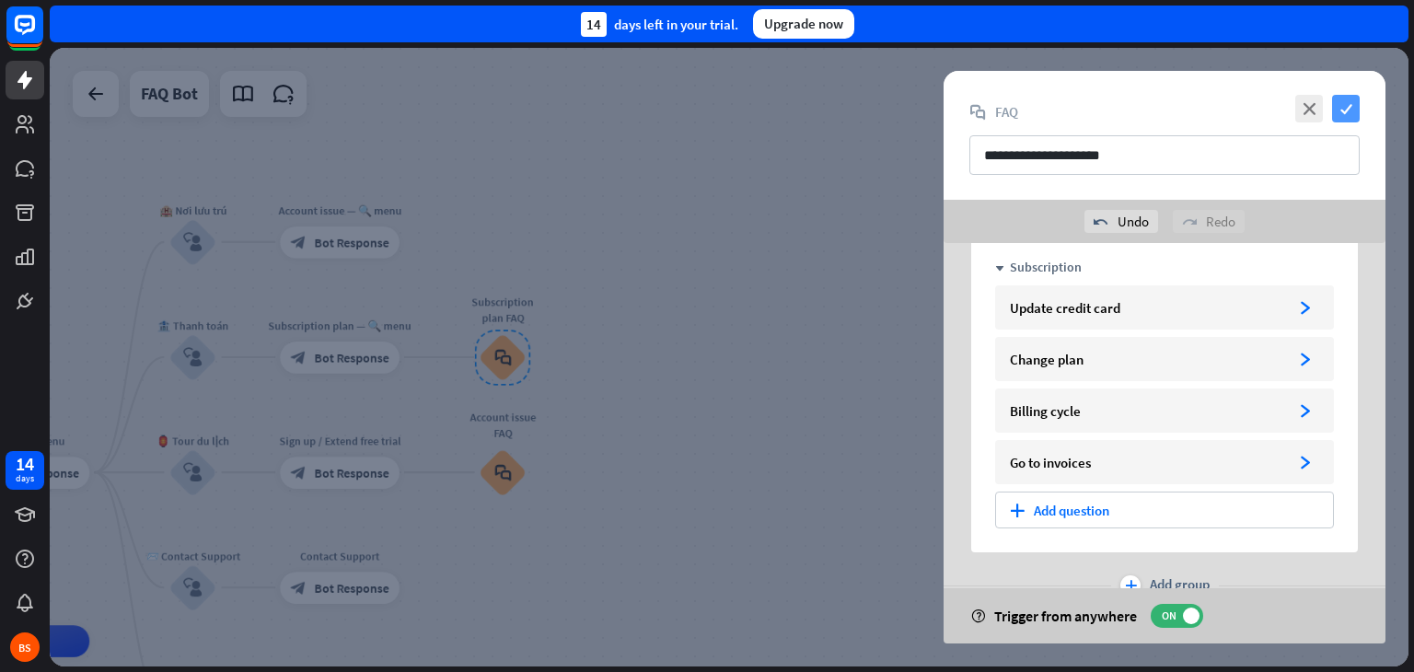
click at [1351, 112] on icon "check" at bounding box center [1346, 109] width 28 height 28
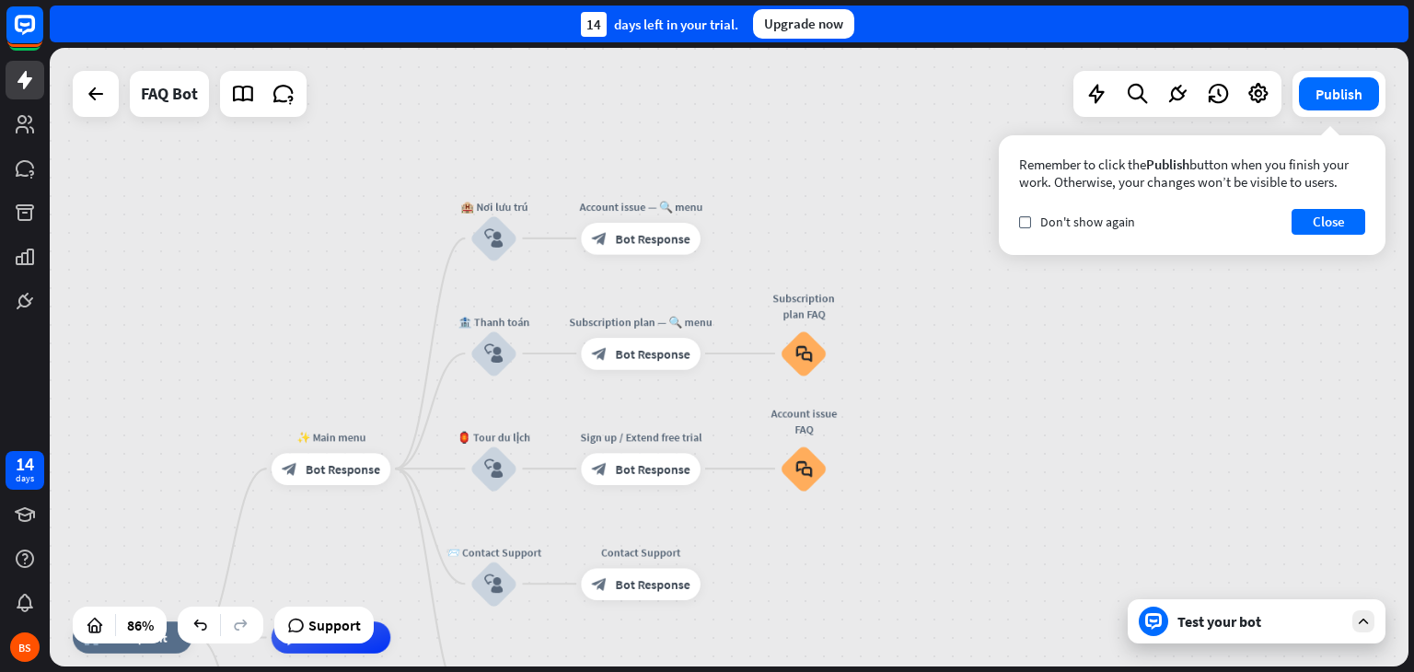
drag, startPoint x: 772, startPoint y: 402, endPoint x: 1076, endPoint y: 399, distance: 304.8
click at [1076, 399] on div "home_2 Start point ✨ Main menu block_bot_response Bot Response 🏨 Nơi lưu trú bl…" at bounding box center [729, 357] width 1359 height 619
click at [178, 93] on div "FAQ Bot" at bounding box center [169, 94] width 57 height 46
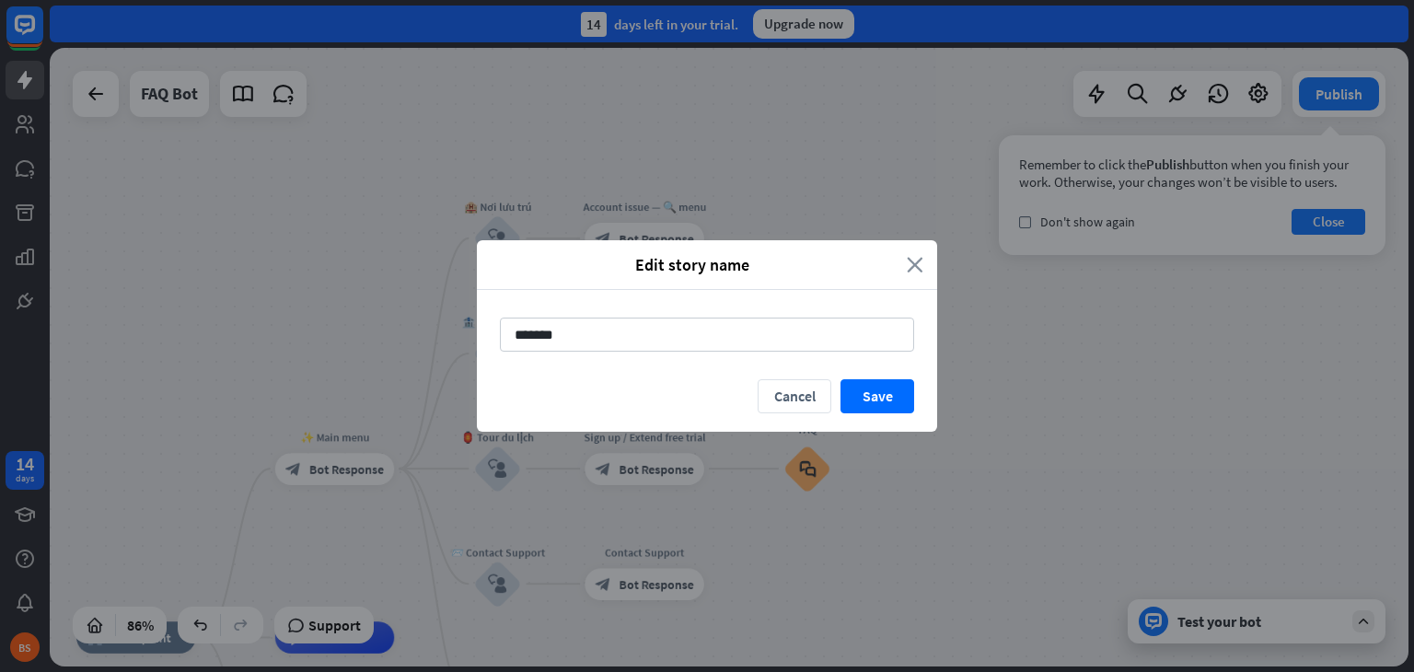
click at [917, 255] on icon "close" at bounding box center [915, 264] width 17 height 21
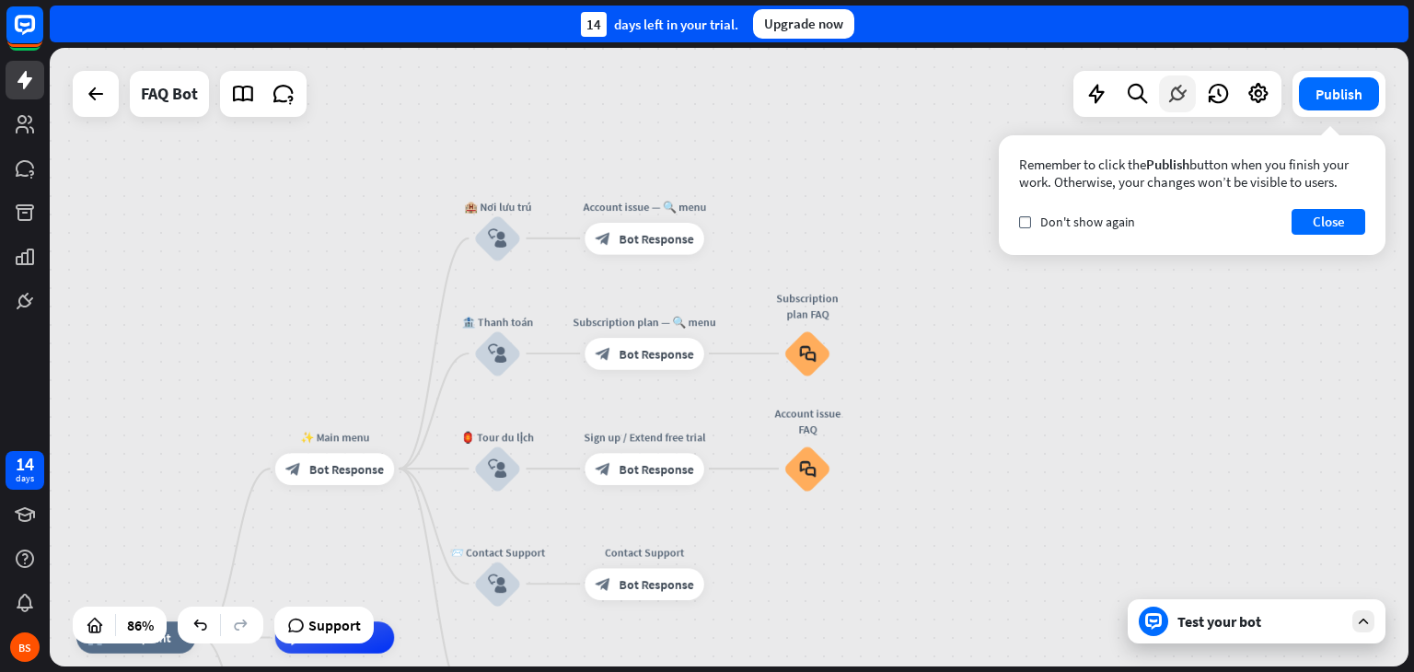
click at [1178, 91] on icon at bounding box center [1178, 94] width 24 height 24
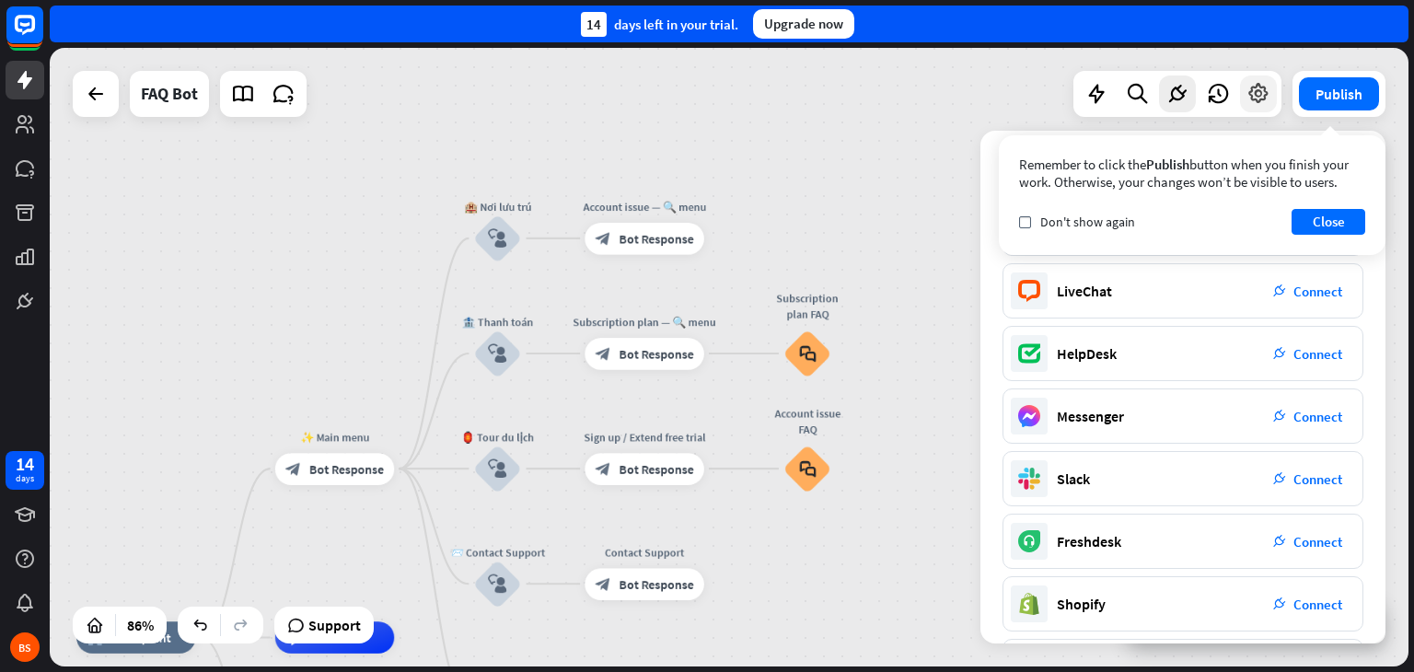
click at [1270, 88] on icon at bounding box center [1259, 94] width 24 height 24
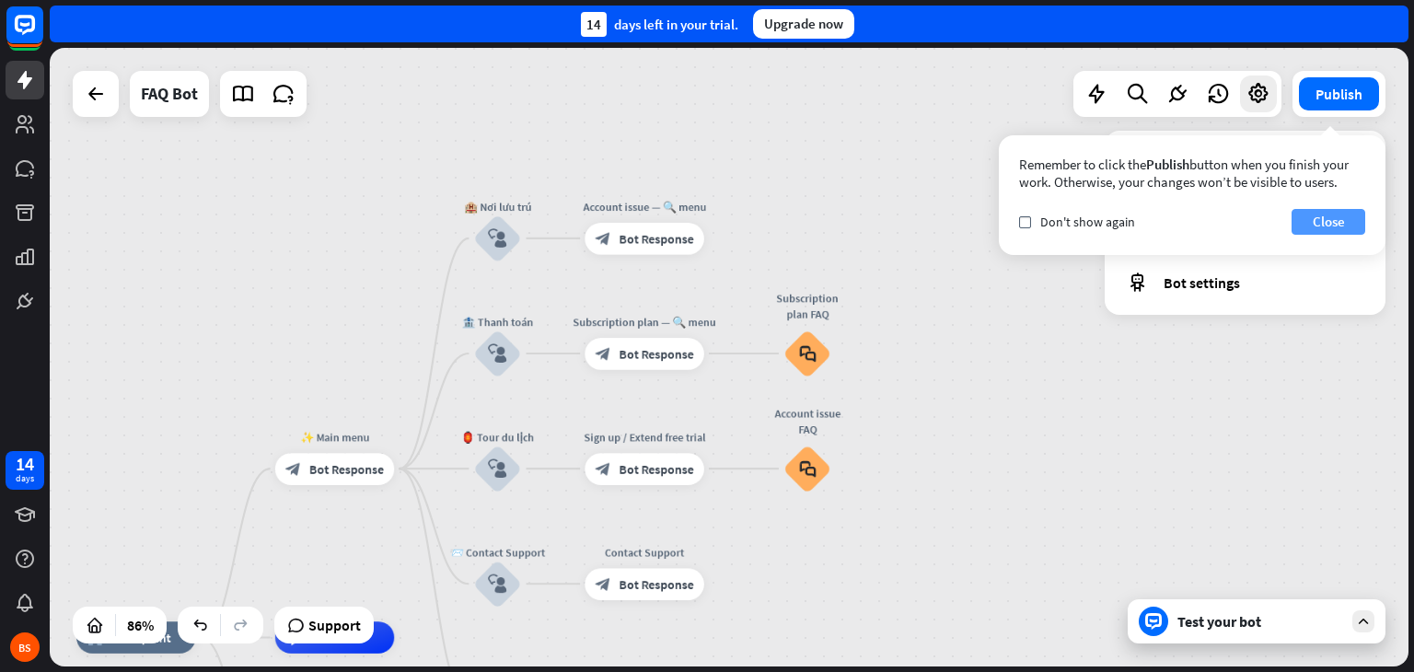
click at [1341, 224] on button "Close" at bounding box center [1329, 222] width 74 height 26
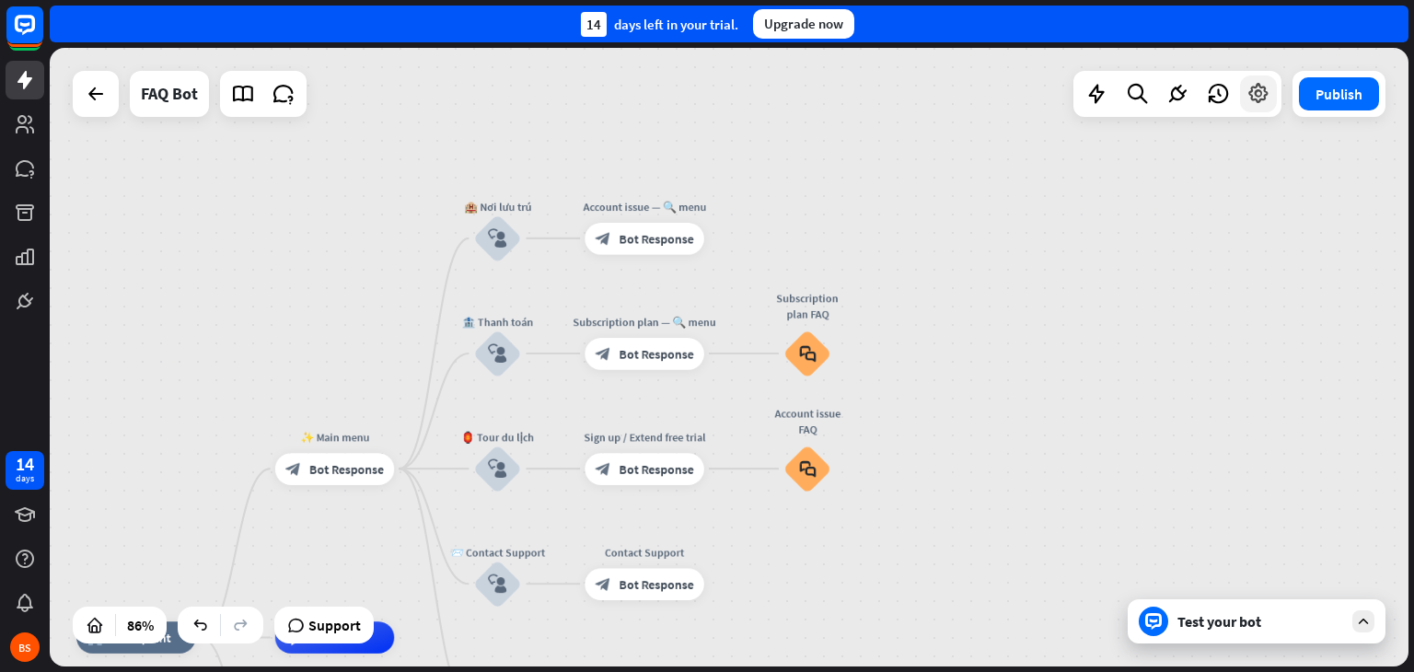
click at [1265, 102] on icon at bounding box center [1259, 94] width 24 height 24
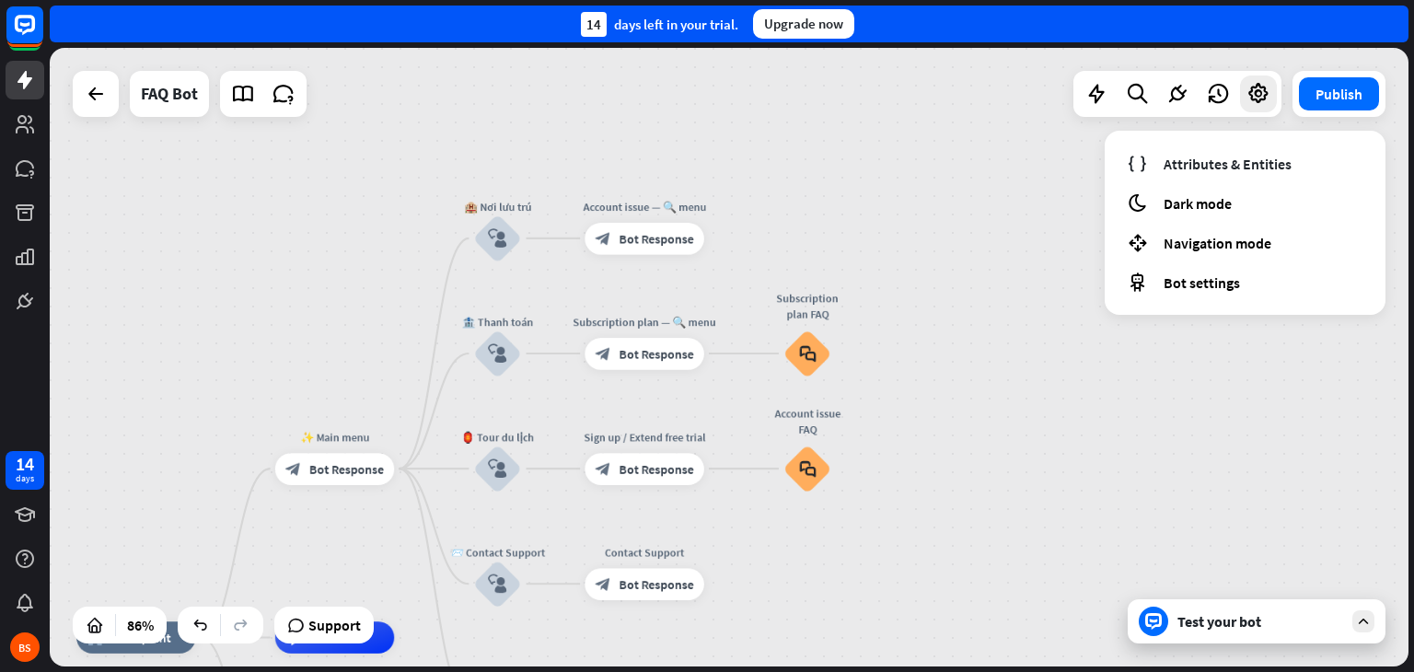
click at [1201, 405] on div "home_2 Start point ✨ Main menu block_bot_response Bot Response 🏨 Nơi lưu trú bl…" at bounding box center [729, 357] width 1359 height 619
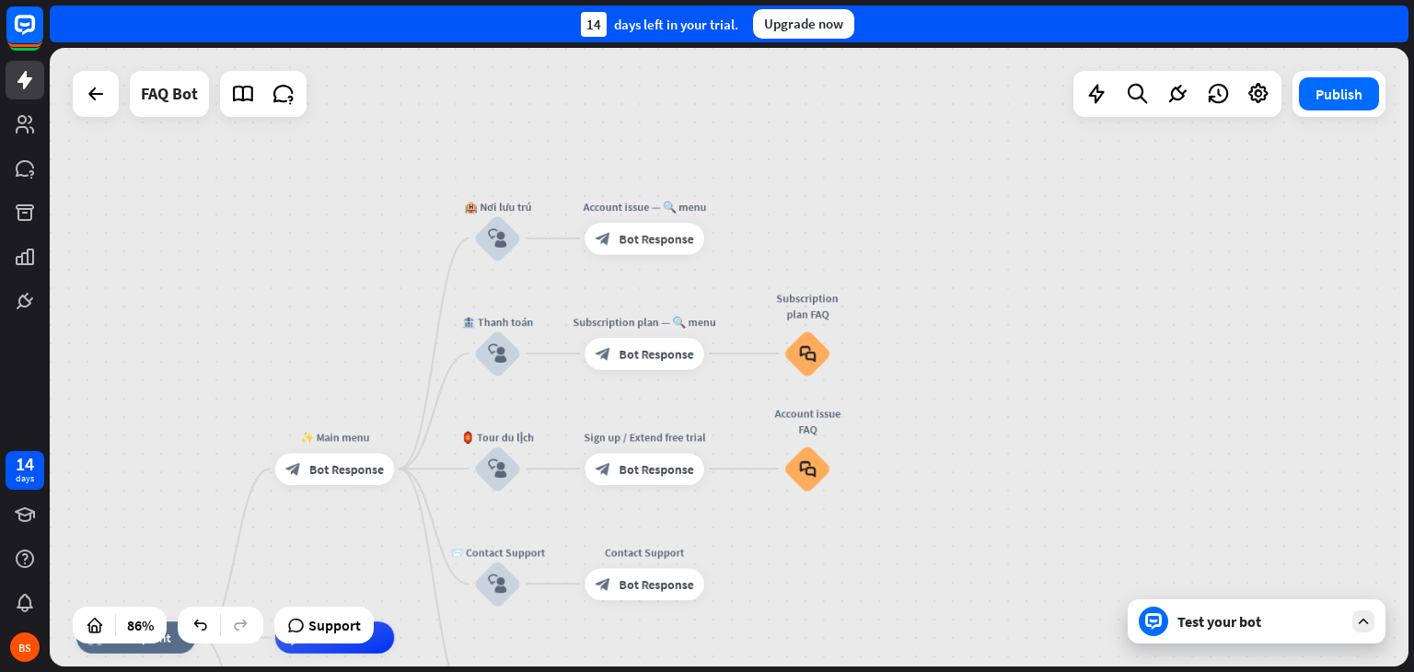
click at [271, 306] on div "home_2 Start point ✨ Main menu block_bot_response Bot Response 🏨 Nơi lưu trú bl…" at bounding box center [729, 357] width 1359 height 619
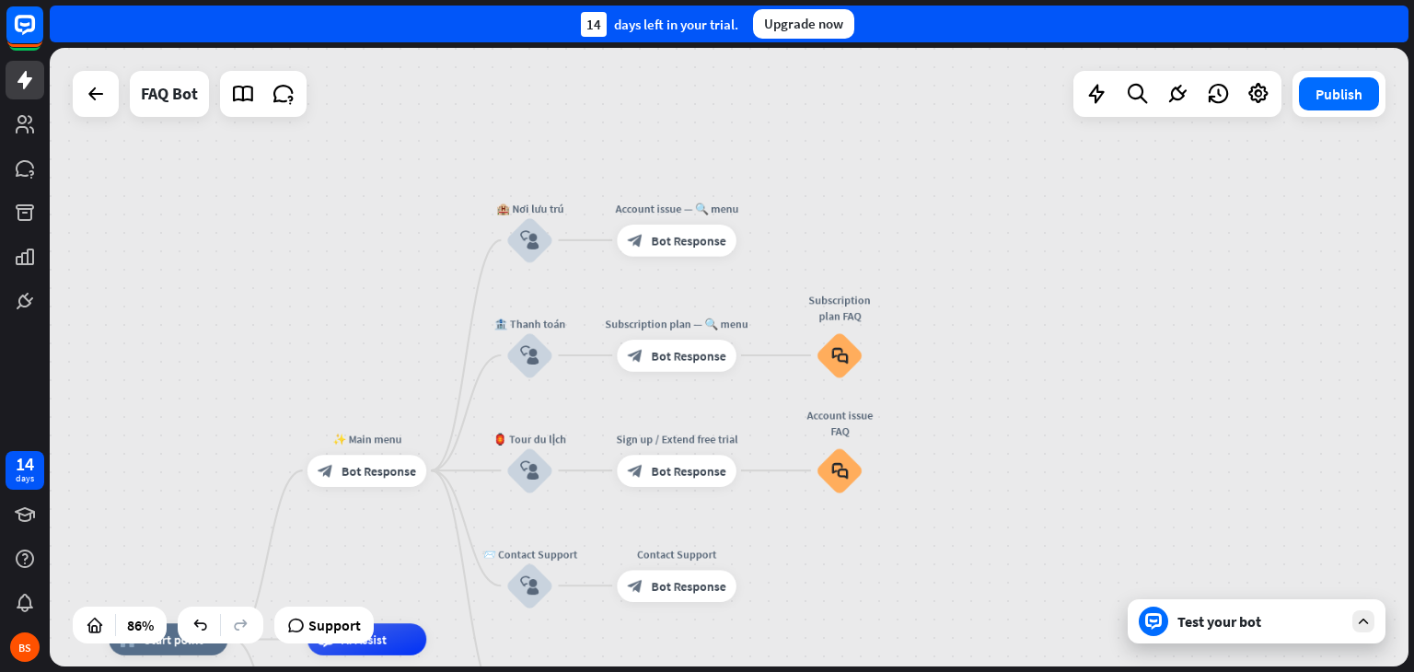
drag, startPoint x: 271, startPoint y: 306, endPoint x: 297, endPoint y: 308, distance: 26.8
click at [297, 308] on div "home_2 Start point ✨ Main menu block_bot_response Bot Response 🏨 Nơi lưu trú bl…" at bounding box center [729, 357] width 1359 height 619
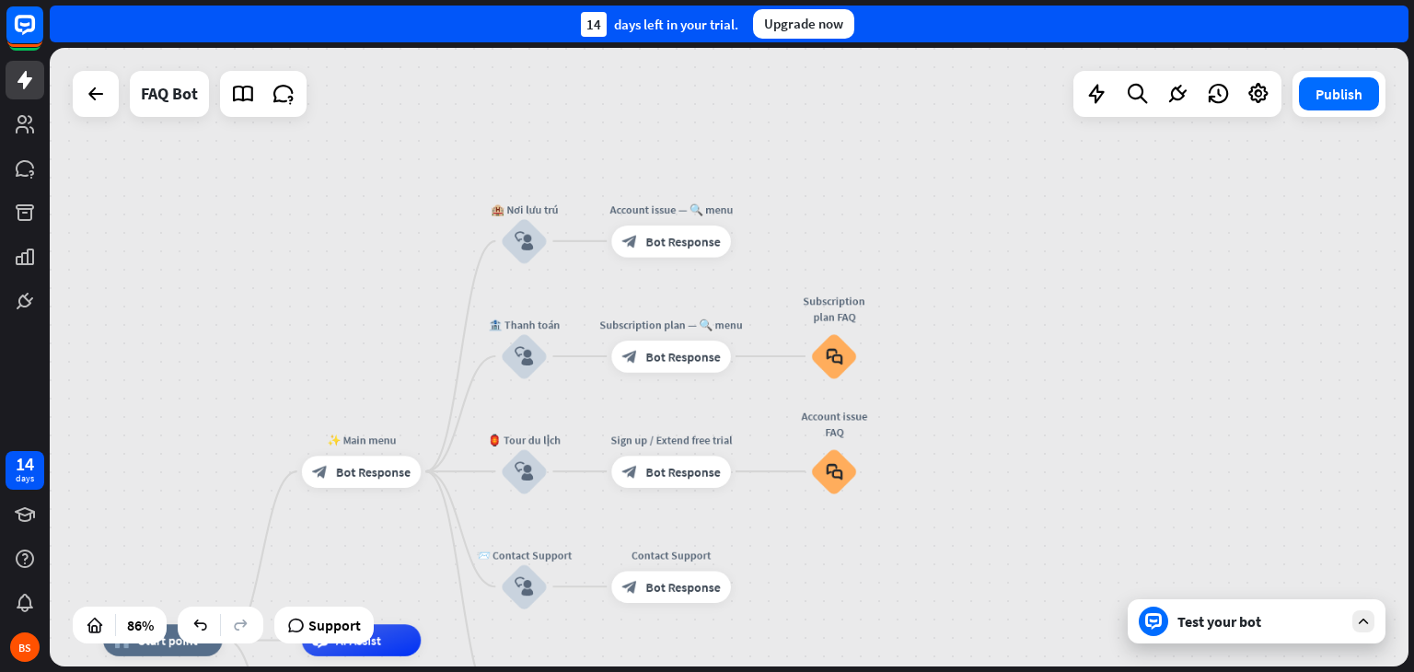
click at [1186, 619] on div "Test your bot" at bounding box center [1261, 621] width 166 height 18
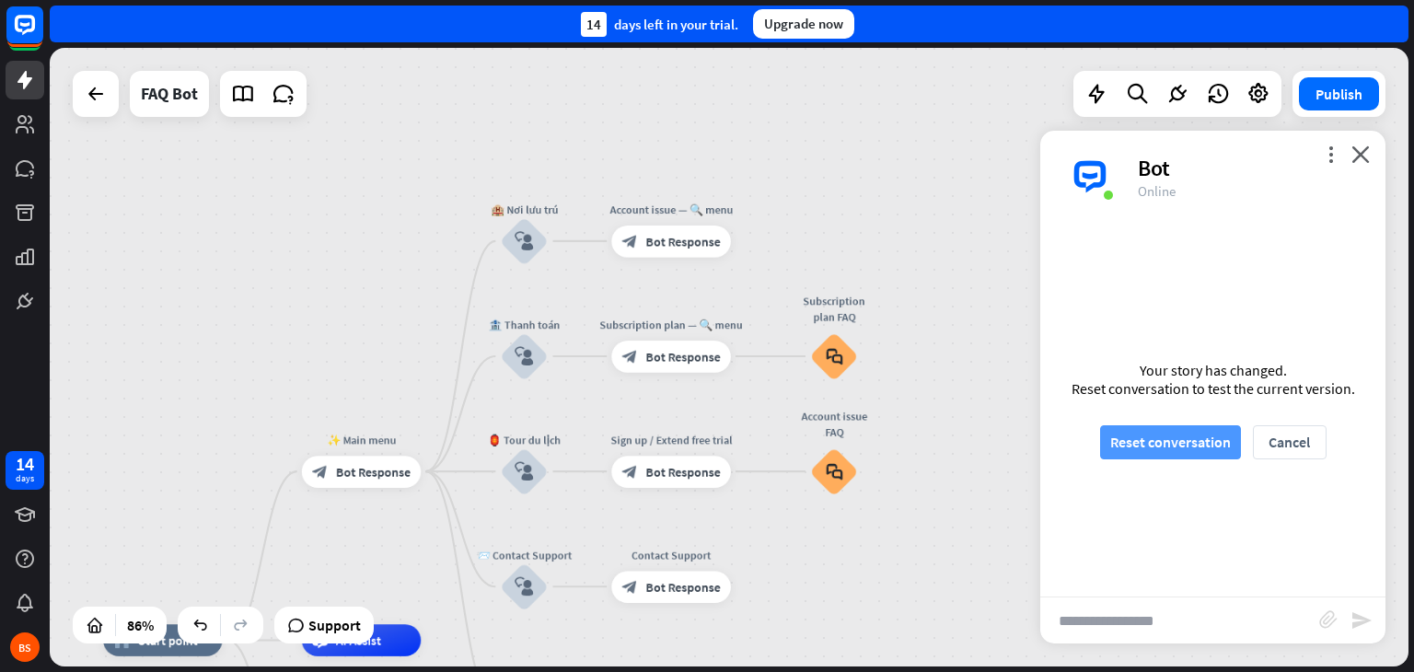
click at [1195, 442] on button "Reset conversation" at bounding box center [1170, 442] width 141 height 34
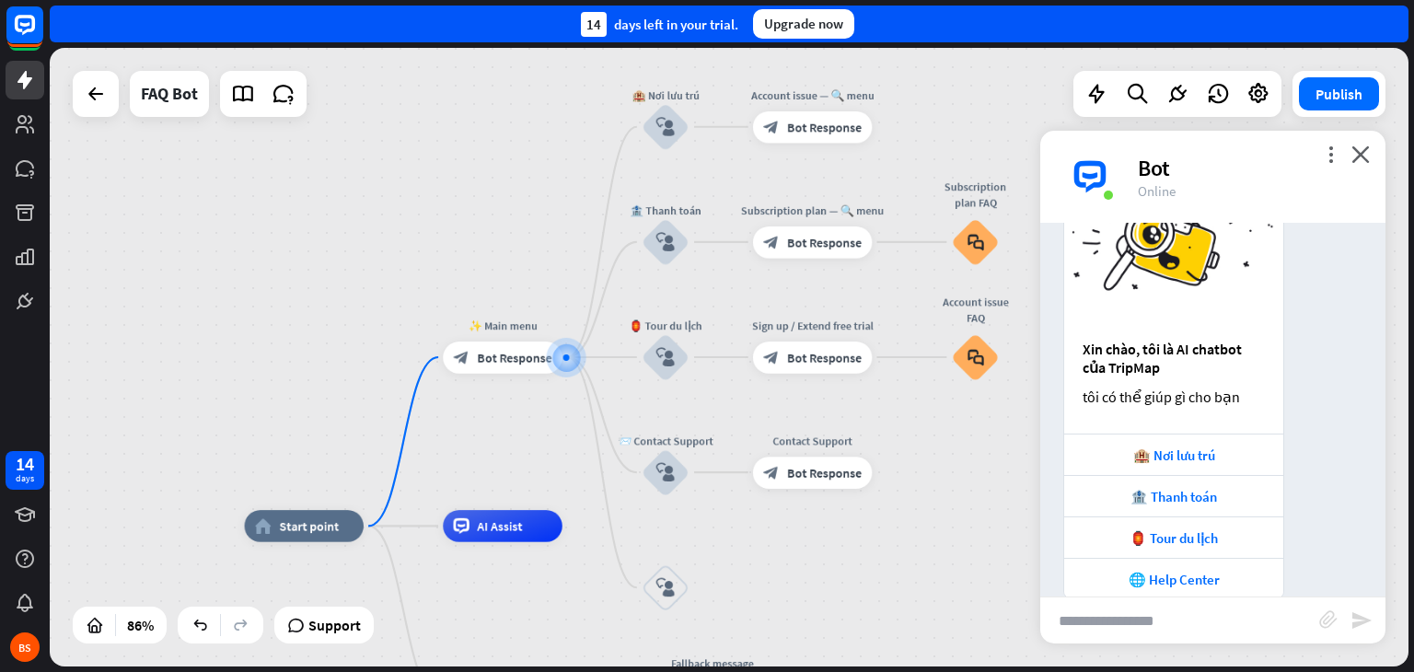
scroll to position [136, 0]
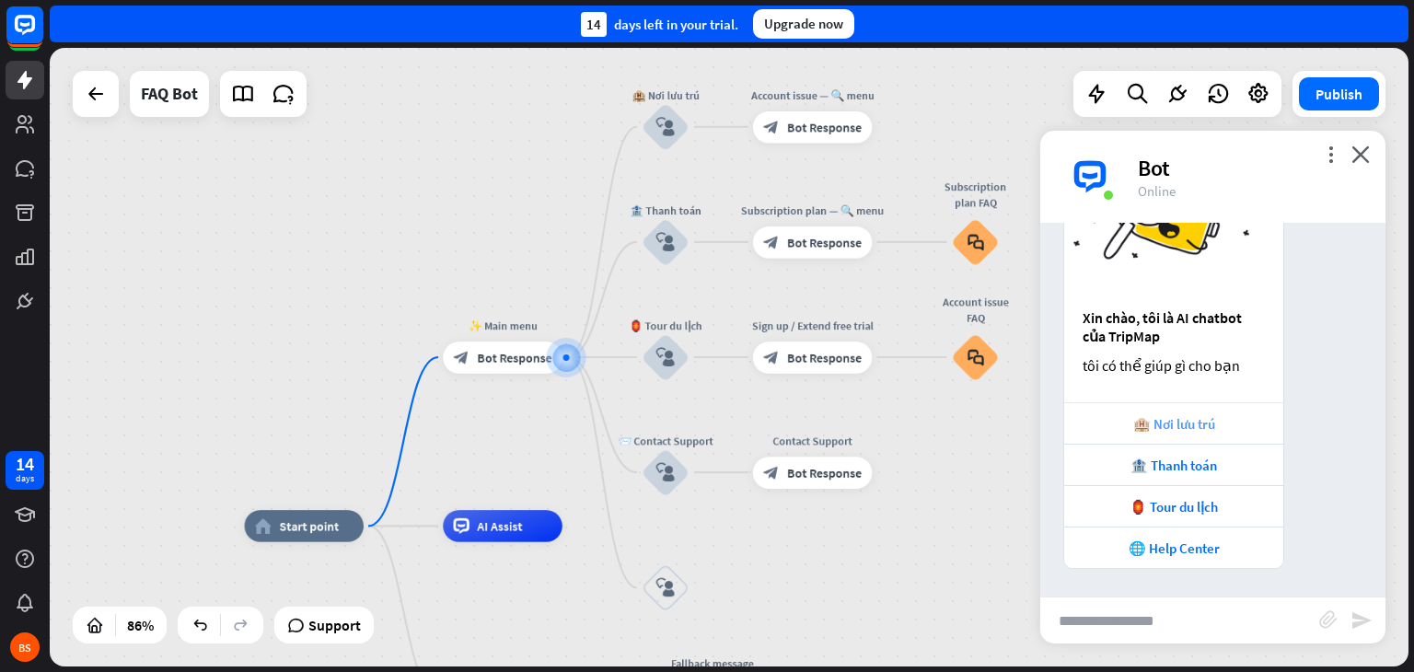
click at [1196, 421] on div "🏨 Nơi lưu trú" at bounding box center [1174, 423] width 201 height 17
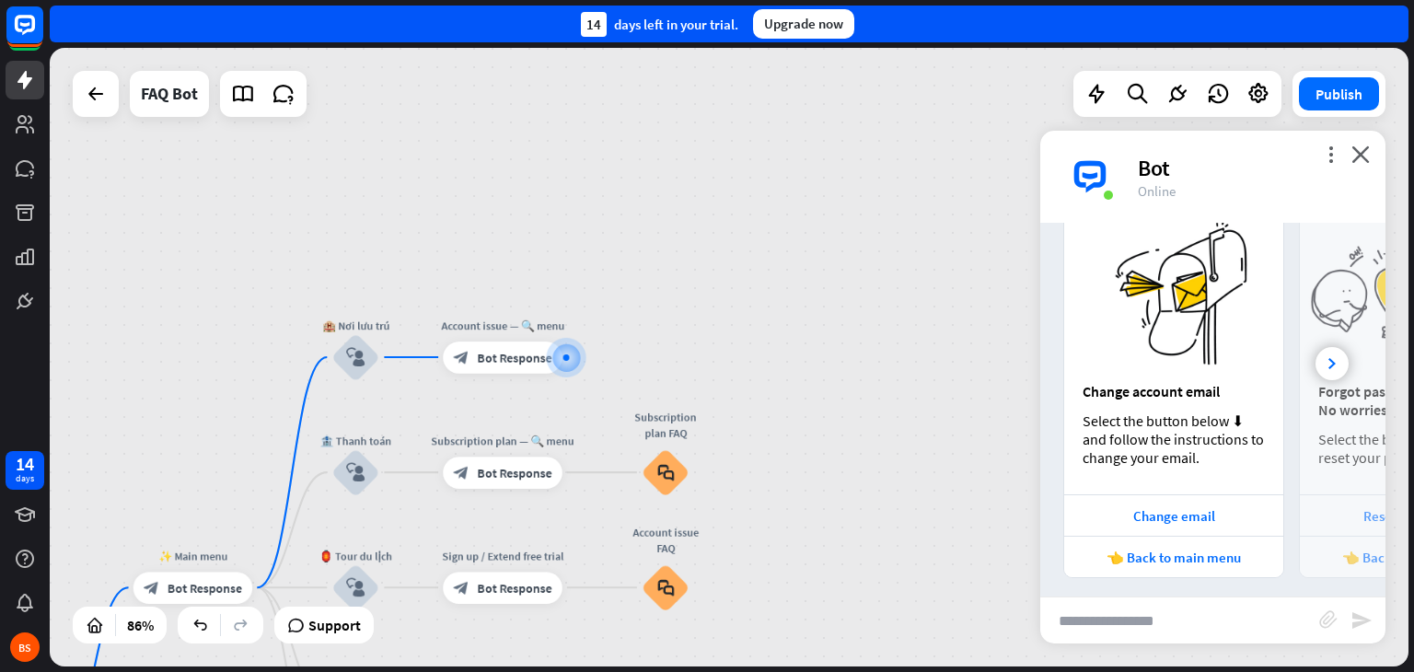
scroll to position [634, 0]
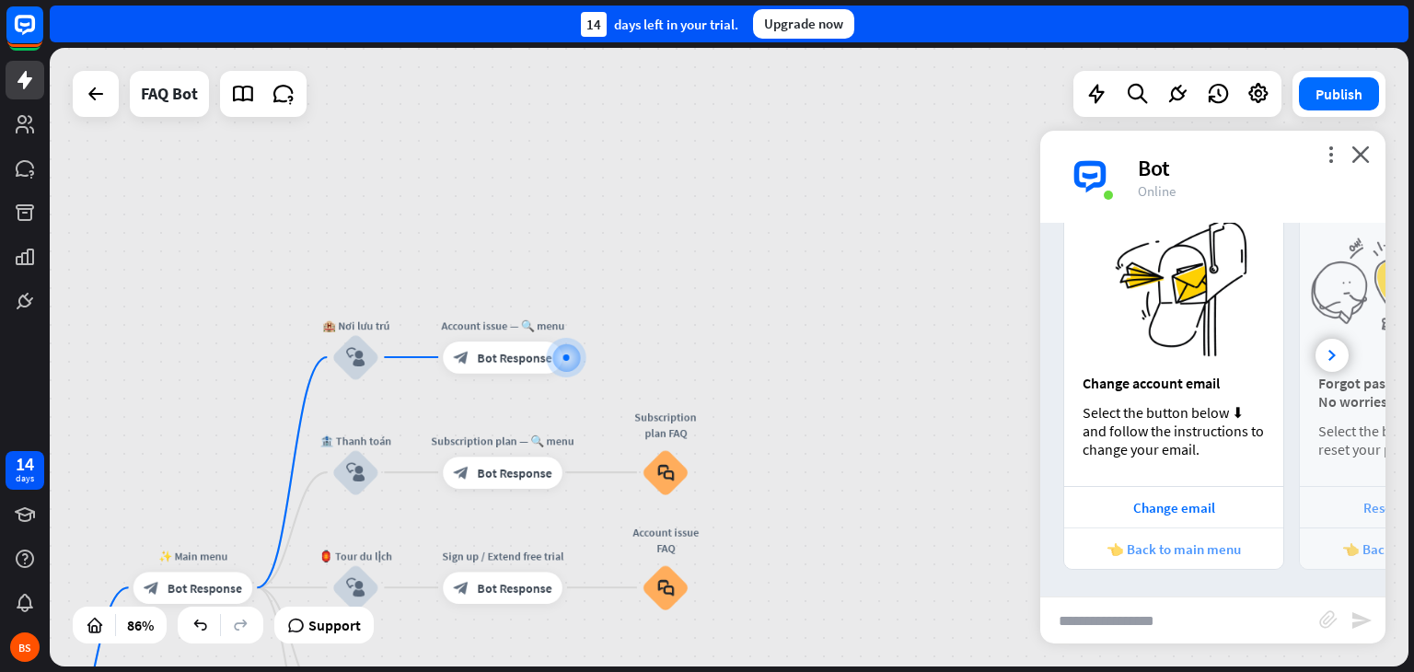
click at [1190, 549] on div "👈 Back to main menu" at bounding box center [1174, 548] width 201 height 17
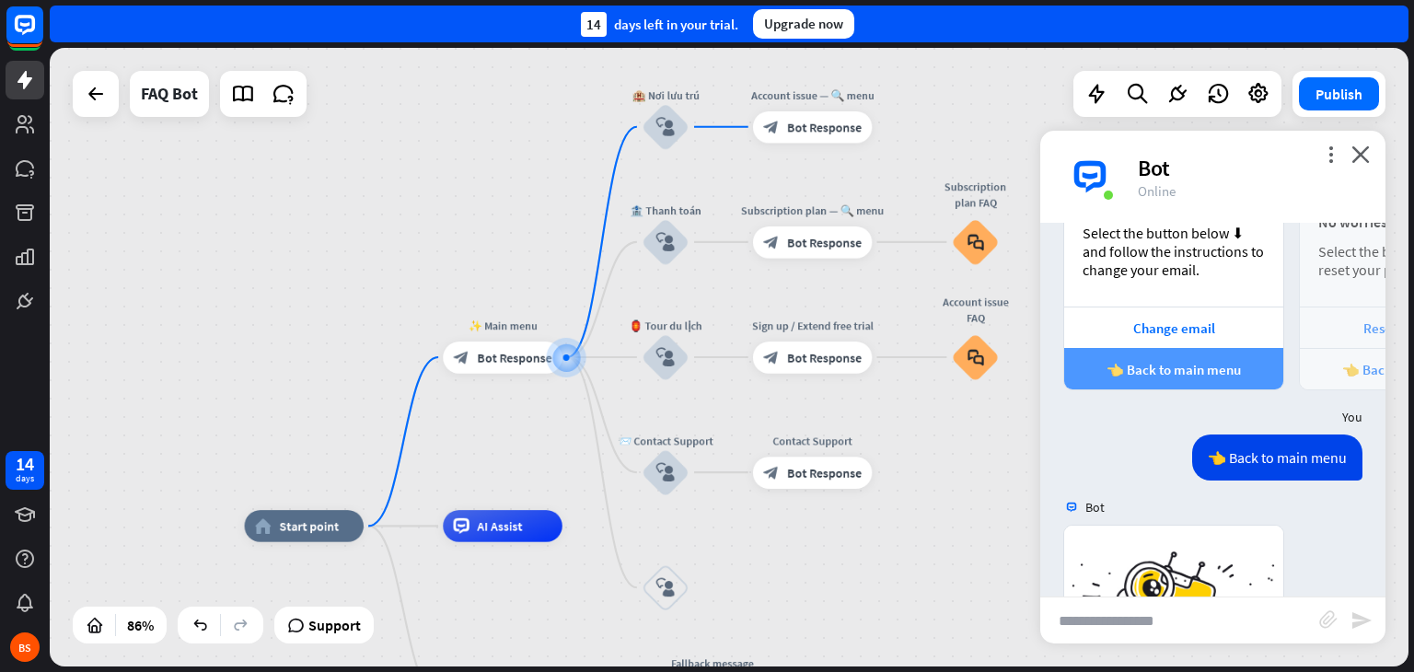
scroll to position [1197, 0]
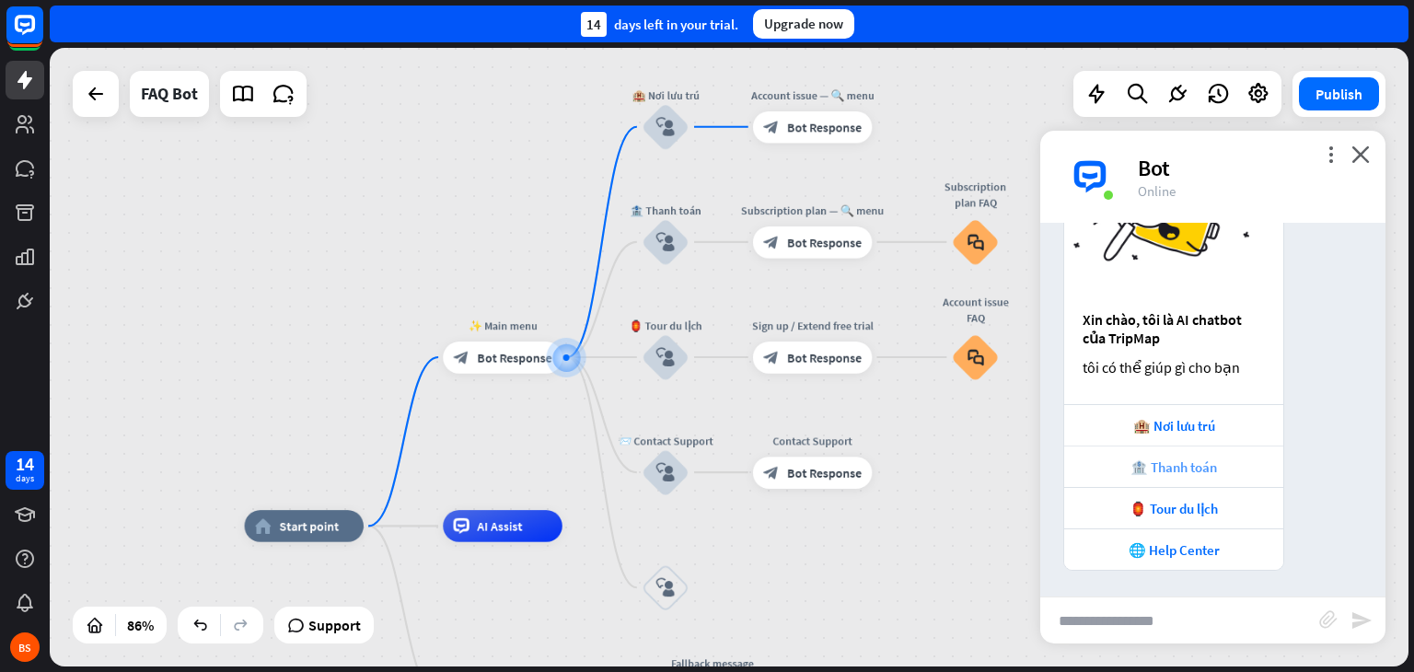
click at [1191, 461] on div "🏦 Thanh toán" at bounding box center [1174, 467] width 201 height 17
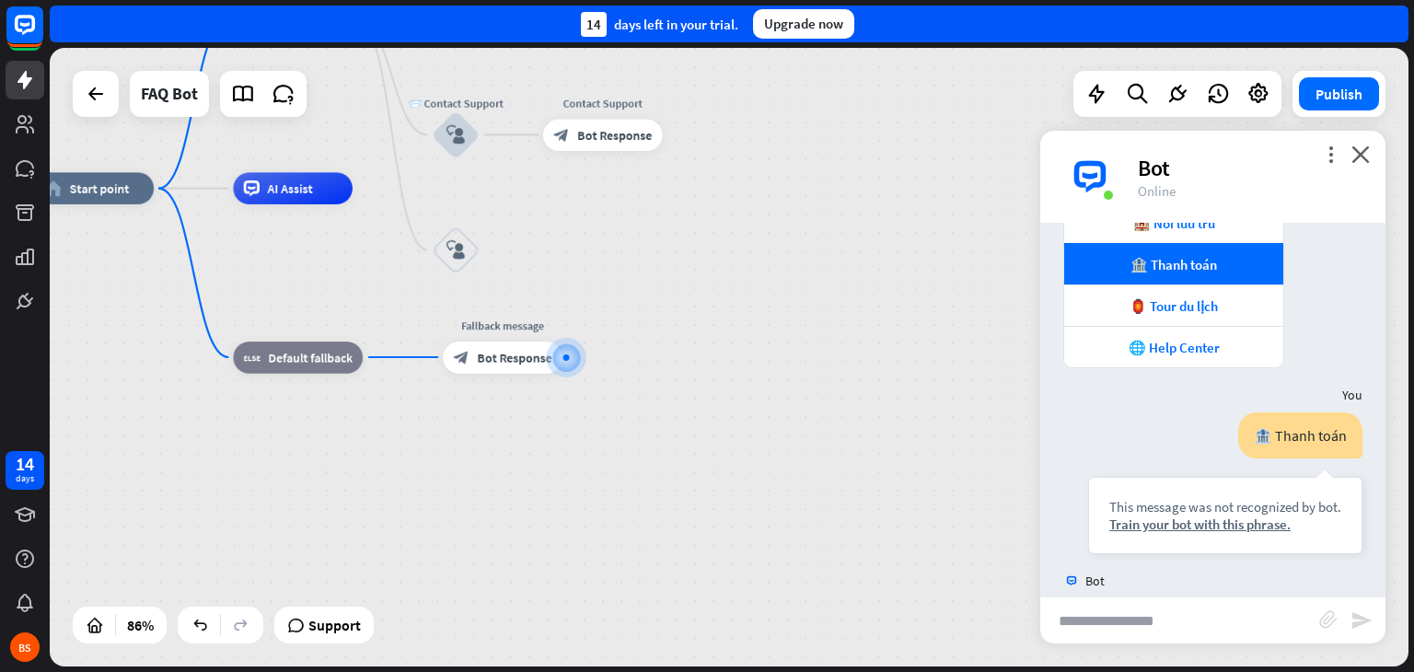
scroll to position [1395, 0]
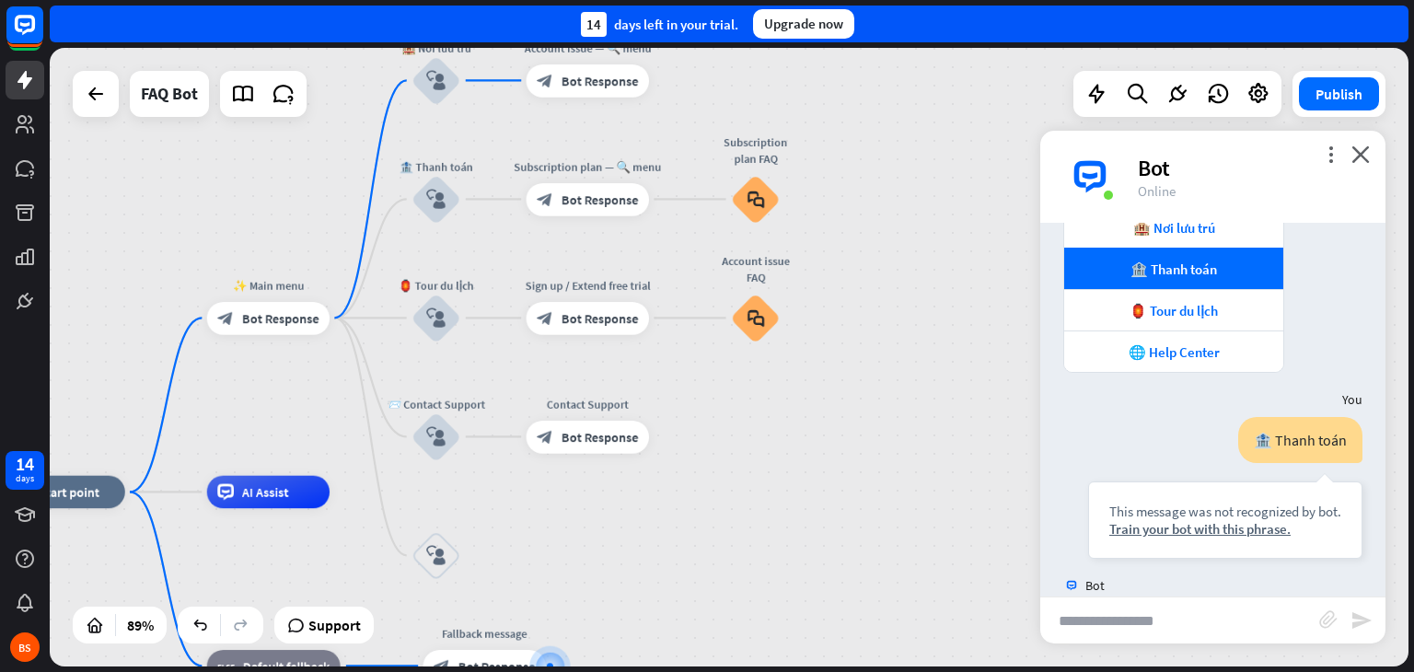
drag, startPoint x: 766, startPoint y: 404, endPoint x: 756, endPoint y: 714, distance: 310.4
click at [756, 671] on html "14 days BS close Product Help First steps Get started with ChatBot Help Center …" at bounding box center [707, 336] width 1414 height 672
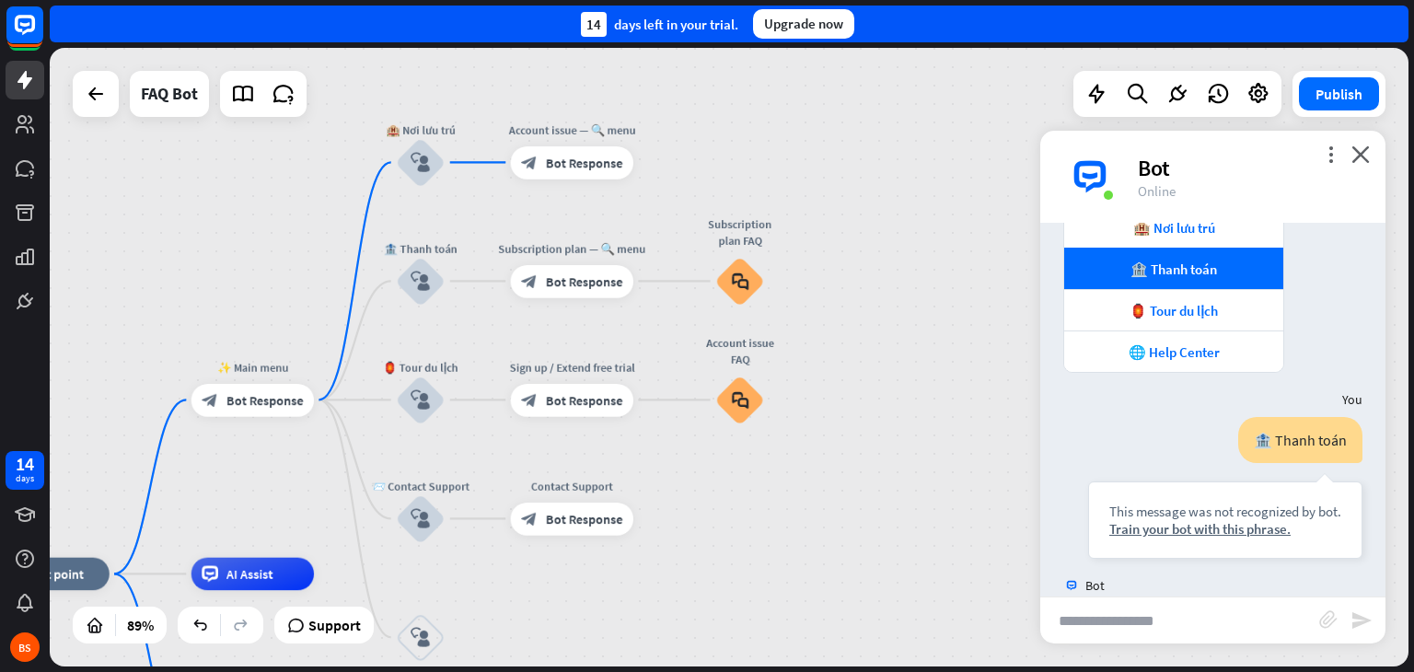
drag, startPoint x: 843, startPoint y: 427, endPoint x: 824, endPoint y: 575, distance: 149.5
click at [824, 575] on div "home_2 Start point ✨ Main menu block_bot_response Bot Response 🏨 Nơi lưu trú bl…" at bounding box center [729, 357] width 1359 height 619
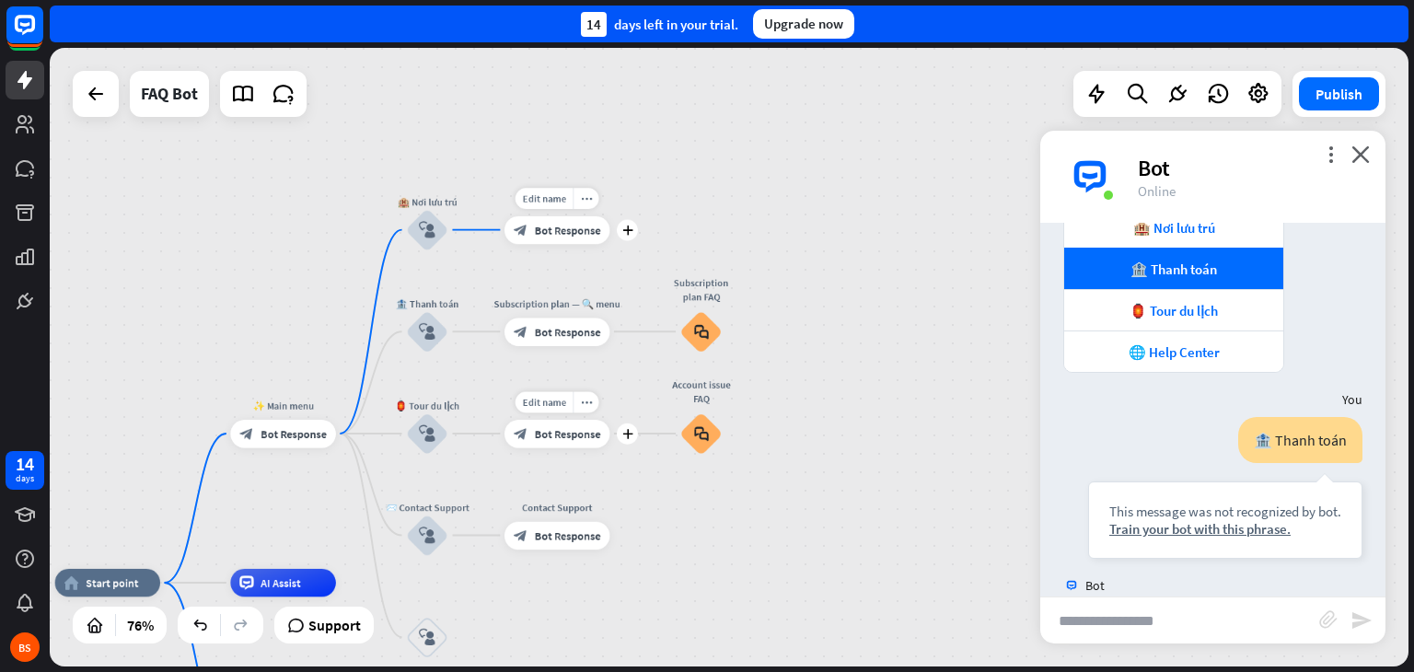
drag, startPoint x: 503, startPoint y: 402, endPoint x: 529, endPoint y: 213, distance: 191.5
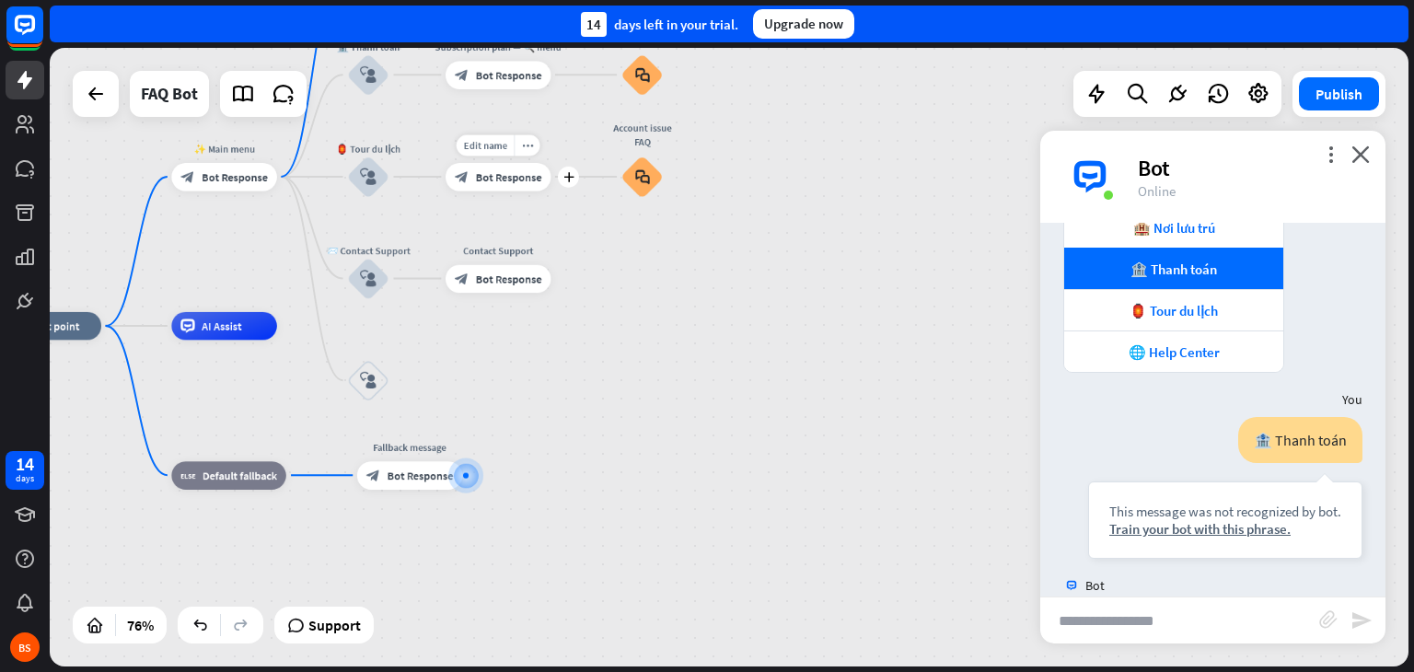
drag, startPoint x: 803, startPoint y: 417, endPoint x: 807, endPoint y: 165, distance: 252.3
click at [807, 165] on div "home_2 Start point ✨ Main menu block_bot_response Bot Response 🏨 Nơi lưu trú bl…" at bounding box center [729, 357] width 1359 height 619
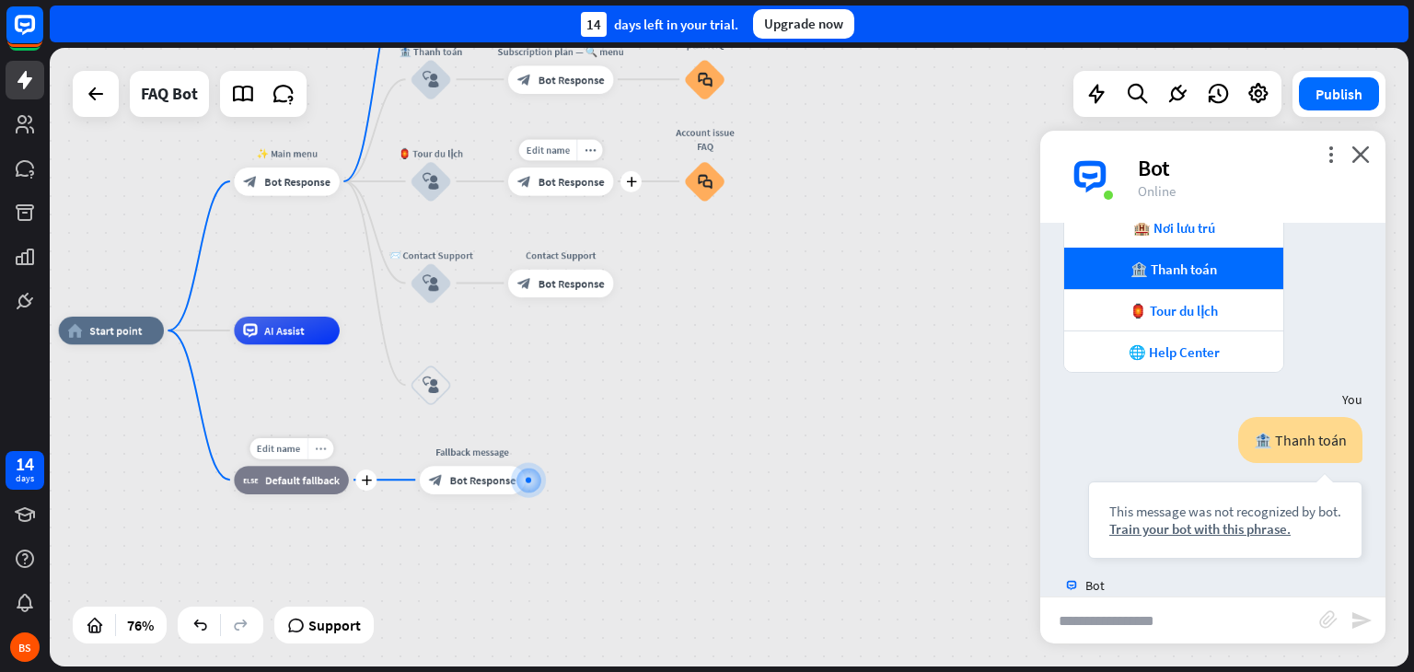
click at [319, 450] on icon "more_horiz" at bounding box center [320, 448] width 11 height 10
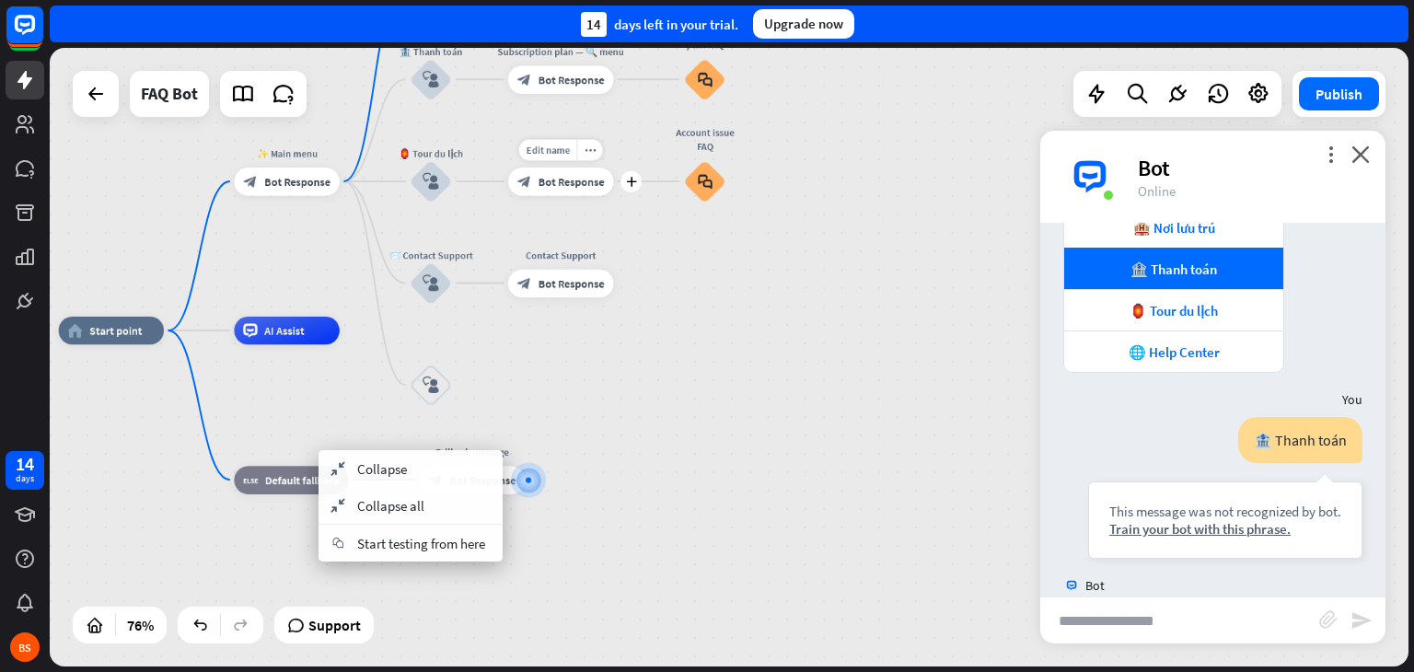
click at [612, 572] on div "home_2 Start point ✨ Main menu block_bot_response Bot Response 🏨 Nơi lưu trú bl…" at bounding box center [577, 567] width 1037 height 472
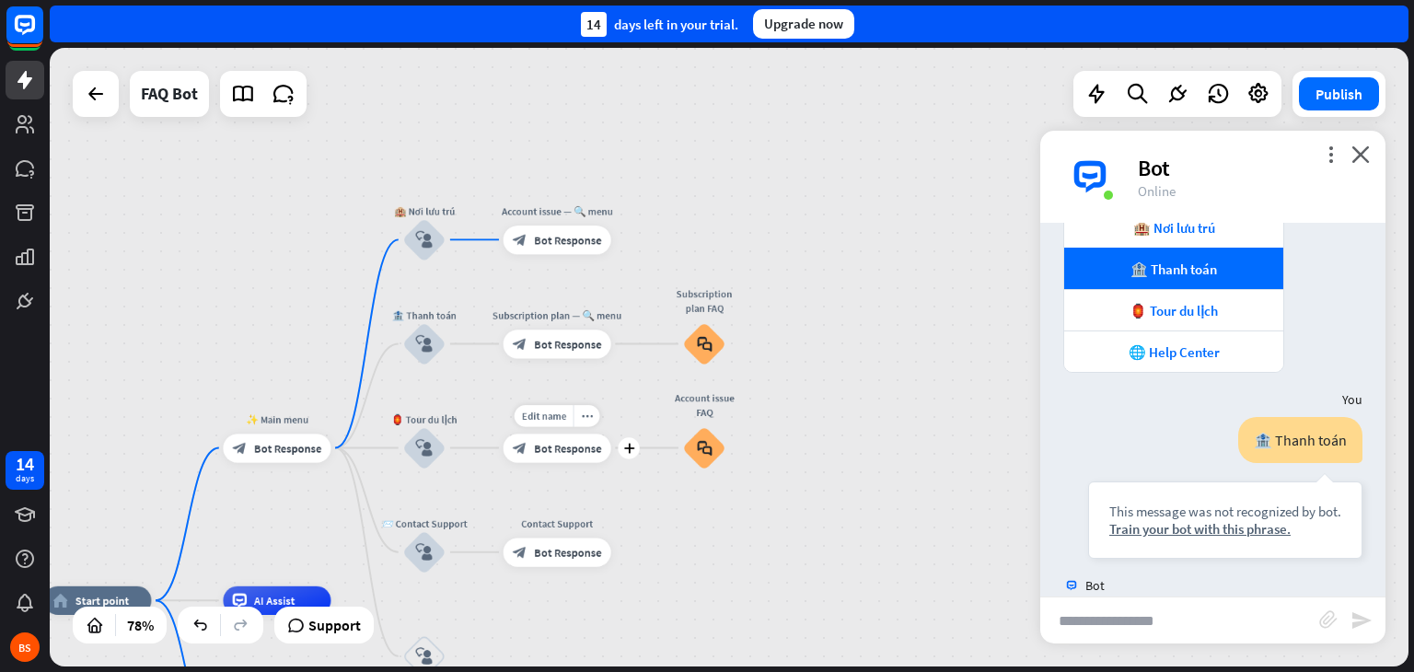
drag, startPoint x: 663, startPoint y: 425, endPoint x: 657, endPoint y: 699, distance: 273.5
click at [657, 671] on html "14 days BS close Product Help First steps Get started with ChatBot Help Center …" at bounding box center [707, 336] width 1414 height 672
click at [1174, 527] on div "Train your bot with this phrase." at bounding box center [1225, 528] width 232 height 17
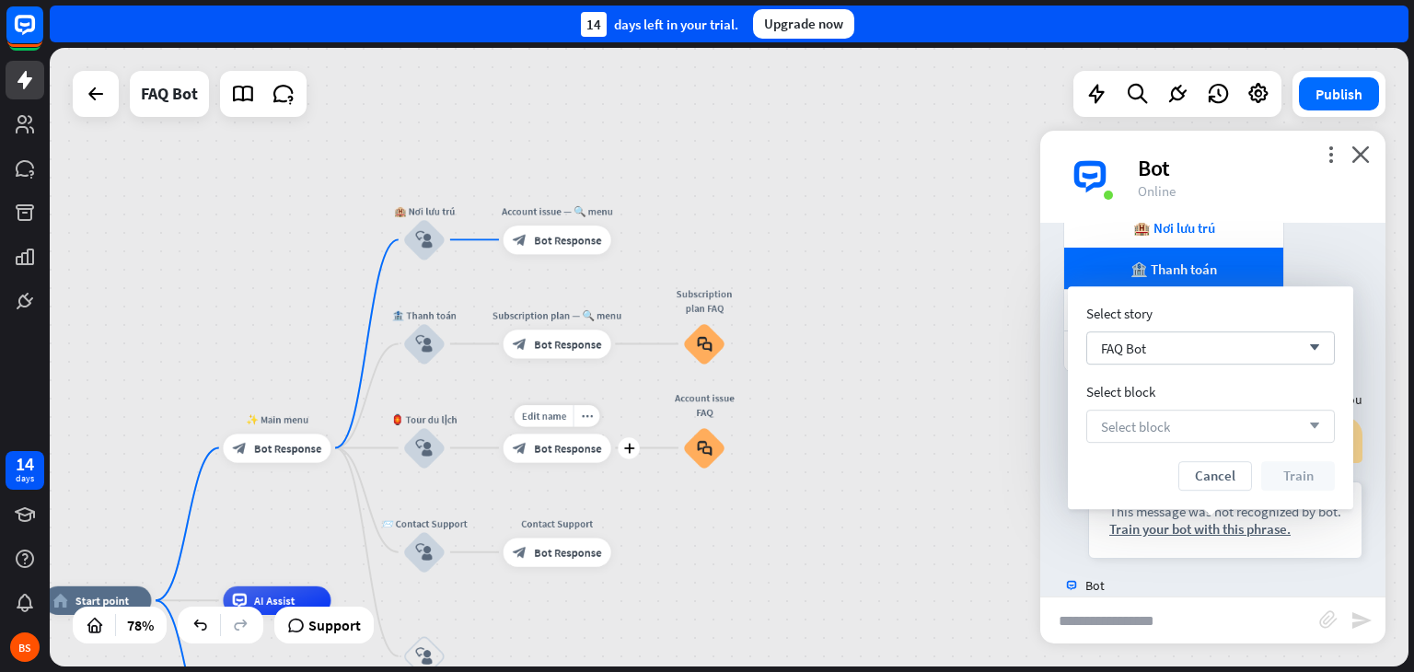
click at [1252, 413] on div "Select block arrow_down" at bounding box center [1210, 426] width 249 height 33
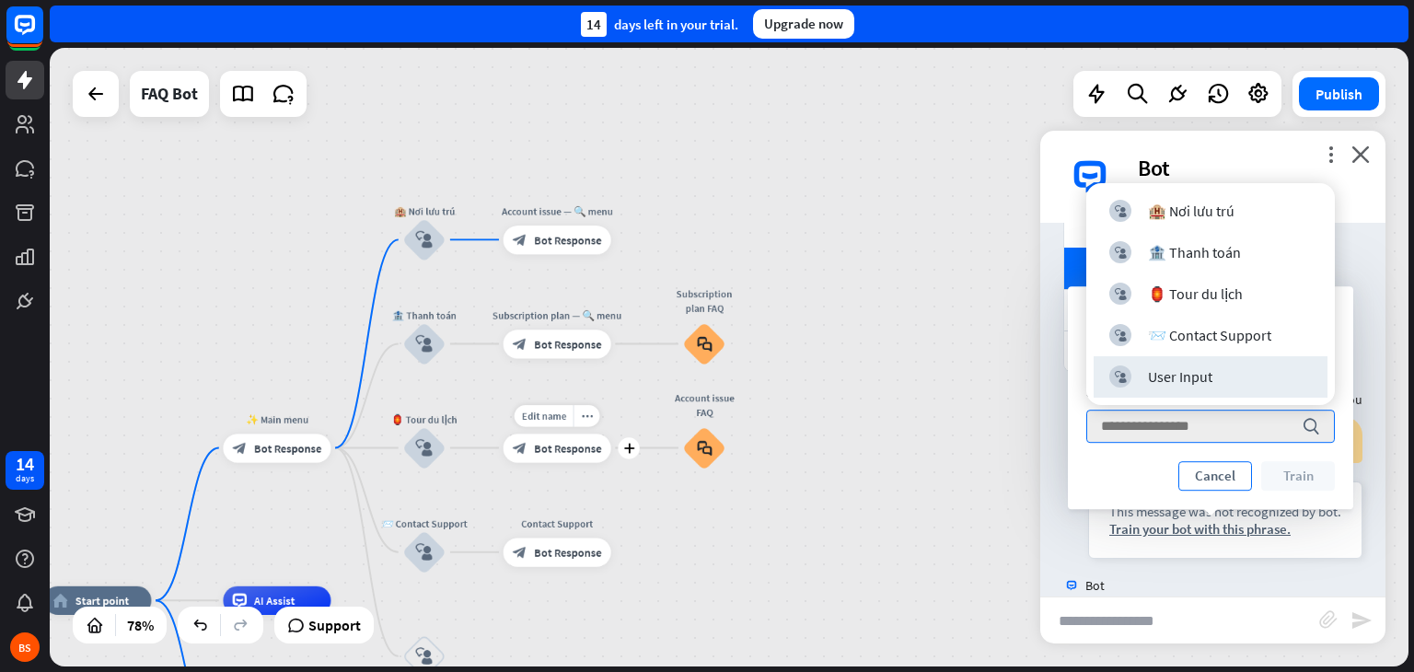
click at [1213, 476] on button "Cancel" at bounding box center [1215, 475] width 74 height 29
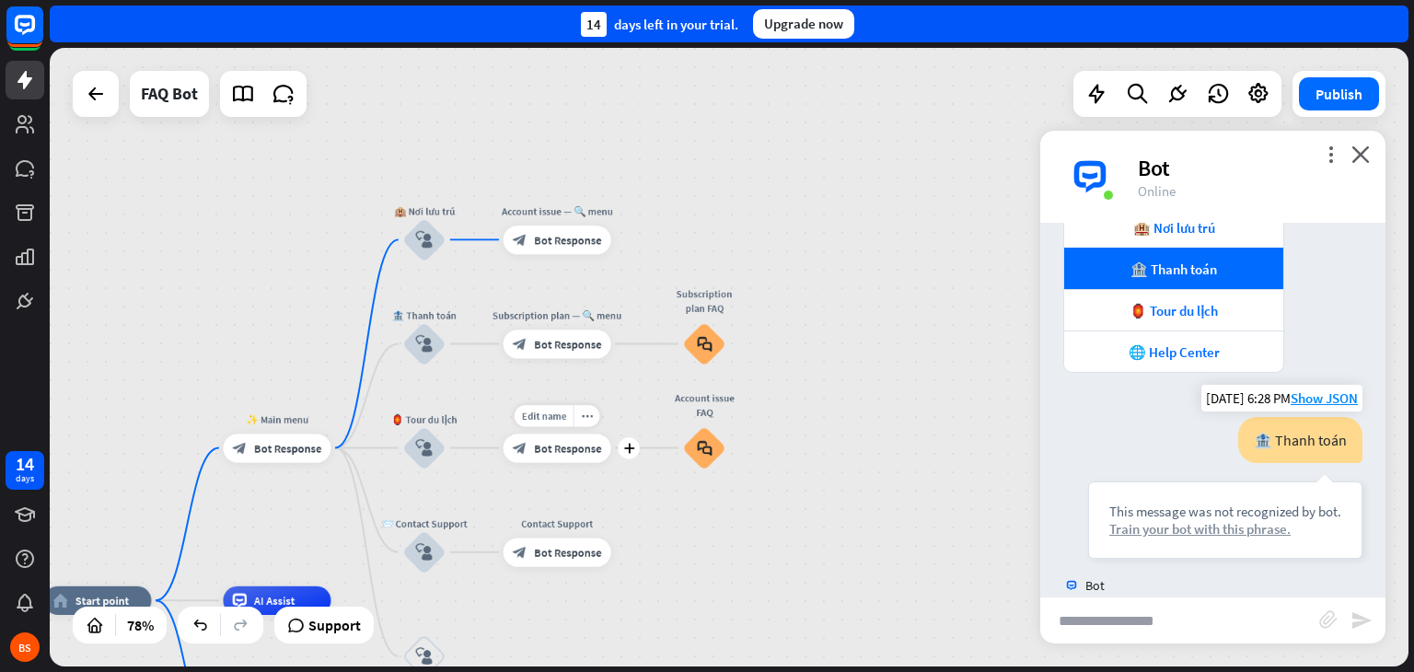
click at [1215, 527] on div "Train your bot with this phrase." at bounding box center [1225, 528] width 232 height 17
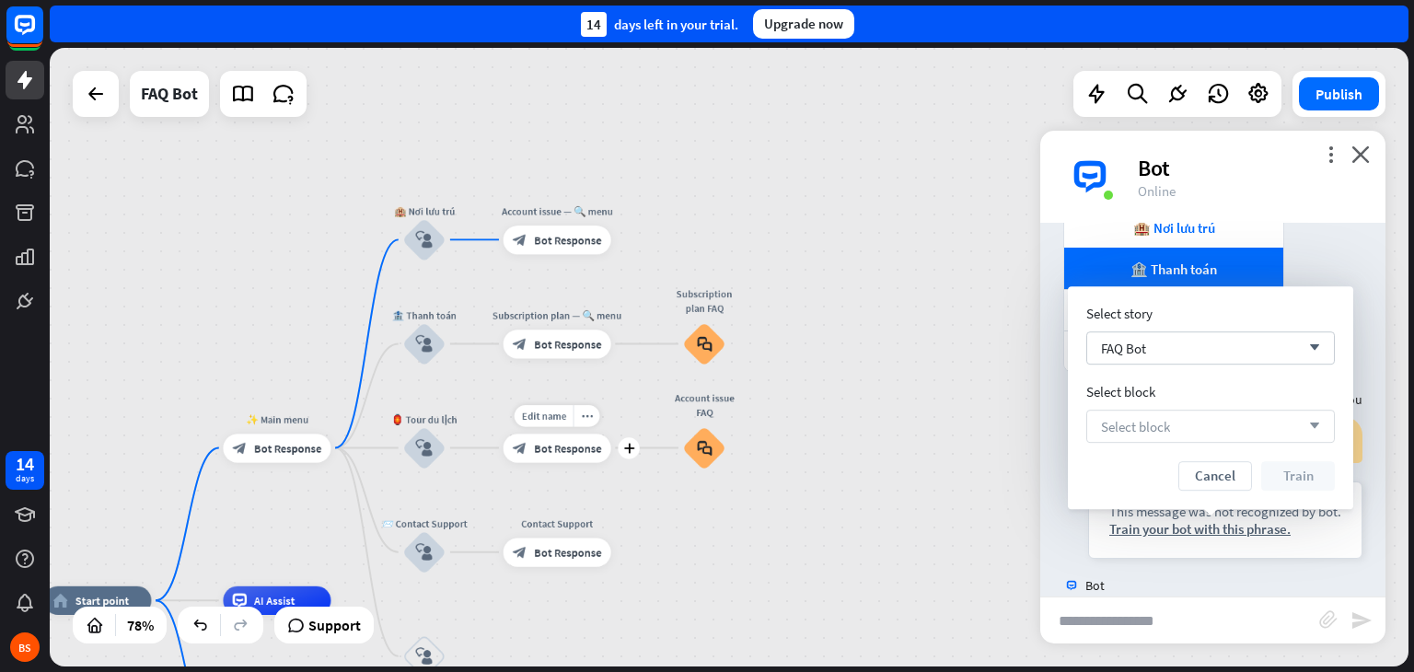
click at [1232, 415] on div "Select block arrow_down" at bounding box center [1210, 426] width 249 height 33
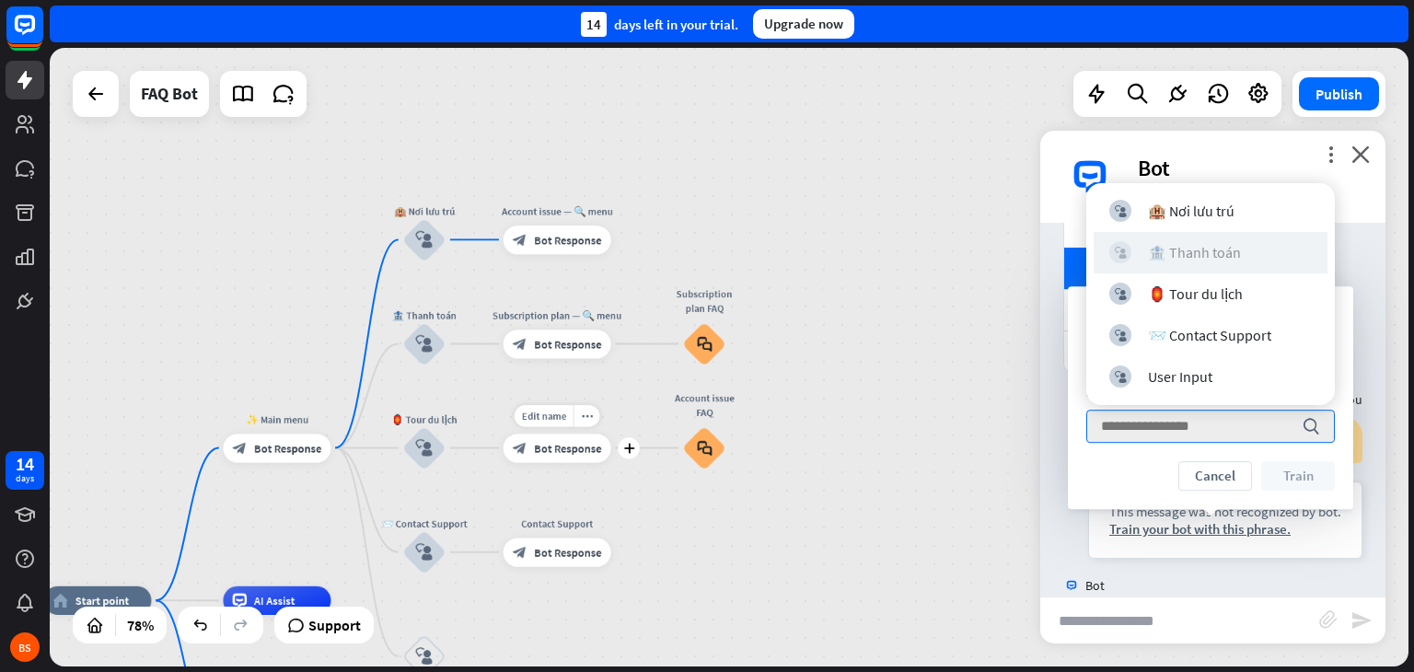
click at [1250, 255] on div "block_user_input 🏦 Thanh toán" at bounding box center [1210, 252] width 203 height 22
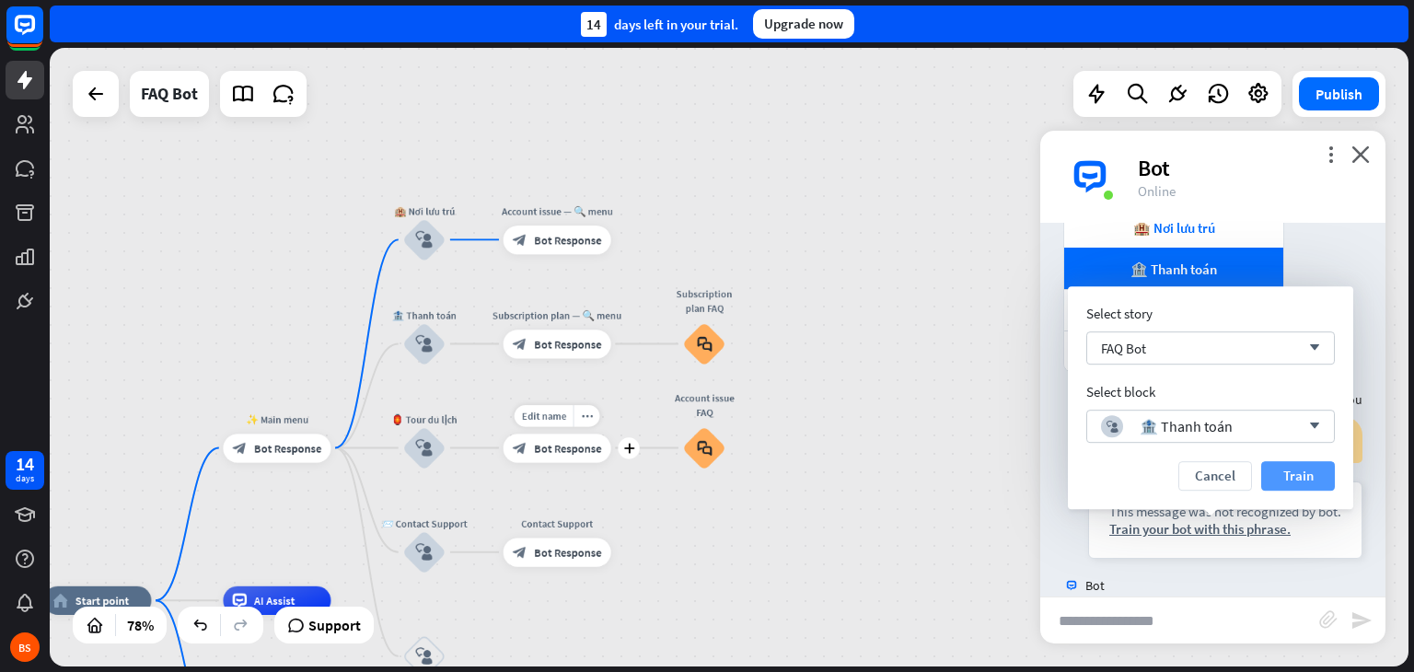
click at [1306, 464] on button "Train" at bounding box center [1298, 475] width 74 height 29
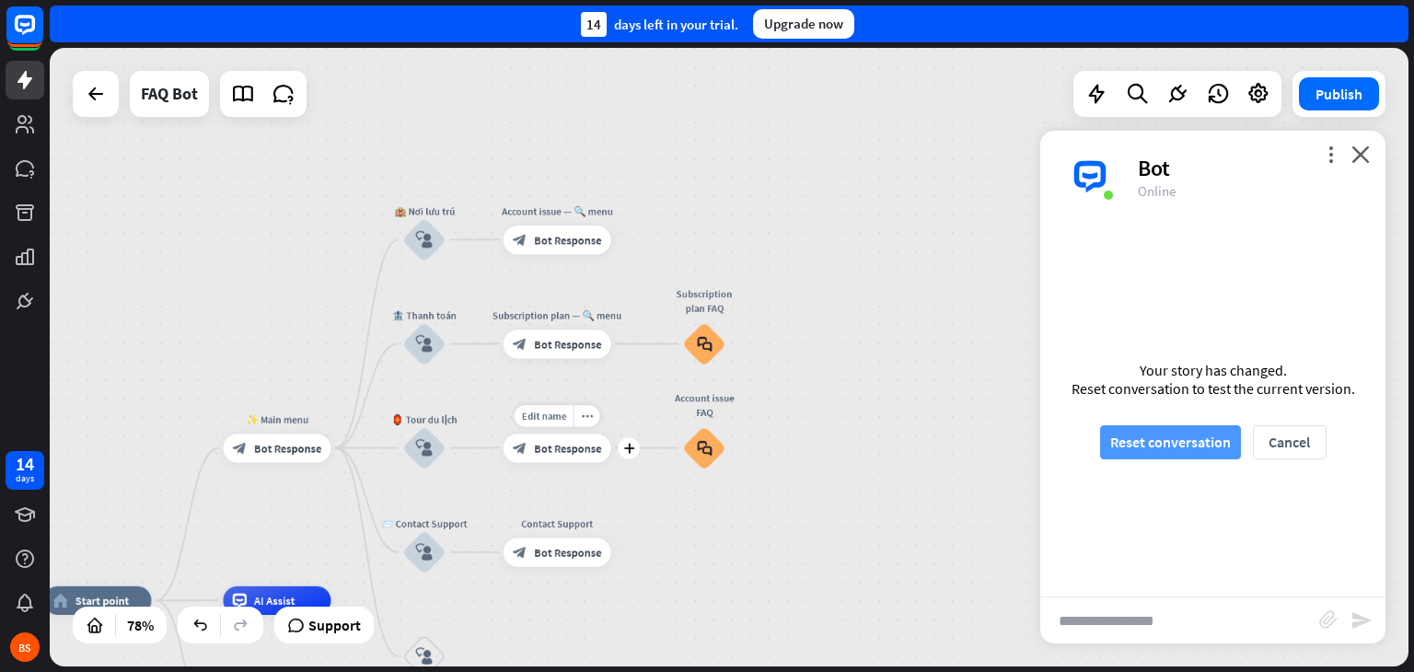
click at [1175, 449] on button "Reset conversation" at bounding box center [1170, 442] width 141 height 34
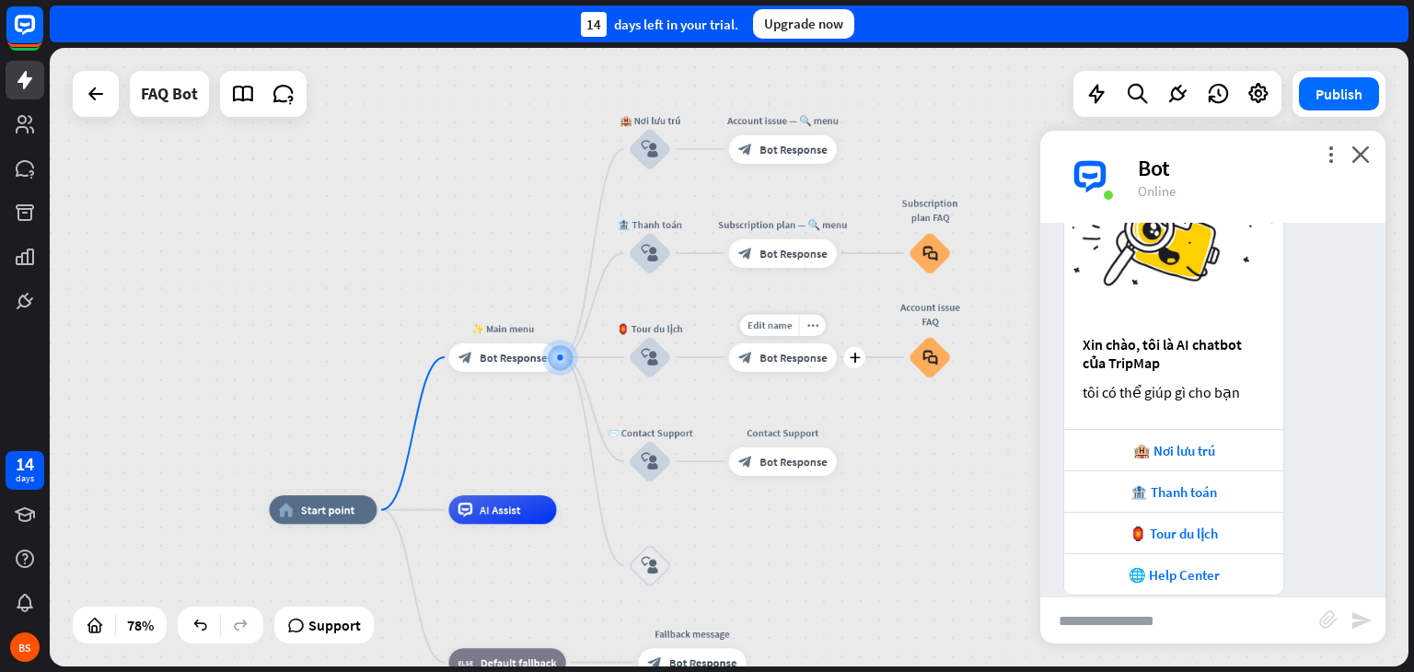
scroll to position [136, 0]
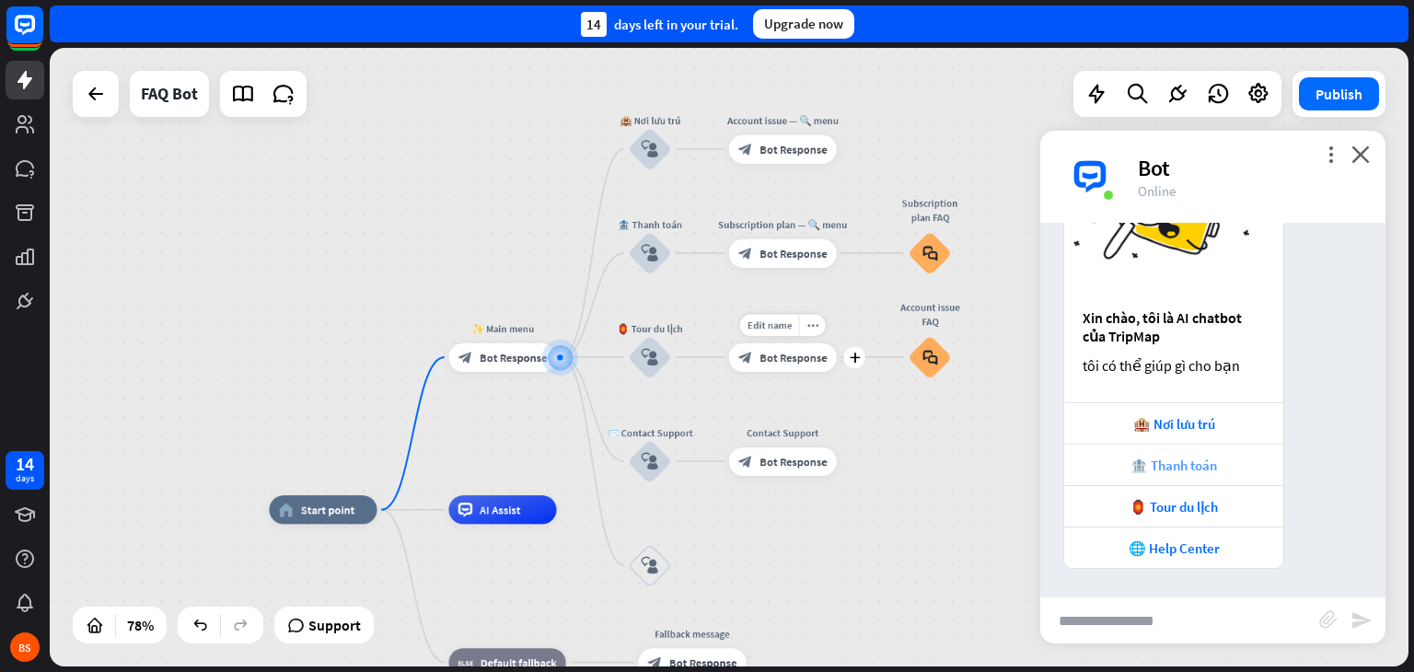
click at [1197, 478] on div "🏦 Thanh toán" at bounding box center [1173, 464] width 219 height 41
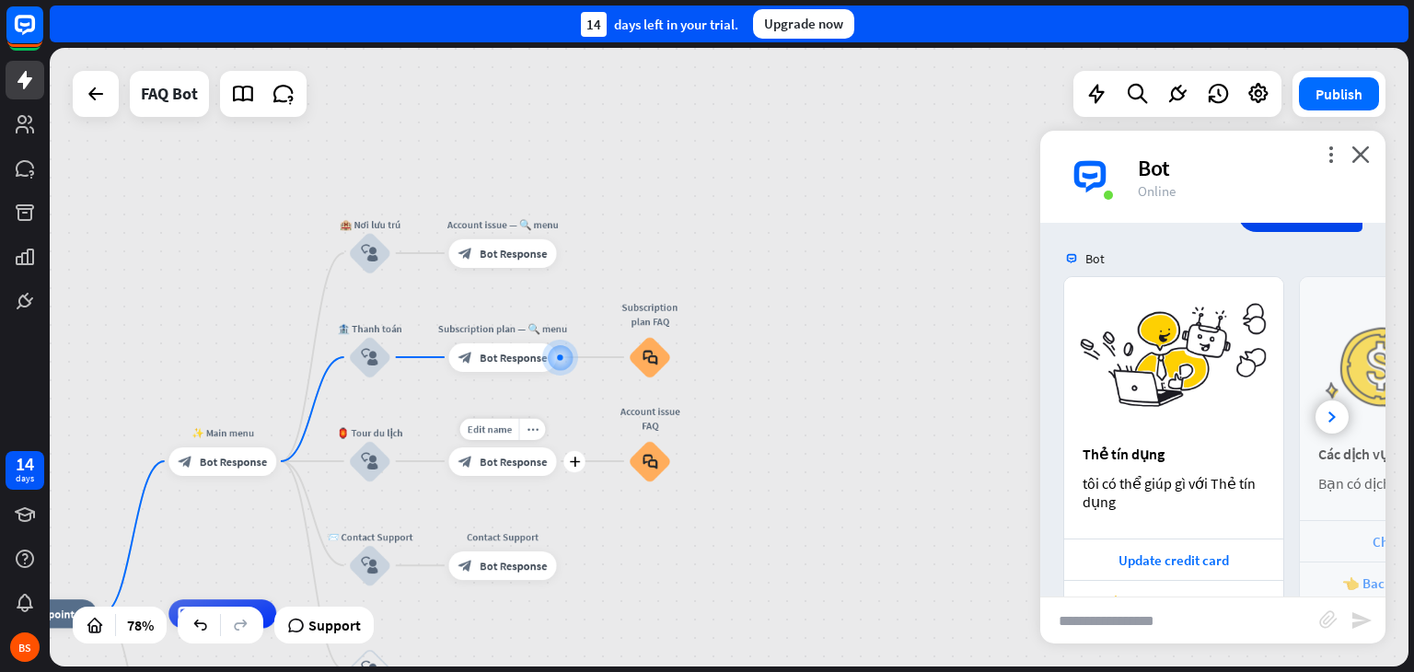
scroll to position [615, 0]
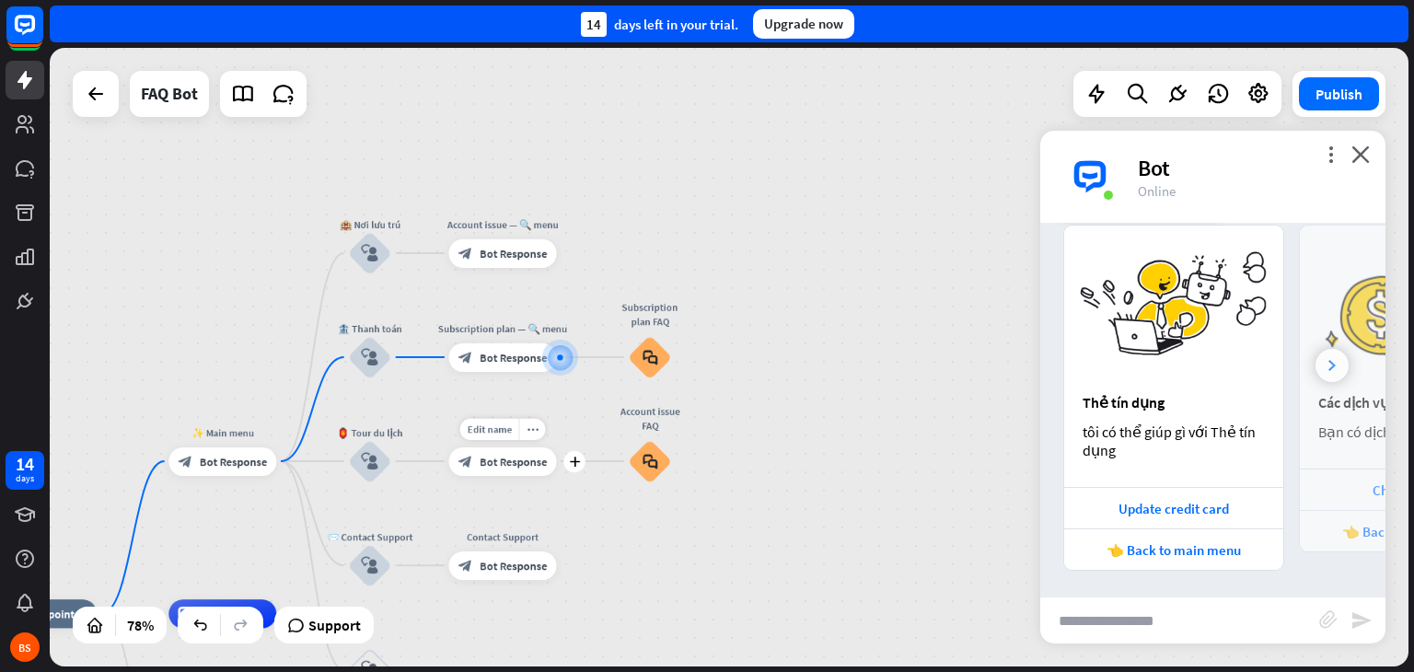
click at [1316, 354] on div at bounding box center [1332, 365] width 33 height 33
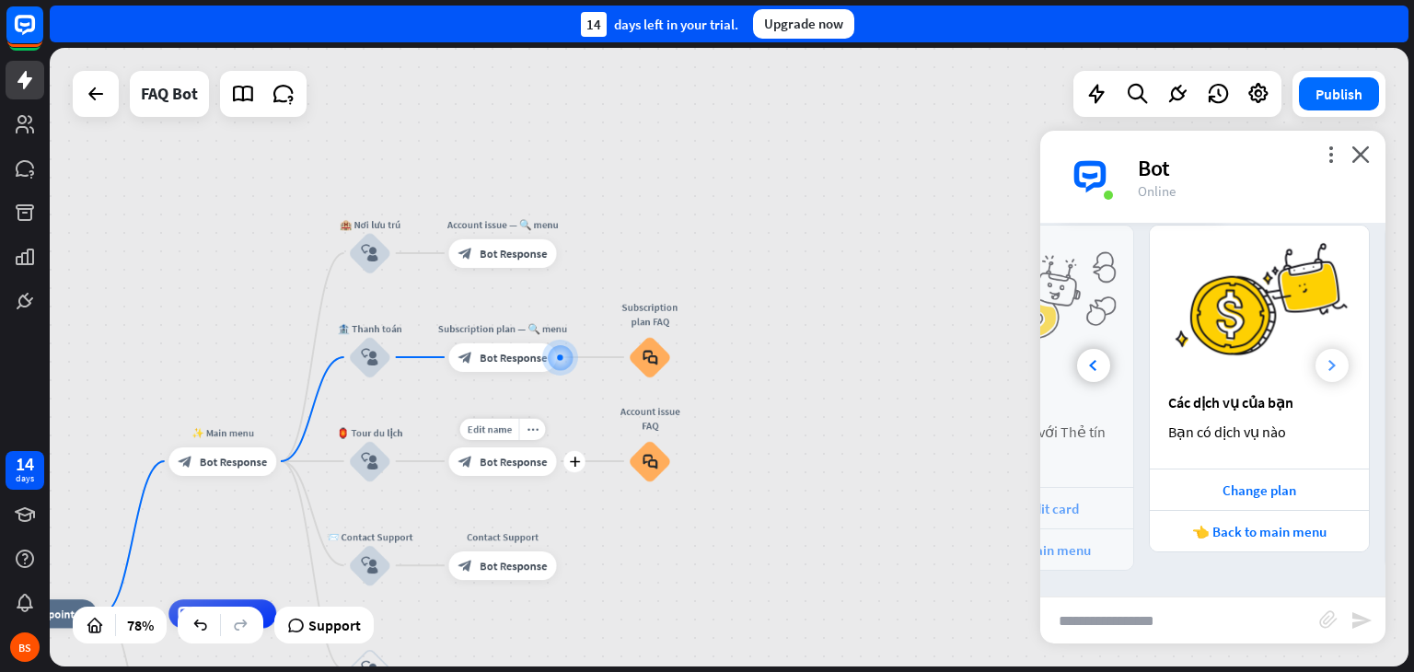
scroll to position [0, 203]
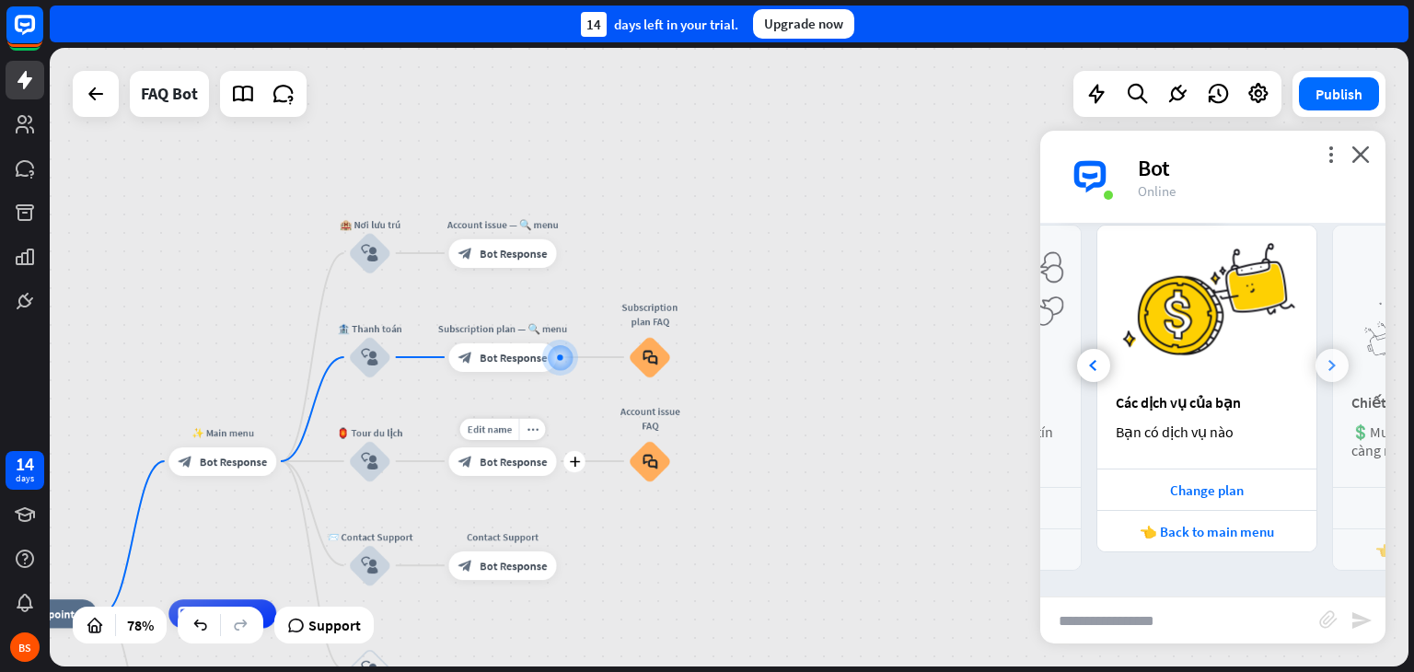
click at [1316, 354] on div at bounding box center [1332, 365] width 33 height 33
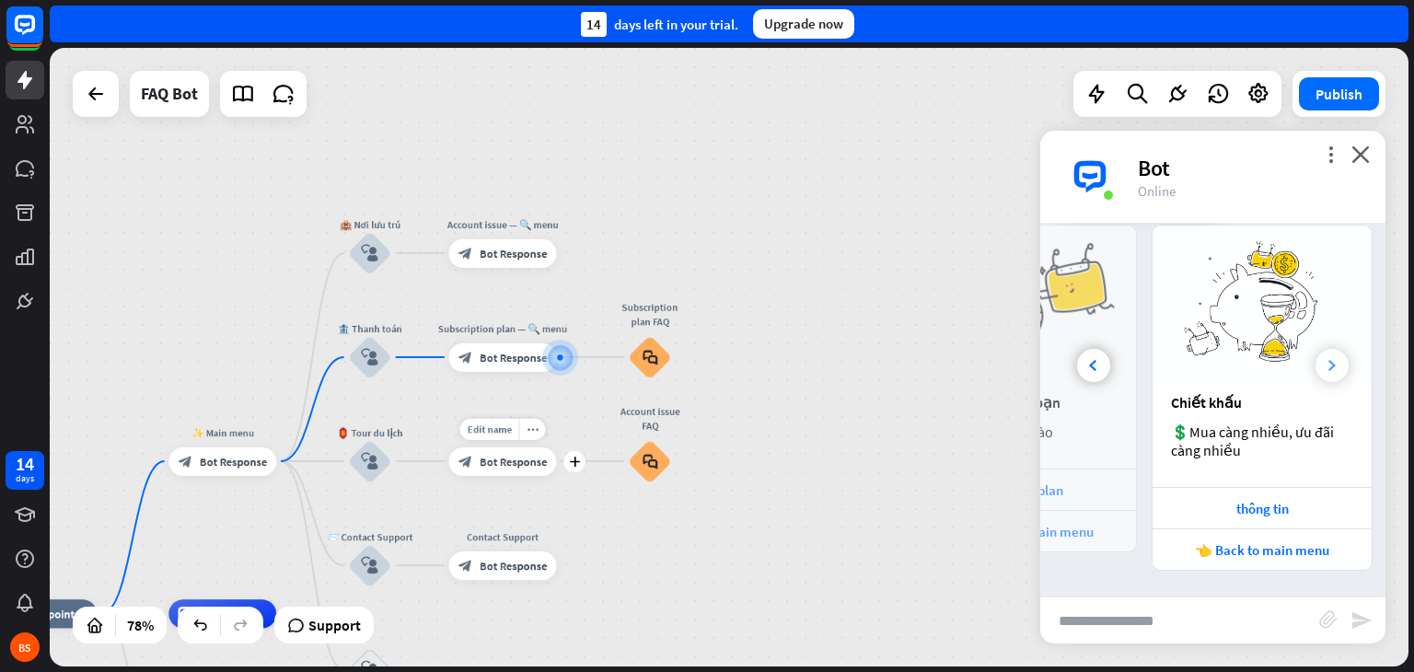
scroll to position [0, 438]
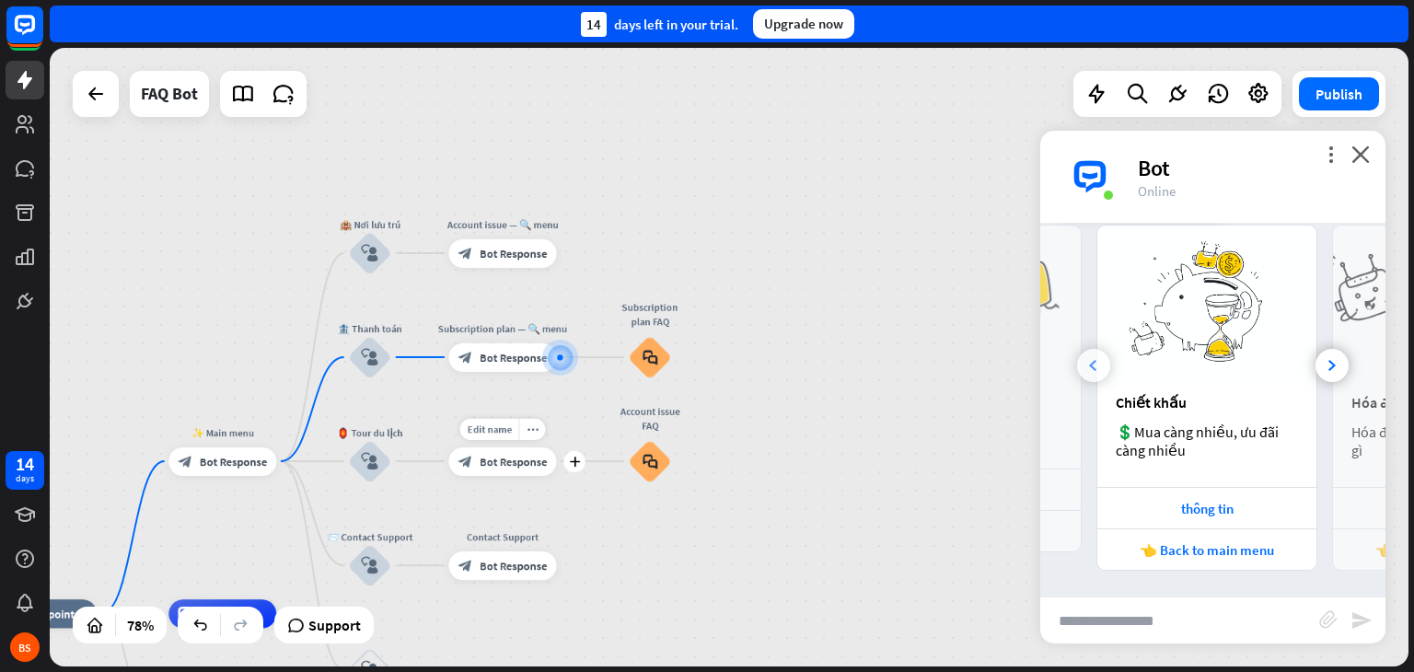
click at [1103, 367] on div at bounding box center [1093, 365] width 33 height 33
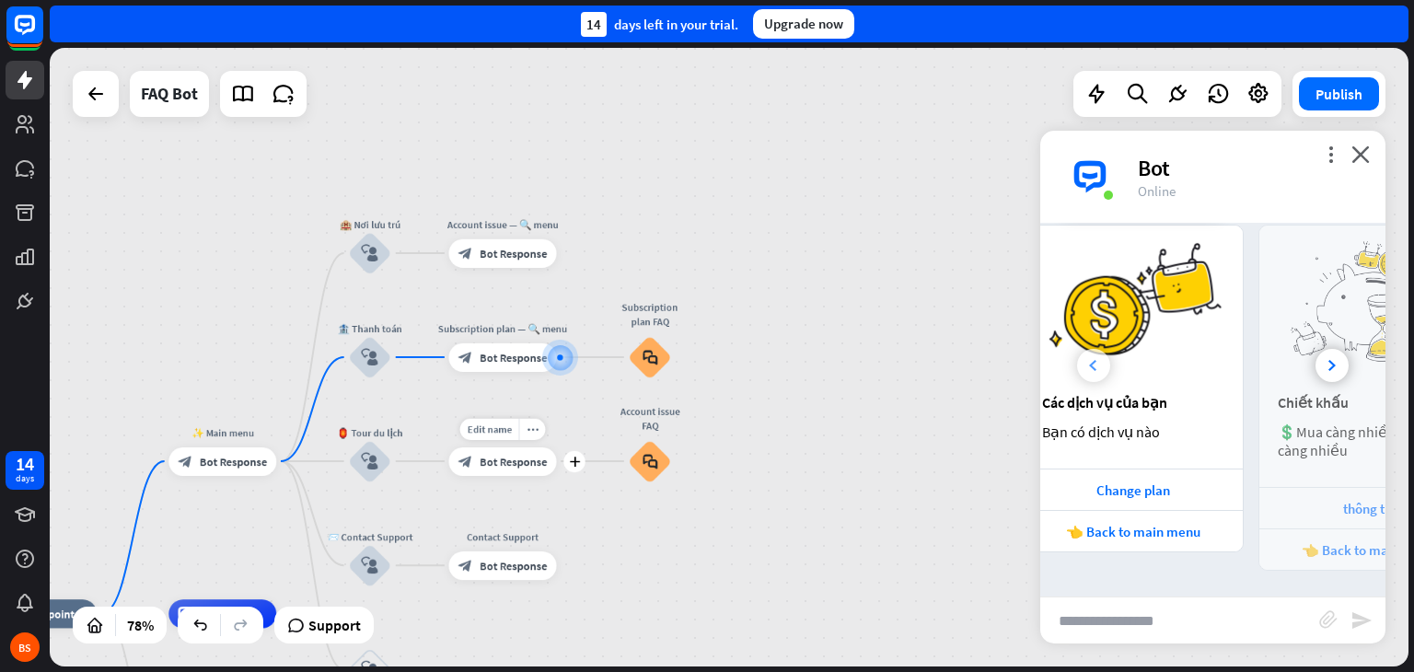
scroll to position [0, 203]
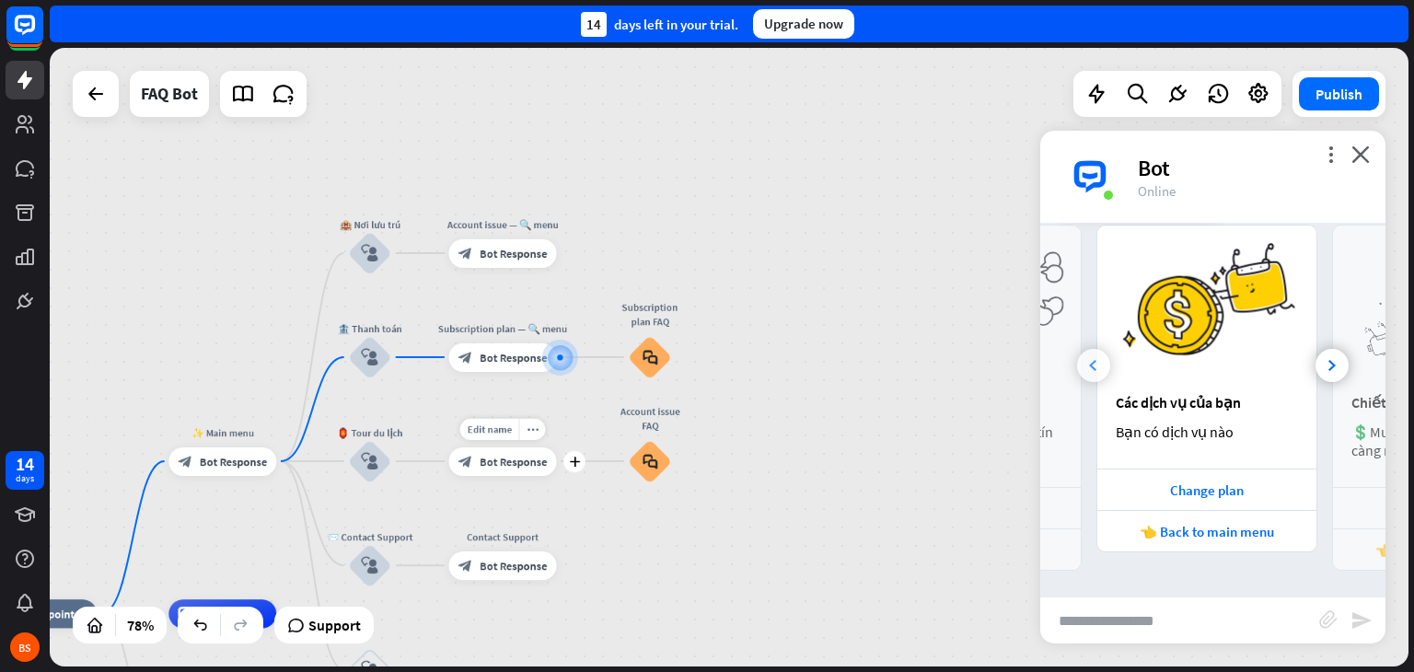
click at [1103, 367] on div at bounding box center [1093, 365] width 33 height 33
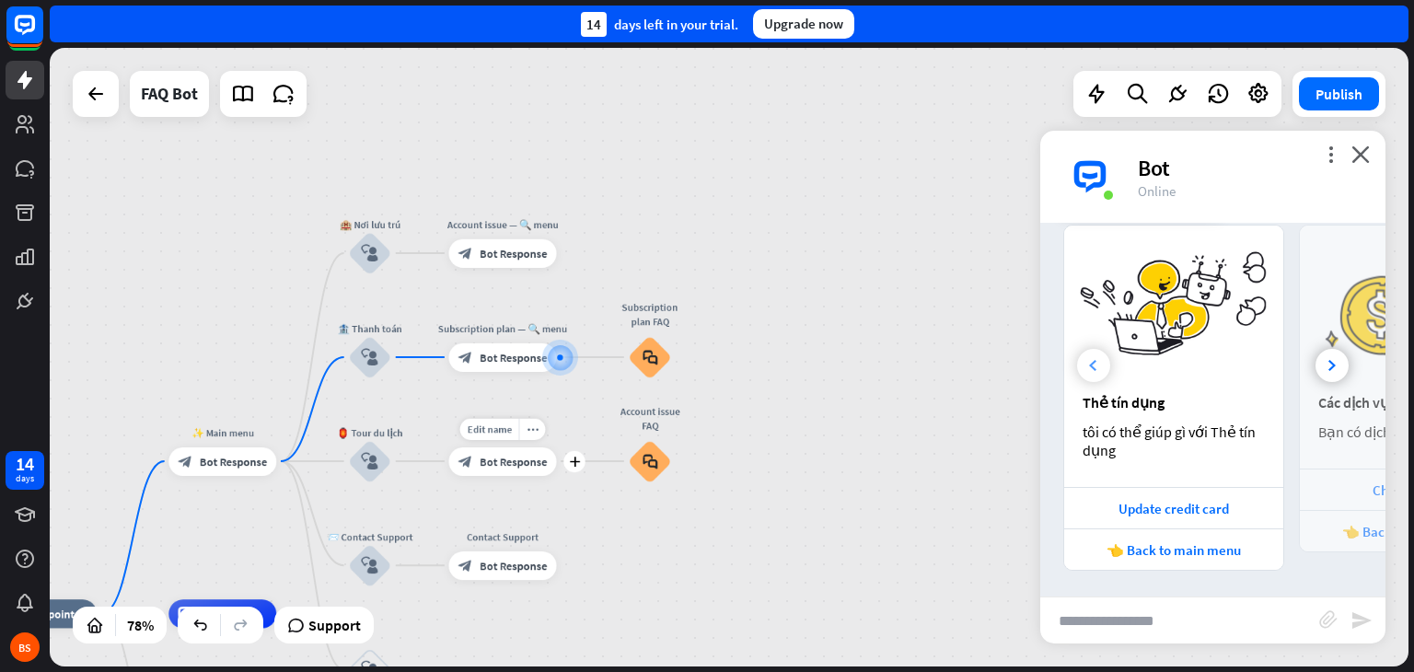
scroll to position [0, 0]
click at [1167, 509] on div "Update credit card" at bounding box center [1174, 508] width 201 height 17
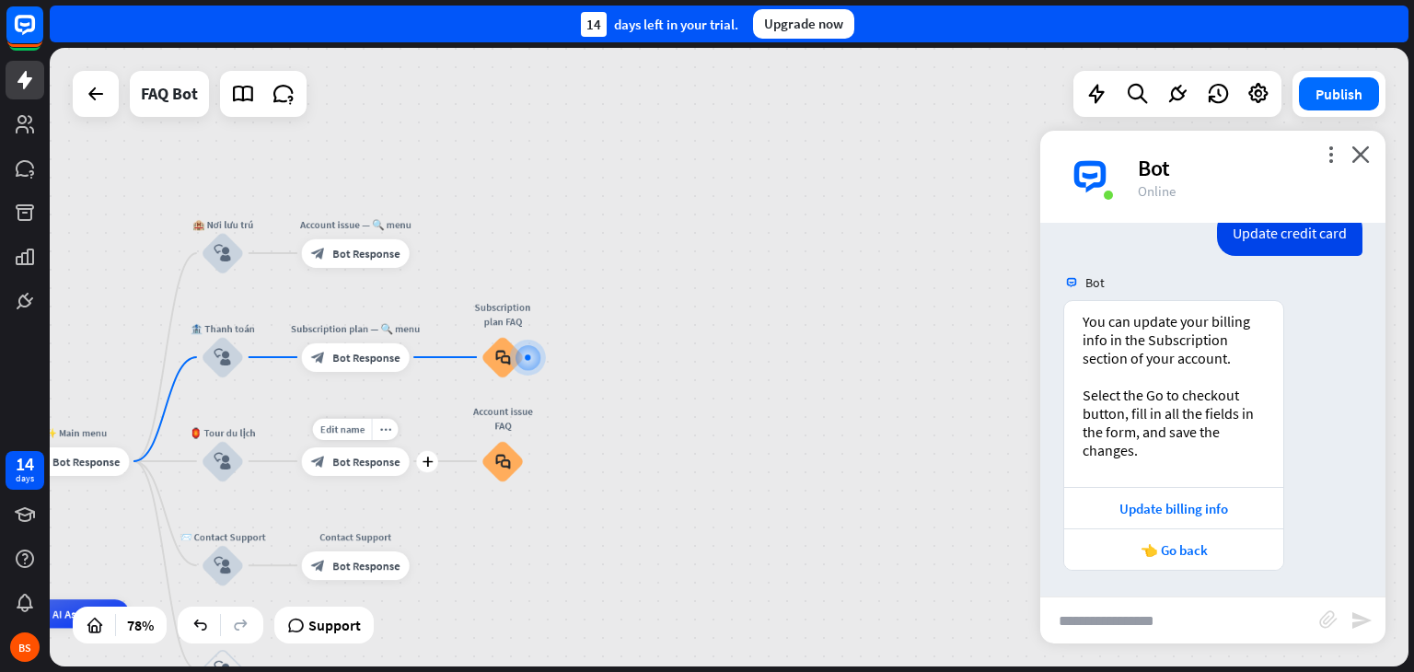
scroll to position [1020, 0]
click at [1319, 392] on div "You can update your billing info in the Subscription section of your account. S…" at bounding box center [1212, 440] width 345 height 280
click at [506, 361] on icon "block_faq" at bounding box center [502, 357] width 15 height 16
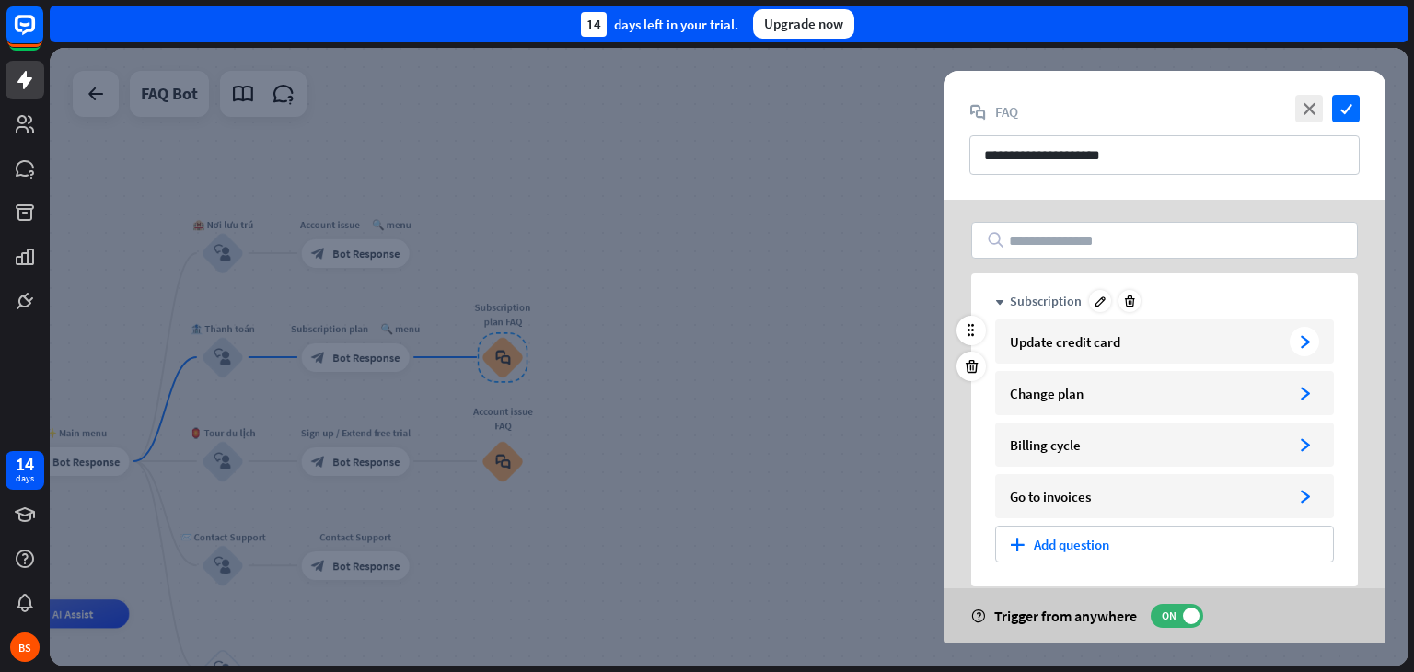
click at [1306, 340] on icon "arrowhead_right" at bounding box center [1305, 342] width 14 height 14
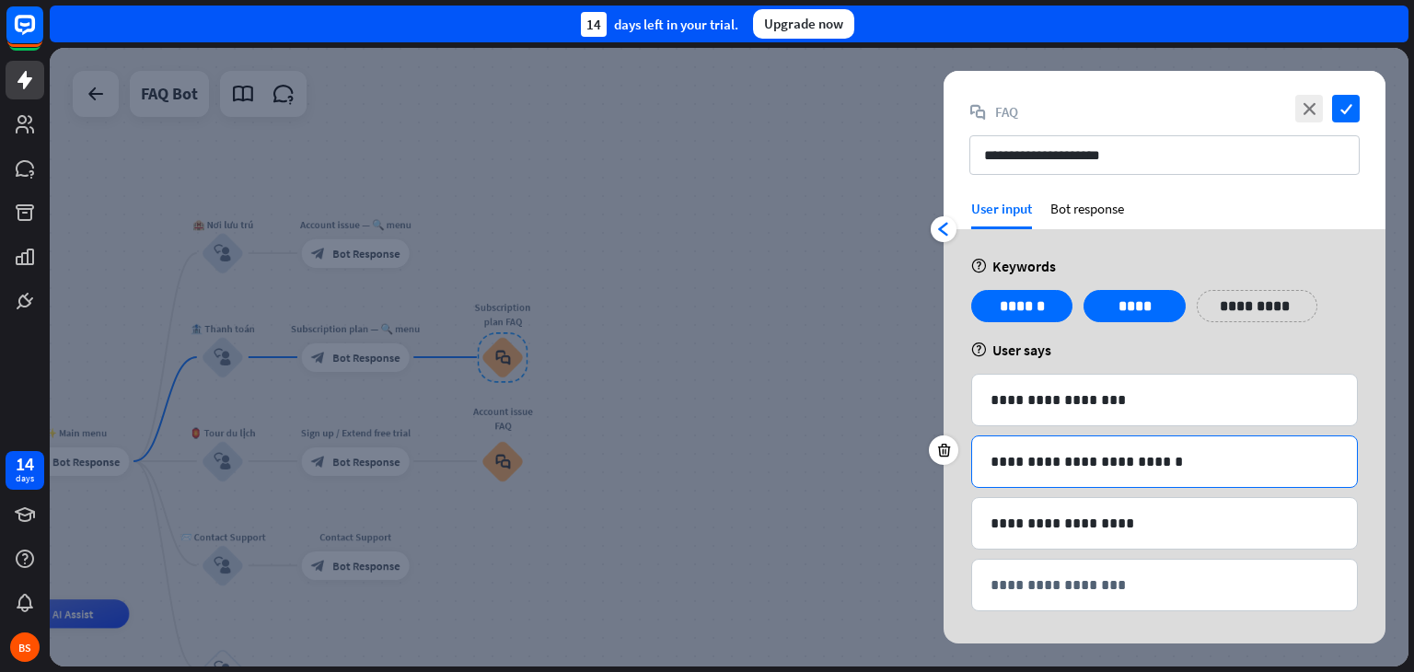
scroll to position [1, 0]
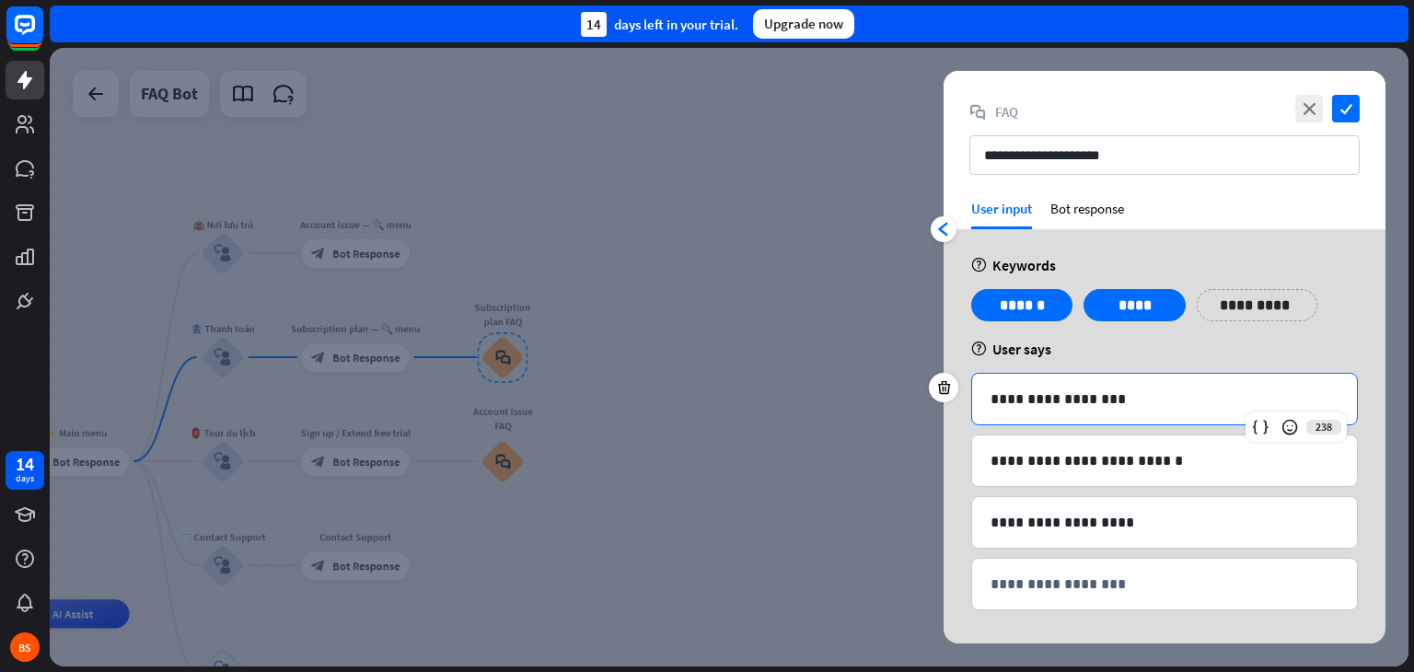
click at [1156, 396] on p "**********" at bounding box center [1165, 399] width 348 height 23
click at [1089, 211] on div "Bot response" at bounding box center [1088, 214] width 74 height 29
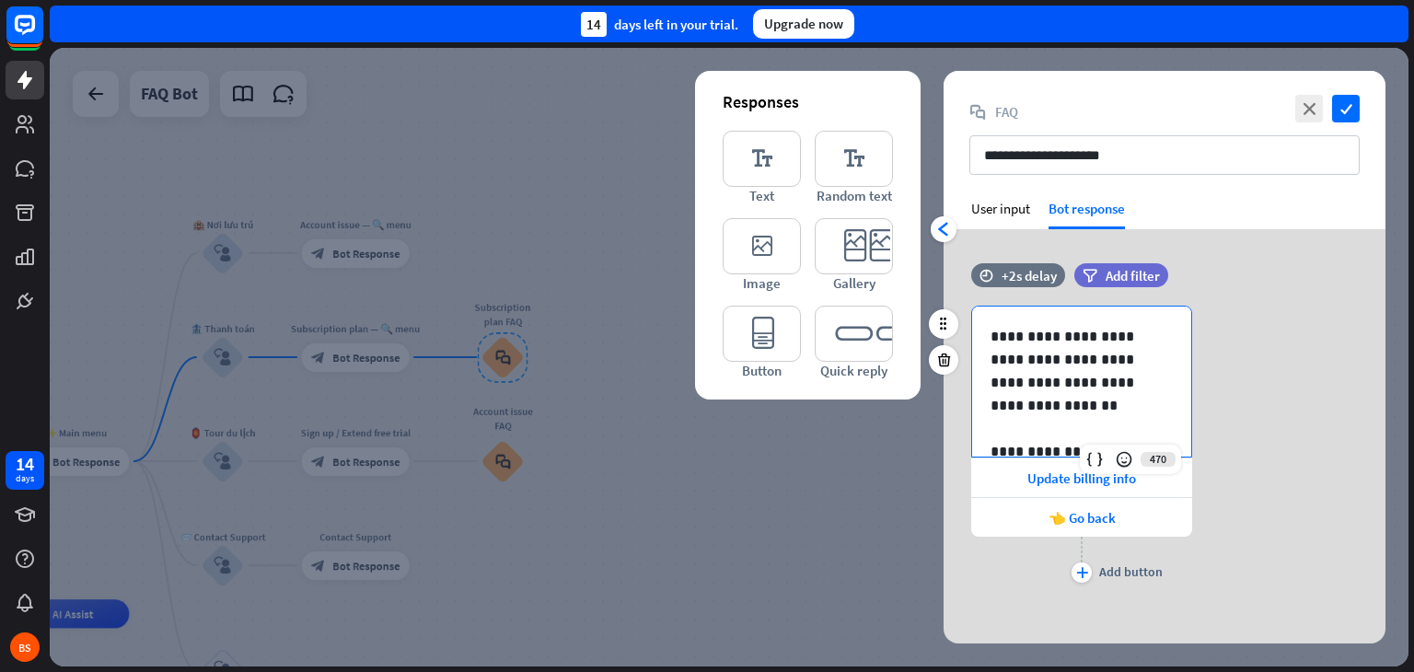
click at [1083, 354] on p "**********" at bounding box center [1075, 371] width 168 height 92
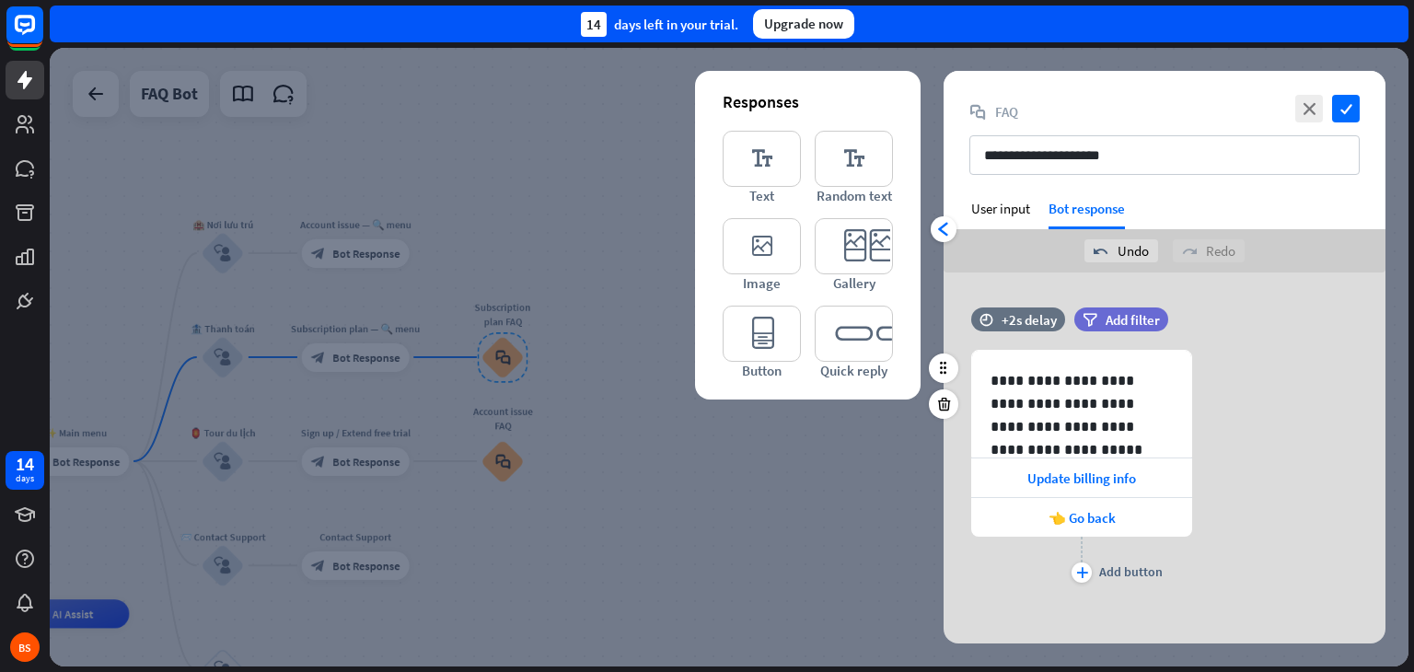
click at [1252, 523] on div "**********" at bounding box center [1165, 469] width 442 height 238
click at [1097, 466] on div "Update billing info" at bounding box center [1081, 478] width 221 height 39
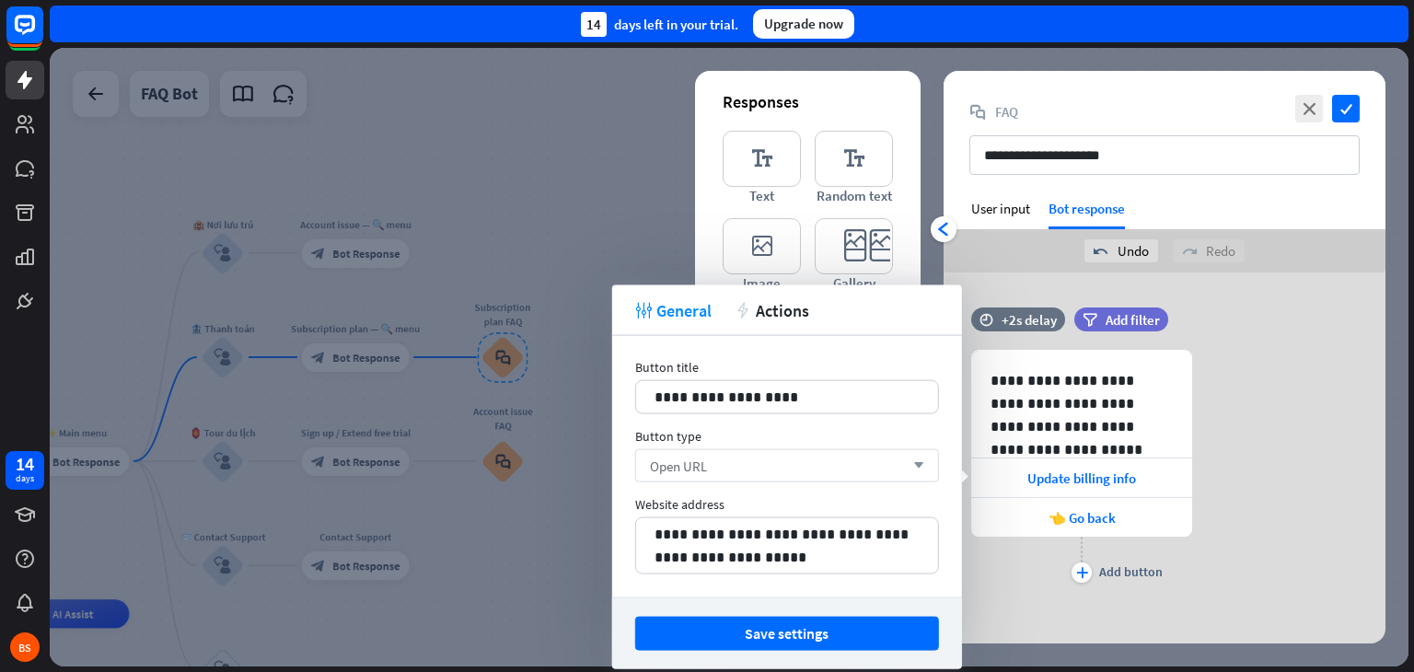
click at [860, 461] on div "Open URL arrow_down" at bounding box center [787, 465] width 304 height 33
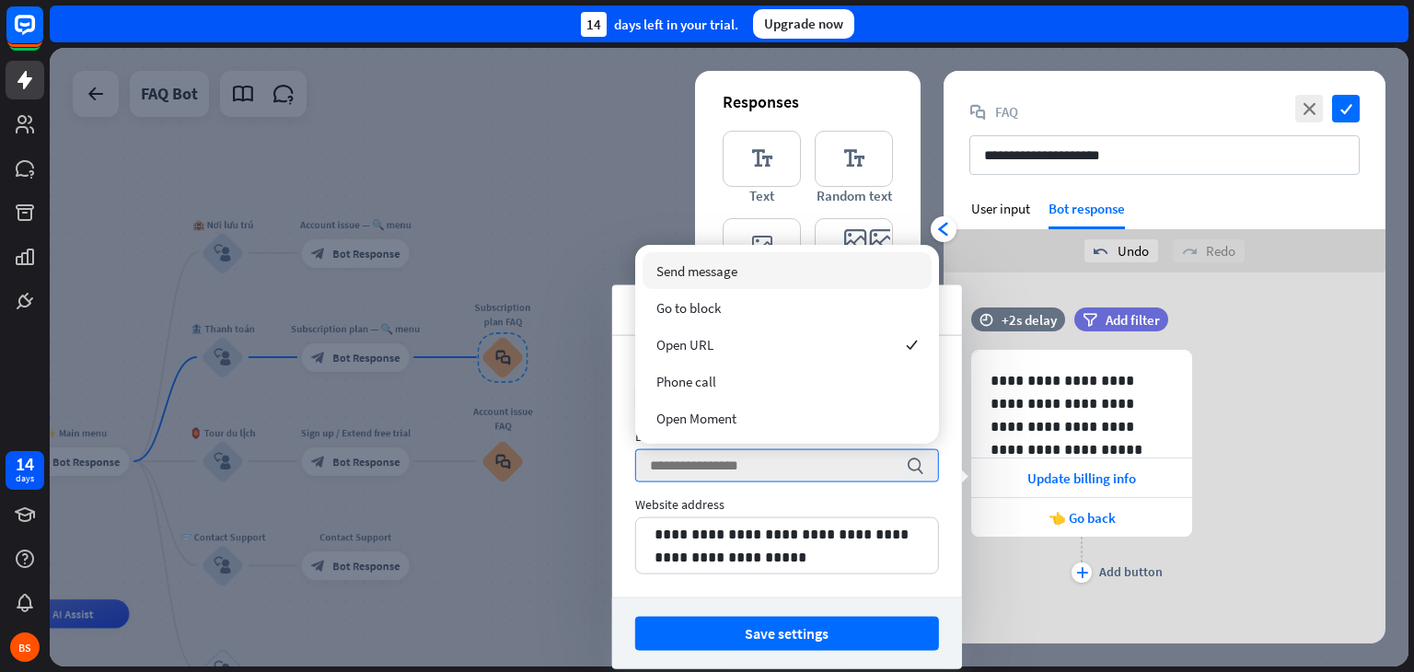
click at [833, 505] on div "Website address" at bounding box center [787, 504] width 304 height 17
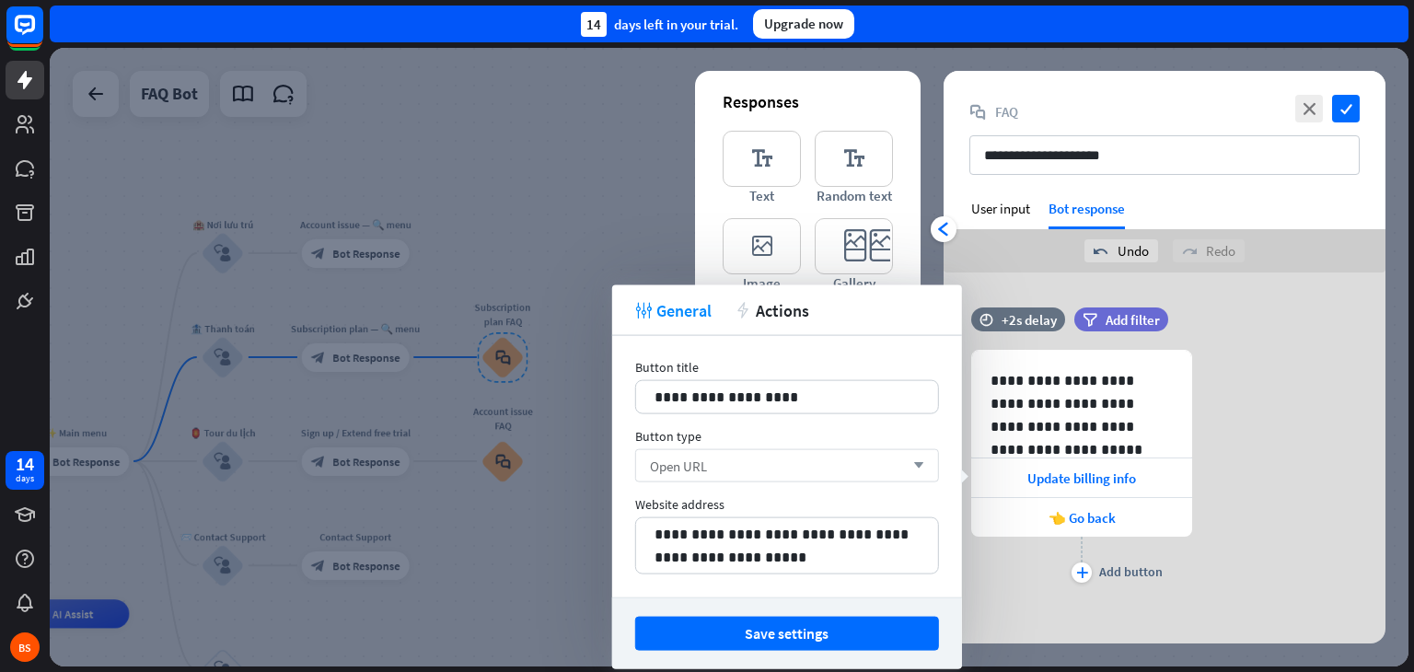
click at [918, 470] on icon "arrow_down" at bounding box center [914, 465] width 20 height 11
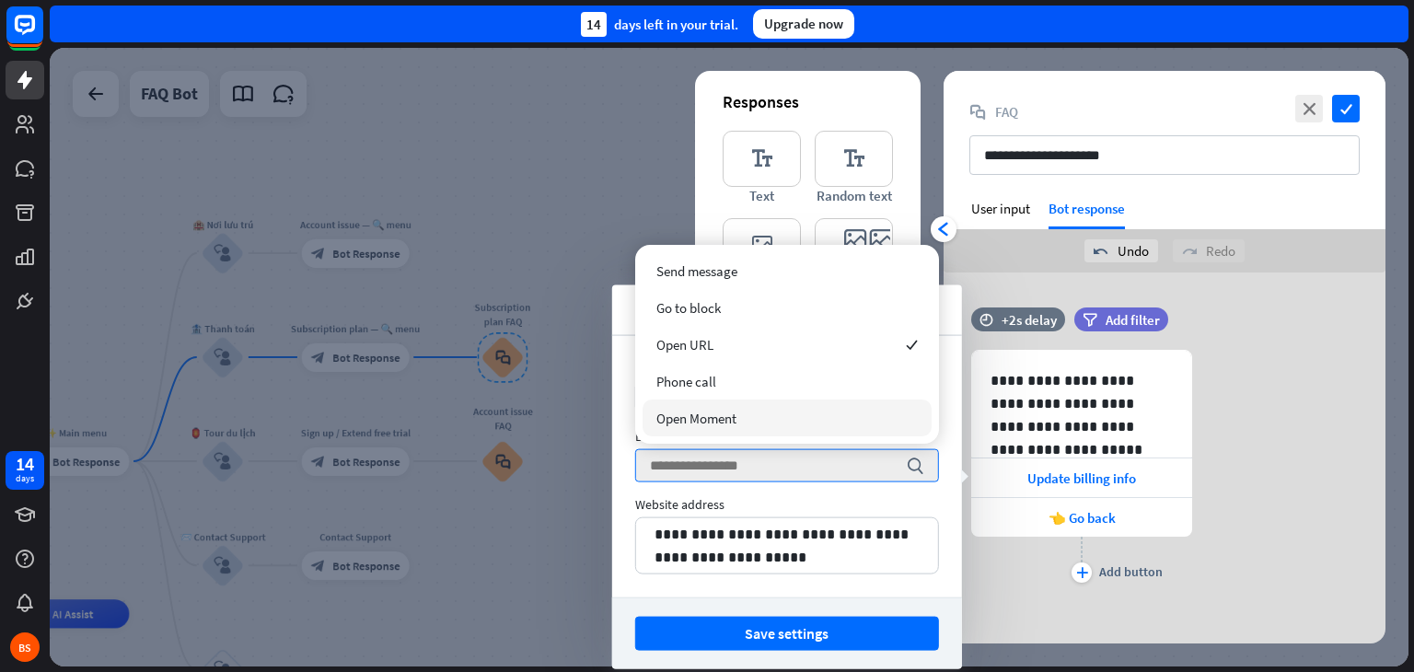
click at [870, 502] on div "Website address" at bounding box center [787, 504] width 304 height 17
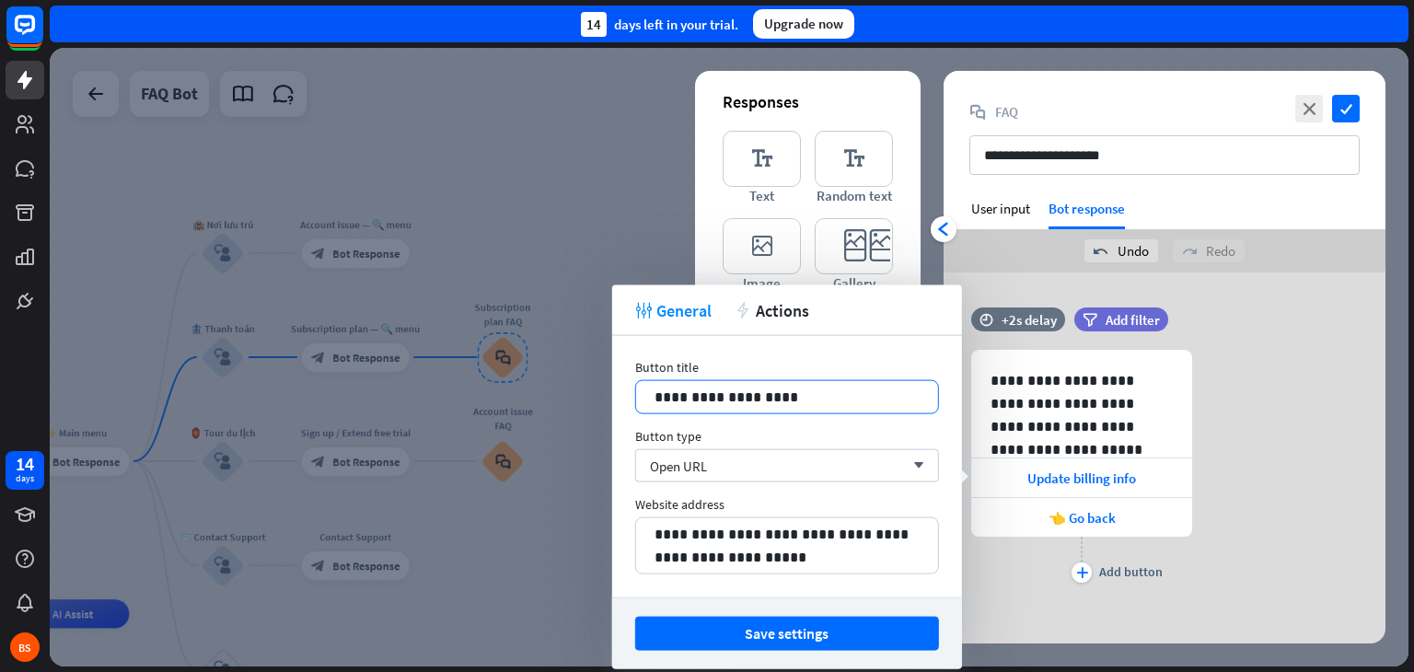
click at [895, 392] on p "**********" at bounding box center [787, 397] width 265 height 23
click at [837, 398] on p "**********" at bounding box center [787, 397] width 265 height 23
click at [799, 400] on p "**********" at bounding box center [787, 397] width 265 height 23
click at [784, 421] on div "**********" at bounding box center [787, 466] width 350 height 261
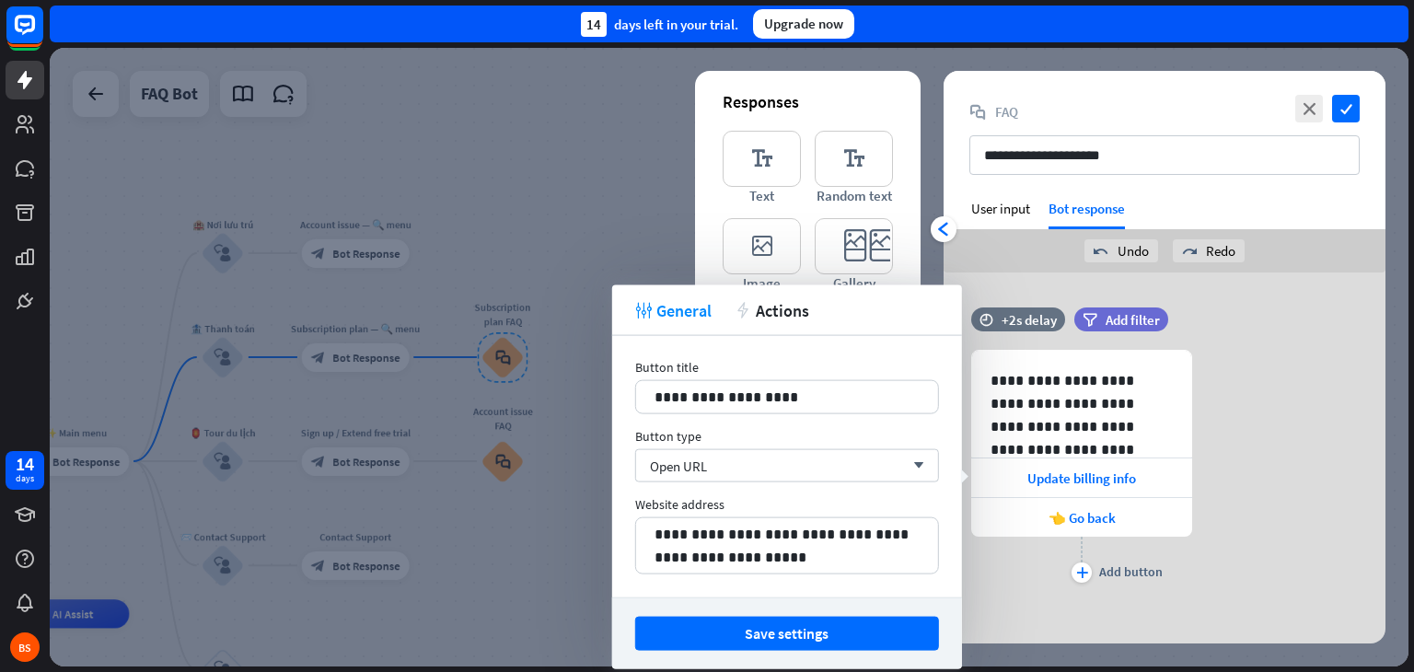
click at [1245, 539] on div "**********" at bounding box center [1165, 469] width 442 height 238
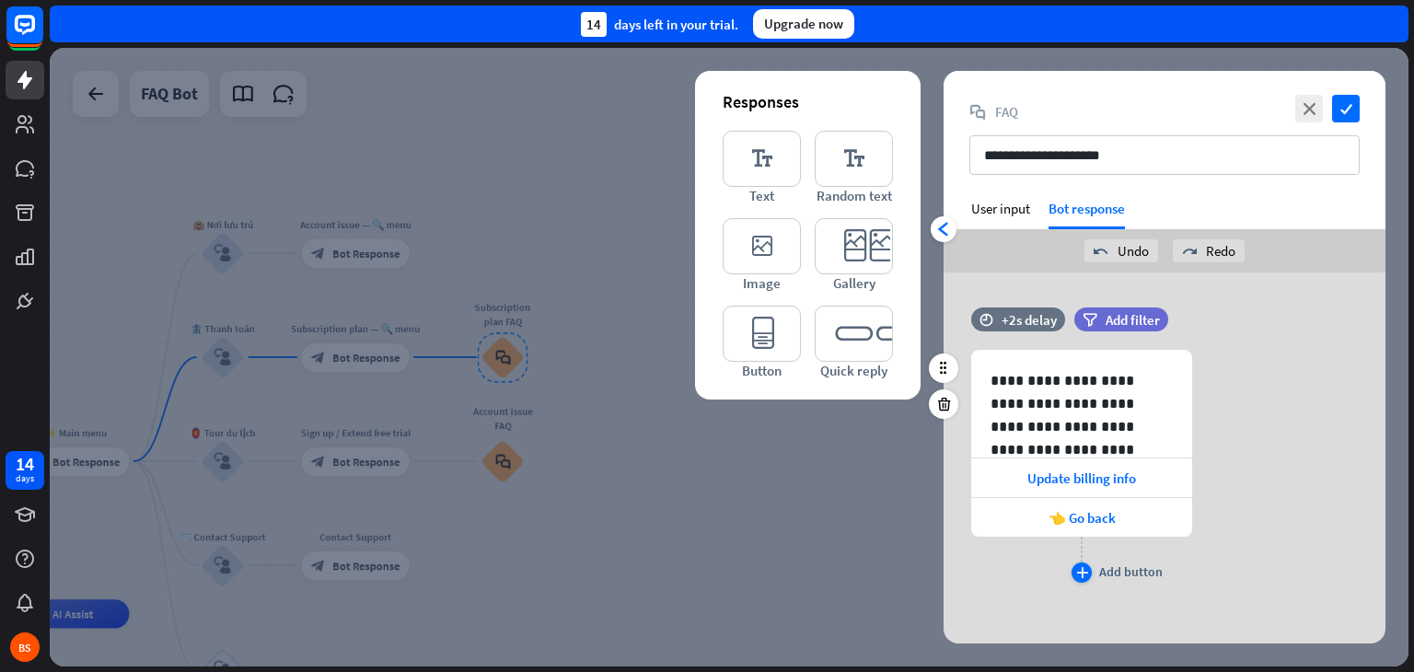
click at [1081, 569] on icon "plus" at bounding box center [1082, 572] width 12 height 11
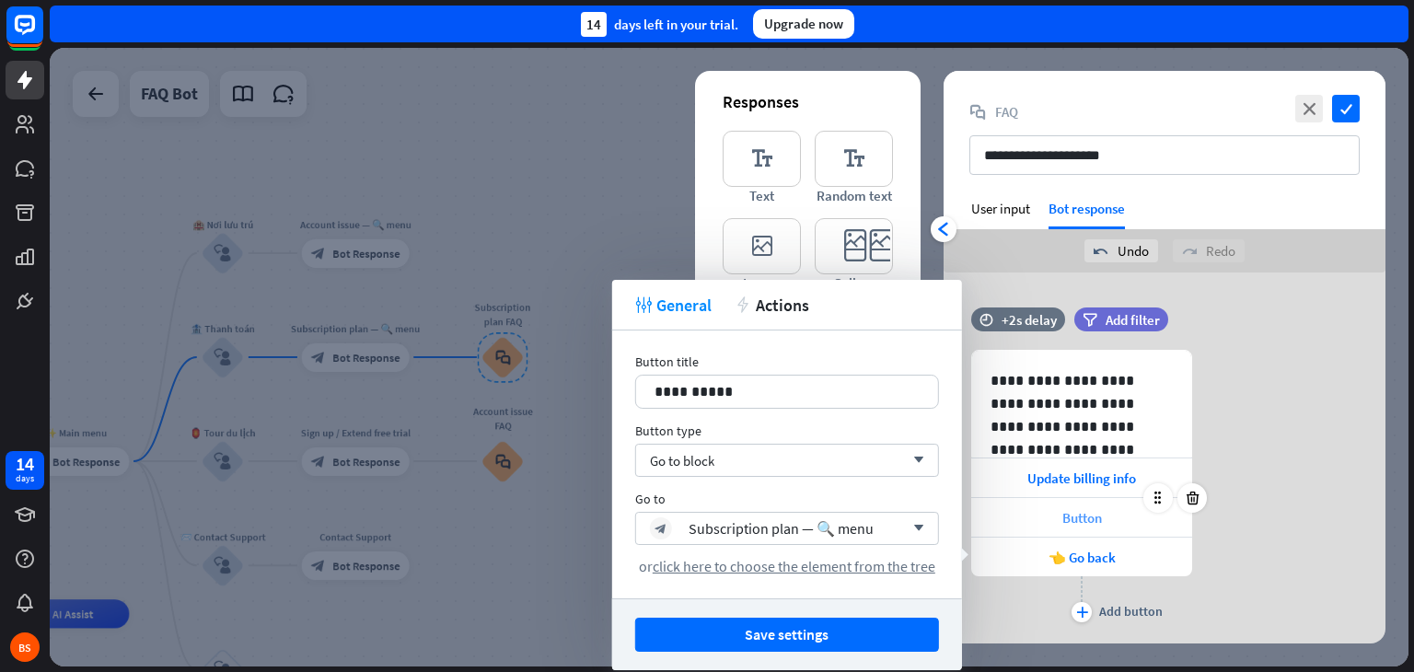
click at [1070, 521] on span "Button" at bounding box center [1082, 517] width 40 height 17
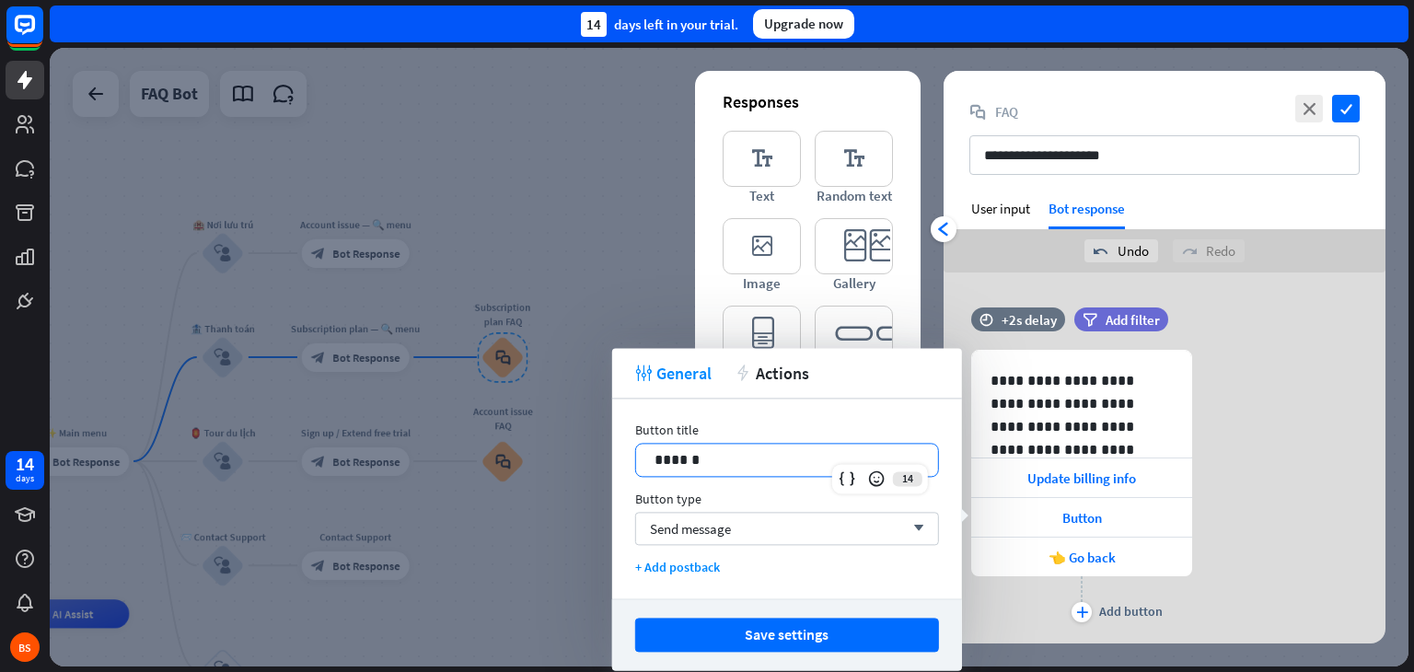
click at [851, 461] on p "******" at bounding box center [787, 459] width 265 height 23
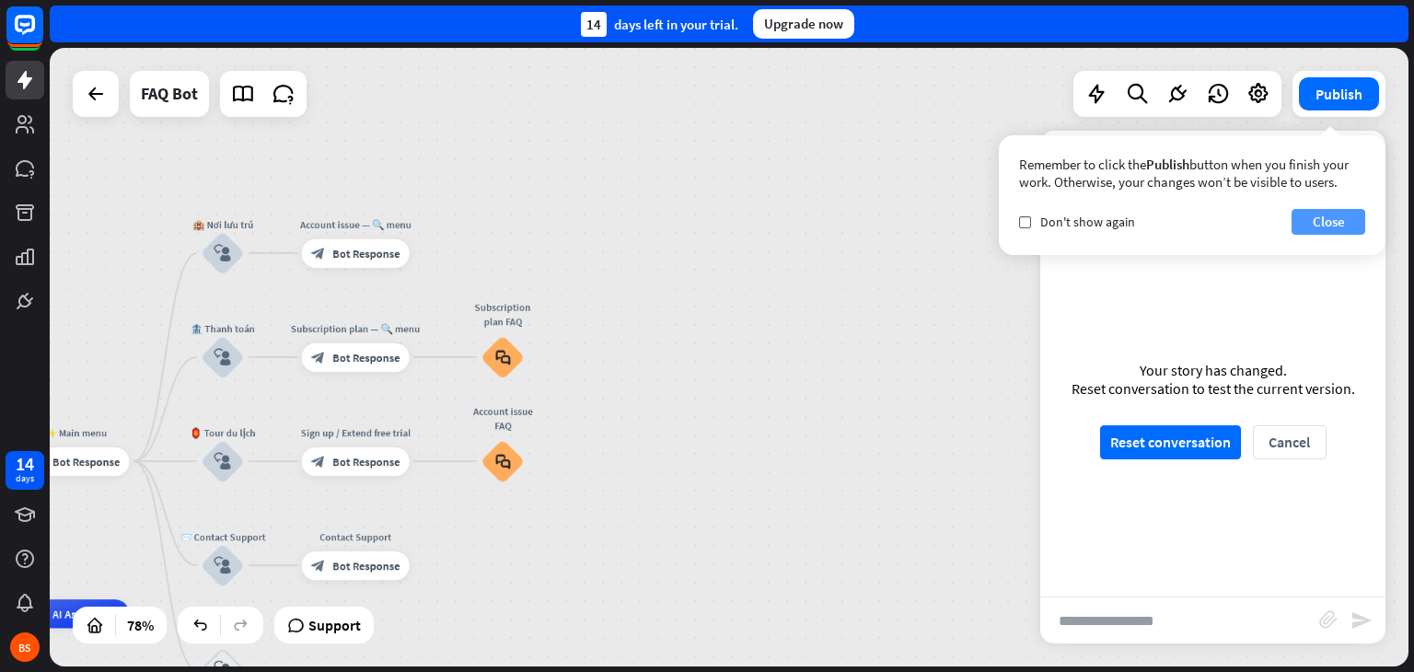
click at [1348, 222] on button "Close" at bounding box center [1329, 222] width 74 height 26
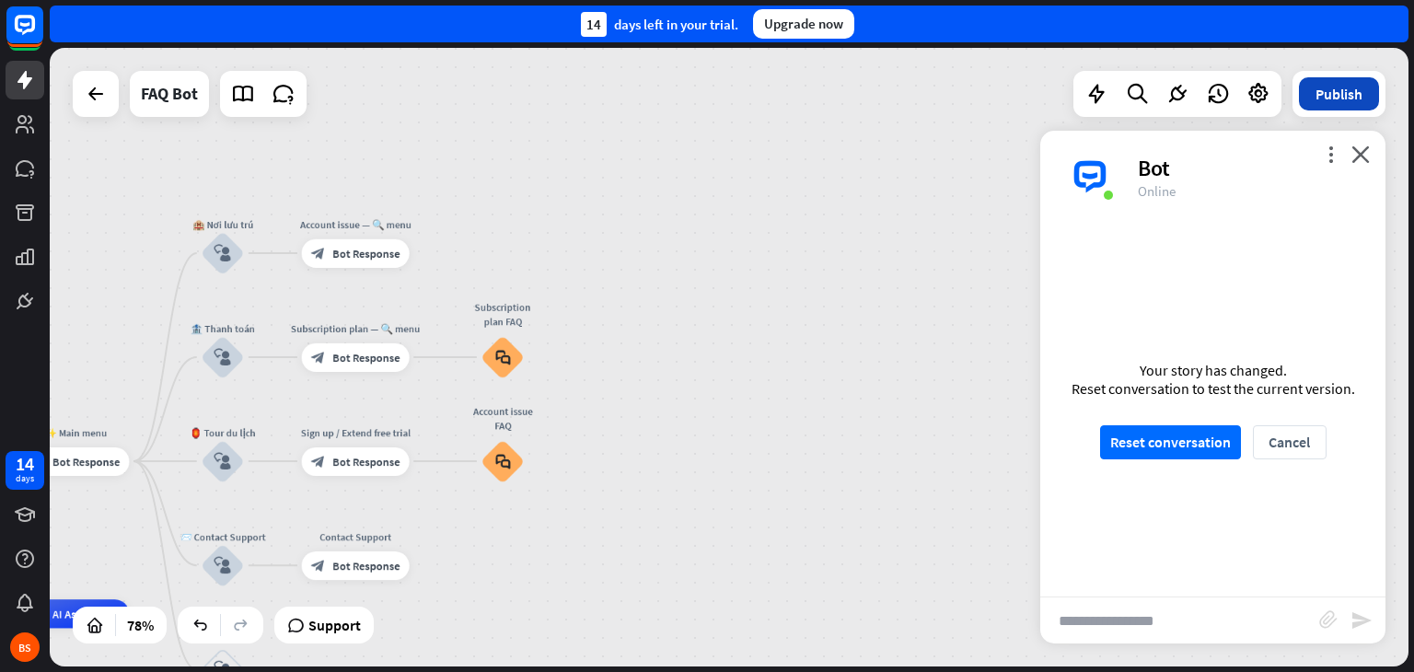
click at [1342, 96] on button "Publish" at bounding box center [1339, 93] width 80 height 33
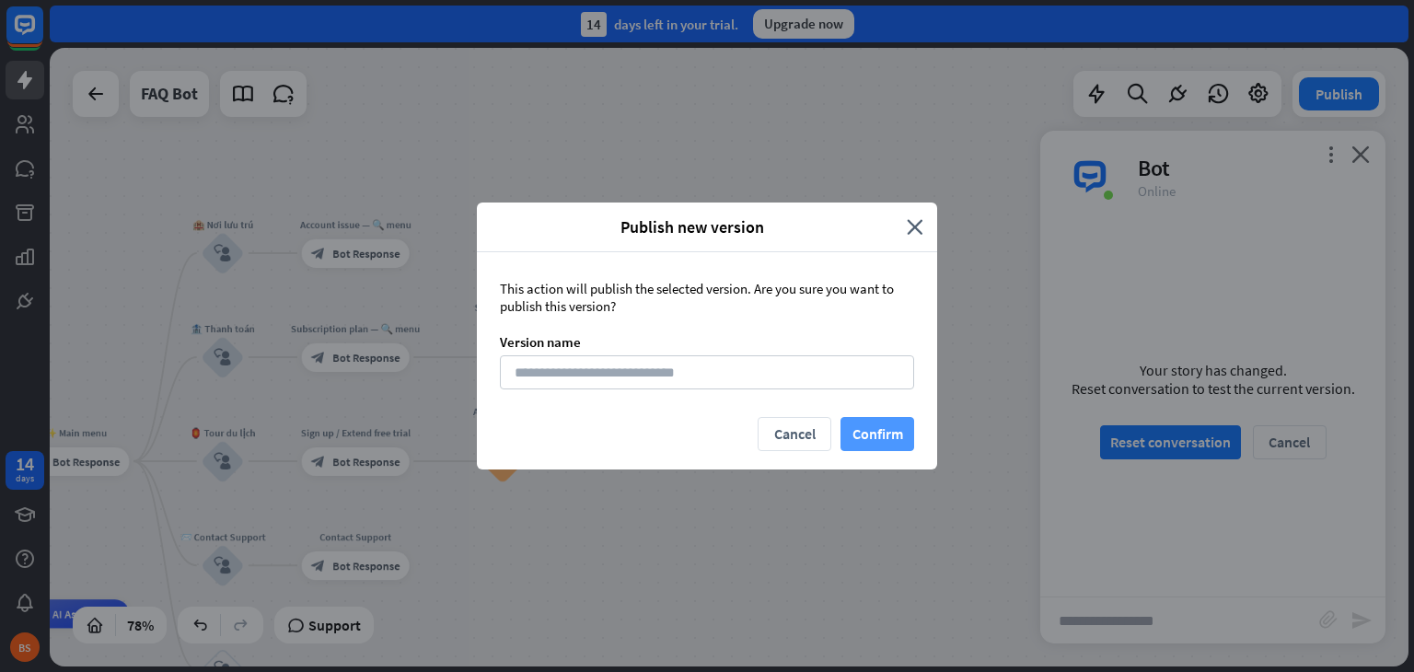
click at [881, 435] on button "Confirm" at bounding box center [878, 434] width 74 height 34
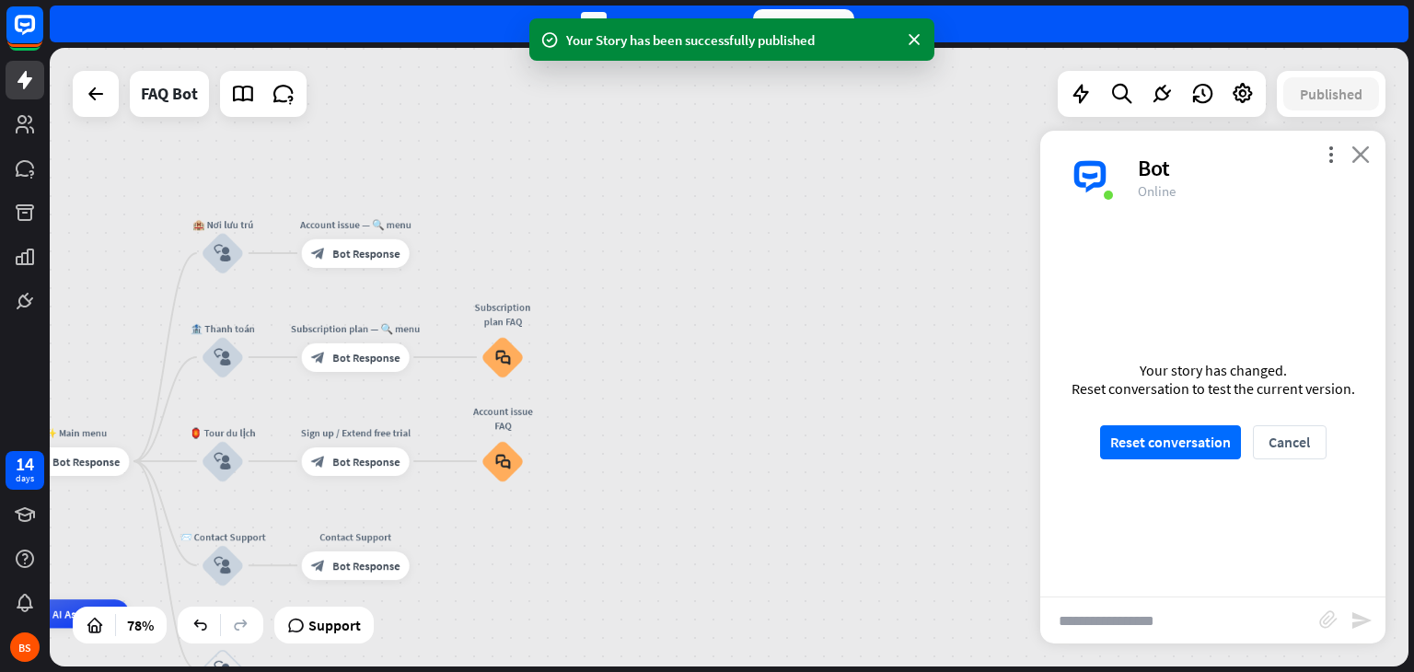
click at [1356, 154] on icon "close" at bounding box center [1361, 153] width 18 height 17
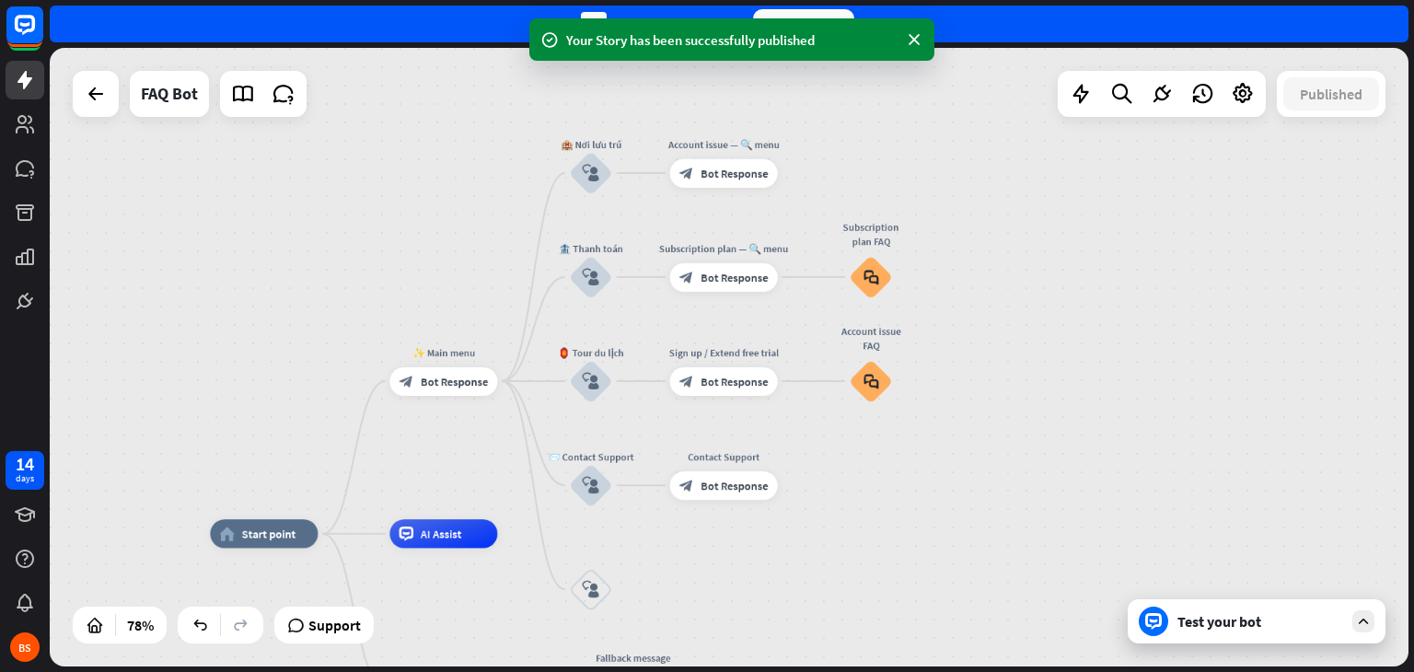
drag, startPoint x: 662, startPoint y: 450, endPoint x: 1031, endPoint y: 370, distance: 377.8
click at [1031, 370] on div "home_2 Start point ✨ Main menu block_bot_response Bot Response 🏨 Nơi lưu trú bl…" at bounding box center [729, 357] width 1359 height 619
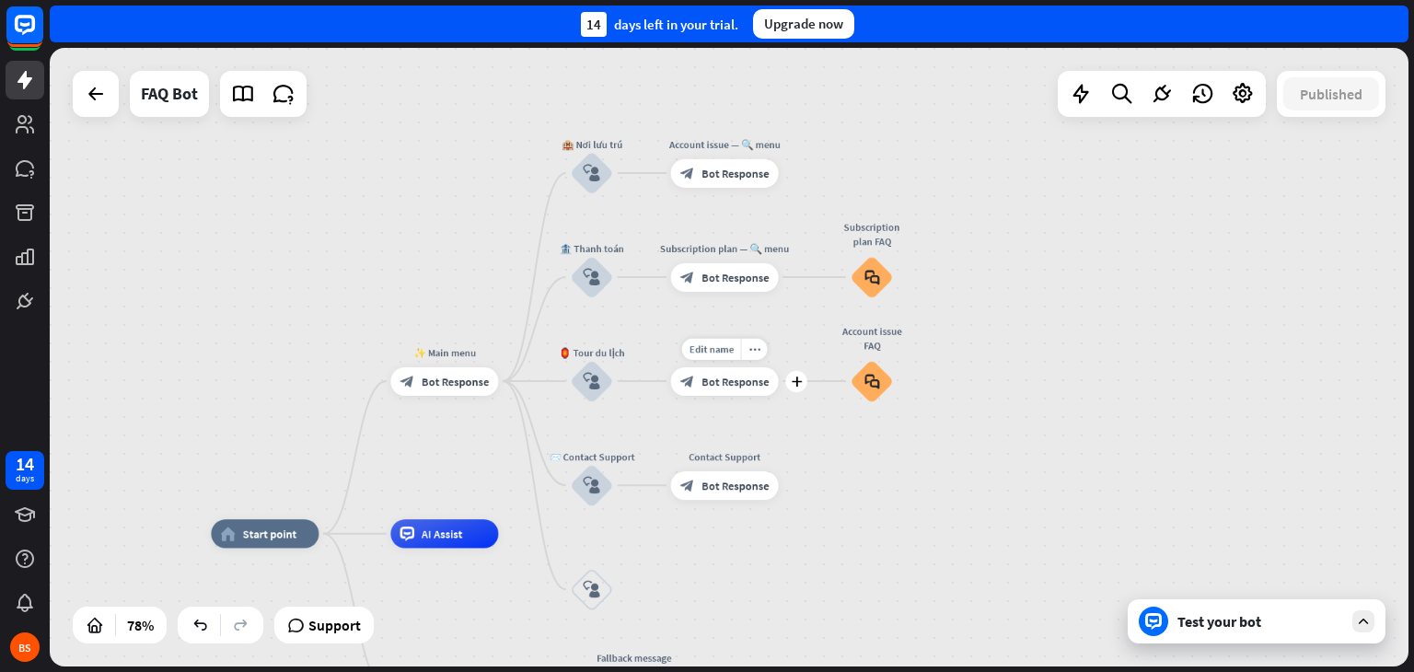
click at [711, 382] on span "Bot Response" at bounding box center [735, 381] width 67 height 15
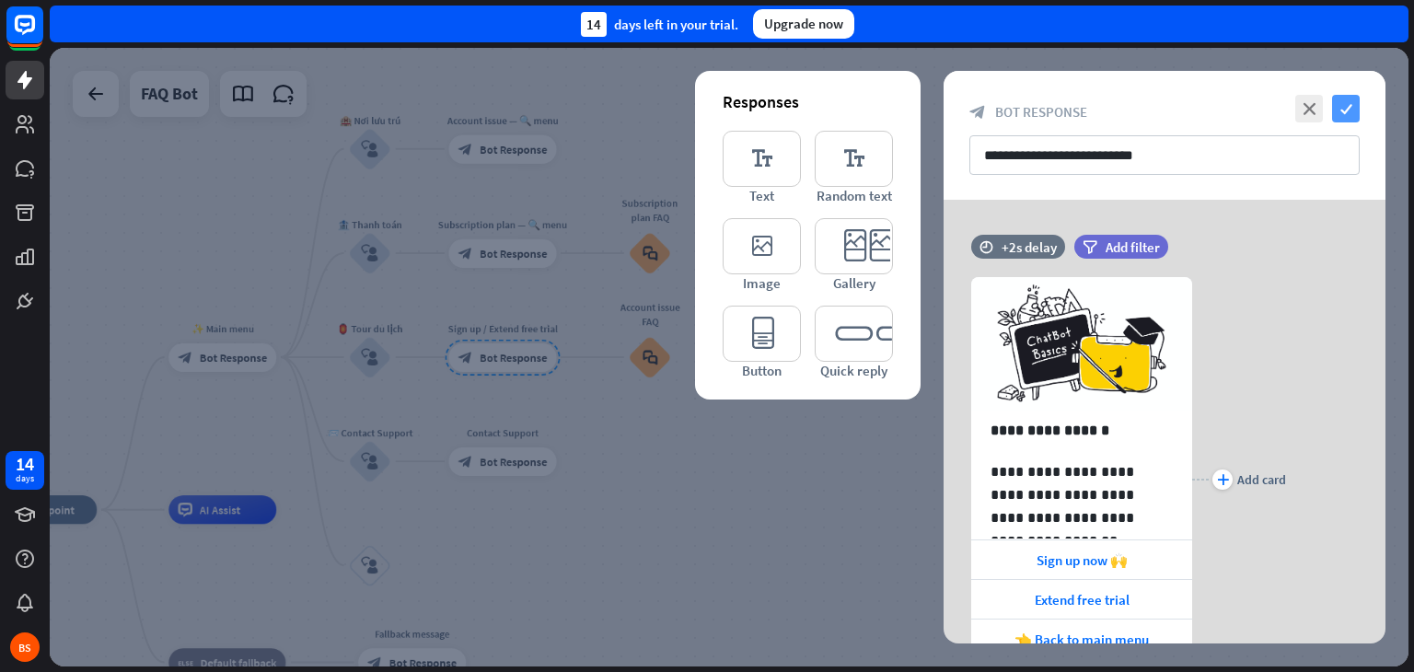
click at [1337, 110] on icon "check" at bounding box center [1346, 109] width 28 height 28
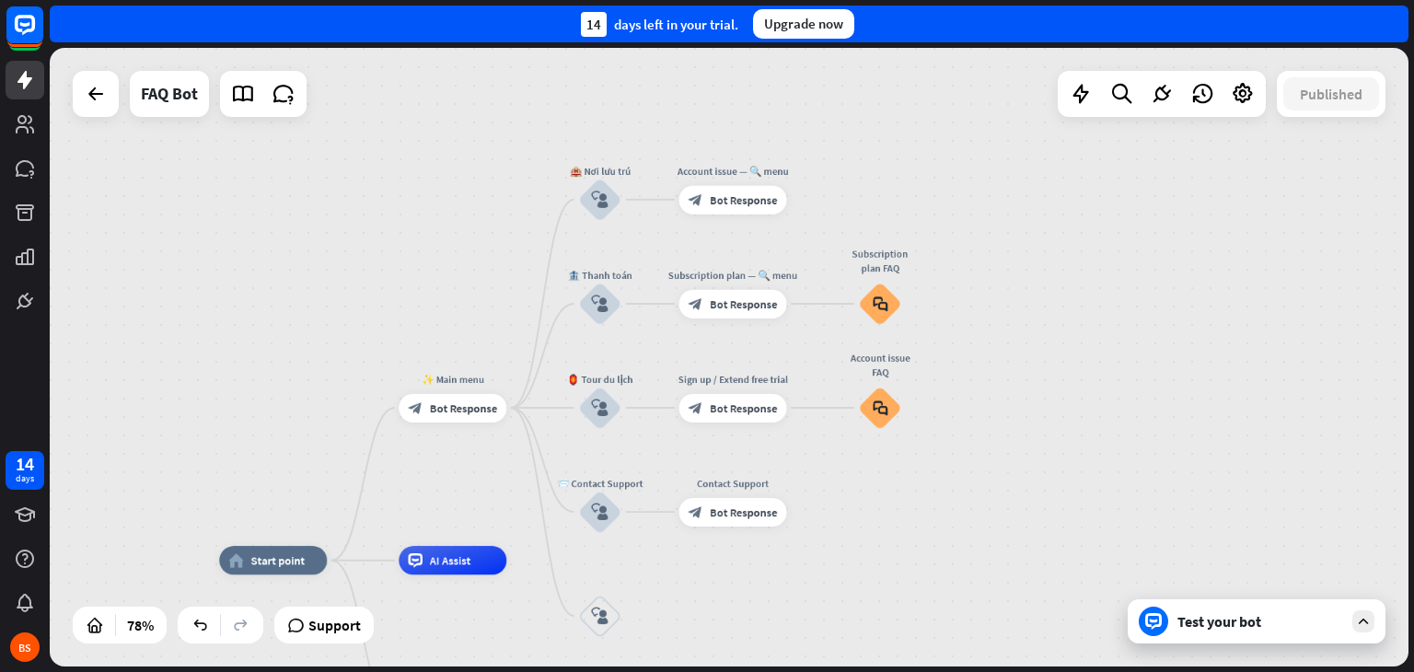
drag, startPoint x: 674, startPoint y: 428, endPoint x: 904, endPoint y: 479, distance: 235.7
click at [904, 479] on div "home_2 Start point ✨ Main menu block_bot_response Bot Response 🏨 Nơi lưu trú bl…" at bounding box center [729, 357] width 1359 height 619
click at [890, 307] on div "block_faq" at bounding box center [879, 304] width 43 height 43
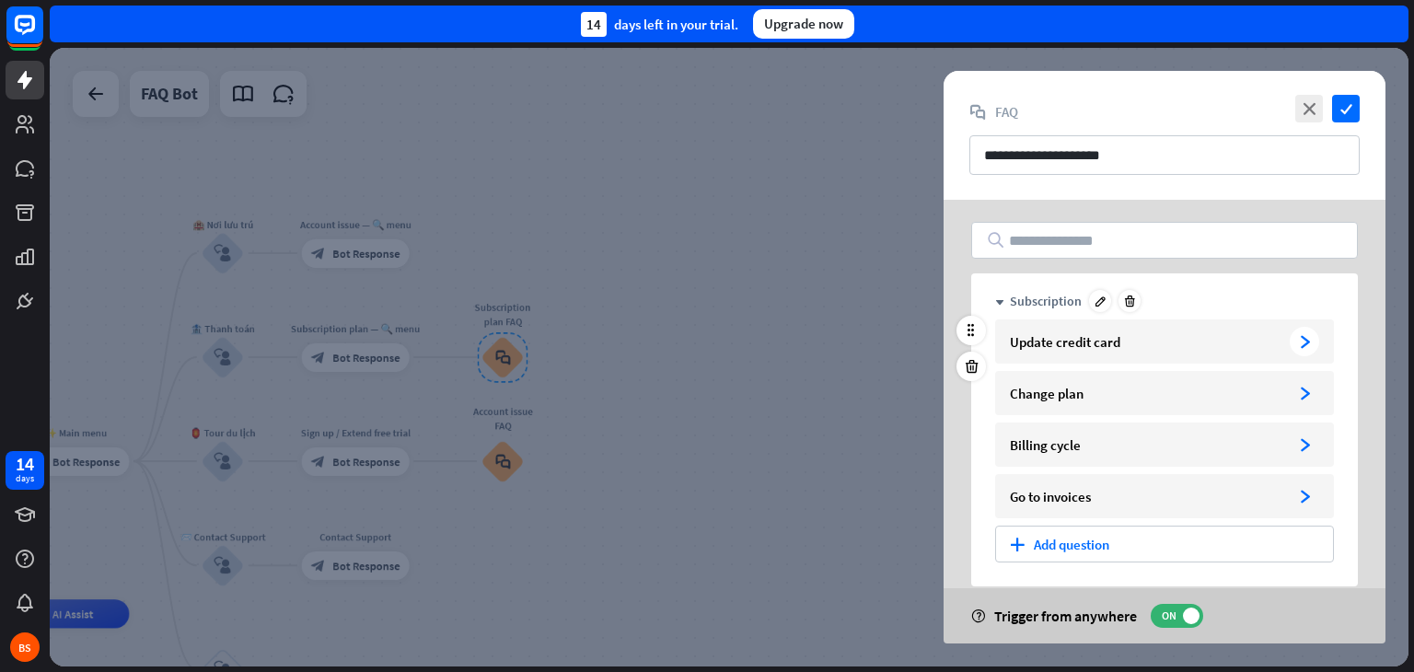
click at [1300, 336] on icon "arrowhead_right" at bounding box center [1305, 342] width 14 height 14
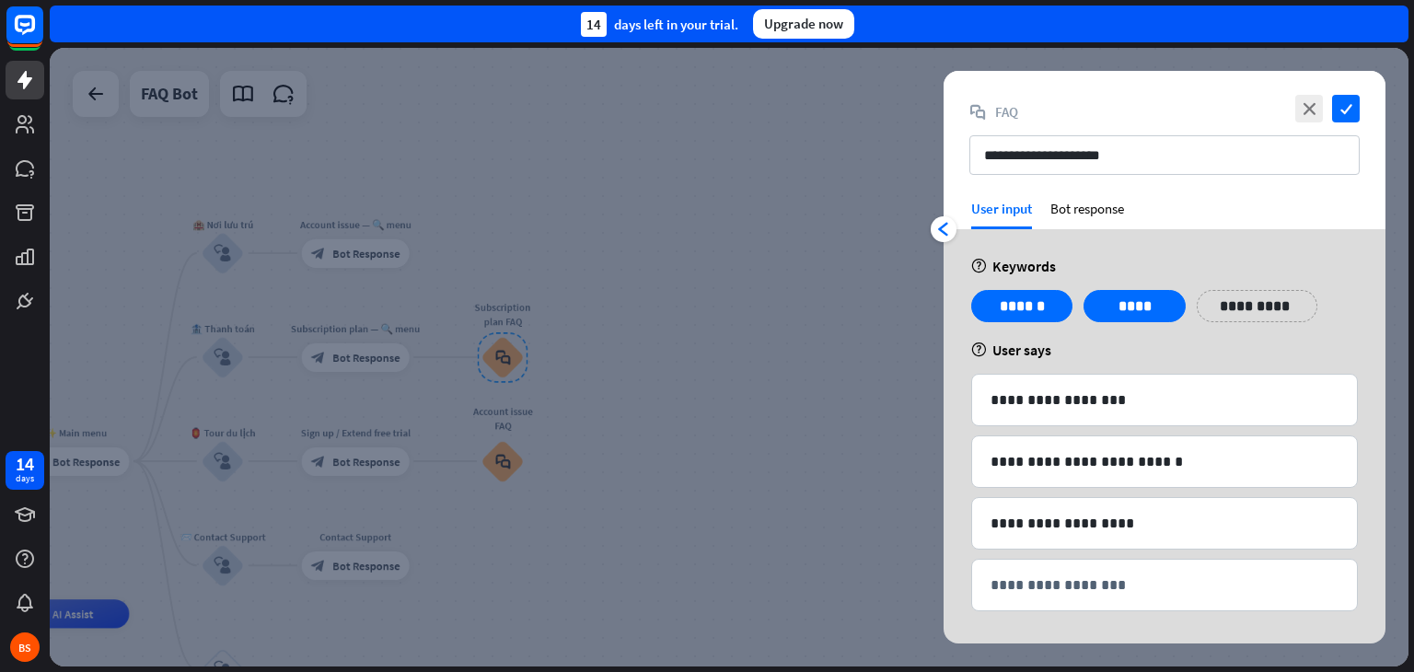
scroll to position [1, 0]
click at [1093, 207] on div "Bot response" at bounding box center [1088, 214] width 74 height 29
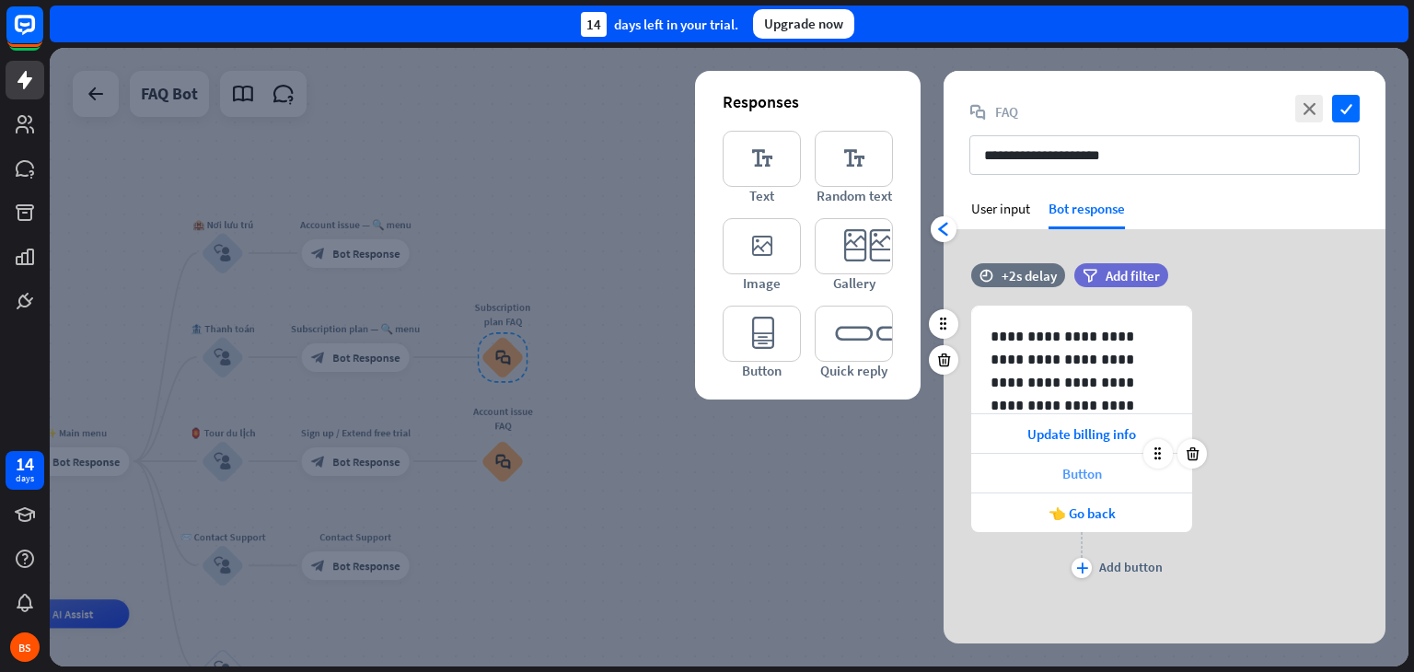
click at [1064, 465] on span "Button" at bounding box center [1082, 473] width 40 height 17
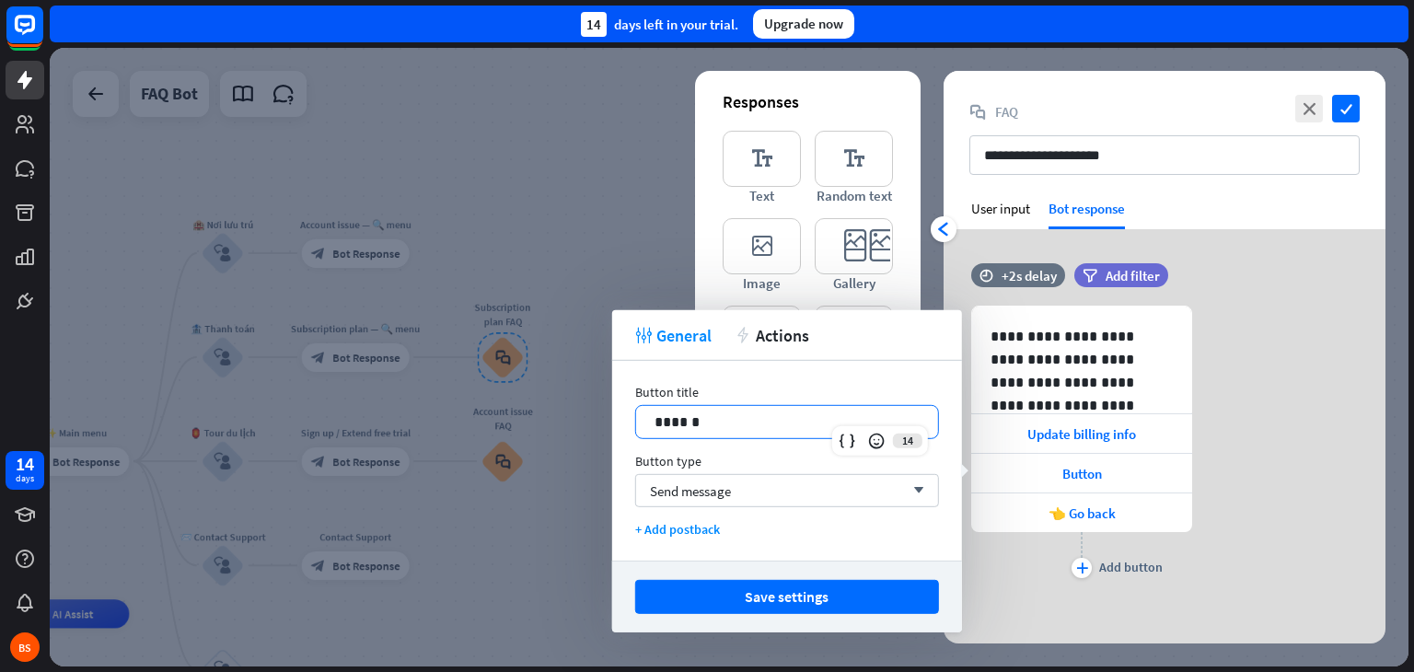
click at [802, 426] on p "******" at bounding box center [787, 422] width 265 height 23
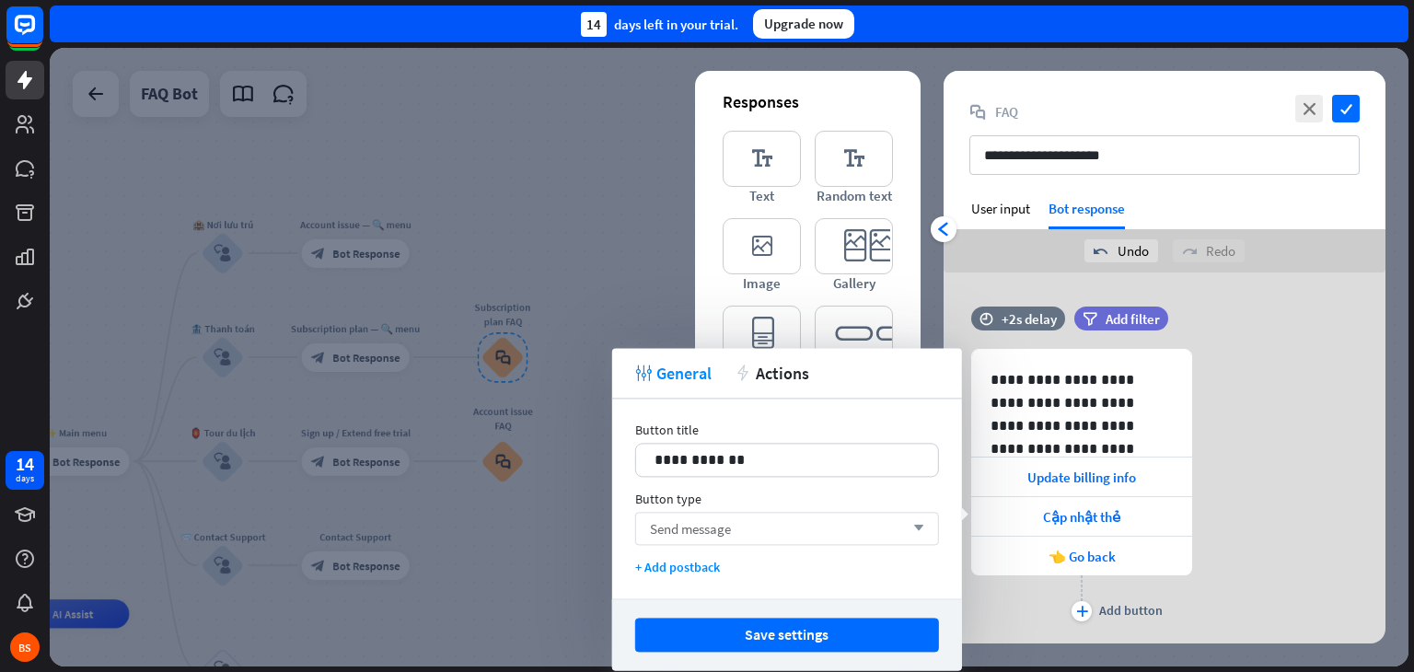
click at [788, 531] on div "Send message arrow_down" at bounding box center [787, 528] width 304 height 33
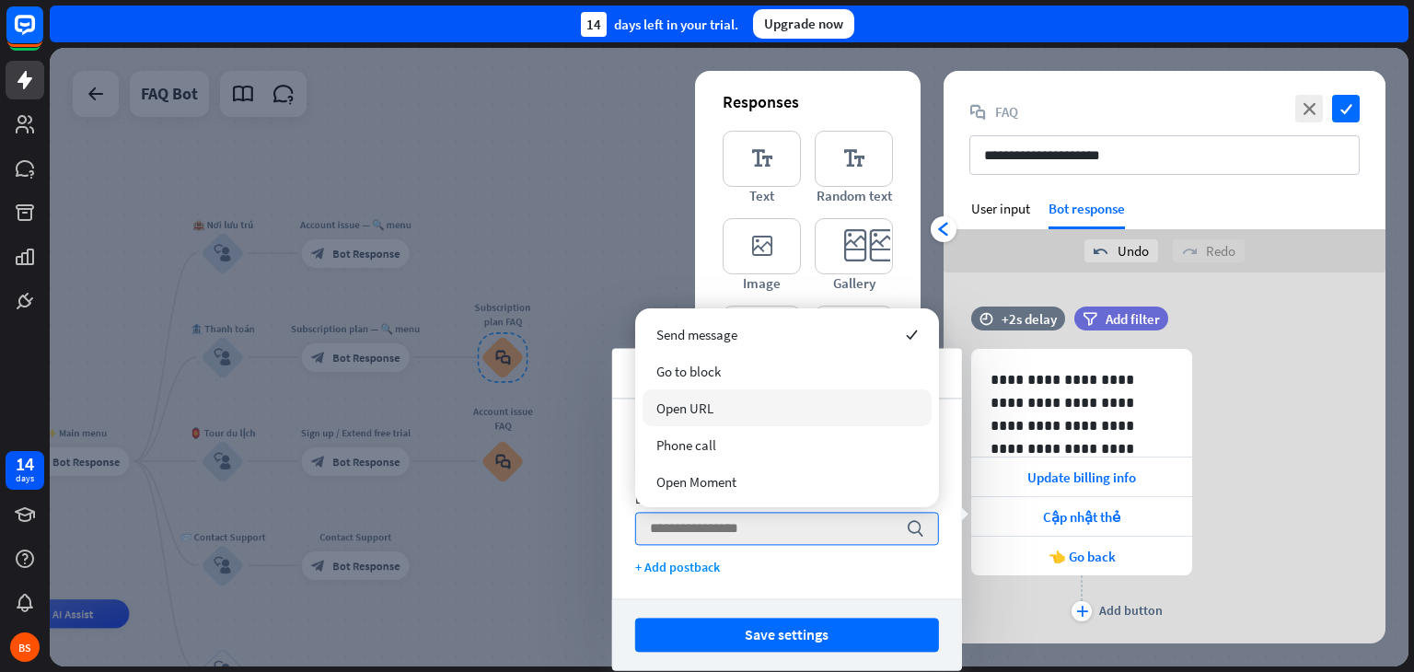
click at [801, 404] on div "Open URL" at bounding box center [787, 407] width 289 height 37
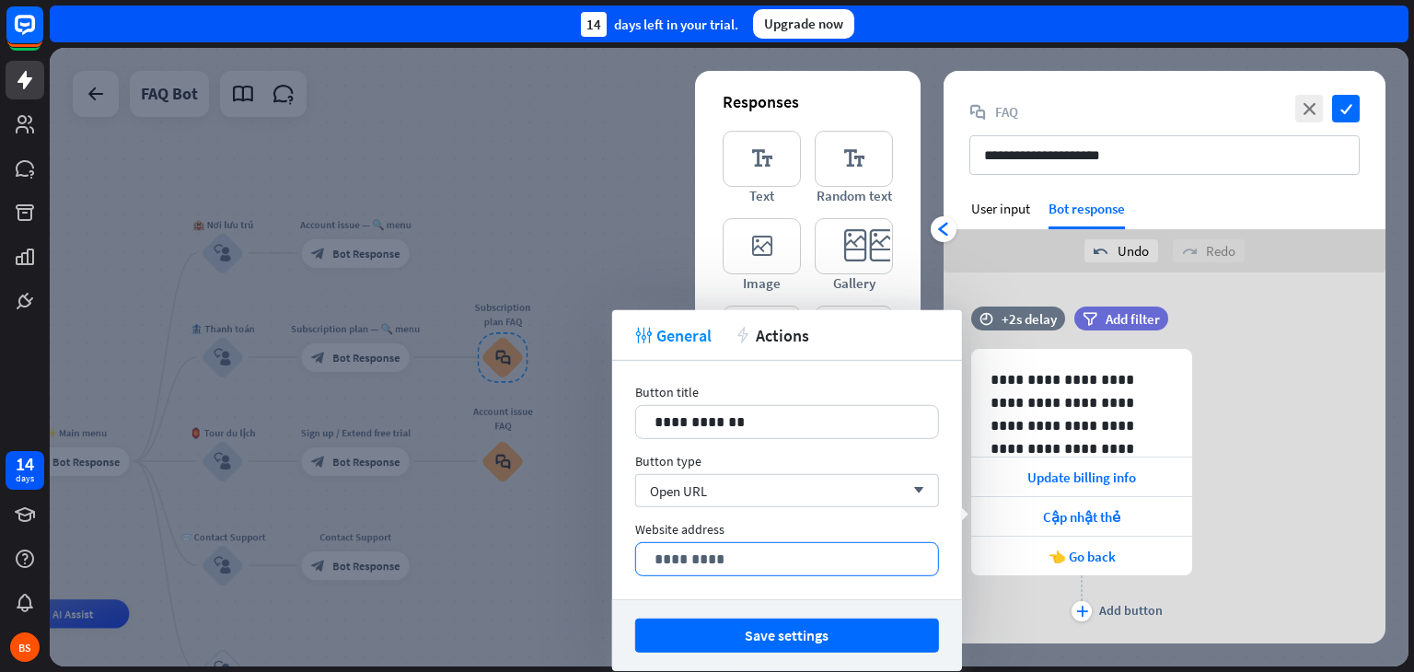
click at [801, 568] on p "*********" at bounding box center [787, 559] width 265 height 23
click at [788, 588] on div "**********" at bounding box center [787, 480] width 350 height 238
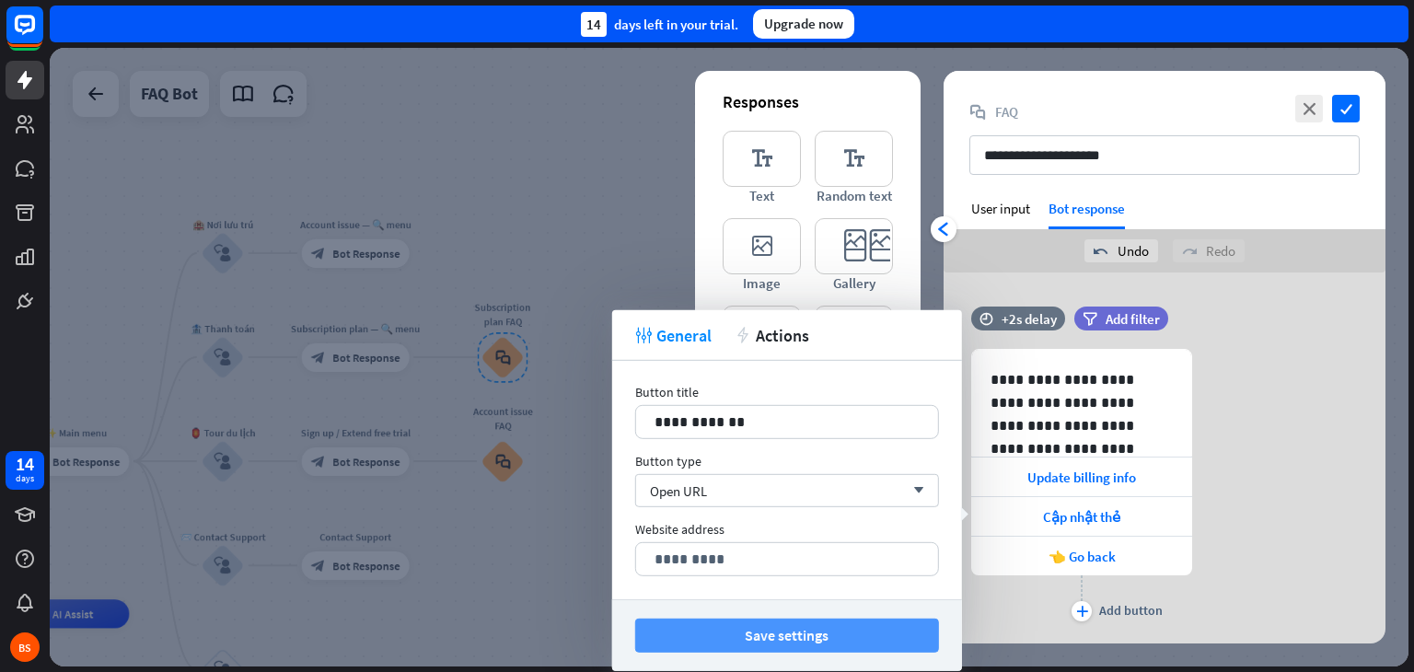
click at [911, 647] on button "Save settings" at bounding box center [787, 636] width 304 height 34
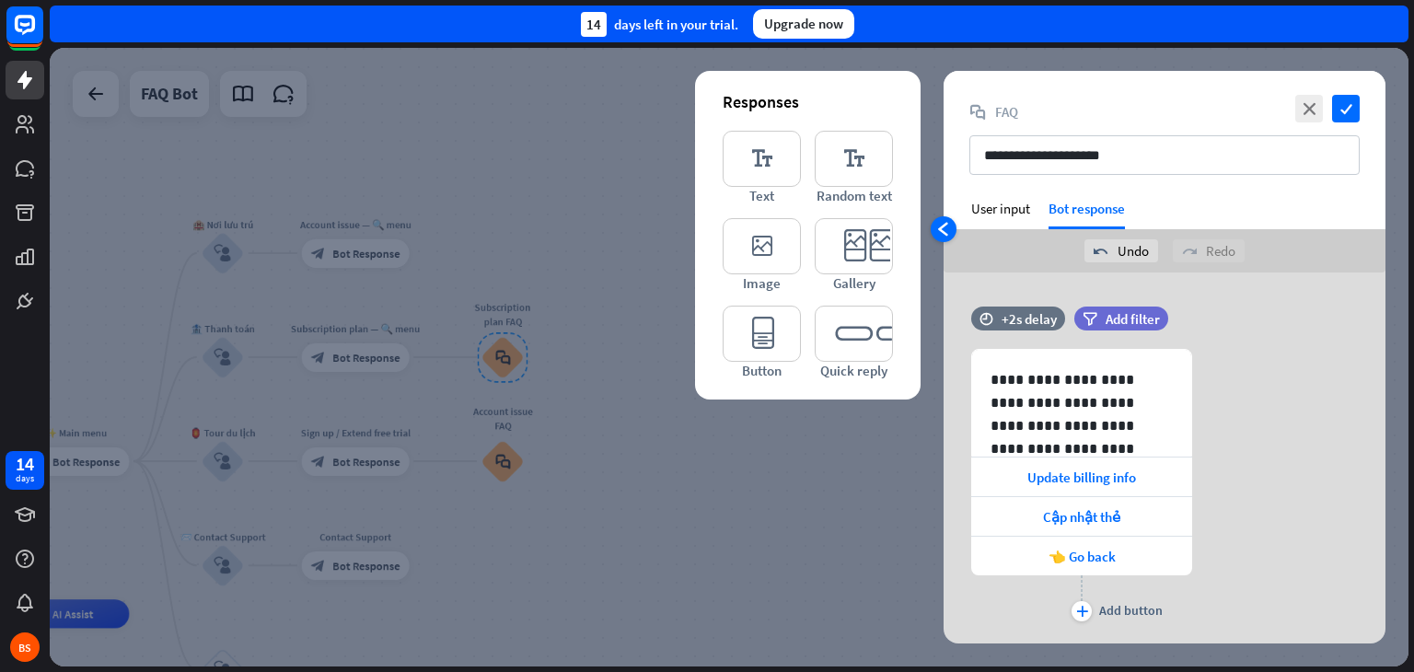
click at [937, 229] on icon "arrowhead_left" at bounding box center [943, 229] width 15 height 15
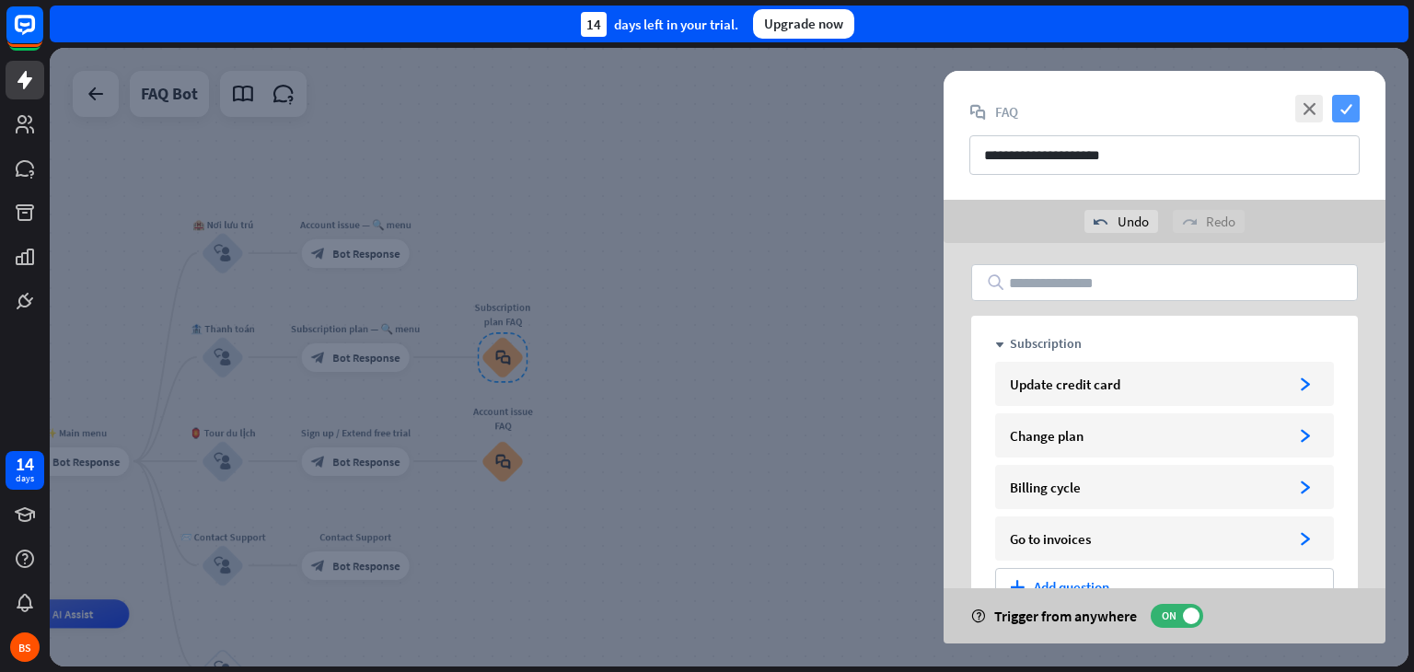
click at [1346, 108] on icon "check" at bounding box center [1346, 109] width 28 height 28
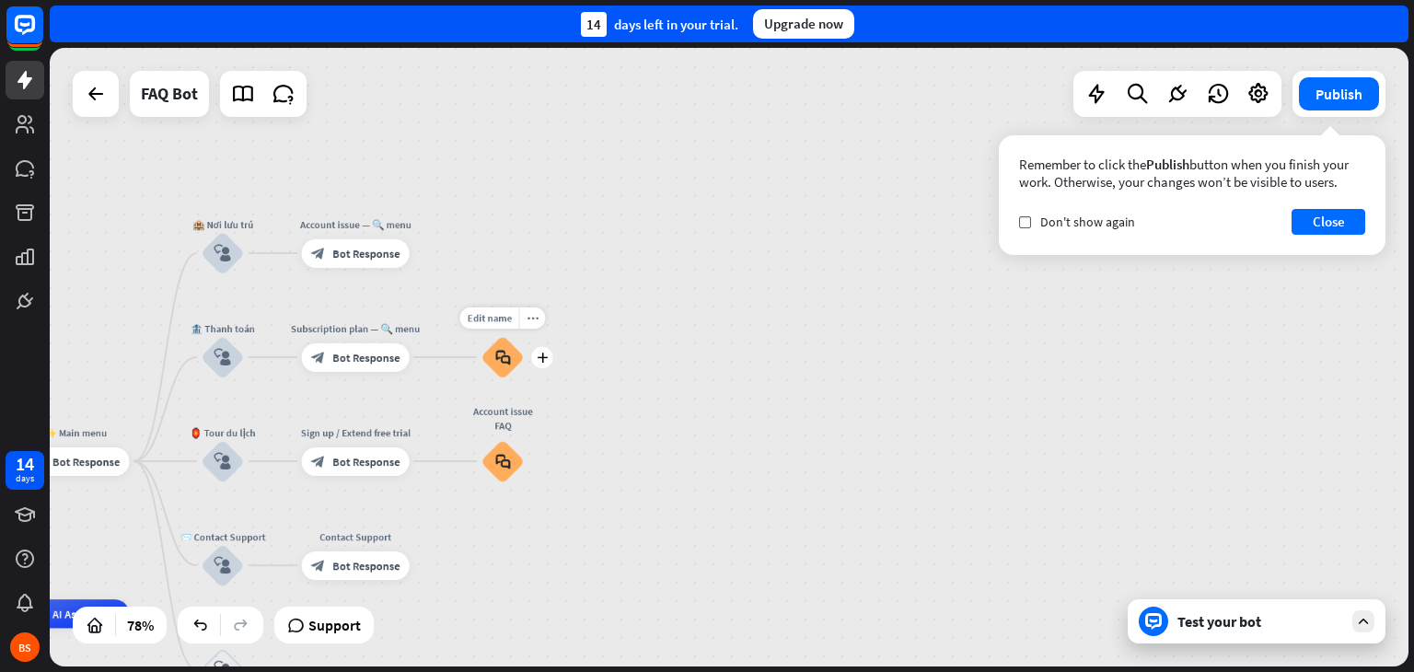
click at [510, 364] on icon "block_faq" at bounding box center [502, 357] width 15 height 16
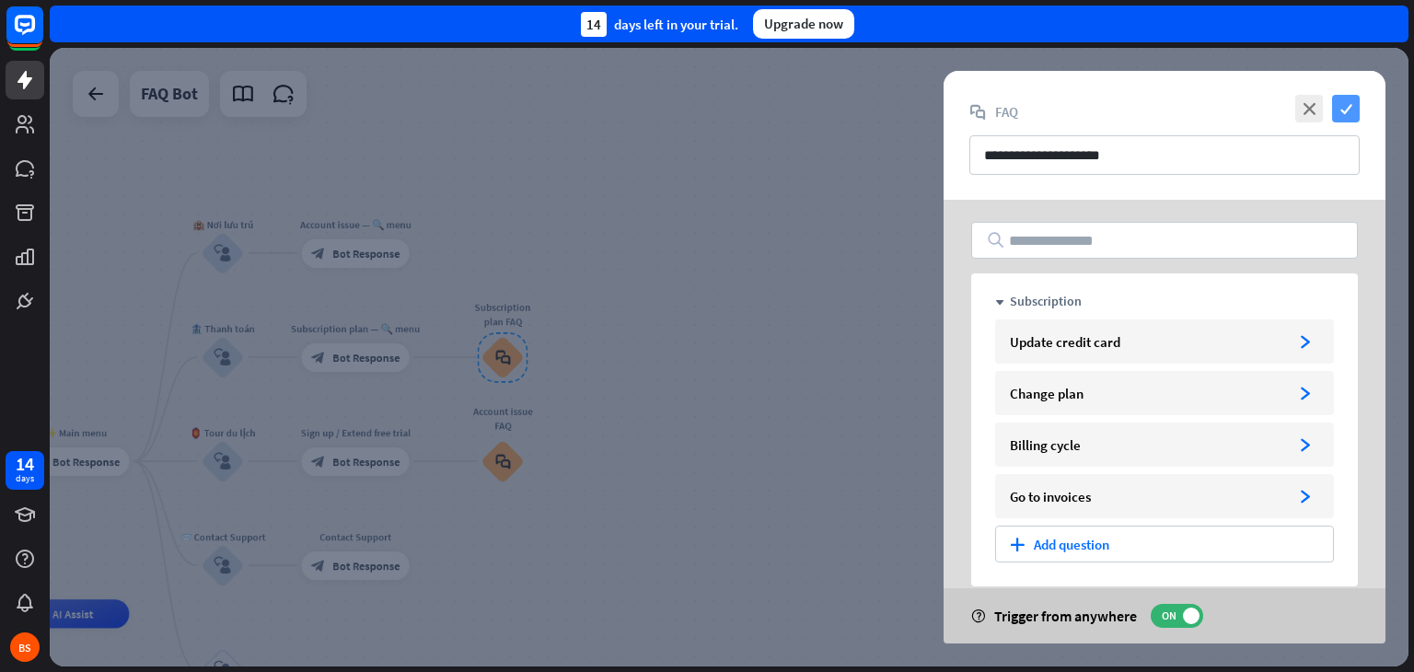
click at [1341, 99] on icon "check" at bounding box center [1346, 109] width 28 height 28
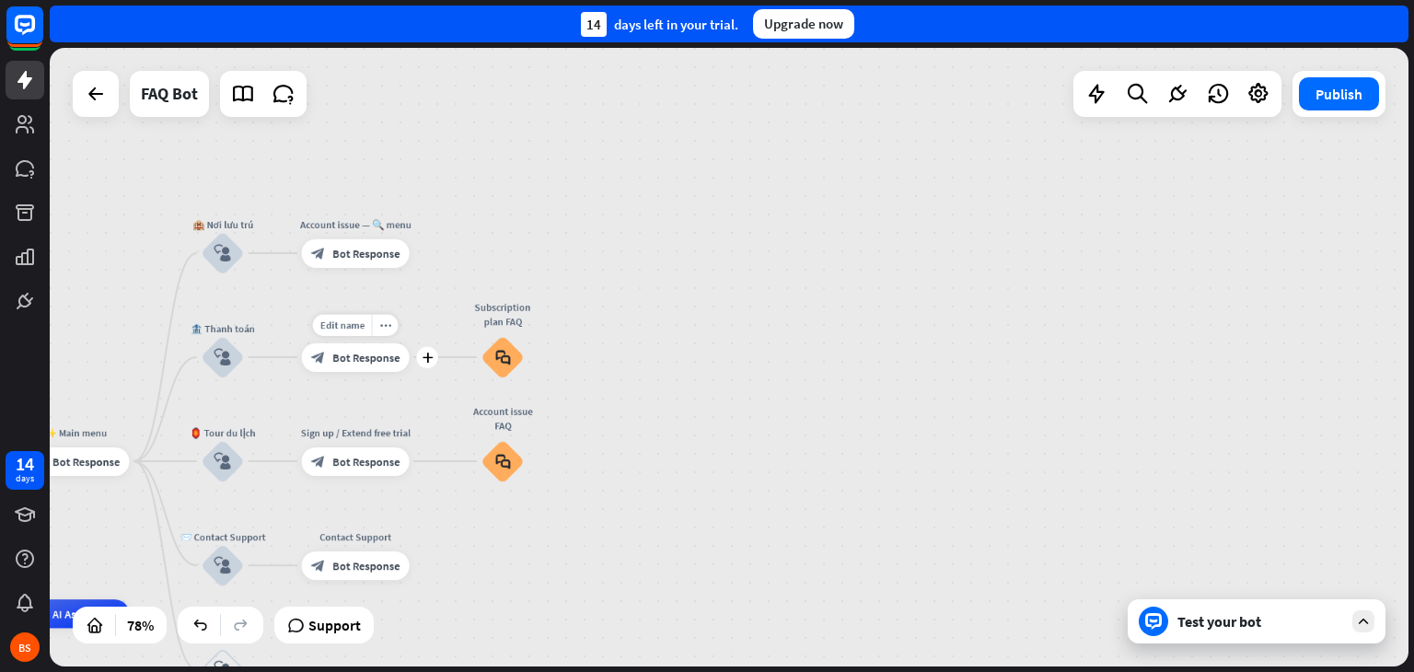
click at [357, 366] on div "block_bot_response Bot Response" at bounding box center [356, 356] width 108 height 29
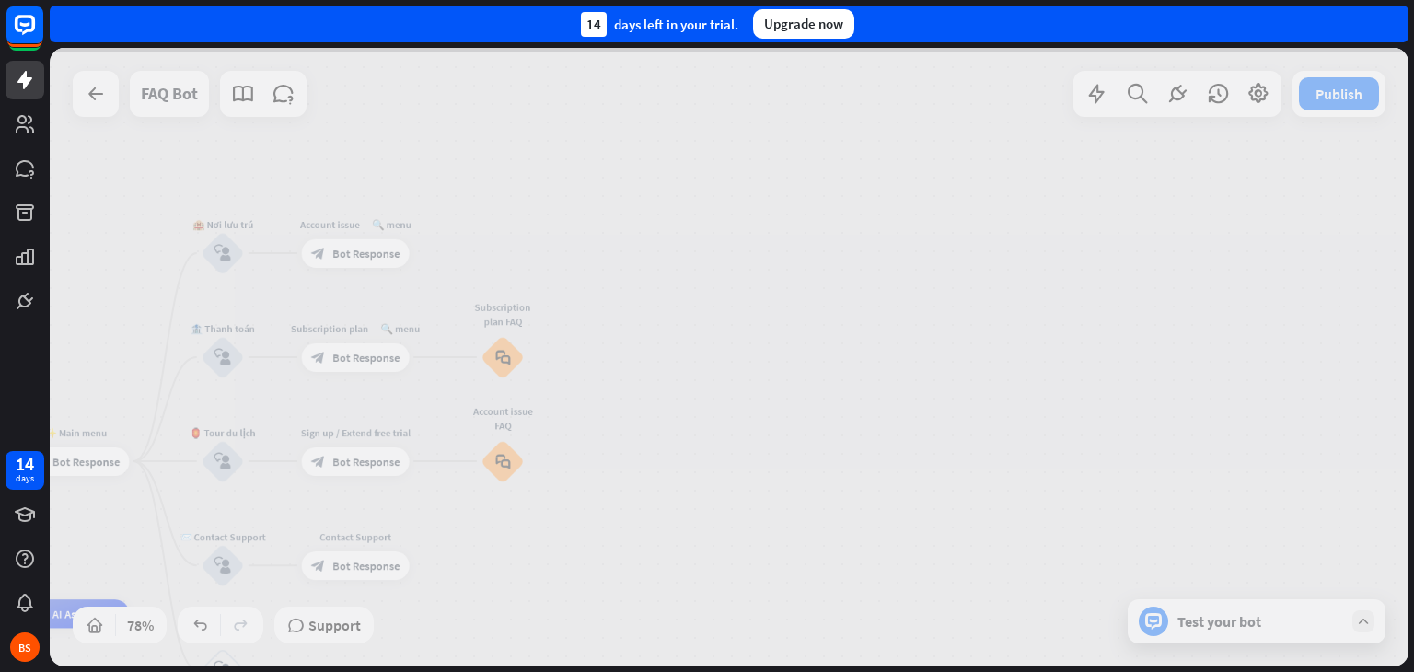
click at [357, 366] on div at bounding box center [729, 357] width 1359 height 619
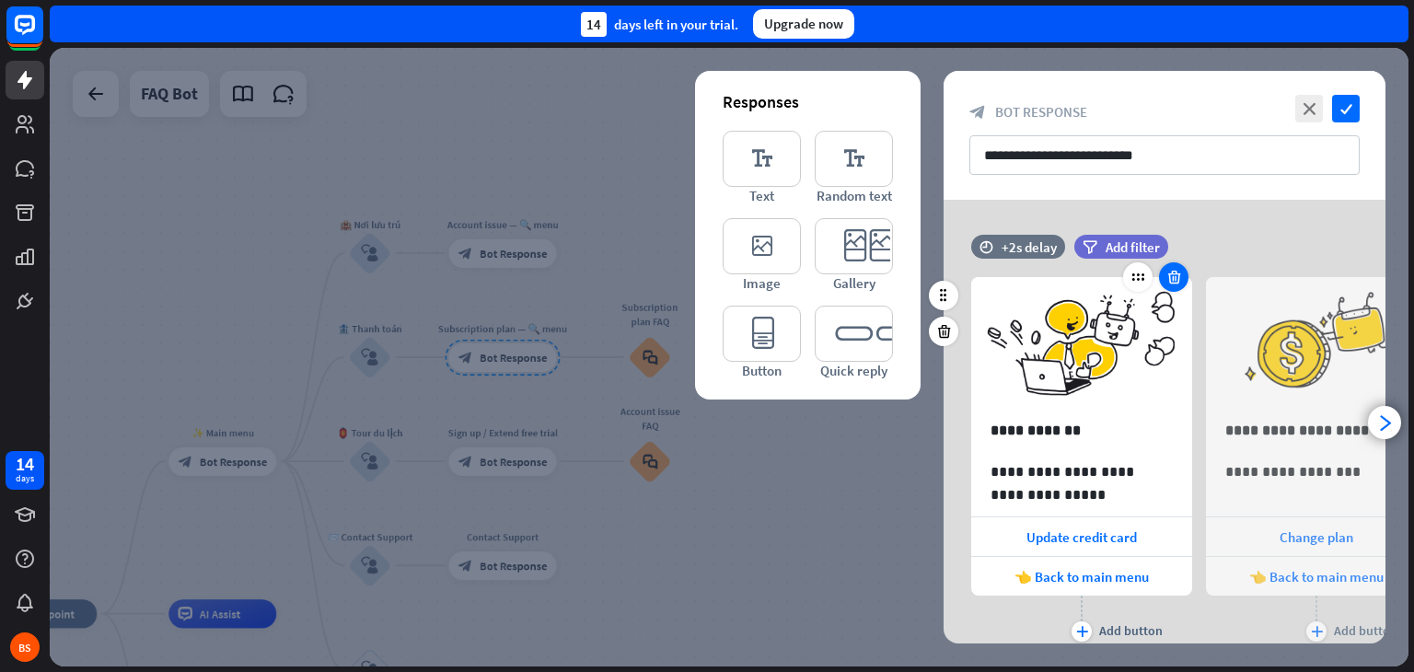
click at [1169, 271] on icon at bounding box center [1174, 277] width 17 height 17
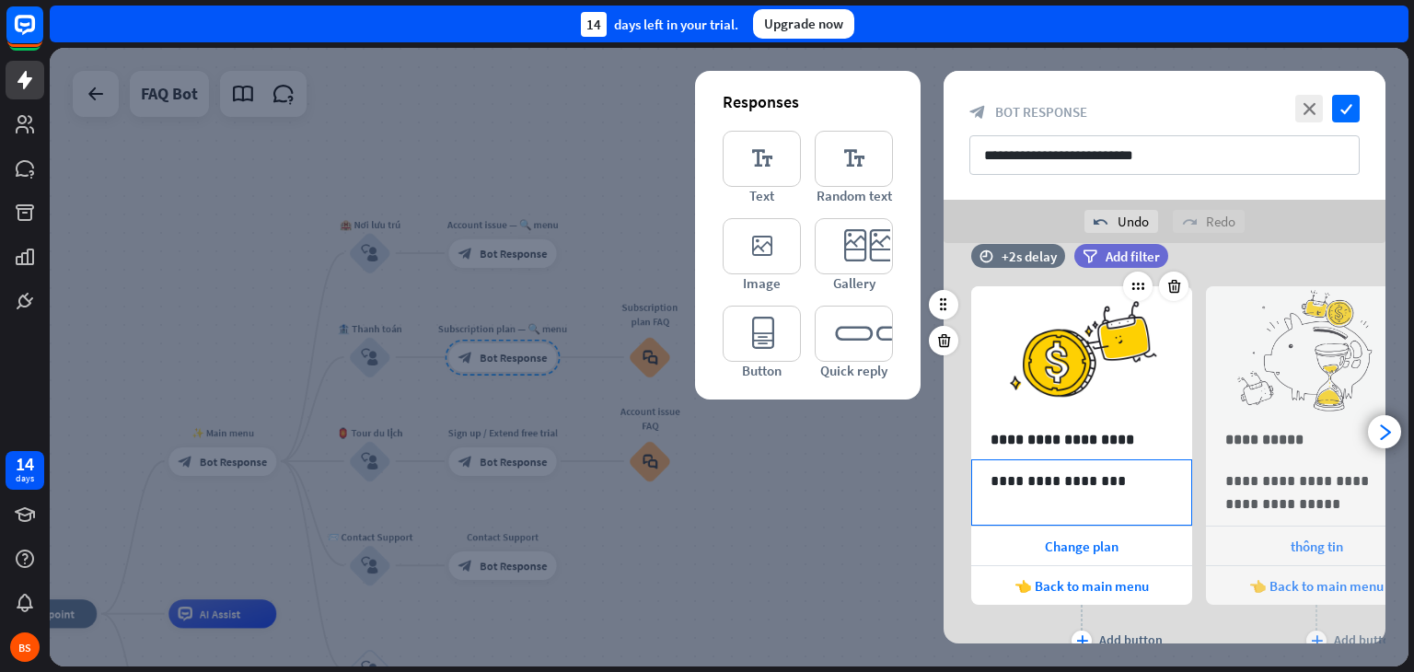
scroll to position [44, 0]
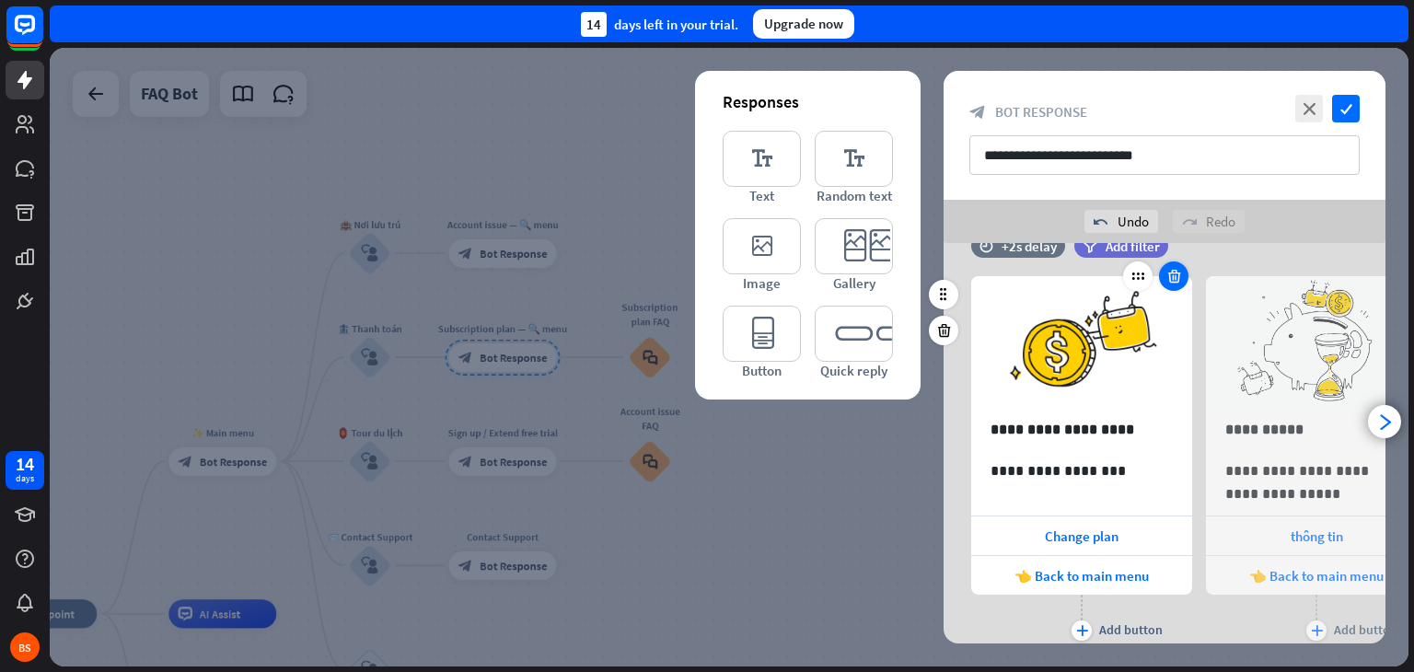
click at [1174, 281] on icon at bounding box center [1174, 276] width 17 height 17
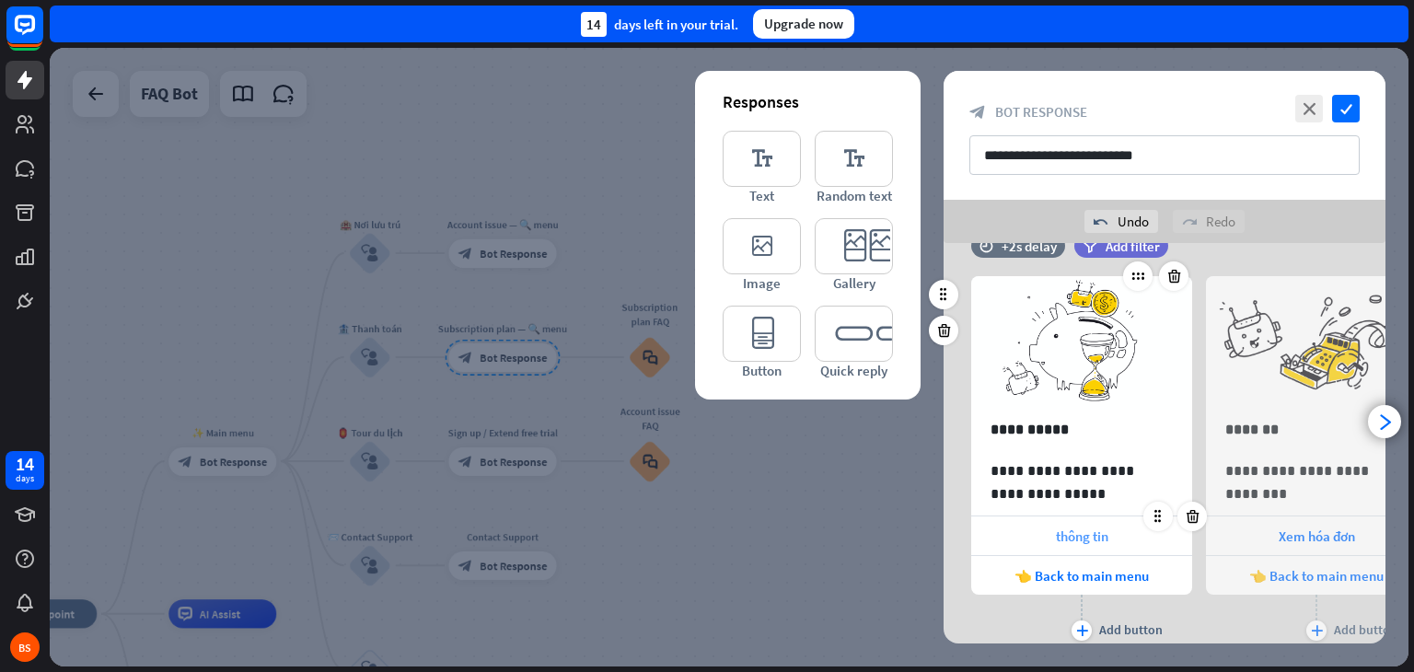
click at [1087, 533] on span "thông tin" at bounding box center [1082, 536] width 52 height 17
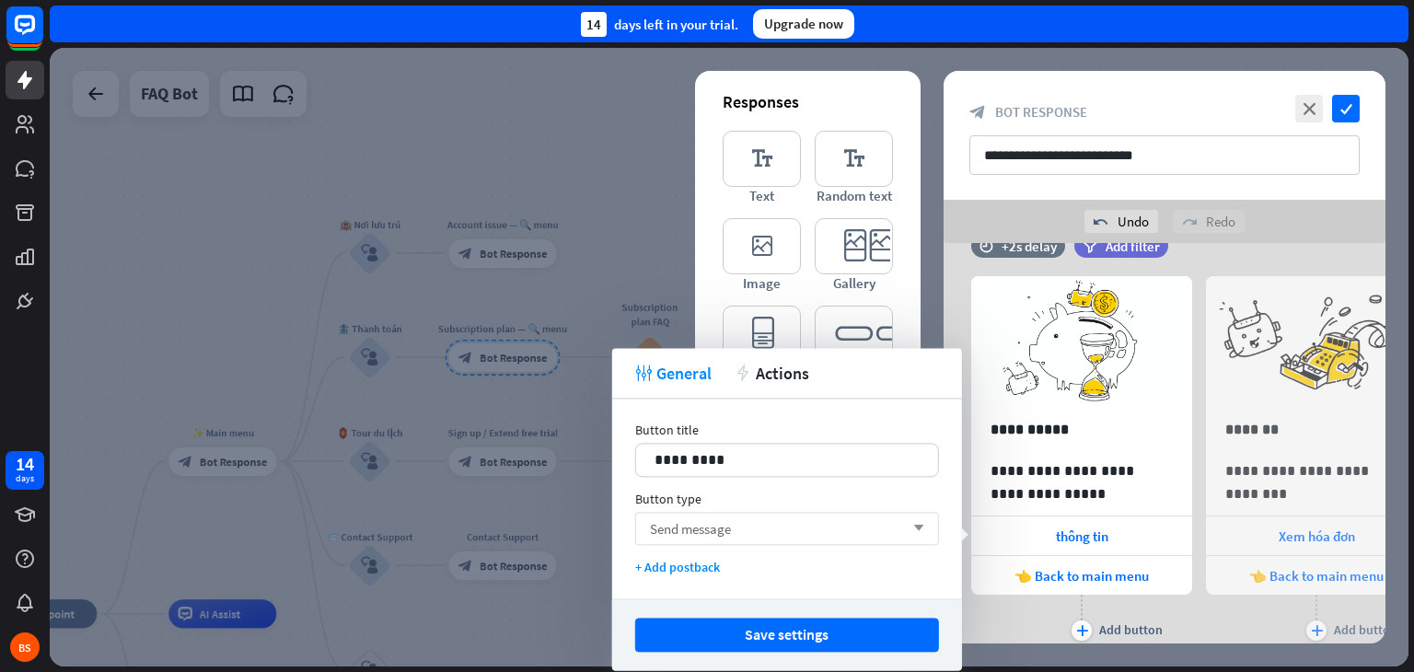
click at [827, 528] on div "Send message arrow_down" at bounding box center [787, 528] width 304 height 33
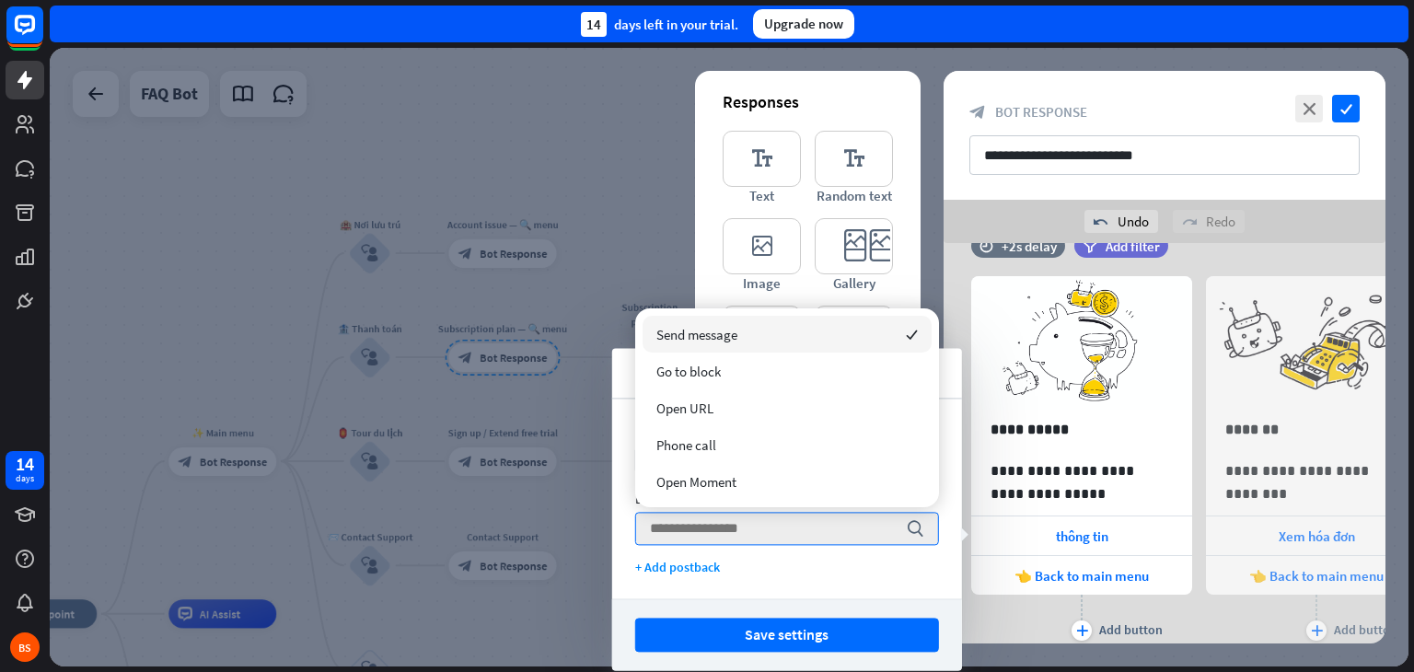
click at [858, 555] on div "Button title 11 ********* Button type search + Add postback" at bounding box center [787, 499] width 350 height 200
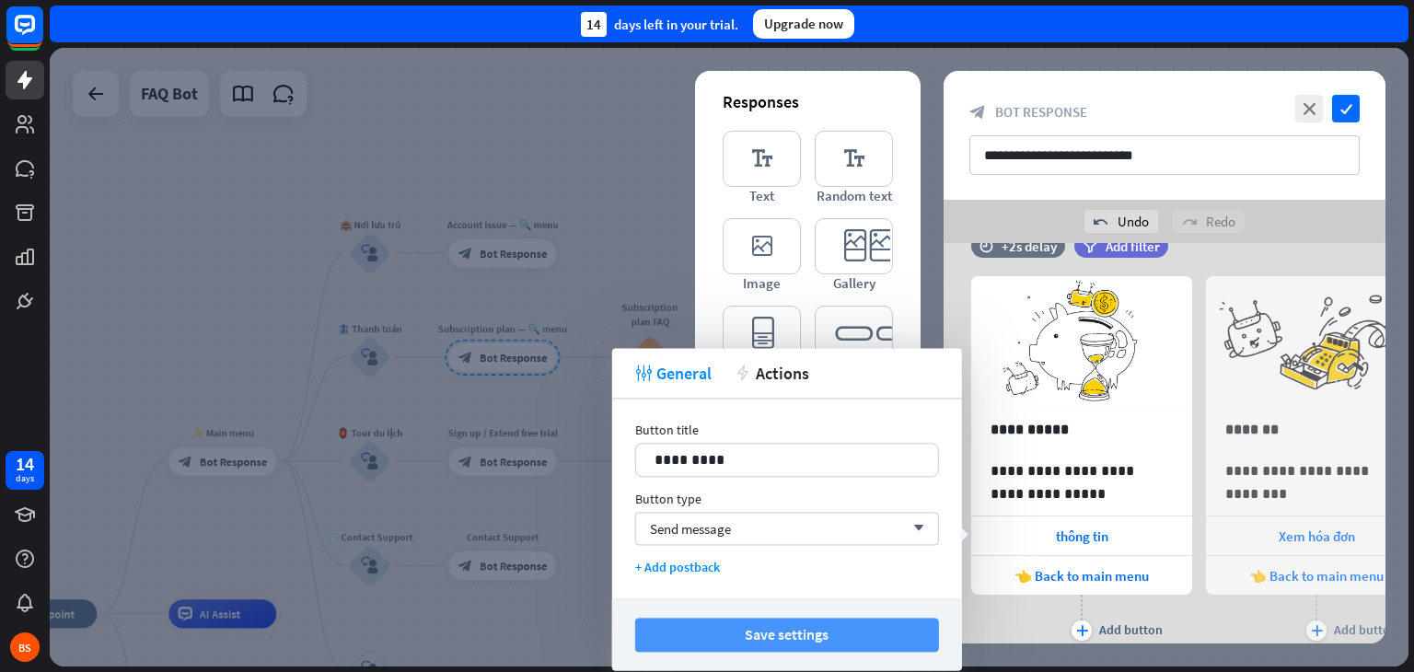
click at [859, 624] on button "Save settings" at bounding box center [787, 635] width 304 height 34
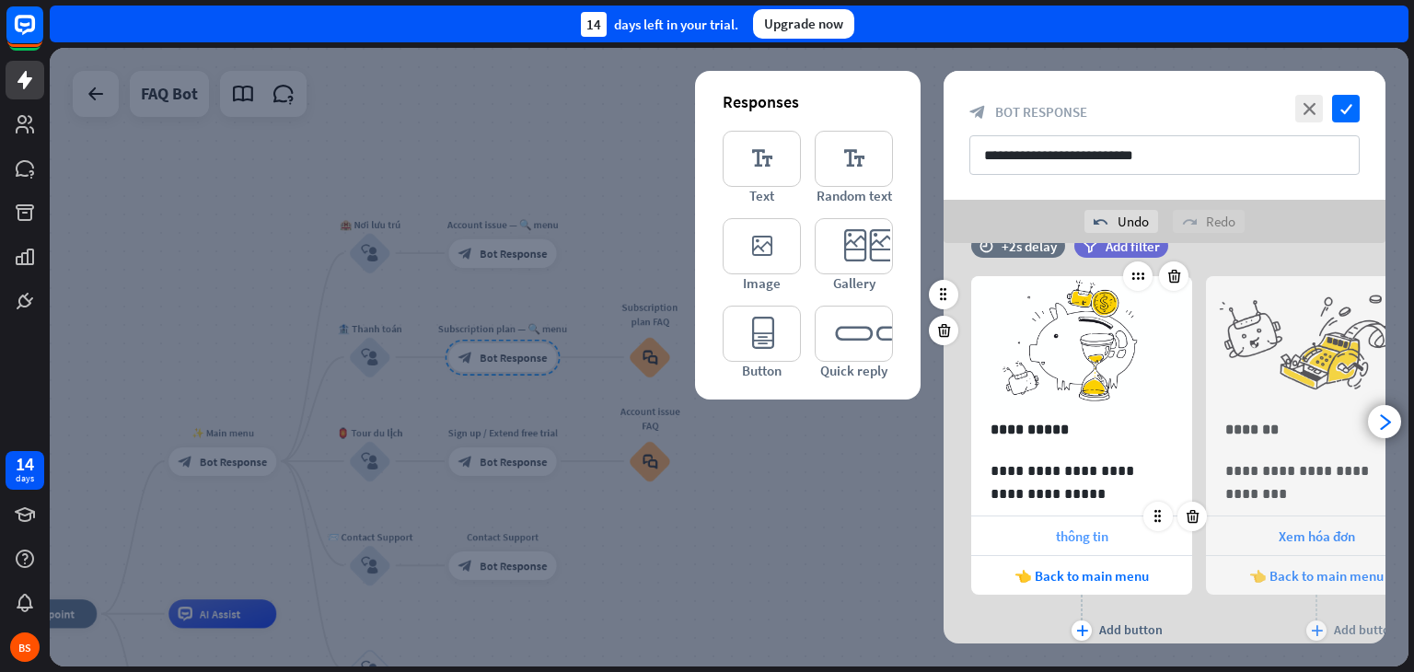
click at [1068, 540] on span "thông tin" at bounding box center [1082, 536] width 52 height 17
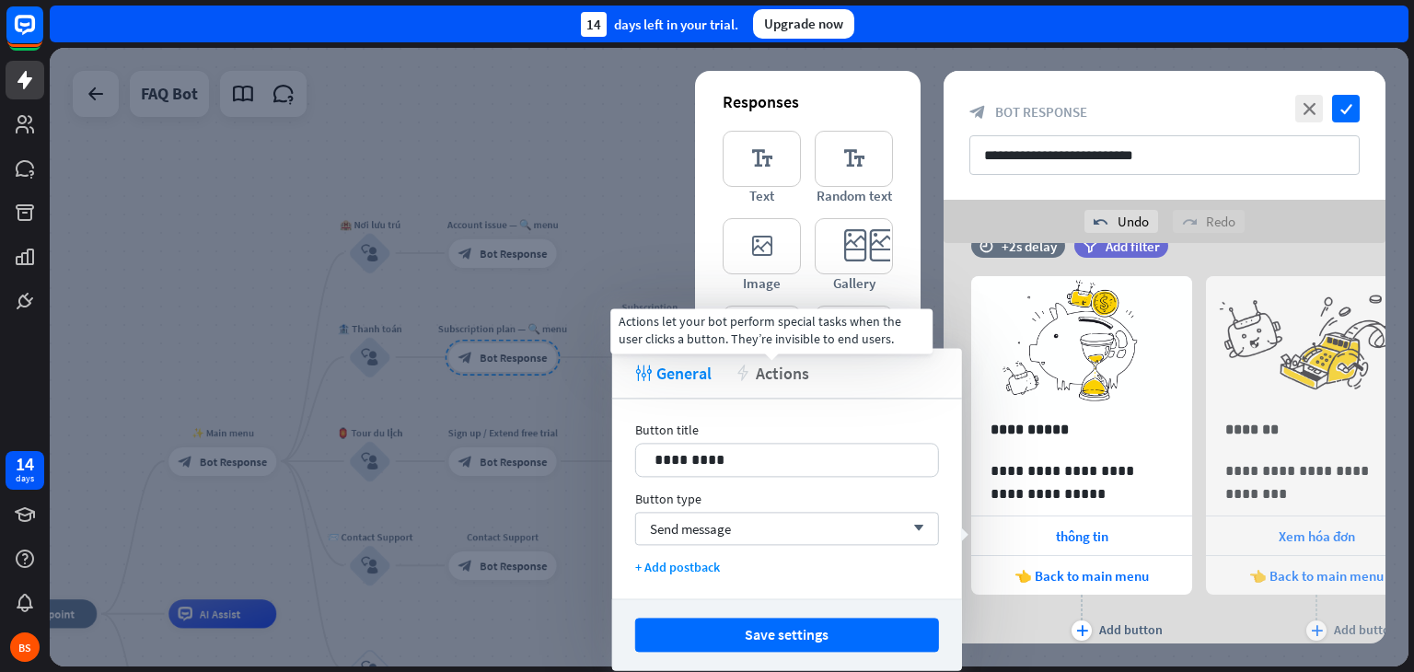
click at [772, 370] on span "Actions" at bounding box center [782, 373] width 53 height 21
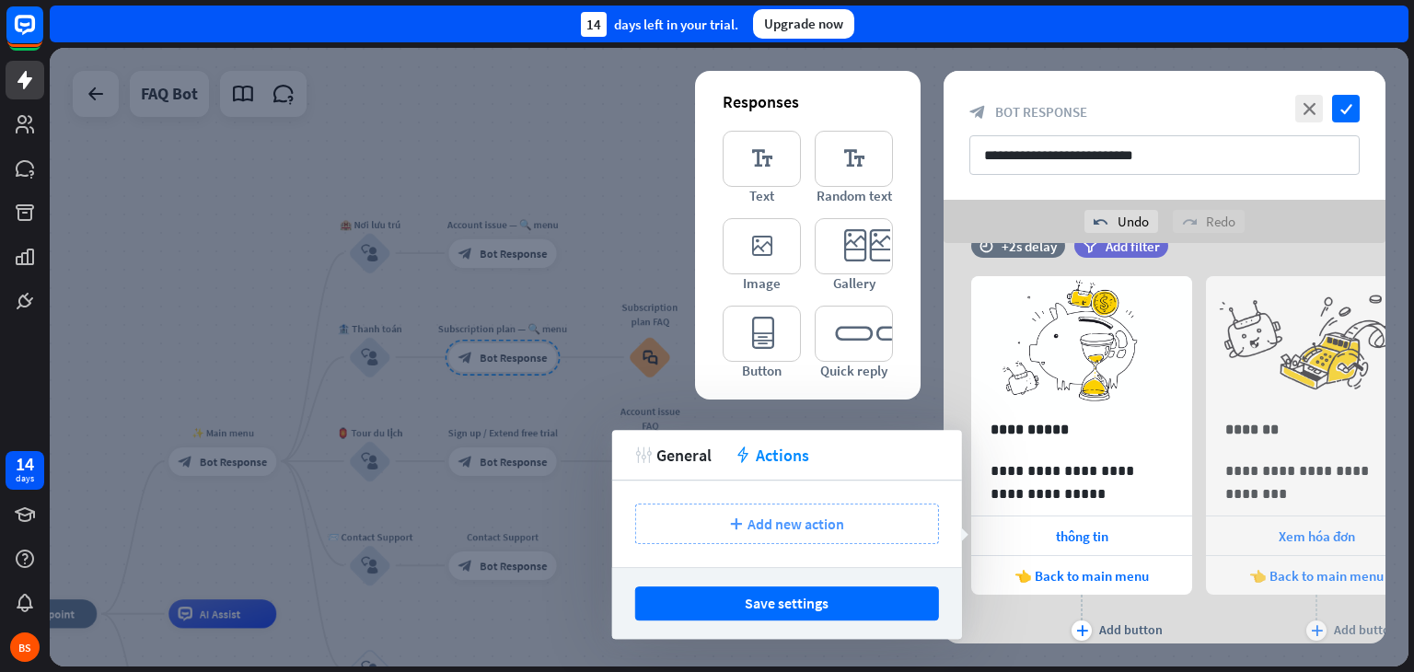
click at [783, 517] on span "Add new action" at bounding box center [796, 524] width 97 height 18
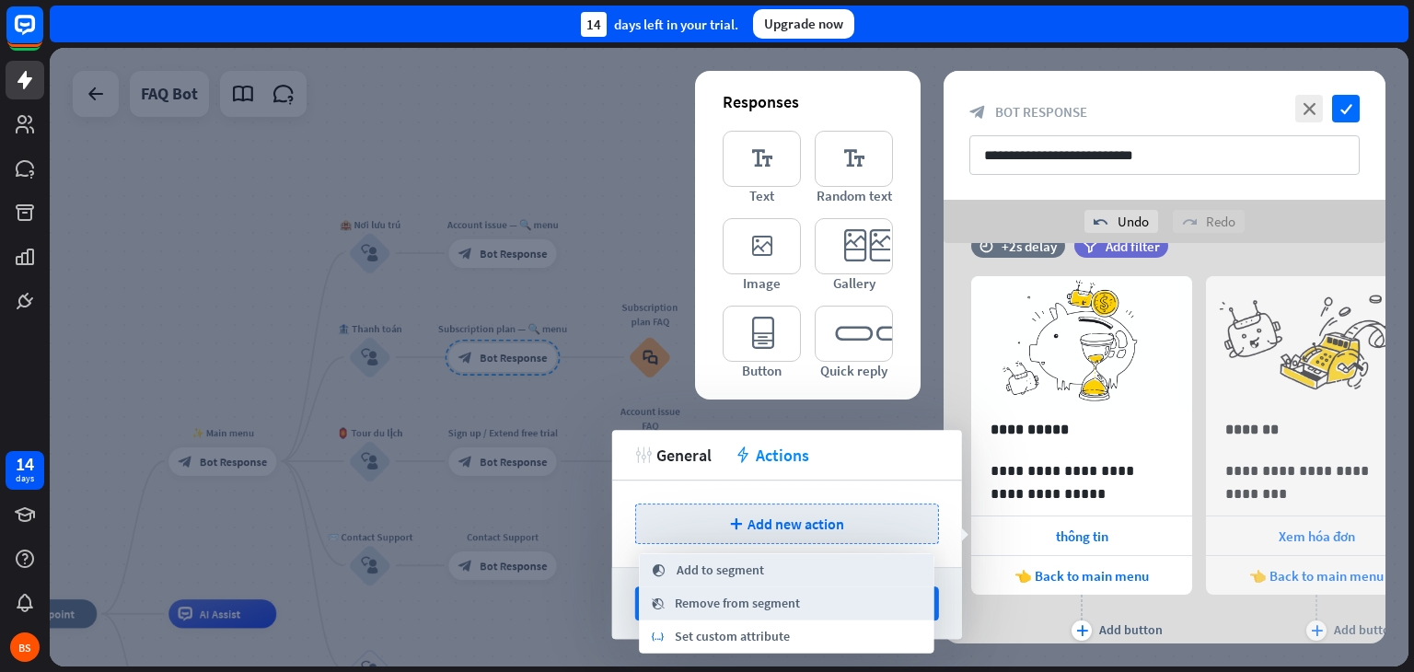
click at [867, 491] on div "plus Add new action" at bounding box center [787, 524] width 350 height 87
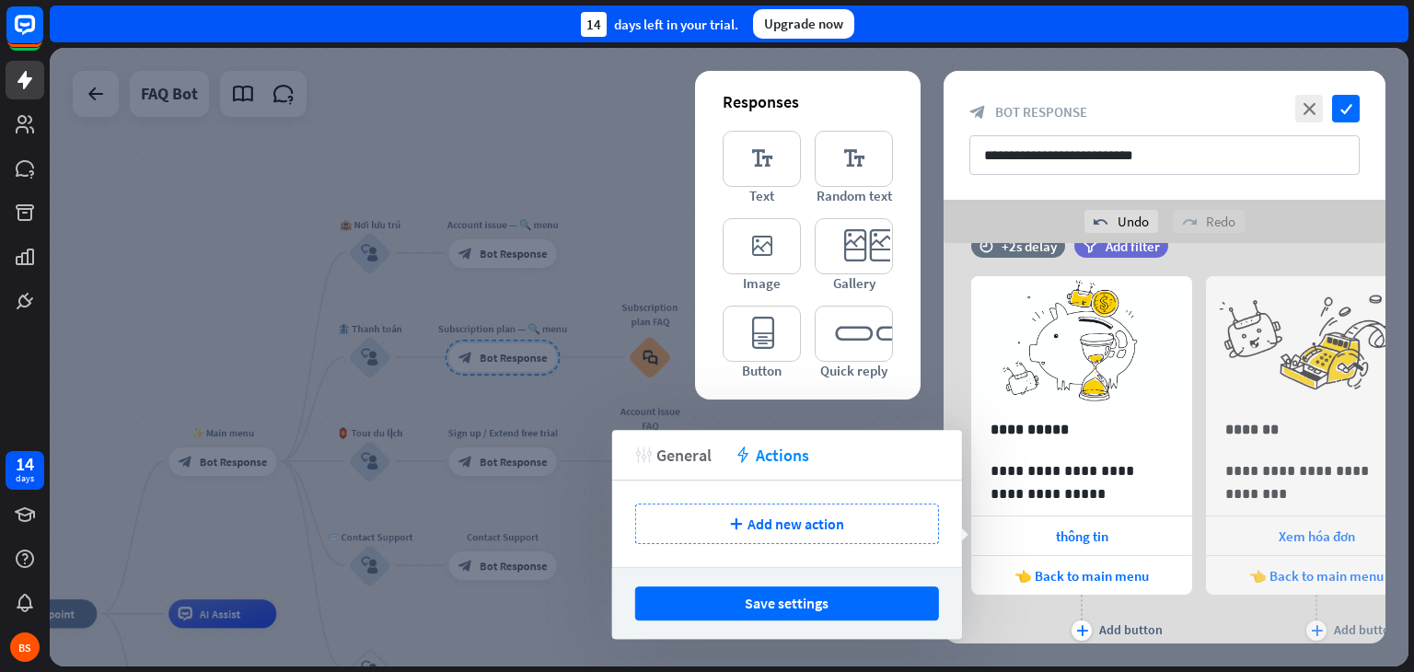
click at [685, 458] on span "General" at bounding box center [683, 455] width 55 height 21
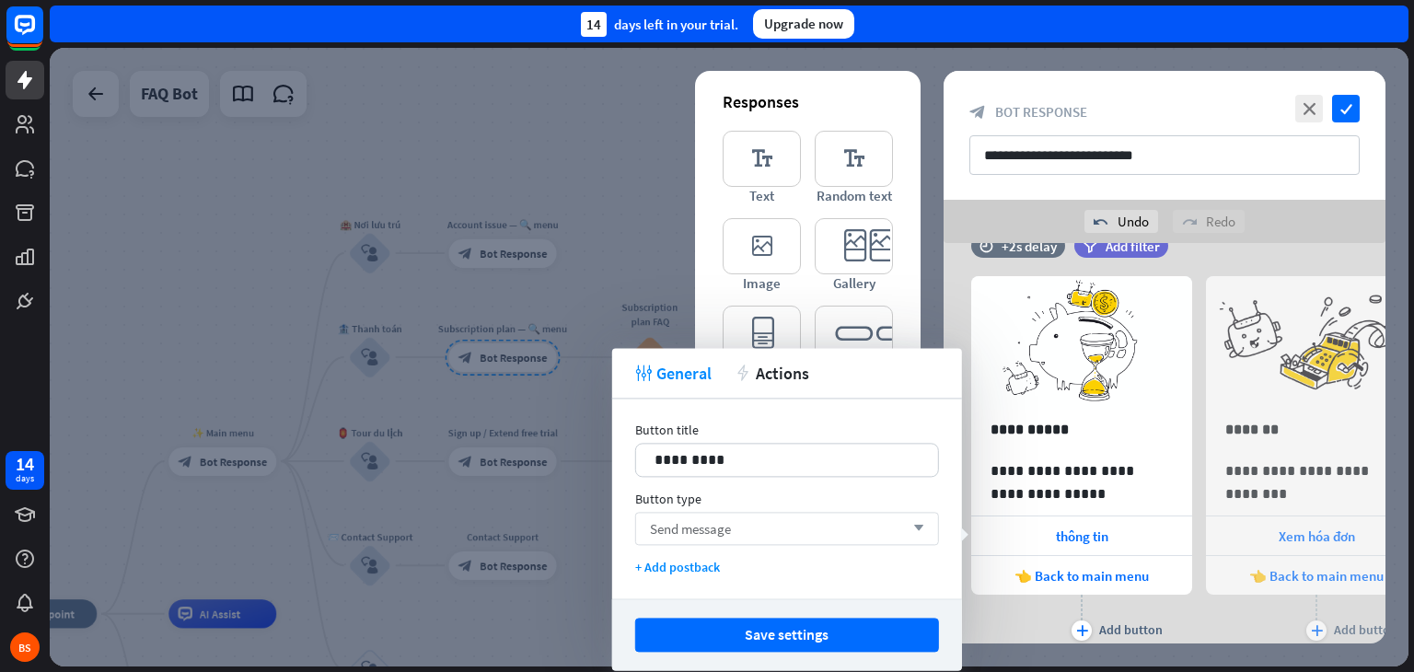
click at [910, 520] on div "Send message arrow_down" at bounding box center [787, 528] width 304 height 33
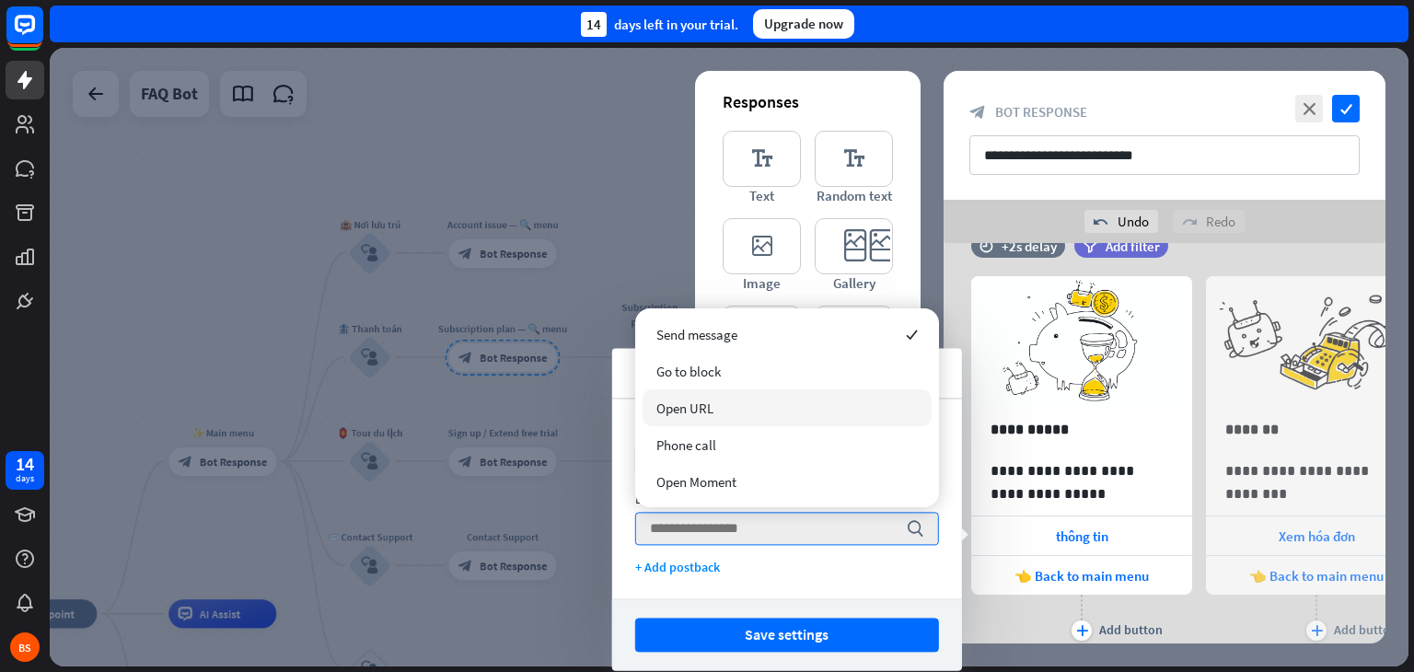
click at [830, 389] on div "Open URL" at bounding box center [787, 407] width 289 height 37
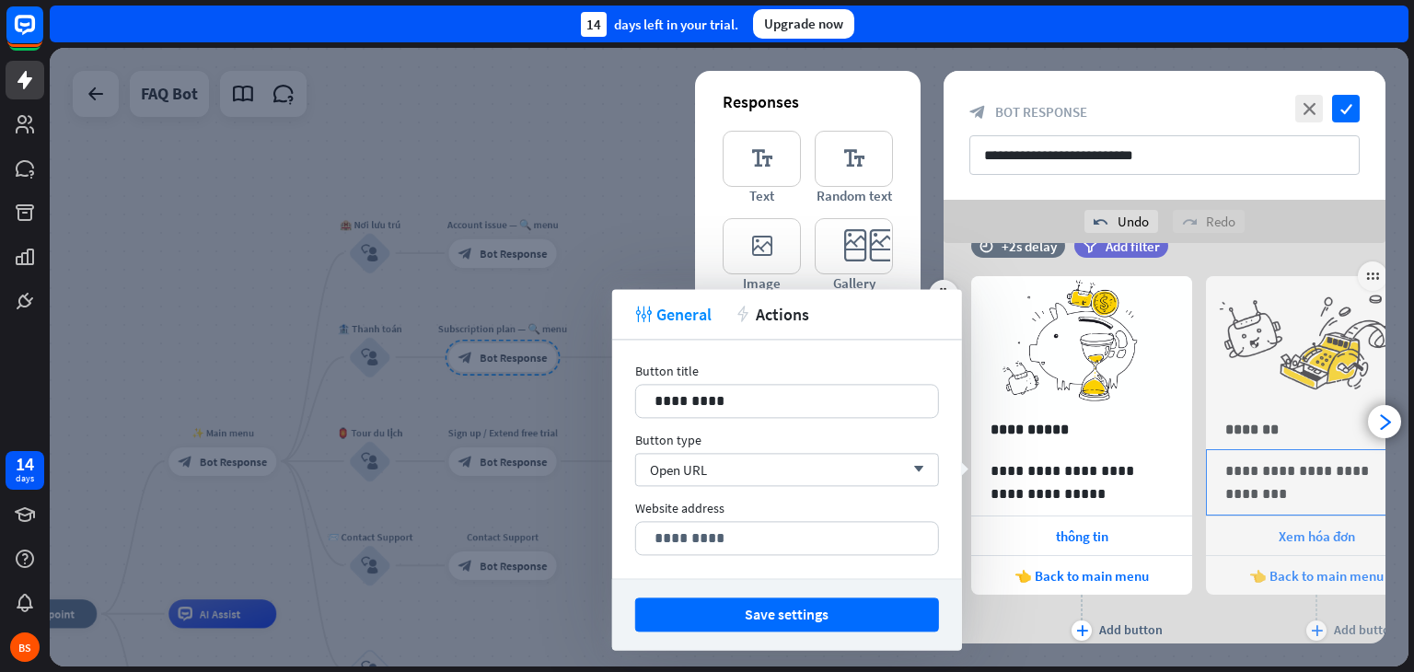
scroll to position [110, 0]
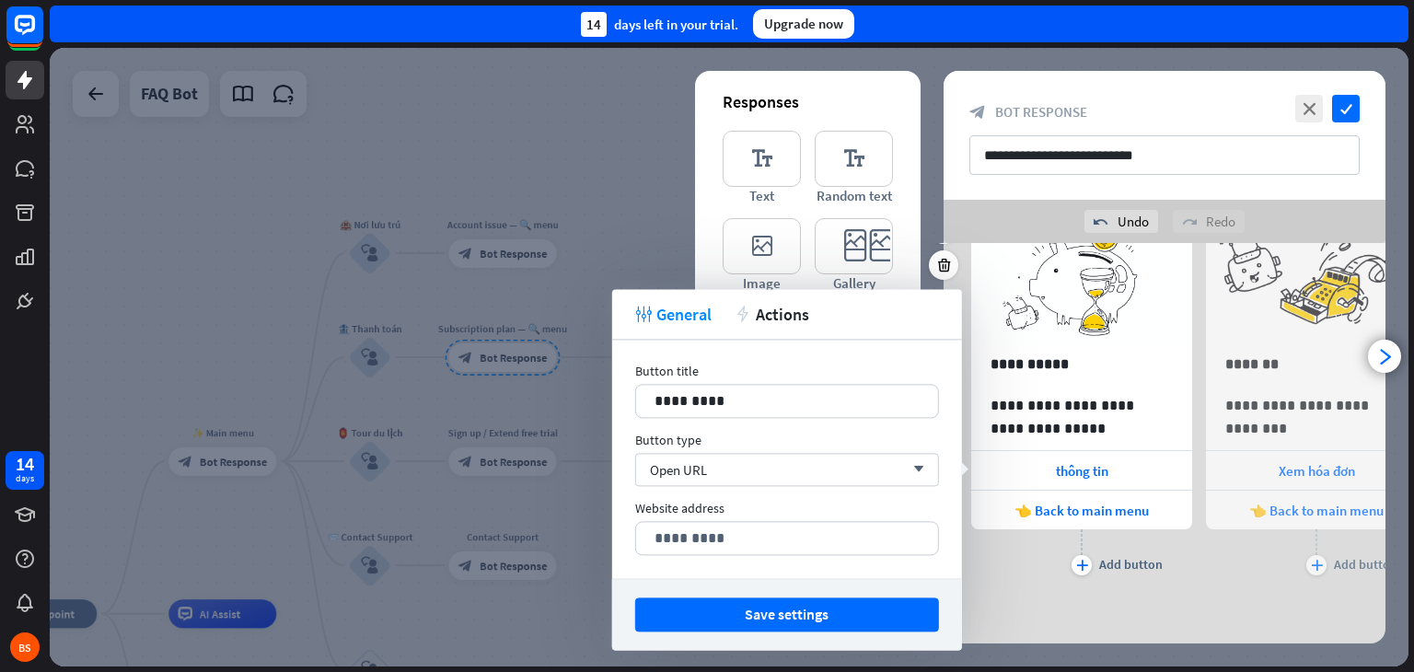
click at [1224, 572] on div "plus Add button" at bounding box center [1316, 552] width 221 height 46
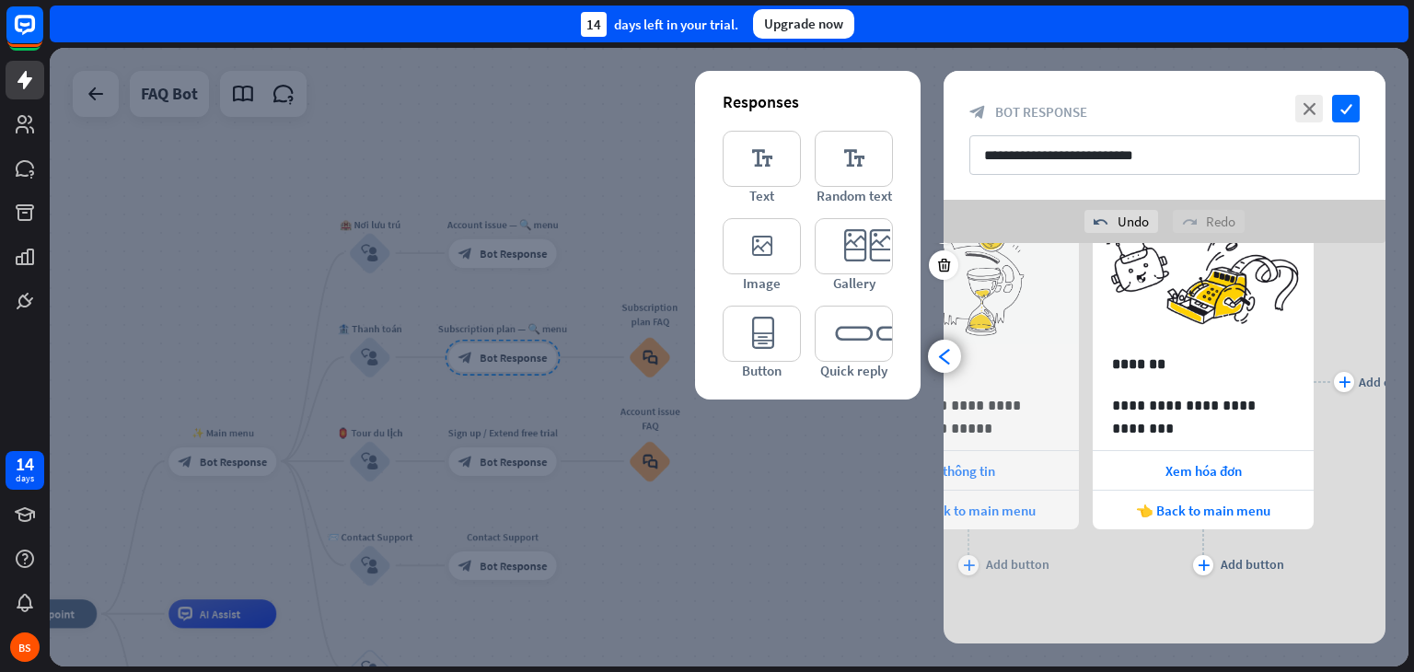
scroll to position [0, 151]
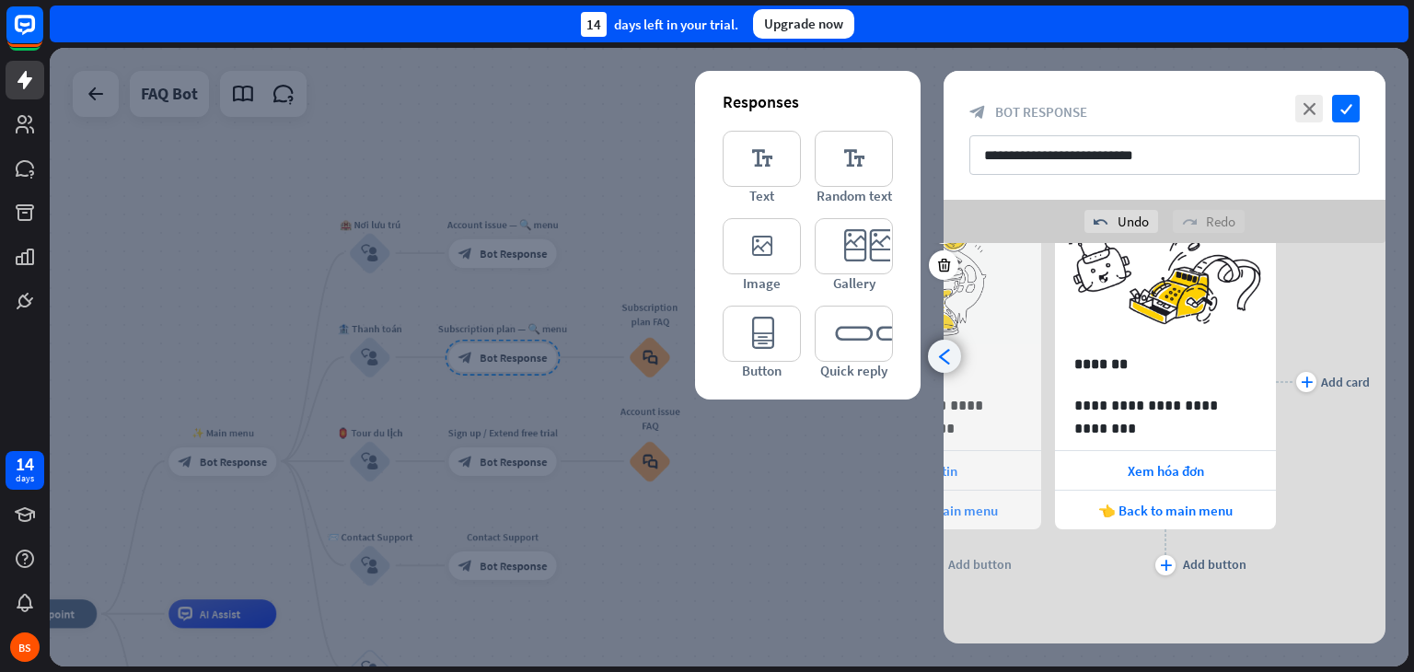
click at [946, 352] on icon "arrowhead_left" at bounding box center [944, 356] width 17 height 17
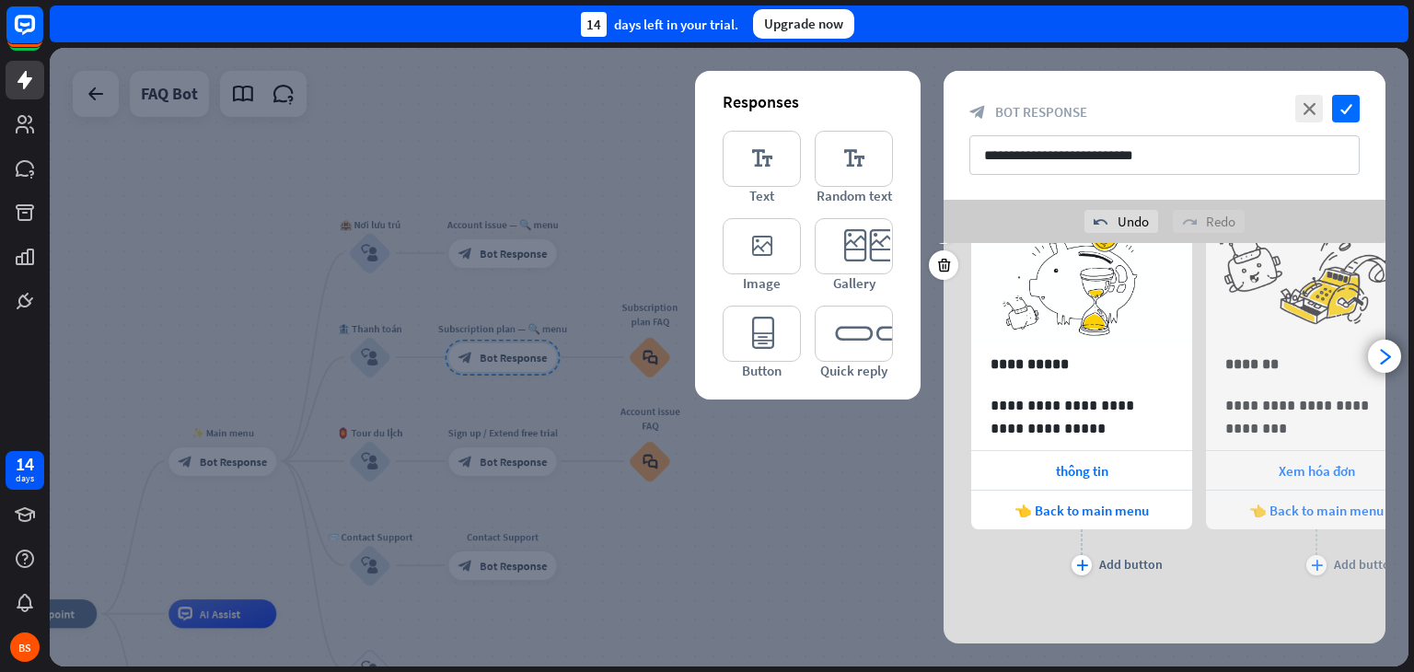
scroll to position [0, 0]
click at [1072, 469] on span "thông tin" at bounding box center [1082, 470] width 52 height 17
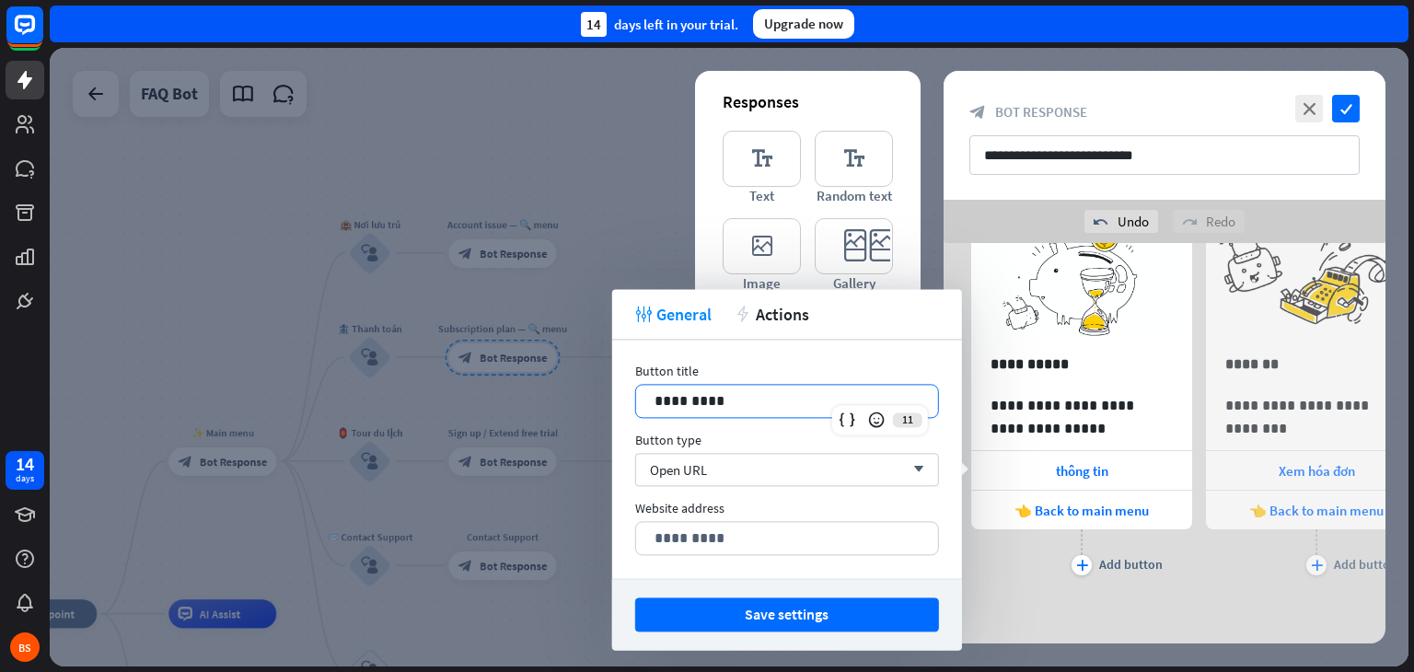
click at [659, 398] on p "*********" at bounding box center [787, 400] width 265 height 23
click at [1068, 601] on div "**********" at bounding box center [1165, 389] width 442 height 511
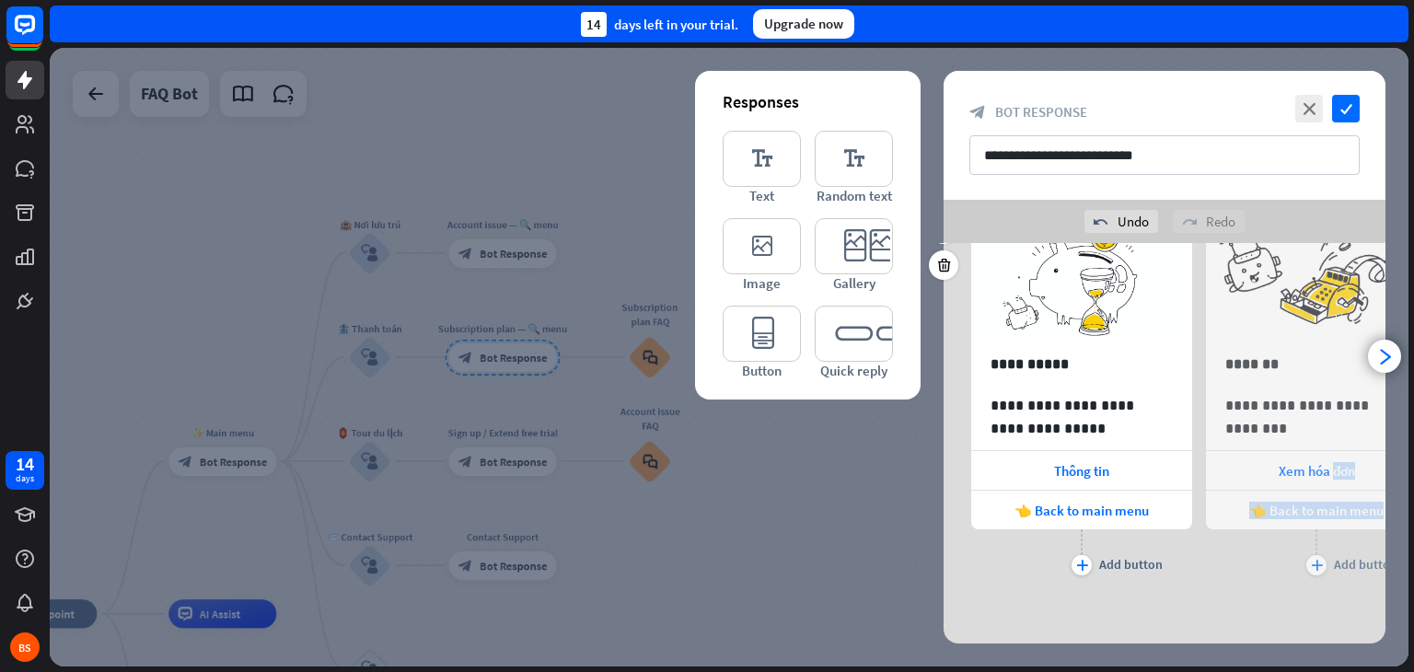
drag, startPoint x: 1330, startPoint y: 461, endPoint x: 1276, endPoint y: 556, distance: 109.3
click at [1276, 556] on div "Xem hóa đơn 👈 Back to main menu plus Add button" at bounding box center [1316, 512] width 221 height 125
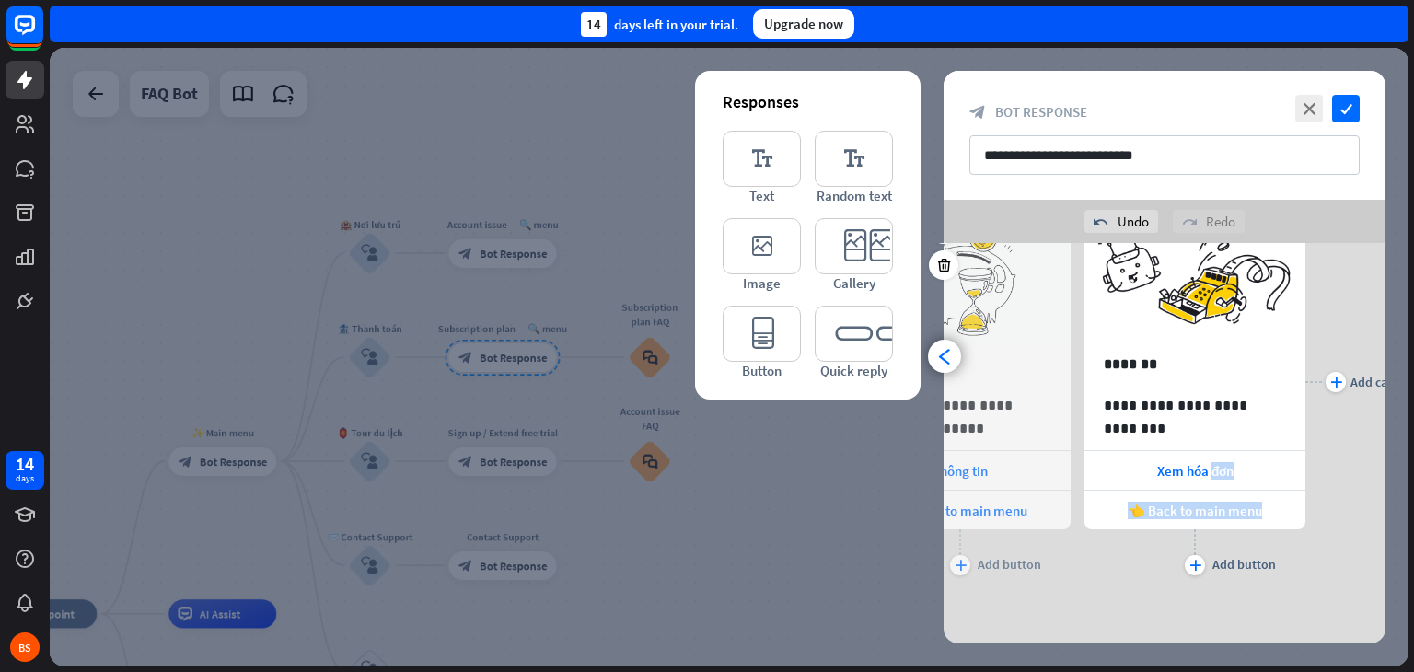
scroll to position [0, 151]
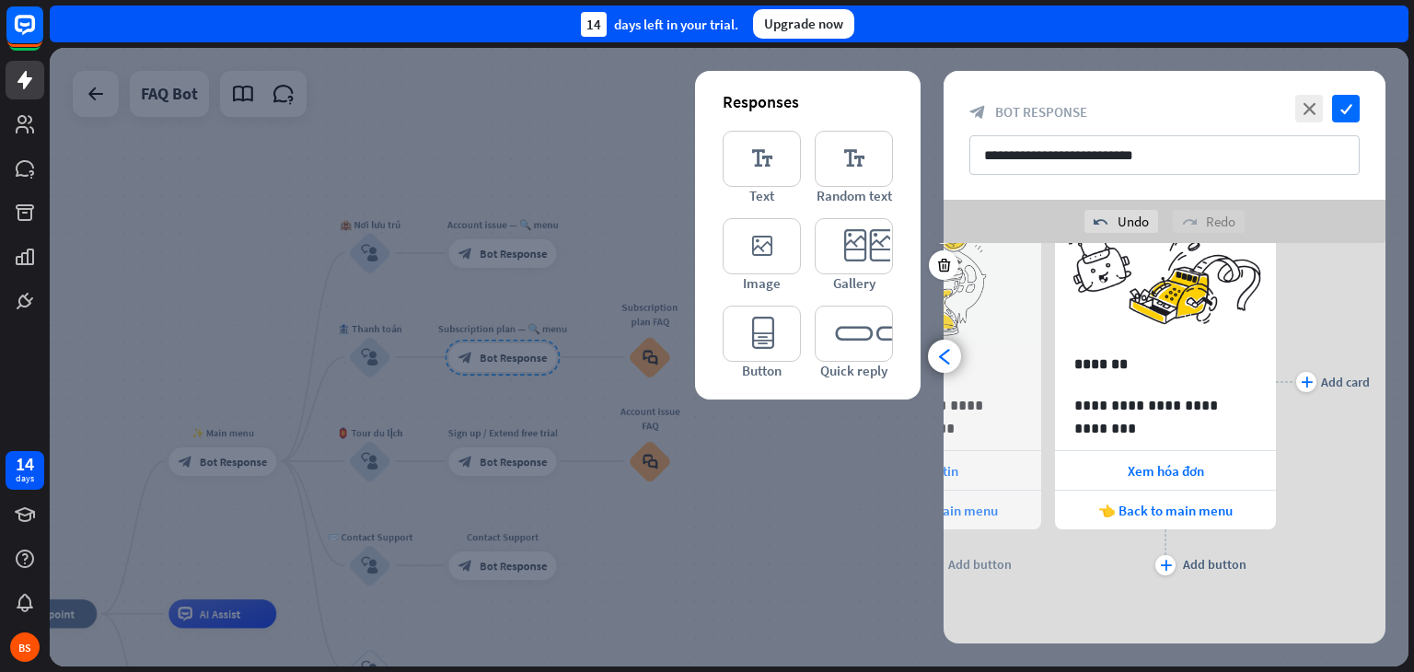
click at [1339, 535] on div "plus Add card" at bounding box center [1323, 381] width 94 height 397
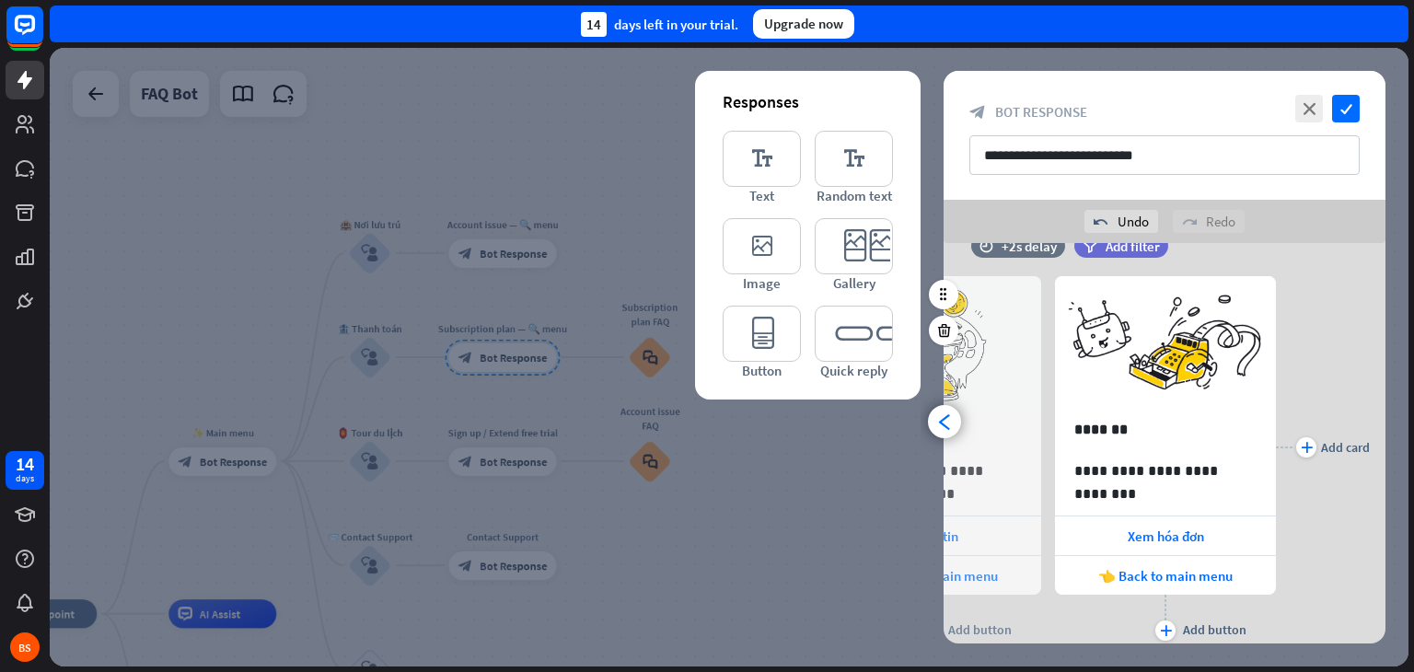
scroll to position [110, 0]
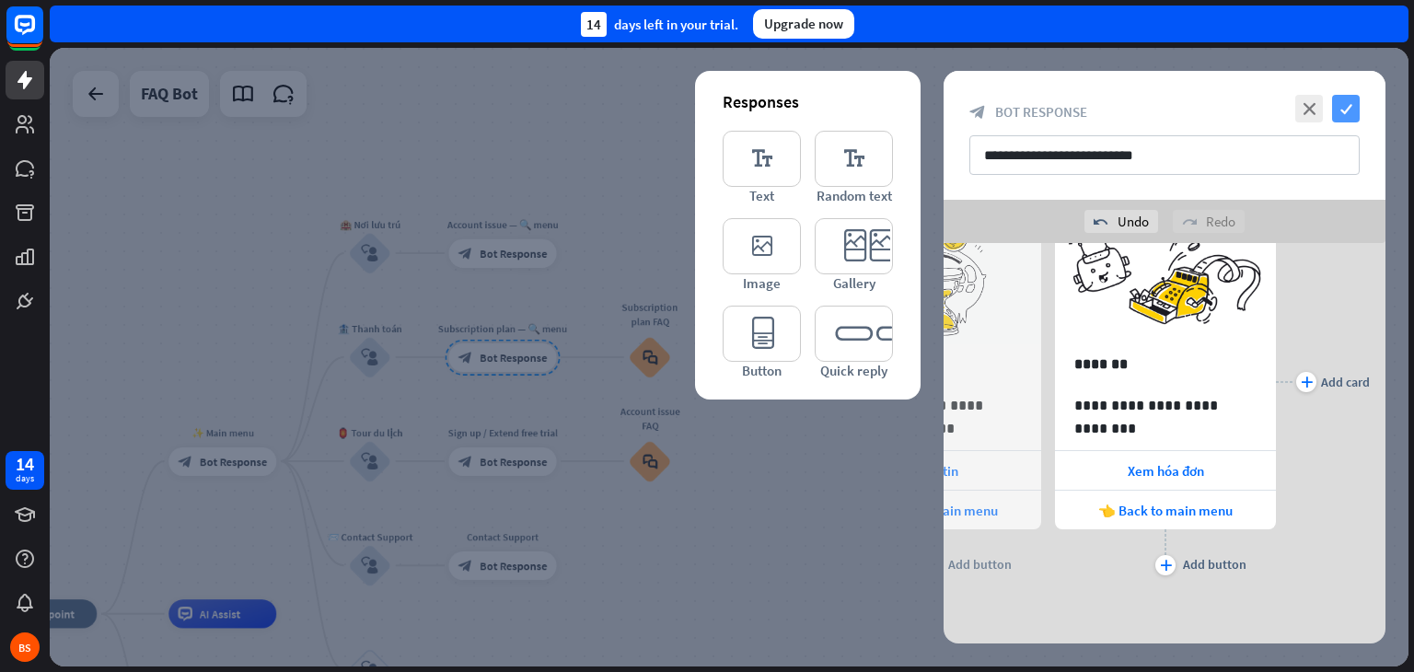
click at [1352, 115] on icon "check" at bounding box center [1346, 109] width 28 height 28
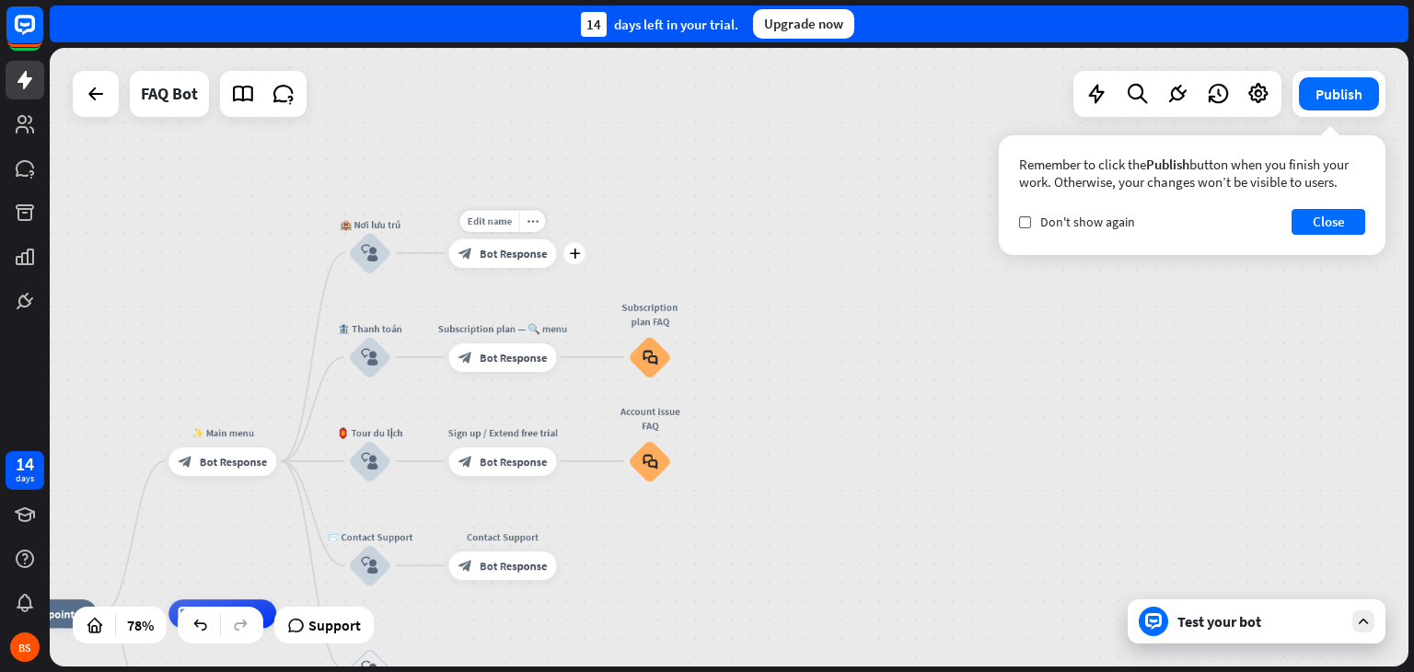
click at [486, 251] on span "Bot Response" at bounding box center [513, 253] width 67 height 15
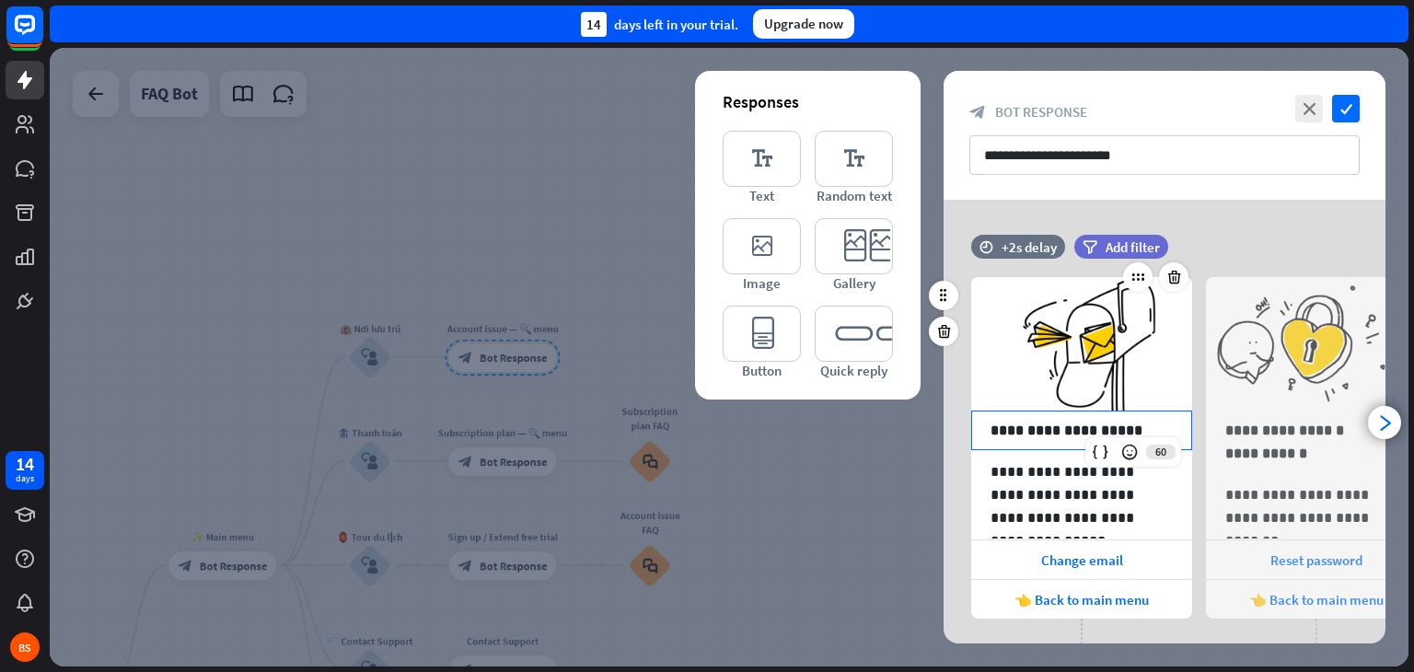
click at [1108, 428] on p "**********" at bounding box center [1082, 430] width 182 height 23
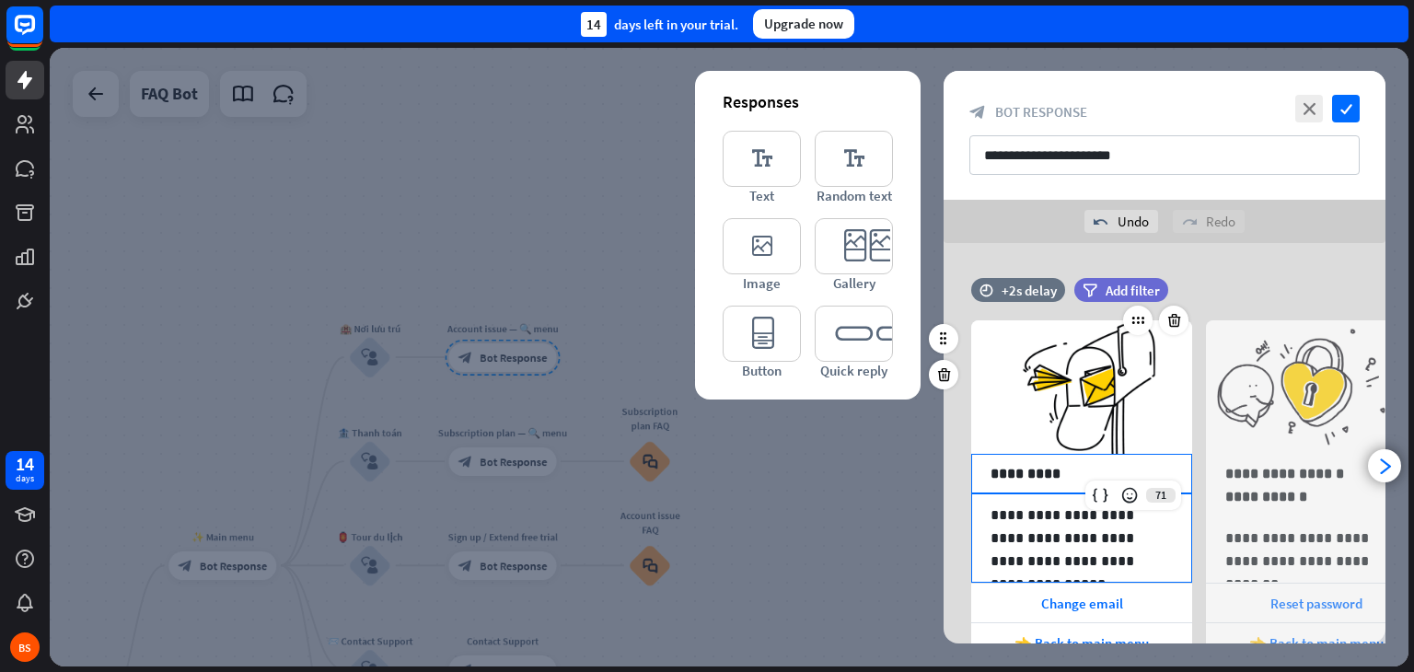
click at [1039, 530] on p "**********" at bounding box center [1082, 538] width 182 height 69
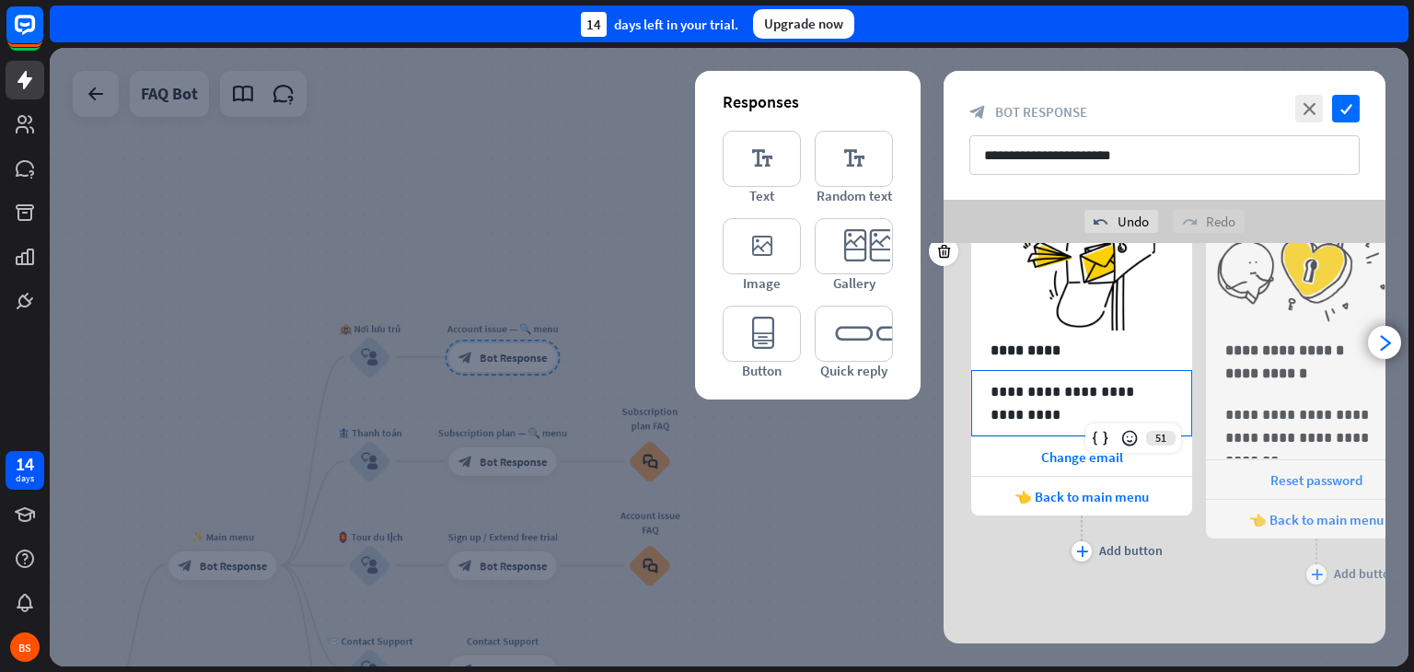
scroll to position [133, 0]
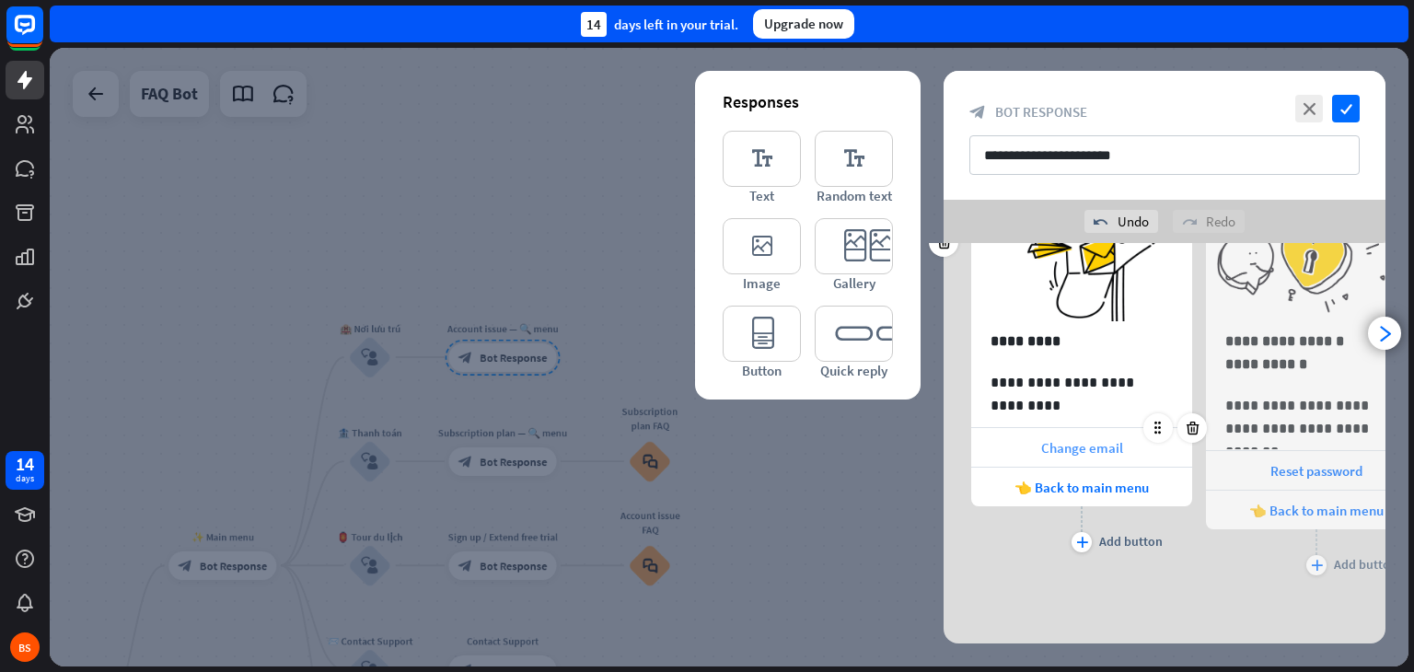
click at [1052, 447] on span "Change email" at bounding box center [1082, 447] width 82 height 17
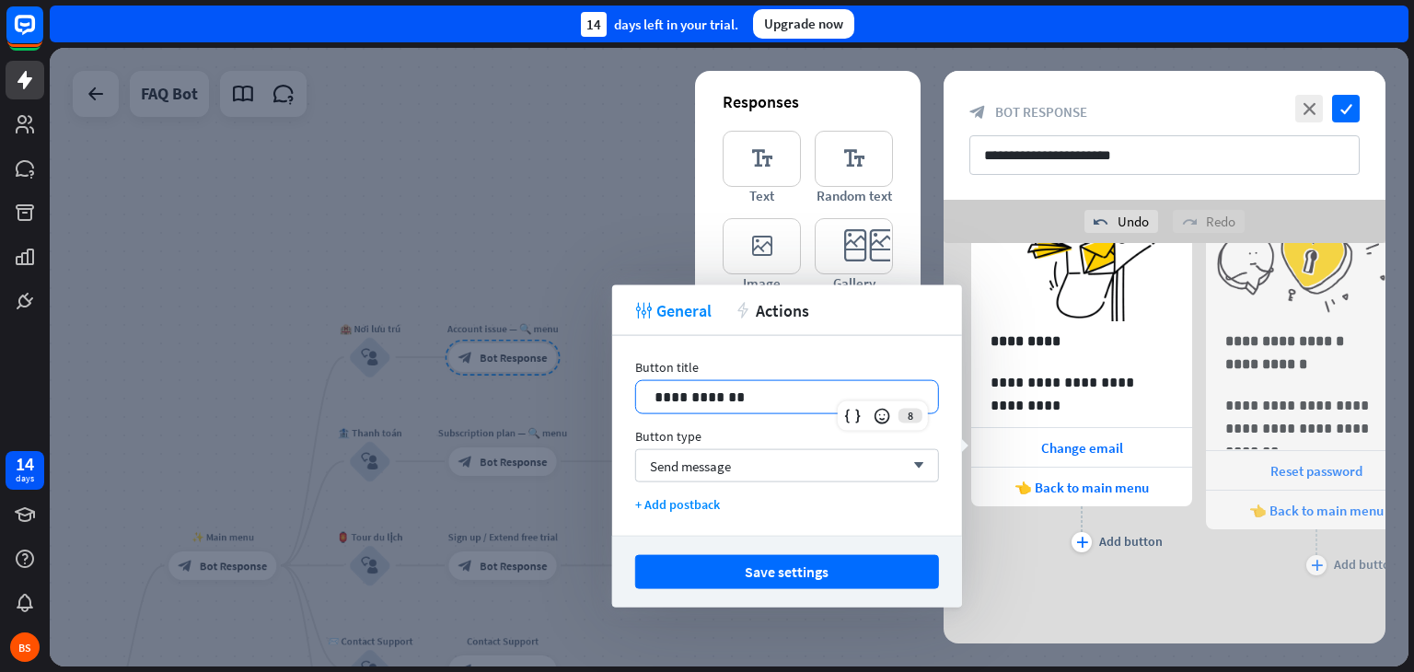
click at [802, 386] on p "**********" at bounding box center [787, 397] width 265 height 23
click at [907, 460] on icon "arrow_down" at bounding box center [914, 465] width 20 height 11
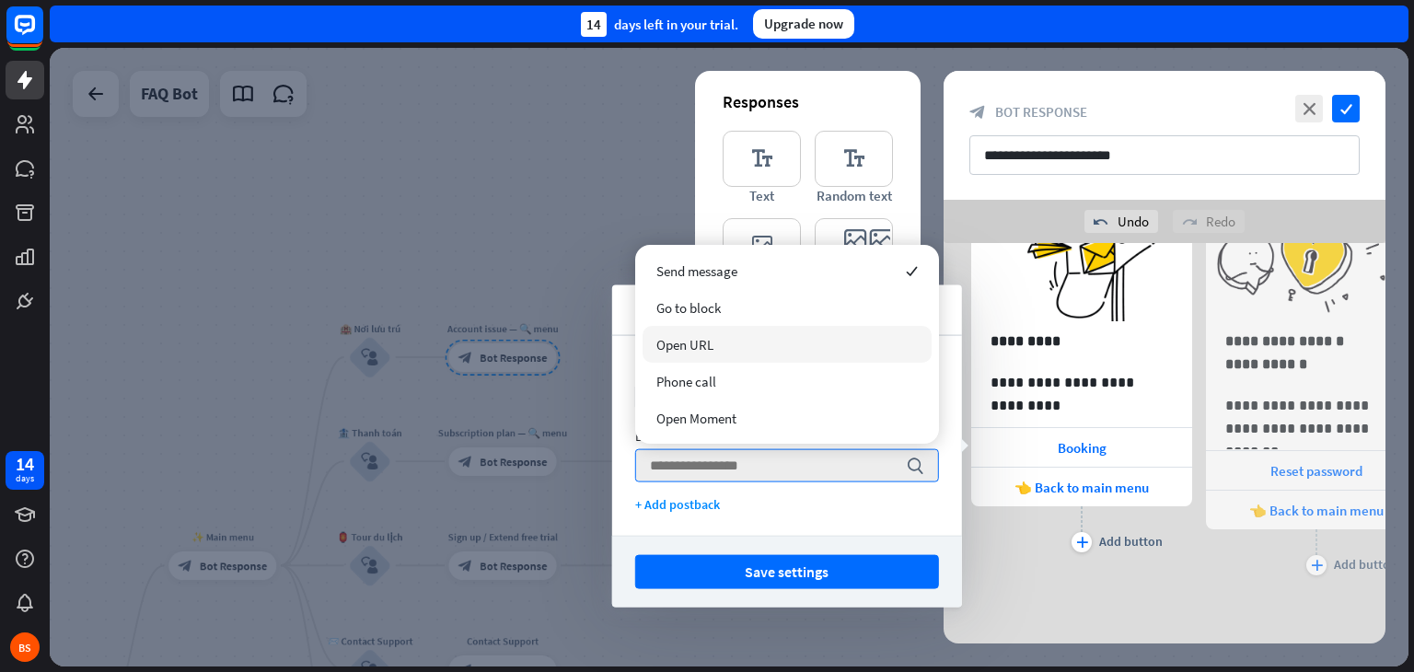
click at [828, 342] on div "Open URL" at bounding box center [787, 344] width 289 height 37
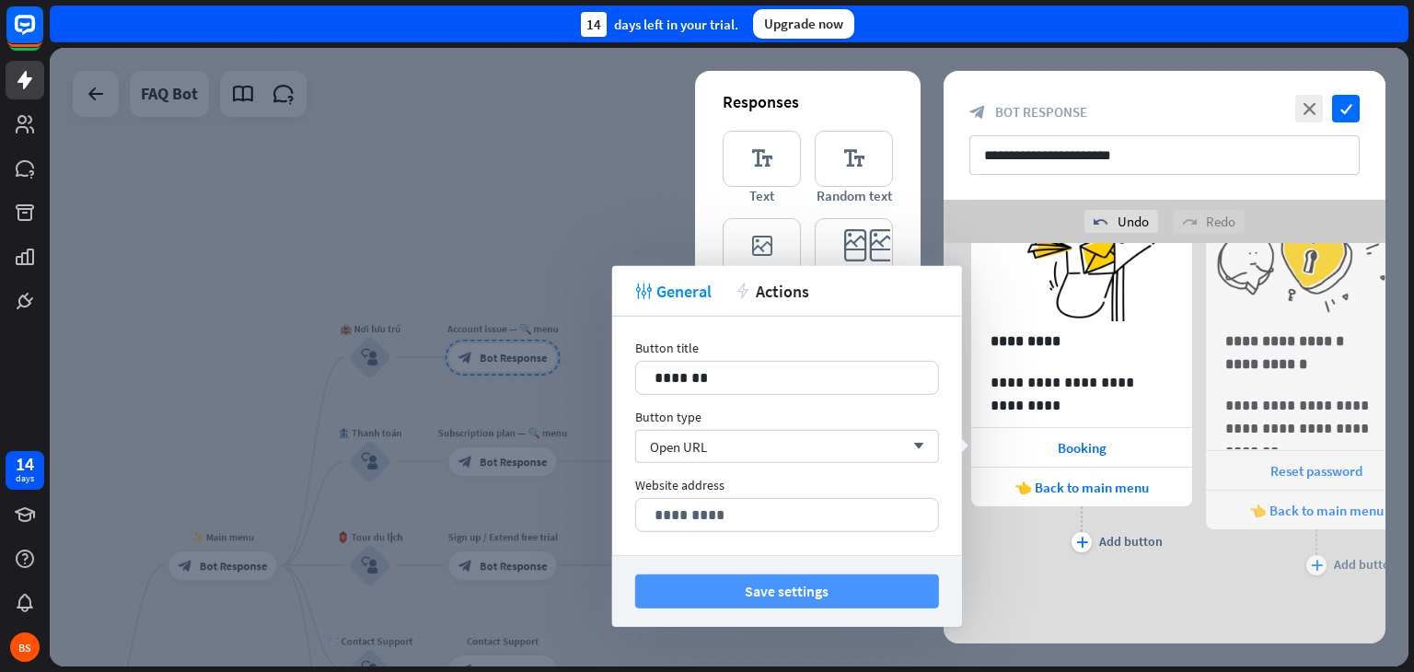
click at [846, 590] on button "Save settings" at bounding box center [787, 592] width 304 height 34
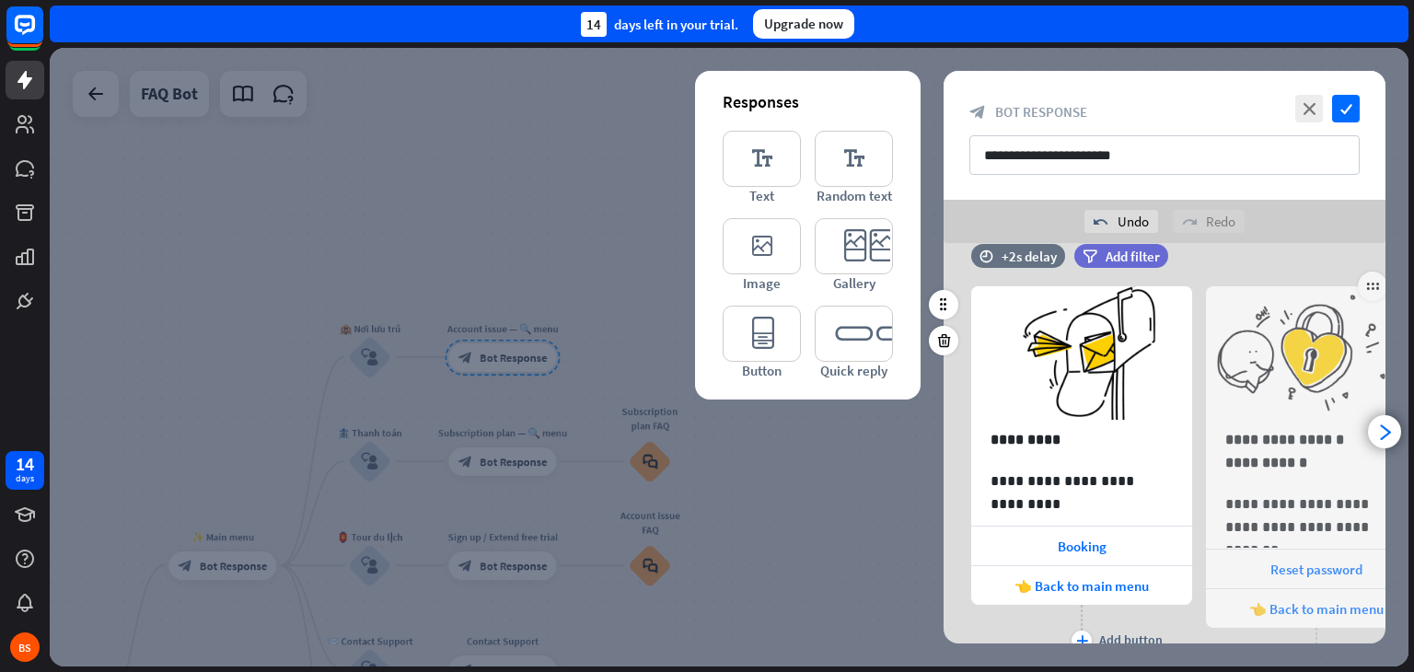
scroll to position [0, 0]
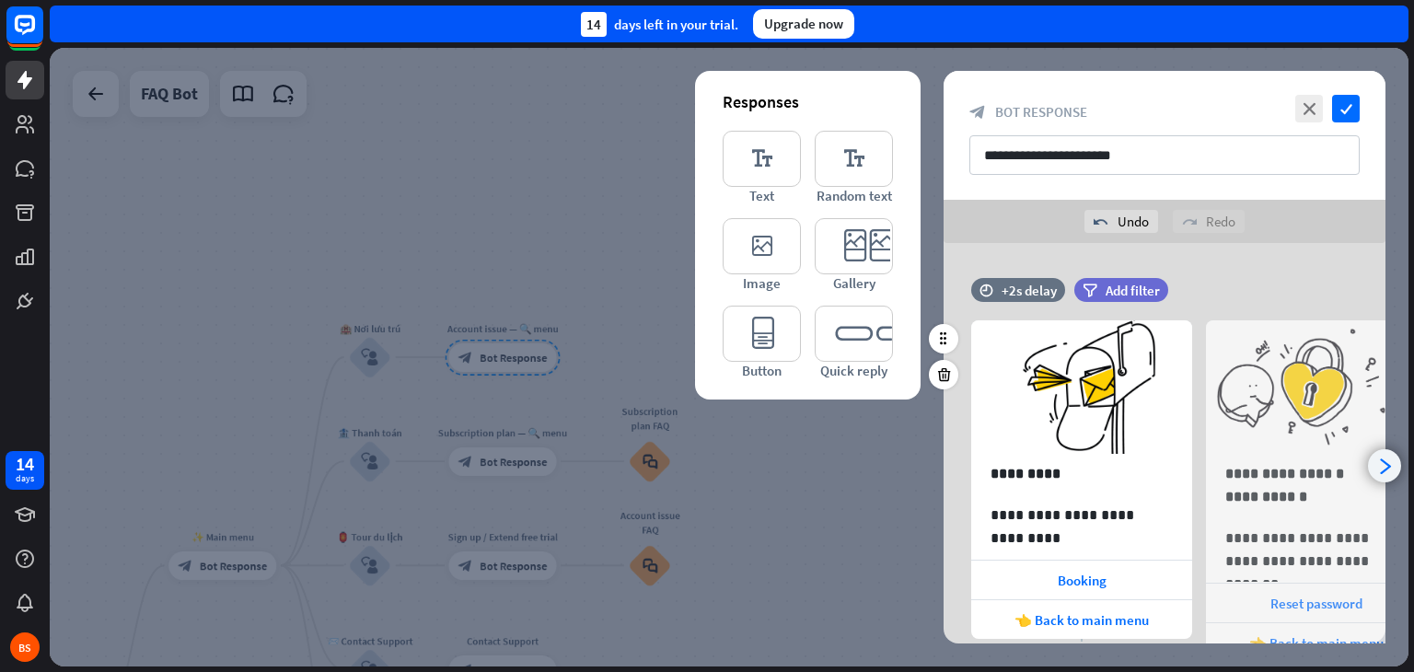
click at [1376, 456] on div "arrowhead_right" at bounding box center [1384, 465] width 33 height 33
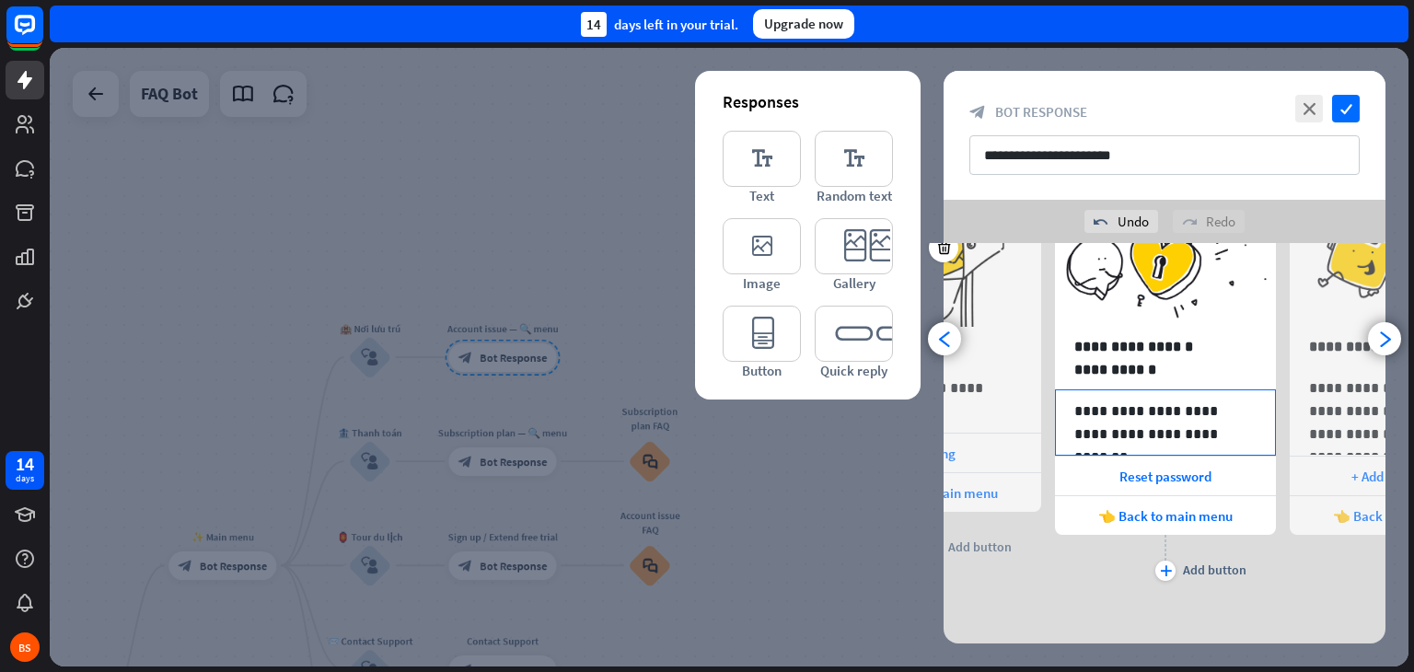
scroll to position [133, 0]
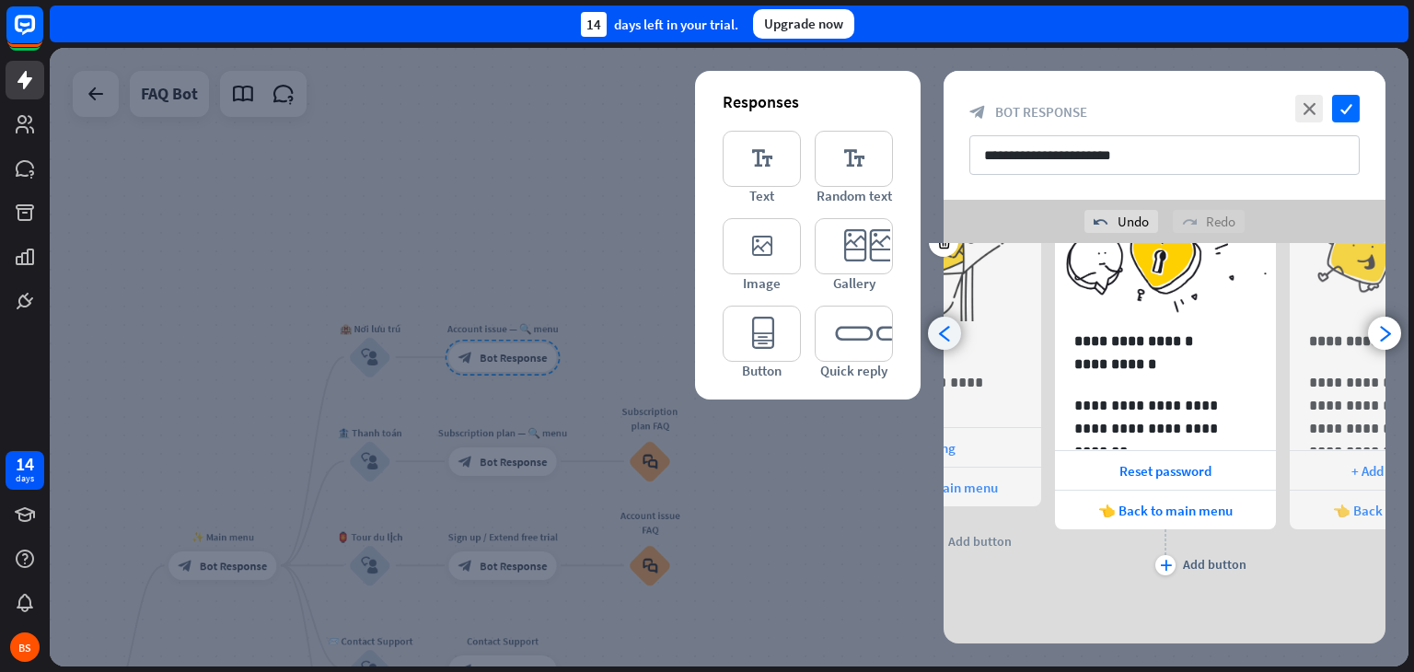
click at [940, 339] on icon "arrowhead_left" at bounding box center [944, 333] width 17 height 17
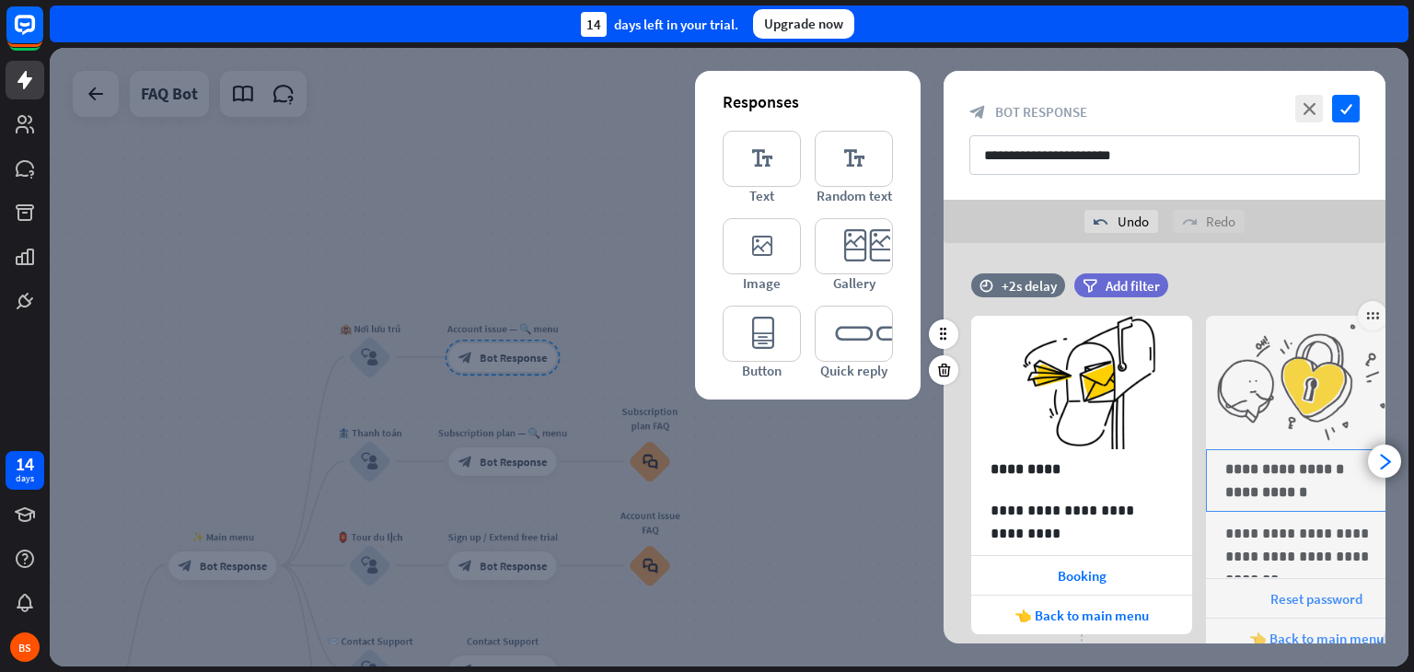
scroll to position [3, 0]
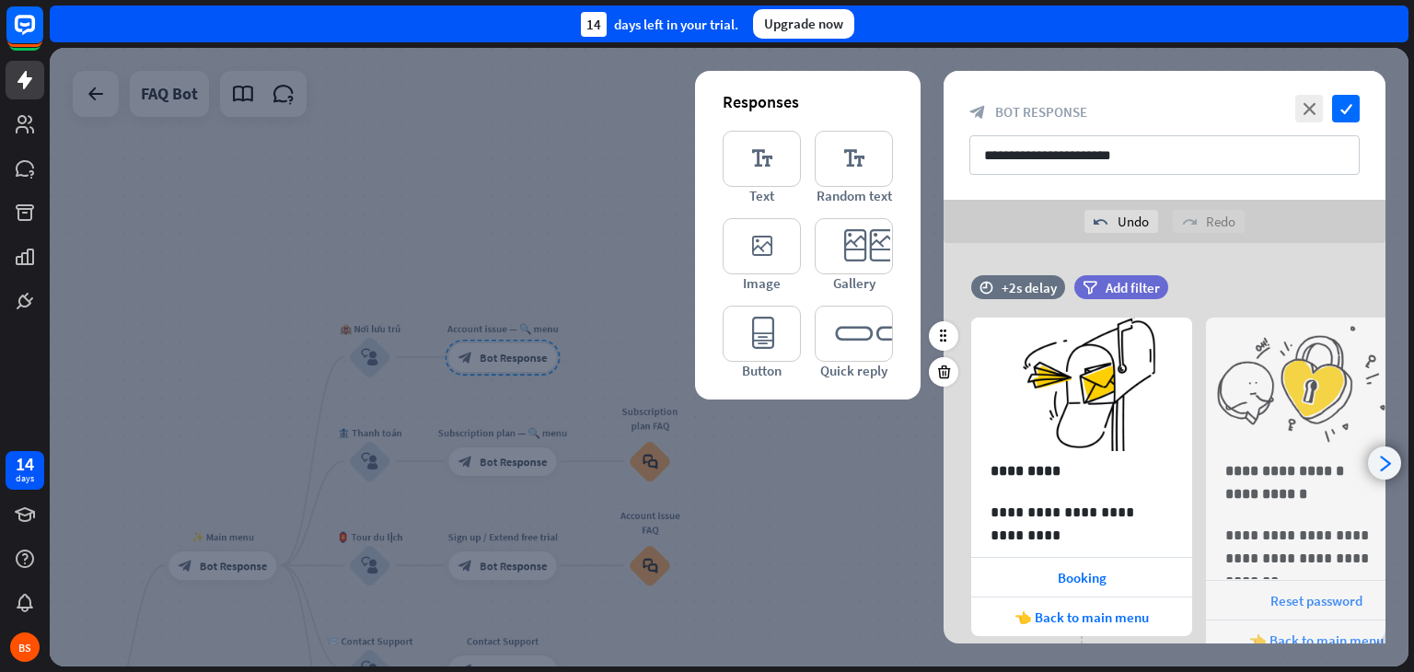
click at [1389, 460] on icon "arrowhead_right" at bounding box center [1384, 463] width 17 height 17
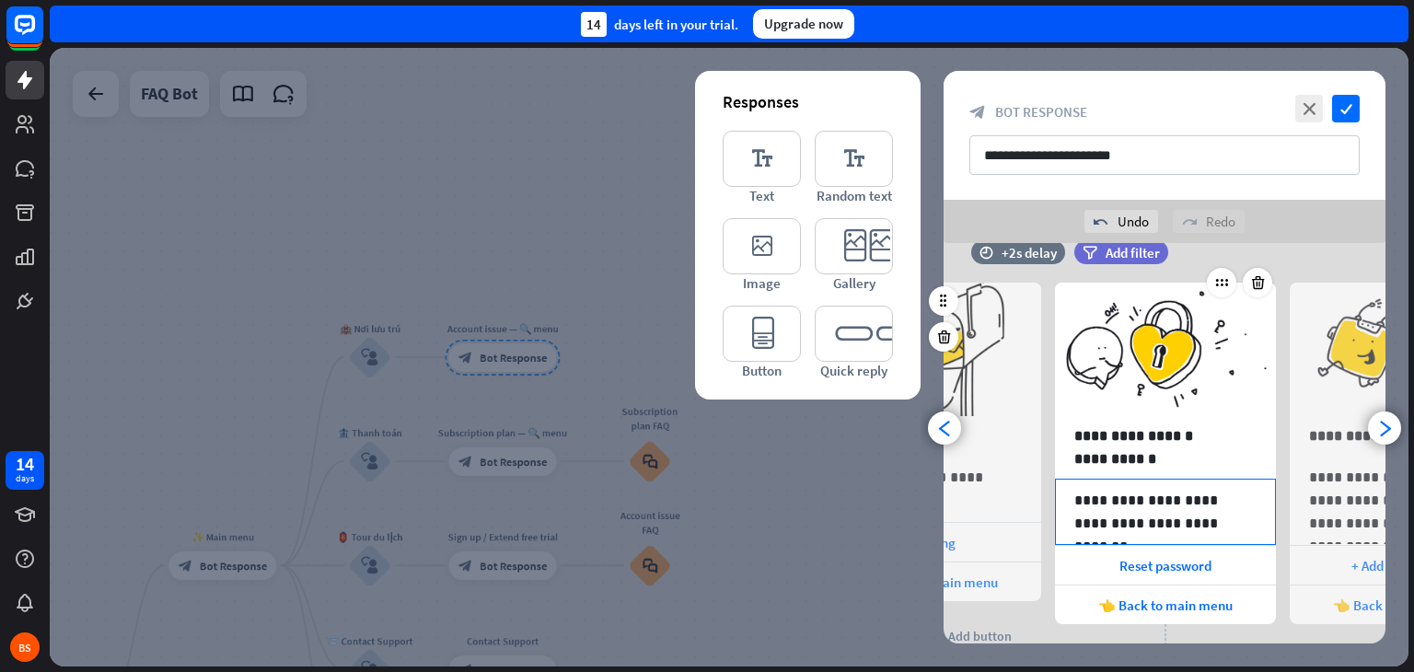
scroll to position [34, 0]
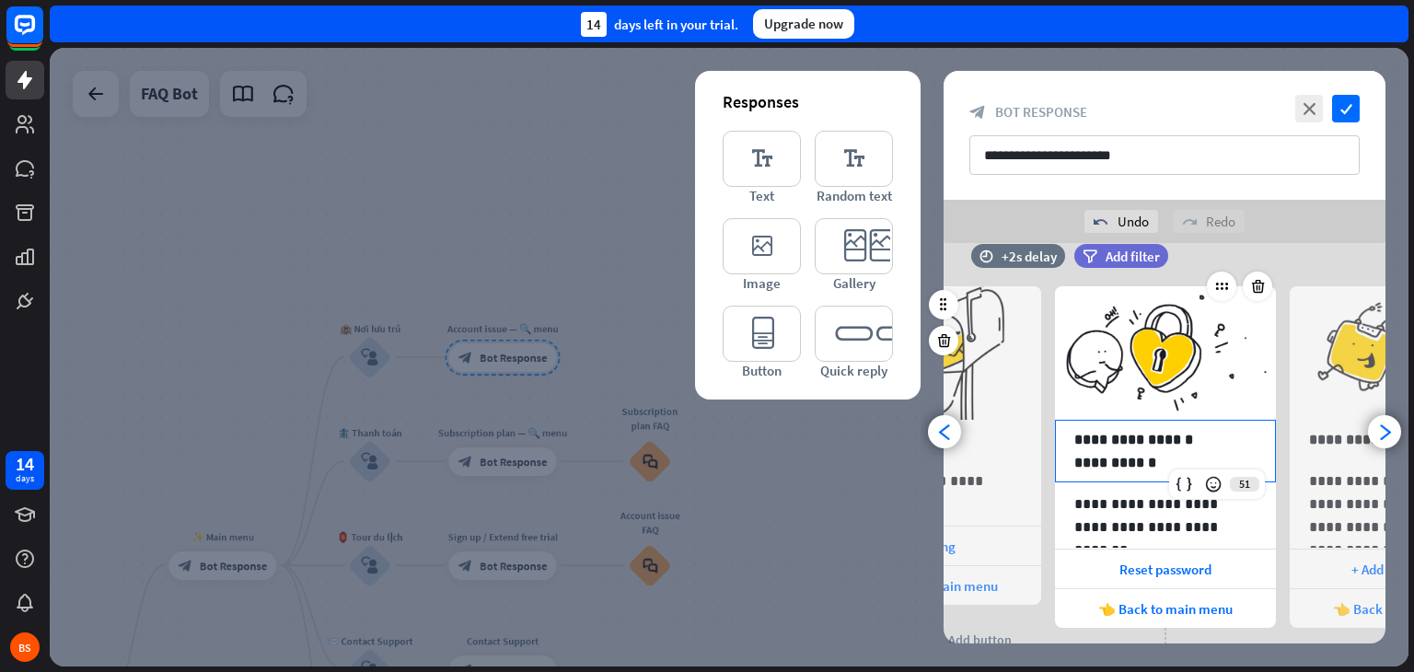
click at [1167, 443] on p "**********" at bounding box center [1165, 439] width 182 height 23
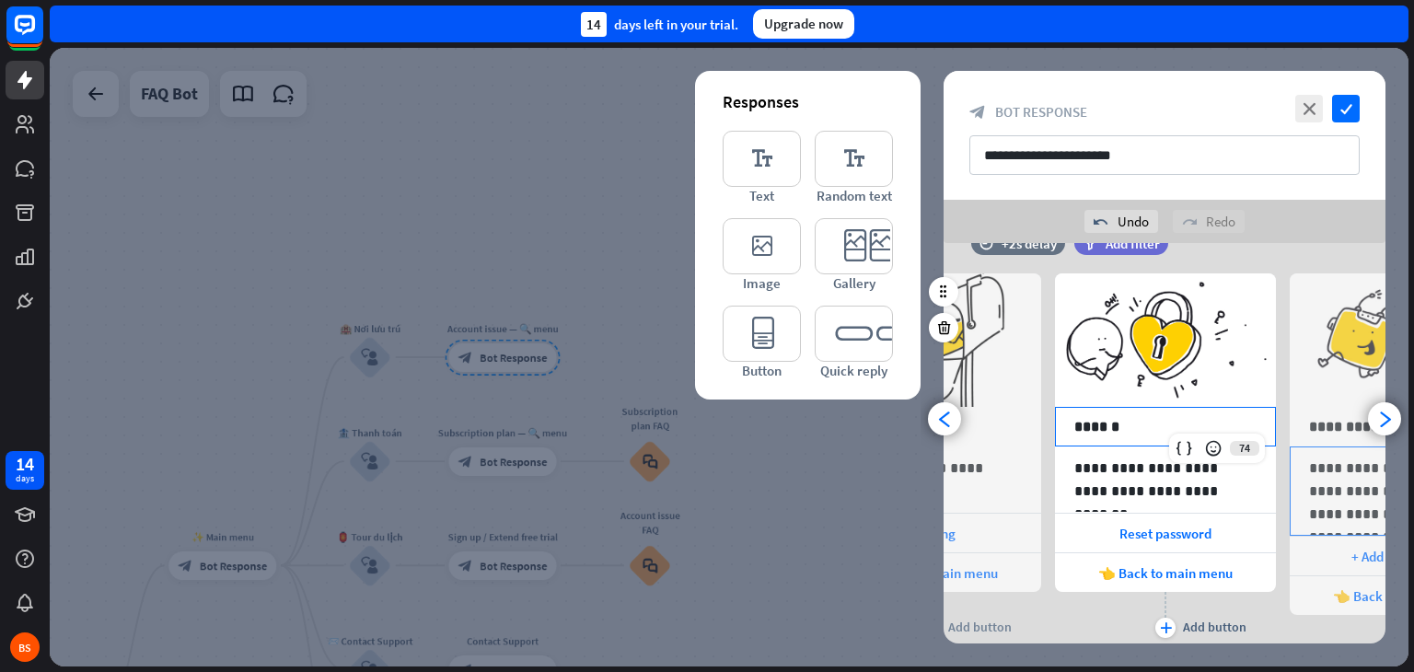
scroll to position [45, 0]
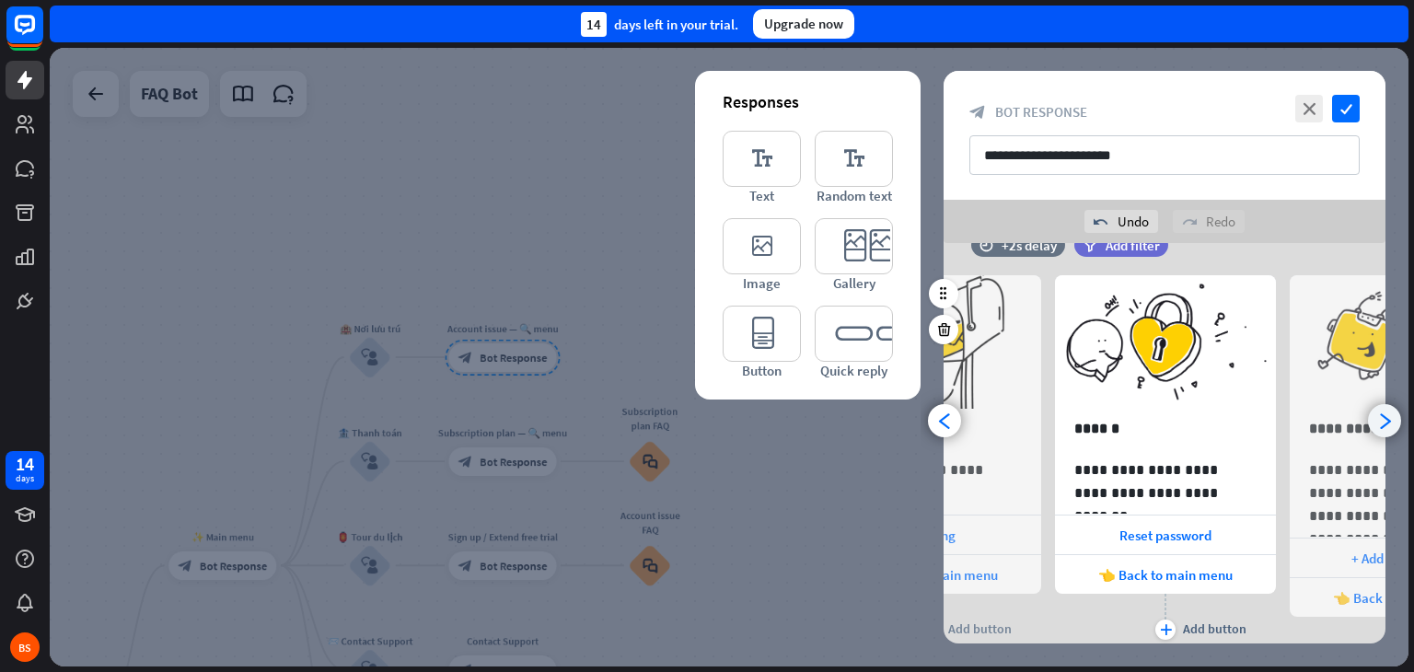
click at [1377, 413] on icon "arrowhead_right" at bounding box center [1384, 420] width 17 height 17
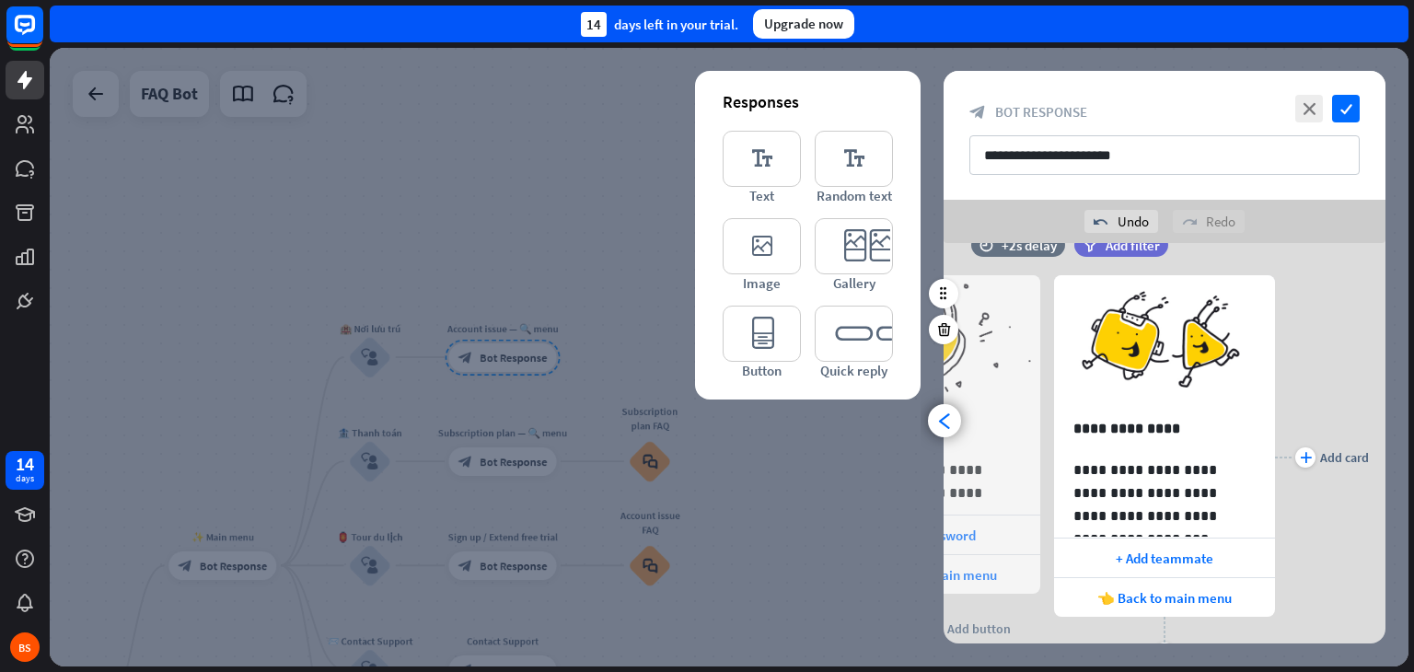
scroll to position [0, 387]
click at [1263, 264] on div at bounding box center [1256, 275] width 29 height 29
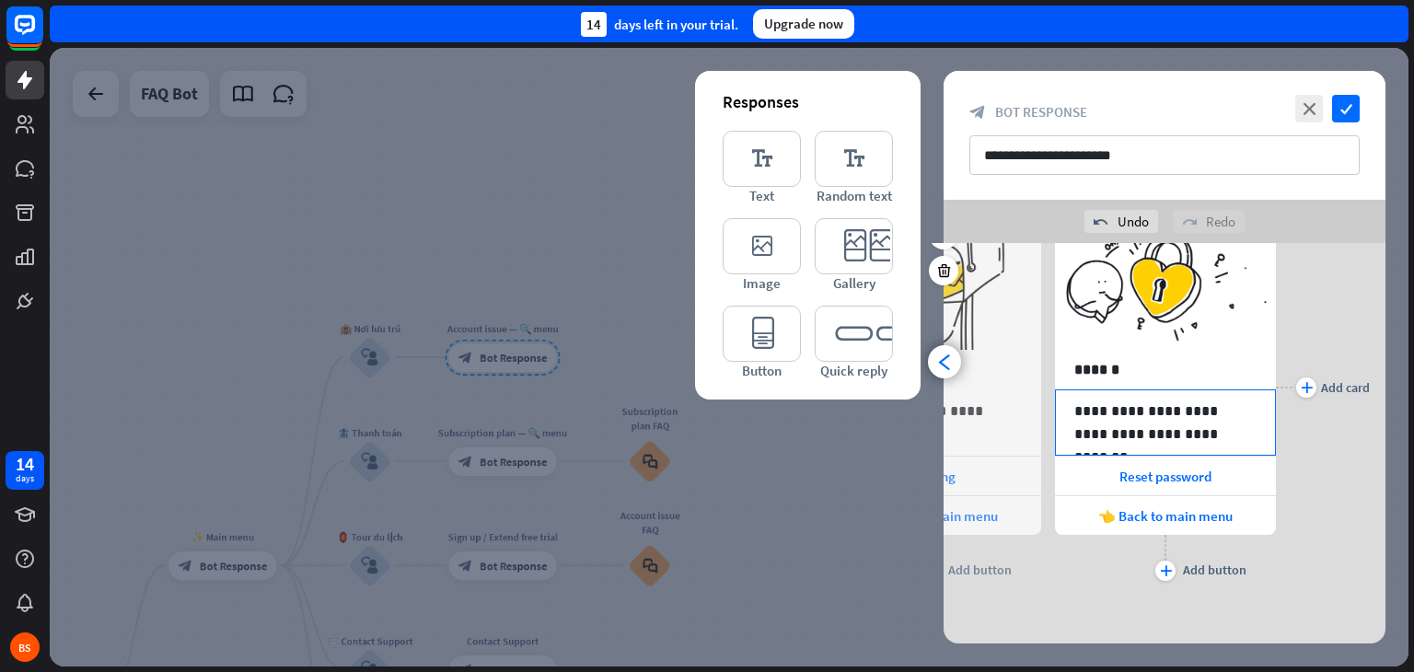
scroll to position [110, 0]
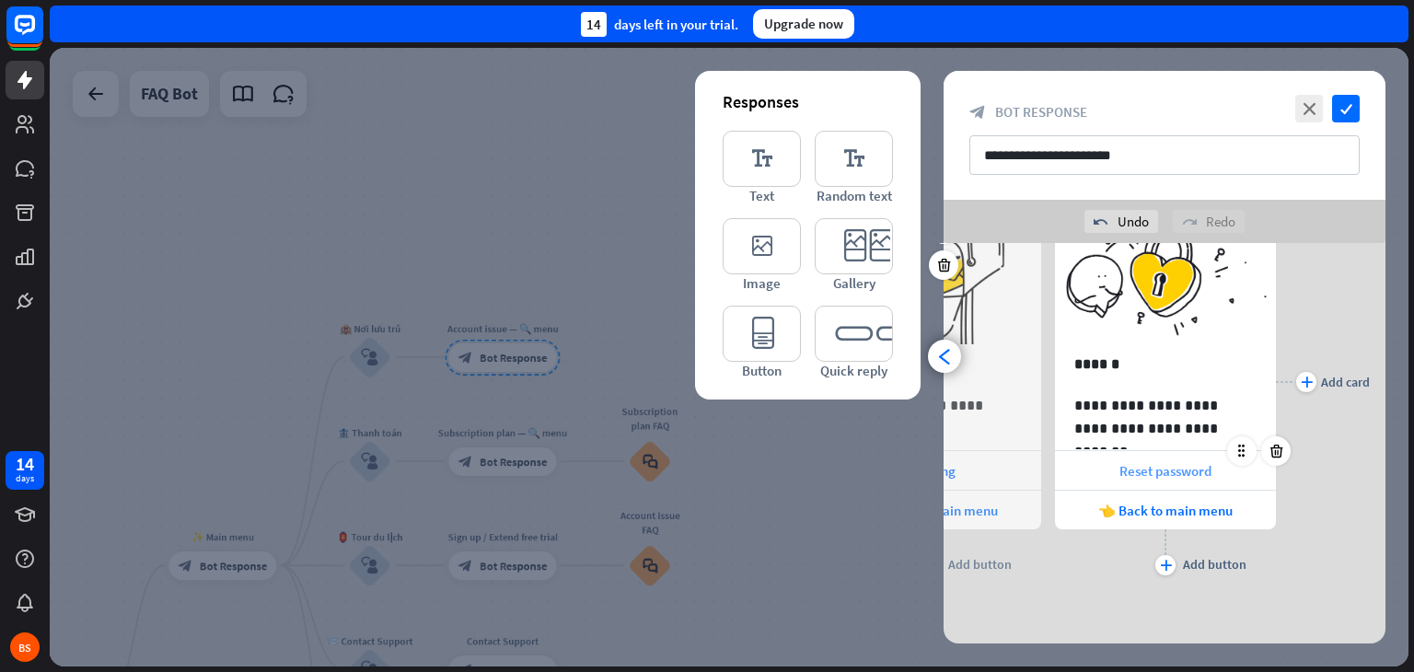
click at [1193, 463] on span "Reset password" at bounding box center [1166, 470] width 92 height 17
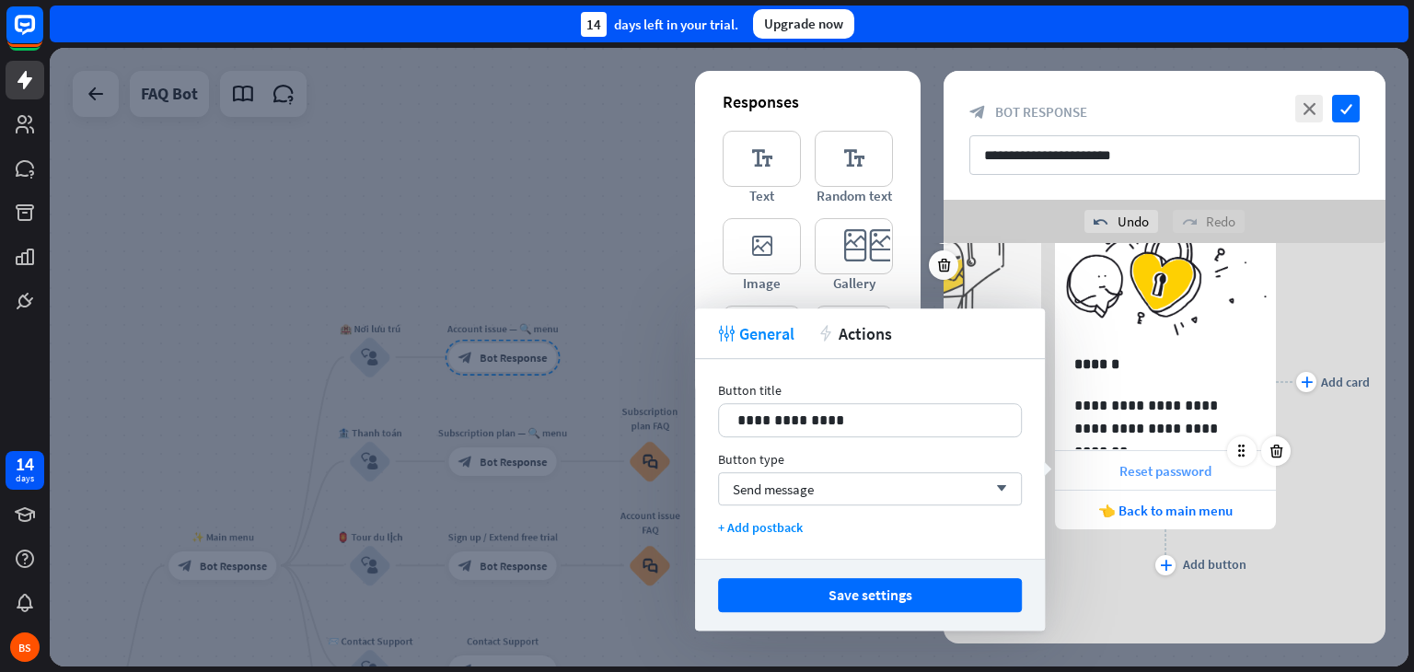
scroll to position [0, 151]
click at [929, 413] on p "**********" at bounding box center [869, 420] width 265 height 23
click at [874, 487] on div "Send message arrow_down" at bounding box center [870, 488] width 304 height 33
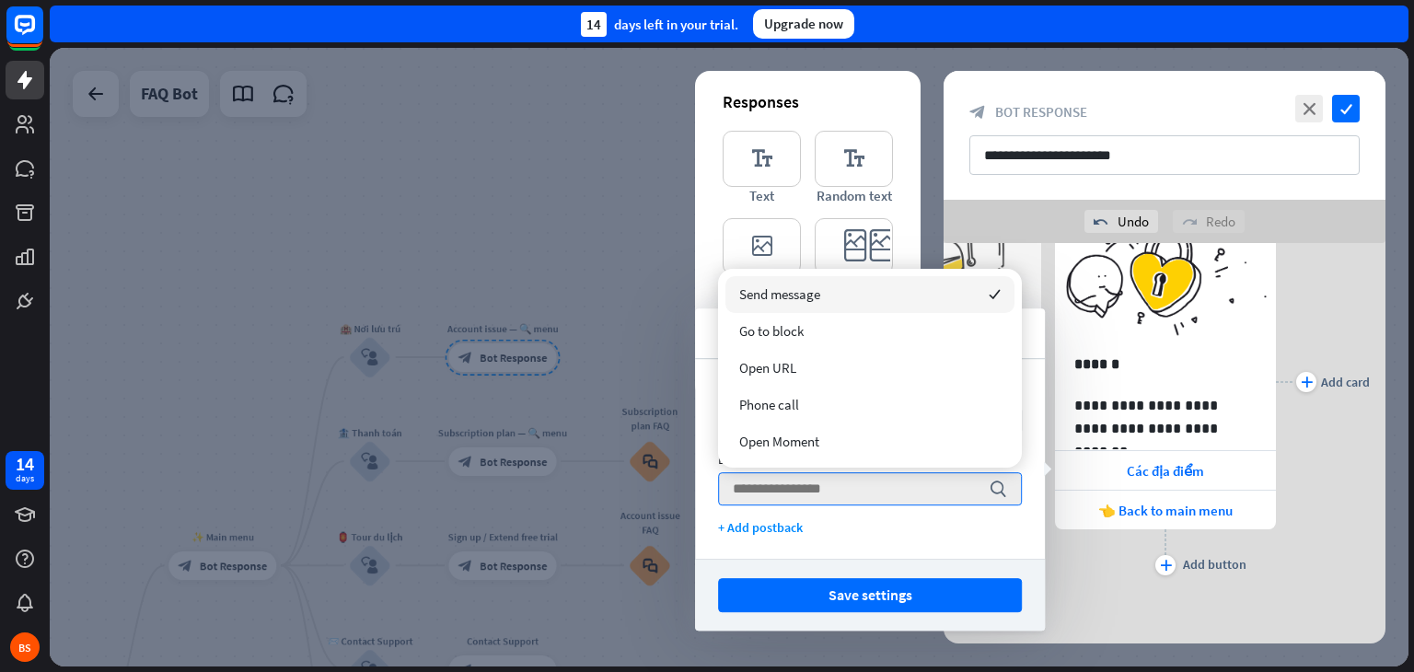
click at [929, 294] on div "Send message checked" at bounding box center [870, 294] width 289 height 37
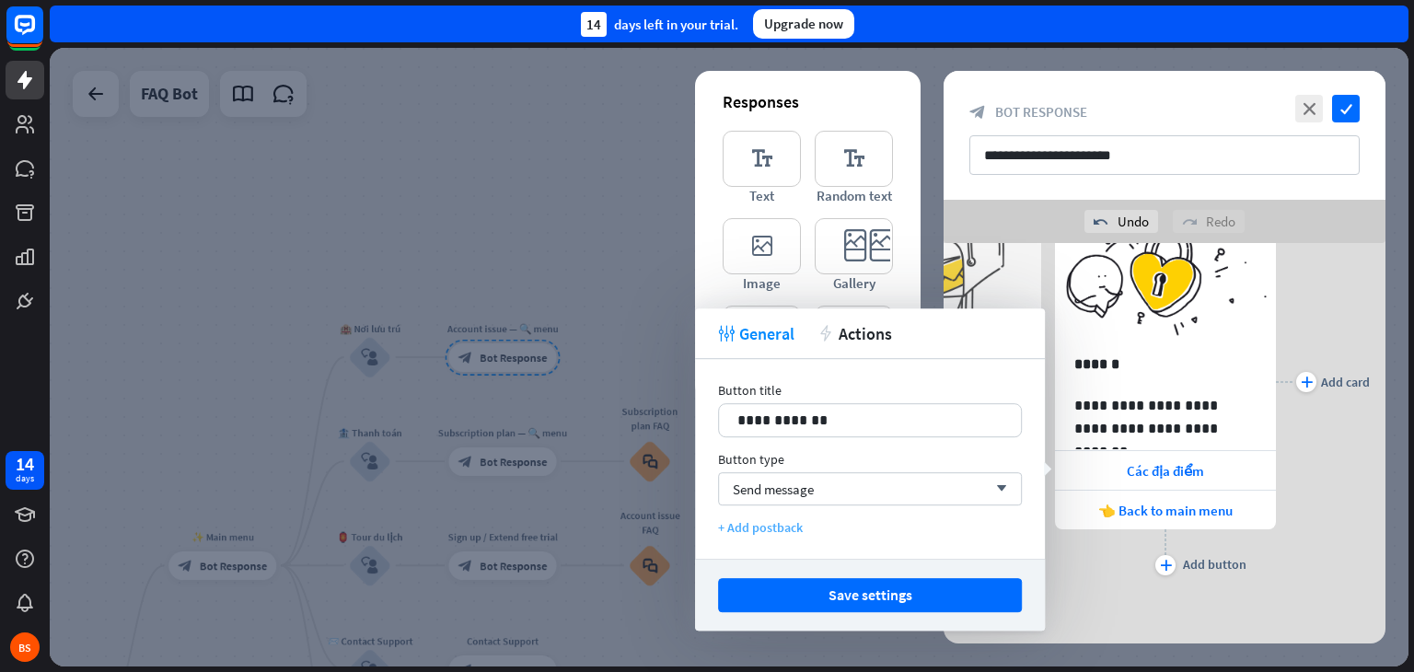
click at [785, 528] on div "+ Add postback" at bounding box center [870, 527] width 304 height 17
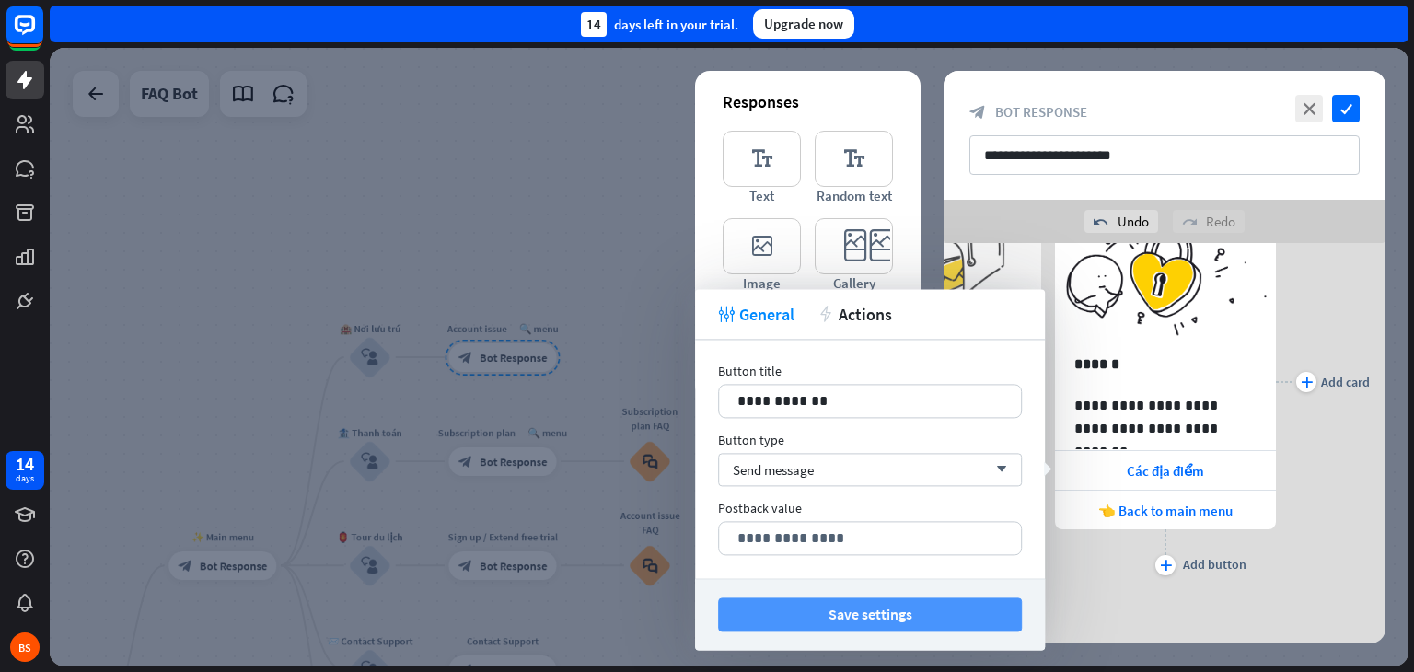
click at [931, 613] on button "Save settings" at bounding box center [870, 615] width 304 height 34
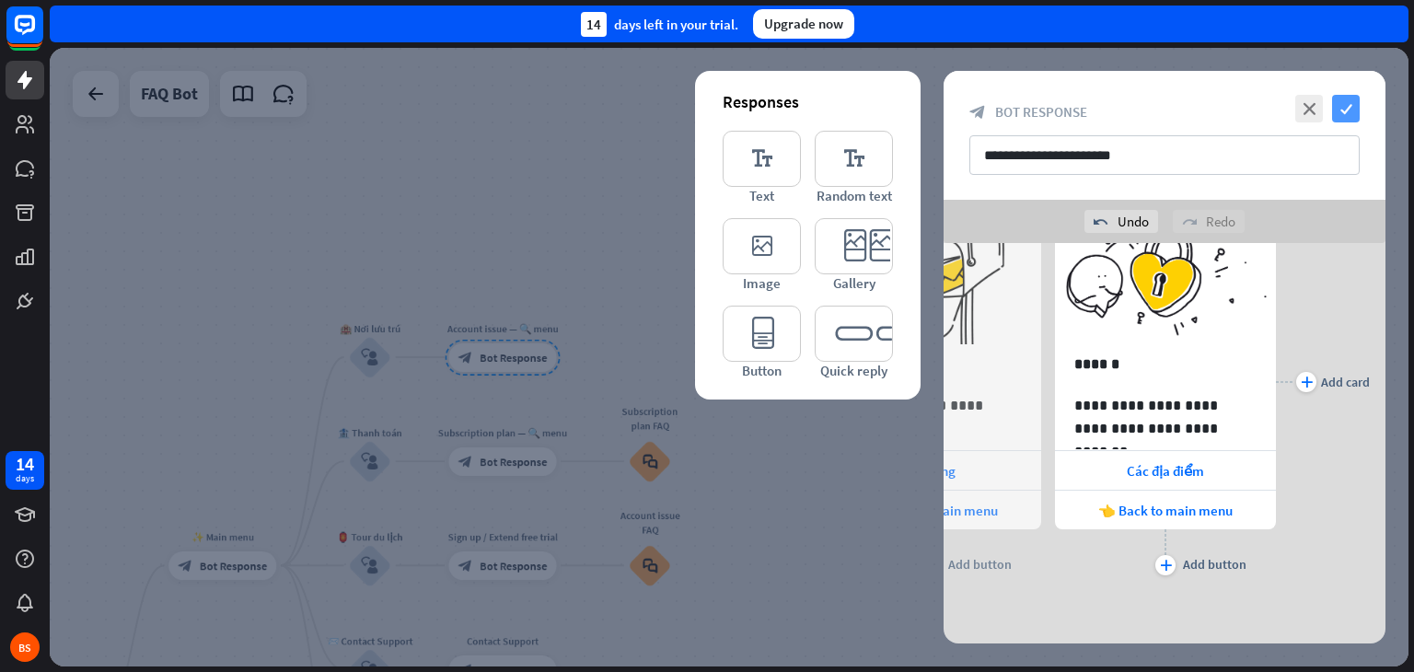
click at [1344, 108] on icon "check" at bounding box center [1346, 109] width 28 height 28
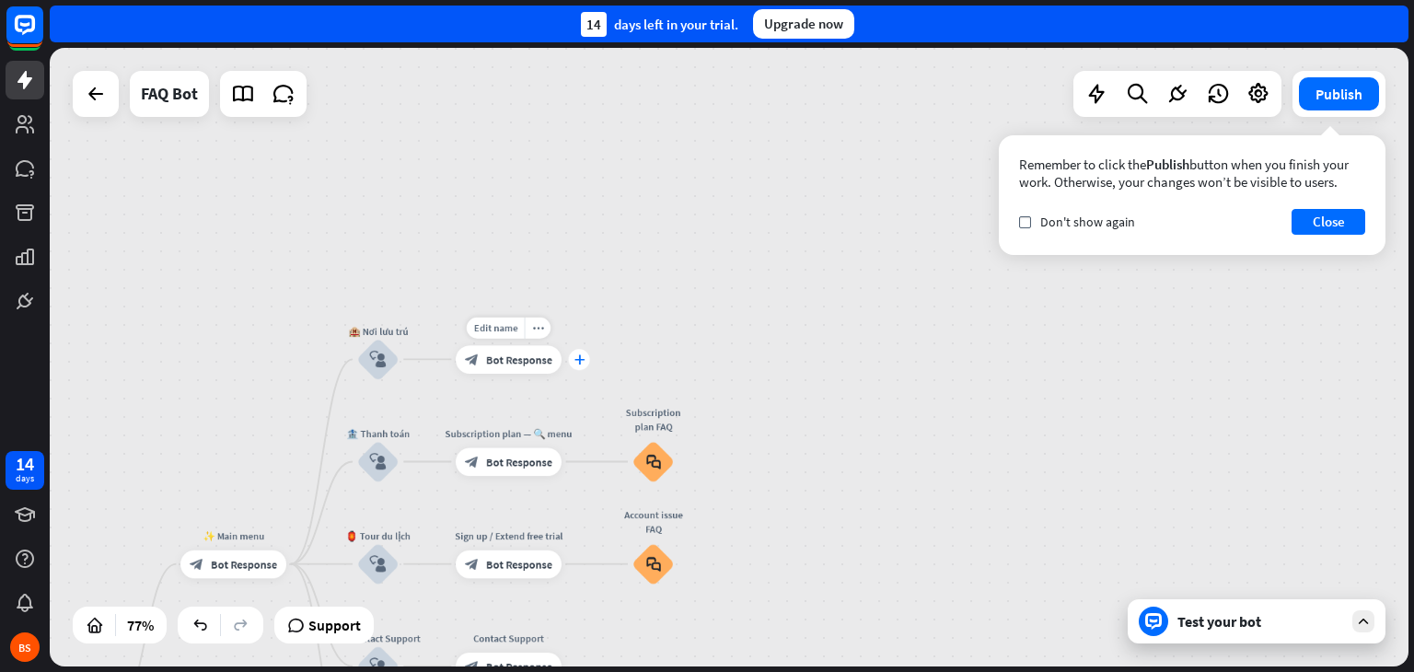
click at [582, 358] on icon "plus" at bounding box center [579, 359] width 10 height 10
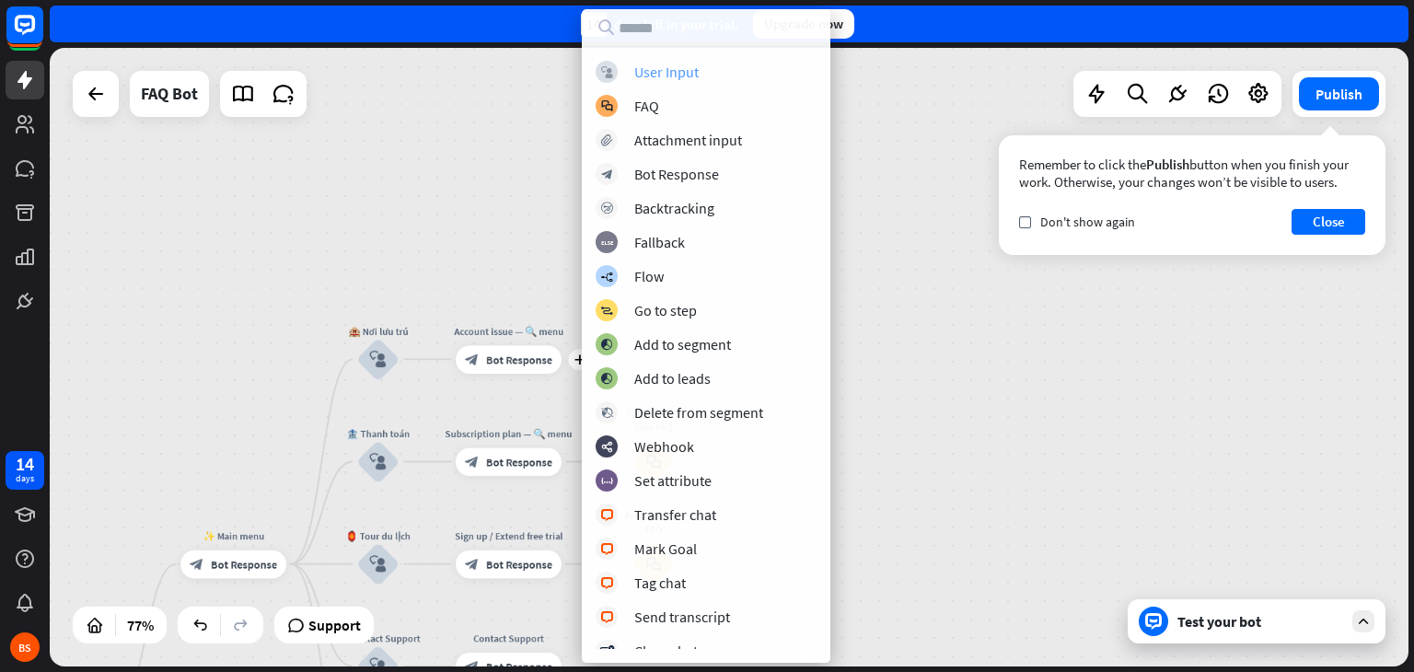
click at [707, 72] on div "block_user_input User Input" at bounding box center [706, 72] width 221 height 22
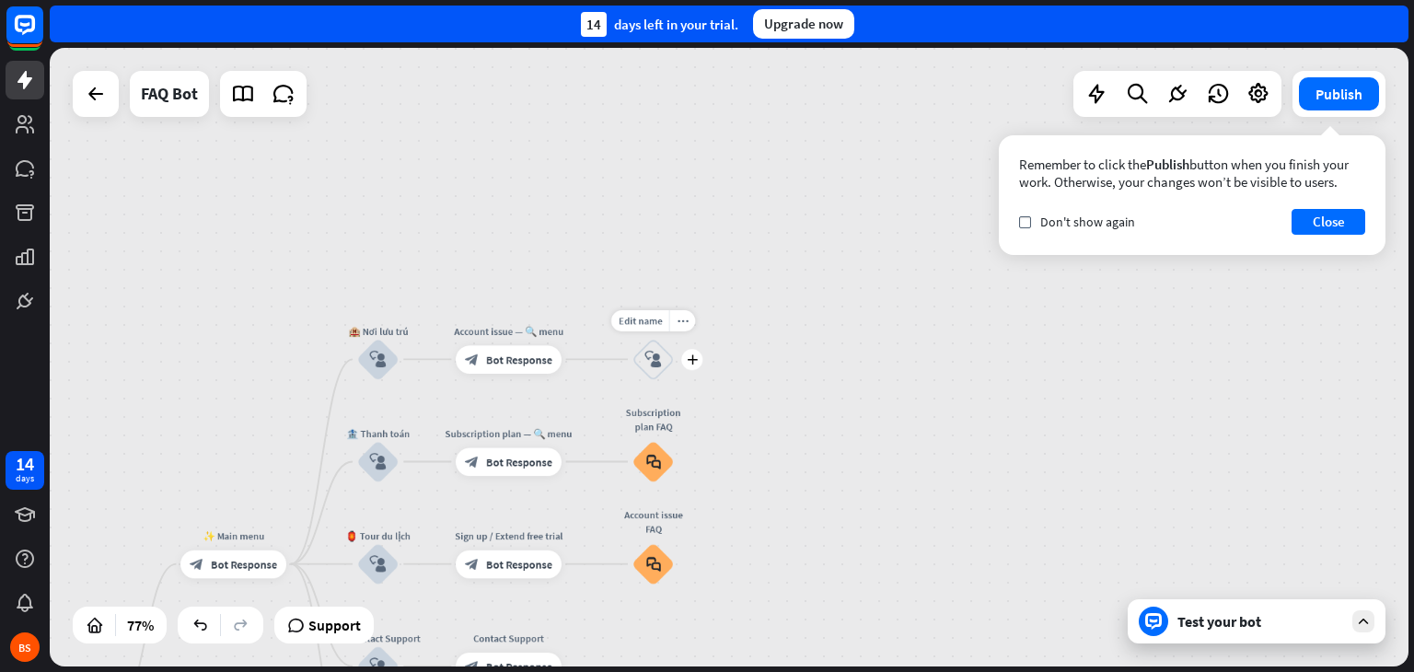
click at [660, 362] on icon "block_user_input" at bounding box center [652, 359] width 17 height 17
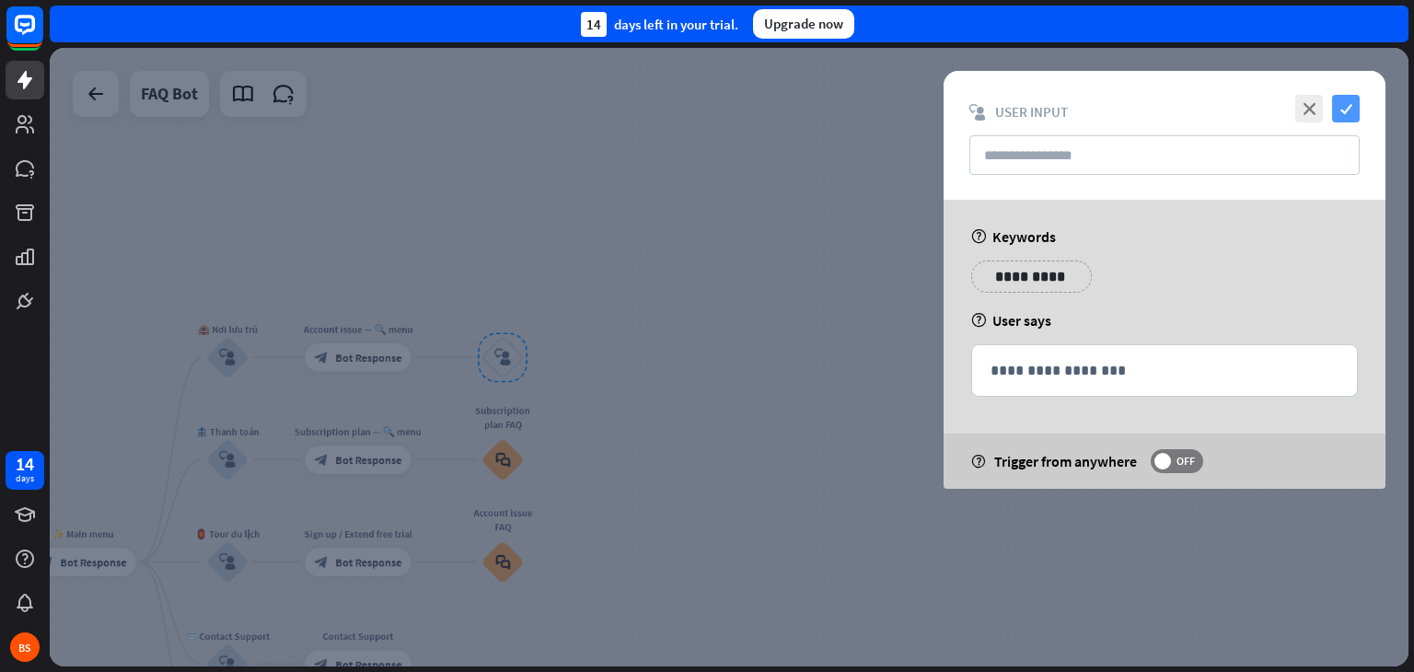
click at [1339, 115] on icon "check" at bounding box center [1346, 109] width 28 height 28
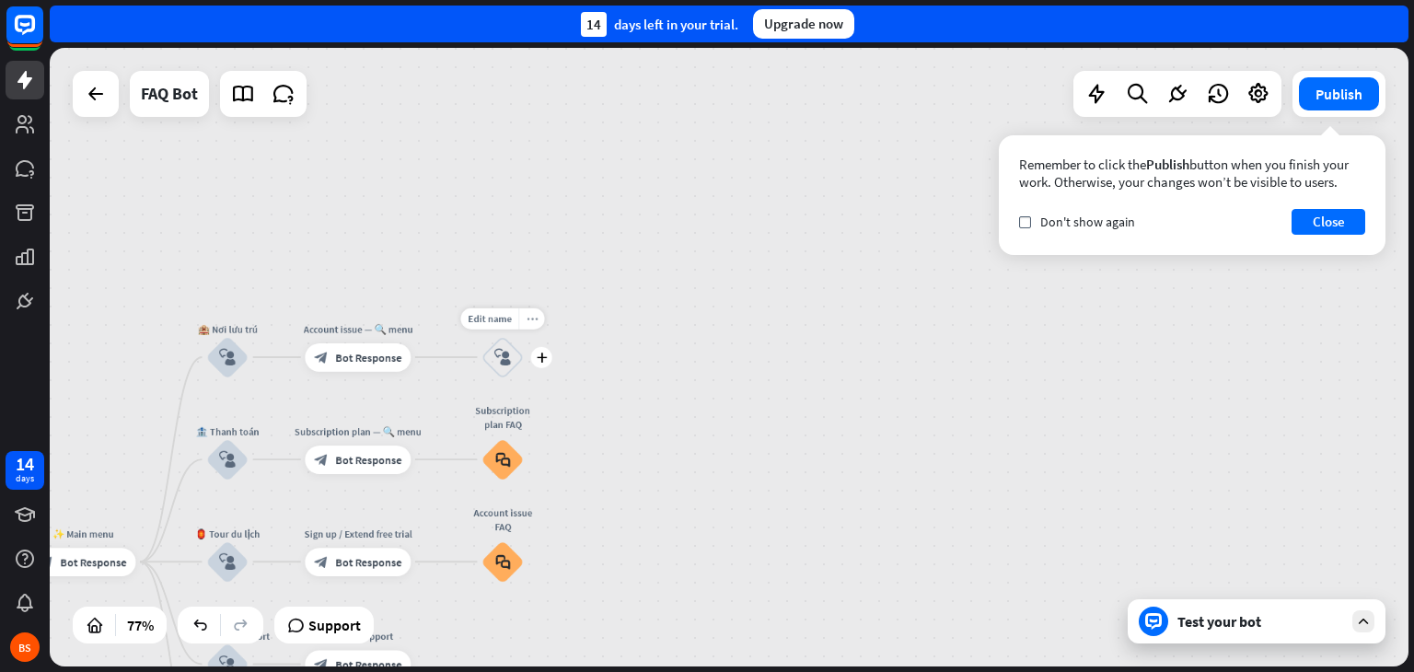
click at [536, 314] on icon "more_horiz" at bounding box center [532, 318] width 11 height 10
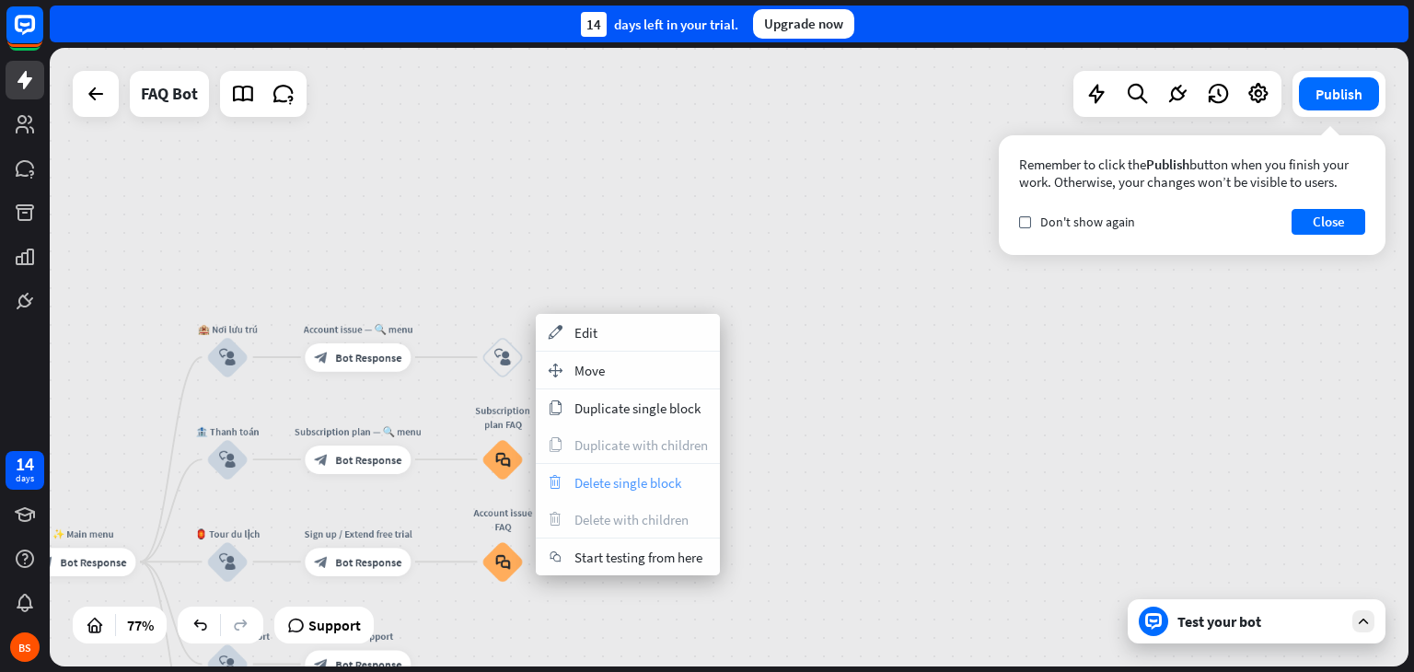
click at [630, 480] on span "Delete single block" at bounding box center [628, 482] width 107 height 17
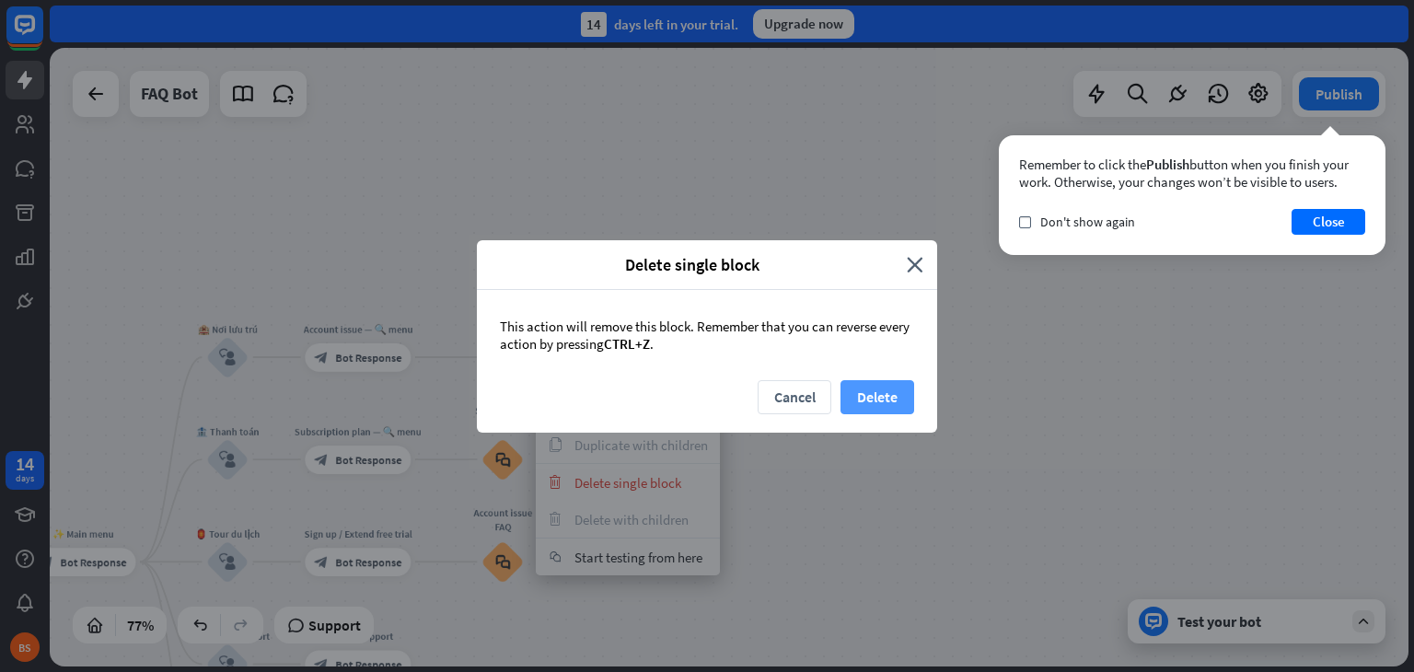
click at [870, 387] on button "Delete" at bounding box center [878, 397] width 74 height 34
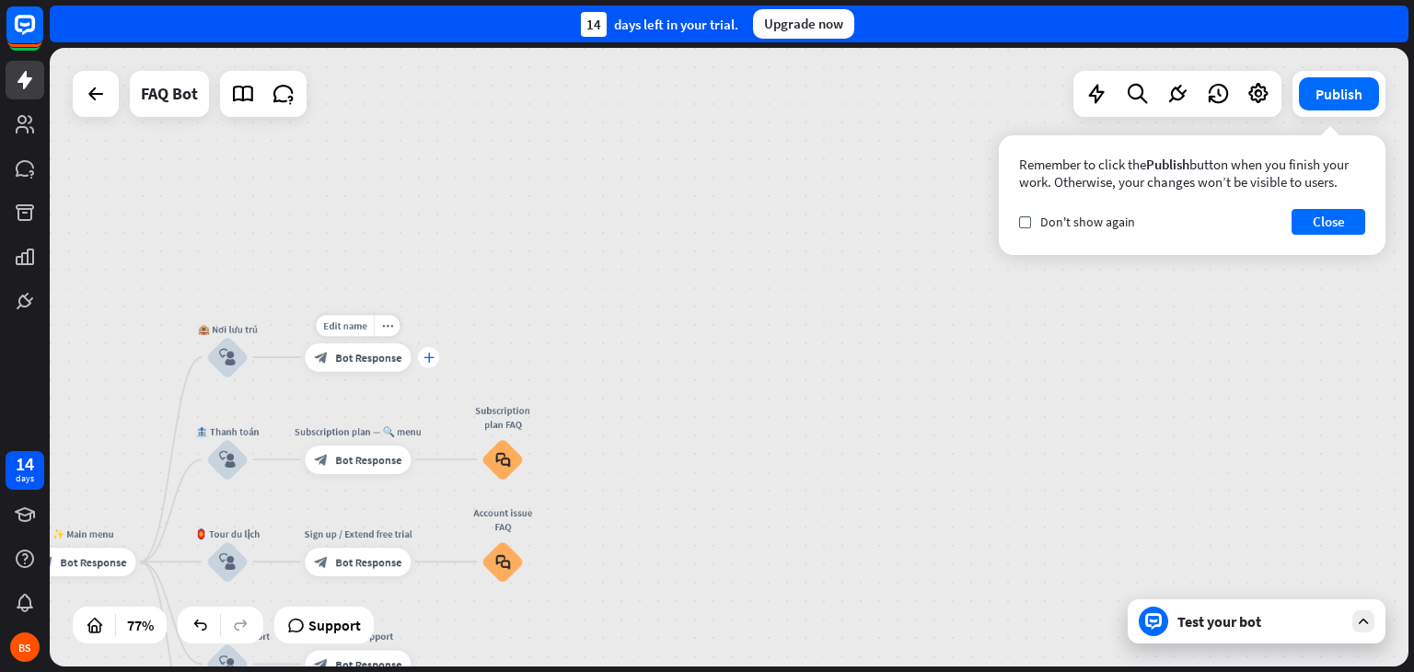
click at [423, 351] on div "plus" at bounding box center [428, 357] width 21 height 21
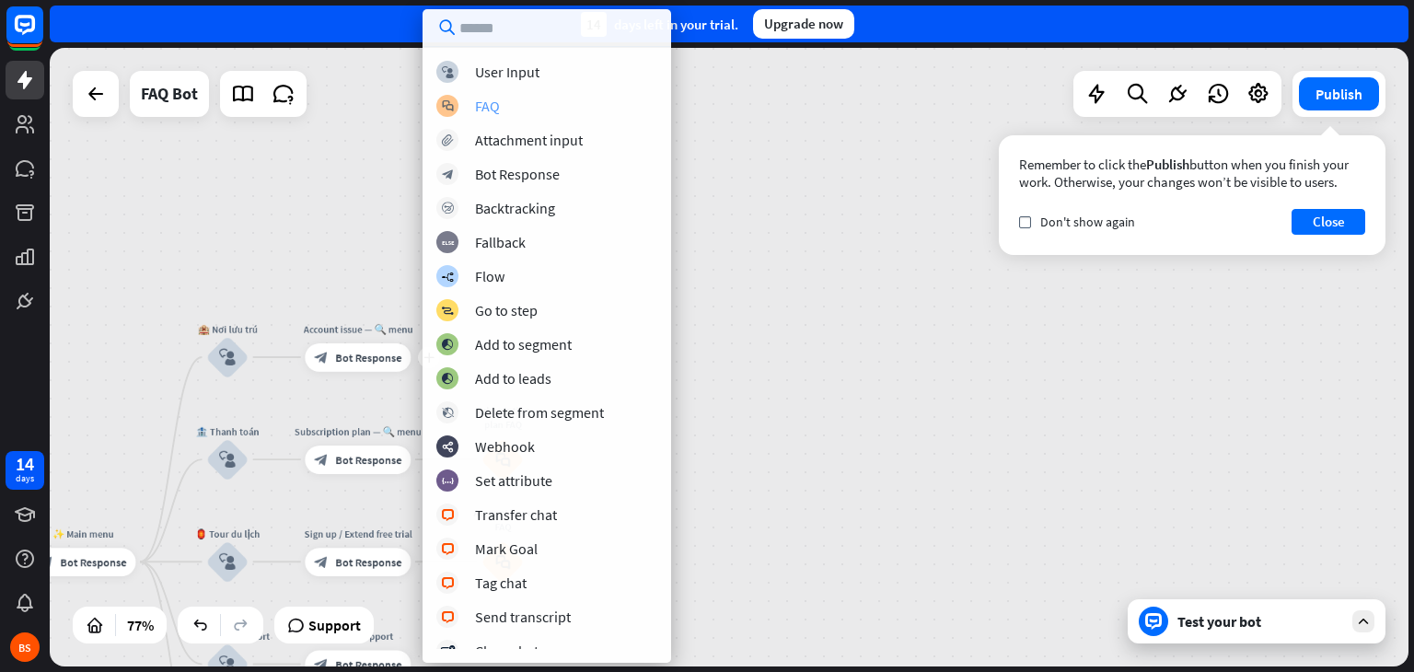
click at [490, 106] on div "FAQ" at bounding box center [487, 106] width 25 height 18
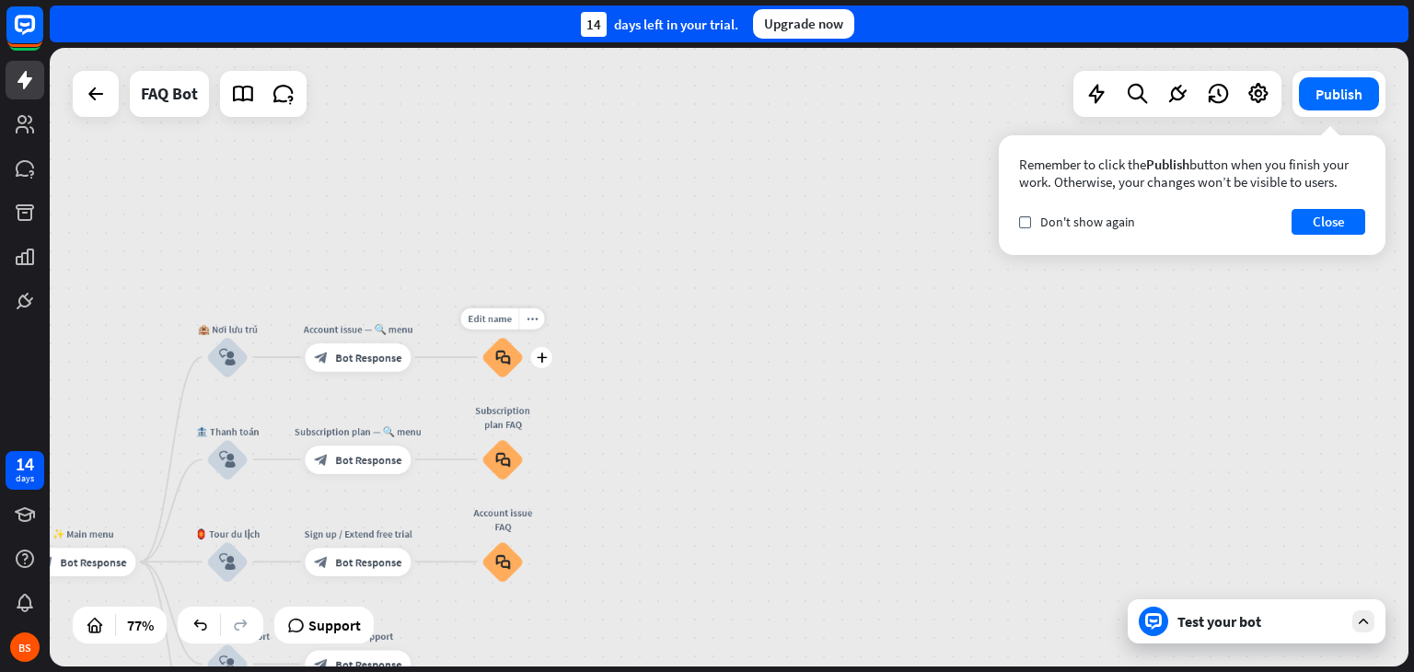
click at [508, 351] on icon "block_faq" at bounding box center [502, 358] width 15 height 16
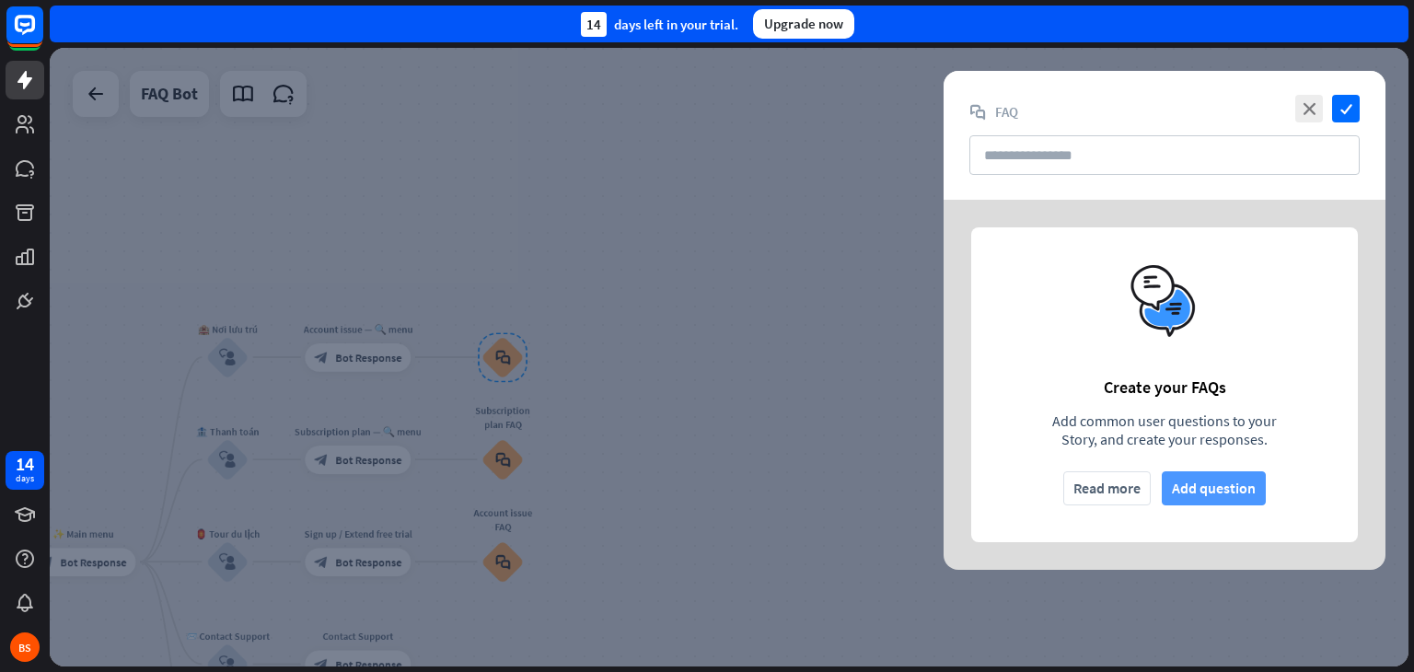
click at [1208, 493] on button "Add question" at bounding box center [1214, 488] width 104 height 34
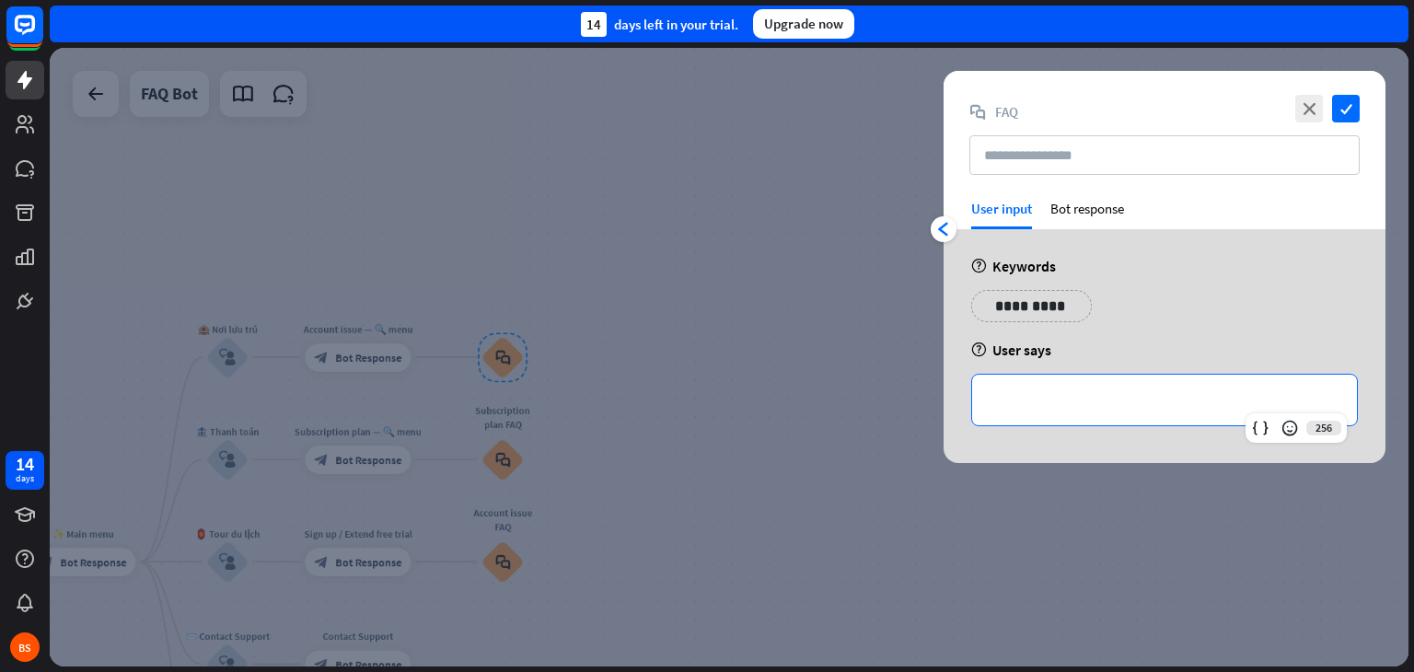
click at [1085, 403] on p "**********" at bounding box center [1165, 400] width 348 height 23
click at [1088, 200] on div "Bot response" at bounding box center [1088, 214] width 74 height 29
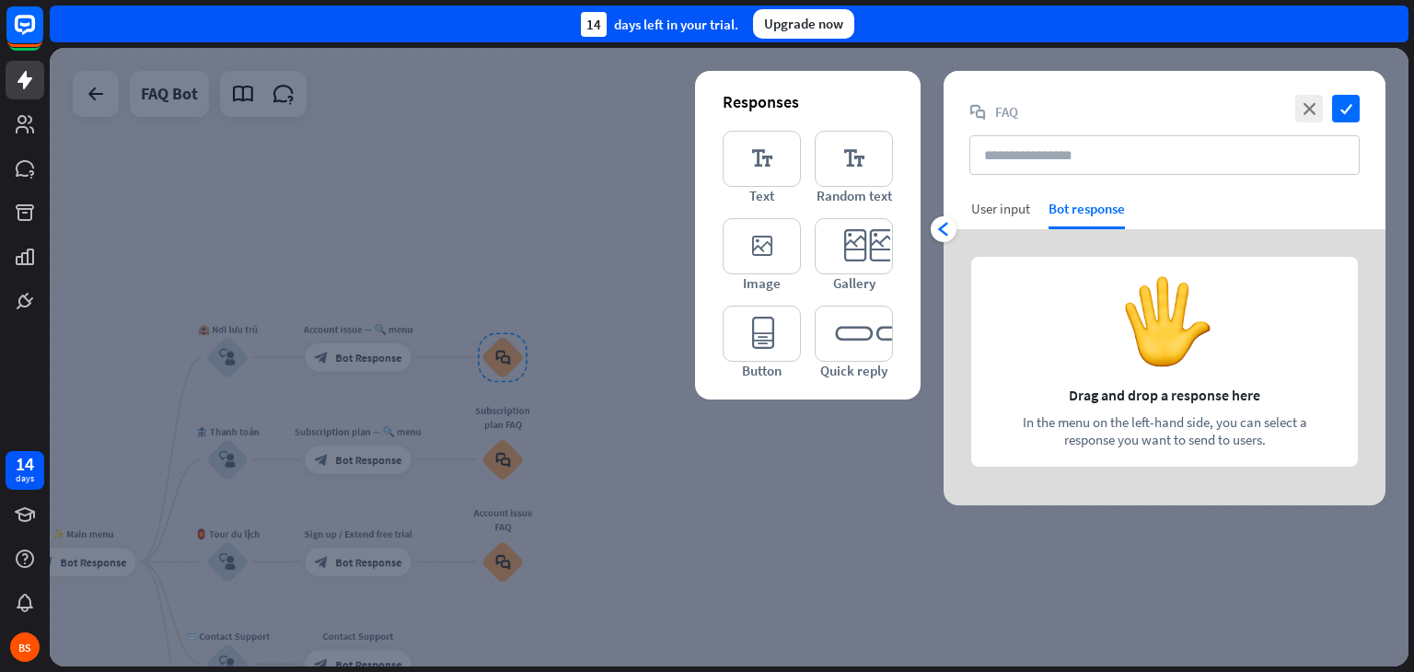
click at [1010, 203] on div "User input" at bounding box center [1000, 208] width 59 height 17
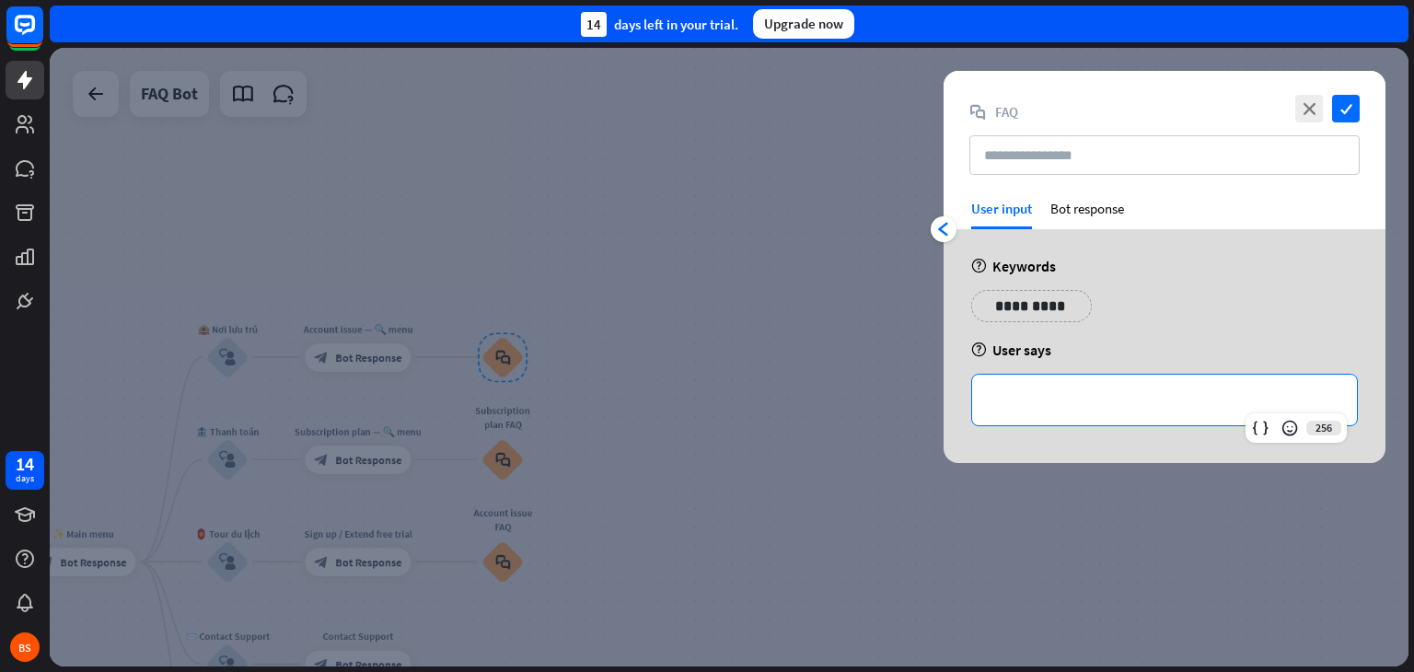
click at [1109, 400] on p "**********" at bounding box center [1165, 400] width 348 height 23
click at [1305, 100] on icon "close" at bounding box center [1309, 109] width 28 height 28
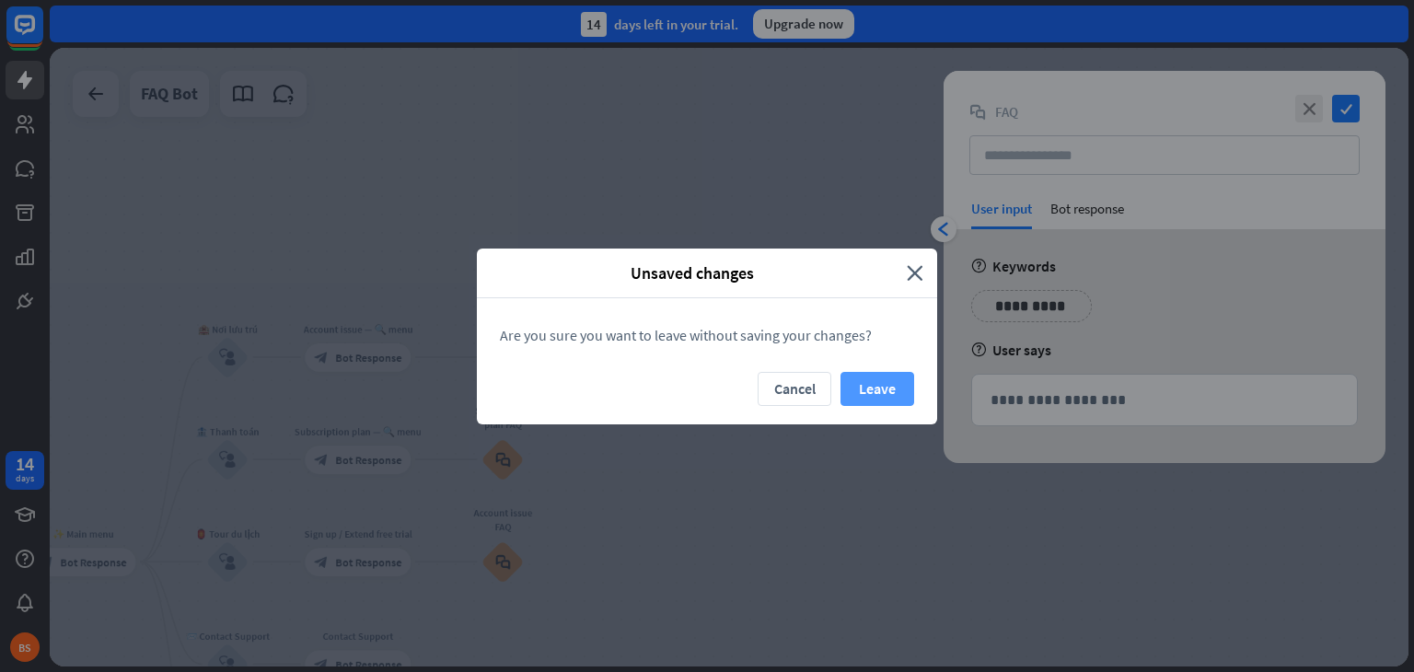
click at [889, 389] on button "Leave" at bounding box center [878, 389] width 74 height 34
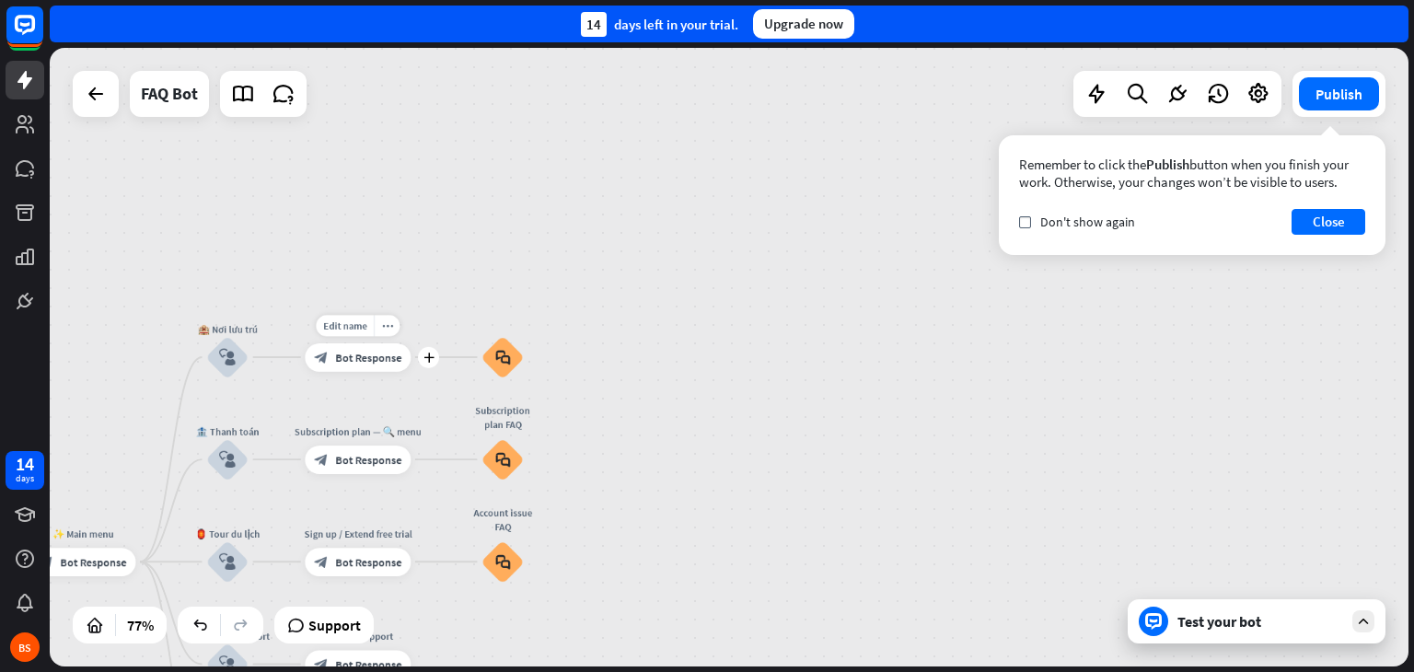
click at [372, 355] on span "Bot Response" at bounding box center [368, 357] width 66 height 14
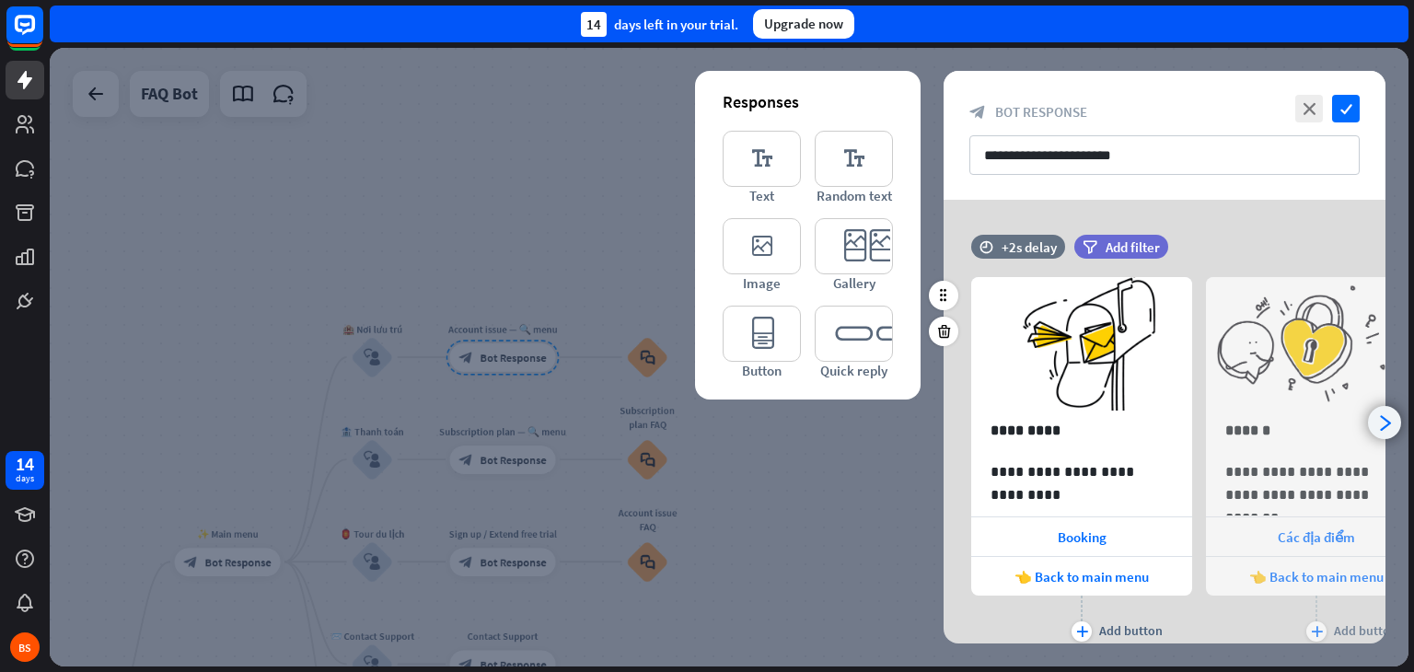
click at [1381, 421] on icon "arrowhead_right" at bounding box center [1384, 422] width 17 height 17
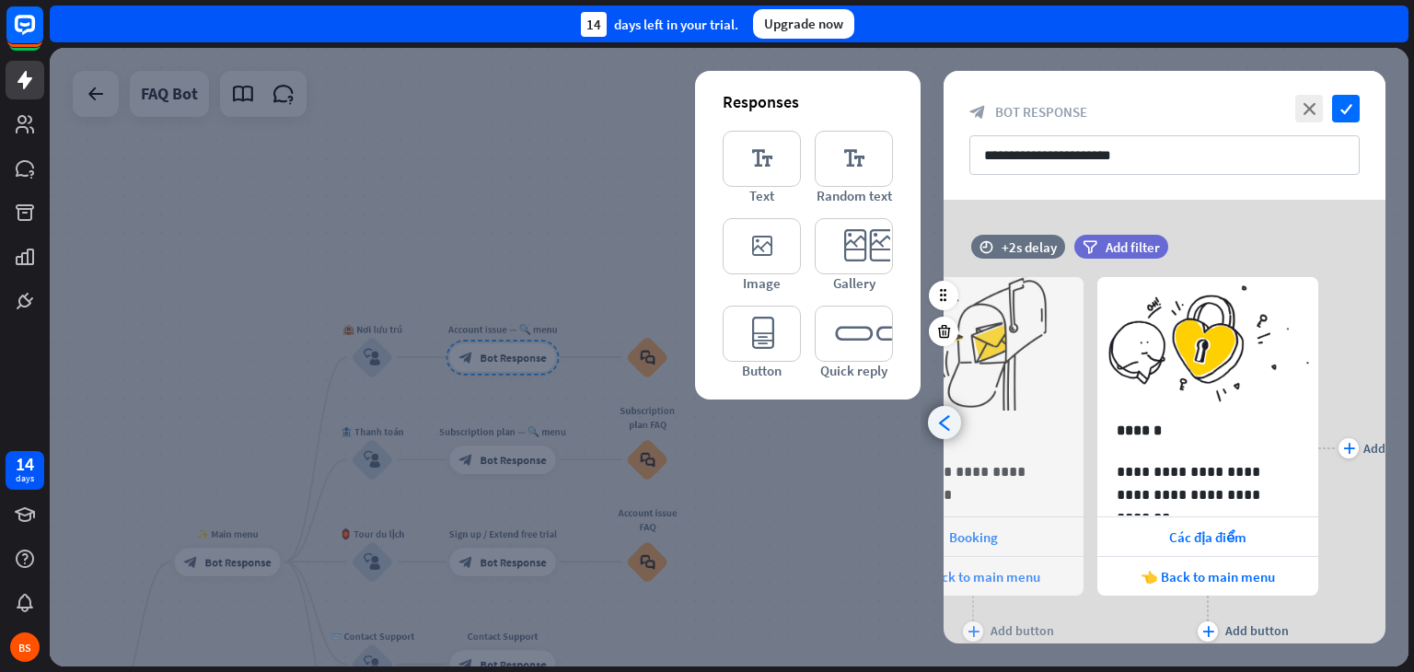
scroll to position [0, 151]
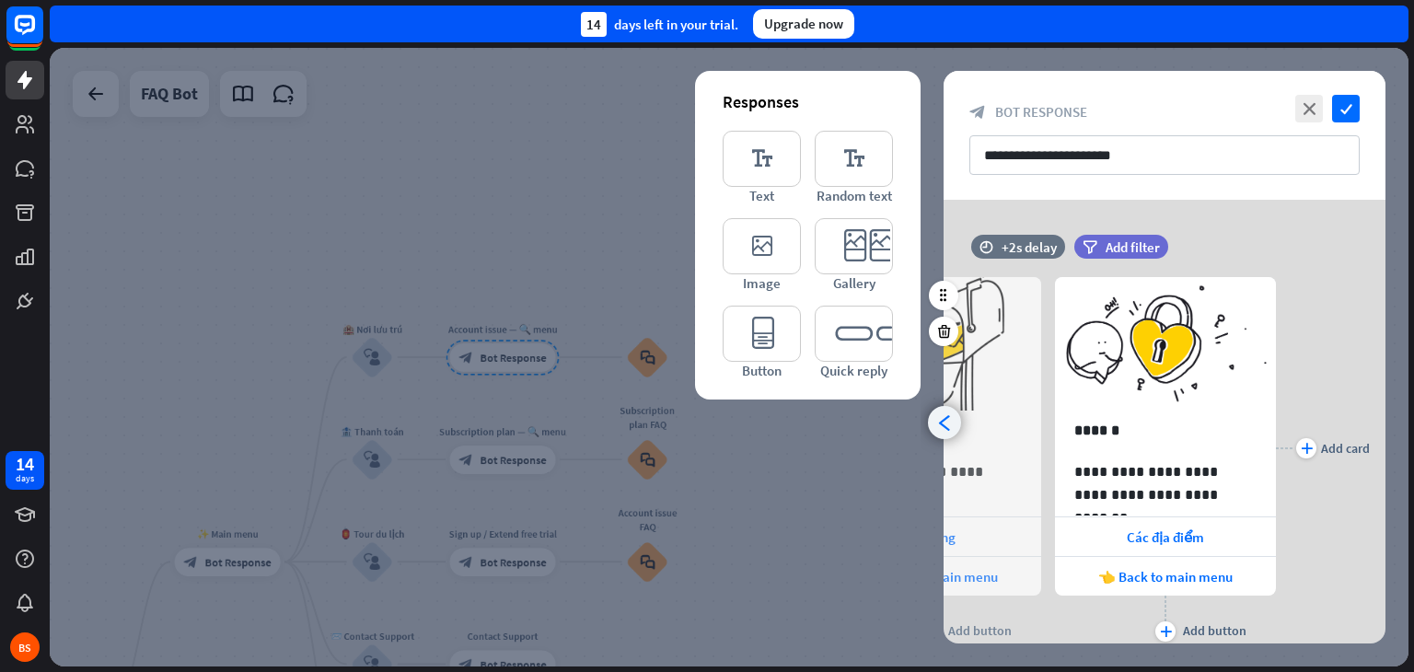
click at [939, 406] on div "arrowhead_left" at bounding box center [944, 422] width 33 height 33
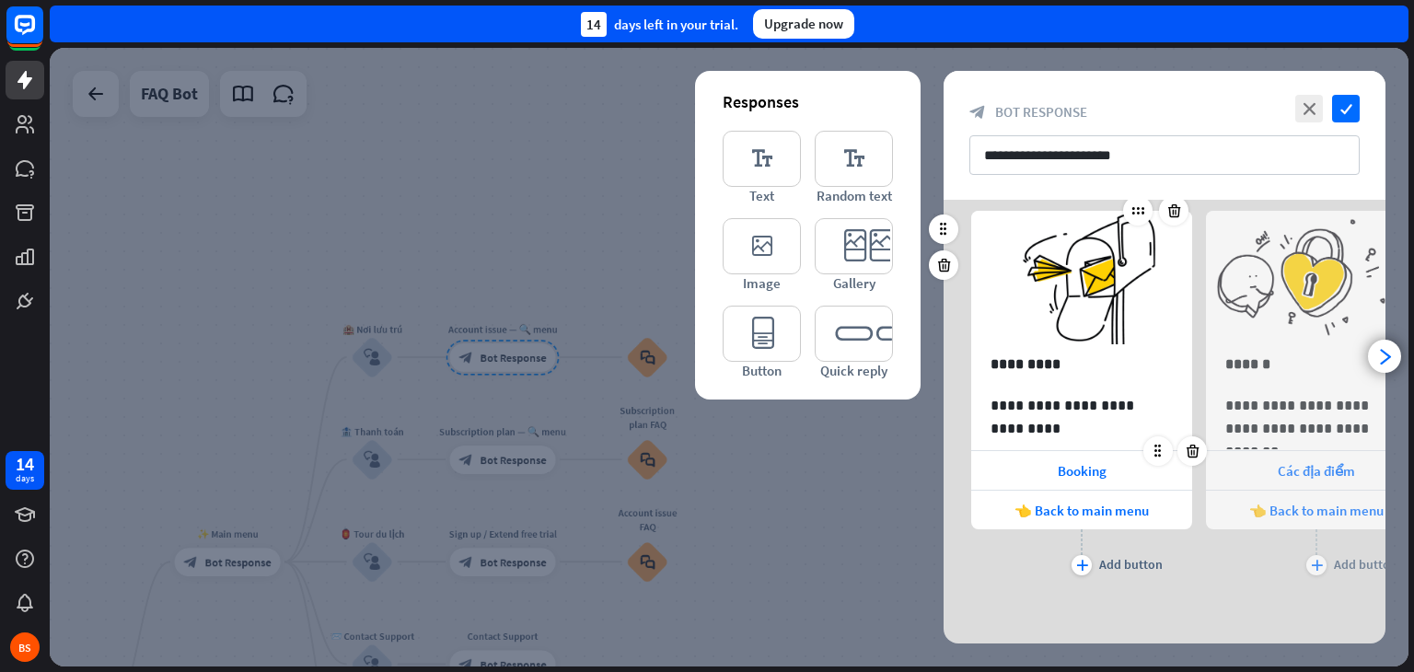
scroll to position [0, 0]
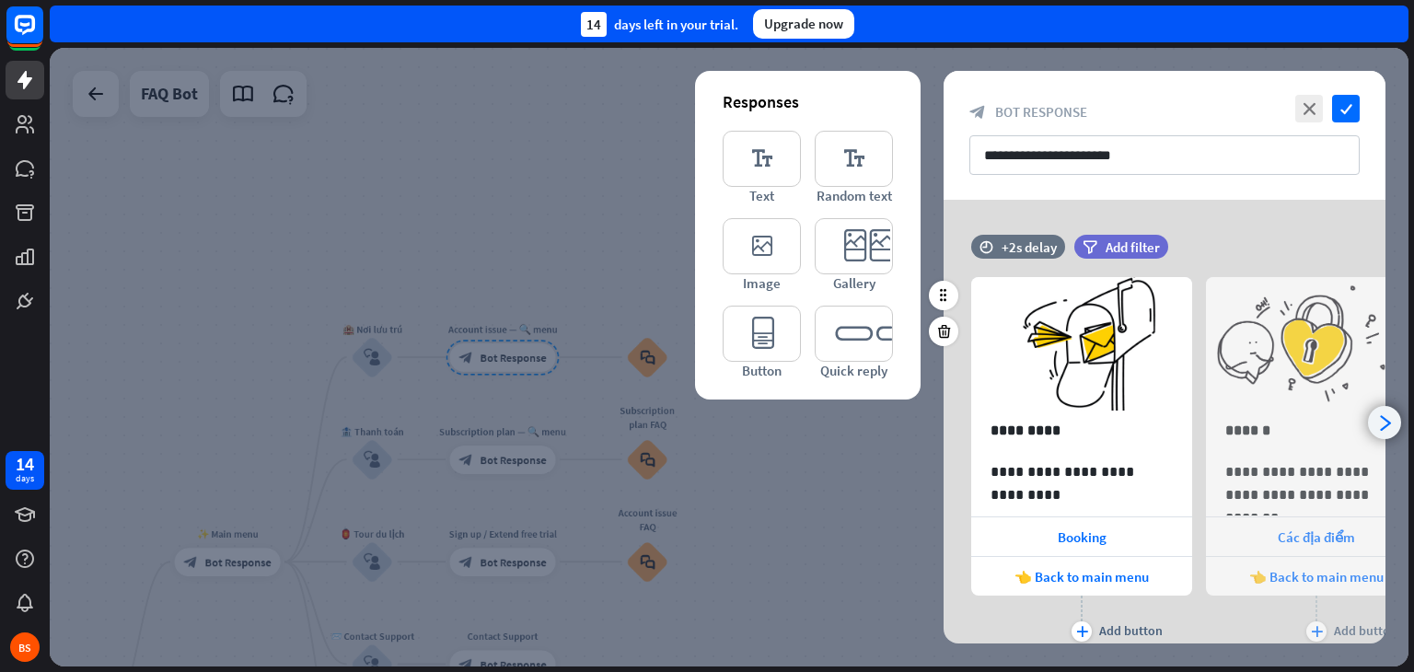
click at [1392, 409] on div "arrowhead_right" at bounding box center [1384, 422] width 33 height 33
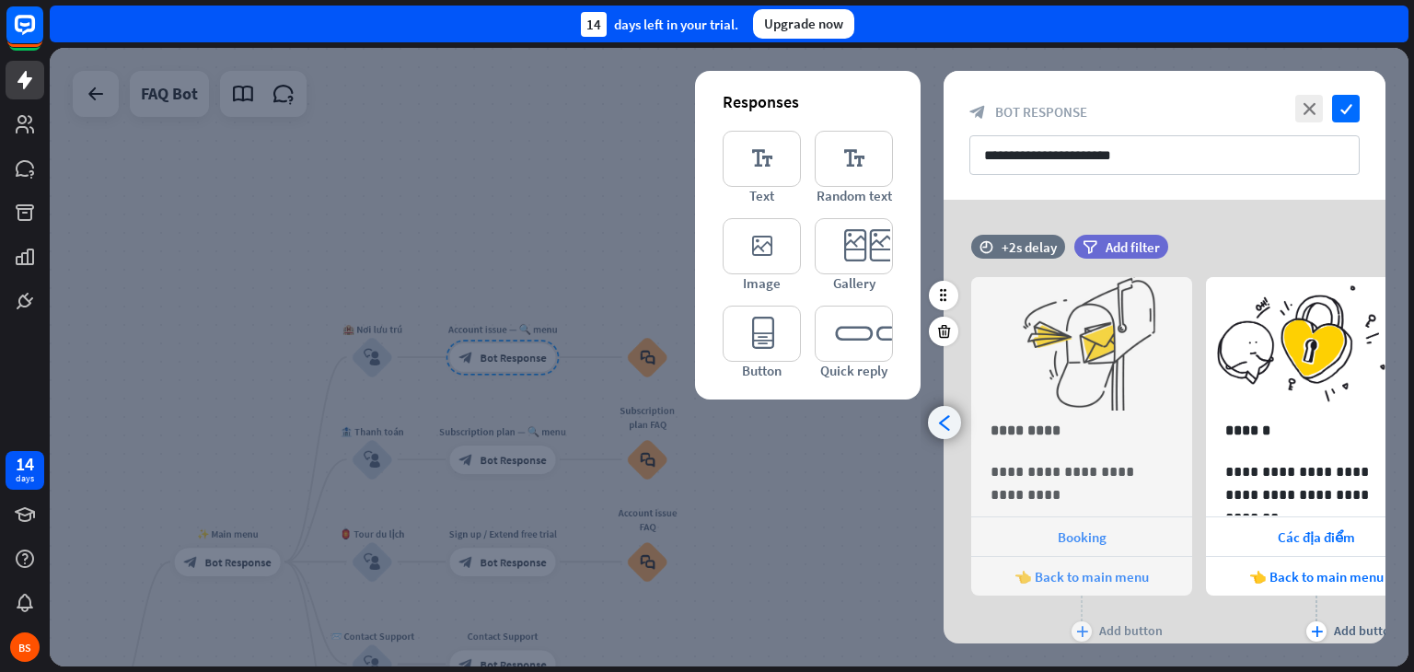
scroll to position [0, 151]
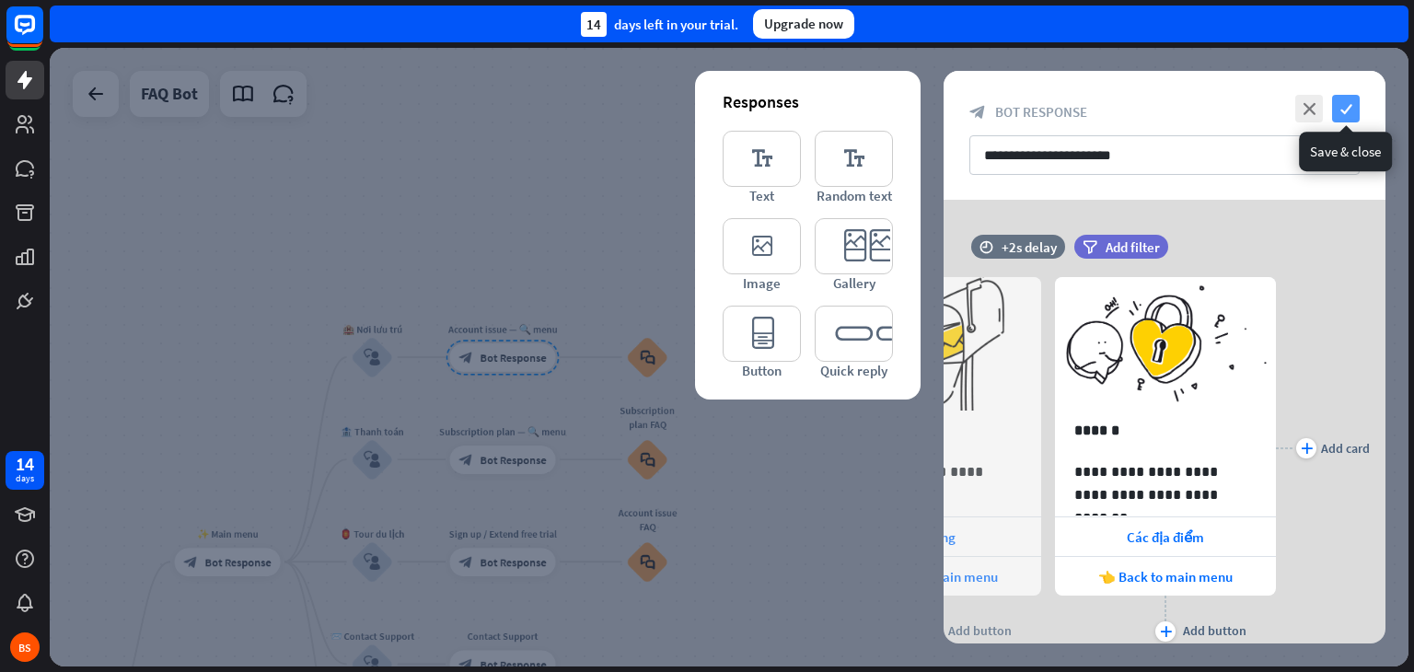
click at [1351, 108] on icon "check" at bounding box center [1346, 109] width 28 height 28
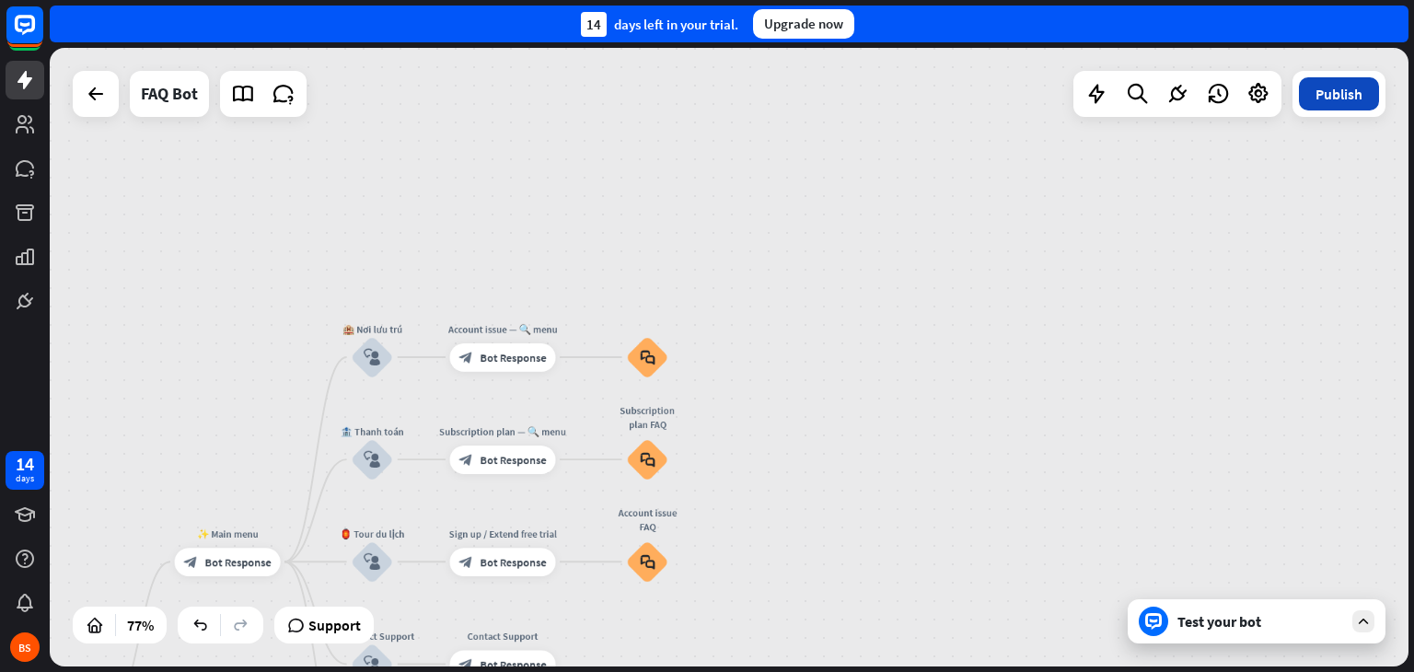
click at [1344, 107] on button "Publish" at bounding box center [1339, 93] width 80 height 33
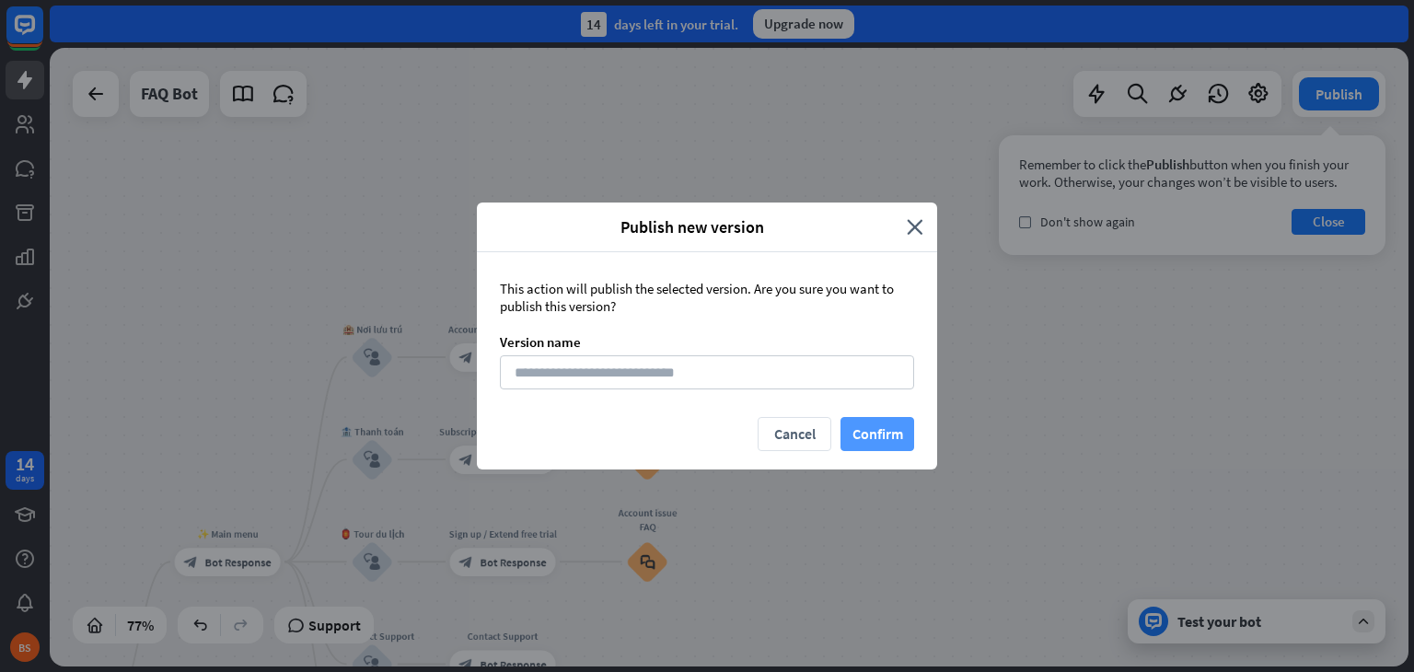
click at [884, 438] on button "Confirm" at bounding box center [878, 434] width 74 height 34
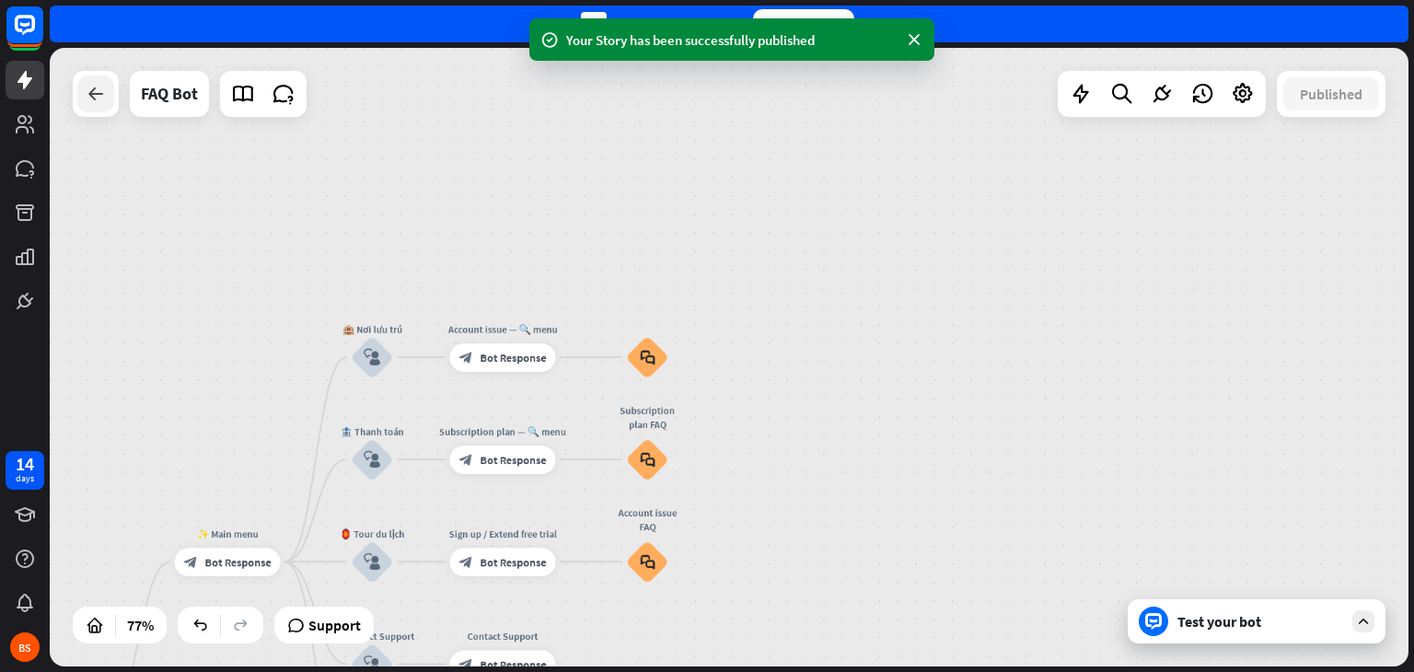
click at [98, 83] on icon at bounding box center [96, 94] width 22 height 22
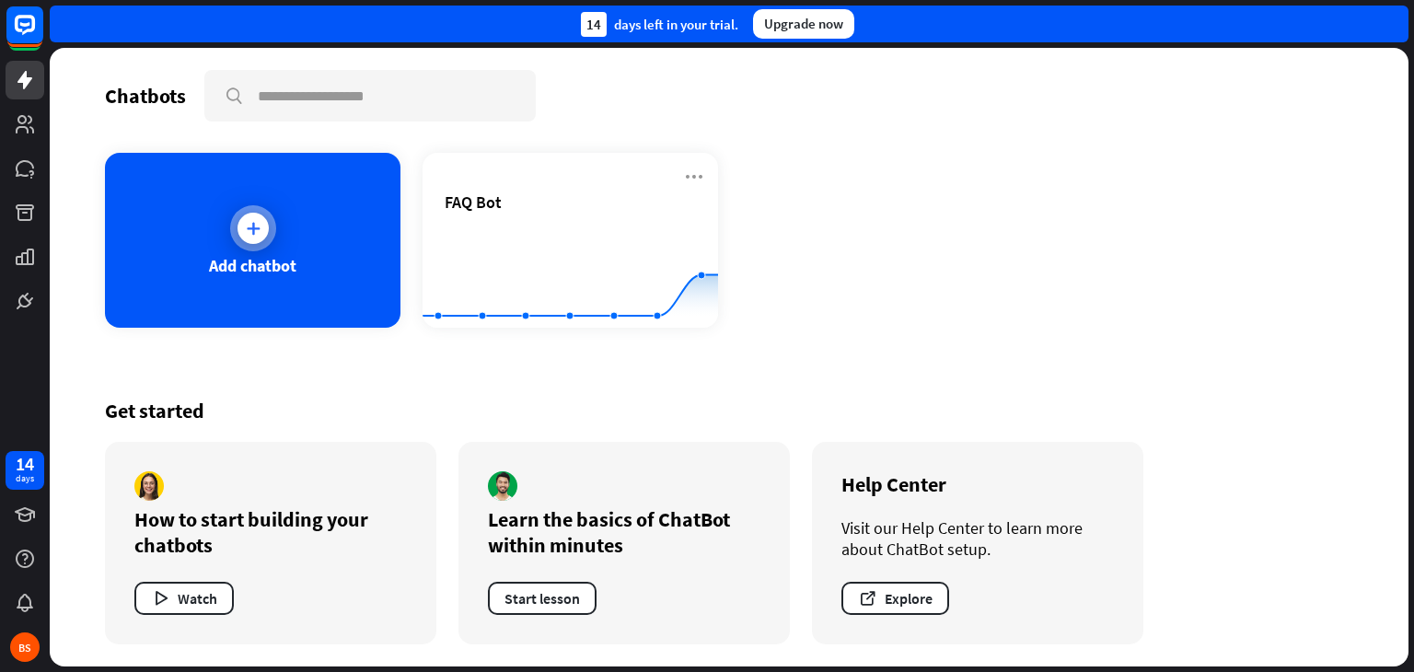
click at [352, 277] on div "Add chatbot" at bounding box center [253, 240] width 296 height 175
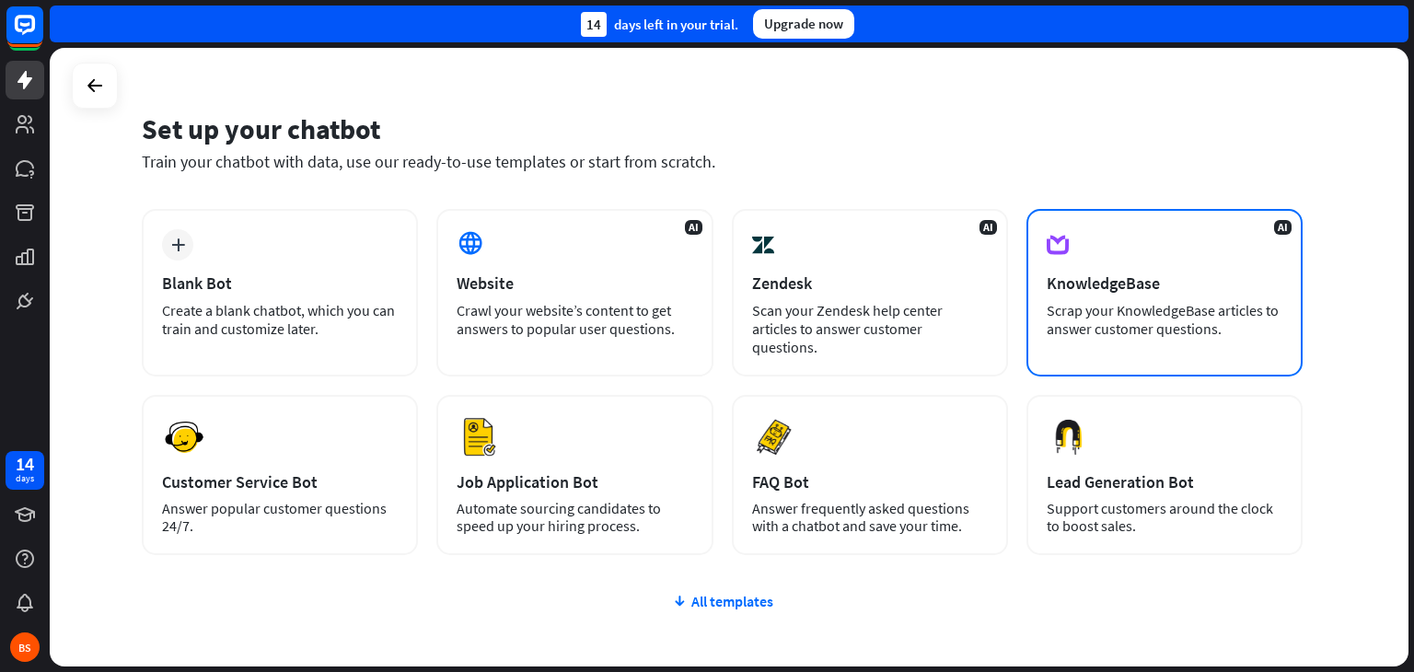
scroll to position [22, 0]
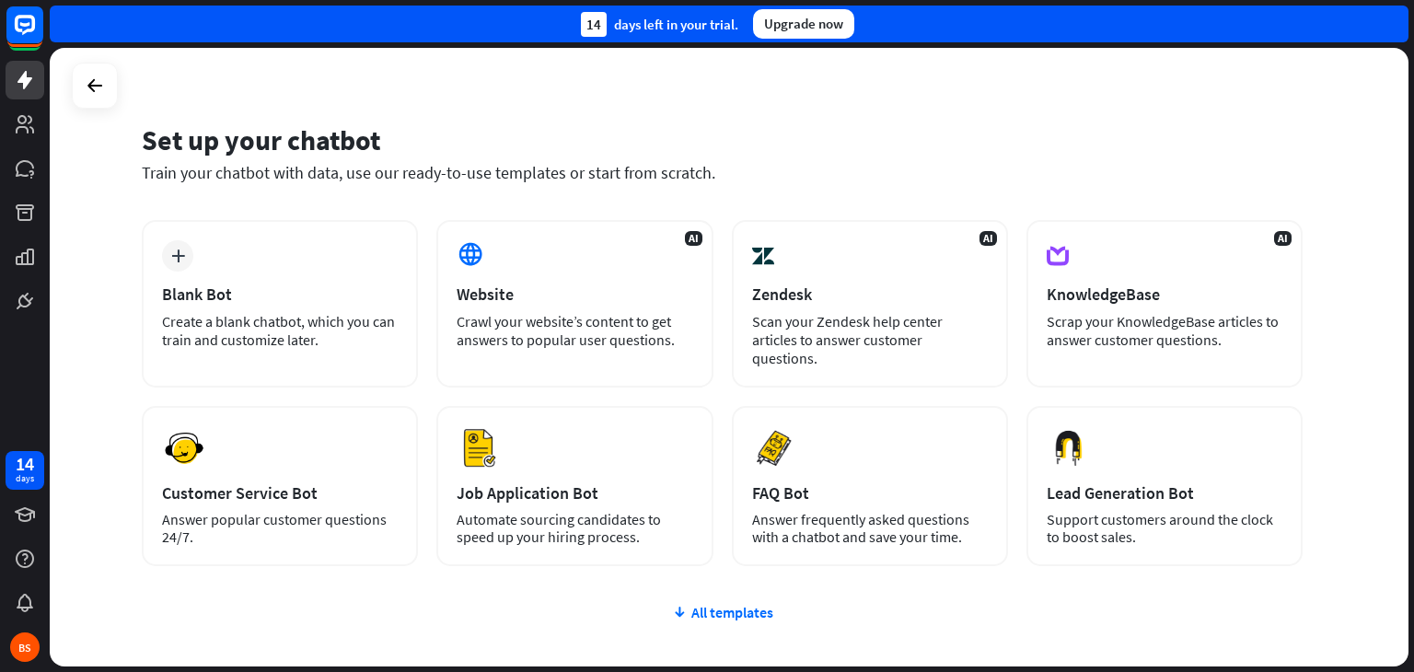
drag, startPoint x: 1186, startPoint y: 154, endPoint x: 1266, endPoint y: 145, distance: 80.6
click at [1266, 145] on div "Set up your chatbot" at bounding box center [722, 139] width 1161 height 35
click at [708, 603] on div "All templates" at bounding box center [722, 612] width 1161 height 18
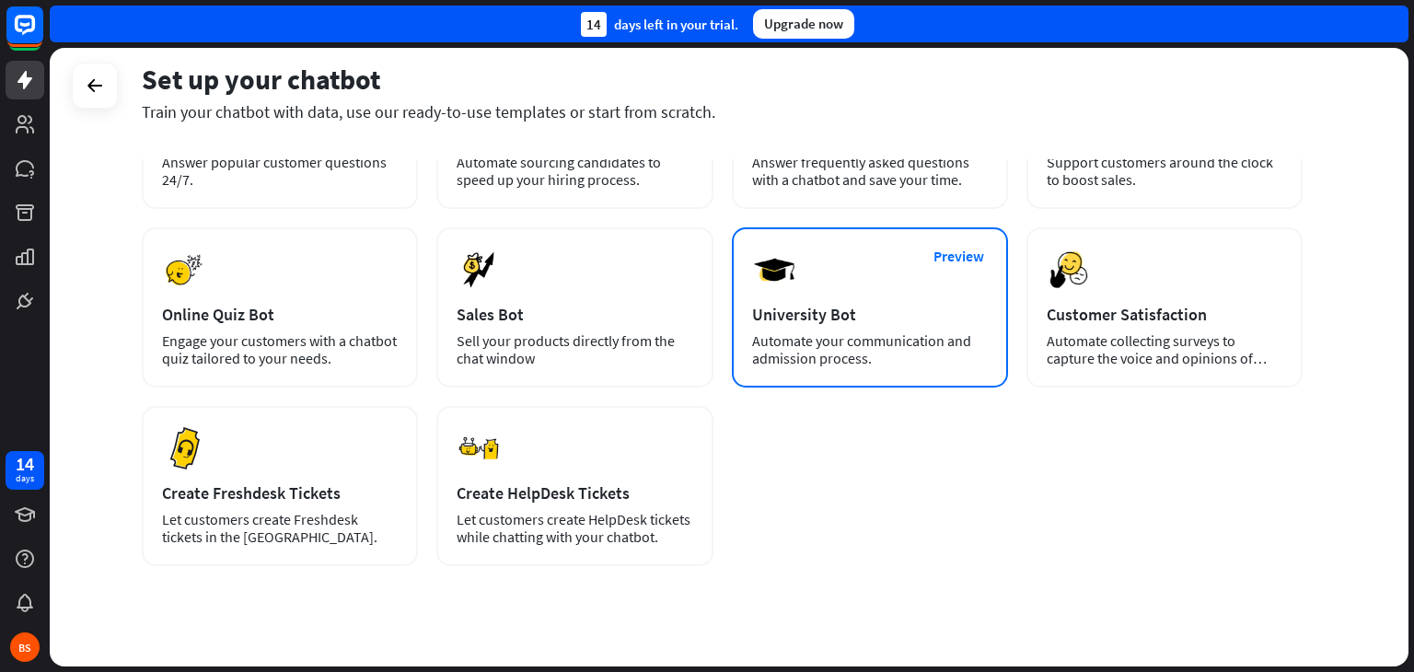
scroll to position [0, 0]
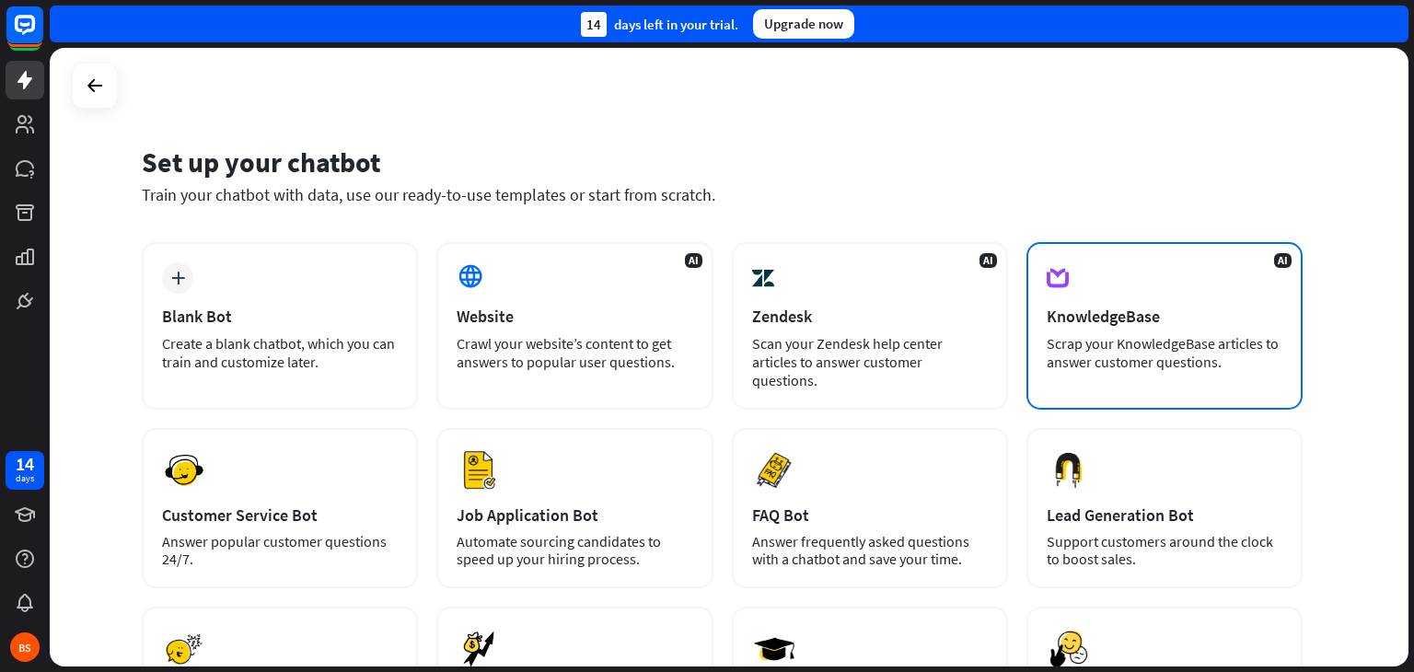
click at [1202, 343] on div "Scrap your KnowledgeBase articles to answer customer questions." at bounding box center [1165, 352] width 236 height 37
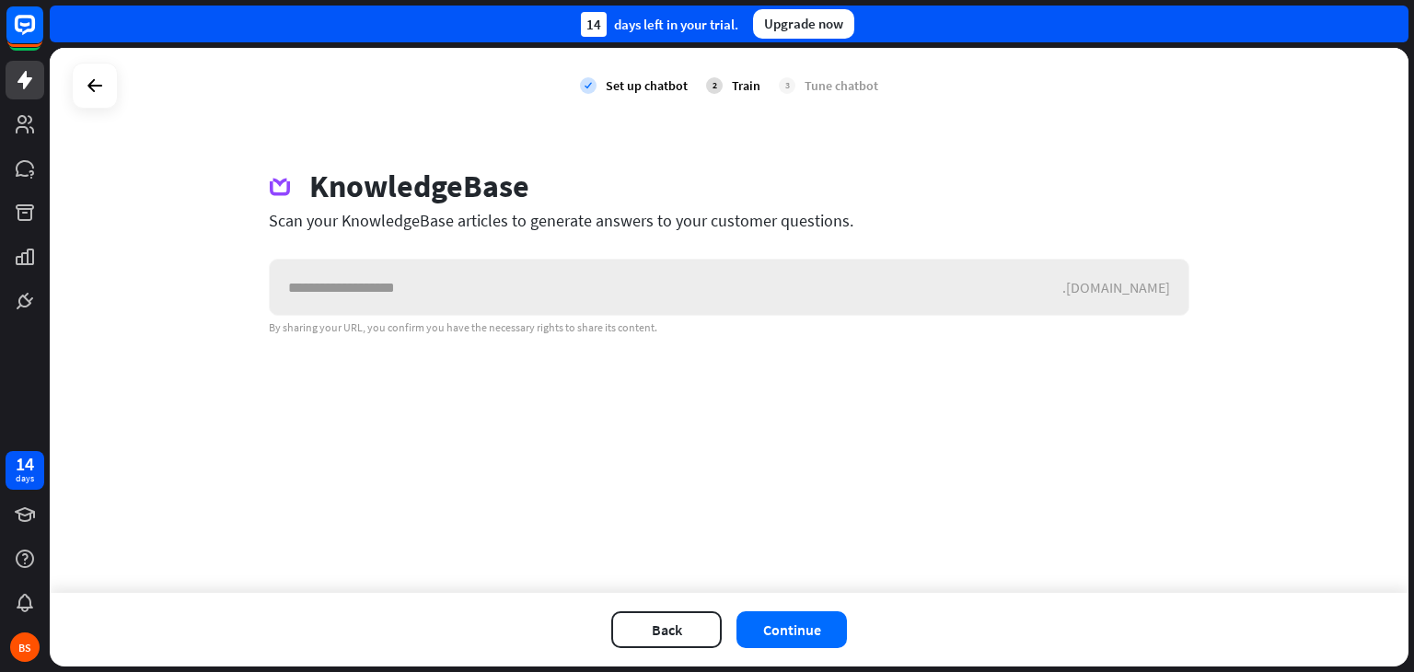
click at [881, 288] on input "text" at bounding box center [666, 287] width 793 height 55
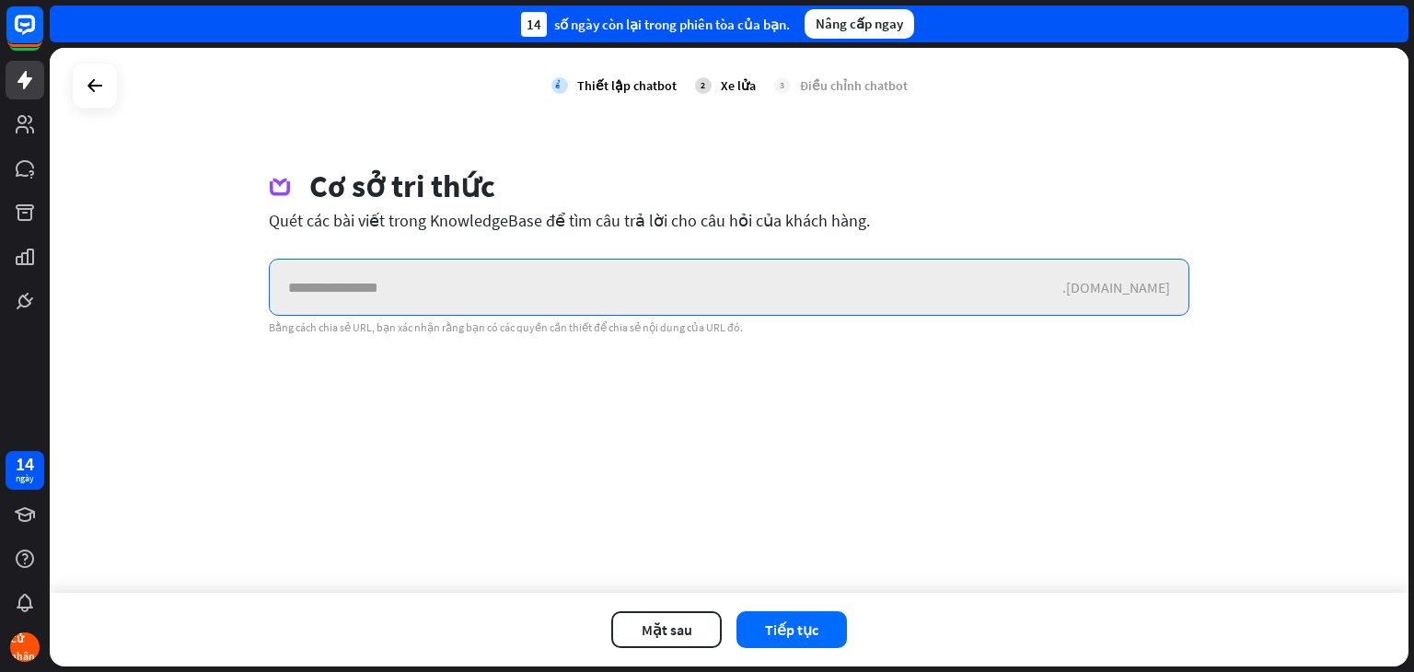
click at [742, 303] on input "text" at bounding box center [666, 287] width 793 height 55
paste input "**********"
type input "**********"
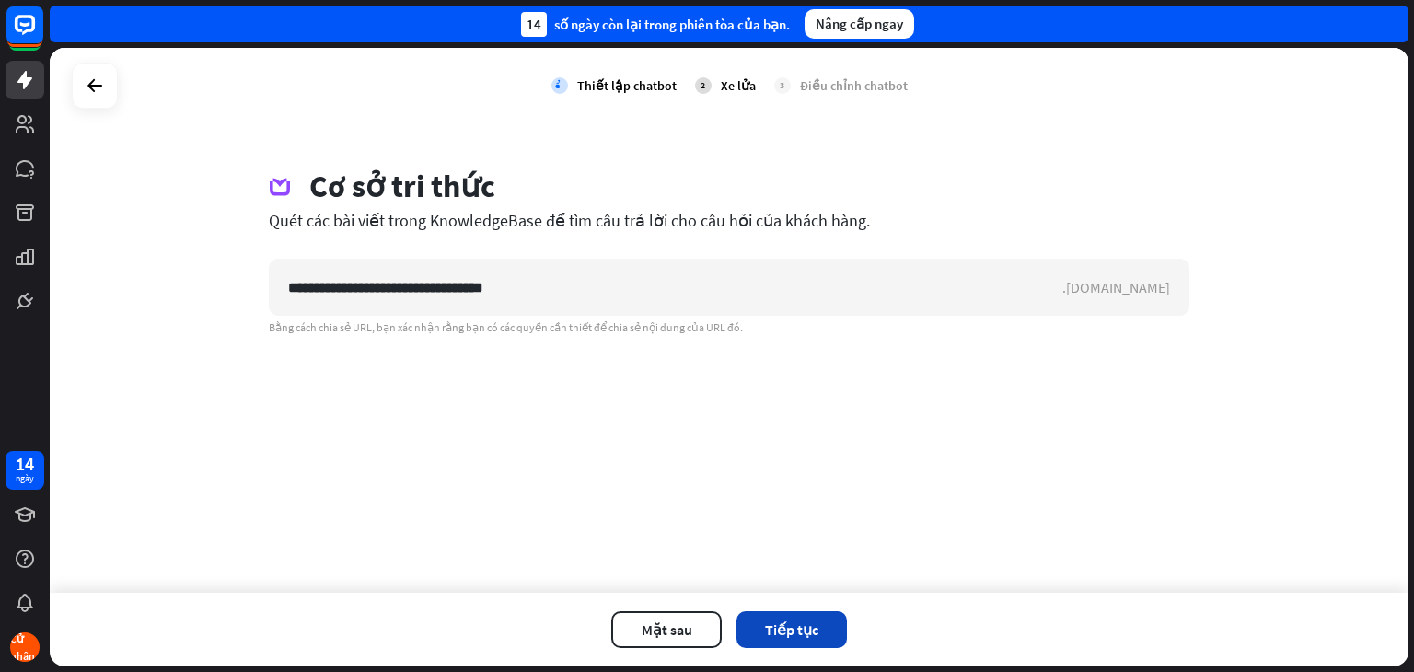
click at [812, 611] on button "Tiếp tục" at bounding box center [792, 629] width 110 height 37
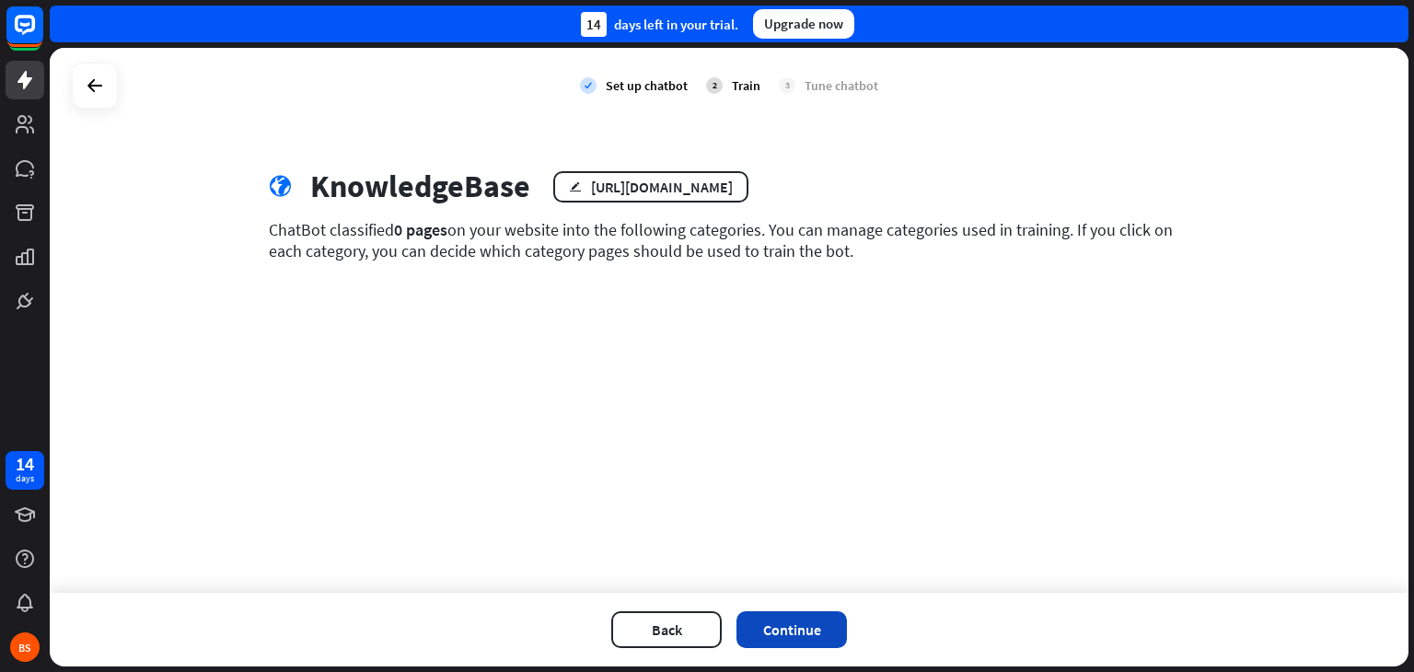
click at [819, 621] on button "Continue" at bounding box center [792, 629] width 110 height 37
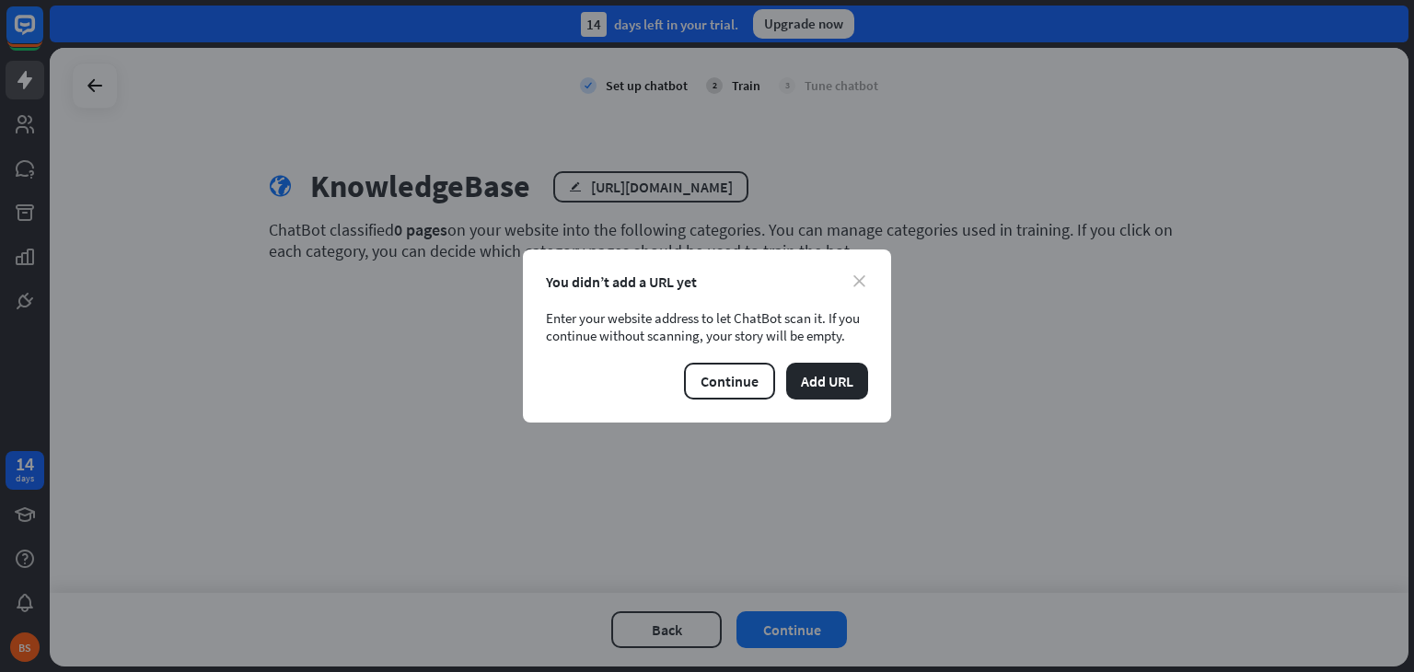
click at [860, 281] on icon "close" at bounding box center [859, 281] width 12 height 12
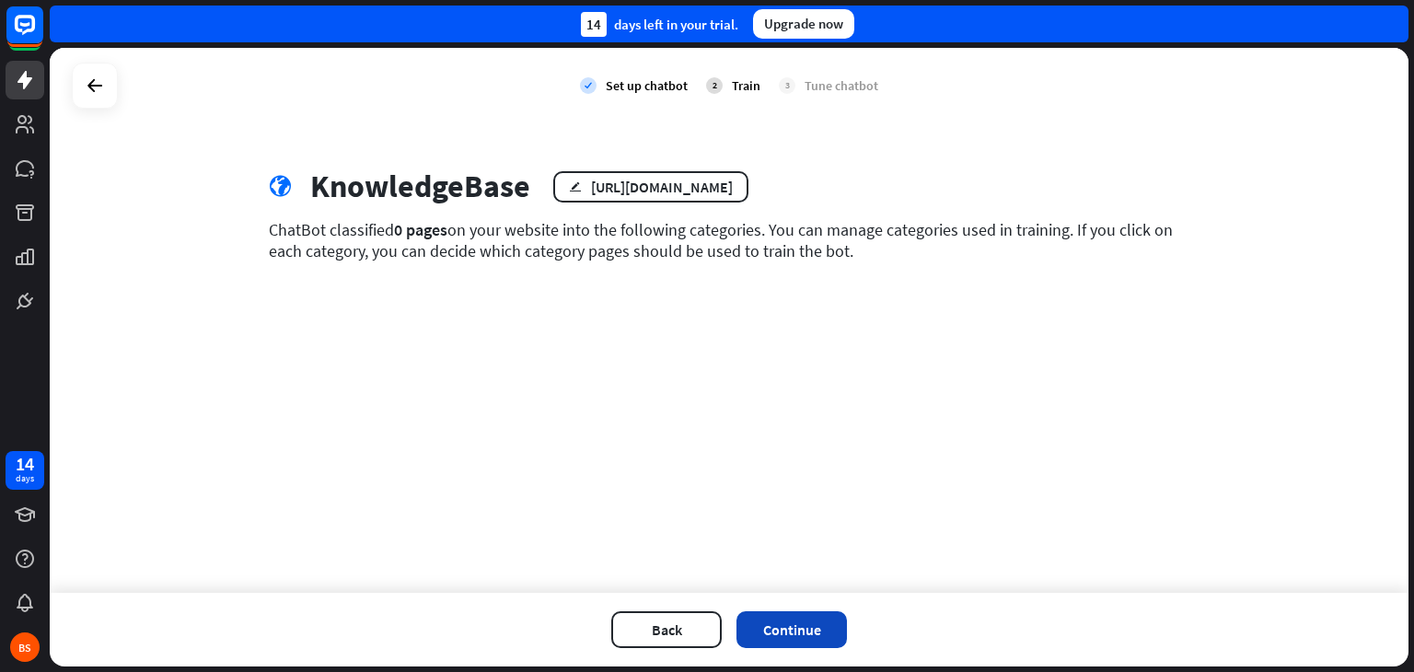
click at [813, 635] on button "Continue" at bounding box center [792, 629] width 110 height 37
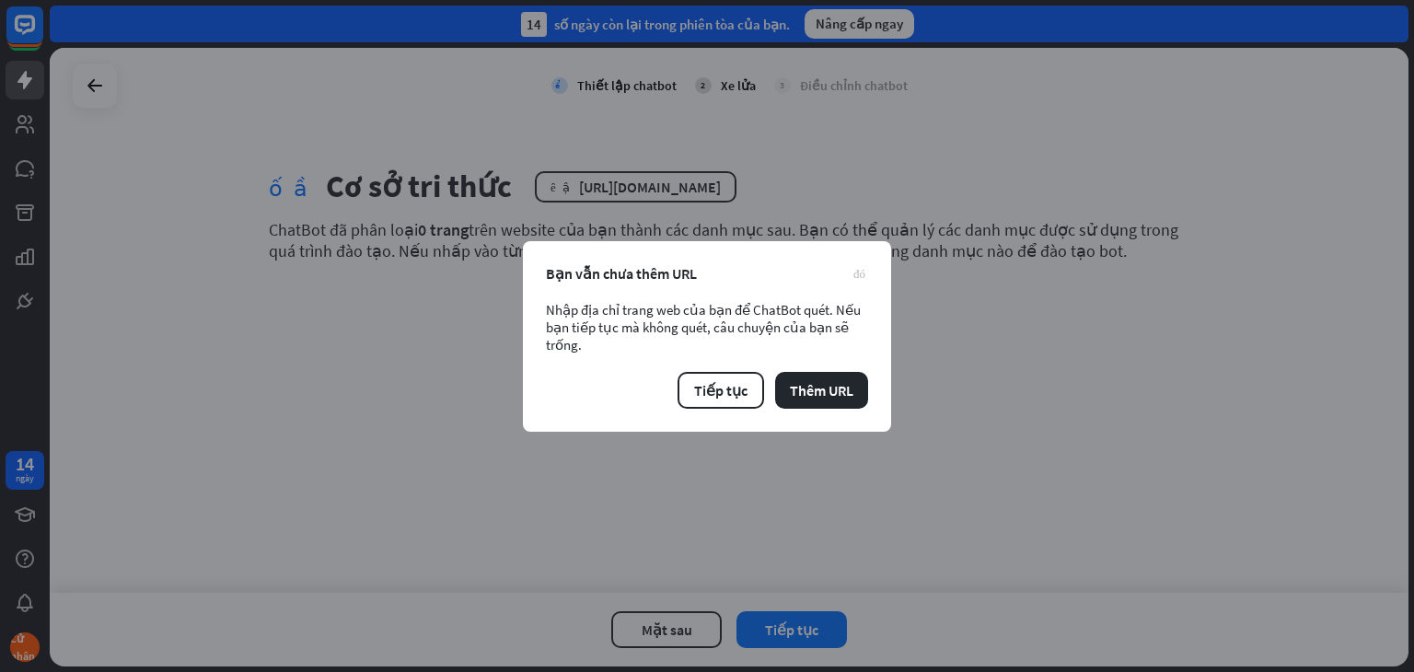
click at [862, 272] on font "đóng" at bounding box center [859, 273] width 12 height 12
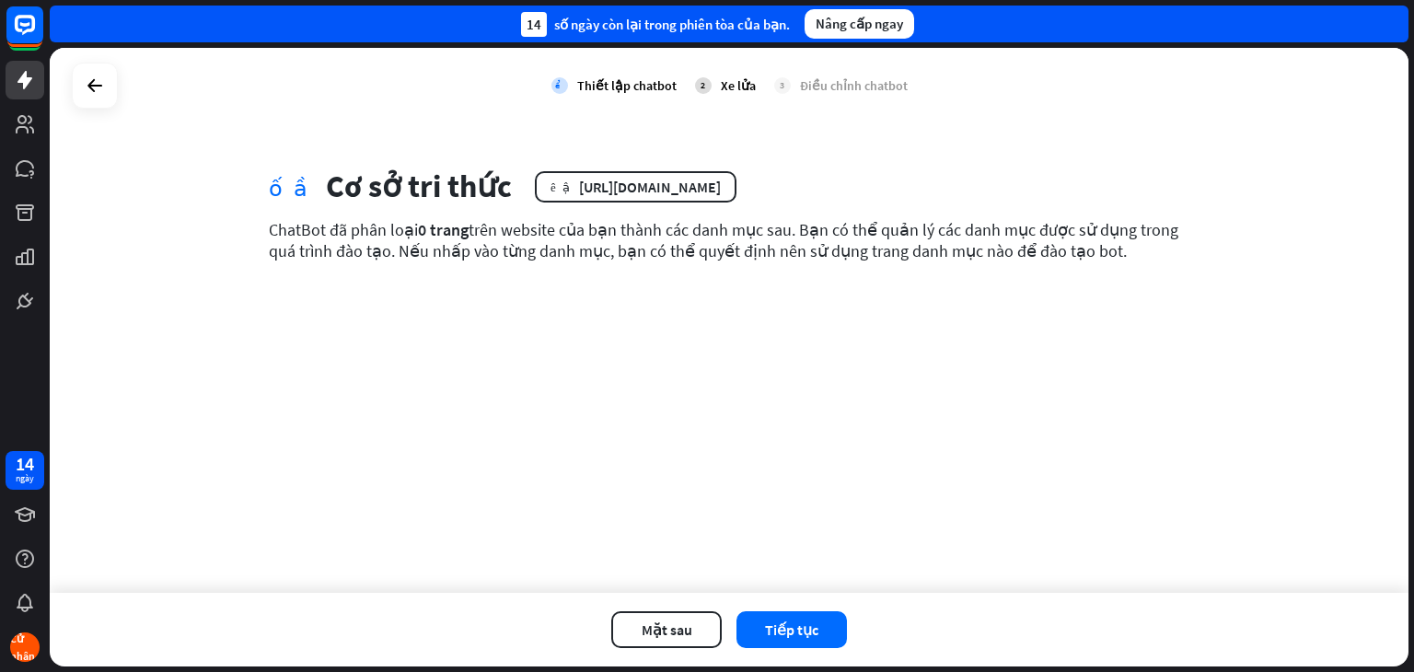
click at [699, 278] on div "khối cầu Cơ sở tri thức biên tập [URL][DOMAIN_NAME] ChatBot đã phân loại 0 tran…" at bounding box center [729, 229] width 965 height 122
click at [85, 94] on icon at bounding box center [95, 86] width 22 height 22
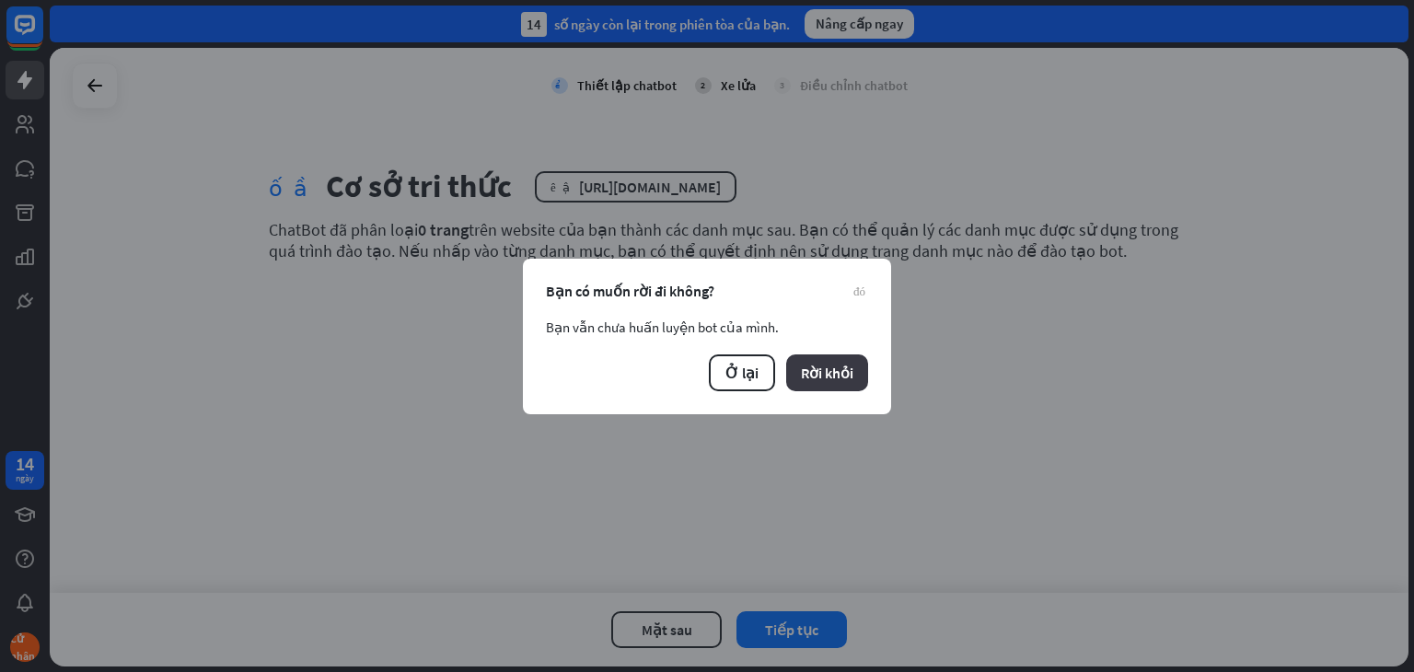
click at [825, 380] on font "Rời khỏi" at bounding box center [827, 373] width 52 height 18
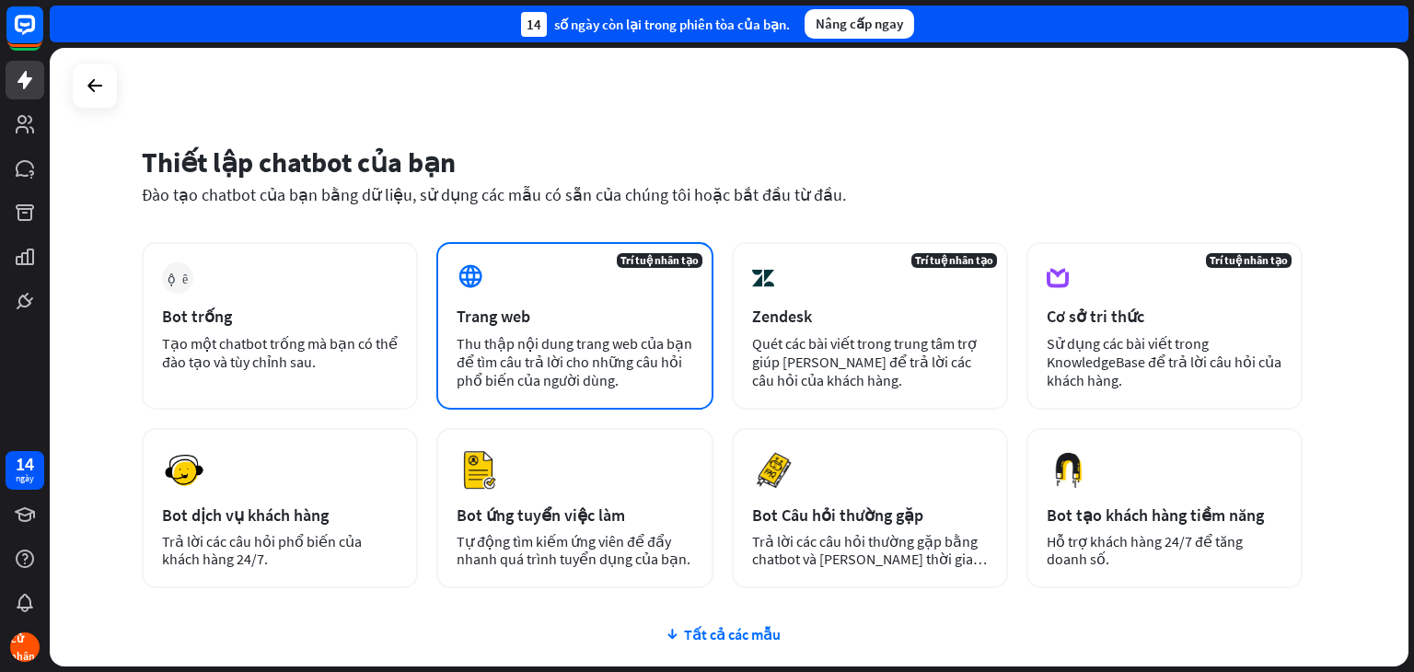
click at [602, 343] on font "Thu thập nội dung trang web của bạn để tìm câu trả lời cho những câu hỏi phổ bi…" at bounding box center [575, 361] width 236 height 55
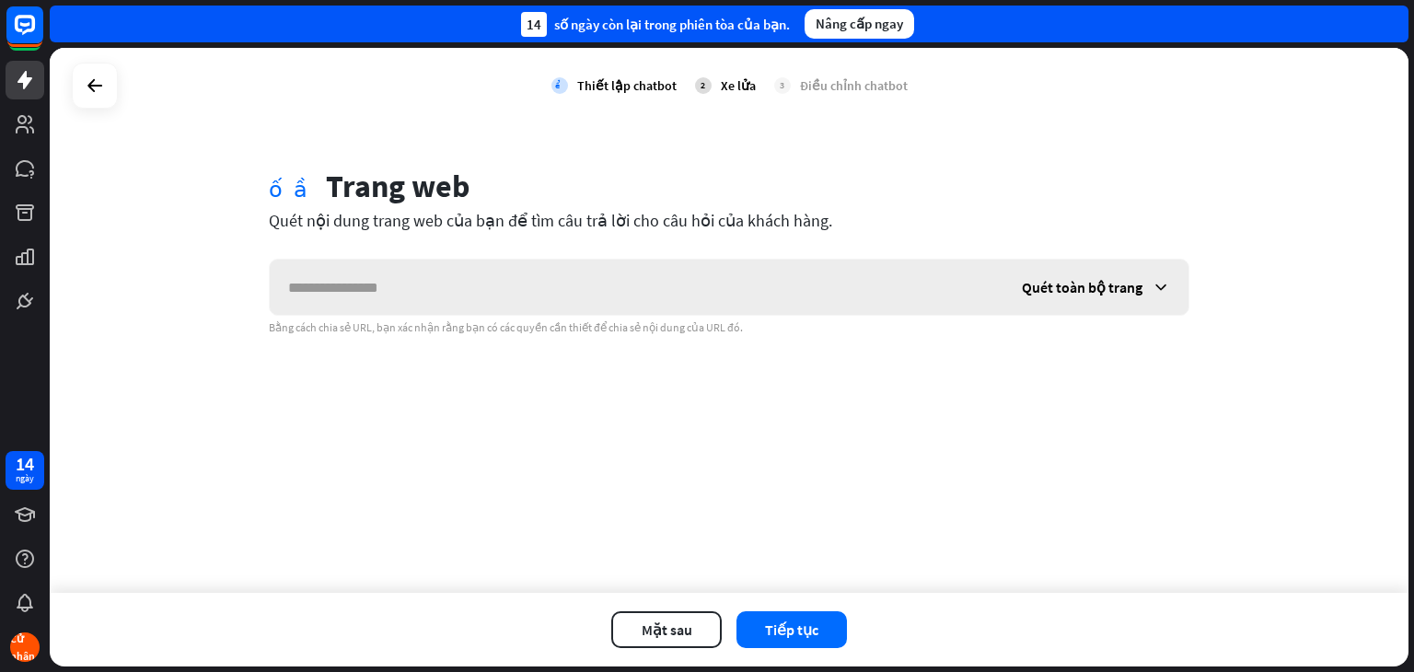
click at [659, 298] on input "text" at bounding box center [637, 287] width 734 height 55
type input "**********"
click at [798, 629] on font "Tiếp tục" at bounding box center [791, 630] width 53 height 18
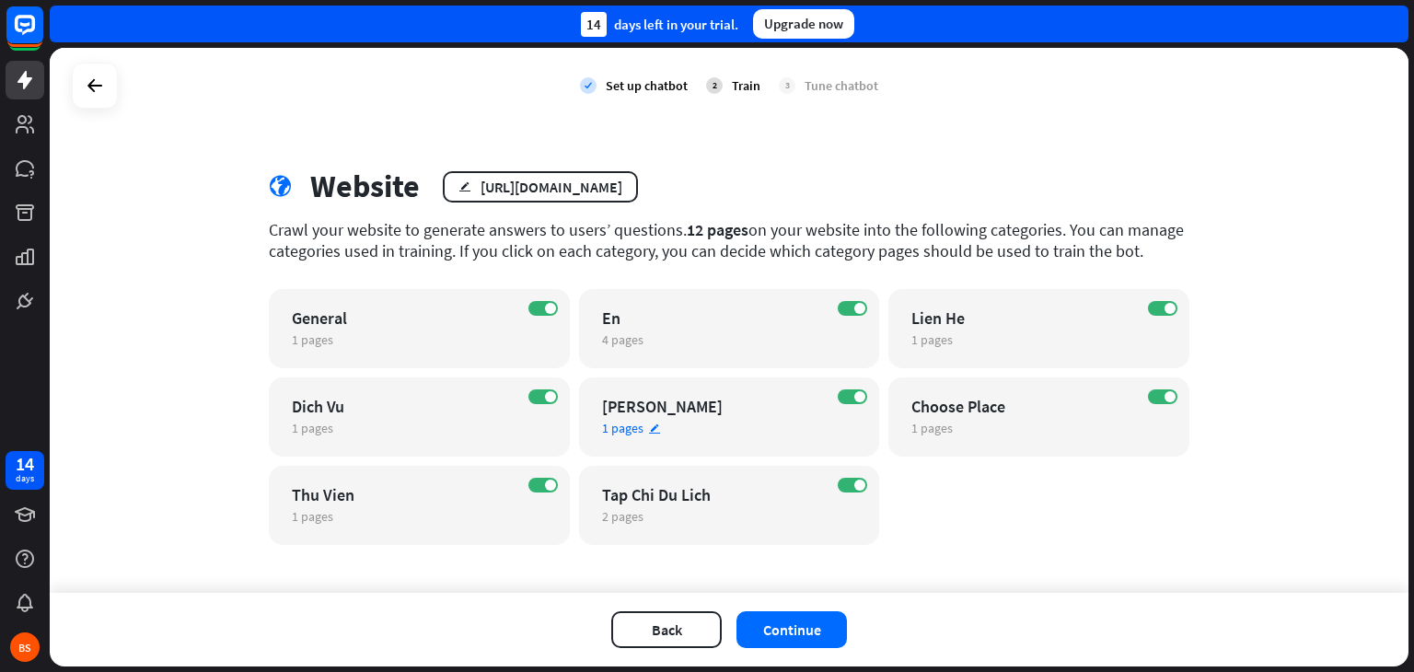
scroll to position [11, 0]
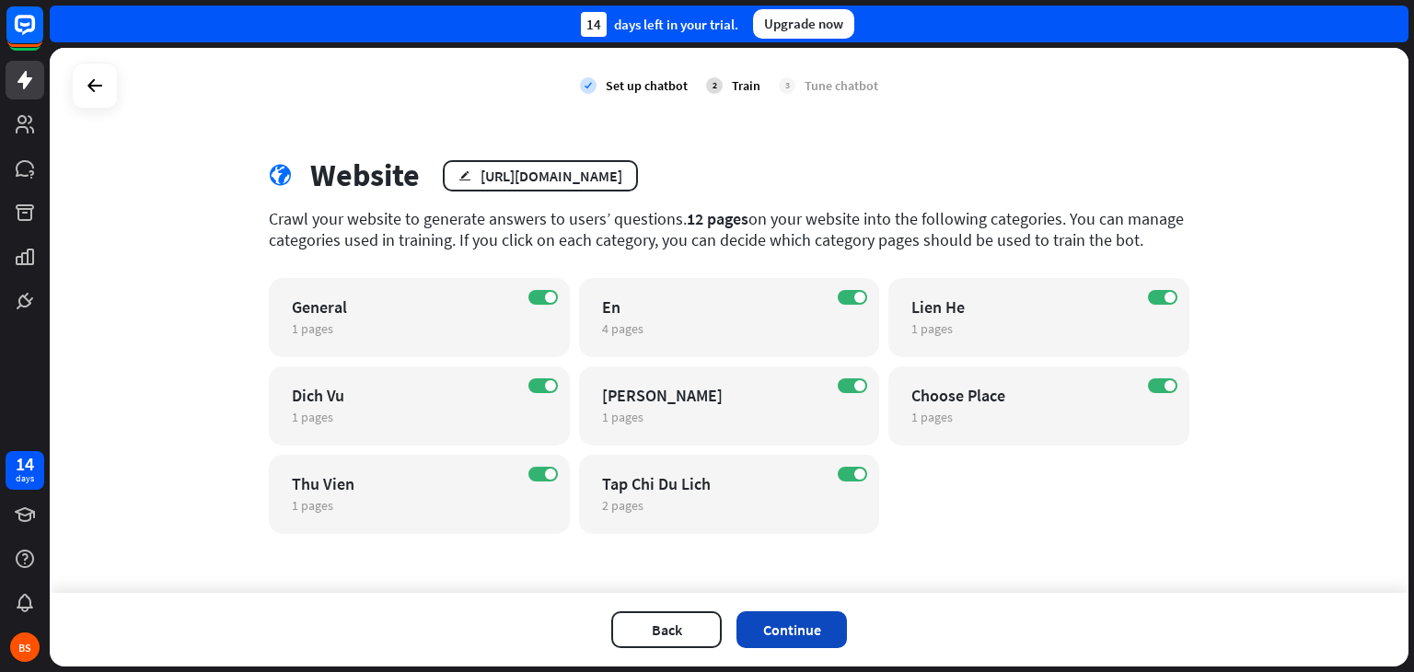
click at [810, 633] on button "Continue" at bounding box center [792, 629] width 110 height 37
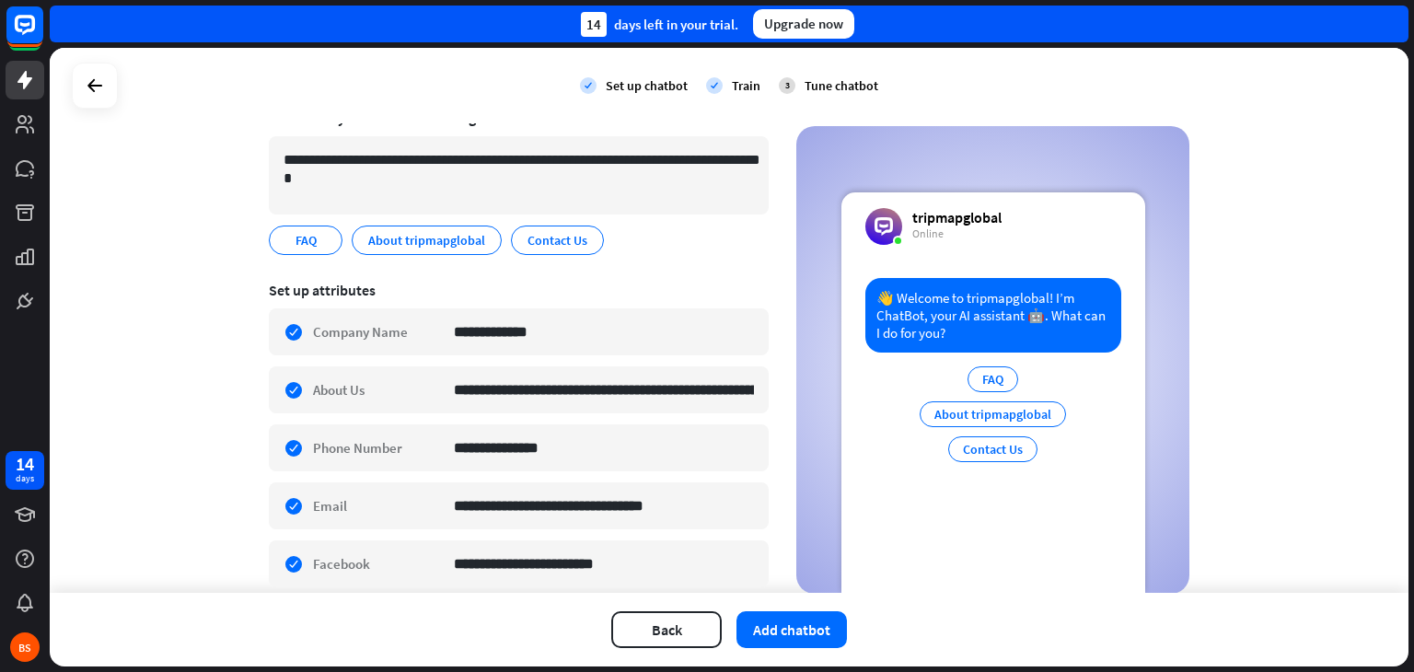
scroll to position [0, 0]
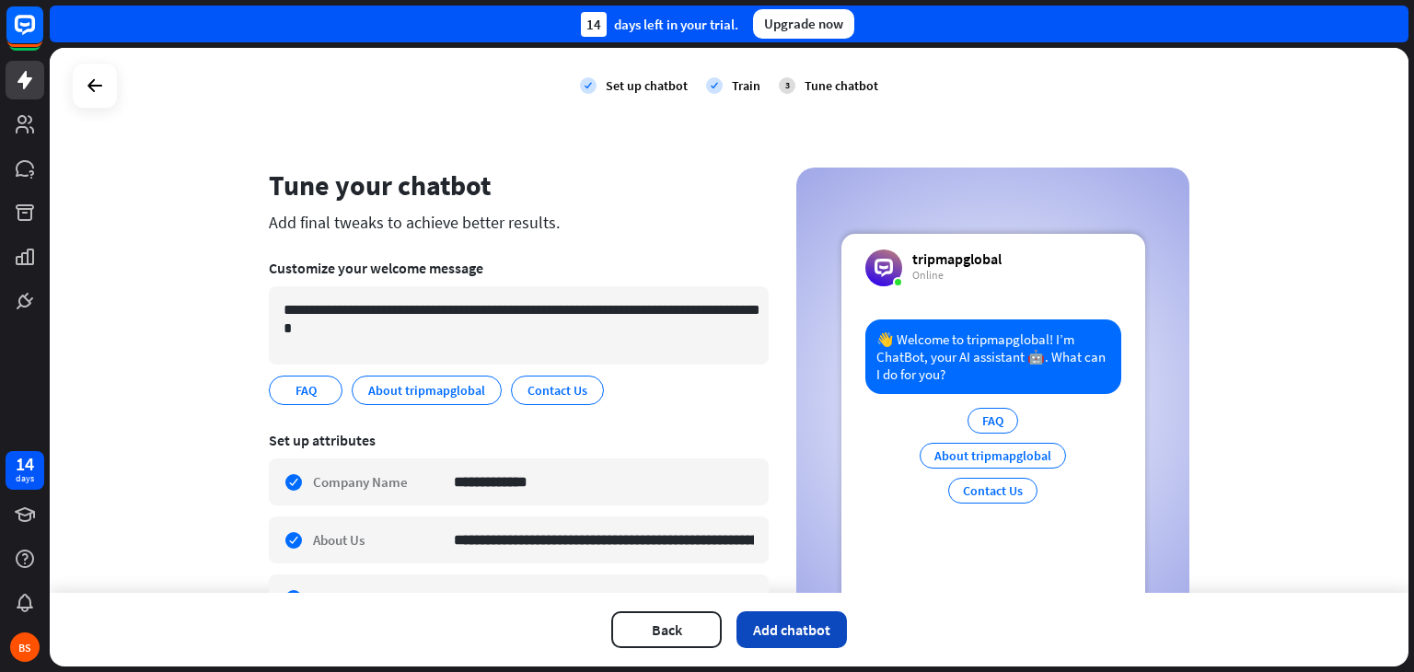
click at [819, 634] on button "Add chatbot" at bounding box center [792, 629] width 110 height 37
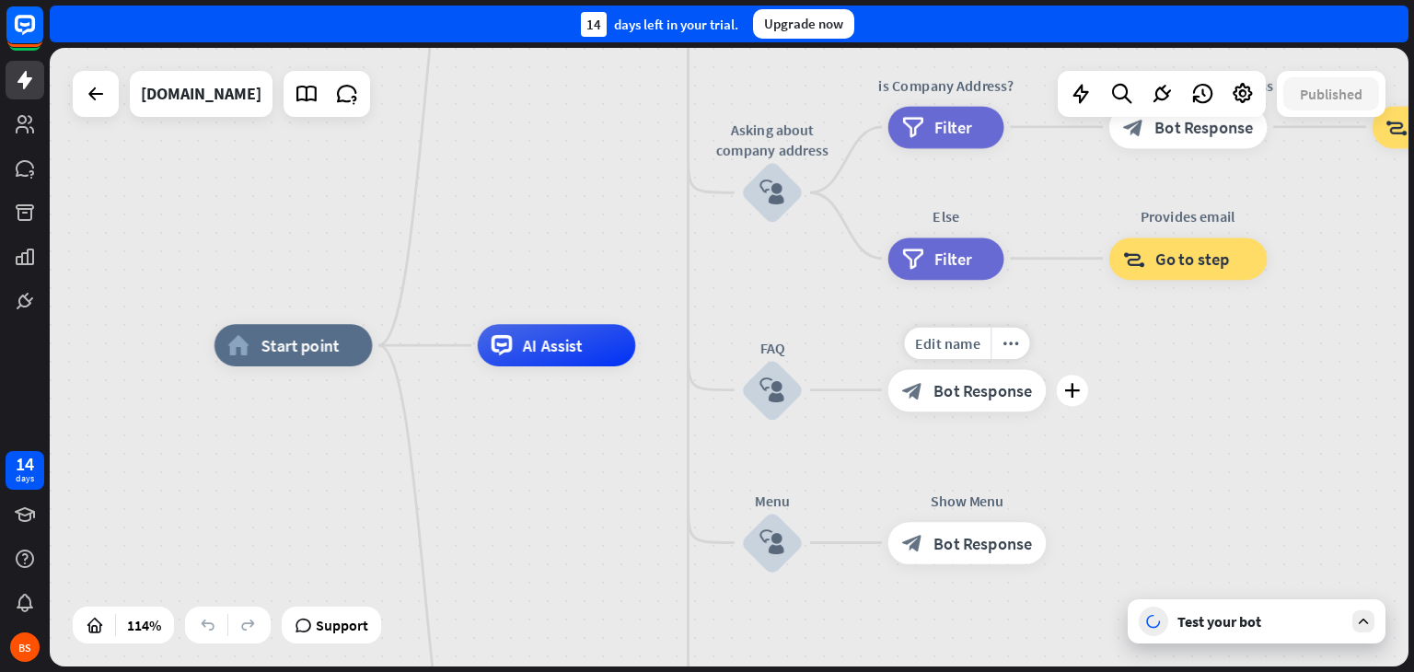
click at [1047, 412] on div "Edit name more_horiz plus block_bot_response Bot Response" at bounding box center [967, 390] width 158 height 42
click at [1160, 620] on icon at bounding box center [1153, 621] width 17 height 17
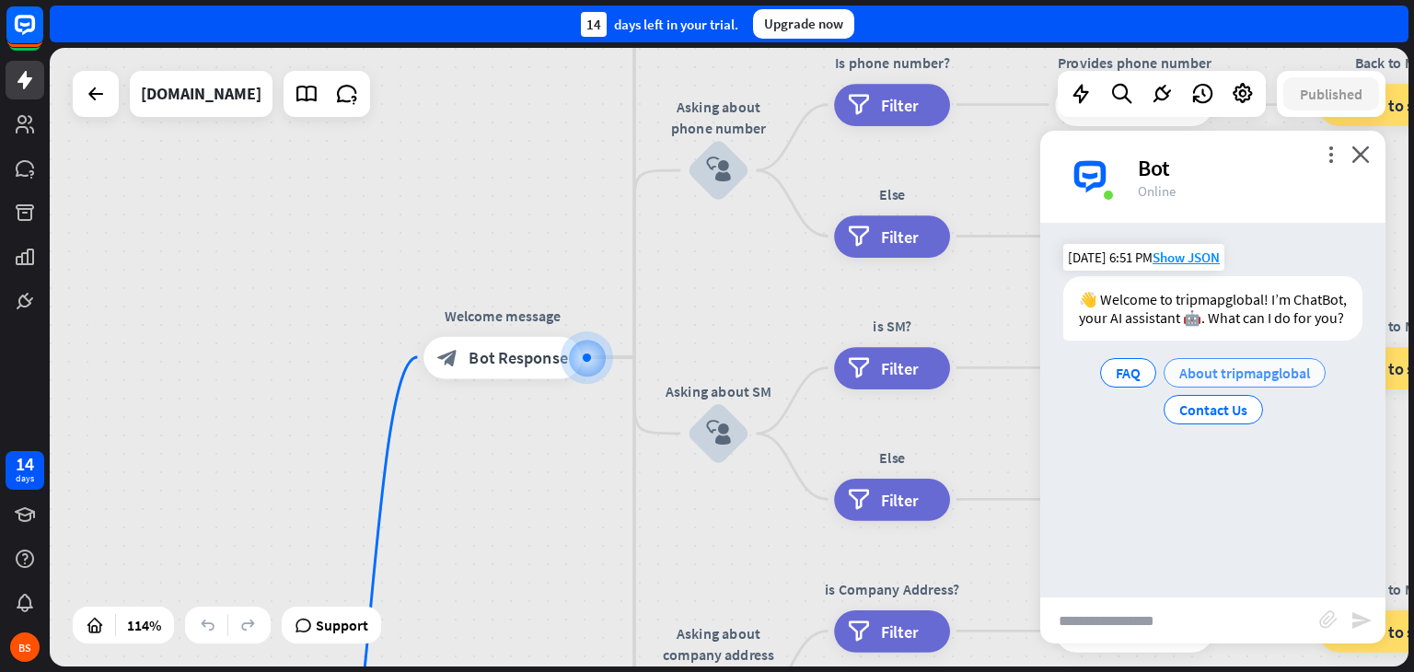
click at [1283, 382] on span "About tripmapglobal" at bounding box center [1244, 373] width 131 height 18
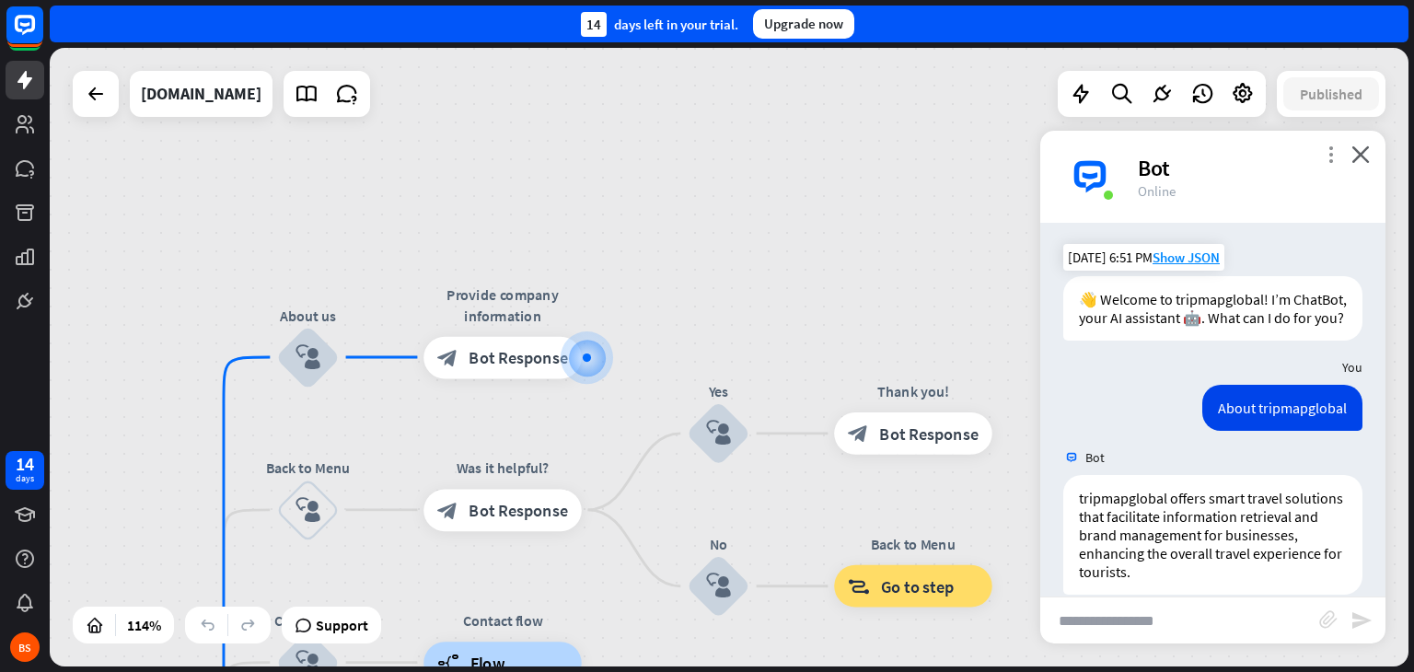
click at [1332, 152] on icon "more_vert" at bounding box center [1330, 153] width 17 height 17
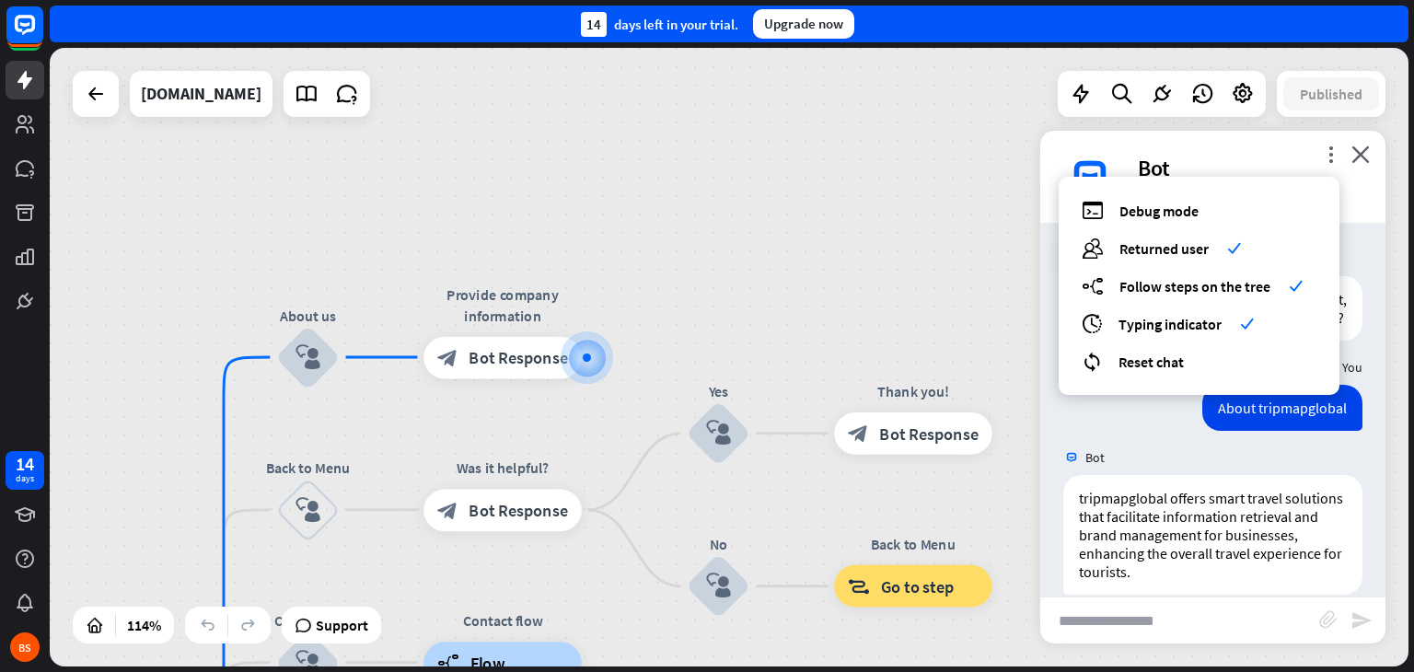
click at [1117, 440] on div "About tripmapglobal [DATE] 6:51 PM Show JSON" at bounding box center [1212, 412] width 345 height 55
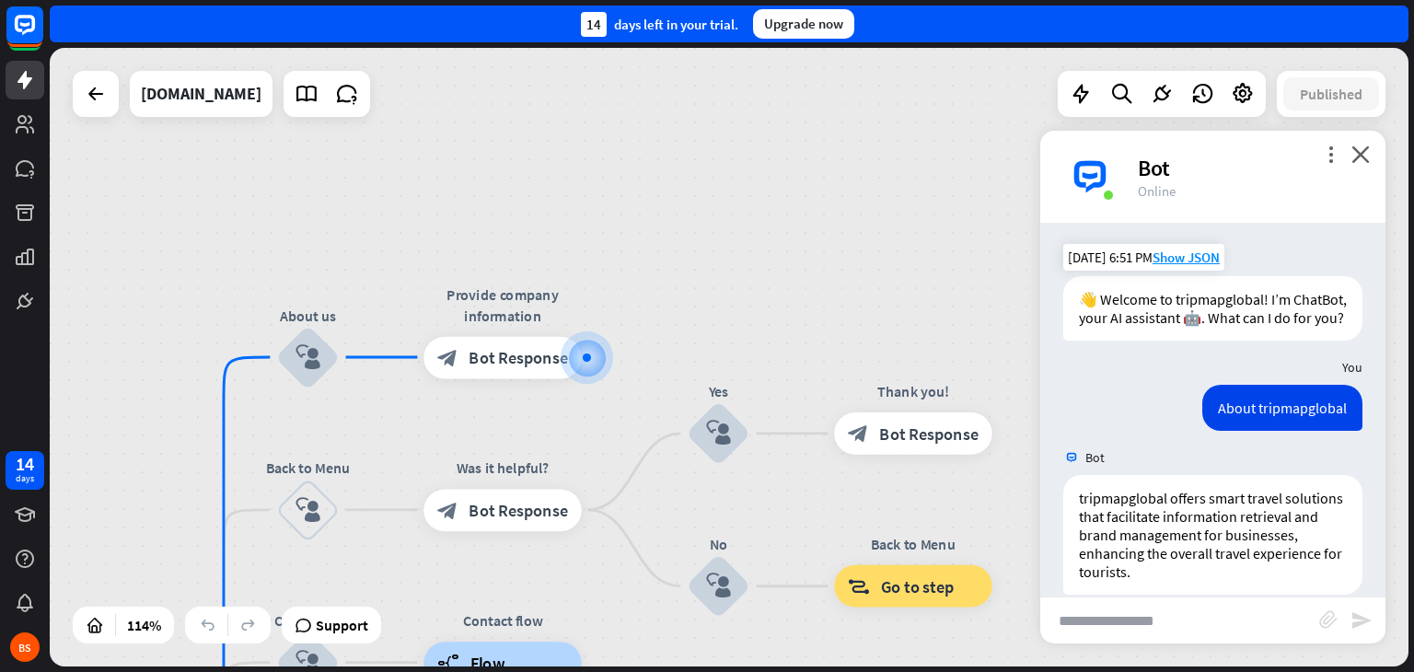
scroll to position [95, 0]
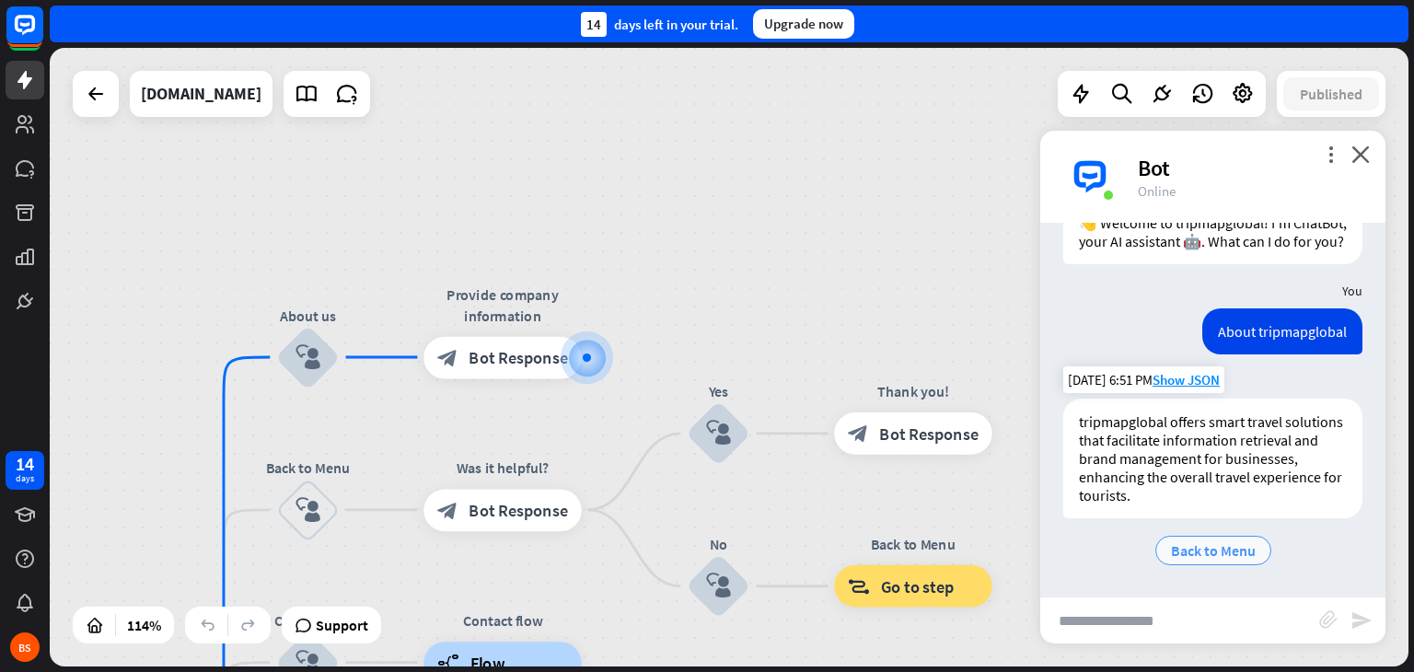
click at [1218, 546] on span "Back to Menu" at bounding box center [1213, 550] width 85 height 18
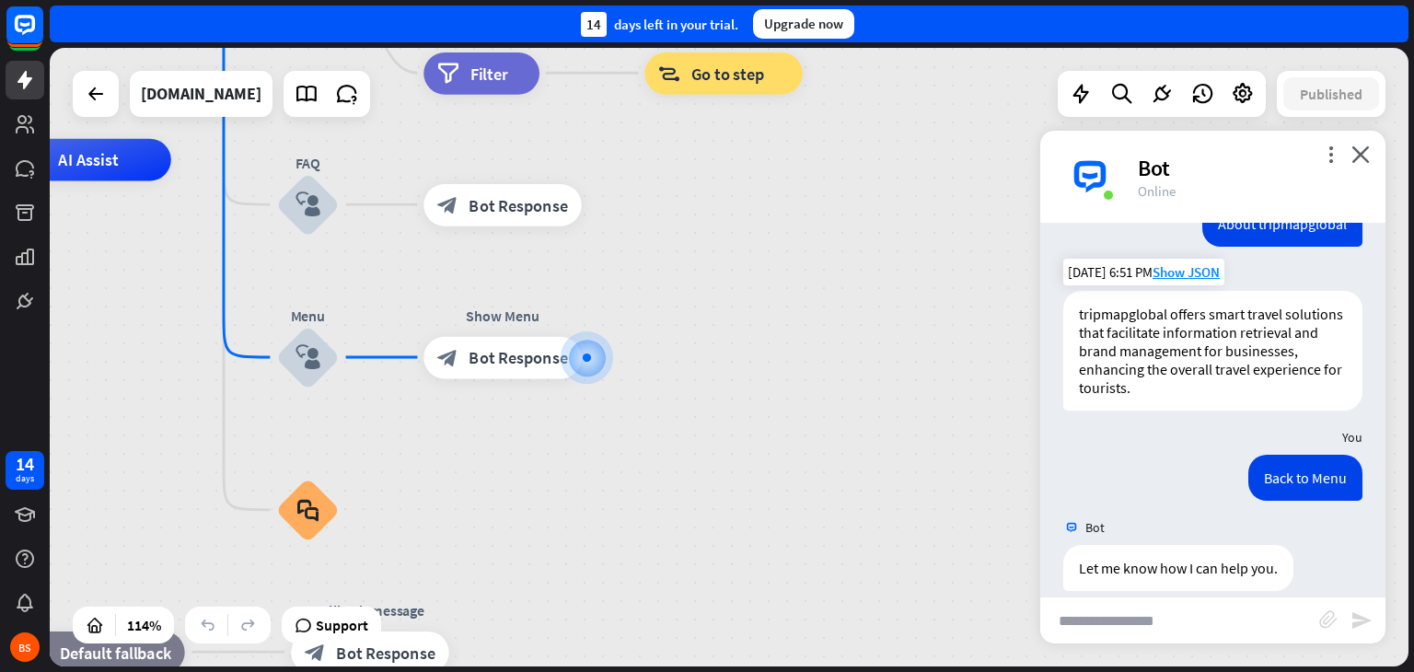
scroll to position [225, 0]
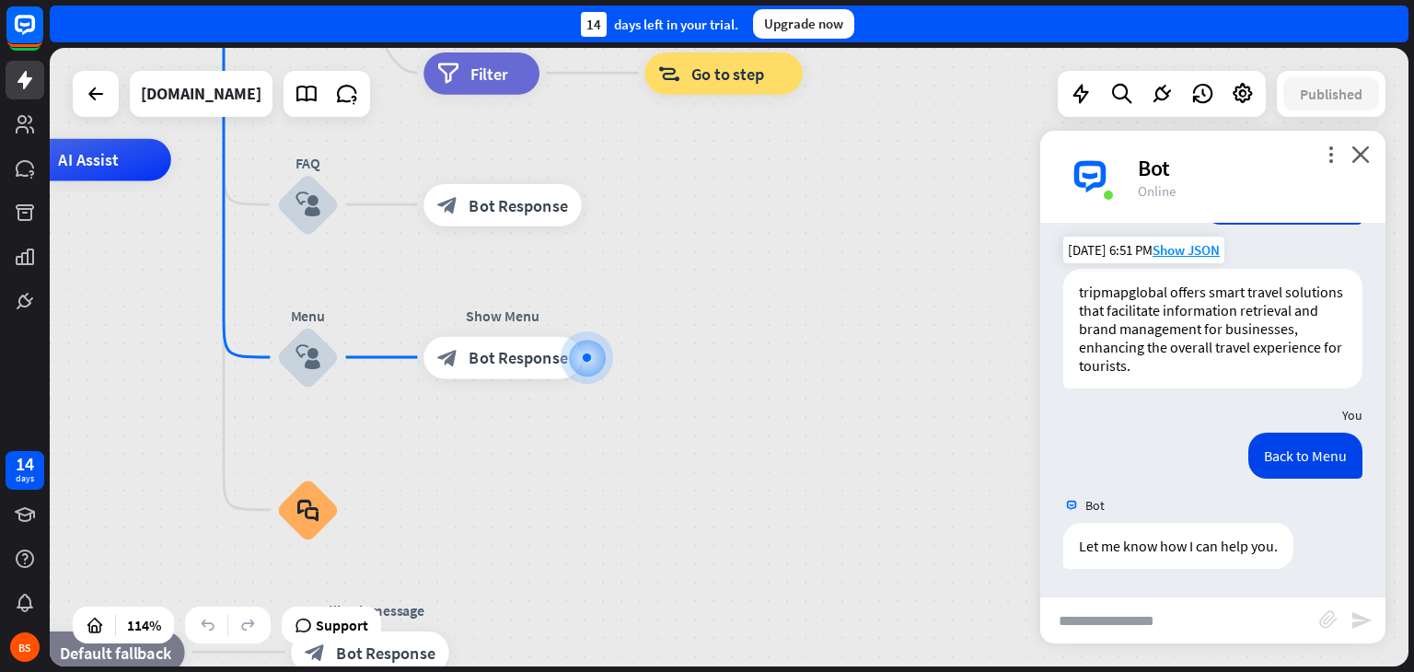
click at [1203, 634] on input "text" at bounding box center [1179, 621] width 279 height 46
type input "**********"
click at [1362, 627] on icon "send" at bounding box center [1362, 620] width 22 height 22
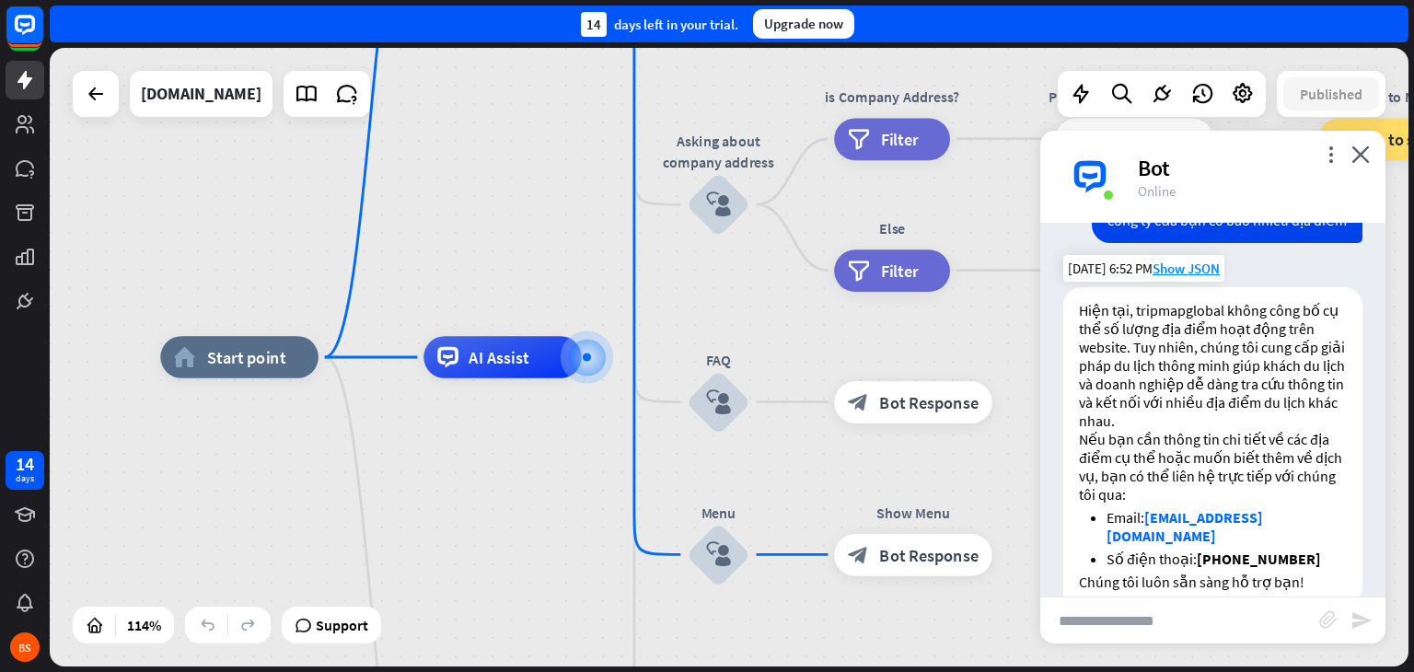
scroll to position [677, 0]
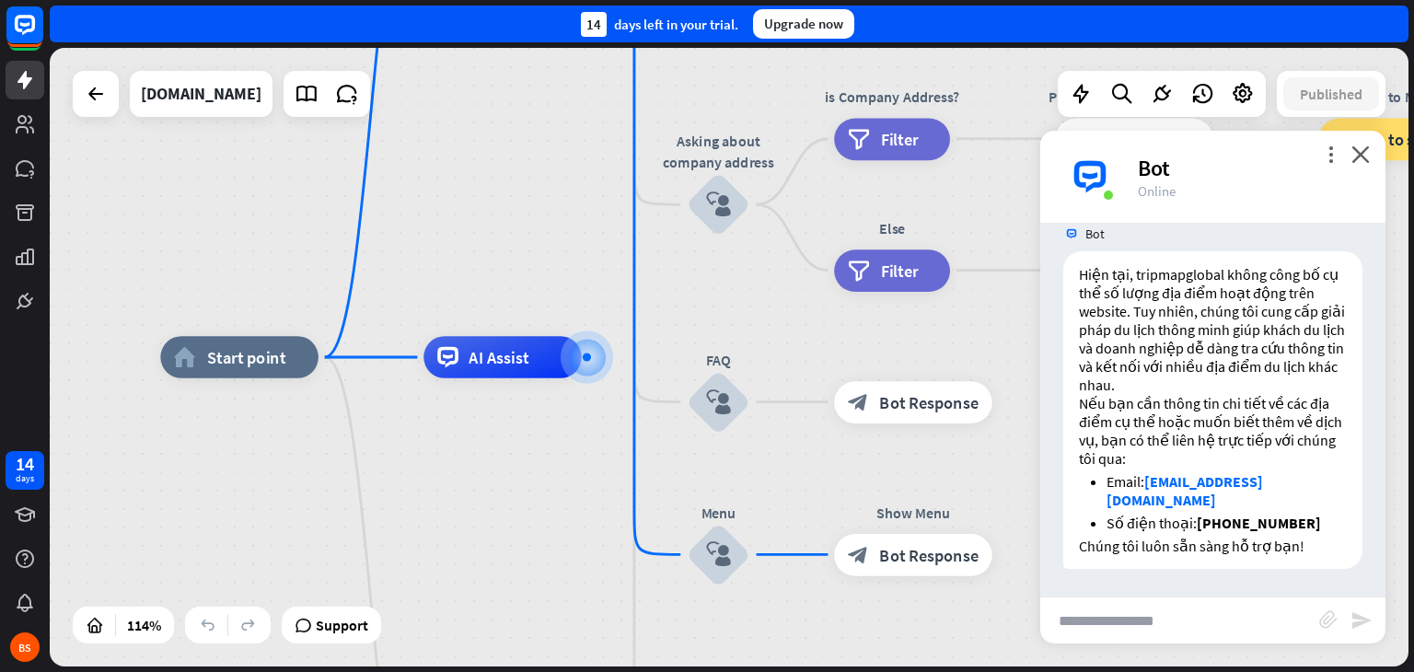
click at [1260, 629] on input "text" at bounding box center [1179, 621] width 279 height 46
type input "*"
type input "**********"
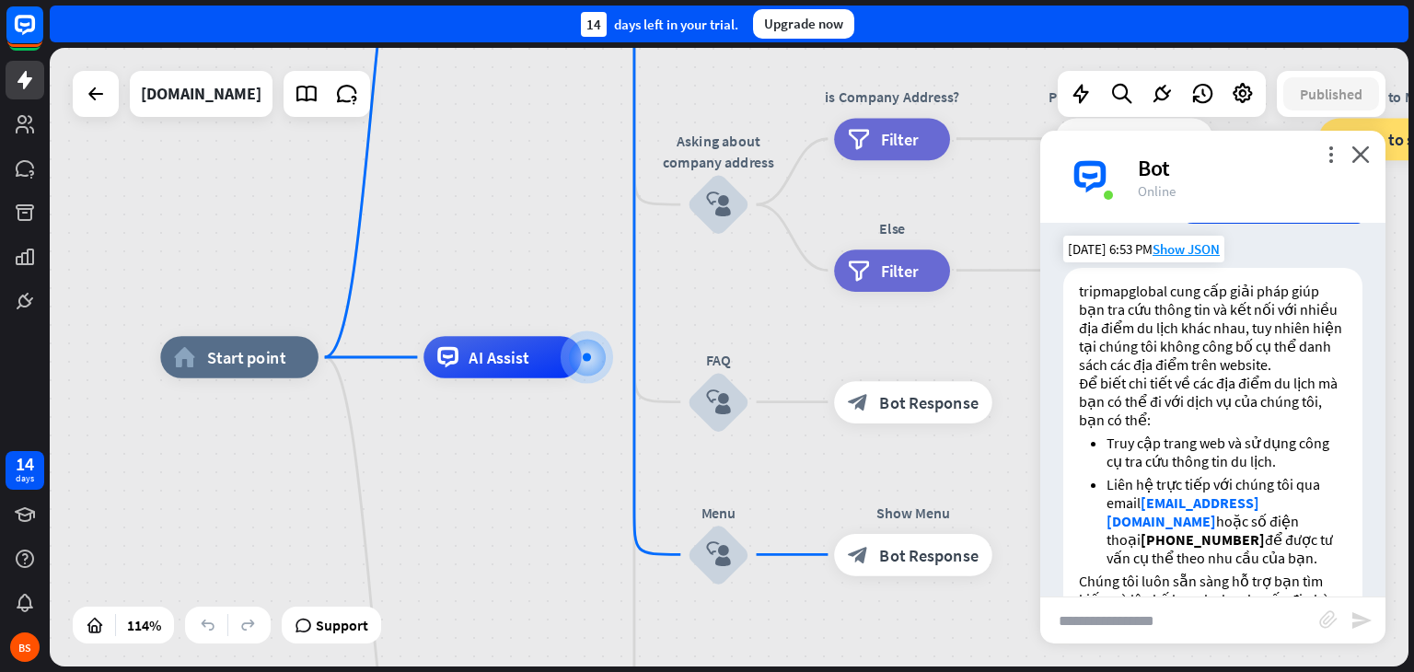
scroll to position [1074, 0]
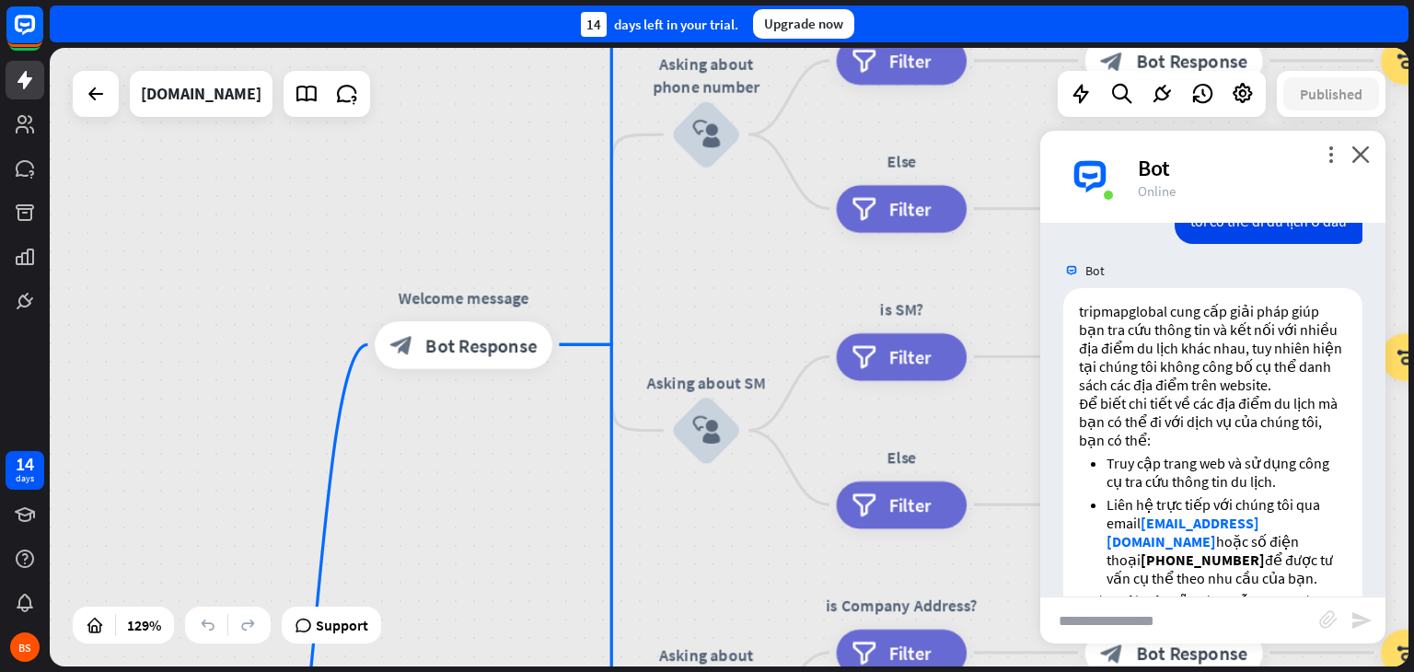
drag, startPoint x: 545, startPoint y: 172, endPoint x: 510, endPoint y: 714, distance: 543.4
click at [510, 671] on html "14 days BS close Product Help First steps Get started with ChatBot Help Center …" at bounding box center [707, 336] width 1414 height 672
click at [1369, 145] on icon "close" at bounding box center [1361, 153] width 18 height 17
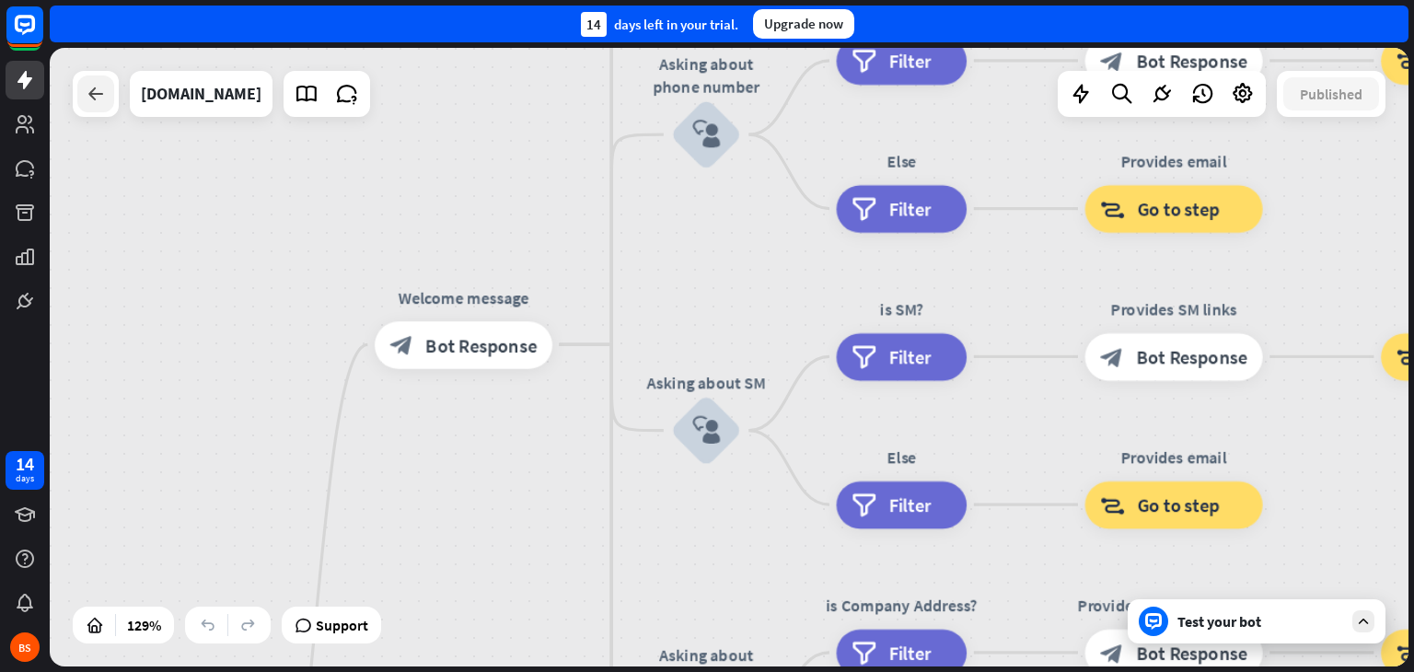
click at [83, 93] on div at bounding box center [95, 93] width 37 height 37
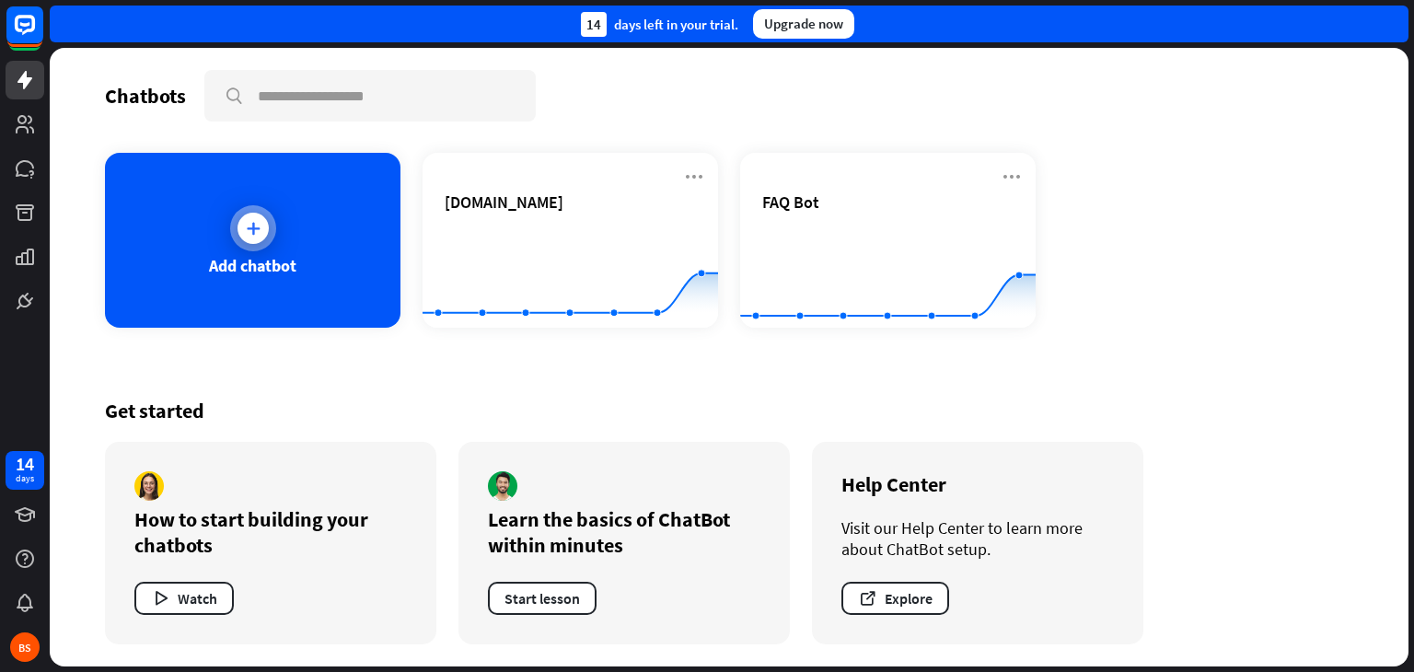
click at [267, 262] on div "Add chatbot" at bounding box center [252, 265] width 87 height 21
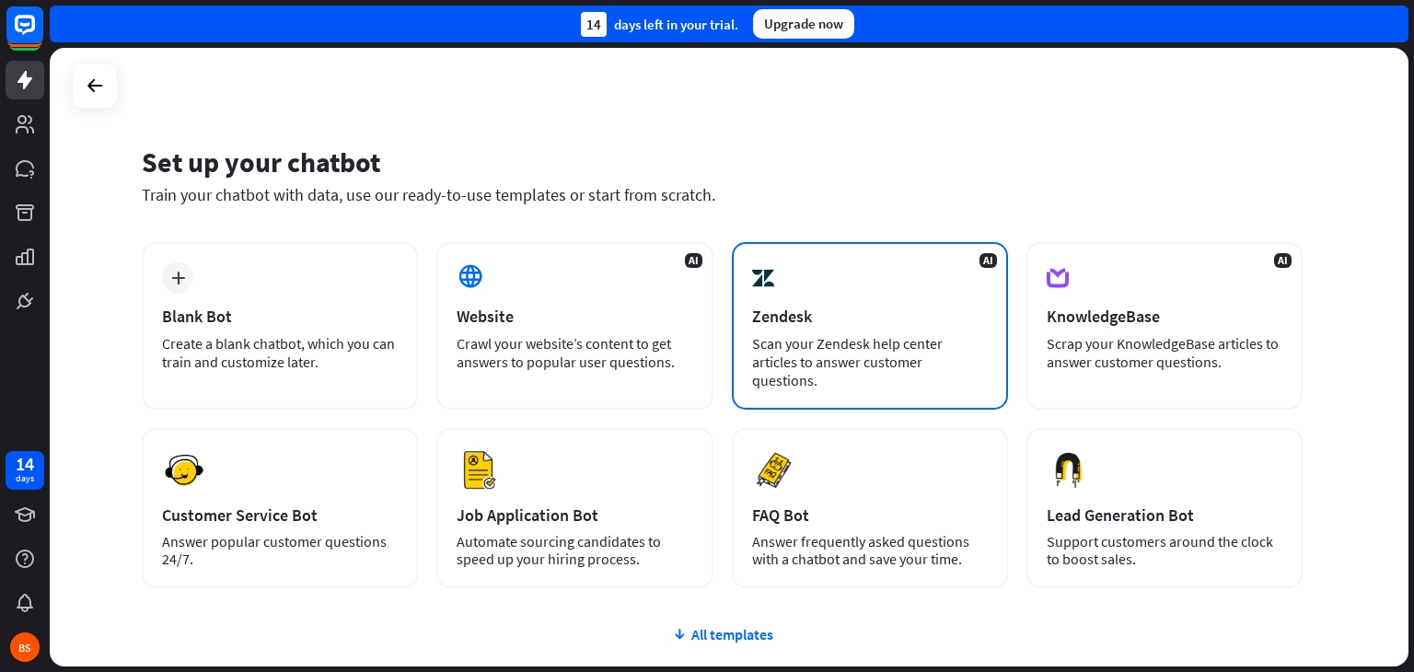
click at [940, 329] on div "AI Zendesk Scan your Zendesk help center articles to answer customer questions." at bounding box center [870, 326] width 276 height 168
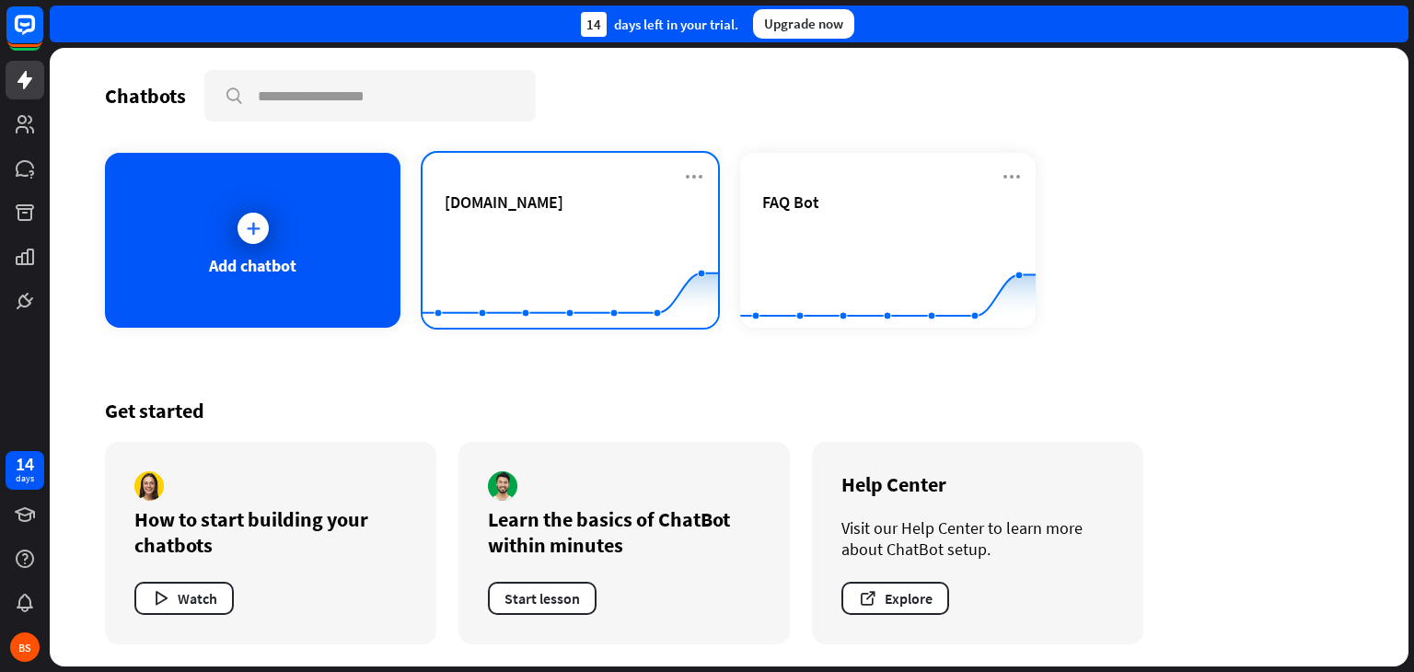
click at [656, 225] on rect at bounding box center [571, 282] width 296 height 115
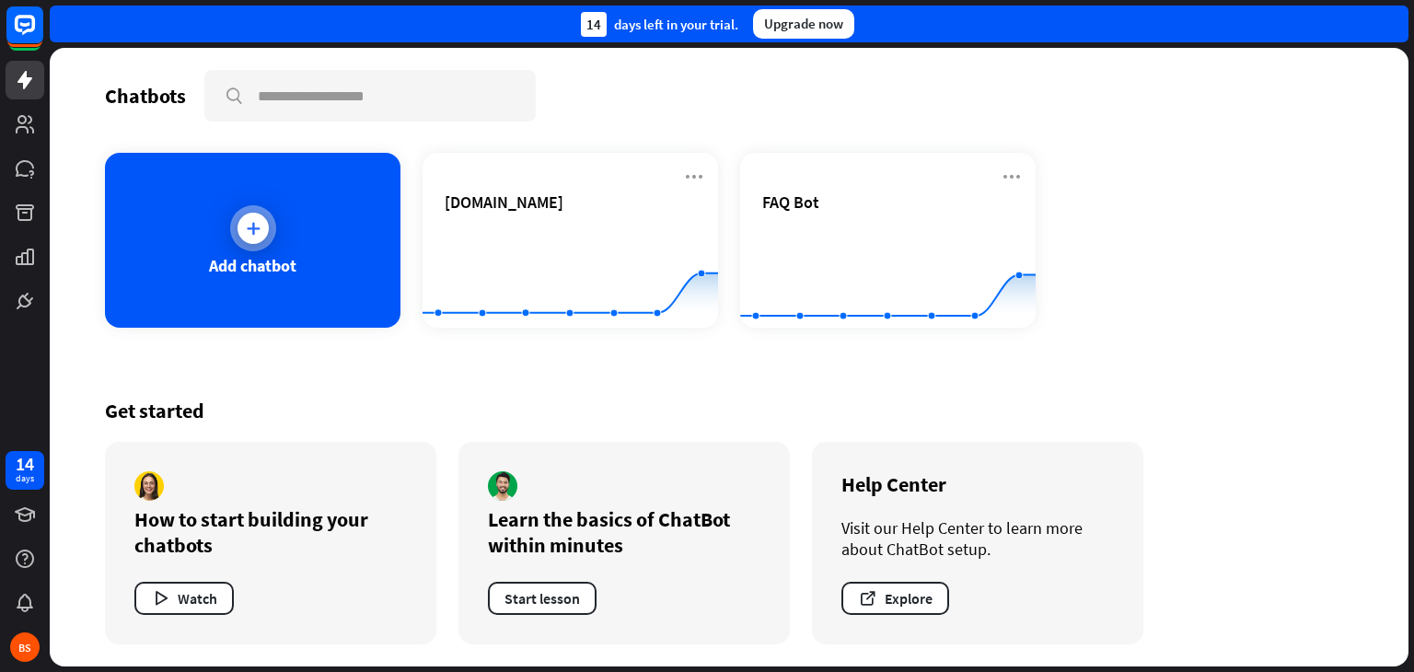
click at [279, 227] on div "Add chatbot" at bounding box center [253, 240] width 296 height 175
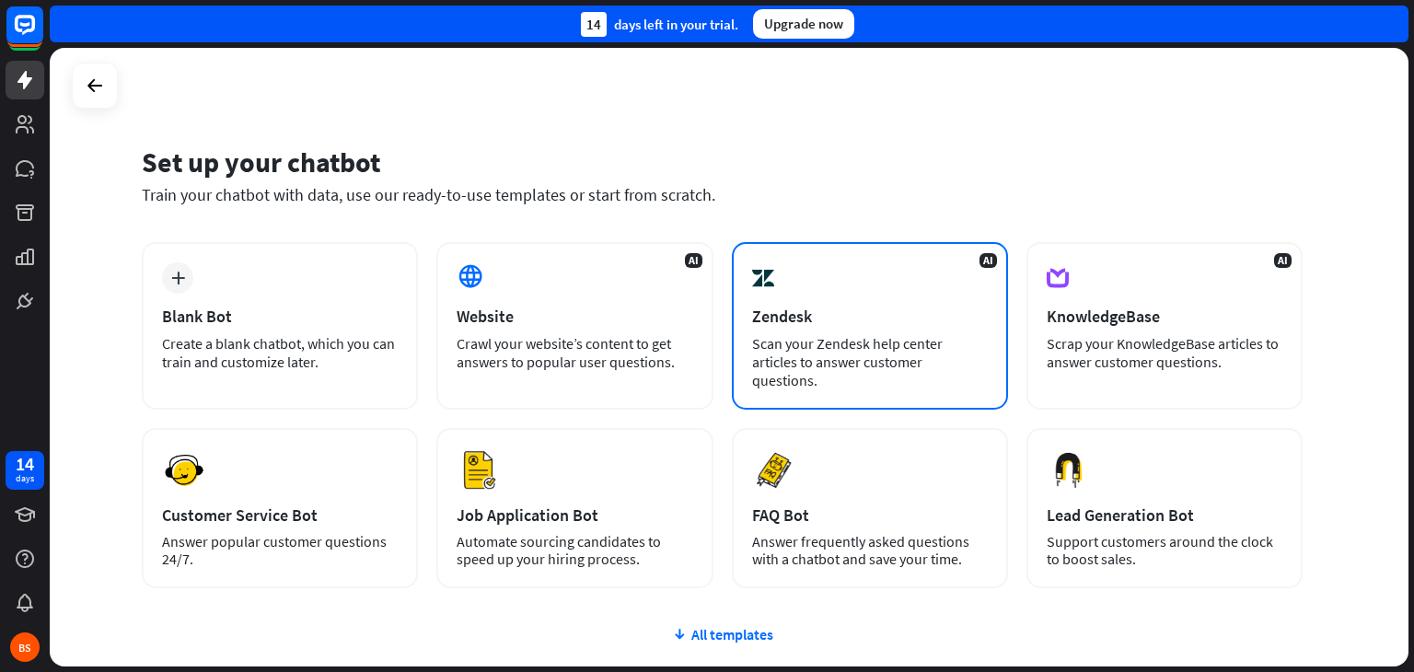
click at [848, 340] on div "Scan your Zendesk help center articles to answer customer questions." at bounding box center [870, 361] width 236 height 55
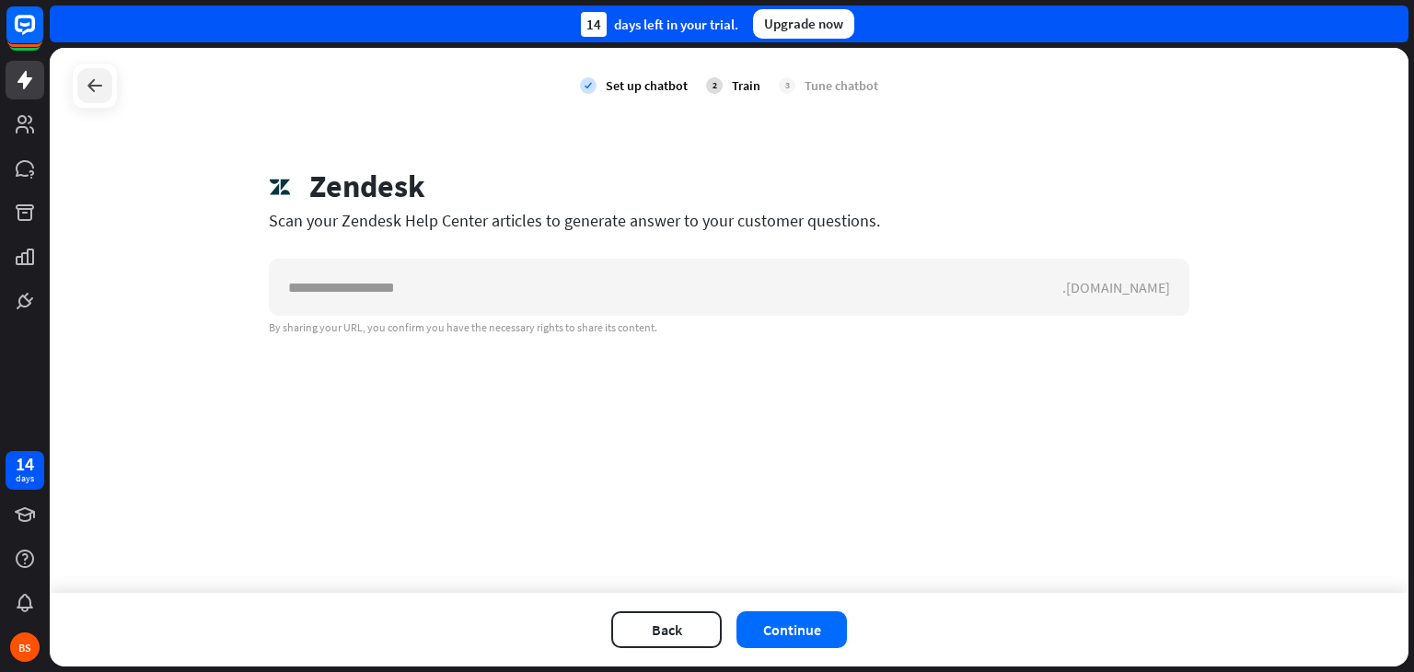
click at [77, 81] on div at bounding box center [94, 85] width 35 height 35
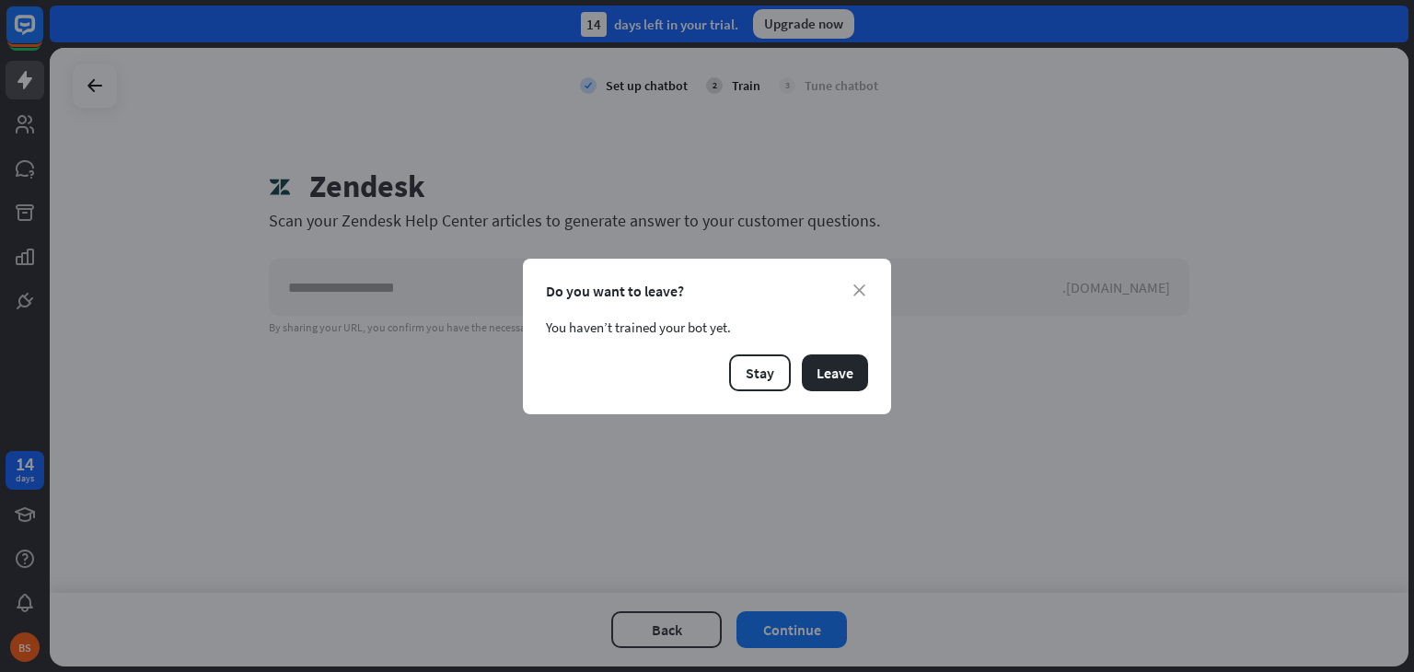
click at [872, 373] on div "close Do you want to leave? You haven’t trained your bot yet. Stay Leave" at bounding box center [707, 337] width 368 height 156
click at [825, 373] on button "Leave" at bounding box center [835, 372] width 66 height 37
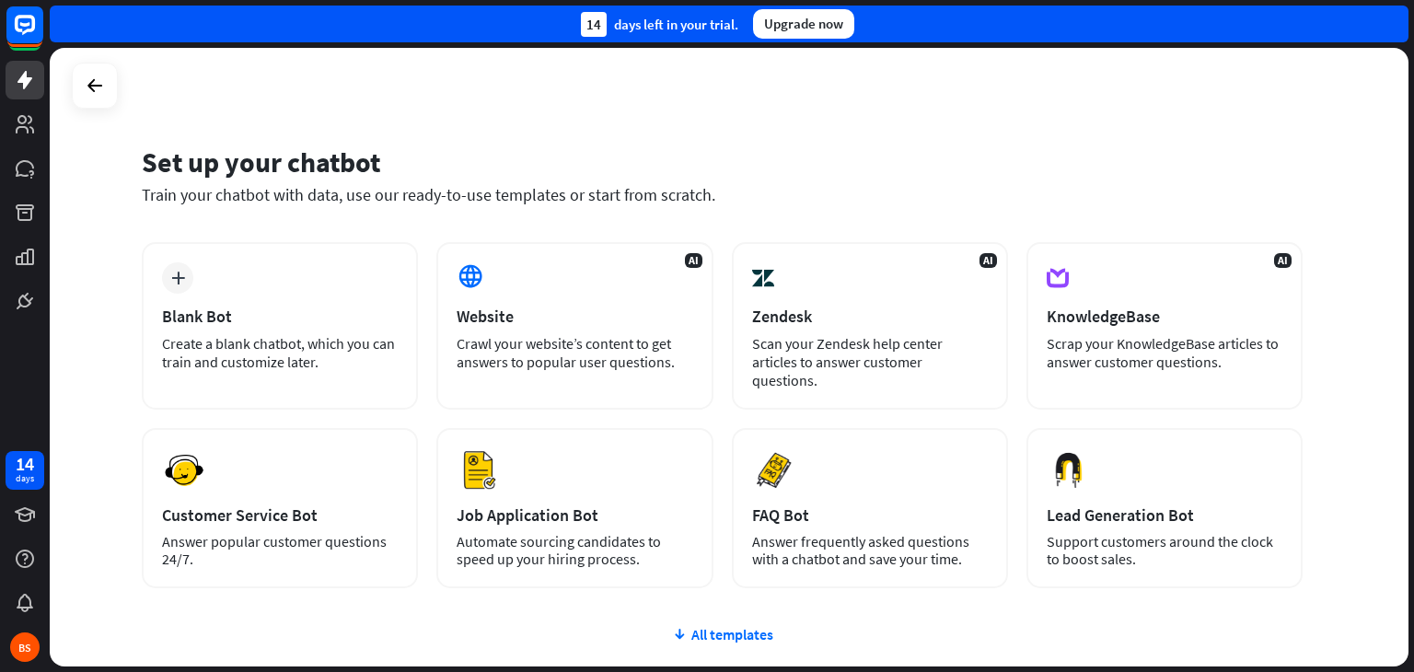
click at [1266, 157] on div "Set up your chatbot" at bounding box center [722, 162] width 1161 height 35
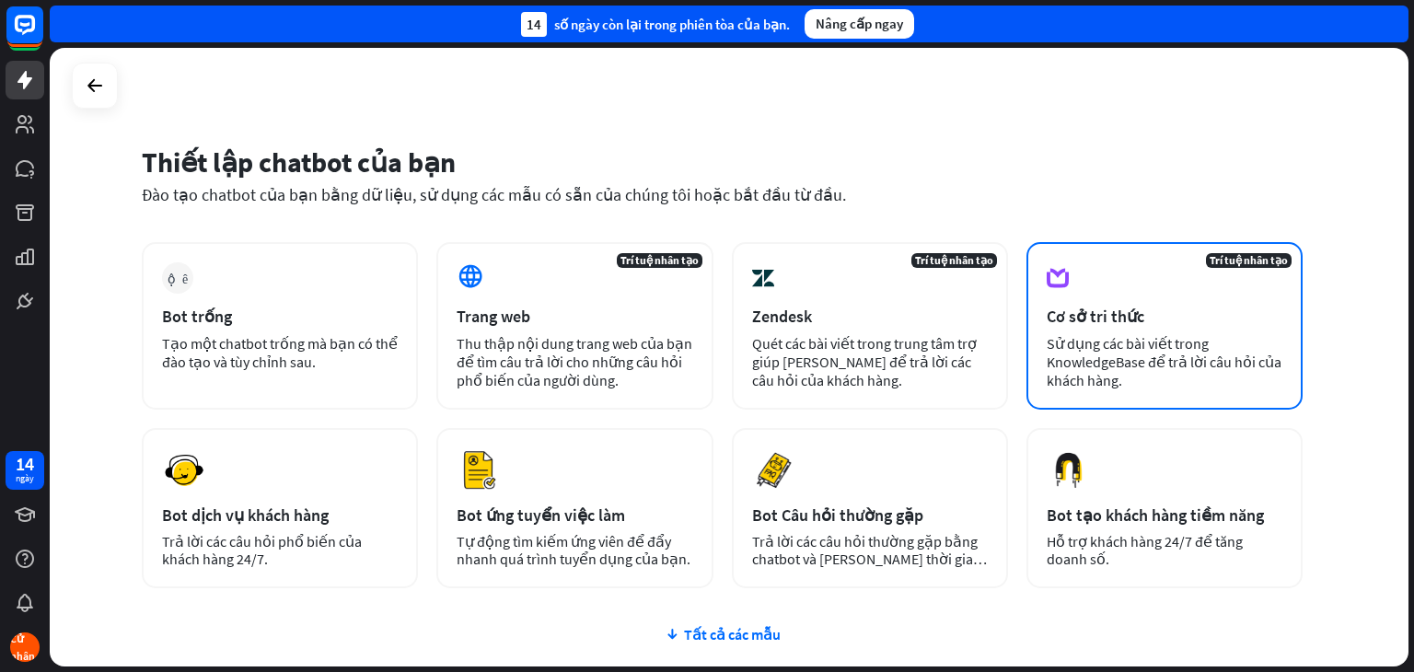
click at [1207, 361] on font "Sử dụng các bài viết trong KnowledgeBase để trả lời câu hỏi của khách hàng." at bounding box center [1164, 361] width 235 height 55
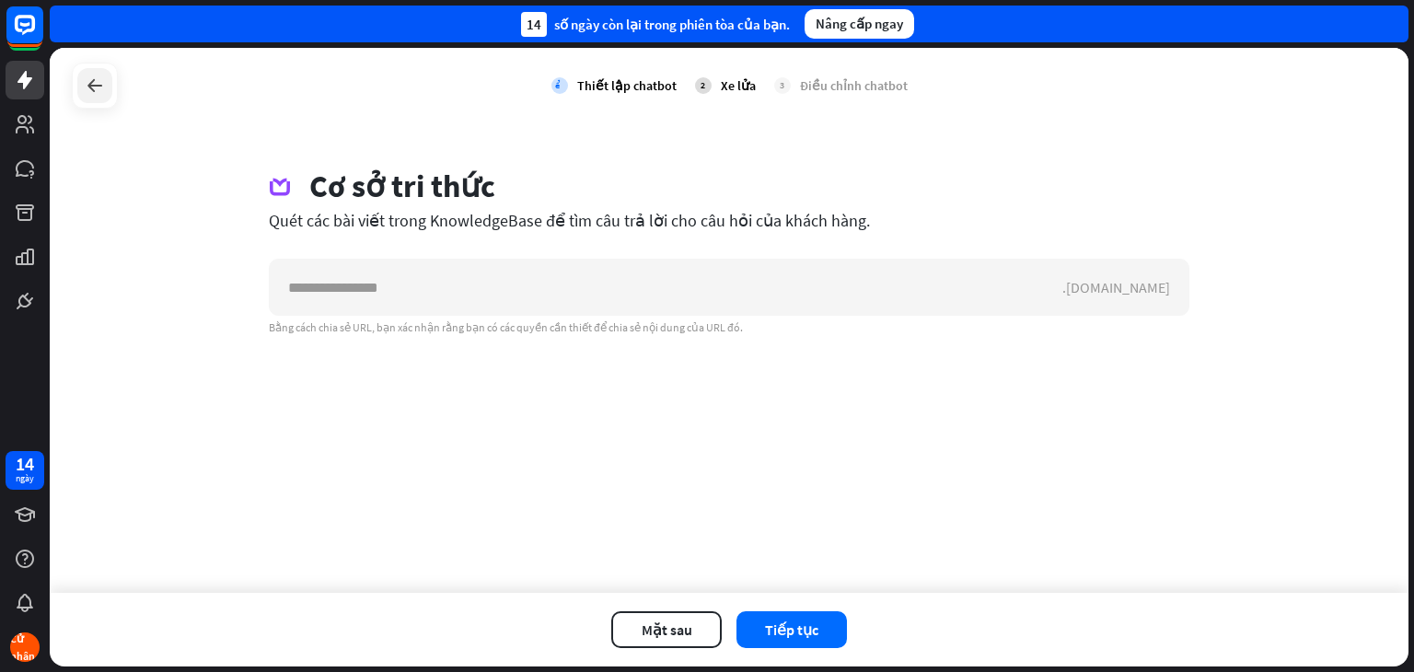
click at [85, 83] on icon at bounding box center [95, 86] width 22 height 22
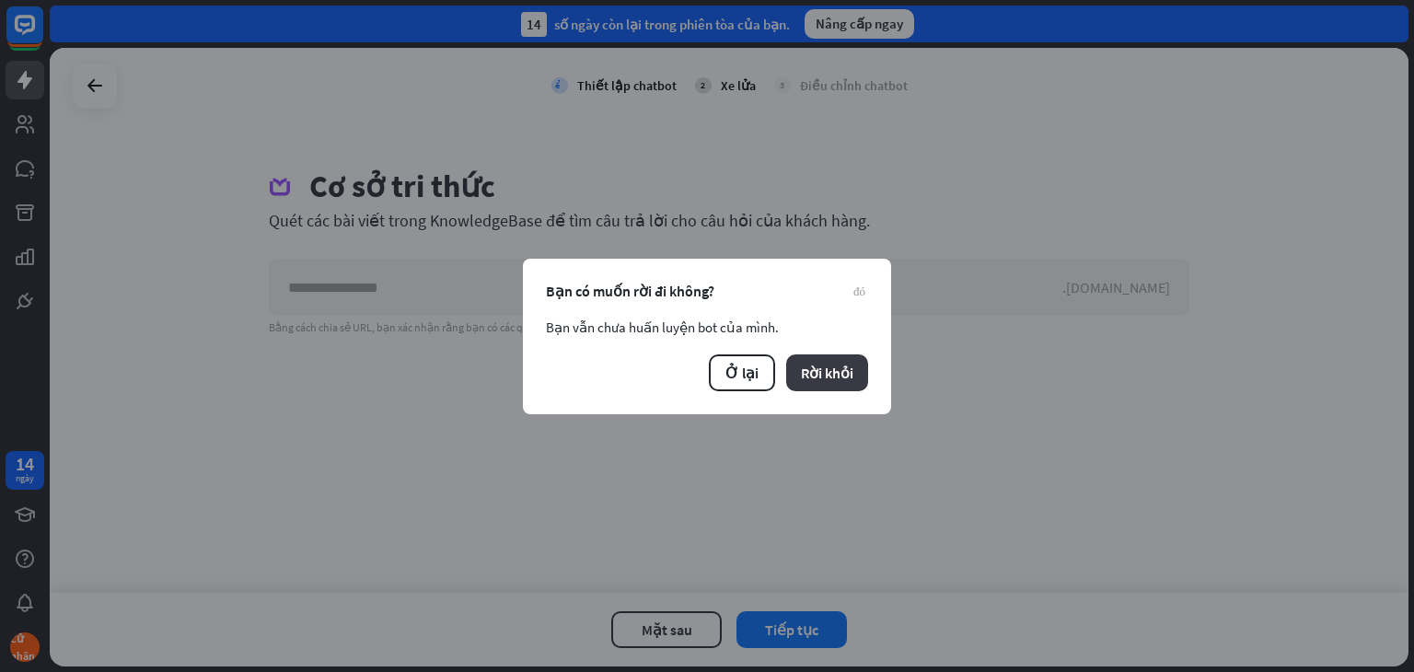
click at [843, 372] on font "Rời khỏi" at bounding box center [827, 373] width 52 height 18
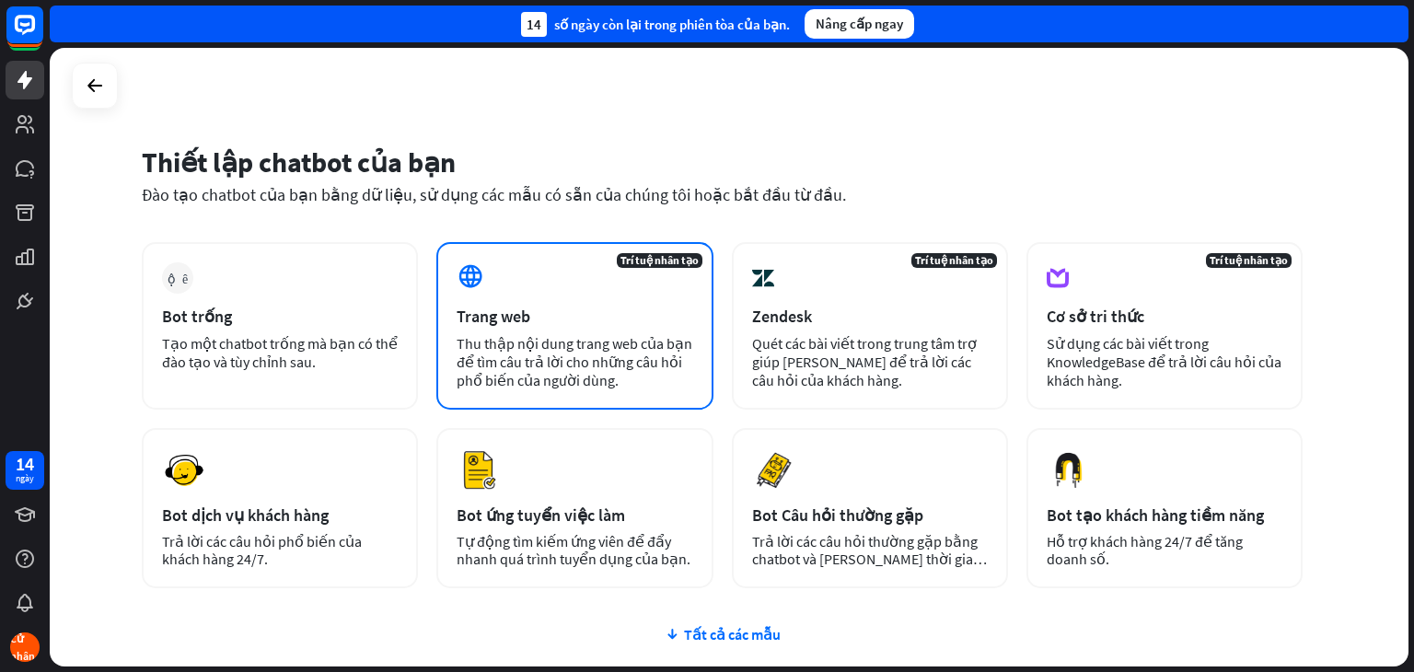
click at [571, 307] on div "Trang web" at bounding box center [575, 316] width 236 height 21
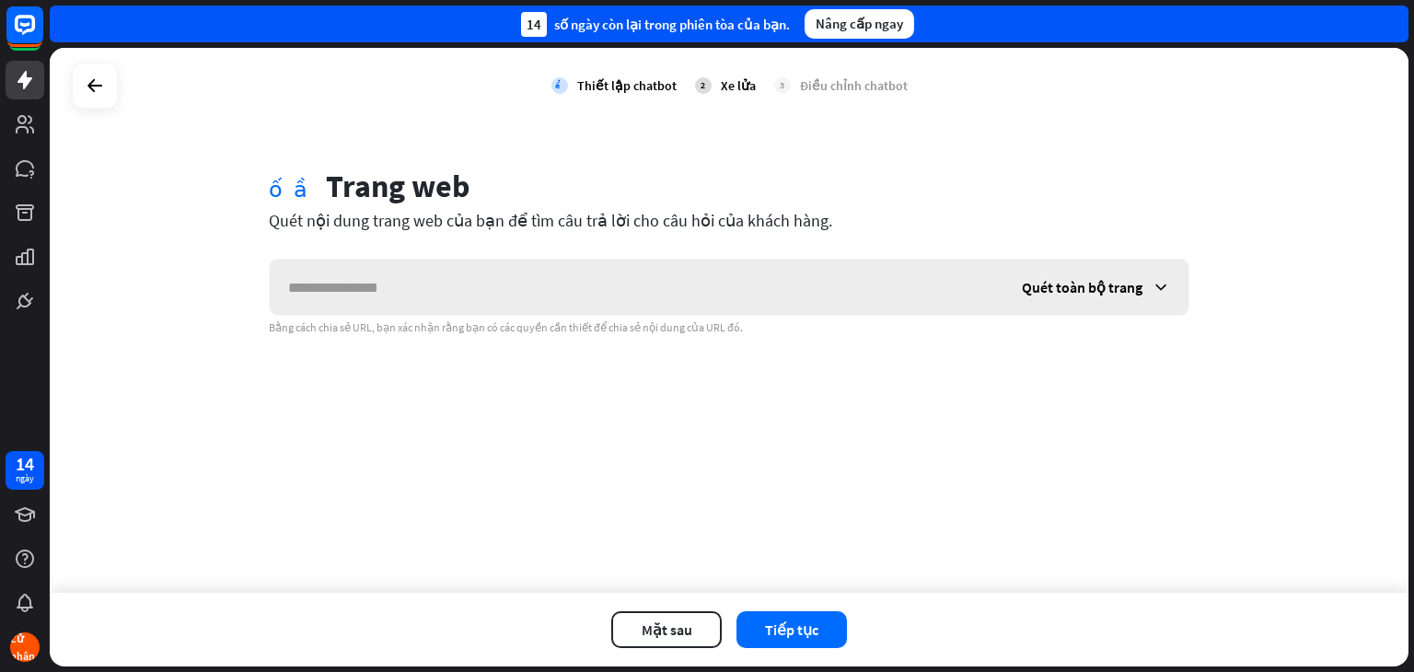
click at [669, 281] on input "text" at bounding box center [637, 287] width 734 height 55
type input "**********"
click at [1149, 286] on div "Quét toàn bộ trang" at bounding box center [1096, 287] width 185 height 55
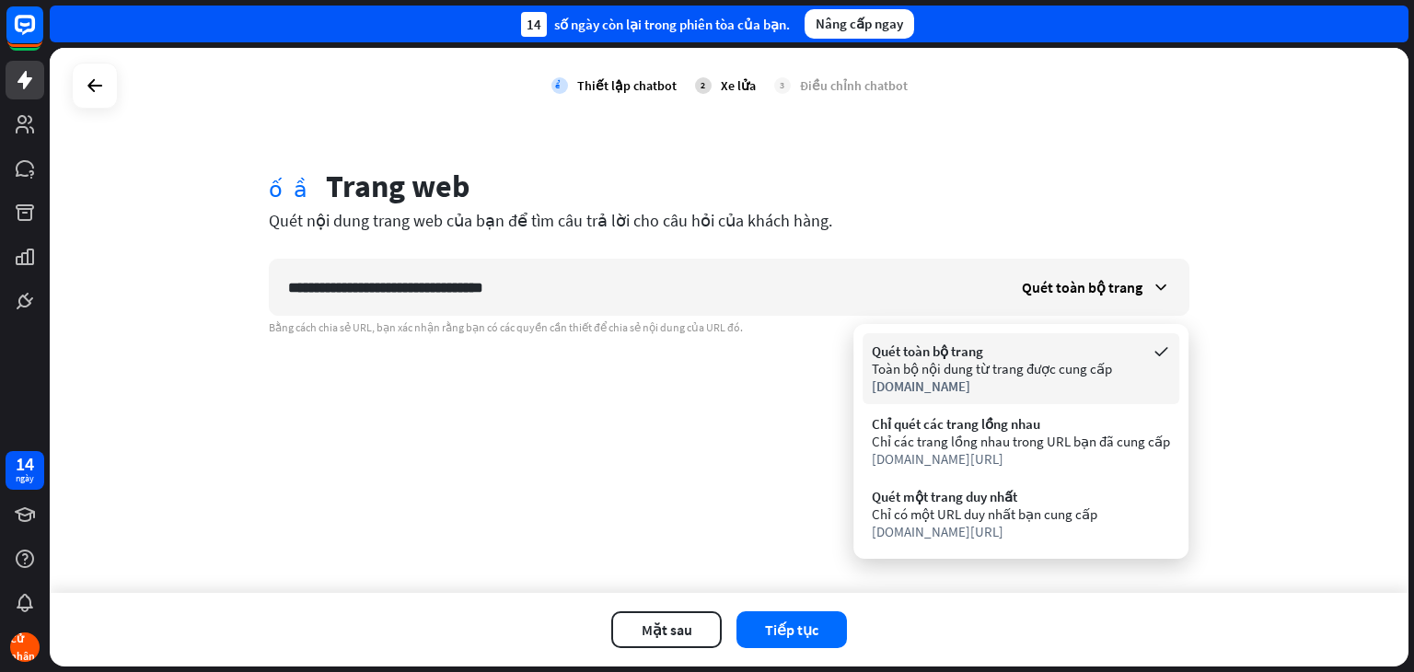
click at [1099, 386] on div "[DOMAIN_NAME]" at bounding box center [1021, 385] width 298 height 17
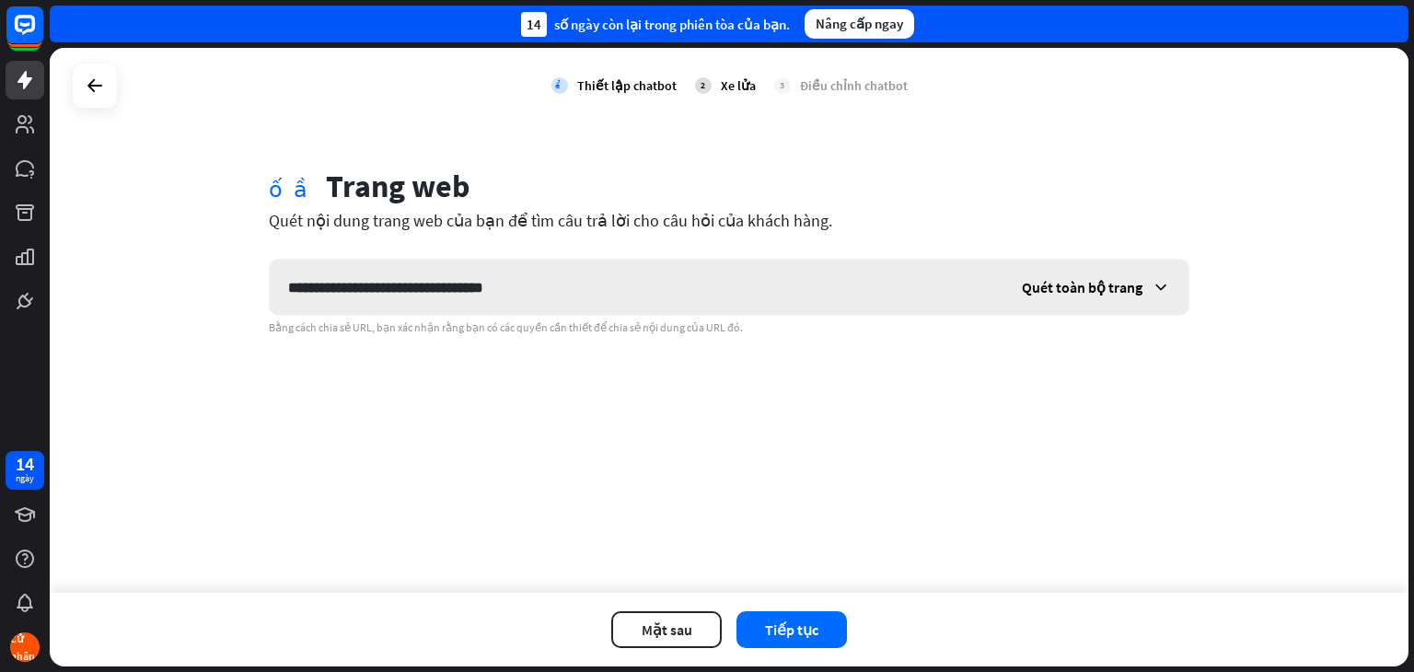
click at [1143, 288] on div "Quét toàn bộ trang" at bounding box center [1096, 287] width 185 height 55
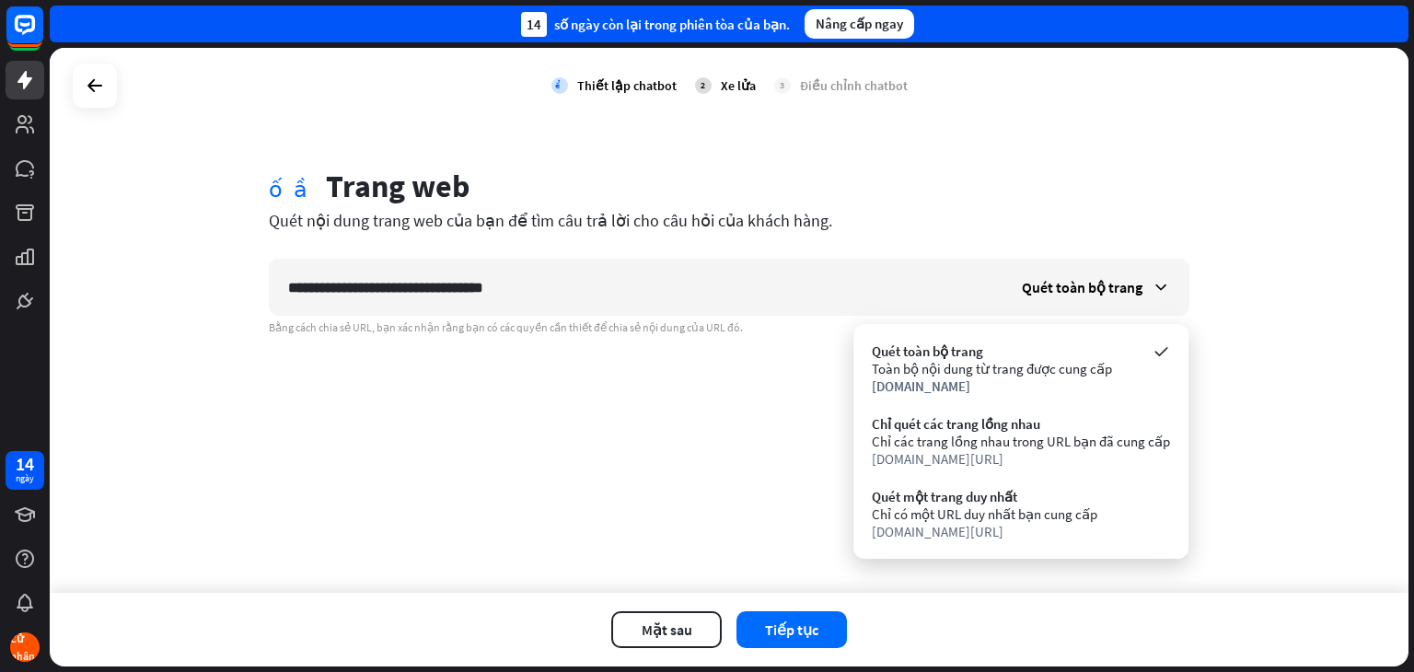
click at [1265, 543] on div "**********" at bounding box center [729, 320] width 1359 height 545
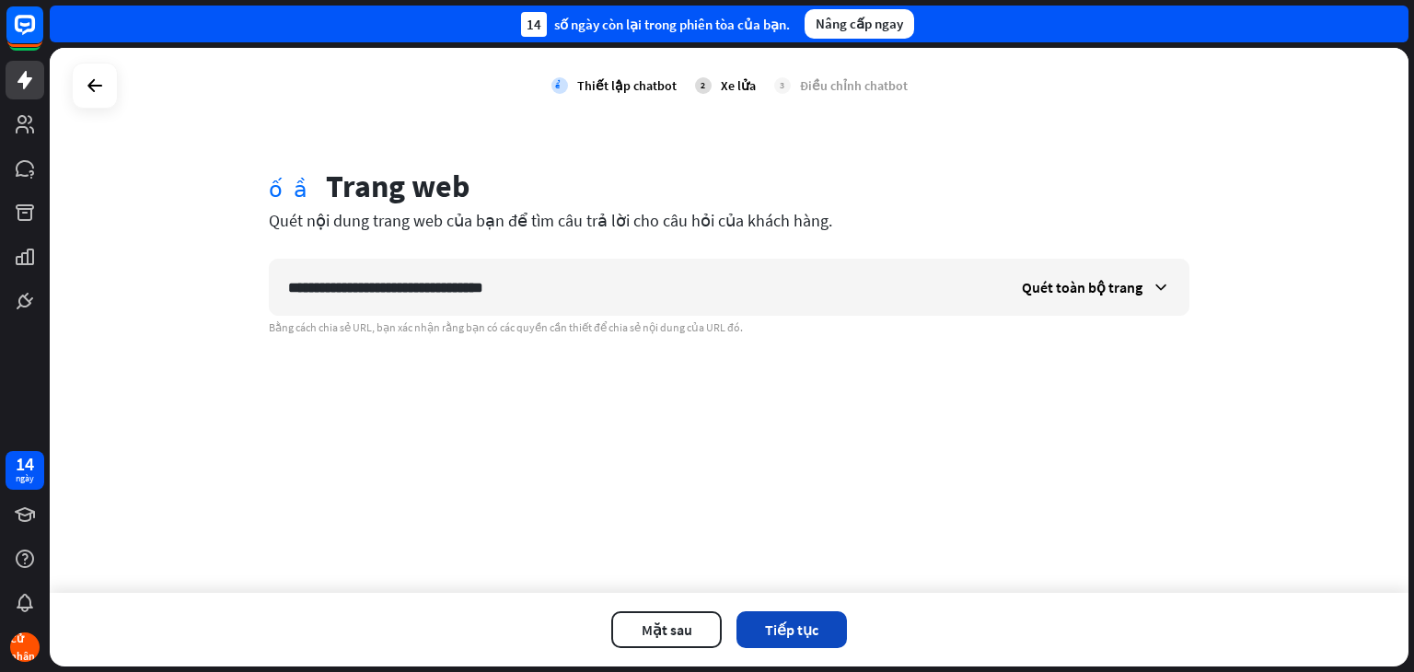
click at [822, 637] on button "Tiếp tục" at bounding box center [792, 629] width 110 height 37
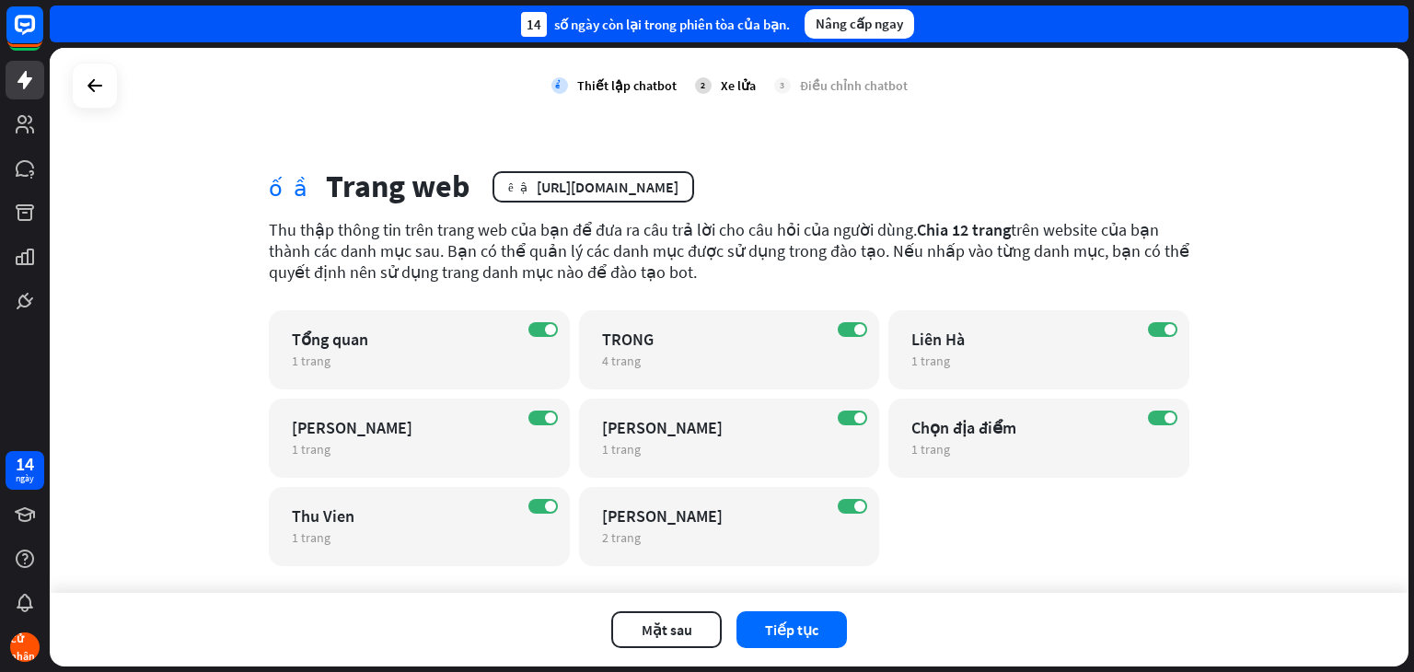
scroll to position [32, 0]
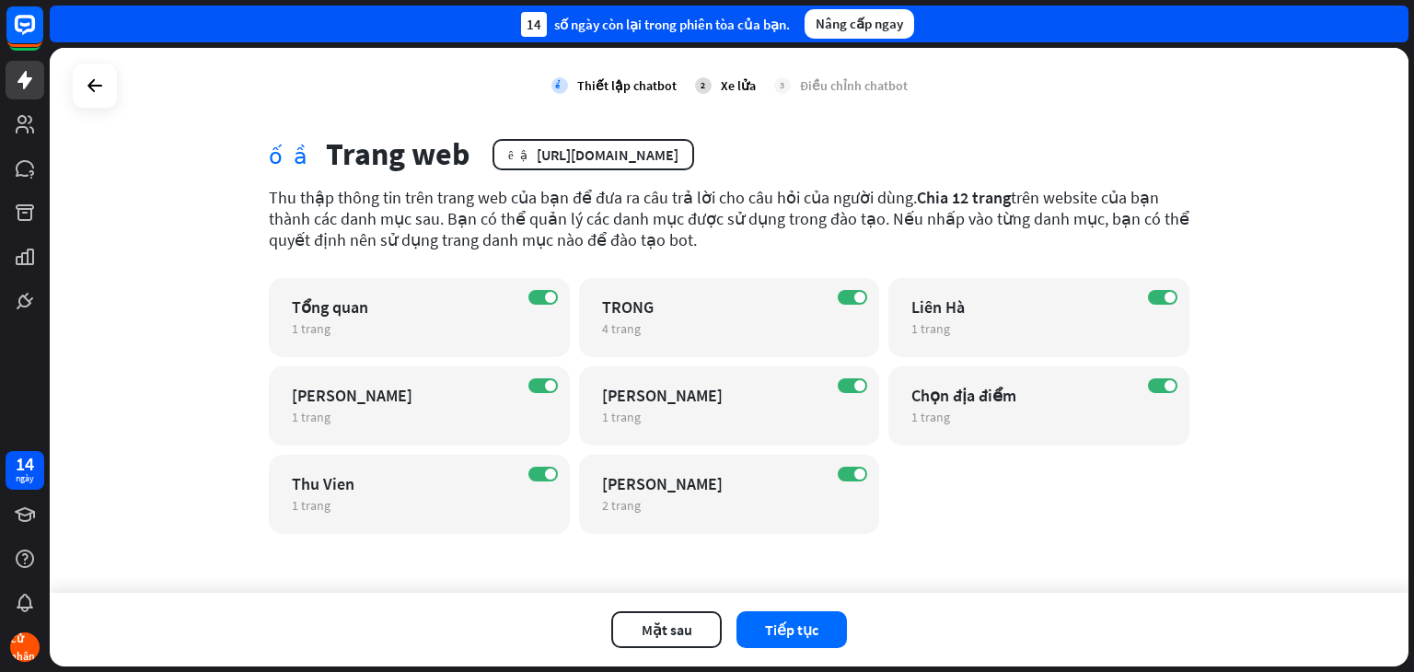
click at [1253, 380] on div "kiểm tra Thiết lập chatbot 2 Xe lửa 3 Điều chỉnh chatbot khối cầu Trang web biê…" at bounding box center [729, 320] width 1359 height 545
click at [795, 622] on font "Tiếp tục" at bounding box center [791, 630] width 53 height 18
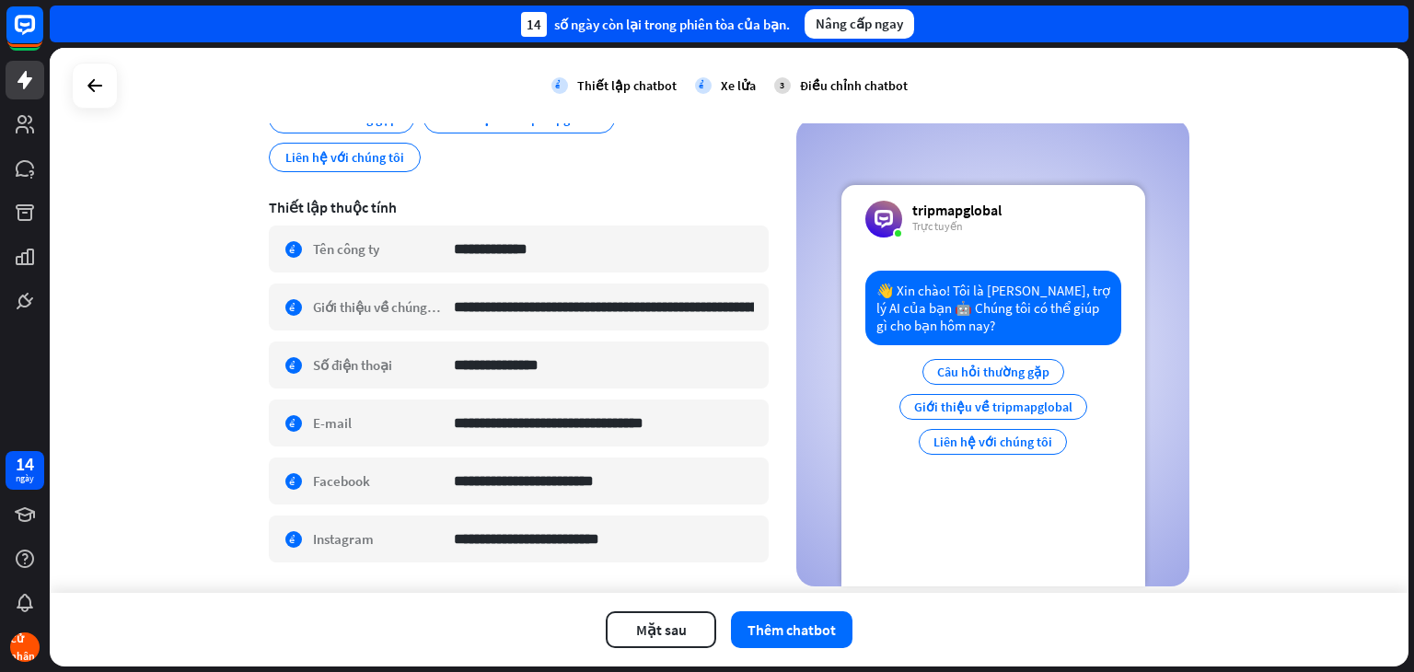
scroll to position [0, 0]
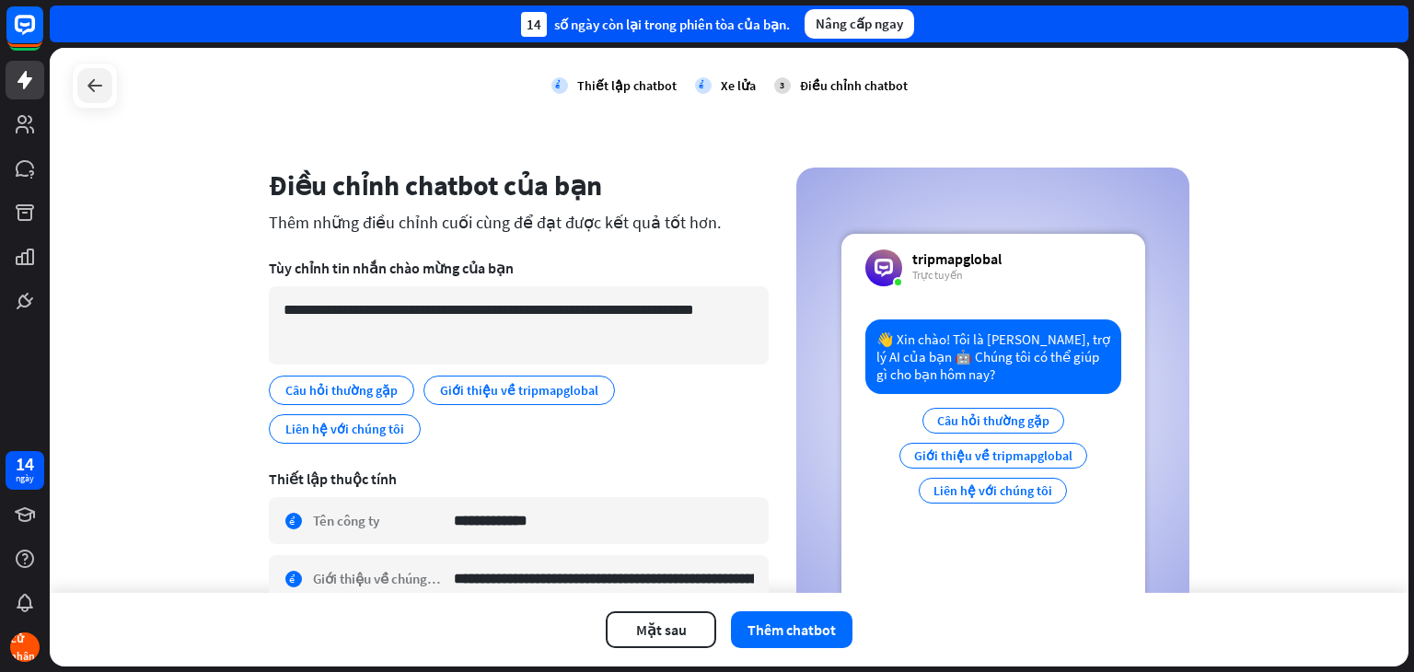
click at [92, 99] on div at bounding box center [94, 85] width 35 height 35
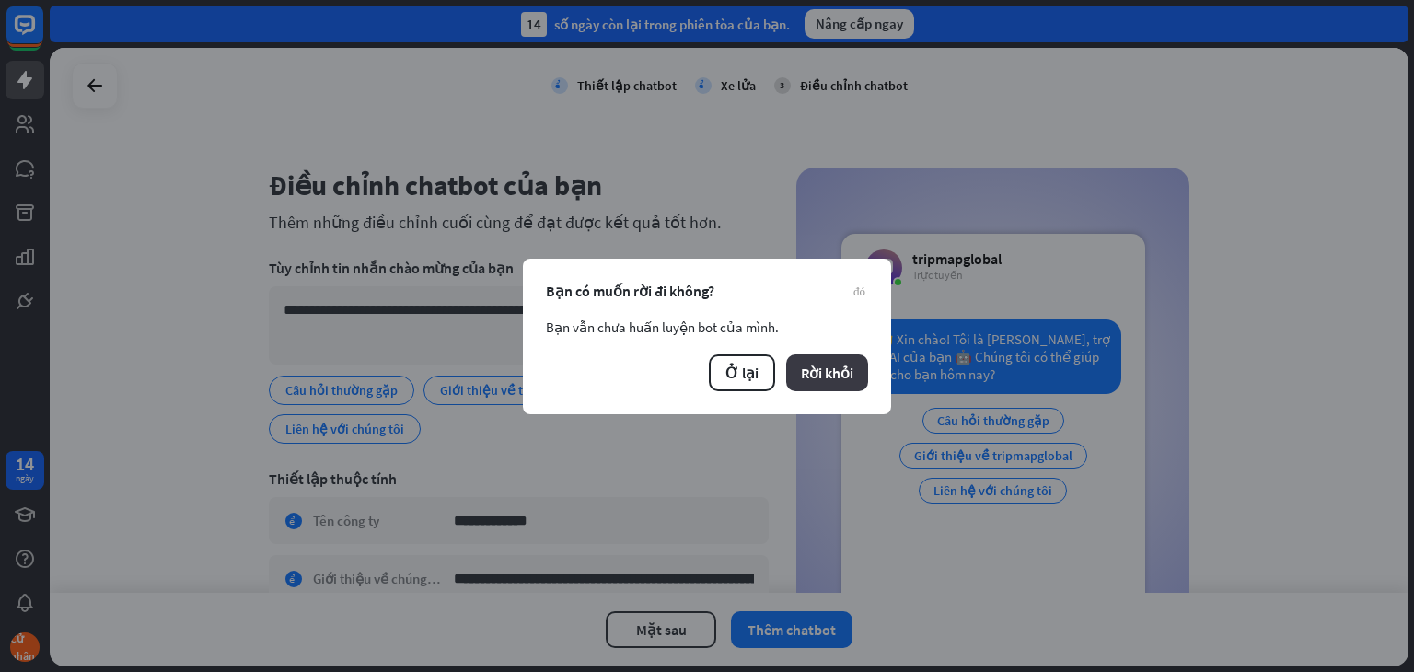
click at [829, 370] on font "Rời khỏi" at bounding box center [827, 373] width 52 height 18
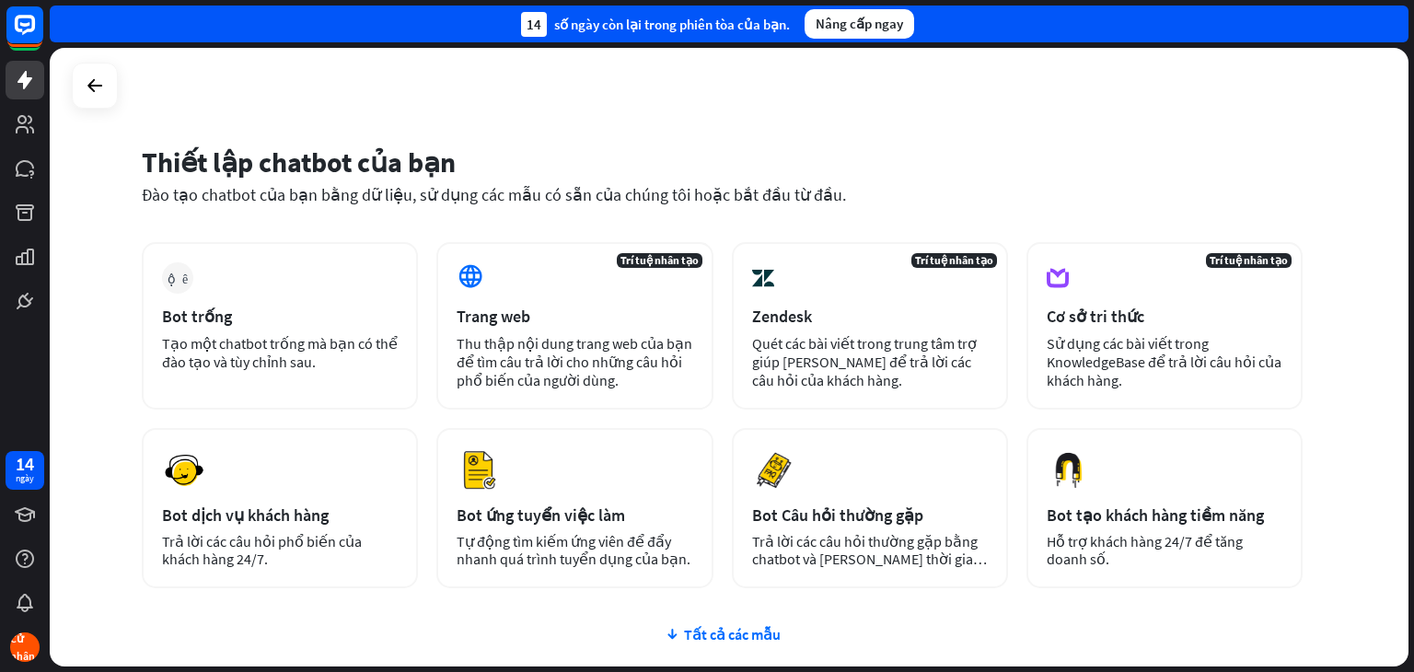
click at [1112, 192] on div "Đào tạo chatbot của bạn bằng dữ liệu, sử dụng các mẫu có sẵn của chúng tôi hoặc…" at bounding box center [722, 194] width 1161 height 21
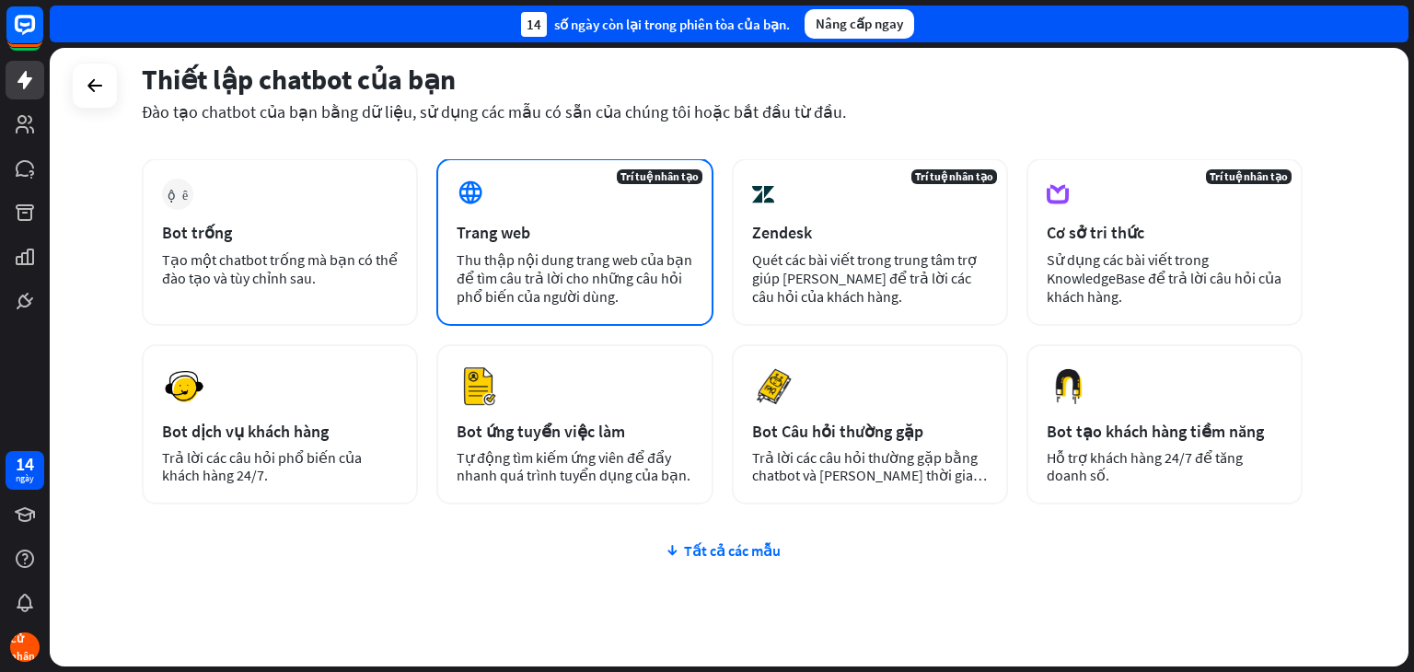
scroll to position [141, 0]
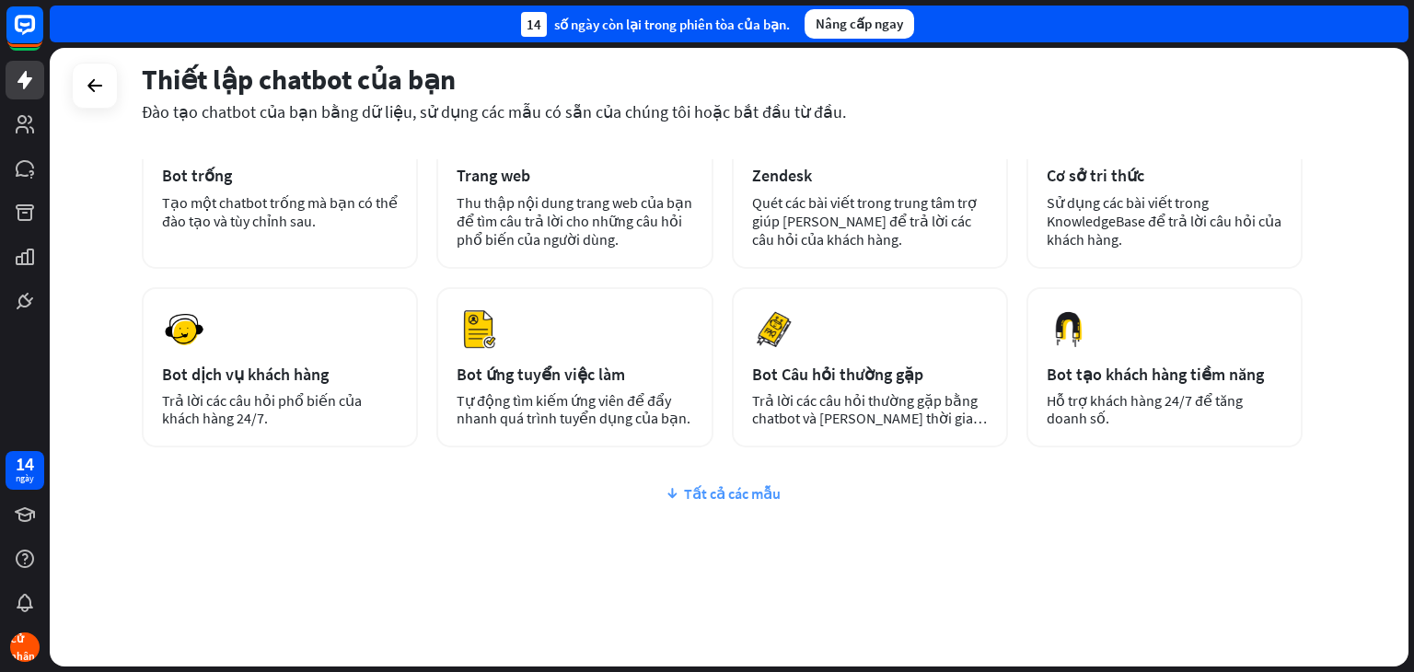
click at [744, 489] on font "Tất cả các mẫu" at bounding box center [732, 493] width 97 height 18
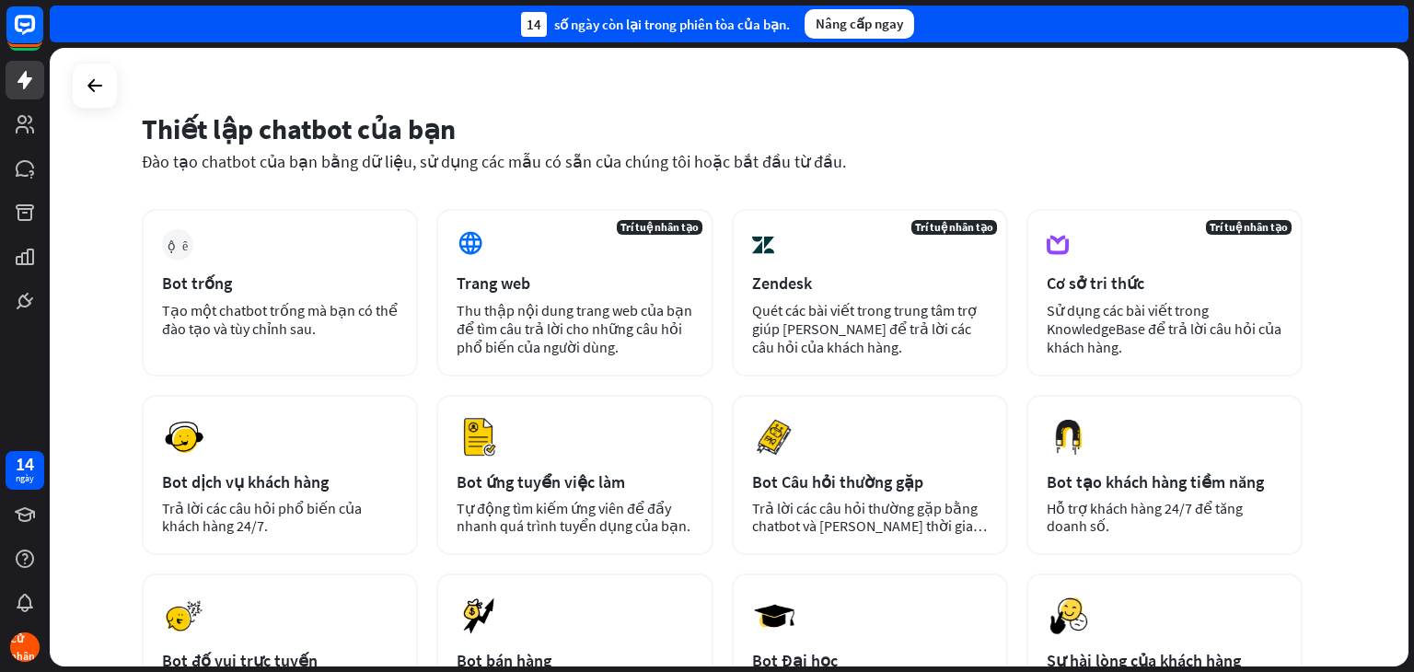
scroll to position [0, 0]
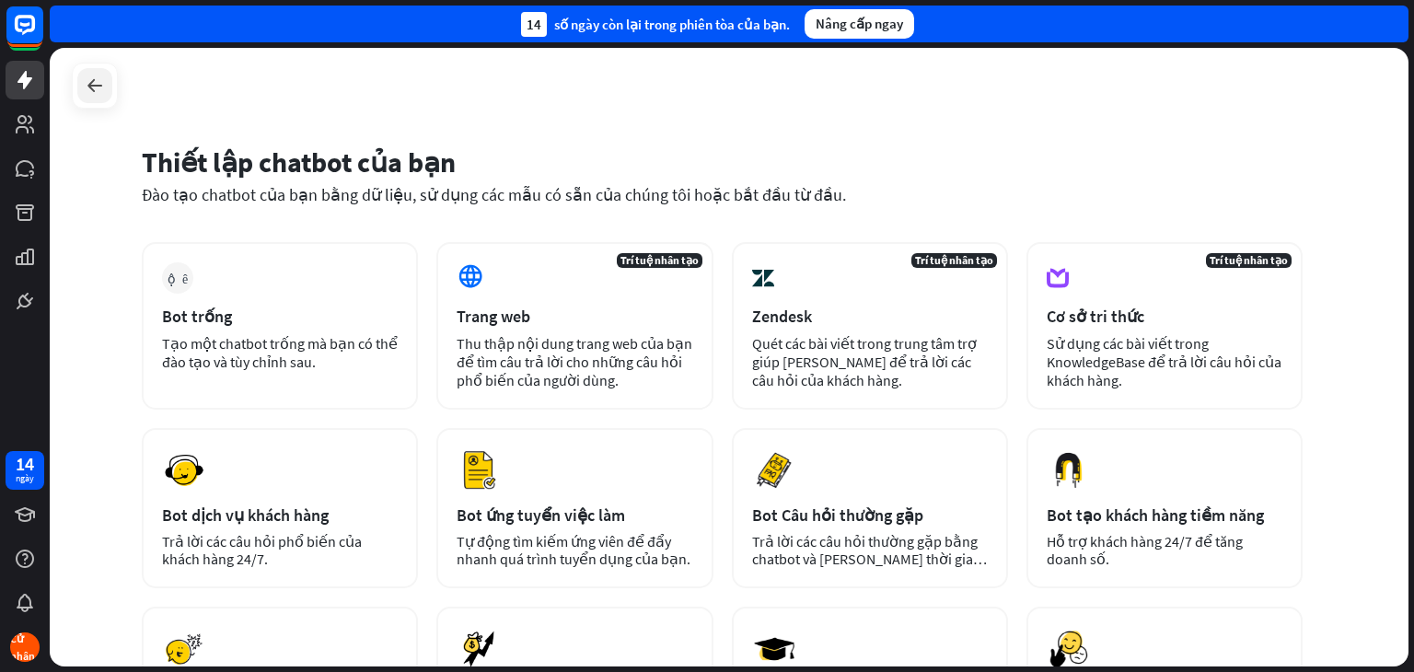
click at [96, 90] on icon at bounding box center [95, 86] width 22 height 22
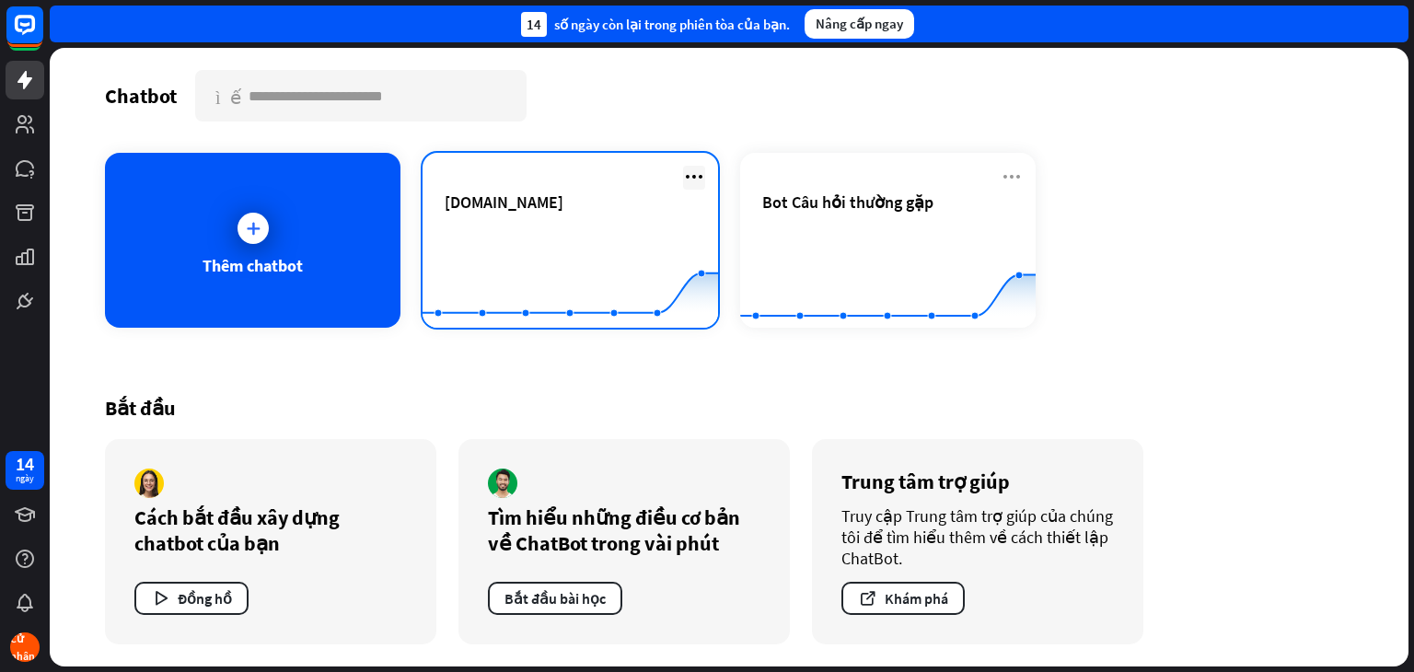
click at [702, 183] on icon at bounding box center [694, 177] width 22 height 22
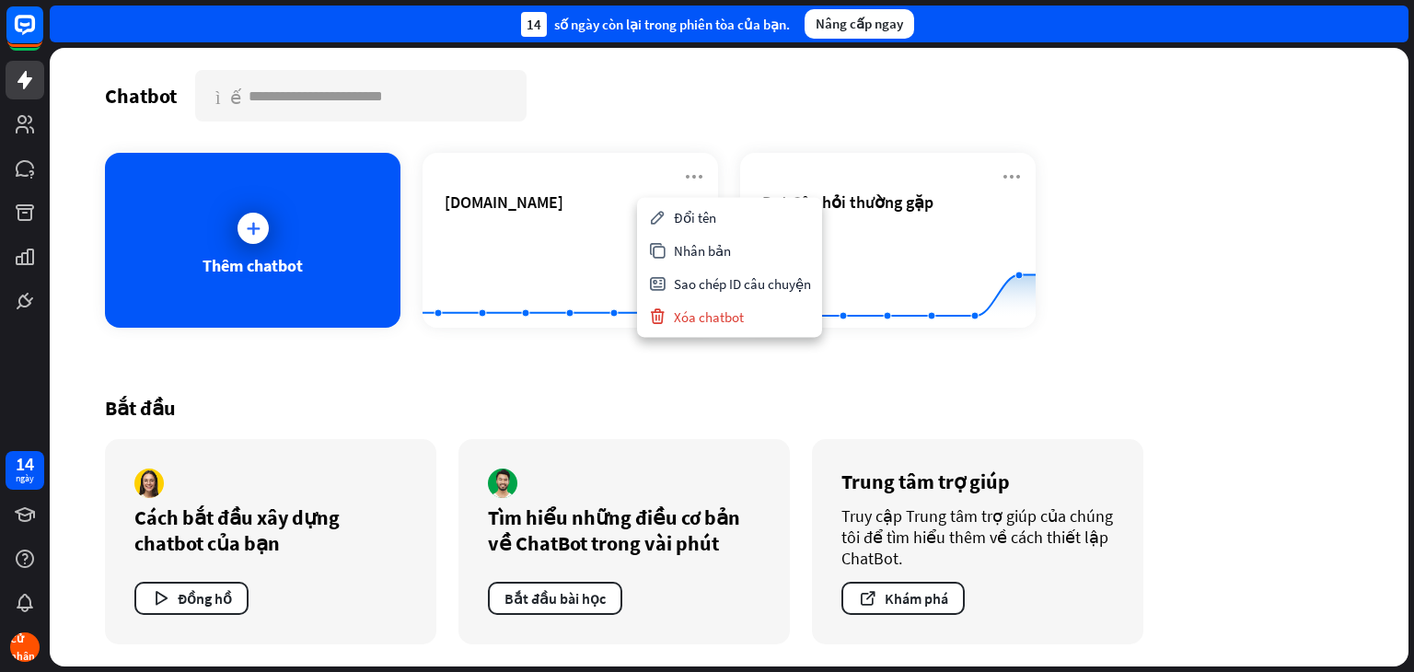
click at [941, 384] on div "Bắt đầu Cách bắt đầu xây dựng chatbot của bạn [GEOGRAPHIC_DATA] Tìm hiểu những …" at bounding box center [729, 520] width 1248 height 294
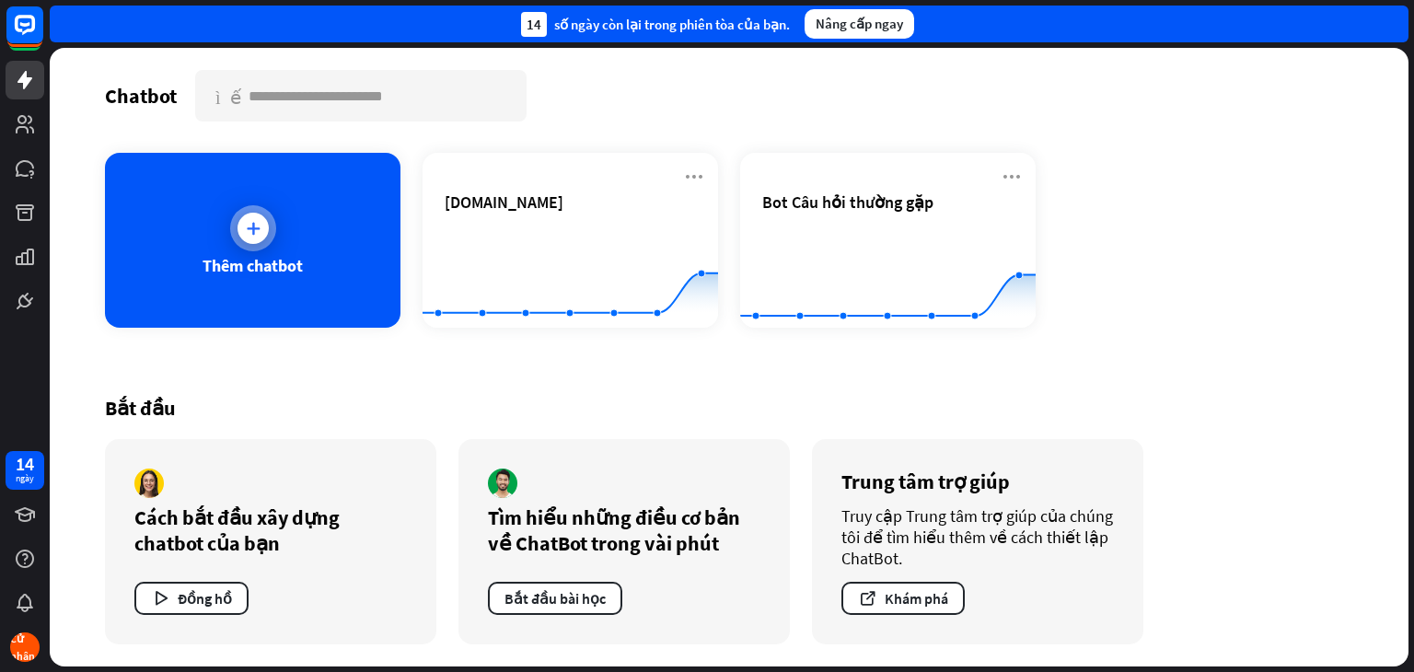
click at [203, 249] on div "Thêm chatbot" at bounding box center [253, 240] width 296 height 175
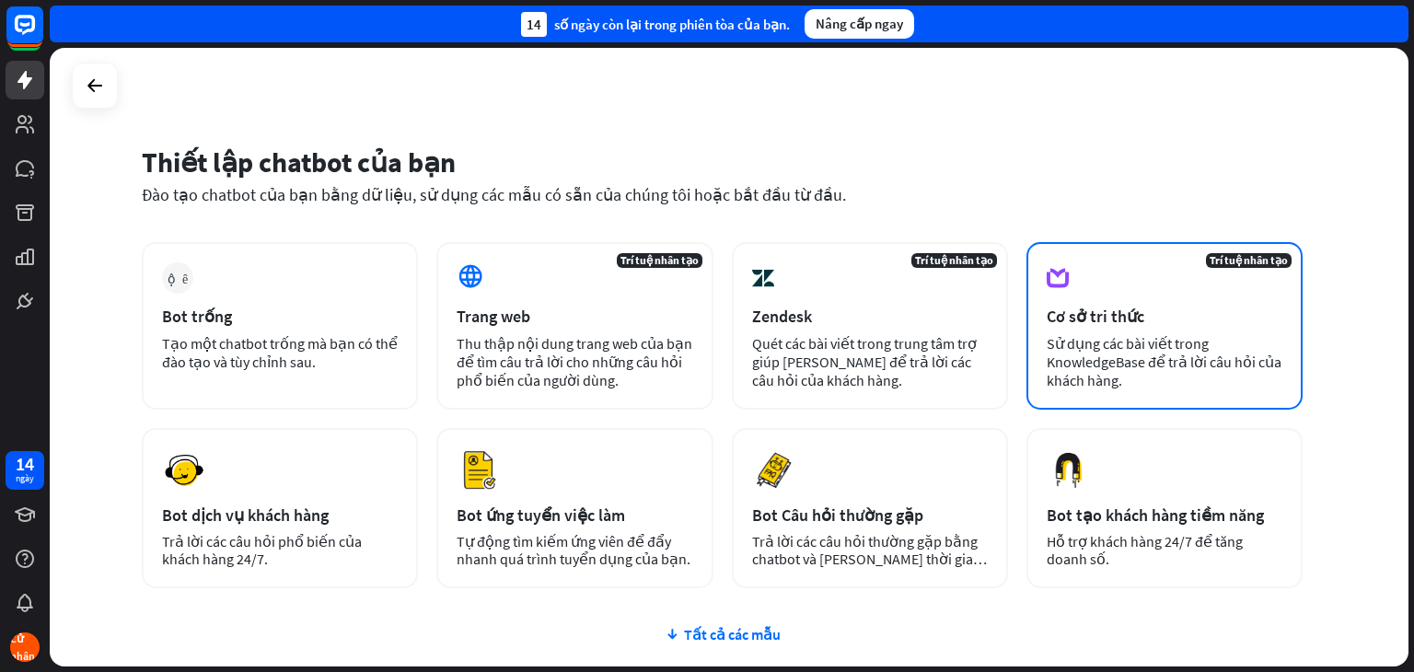
click at [1164, 354] on font "Sử dụng các bài viết trong KnowledgeBase để trả lời câu hỏi của khách hàng." at bounding box center [1164, 361] width 235 height 55
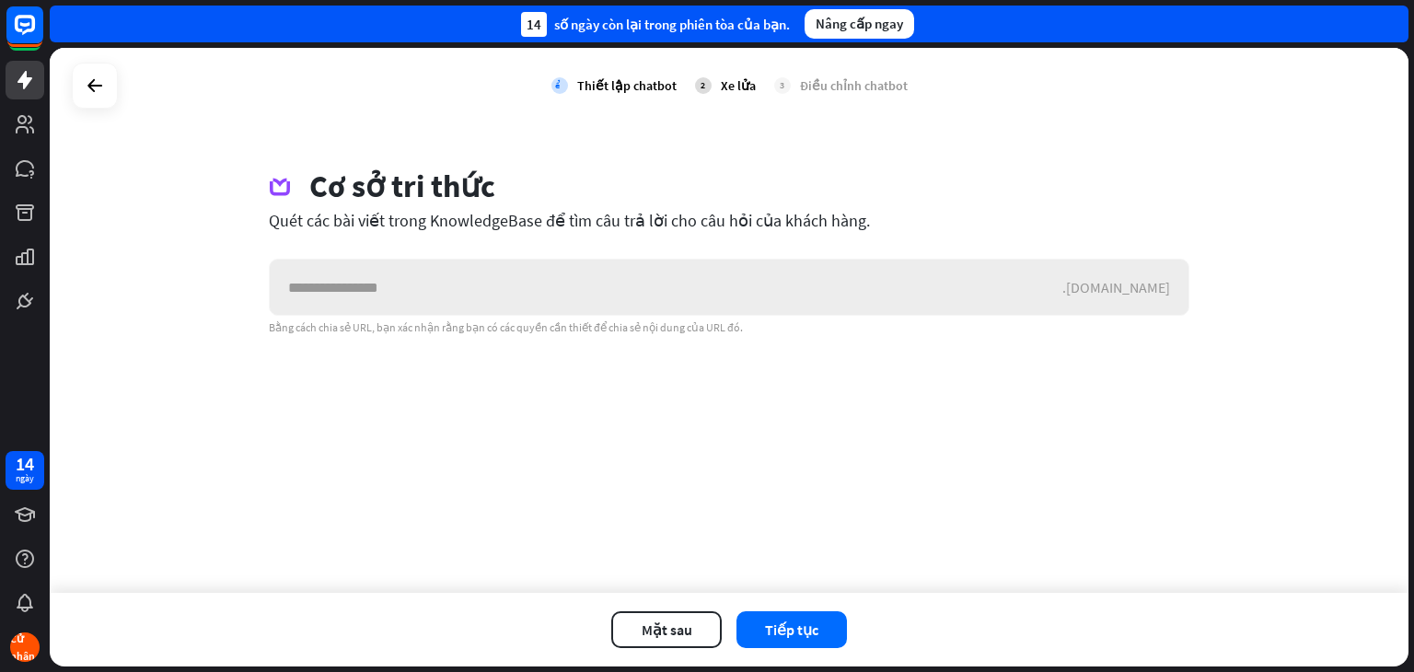
click at [991, 298] on input "text" at bounding box center [666, 287] width 793 height 55
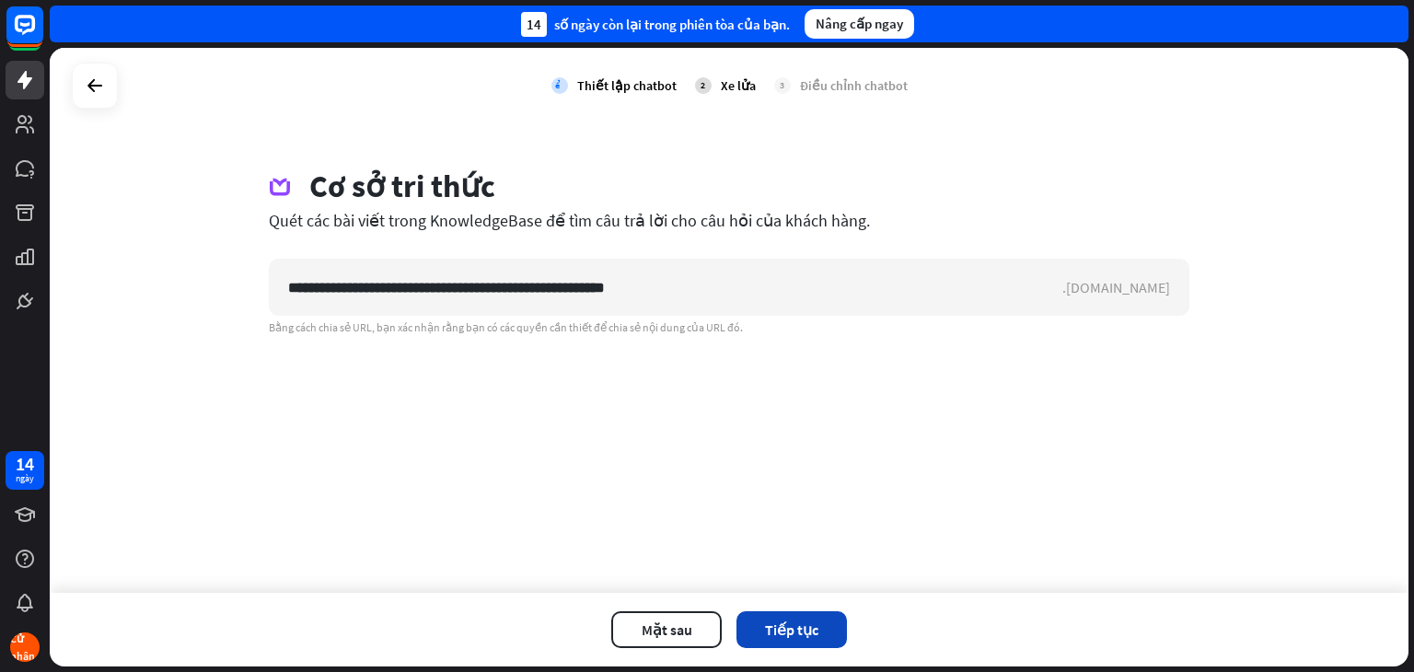
type input "**********"
click at [807, 625] on font "Tiếp tục" at bounding box center [791, 630] width 53 height 18
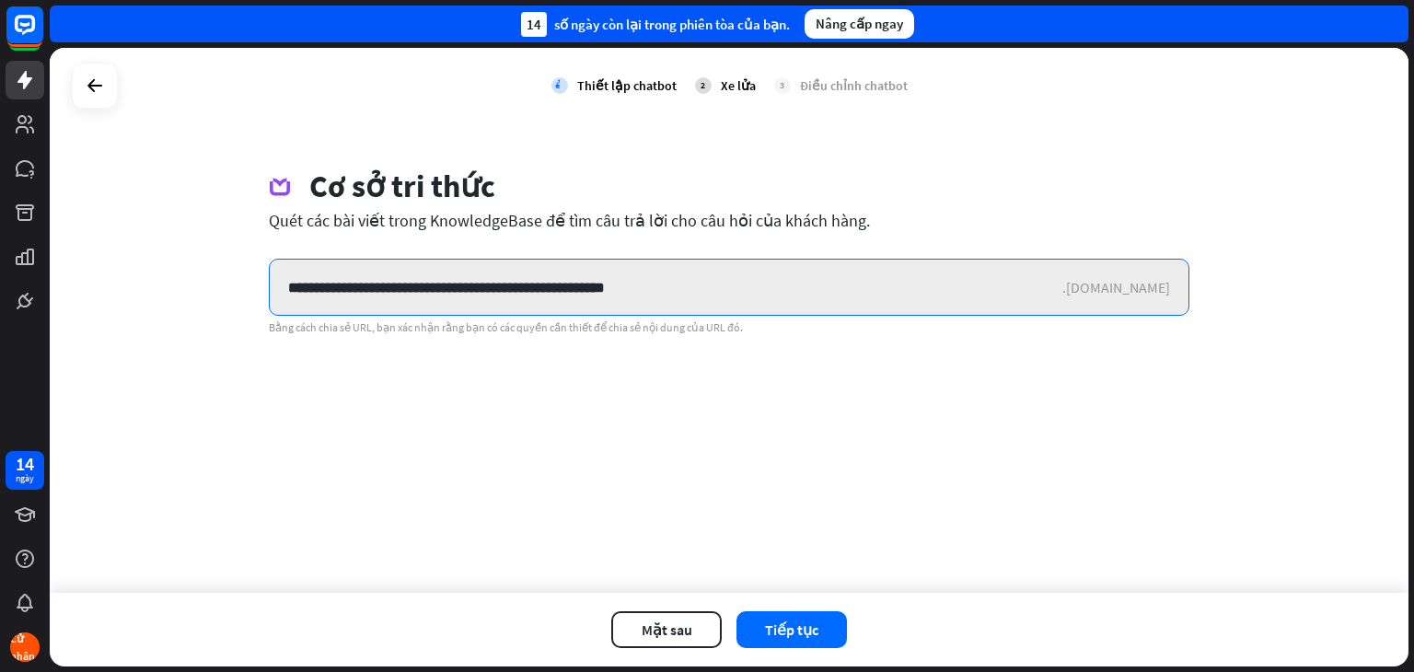
click at [898, 283] on input "**********" at bounding box center [666, 287] width 793 height 55
paste input "**********"
type input "**********"
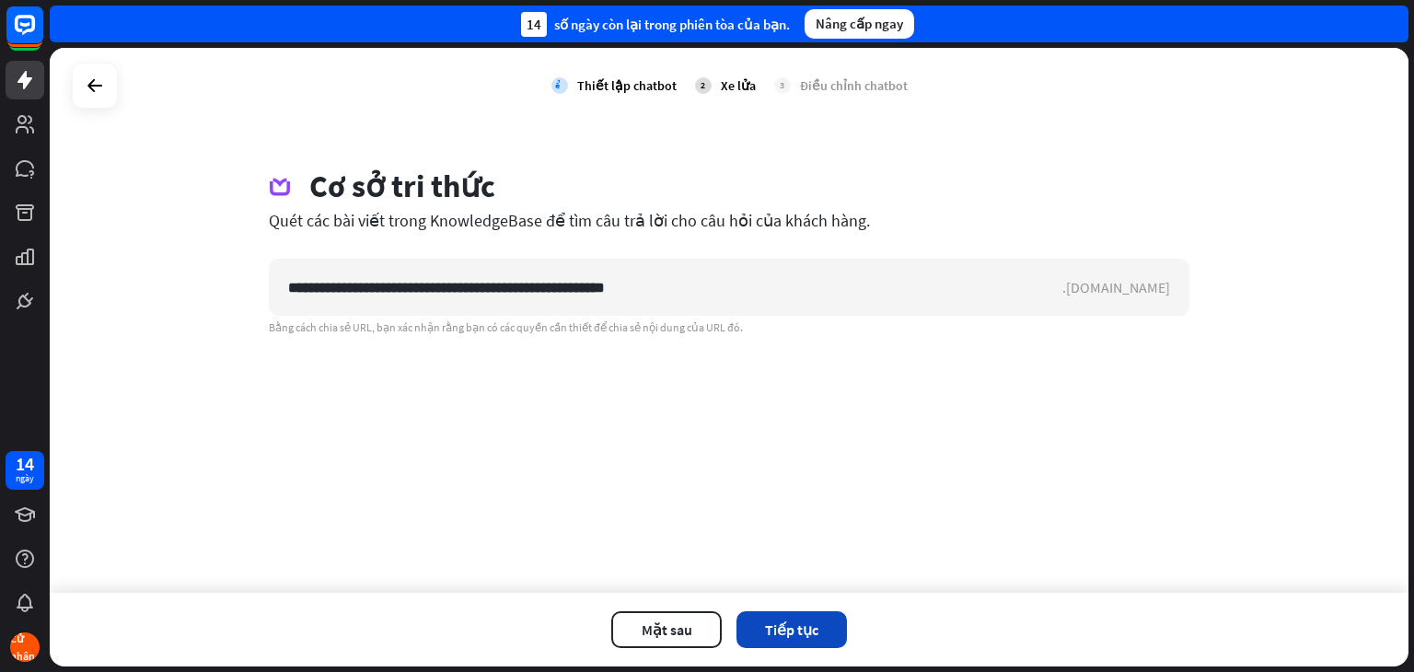
click at [811, 626] on font "Tiếp tục" at bounding box center [791, 630] width 53 height 18
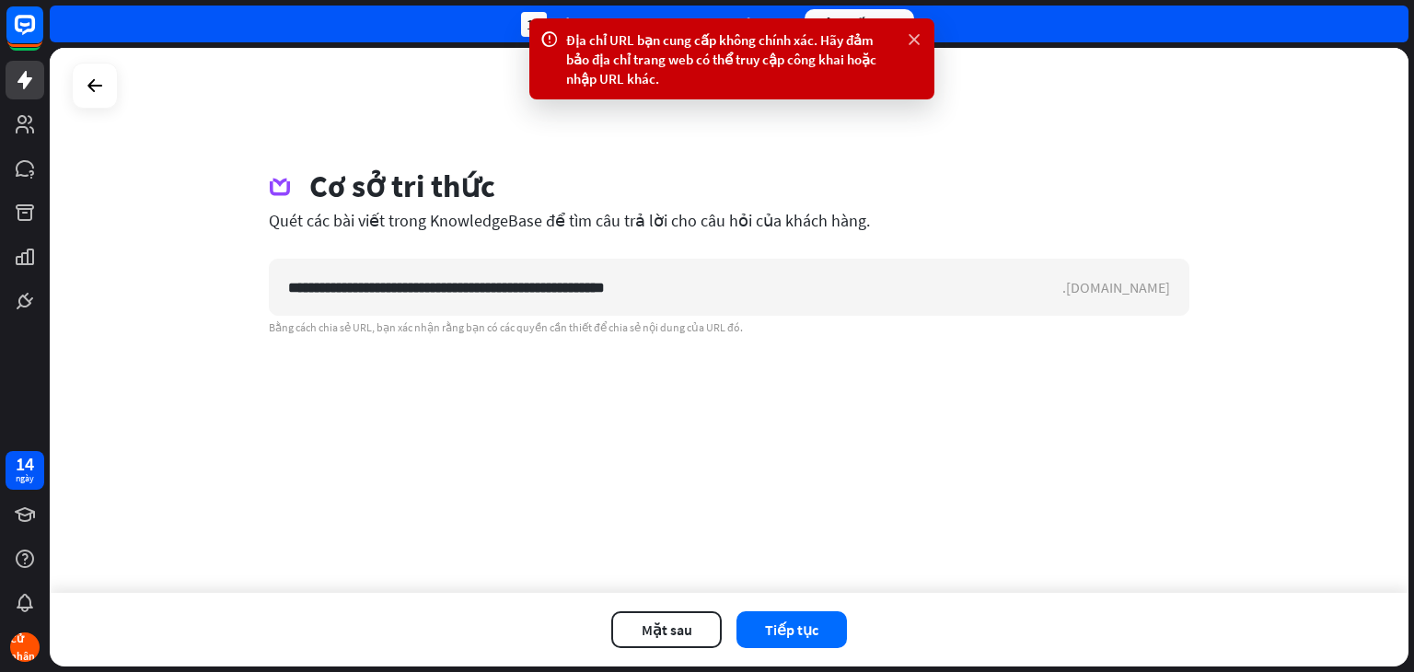
click at [917, 44] on icon at bounding box center [914, 39] width 18 height 19
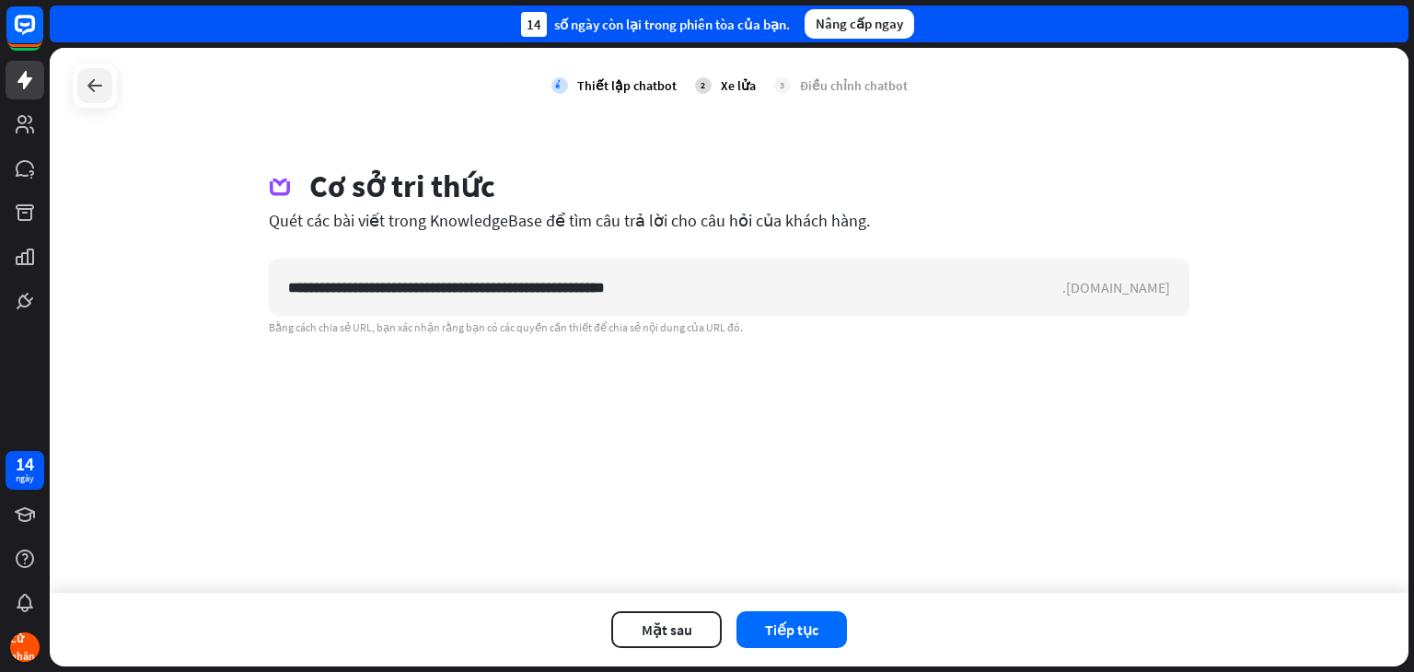
click at [98, 82] on icon at bounding box center [95, 86] width 22 height 22
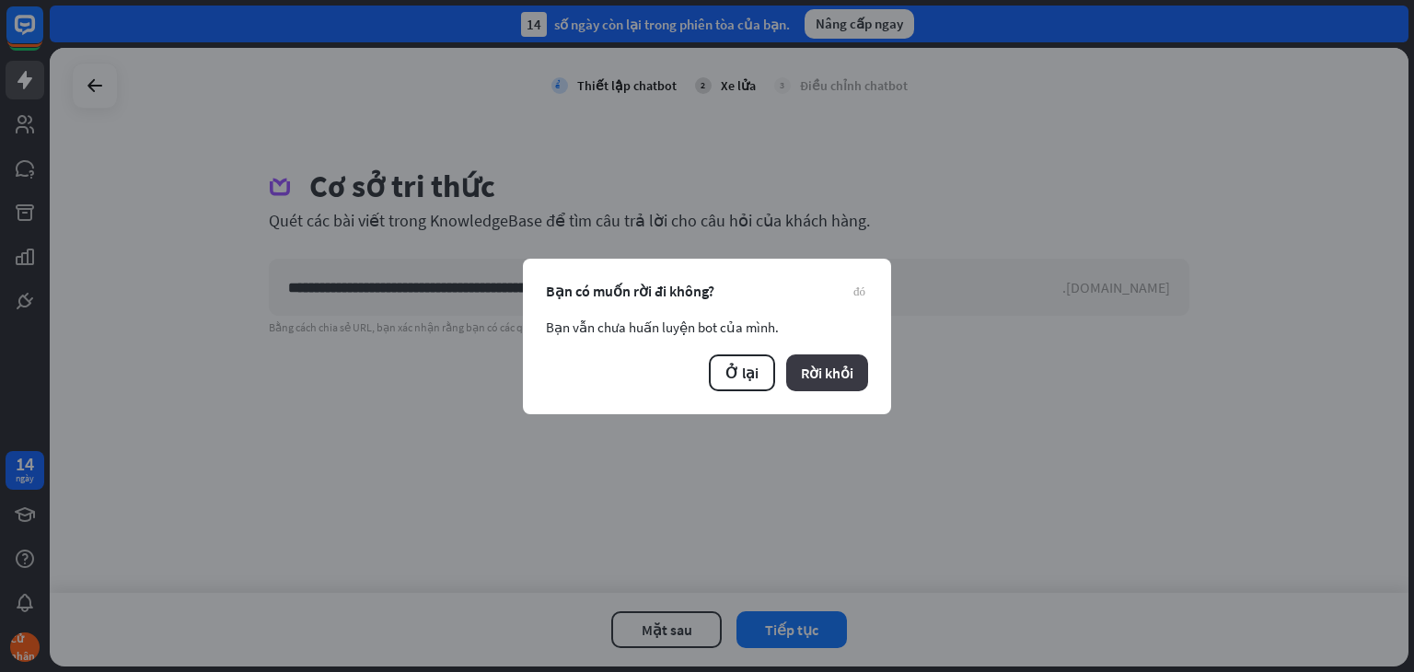
click at [803, 368] on font "Rời khỏi" at bounding box center [827, 373] width 52 height 18
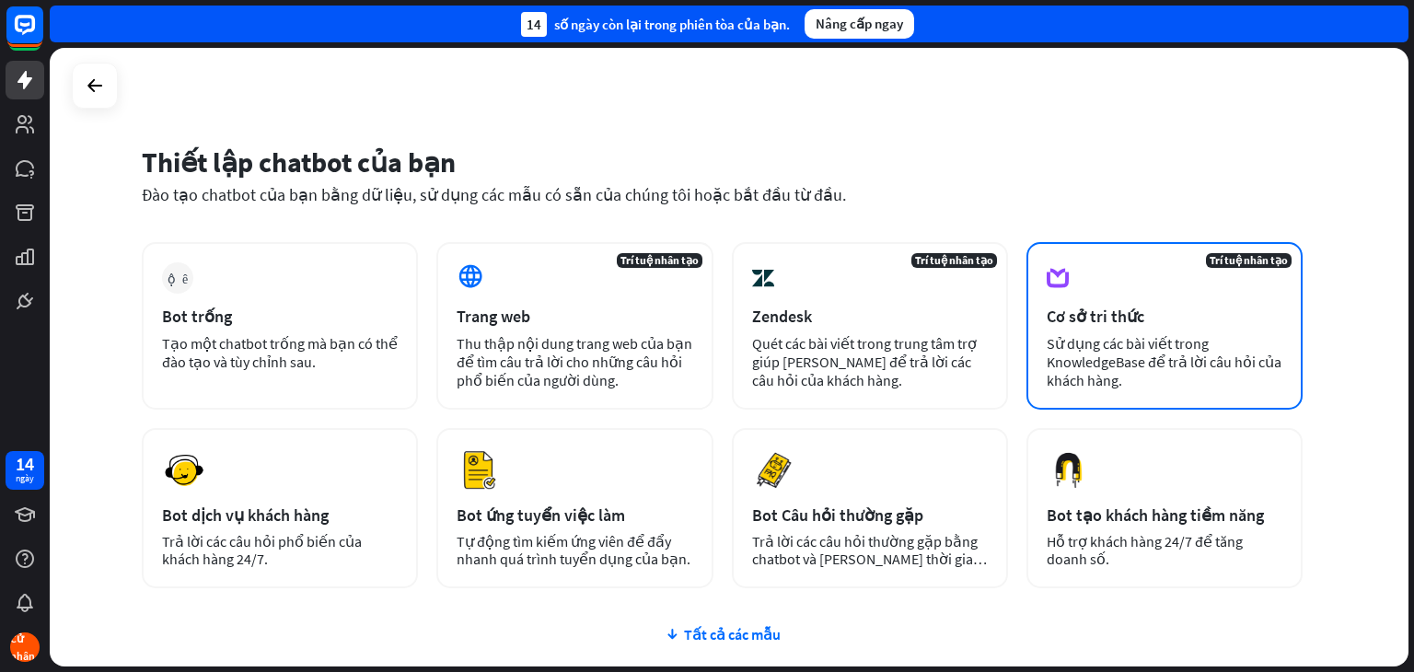
click at [1108, 322] on font "Cơ sở tri thức" at bounding box center [1096, 316] width 98 height 21
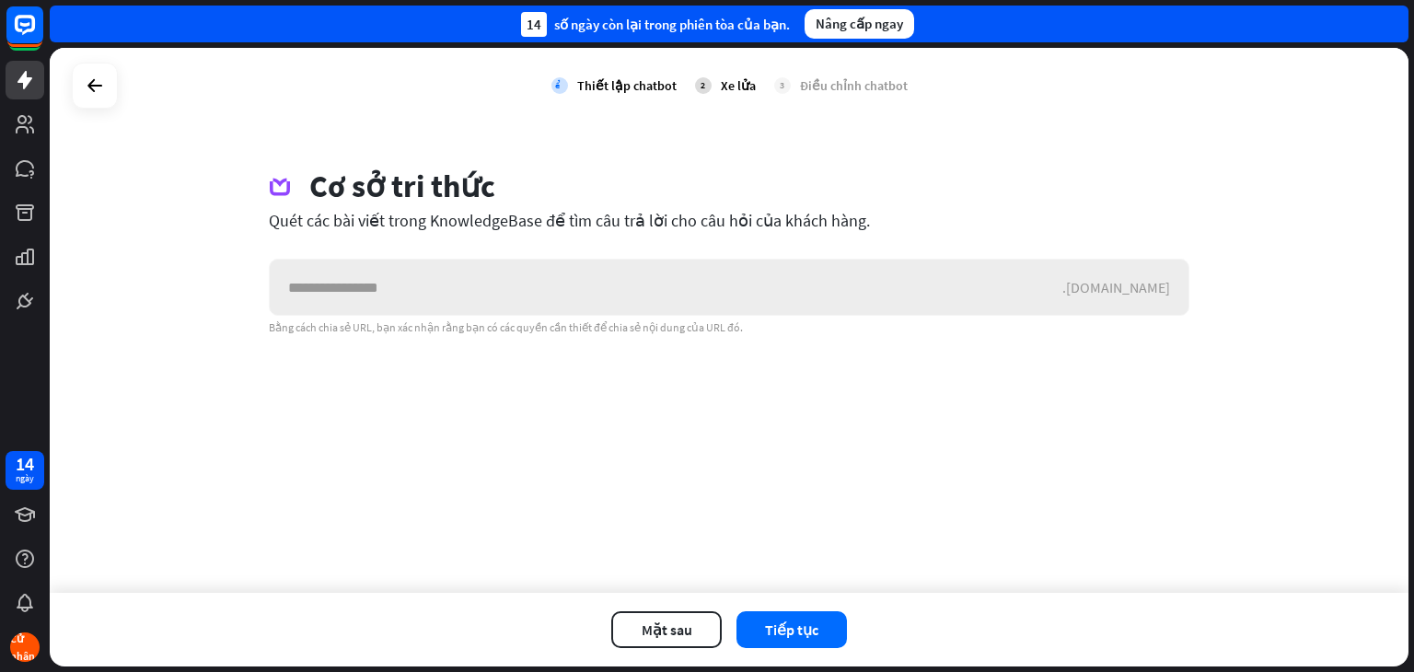
click at [435, 297] on input "text" at bounding box center [666, 287] width 793 height 55
type input "**********"
click at [799, 628] on font "Tiếp tục" at bounding box center [791, 630] width 53 height 18
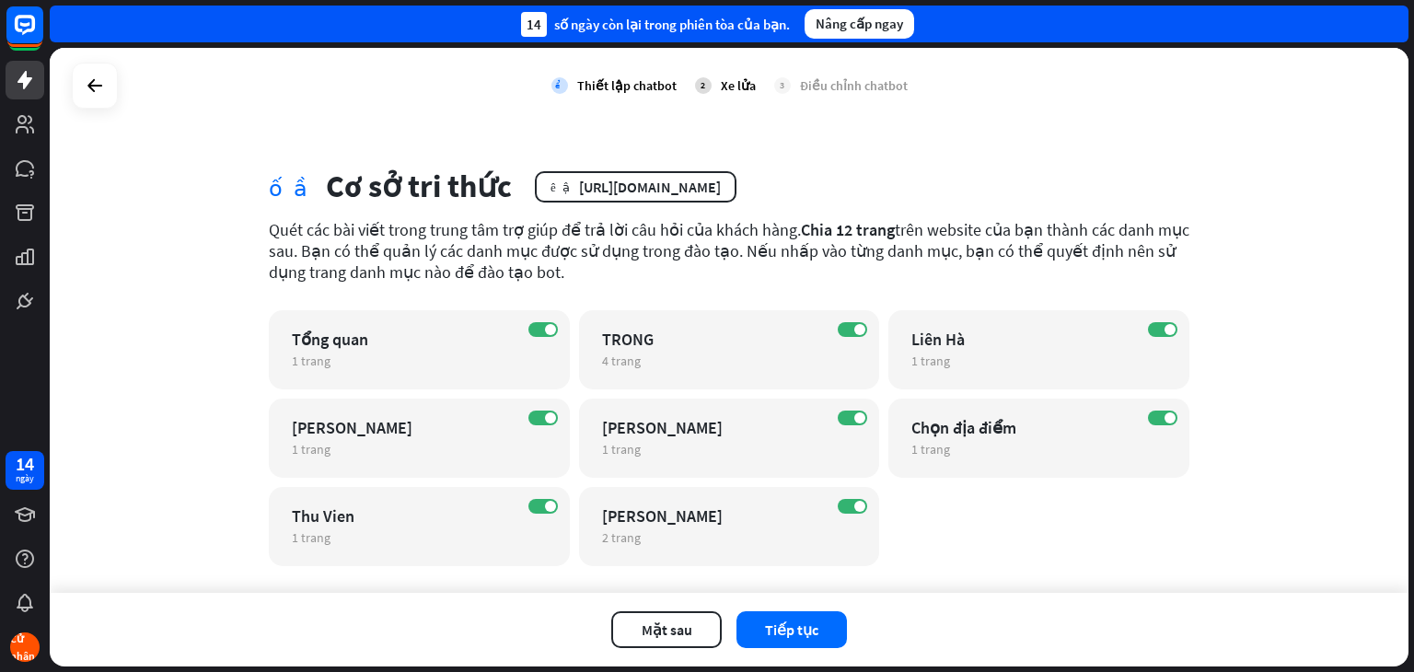
click at [799, 628] on font "Tiếp tục" at bounding box center [791, 630] width 53 height 18
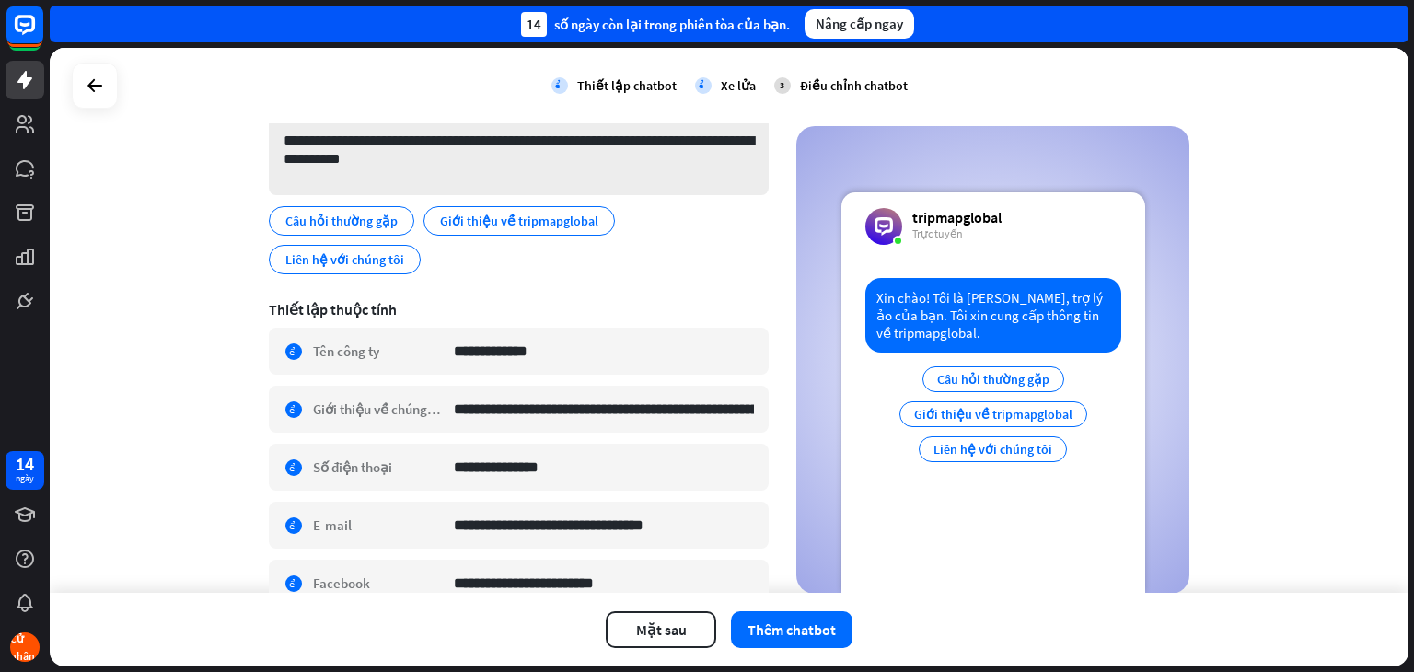
scroll to position [164, 0]
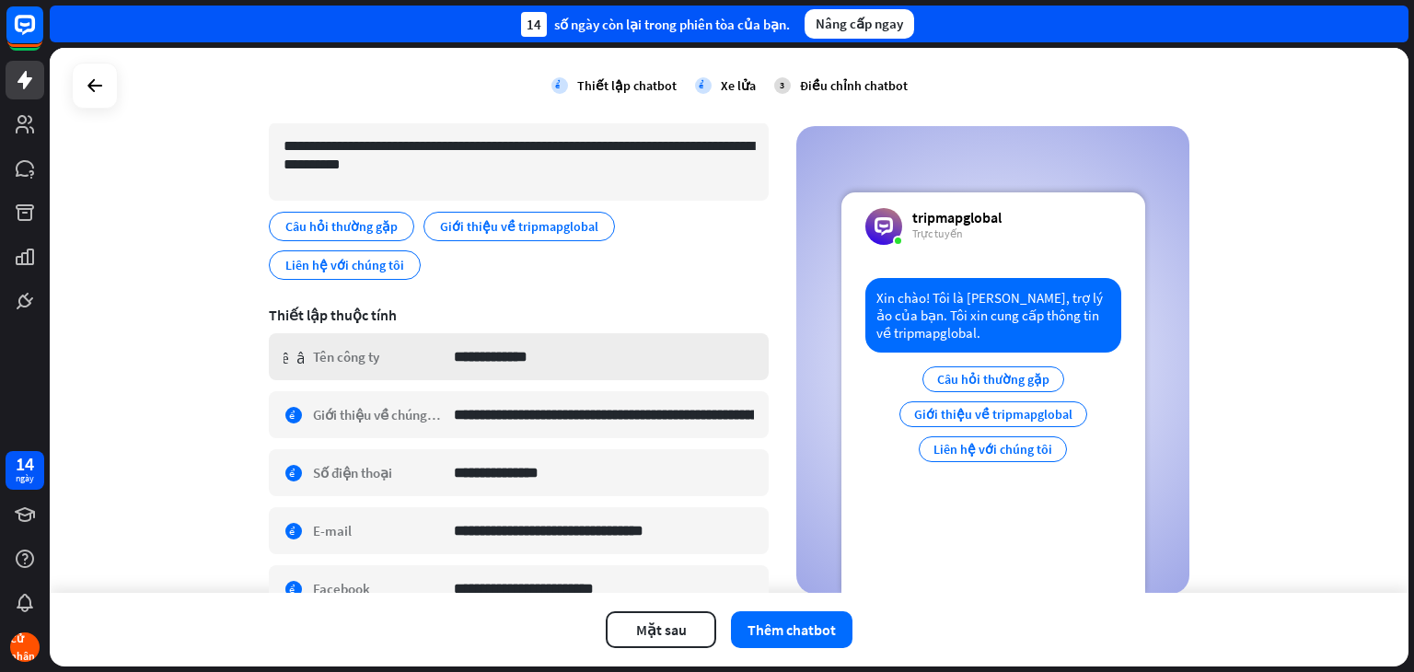
click at [377, 333] on div "**********" at bounding box center [519, 356] width 500 height 47
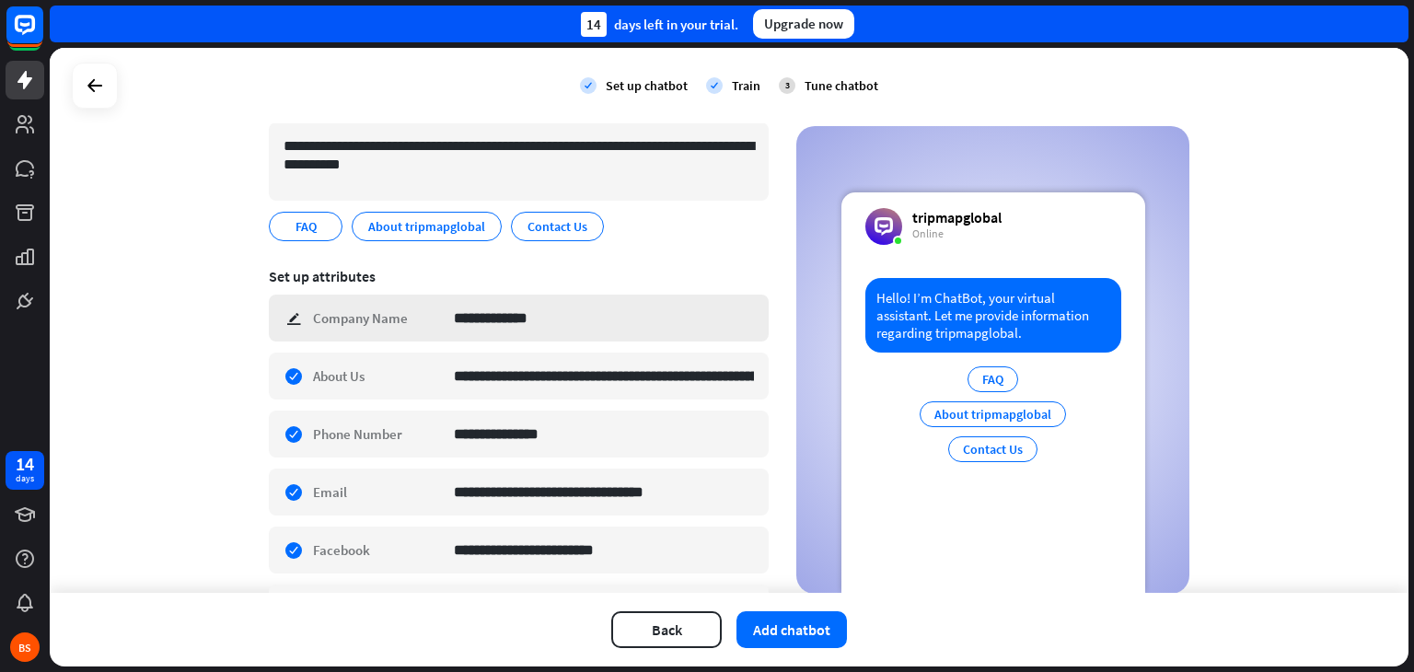
click at [287, 316] on div "**********" at bounding box center [519, 318] width 500 height 47
click at [180, 341] on div "**********" at bounding box center [729, 320] width 1359 height 545
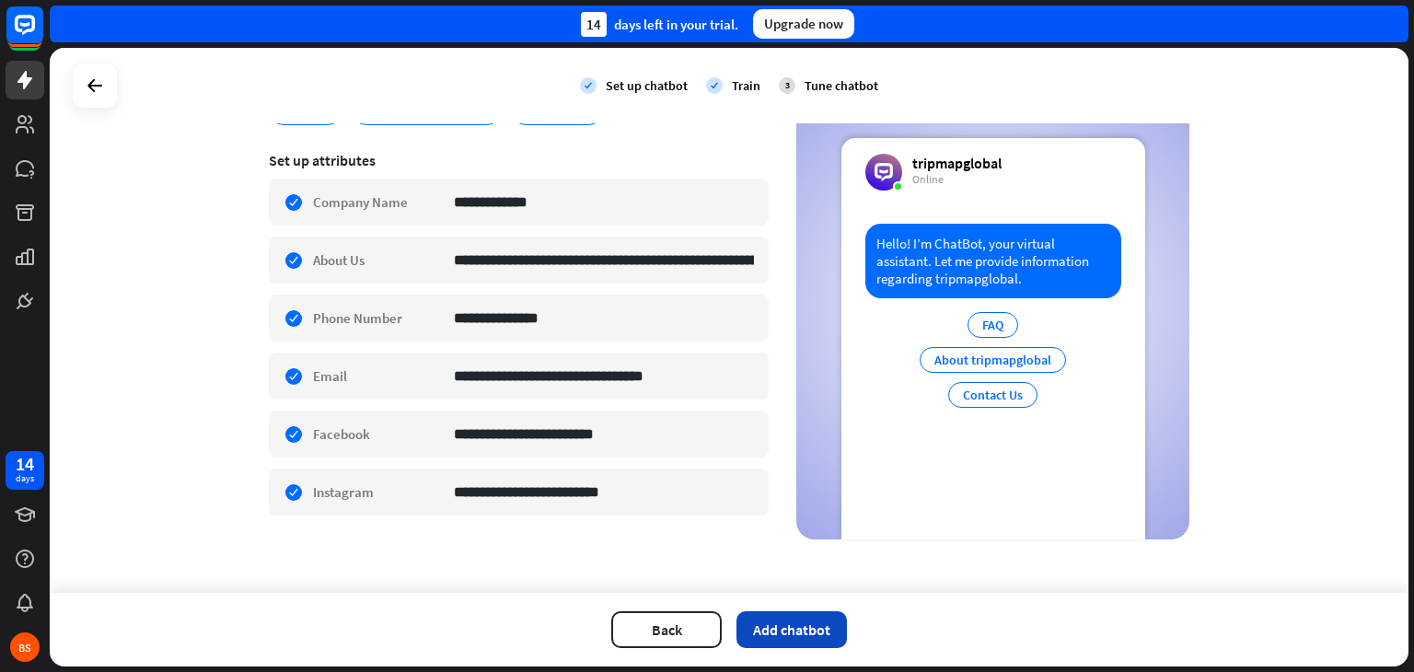
click at [803, 629] on button "Add chatbot" at bounding box center [792, 629] width 110 height 37
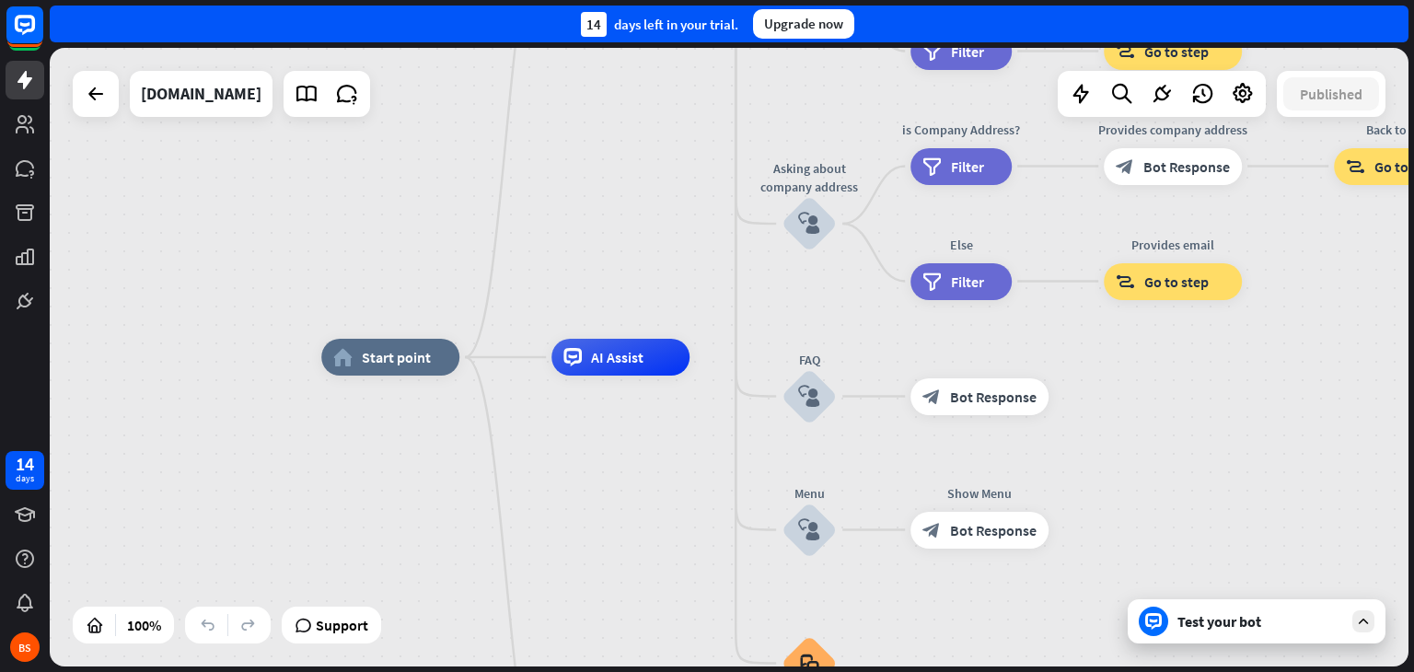
click at [1158, 623] on icon at bounding box center [1153, 621] width 17 height 17
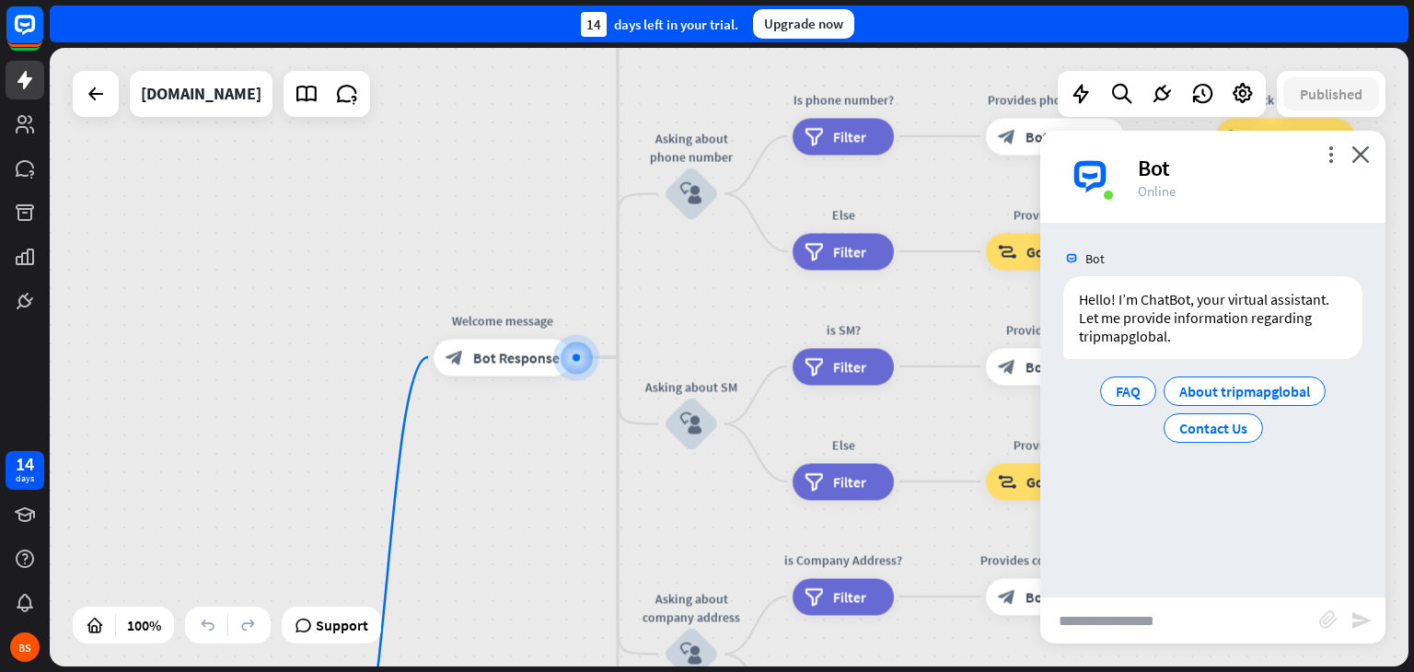
click at [1206, 615] on input "text" at bounding box center [1179, 621] width 279 height 46
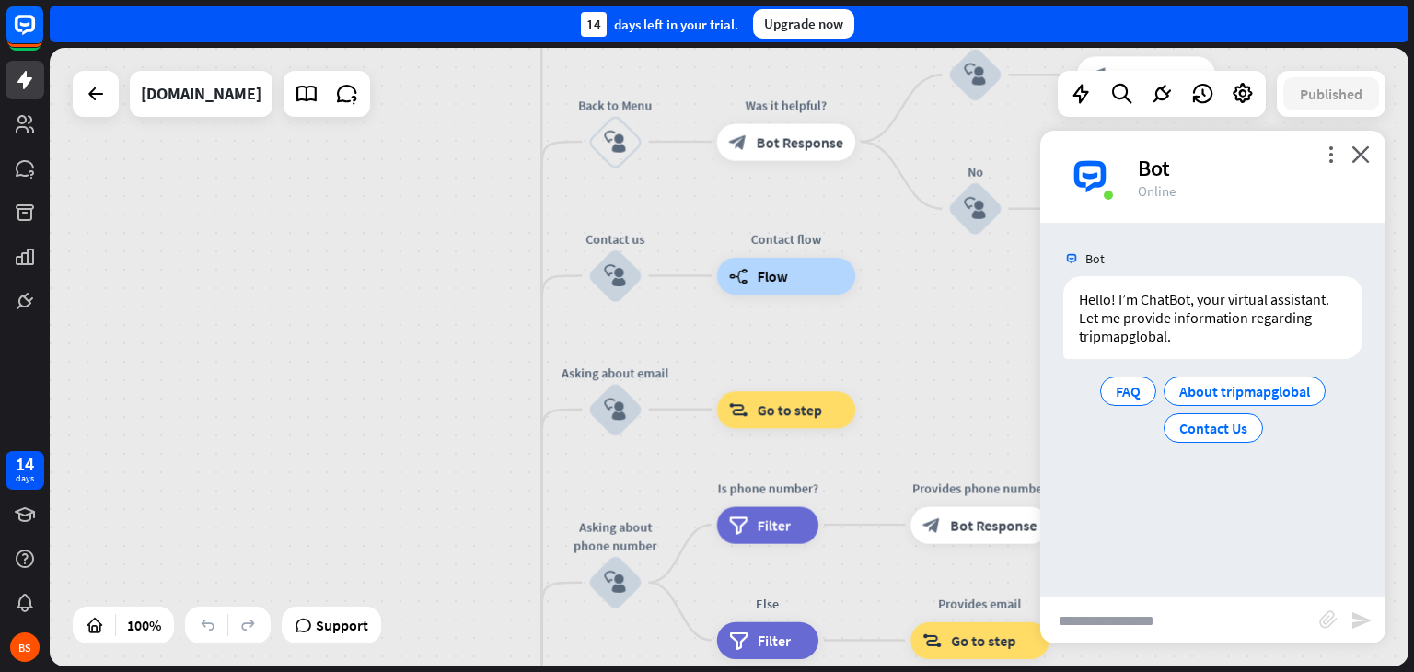
drag, startPoint x: 916, startPoint y: 296, endPoint x: 841, endPoint y: 685, distance: 396.7
click at [841, 671] on html "14 days BS close Product Help First steps Get started with ChatBot Help Center …" at bounding box center [707, 336] width 1414 height 672
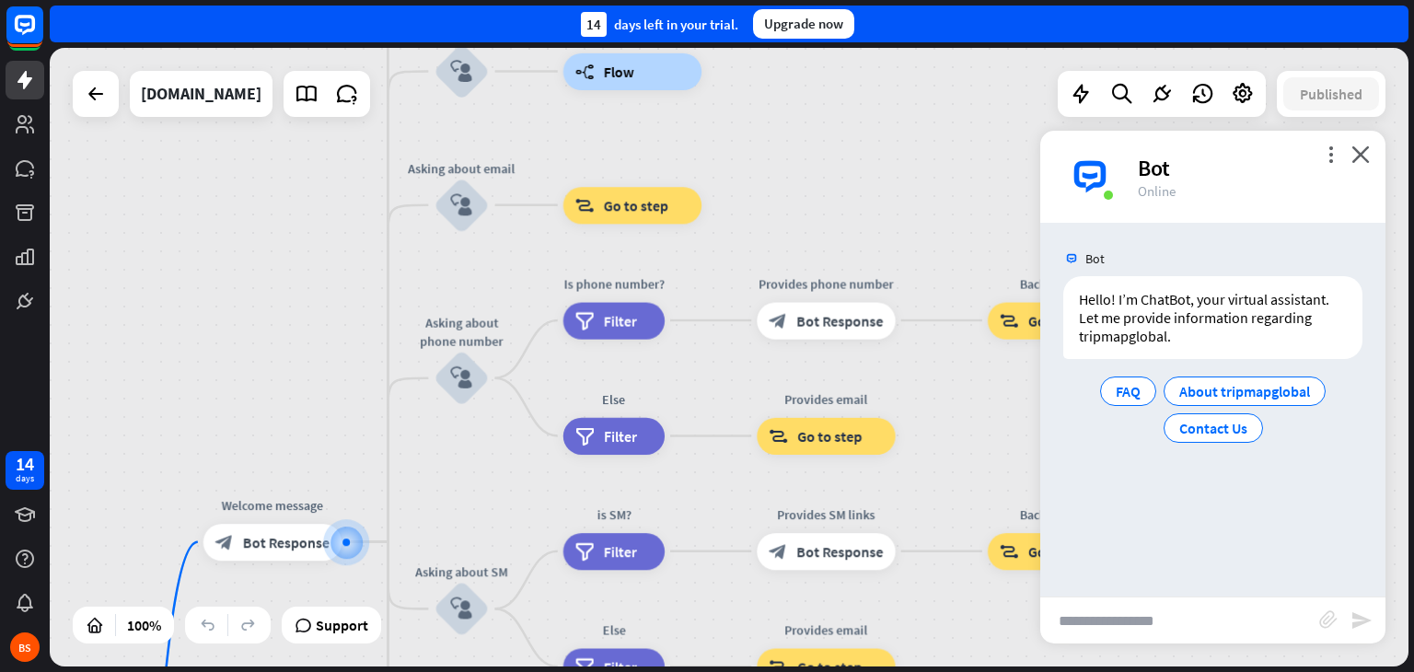
drag, startPoint x: 916, startPoint y: 354, endPoint x: 762, endPoint y: 148, distance: 257.2
click at [762, 148] on div "home_2 Start point Welcome message block_bot_response Bot Response About us blo…" at bounding box center [729, 357] width 1359 height 619
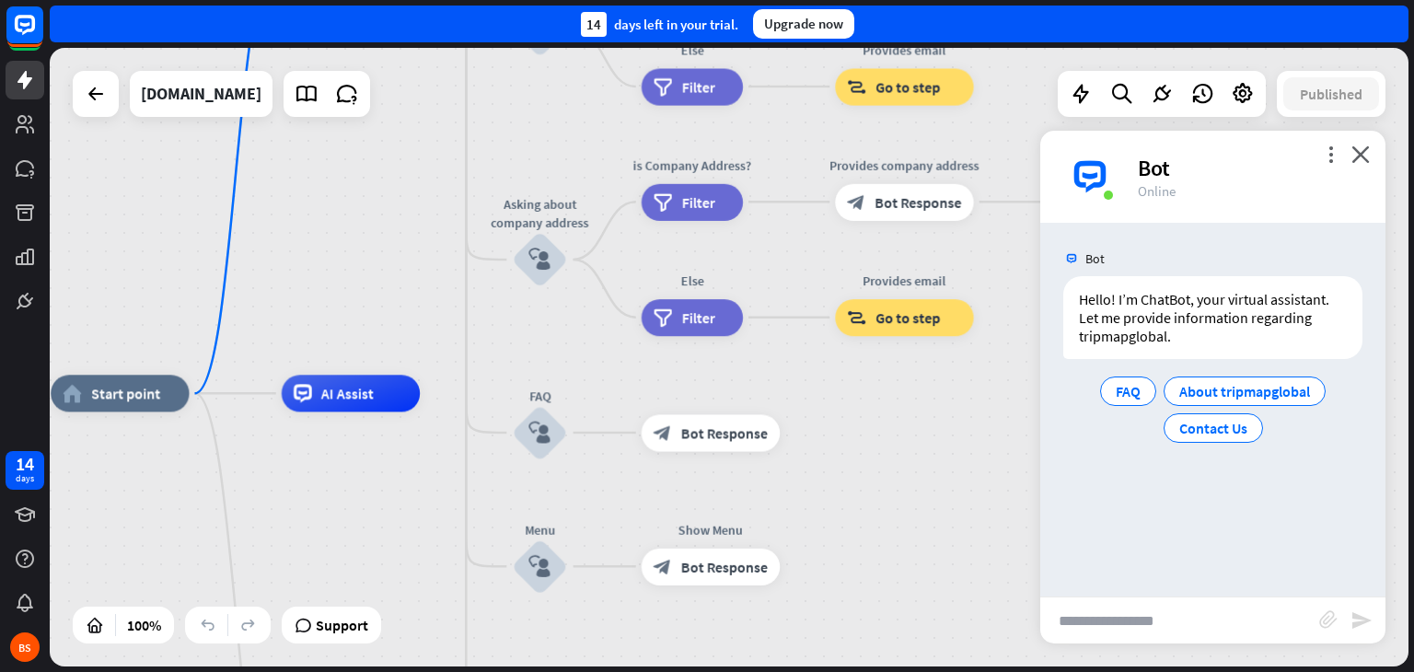
drag, startPoint x: 679, startPoint y: 498, endPoint x: 758, endPoint y: -80, distance: 583.5
click at [758, 0] on html "14 days BS close Product Help First steps Get started with ChatBot Help Center …" at bounding box center [707, 336] width 1414 height 672
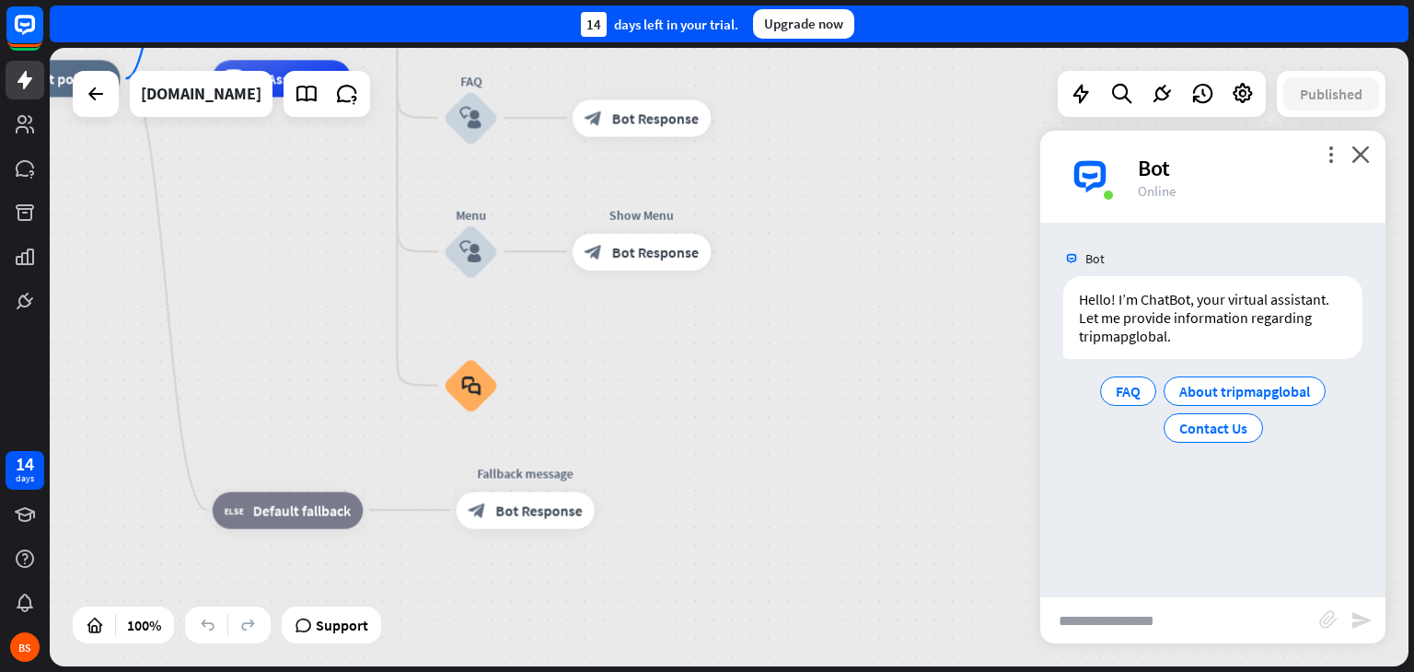
drag, startPoint x: 864, startPoint y: 523, endPoint x: 795, endPoint y: 208, distance: 322.4
click at [795, 208] on div "home_2 Start point Welcome message block_bot_response Bot Response About us blo…" at bounding box center [663, 388] width 1363 height 621
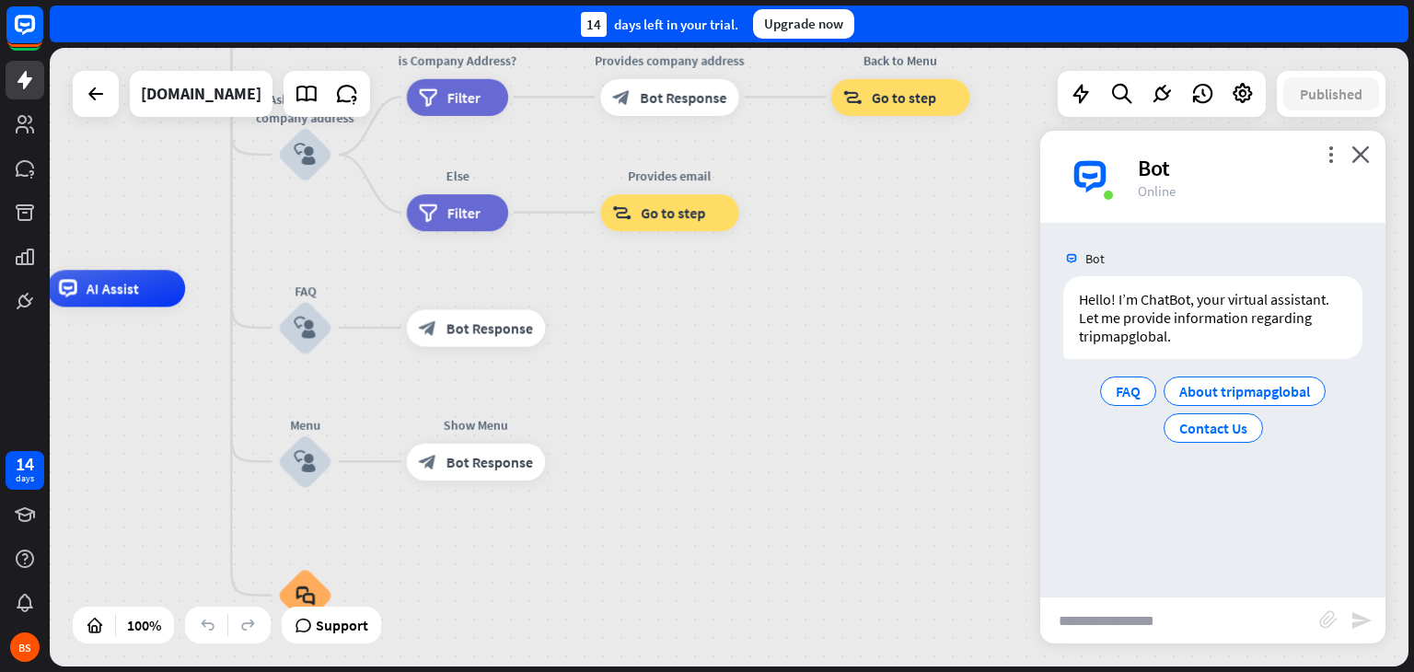
drag, startPoint x: 844, startPoint y: 421, endPoint x: 748, endPoint y: 679, distance: 276.2
click at [748, 671] on html "14 days BS close Product Help First steps Get started with ChatBot Help Center …" at bounding box center [707, 336] width 1414 height 672
